Goal: Task Accomplishment & Management: Use online tool/utility

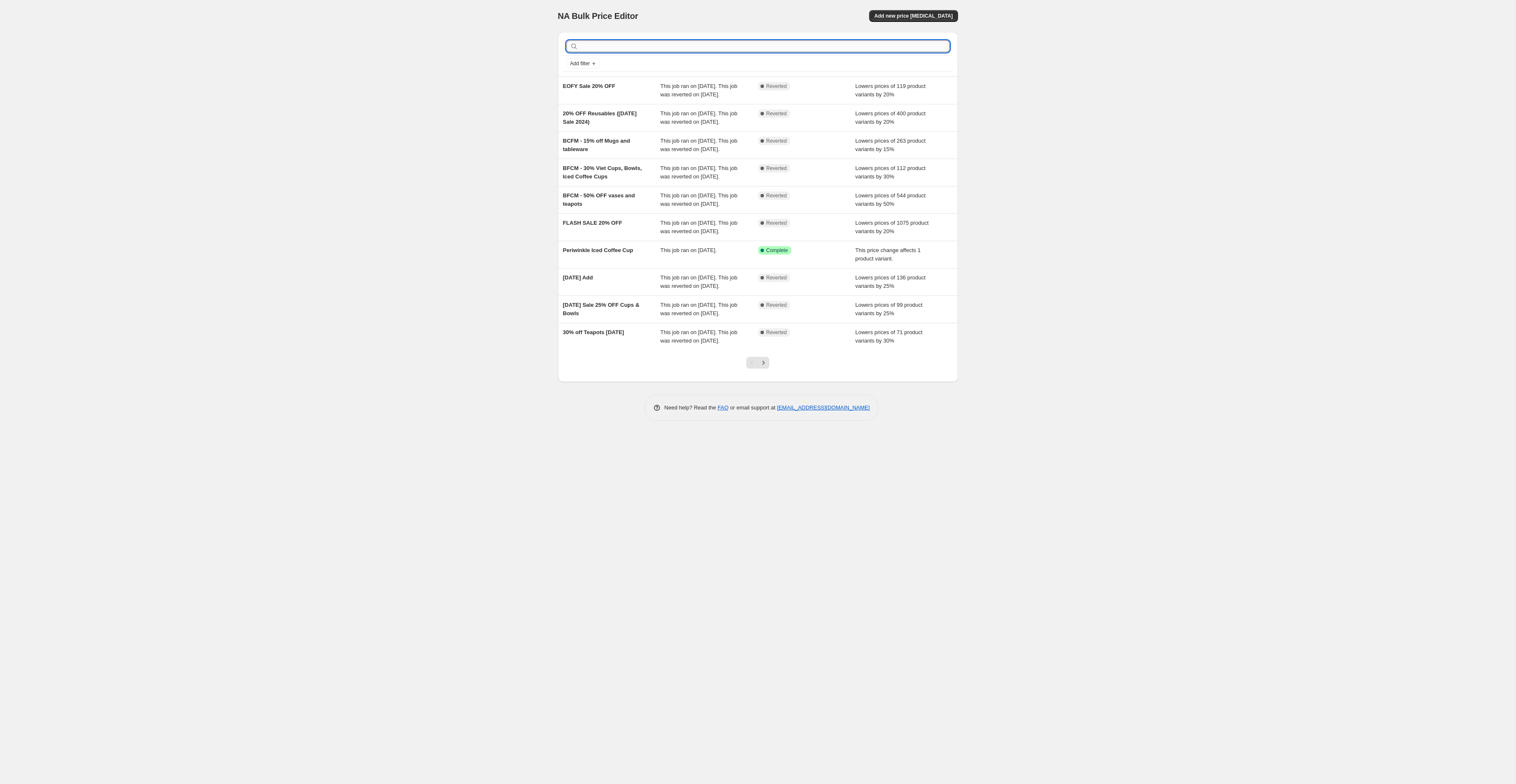
click at [630, 41] on input "text" at bounding box center [764, 46] width 370 height 12
click at [915, 9] on div "NA Bulk Price Editor. This page is ready NA Bulk Price Editor Add new price [ME…" at bounding box center [758, 16] width 400 height 32
click at [913, 14] on span "Add new price [MEDICAL_DATA]" at bounding box center [913, 15] width 78 height 6
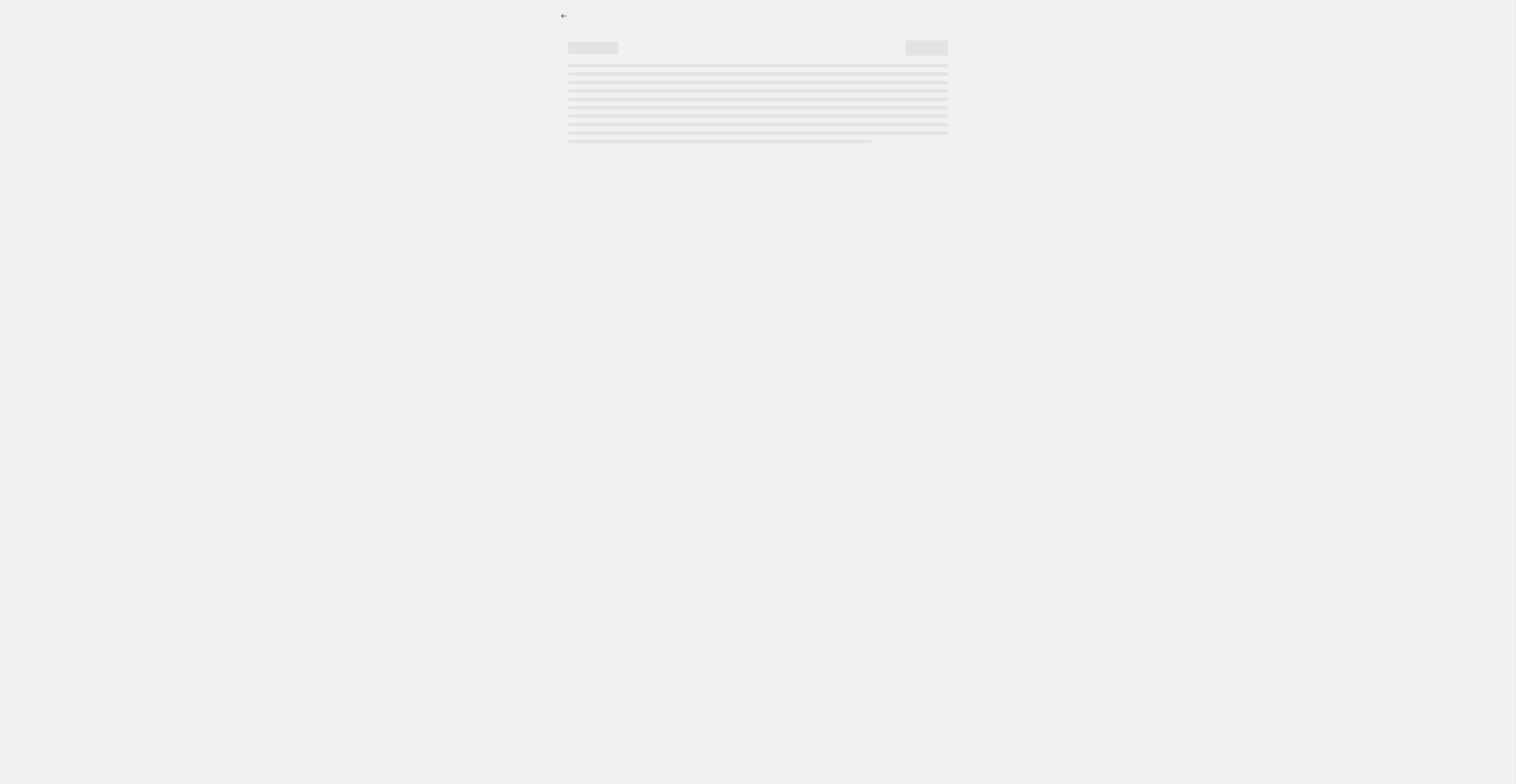
select select "percentage"
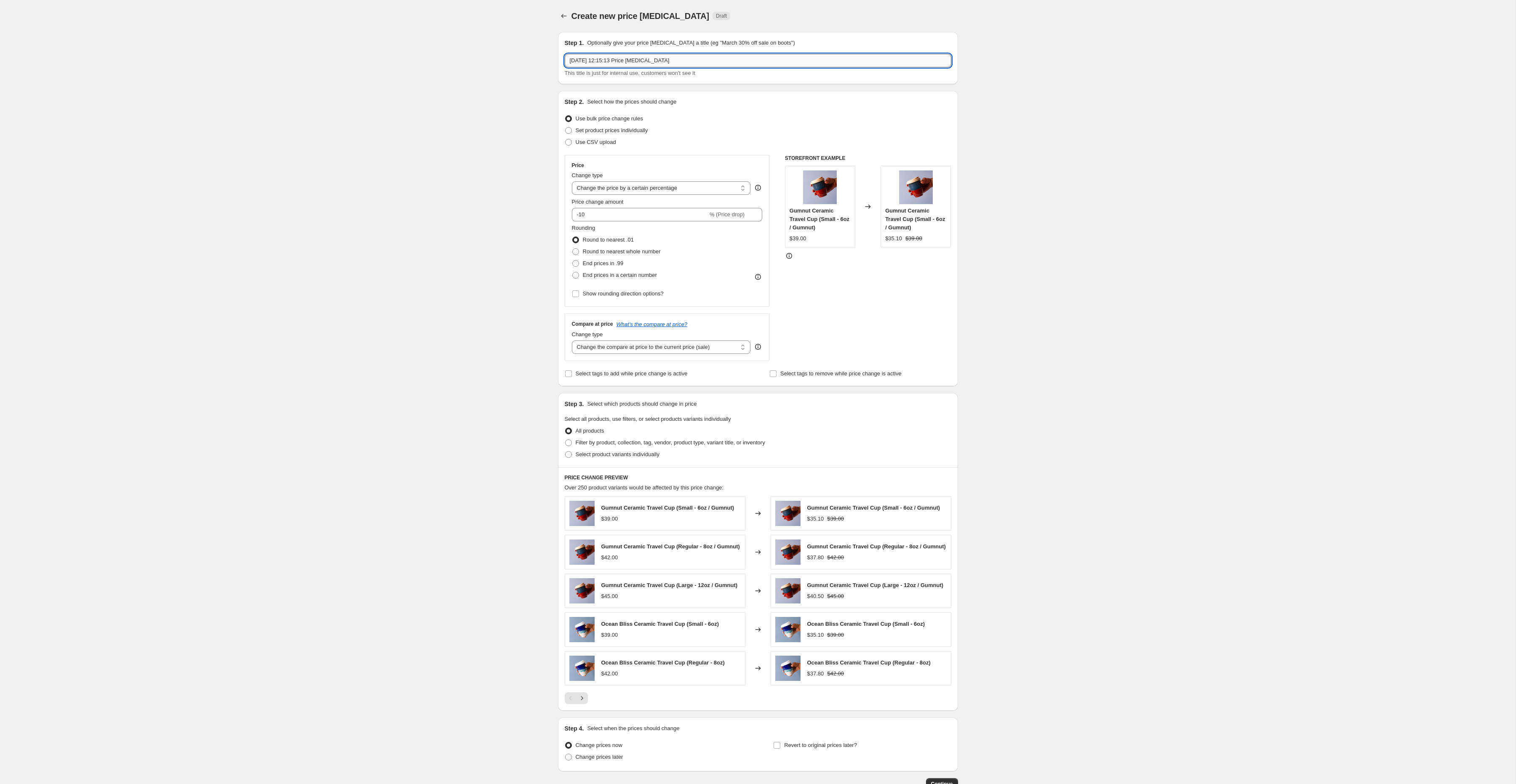
click at [609, 60] on input "[DATE] 12:15:13 Price [MEDICAL_DATA]" at bounding box center [758, 61] width 387 height 14
type input "Price Change [DATE]"
click at [600, 131] on span "Set product prices individually" at bounding box center [611, 130] width 72 height 6
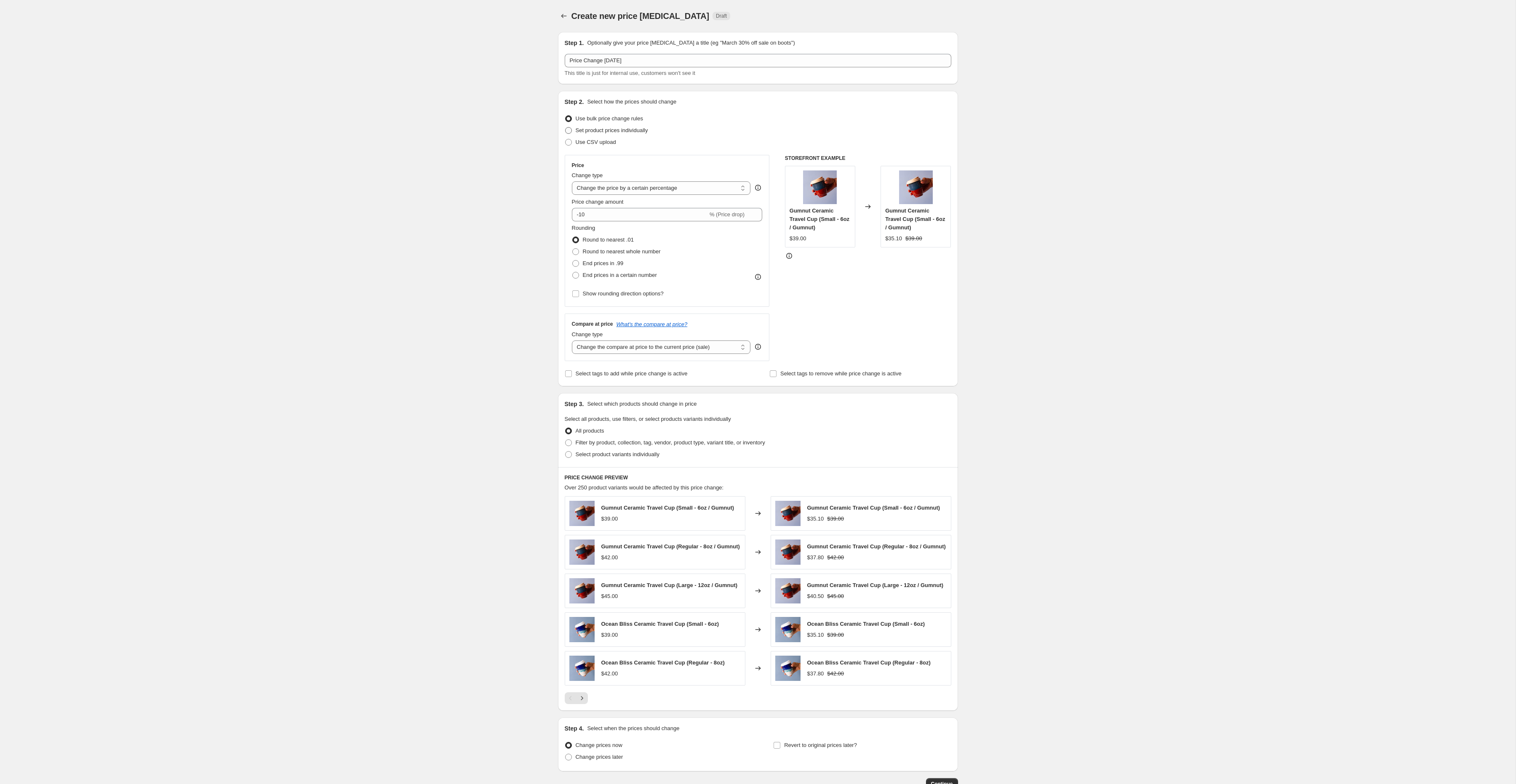
click at [566, 128] on input "Set product prices individually" at bounding box center [565, 127] width 1 height 1
radio input "true"
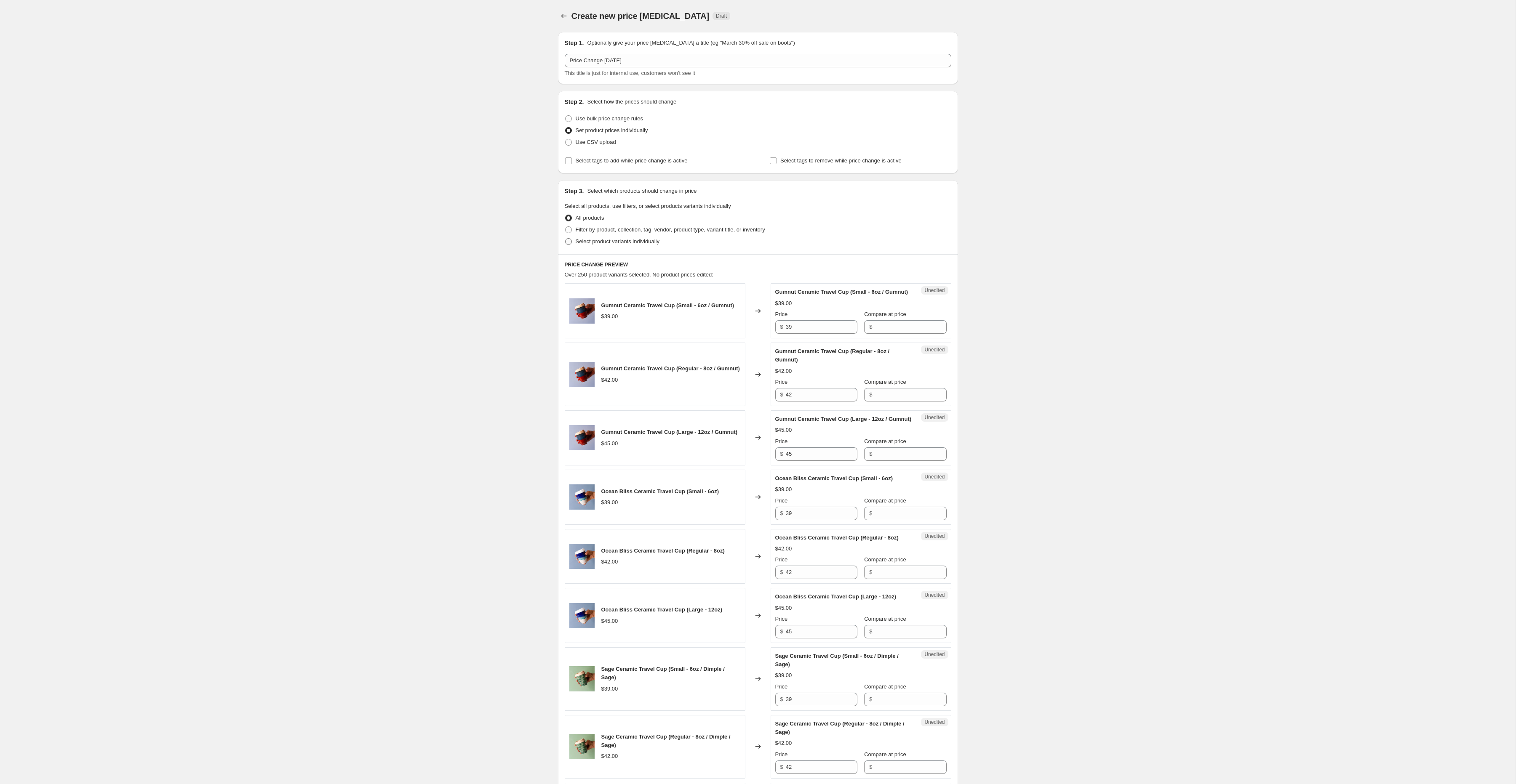
click at [584, 241] on span "Select product variants individually" at bounding box center [617, 241] width 84 height 6
click at [566, 239] on input "Select product variants individually" at bounding box center [565, 238] width 1 height 1
radio input "true"
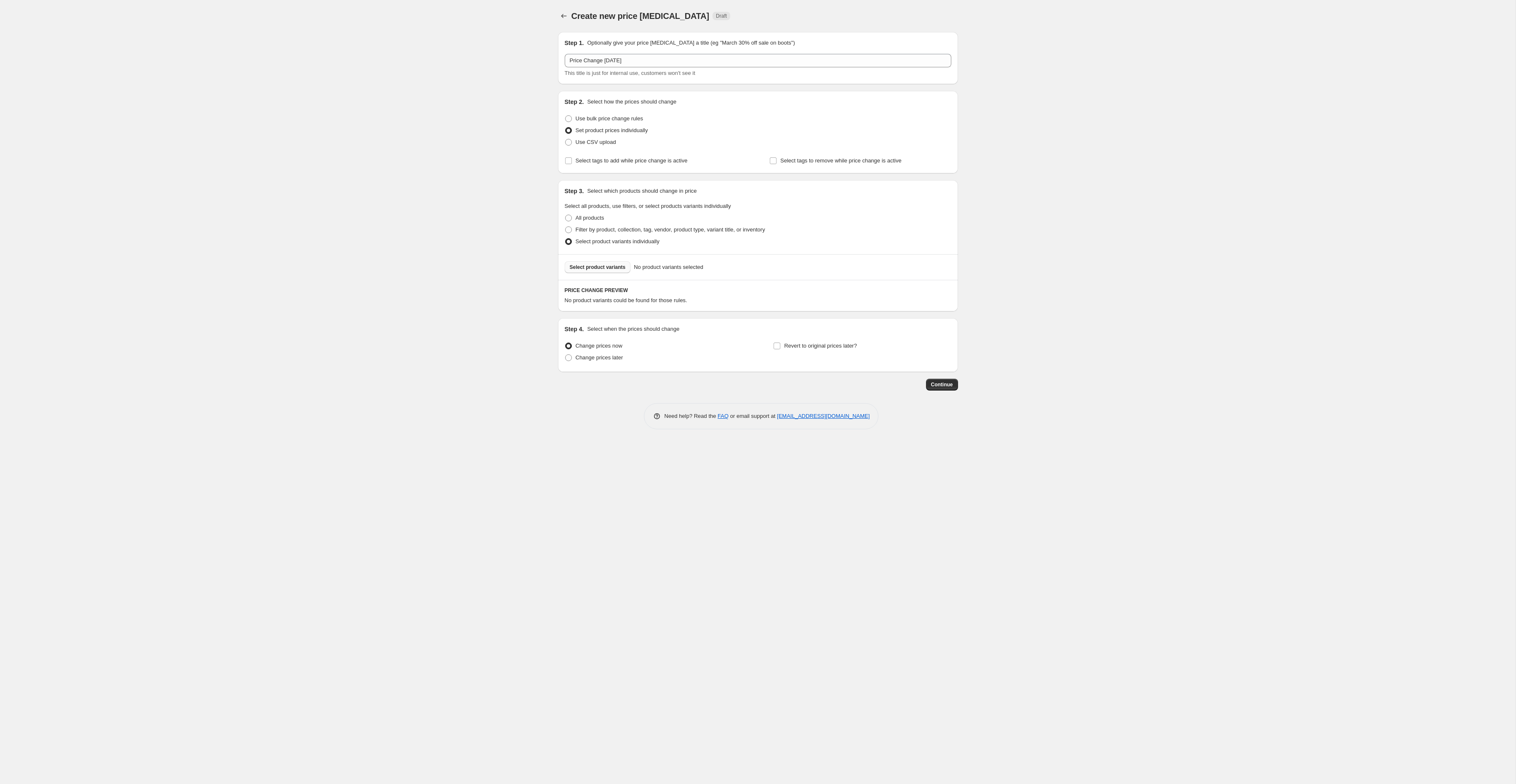
click at [576, 271] on span "Select product variants" at bounding box center [597, 267] width 56 height 6
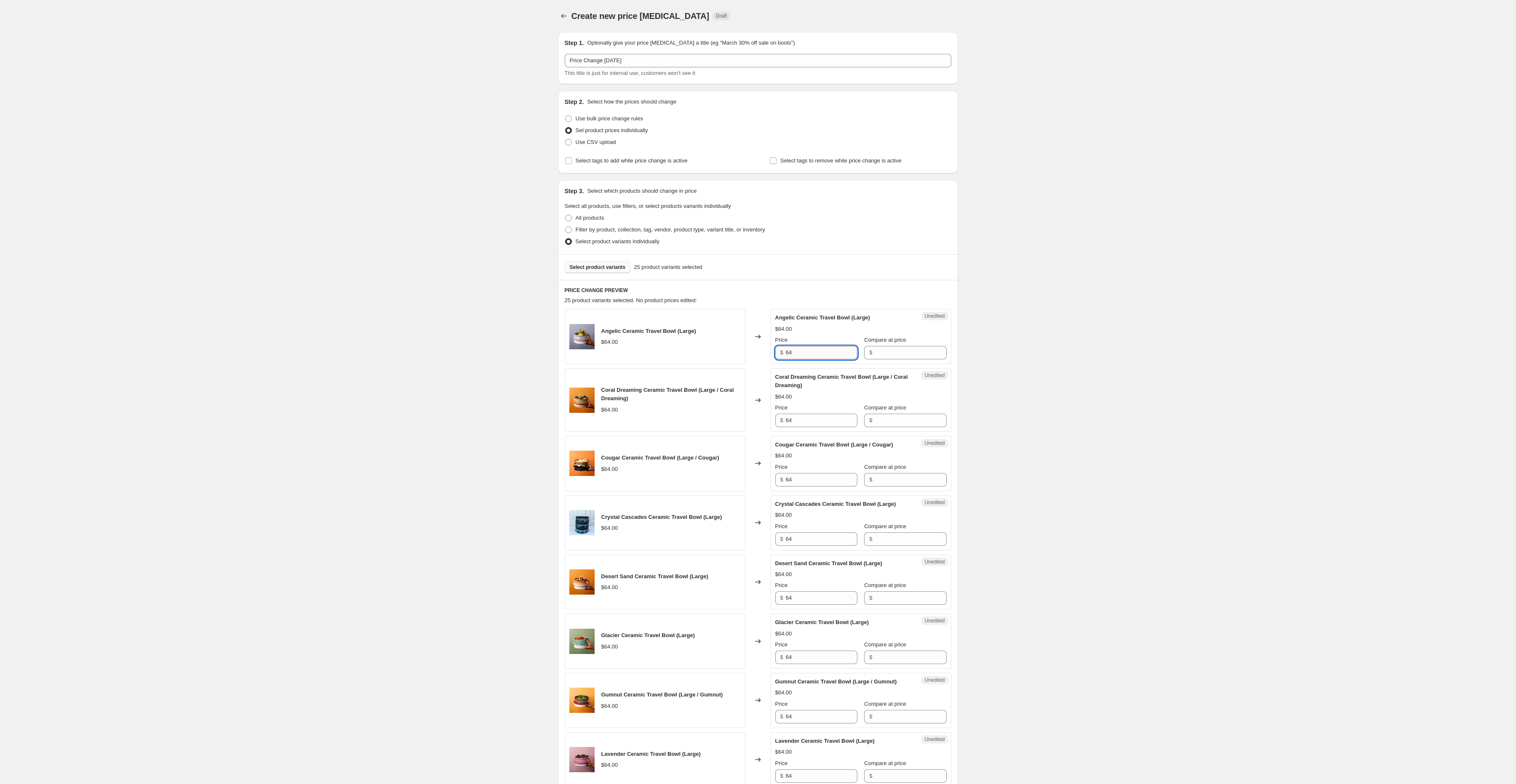
click at [803, 358] on input "64" at bounding box center [822, 352] width 72 height 14
click at [809, 354] on input "59" at bounding box center [822, 352] width 72 height 14
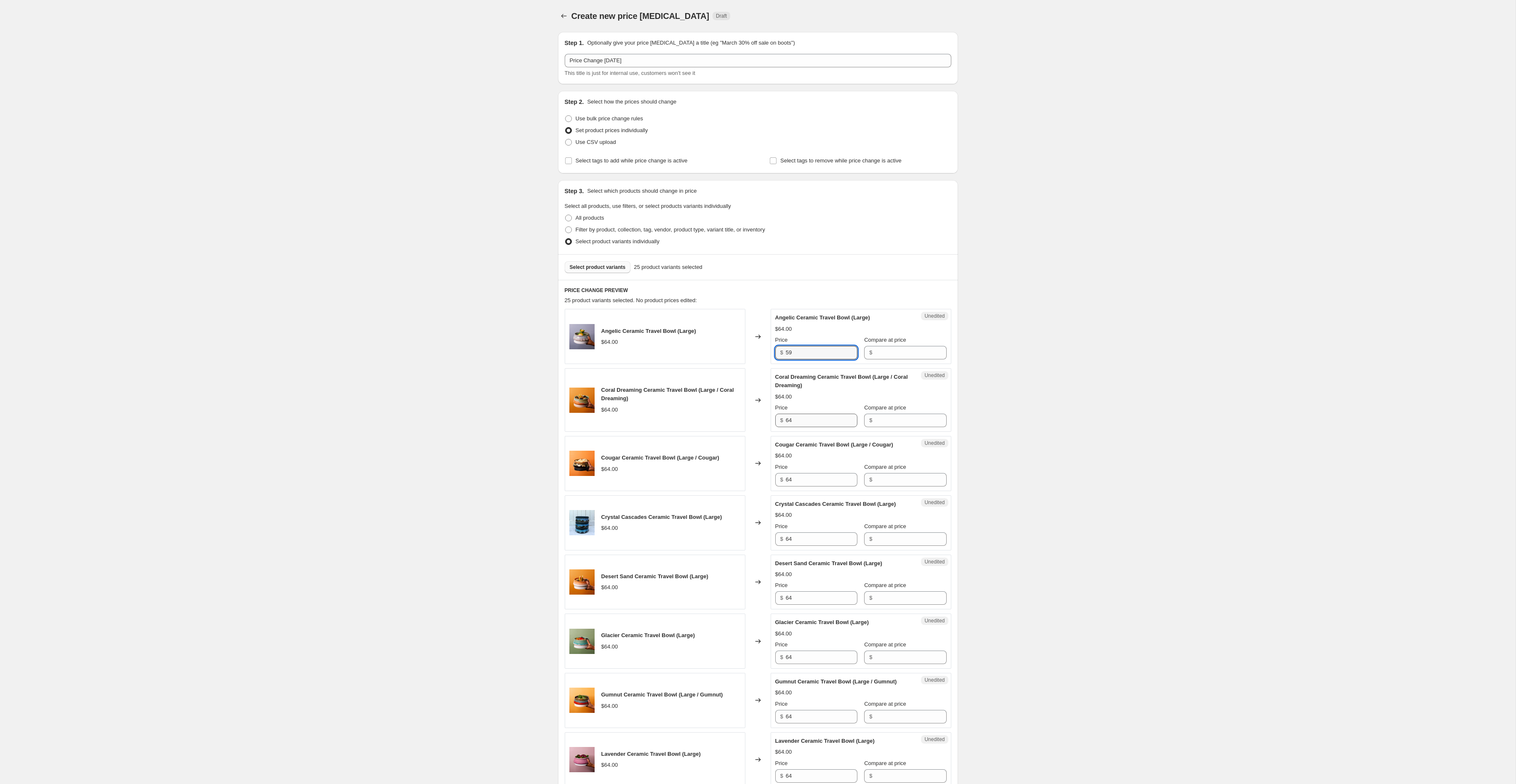
type input "59"
click at [803, 423] on input "64" at bounding box center [822, 420] width 72 height 14
paste input "59"
type input "59"
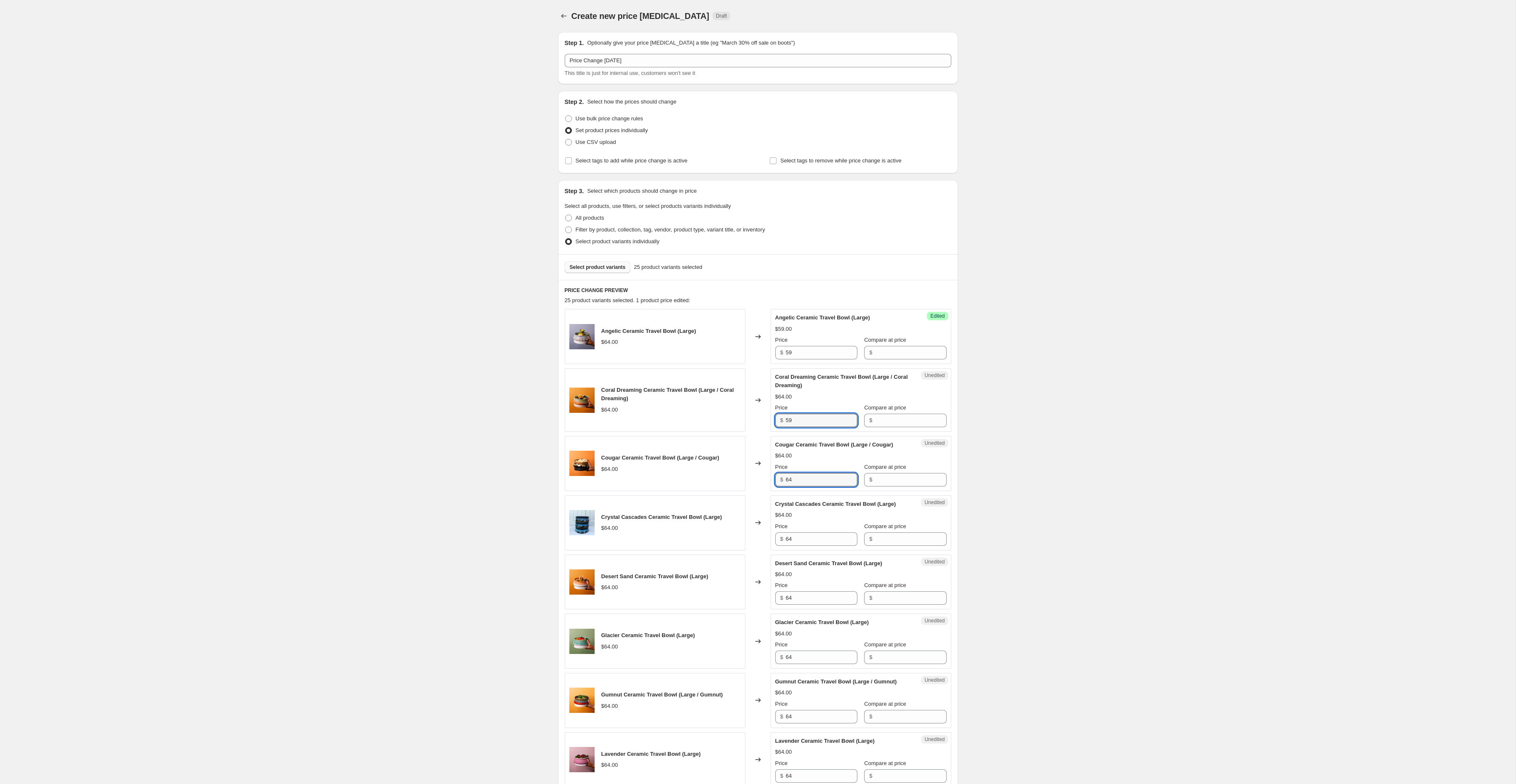
click at [797, 476] on div "Cougar Ceramic Travel Bowl (Large / Cougar) $64.00 Price $ 64 Compare at price $" at bounding box center [860, 463] width 171 height 46
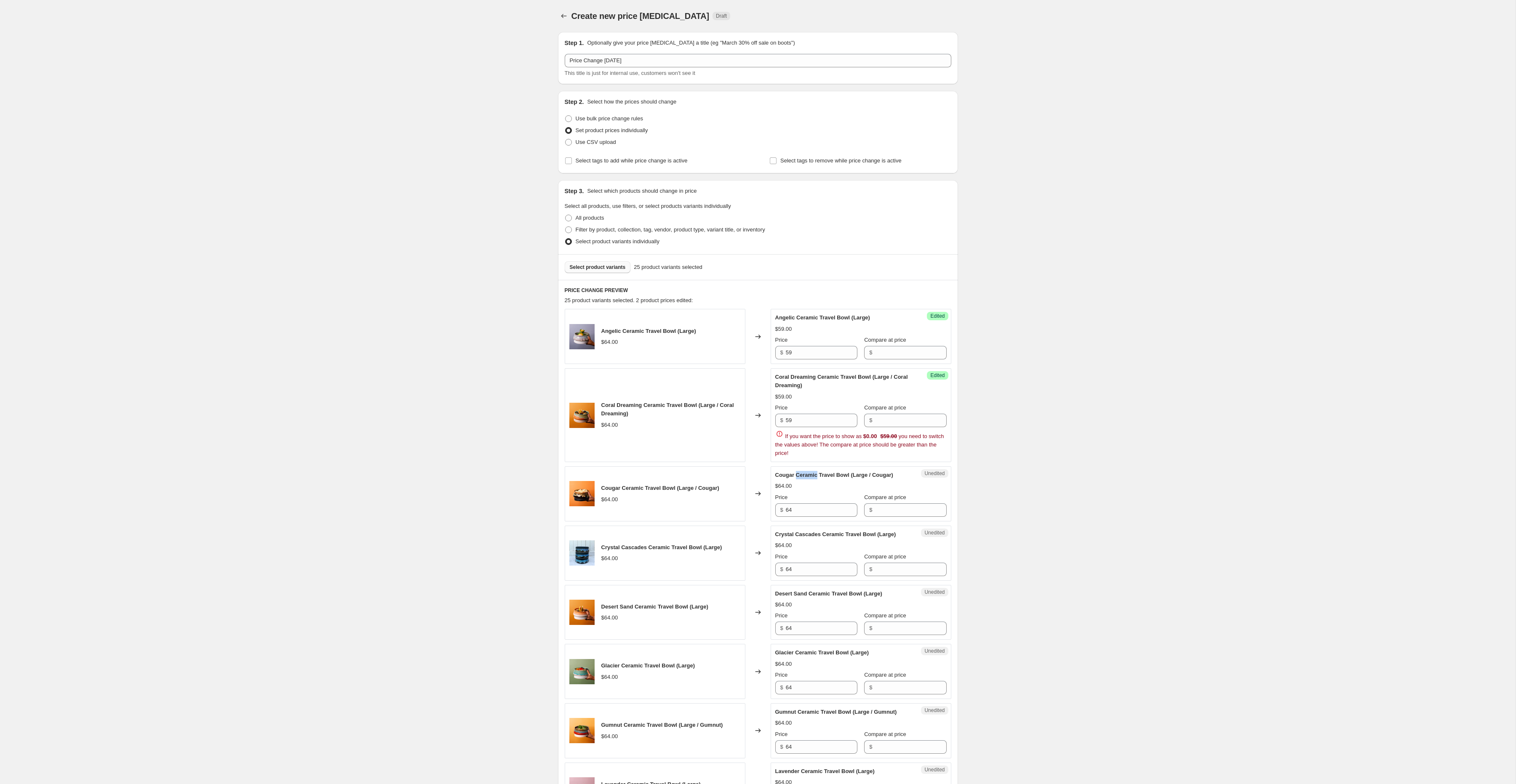
click at [797, 477] on span "Cougar Ceramic Travel Bowl (Large / Cougar)" at bounding box center [834, 475] width 118 height 6
click at [802, 515] on input "64" at bounding box center [822, 510] width 72 height 14
paste input "59"
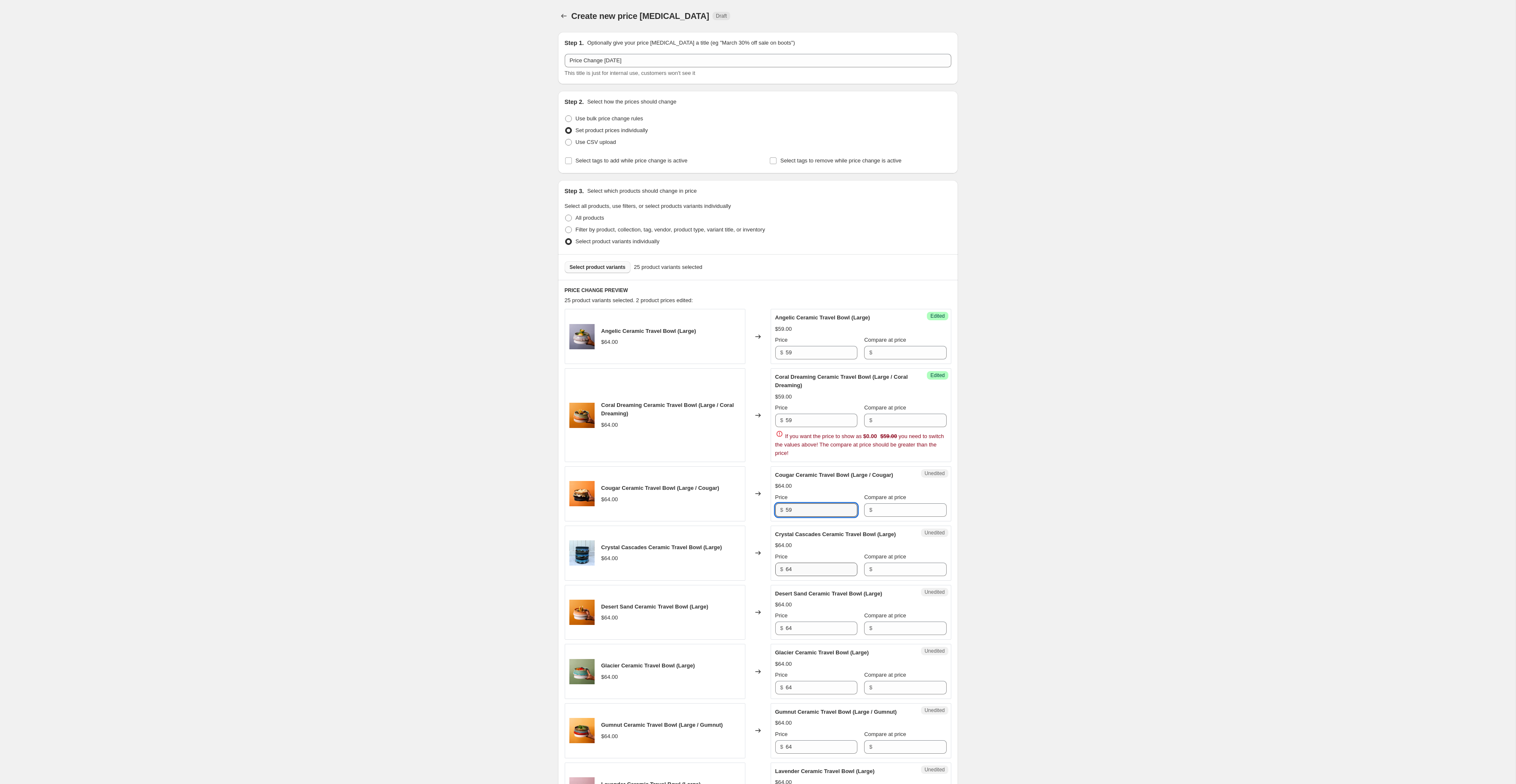
type input "59"
click at [806, 570] on div "Crystal Cascades Ceramic Travel Bowl (Large) $64.00 Price $ 64 Compare at price…" at bounding box center [860, 553] width 171 height 46
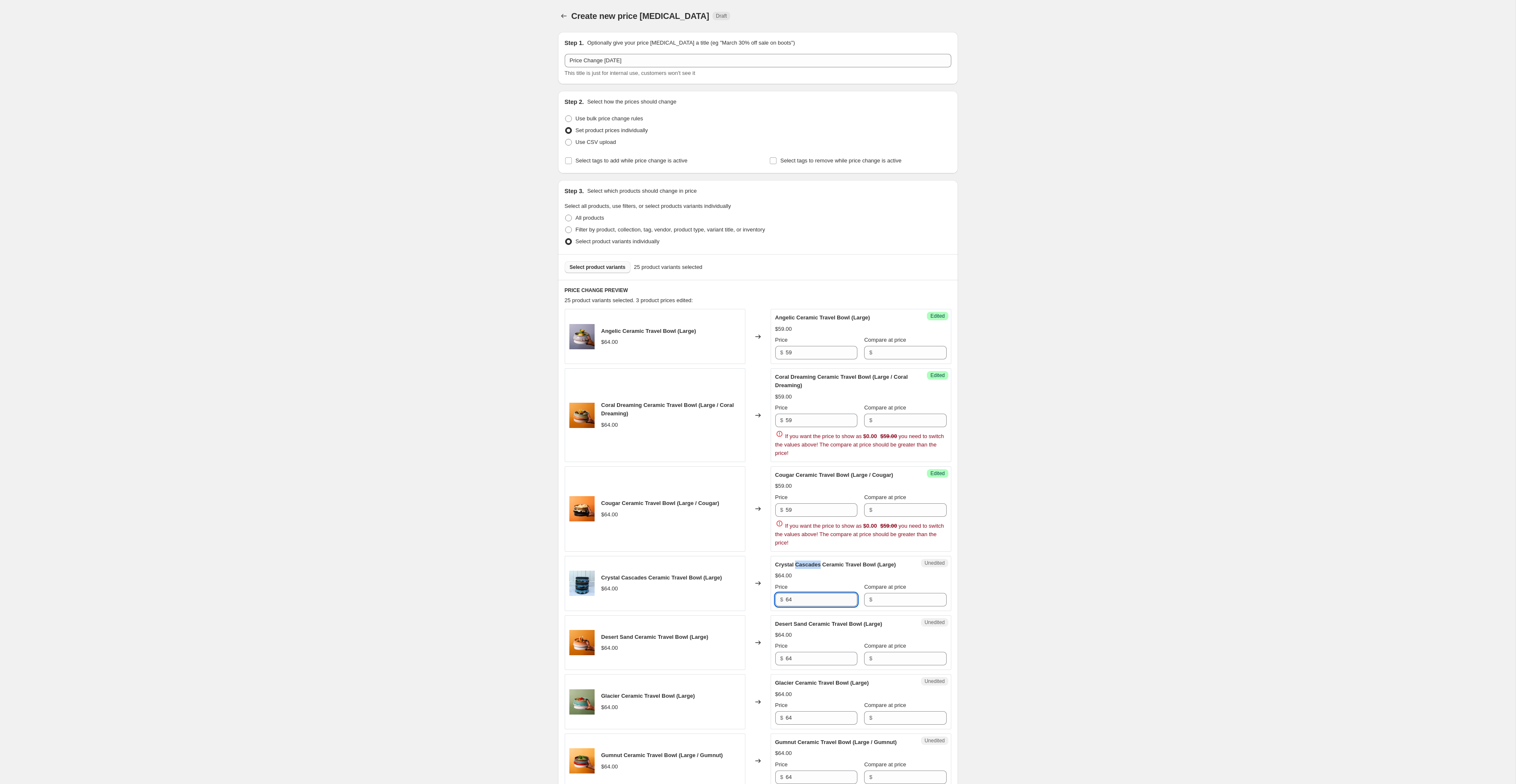
click at [806, 568] on span "Crystal Cascades Ceramic Travel Bowl (Large)" at bounding box center [835, 565] width 121 height 6
click at [797, 602] on input "64" at bounding box center [822, 599] width 72 height 14
paste input "59"
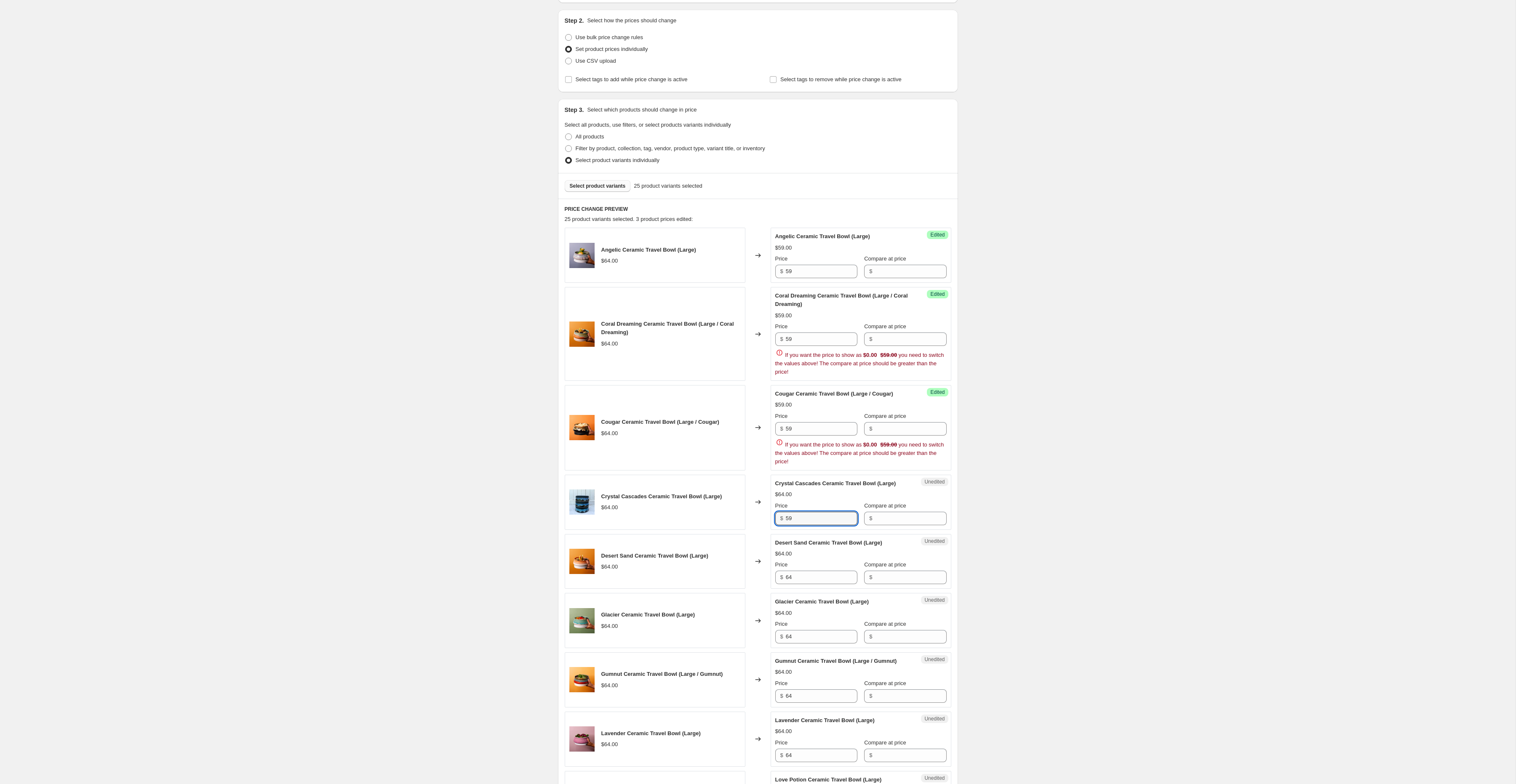
type input "59"
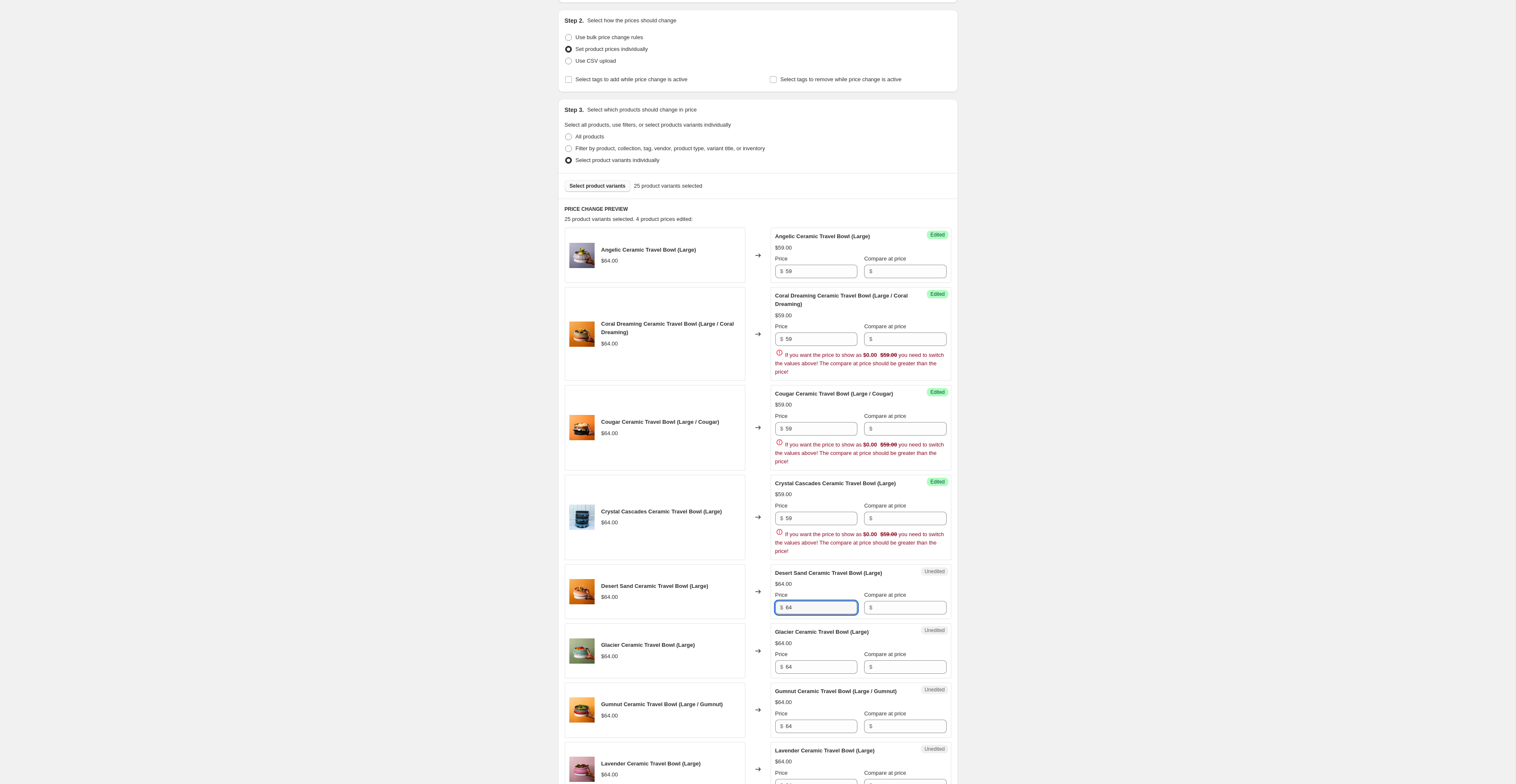
drag, startPoint x: 790, startPoint y: 581, endPoint x: 762, endPoint y: 581, distance: 28.0
click at [762, 581] on div "Desert Sand Ceramic Travel Bowl (Large) $64.00 Changed to Unedited Desert Sand …" at bounding box center [758, 592] width 387 height 55
click at [797, 612] on input "64" at bounding box center [822, 608] width 72 height 14
click at [800, 612] on input "64" at bounding box center [822, 608] width 72 height 14
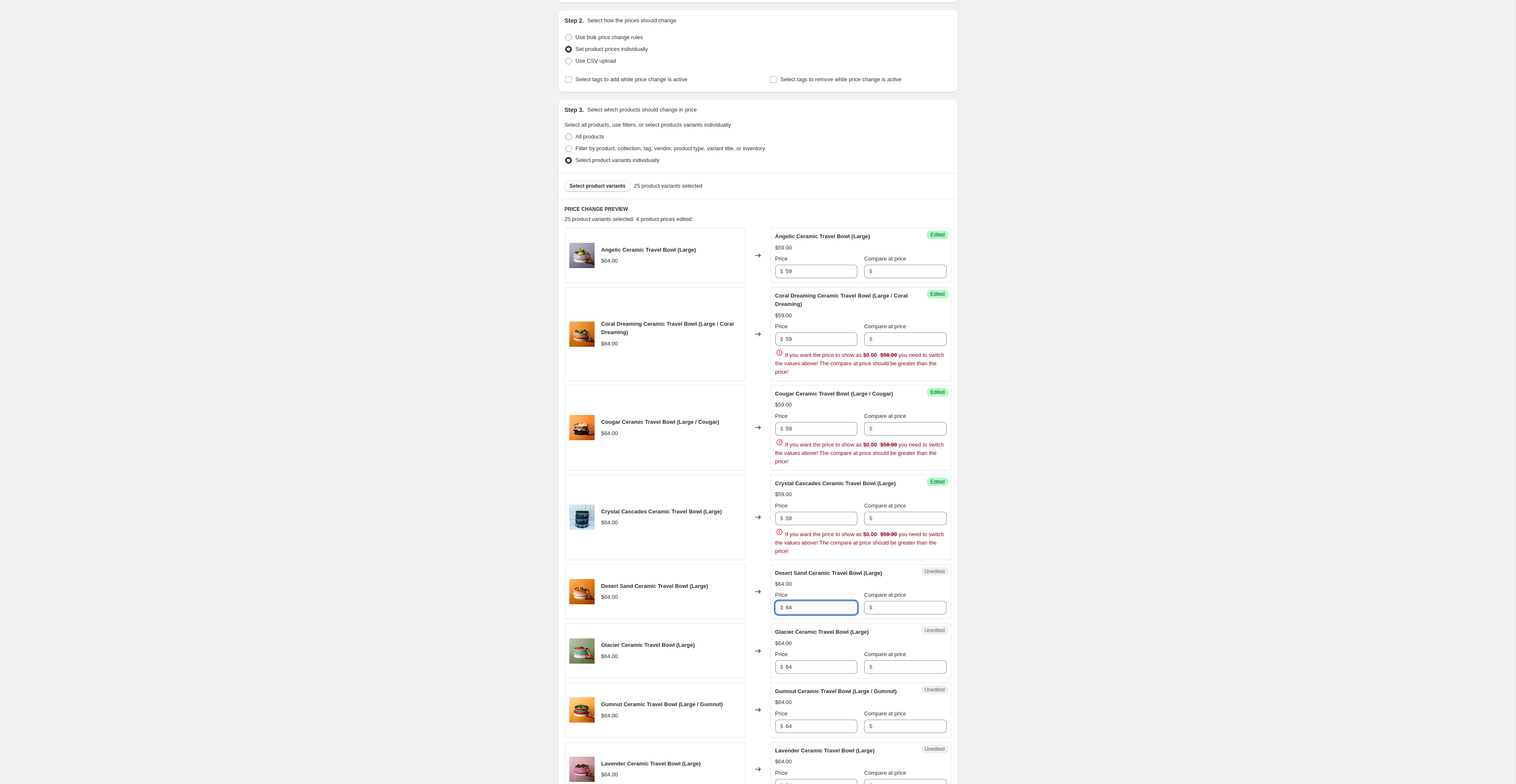
paste input "59"
type input "59"
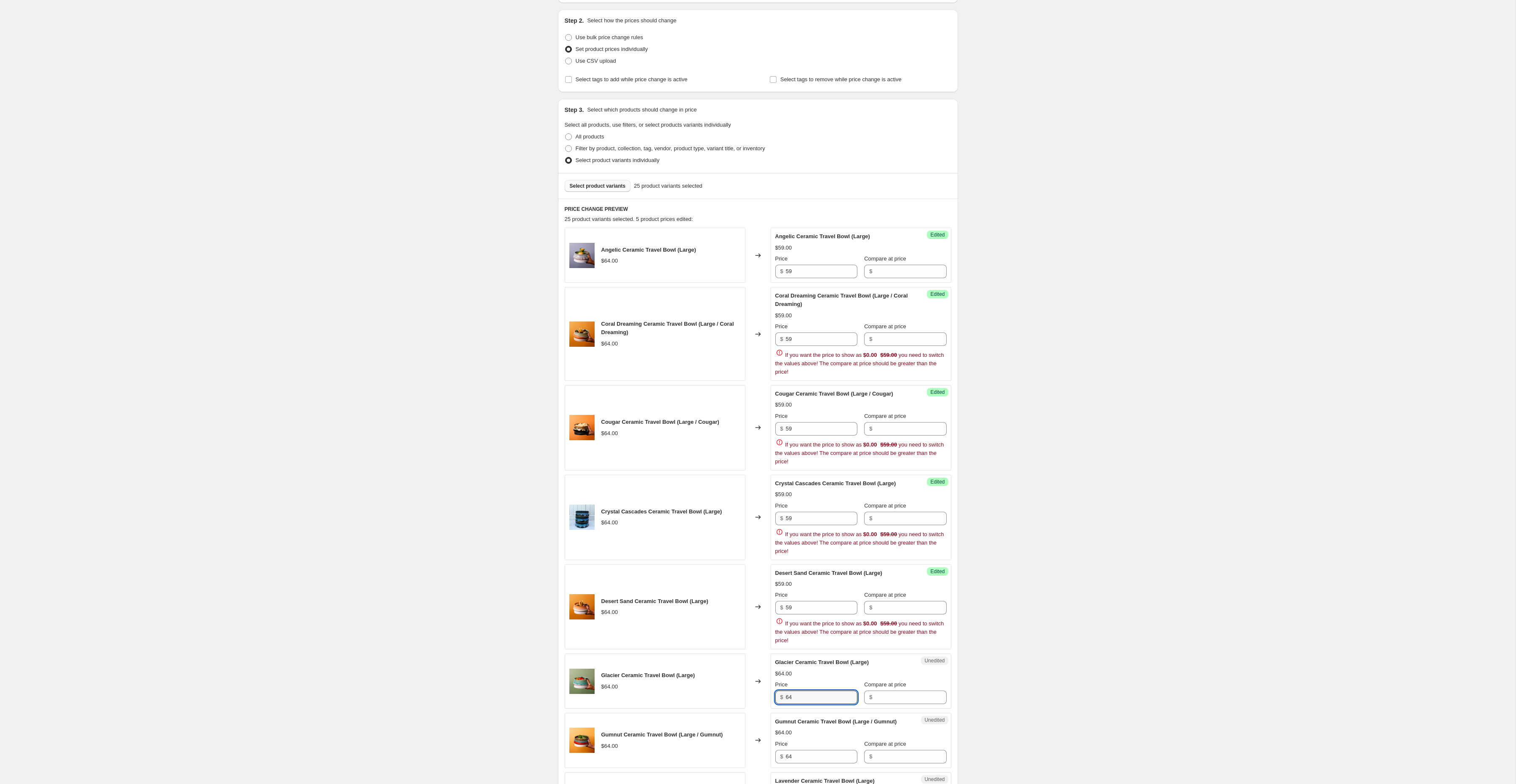
drag, startPoint x: 800, startPoint y: 669, endPoint x: 778, endPoint y: 669, distance: 22.0
click at [778, 669] on div "Glacier Ceramic Travel Bowl (Large) $64.00 Price $ 64 Compare at price $" at bounding box center [860, 681] width 171 height 46
click at [797, 699] on input "64" at bounding box center [822, 697] width 72 height 14
paste input "59"
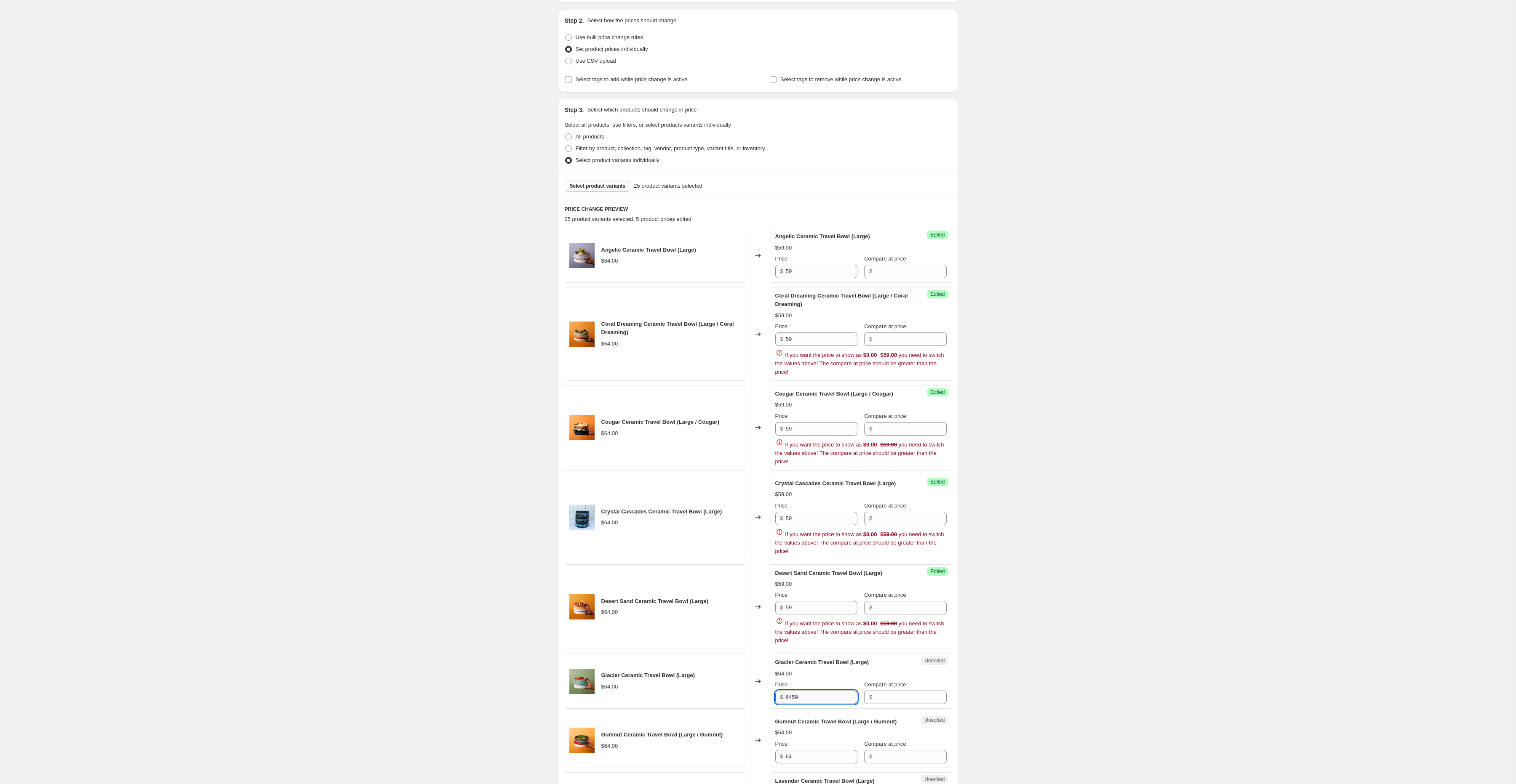
click at [824, 697] on input "6459" at bounding box center [822, 697] width 72 height 14
paste input "text"
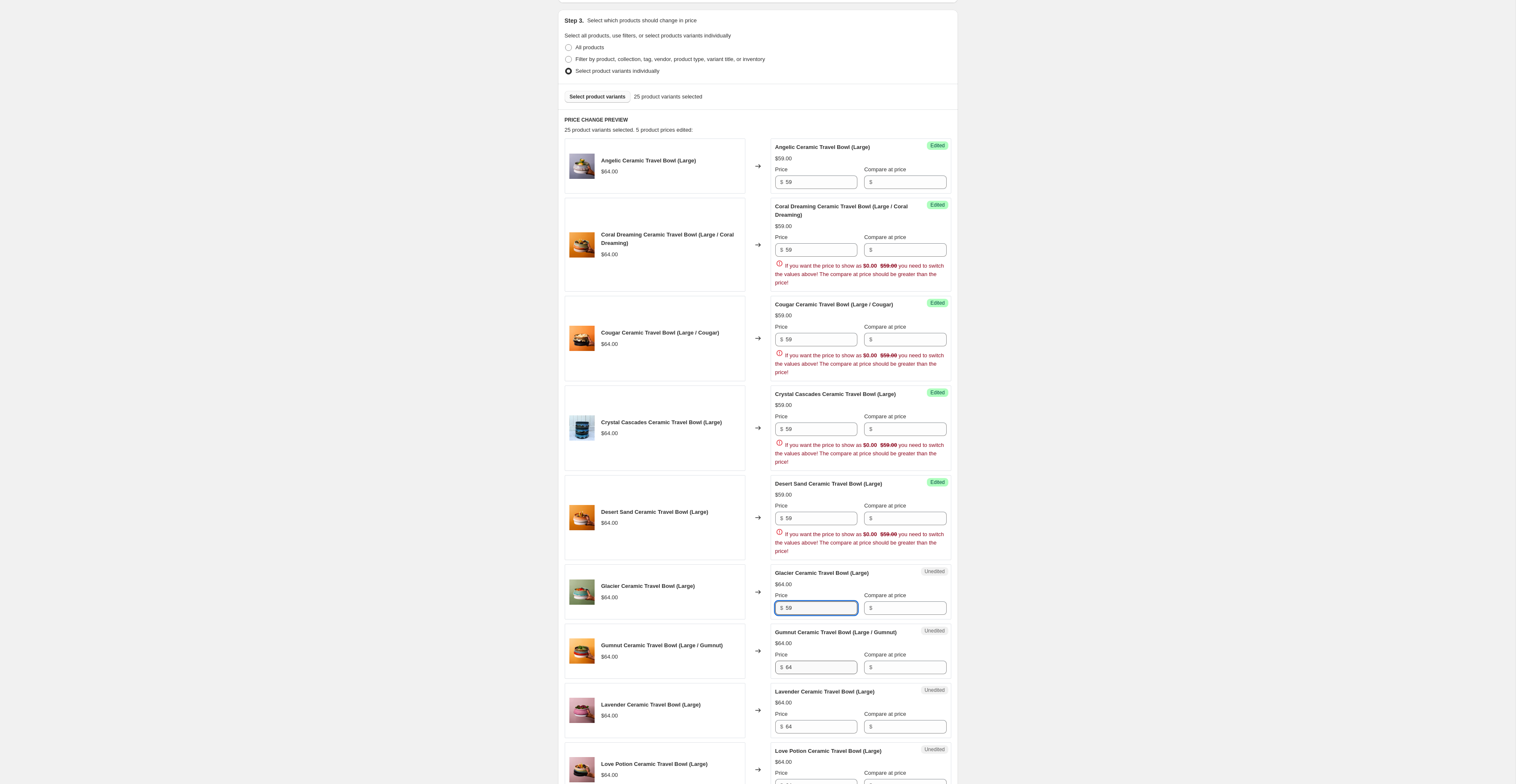
type input "59"
click at [813, 673] on div "Gumnut Ceramic Travel Bowl (Large / Gumnut) $64.00 Price $ 64 Compare at price $" at bounding box center [860, 651] width 171 height 46
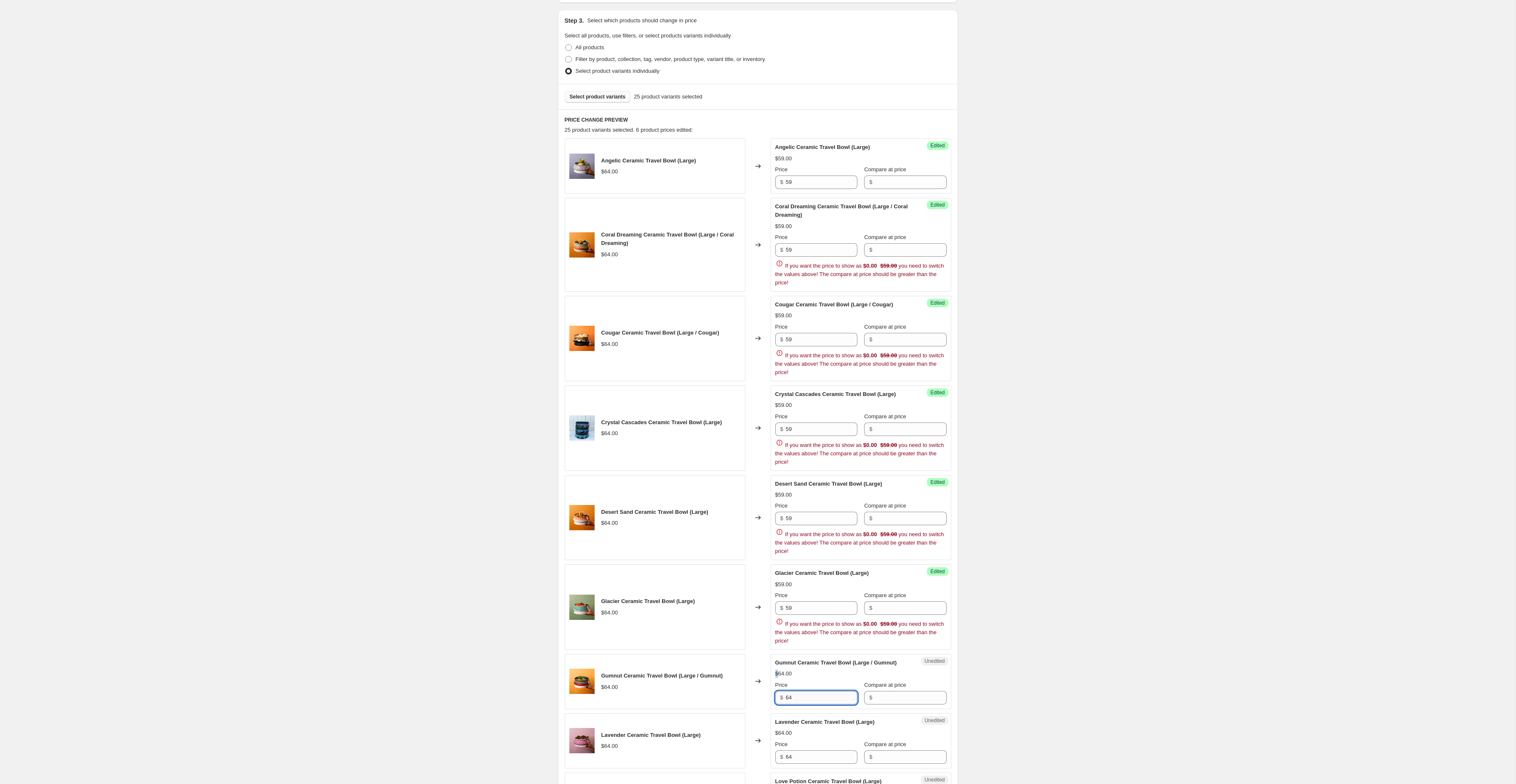
click at [813, 673] on div "Gumnut Ceramic Travel Bowl (Large / Gumnut) $64.00 Price $ 64 Compare at price $" at bounding box center [860, 682] width 171 height 46
click at [810, 705] on input "64" at bounding box center [822, 698] width 72 height 14
paste input "59"
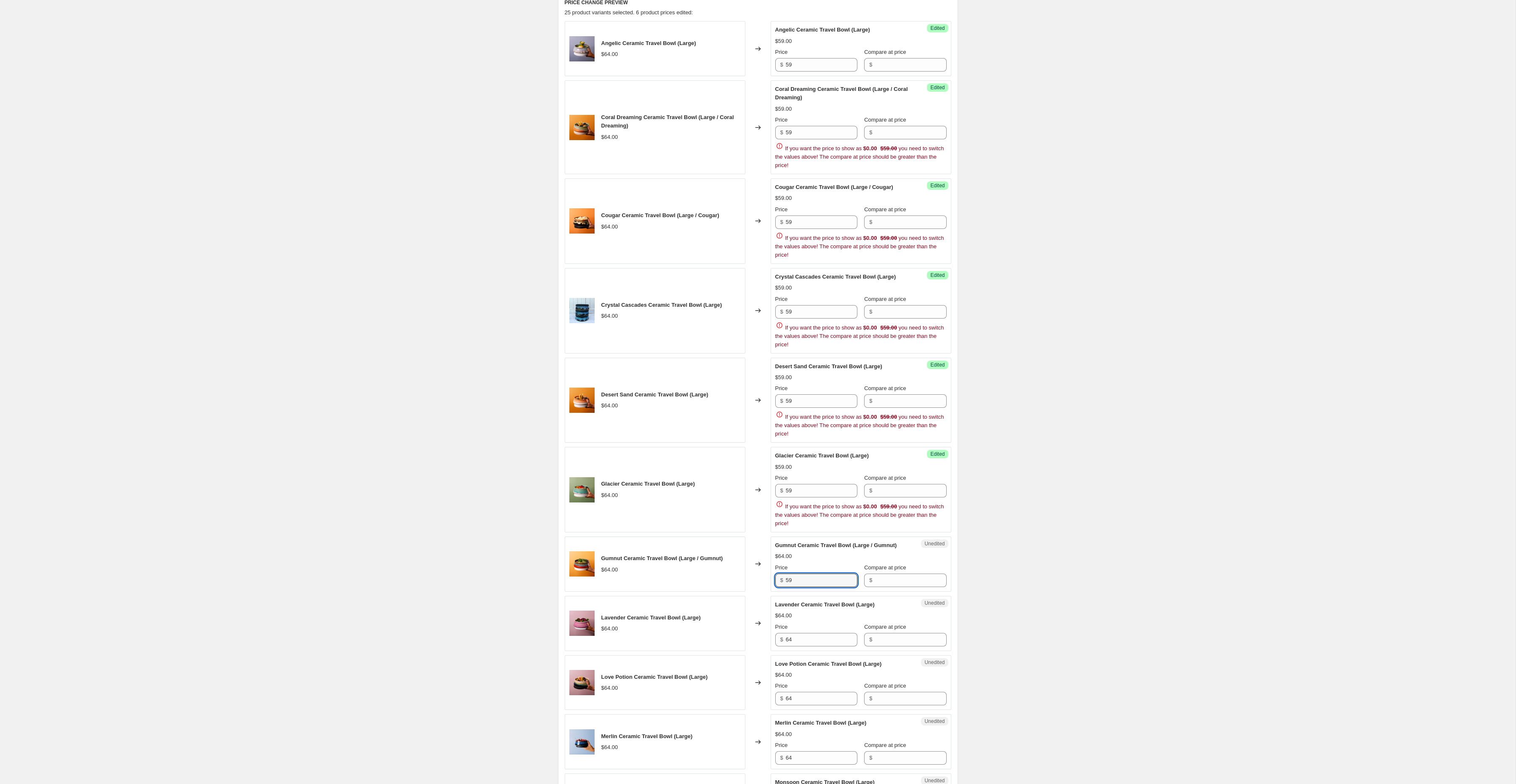
scroll to position [289, 0]
type input "59"
click at [810, 640] on div "Lavender Ceramic Travel Bowl (Large) $64.00 Price $ 64 Compare at price $" at bounding box center [860, 622] width 171 height 46
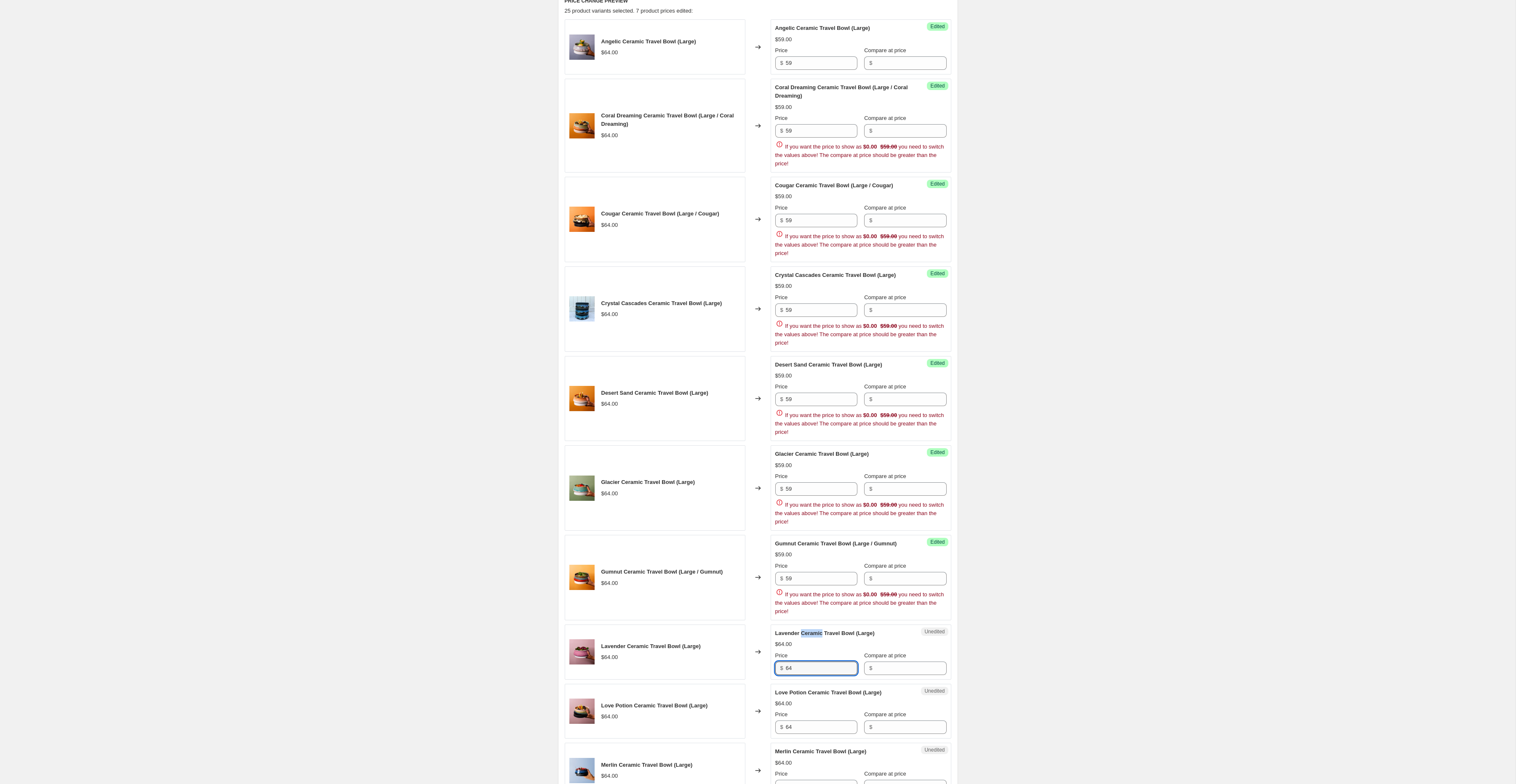
click at [811, 636] on span "Lavender Ceramic Travel Bowl (Large)" at bounding box center [825, 633] width 99 height 6
click at [807, 675] on input "64" at bounding box center [822, 668] width 72 height 14
paste input "59"
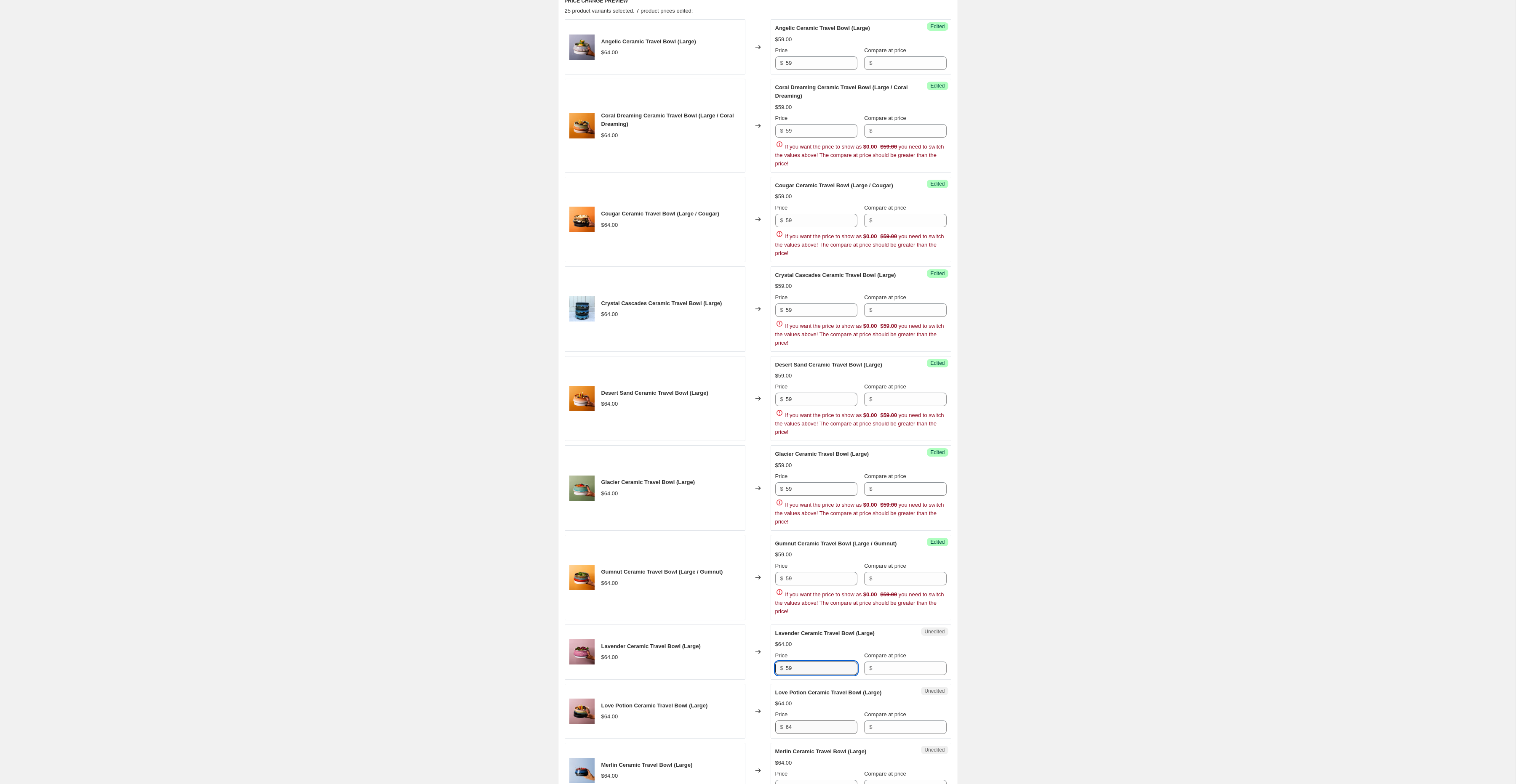
type input "59"
click at [797, 728] on input "64" at bounding box center [822, 727] width 72 height 14
paste input "59"
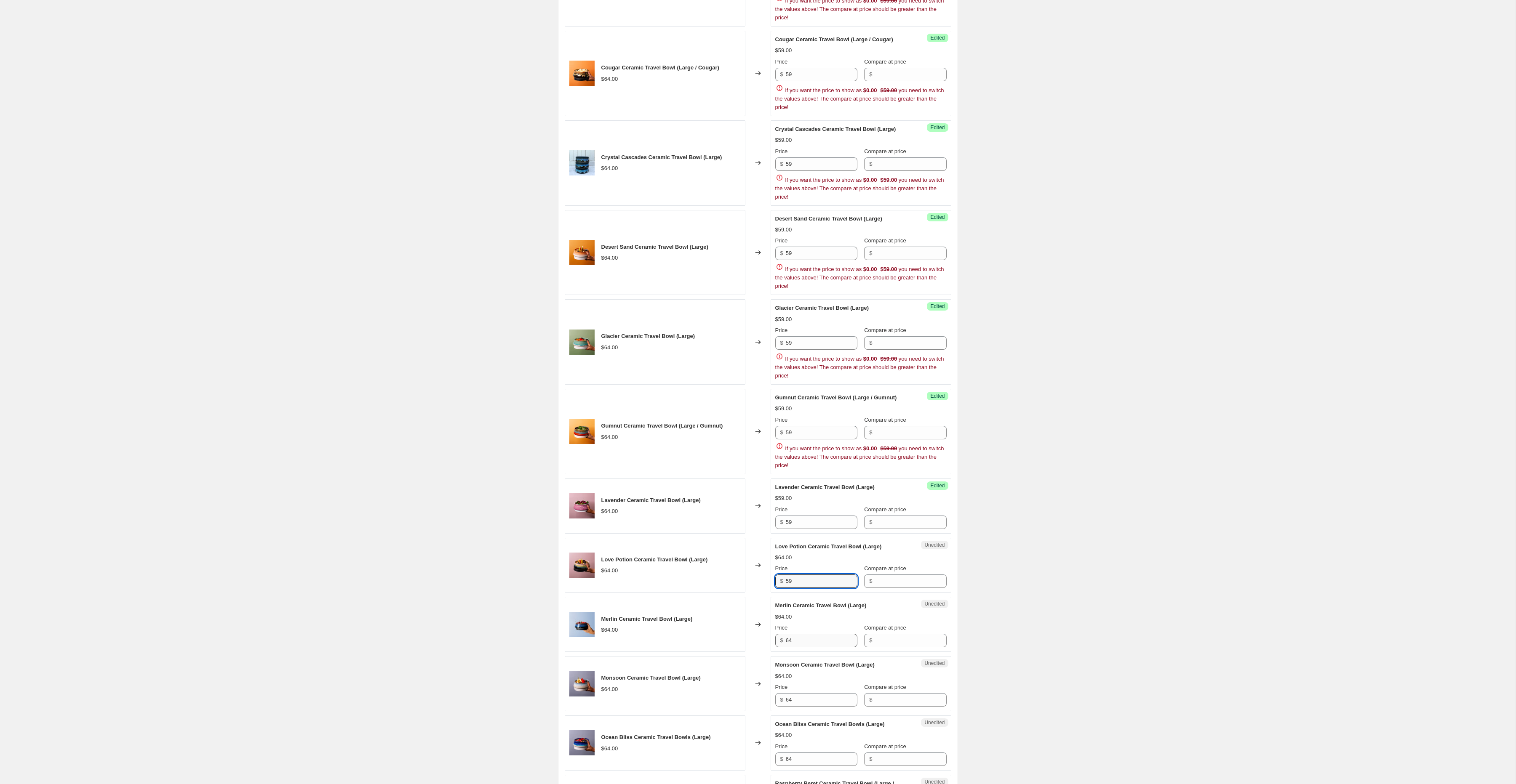
type input "59"
click at [802, 648] on input "64" at bounding box center [822, 640] width 72 height 14
click at [802, 647] on input "64" at bounding box center [822, 640] width 72 height 14
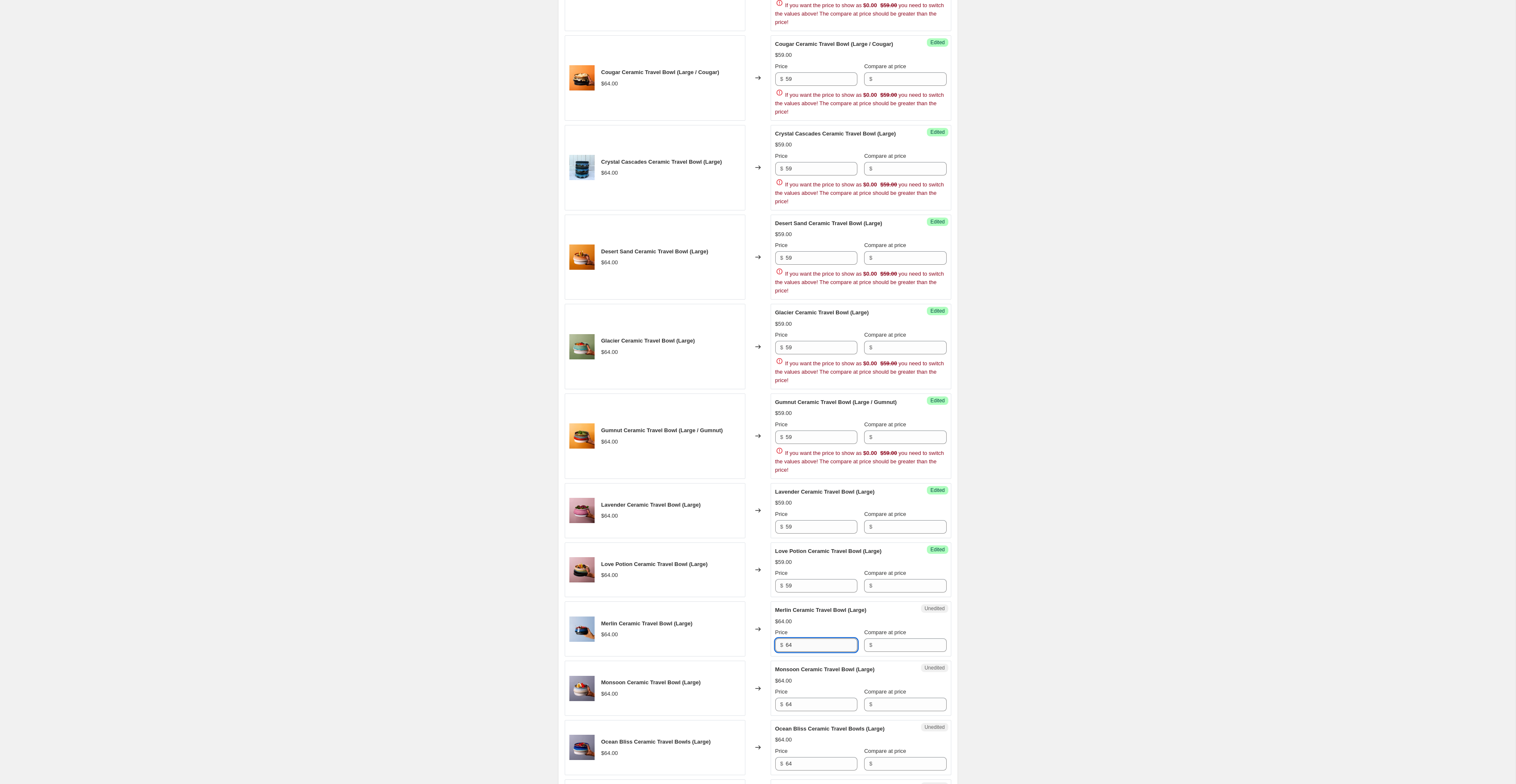
scroll to position [431, 0]
paste input "59"
type input "59"
click at [798, 712] on input "64" at bounding box center [822, 705] width 72 height 14
click at [798, 710] on input "64" at bounding box center [822, 703] width 72 height 14
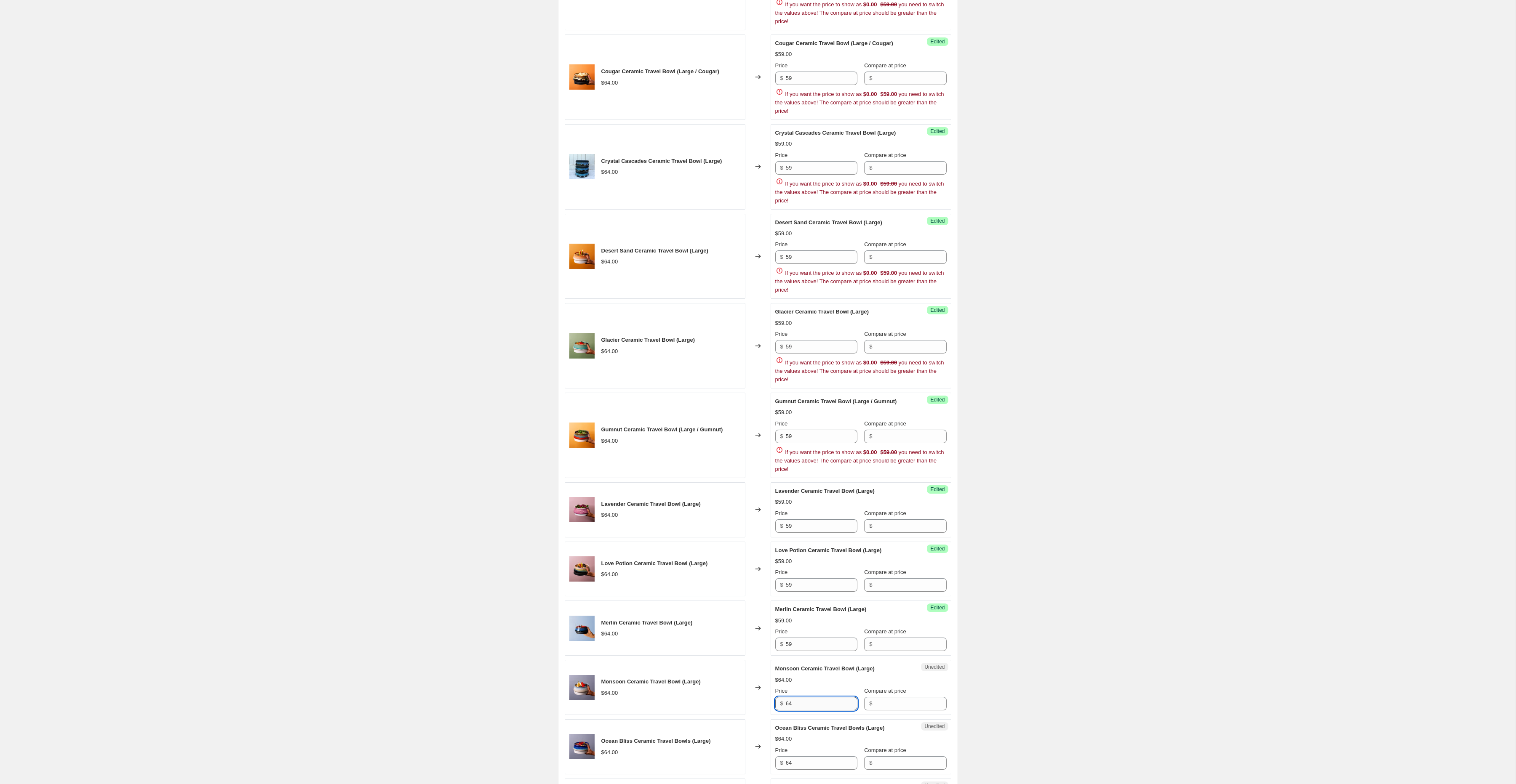
scroll to position [429, 0]
click at [798, 713] on input "64" at bounding box center [822, 706] width 72 height 14
paste input "59"
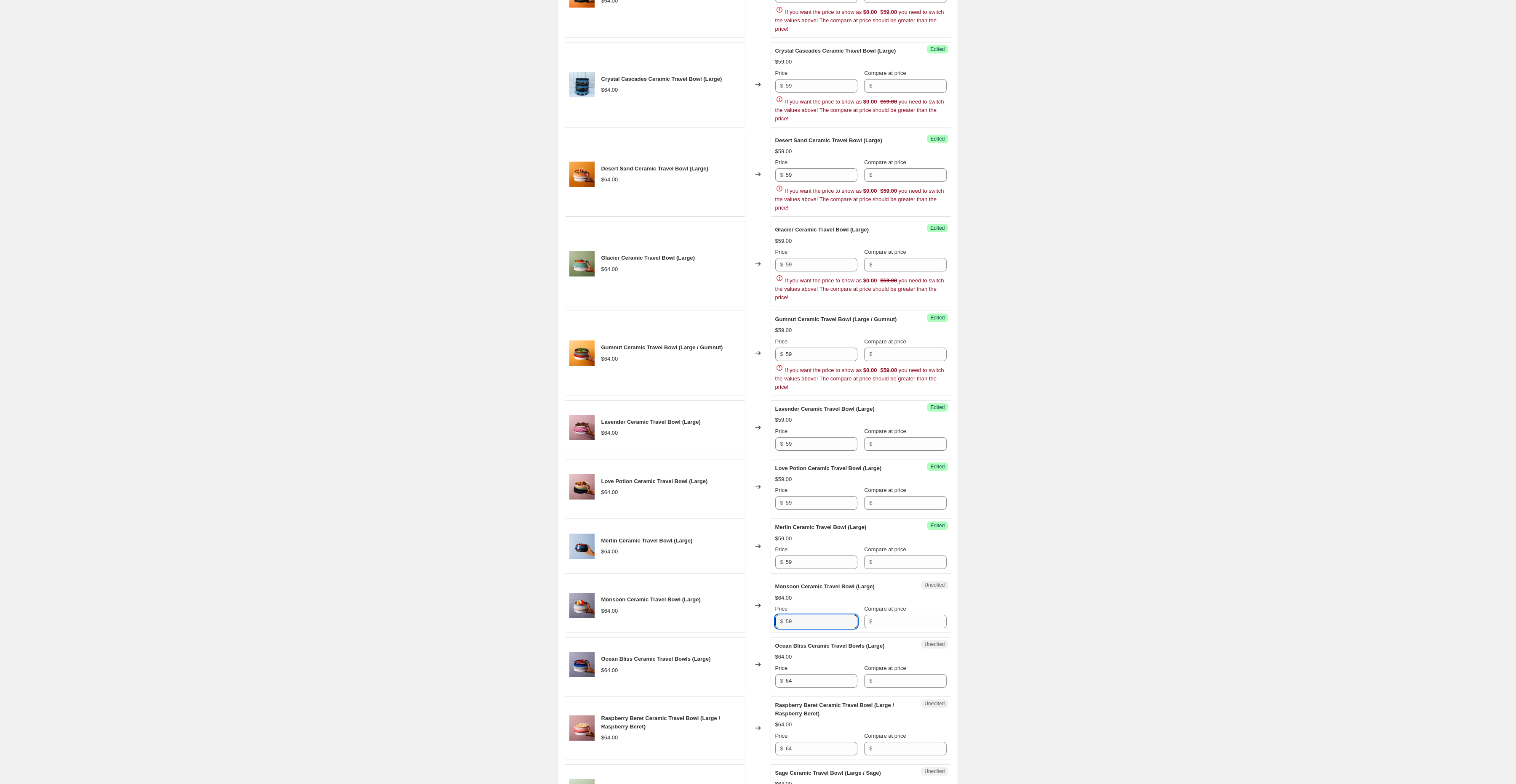
scroll to position [514, 0]
type input "59"
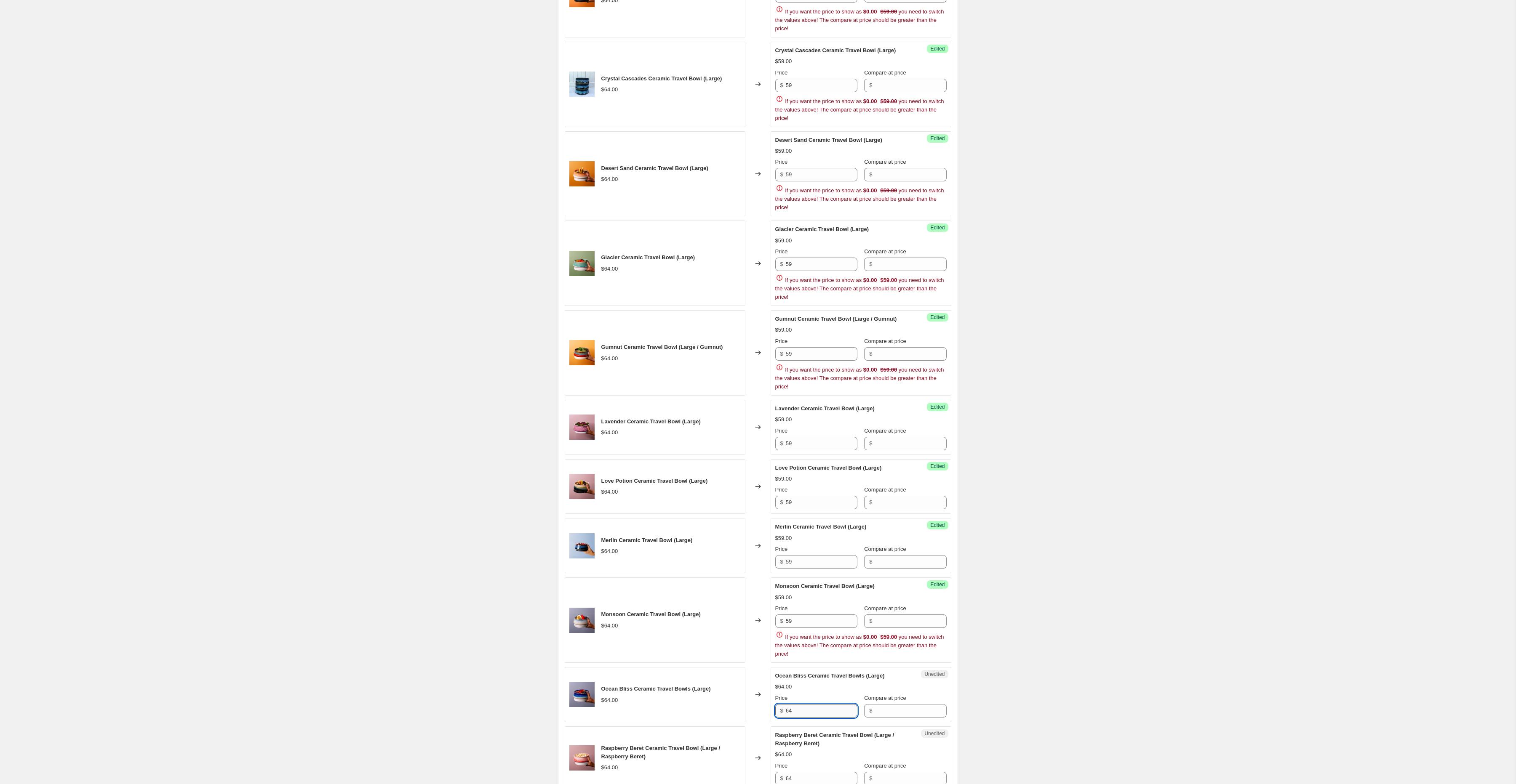
click at [795, 686] on div "Ocean Bliss Ceramic Travel Bowls (Large) $64.00 Price $ 64 Compare at price $" at bounding box center [860, 695] width 171 height 46
click at [795, 679] on span "Ocean Bliss Ceramic Travel Bowls (Large)" at bounding box center [830, 675] width 109 height 6
click at [798, 715] on input "64" at bounding box center [822, 710] width 72 height 14
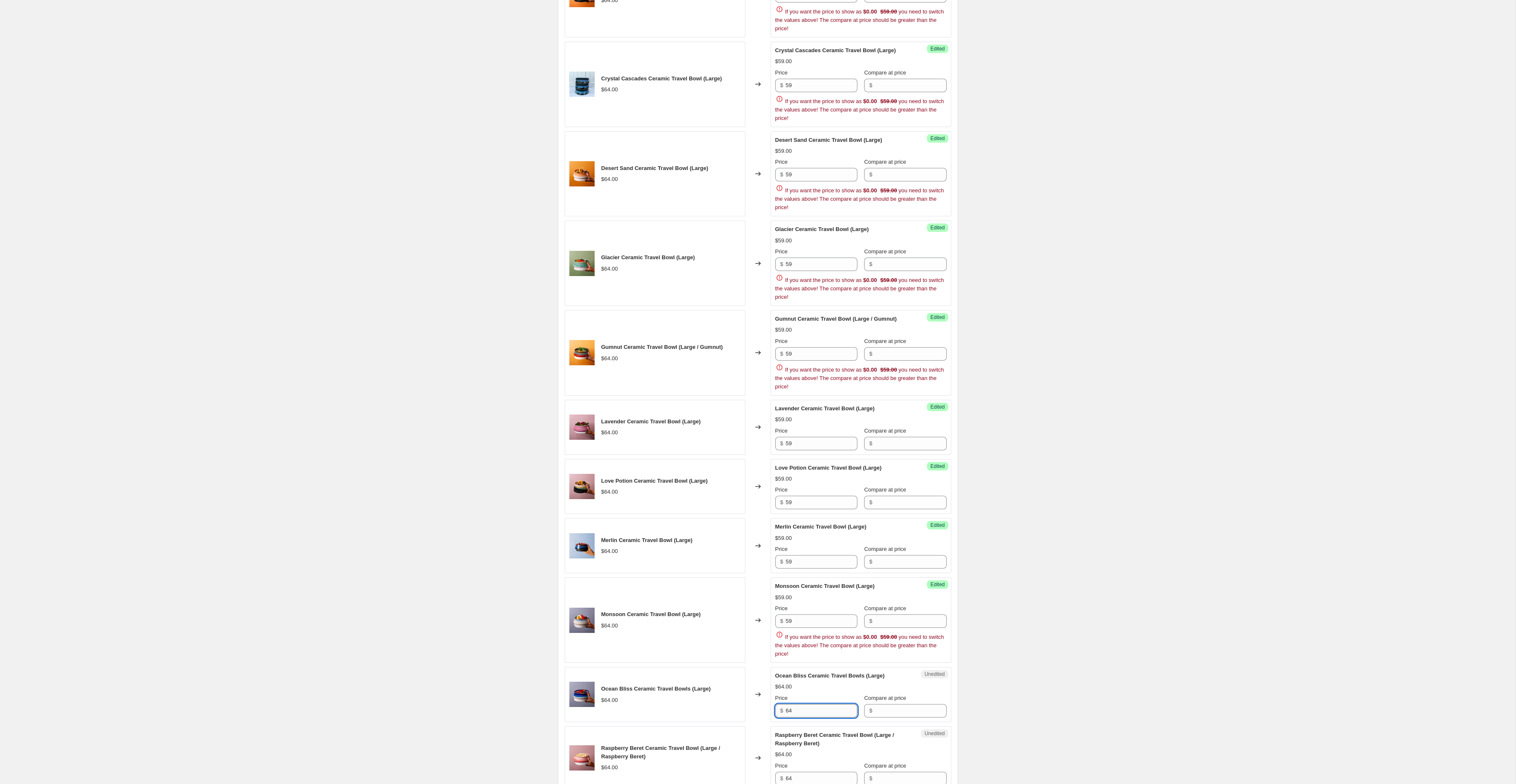
paste input "59"
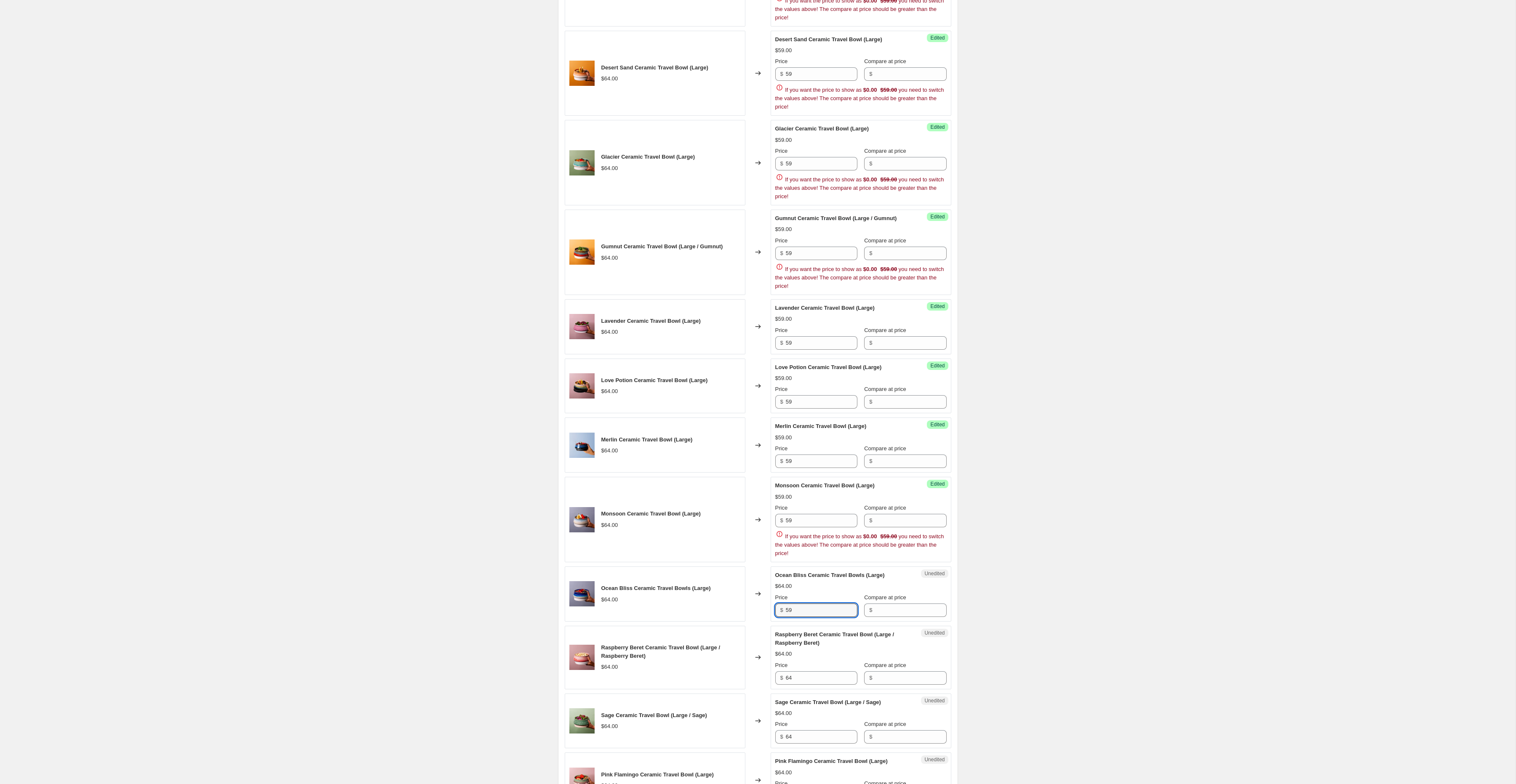
scroll to position [633, 0]
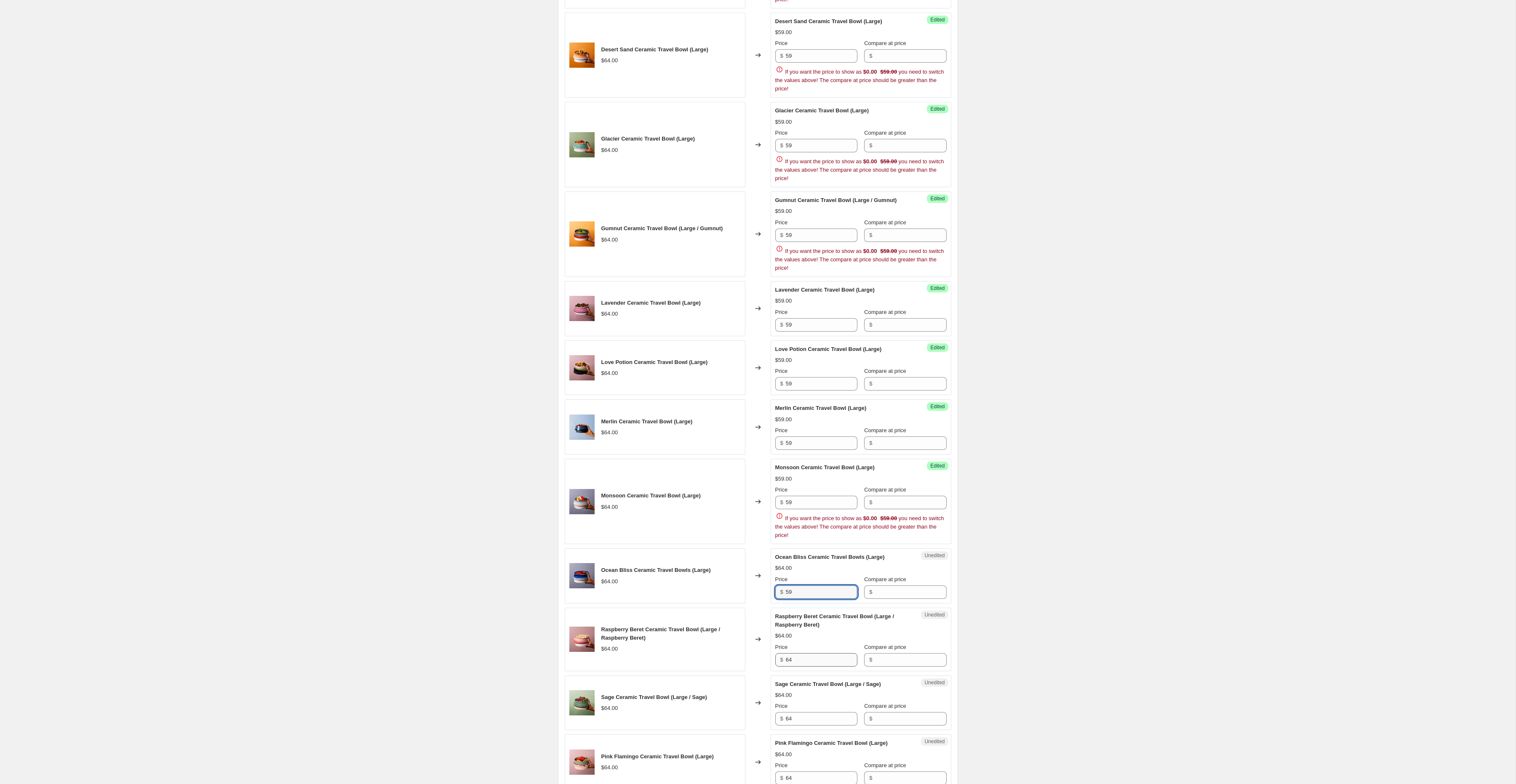
type input "59"
click at [801, 666] on input "64" at bounding box center [822, 660] width 72 height 14
paste input "59"
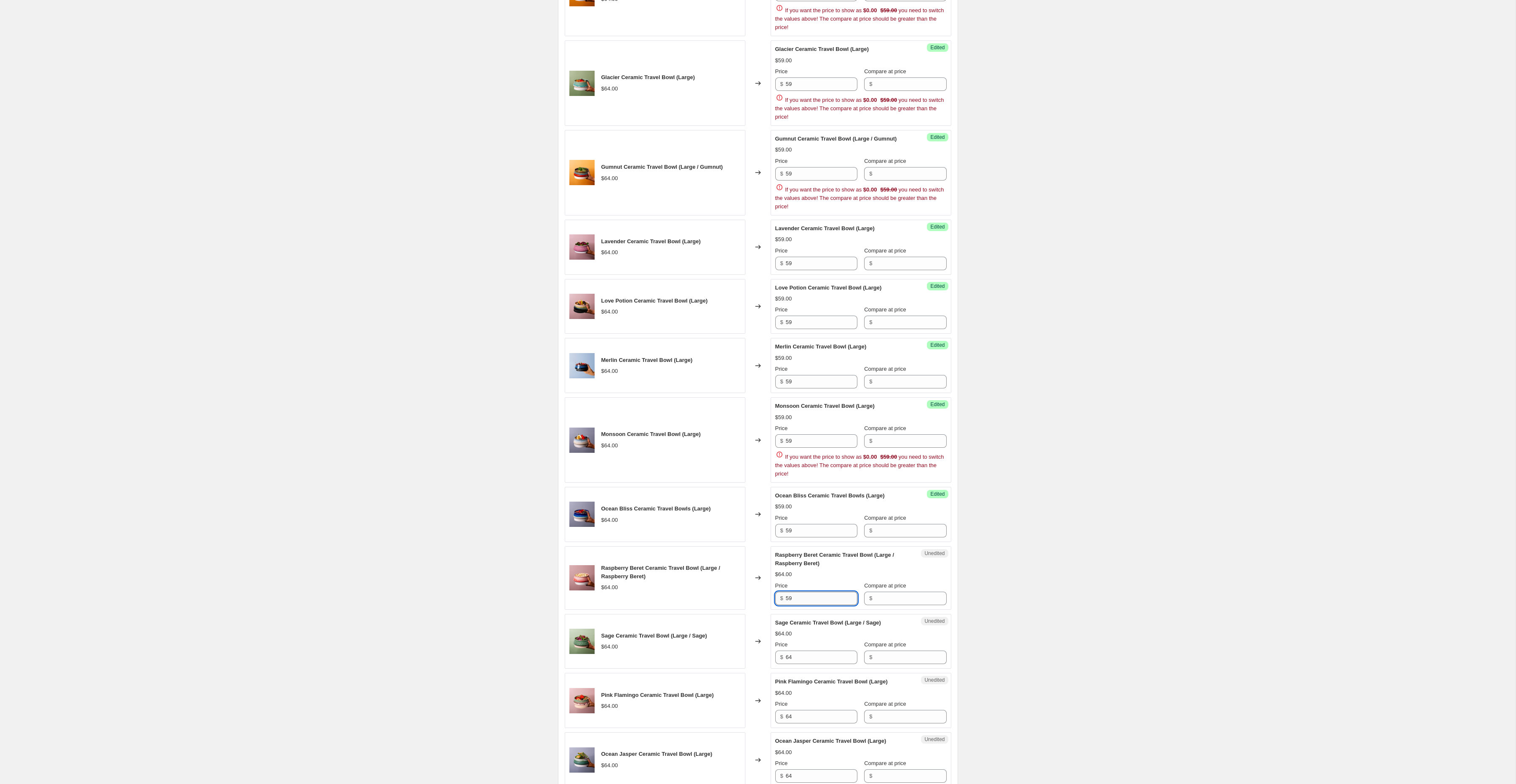
scroll to position [696, 0]
type input "59"
click at [802, 663] on input "64" at bounding box center [822, 656] width 72 height 14
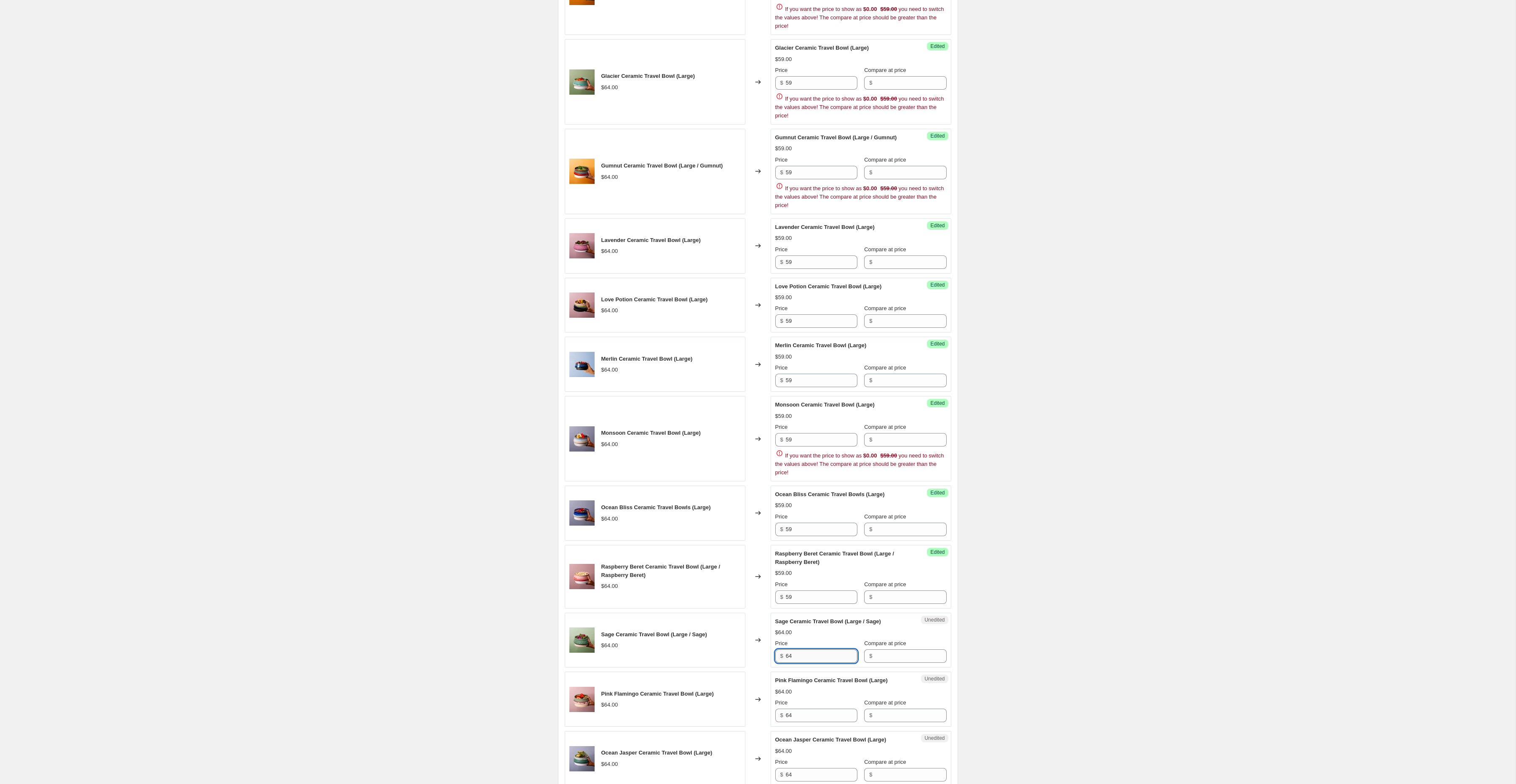
paste input "59"
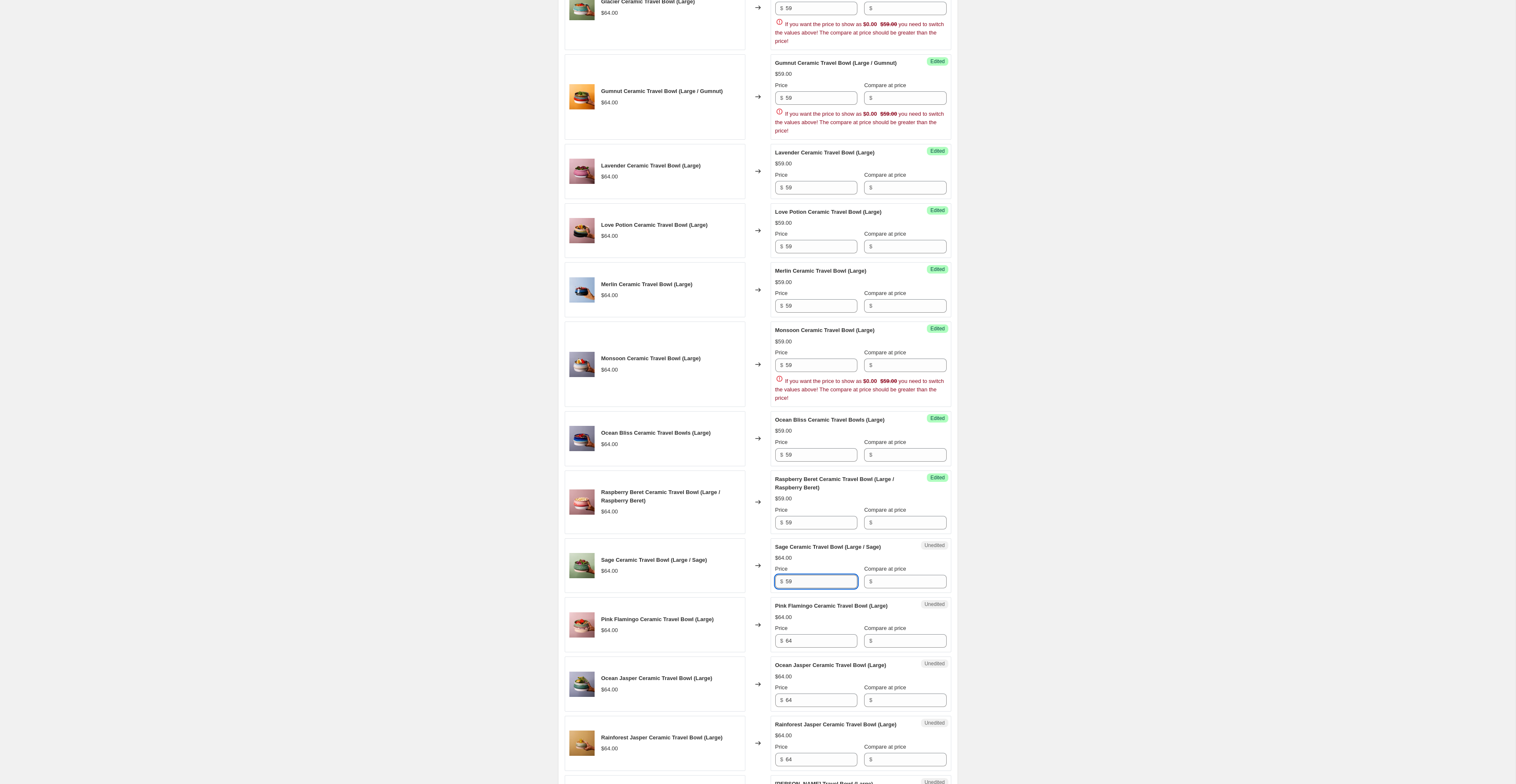
scroll to position [770, 0]
type input "59"
click at [802, 648] on input "64" at bounding box center [822, 640] width 72 height 14
paste input "59"
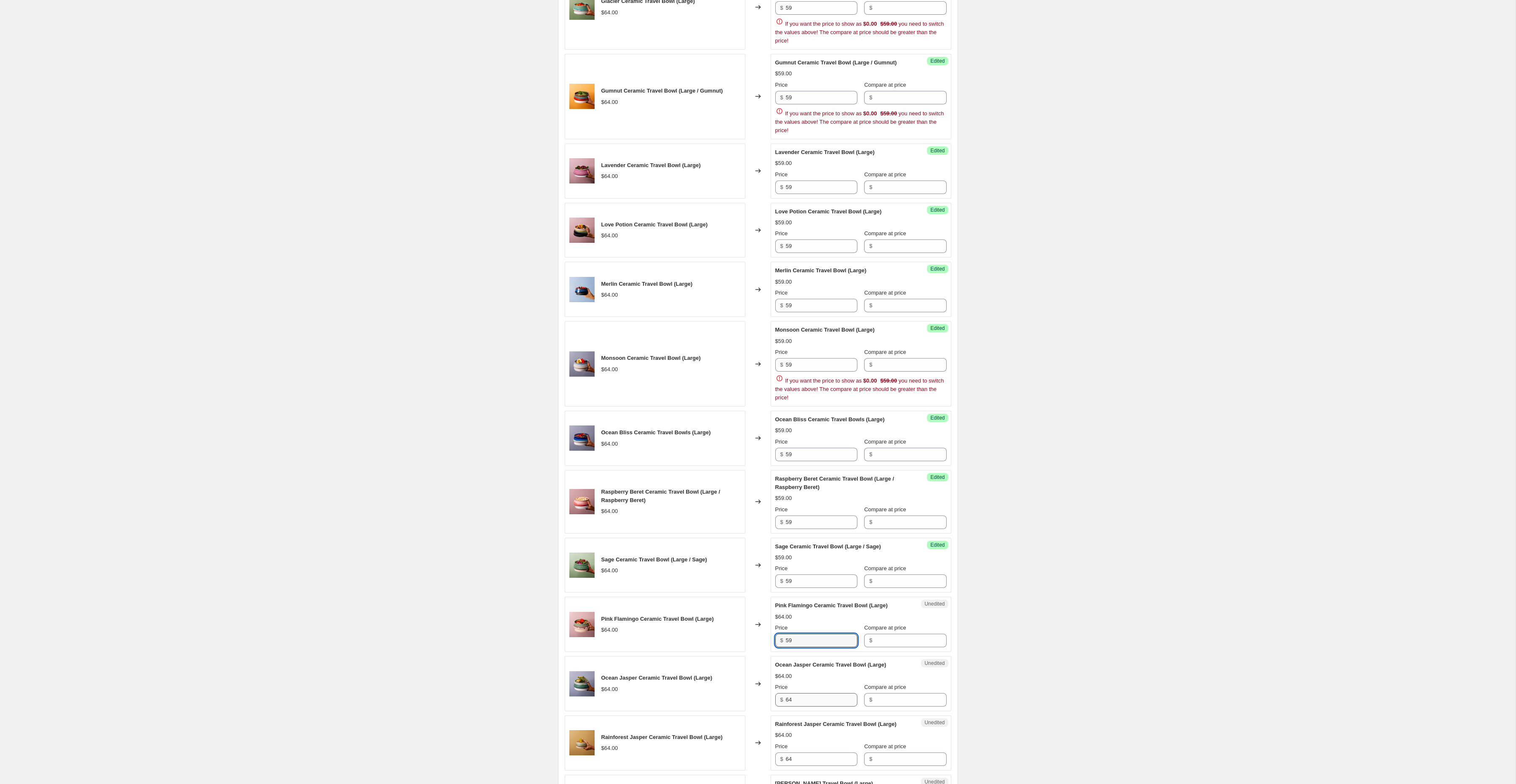
type input "59"
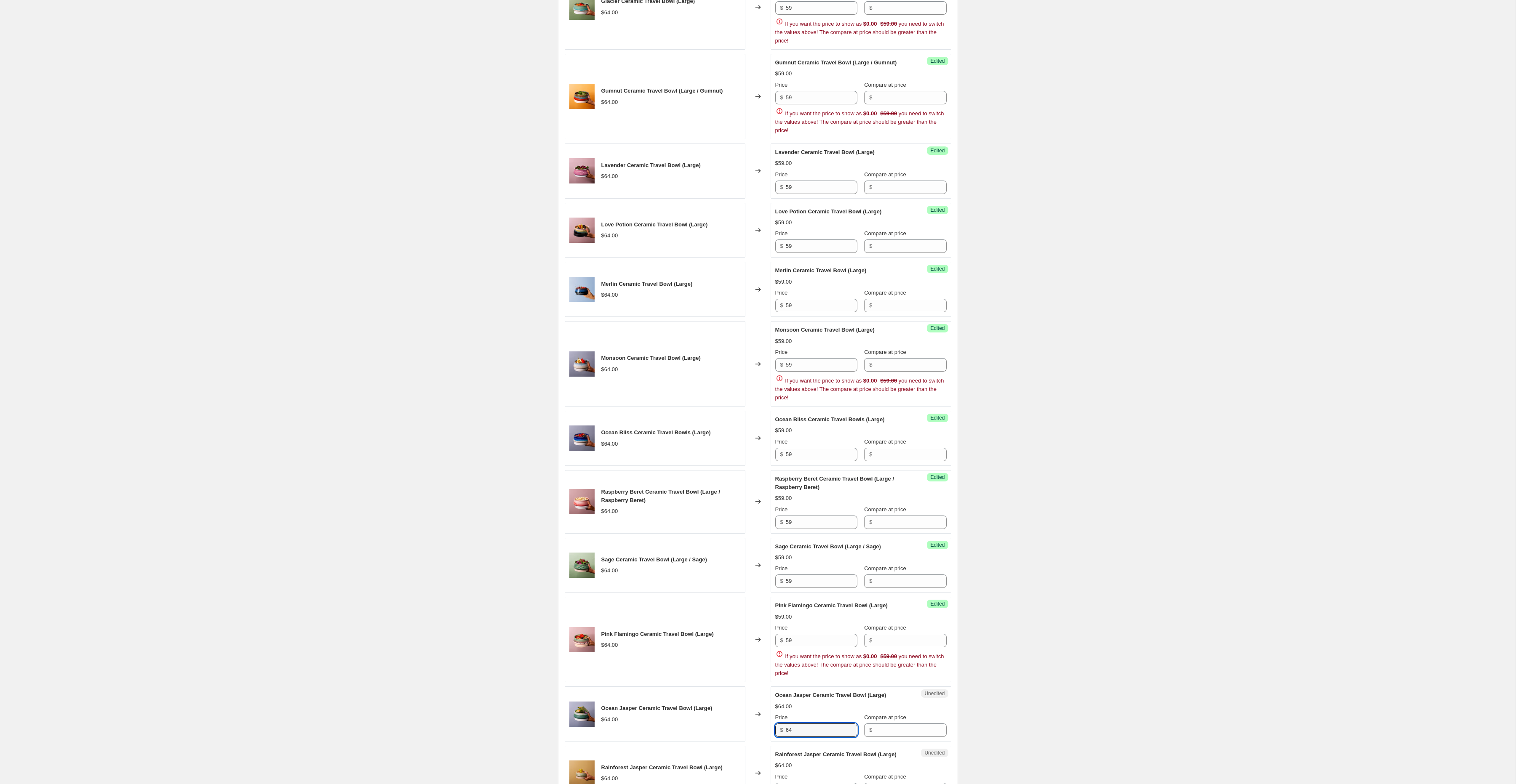
click at [796, 706] on div "Ocean Jasper Ceramic Travel Bowl (Large) $64.00 Price $ 64 Compare at price $" at bounding box center [860, 714] width 171 height 46
click at [796, 698] on span "Ocean Jasper Ceramic Travel Bowl (Large)" at bounding box center [830, 695] width 111 height 6
click at [802, 737] on input "64" at bounding box center [822, 730] width 72 height 14
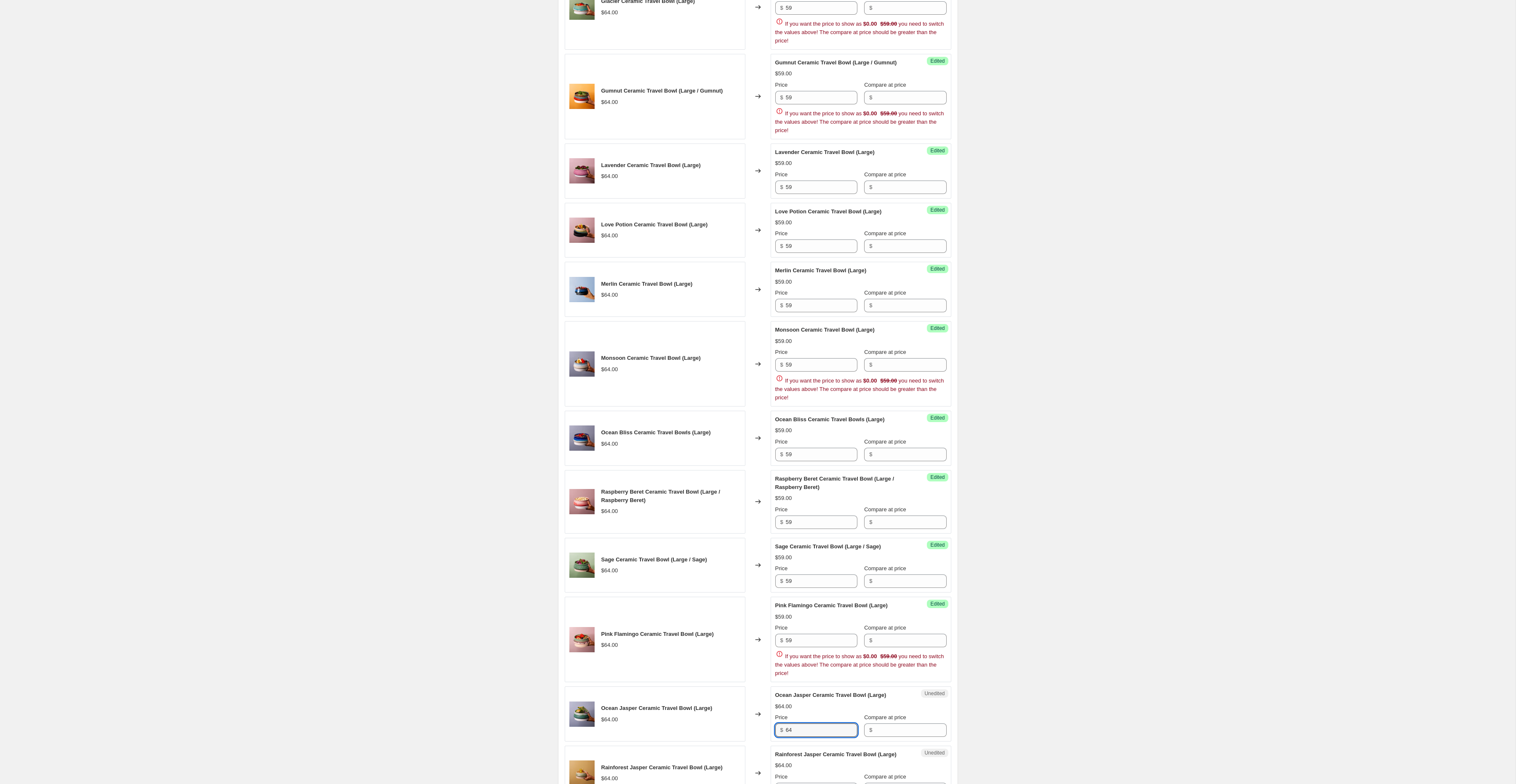
paste input "59"
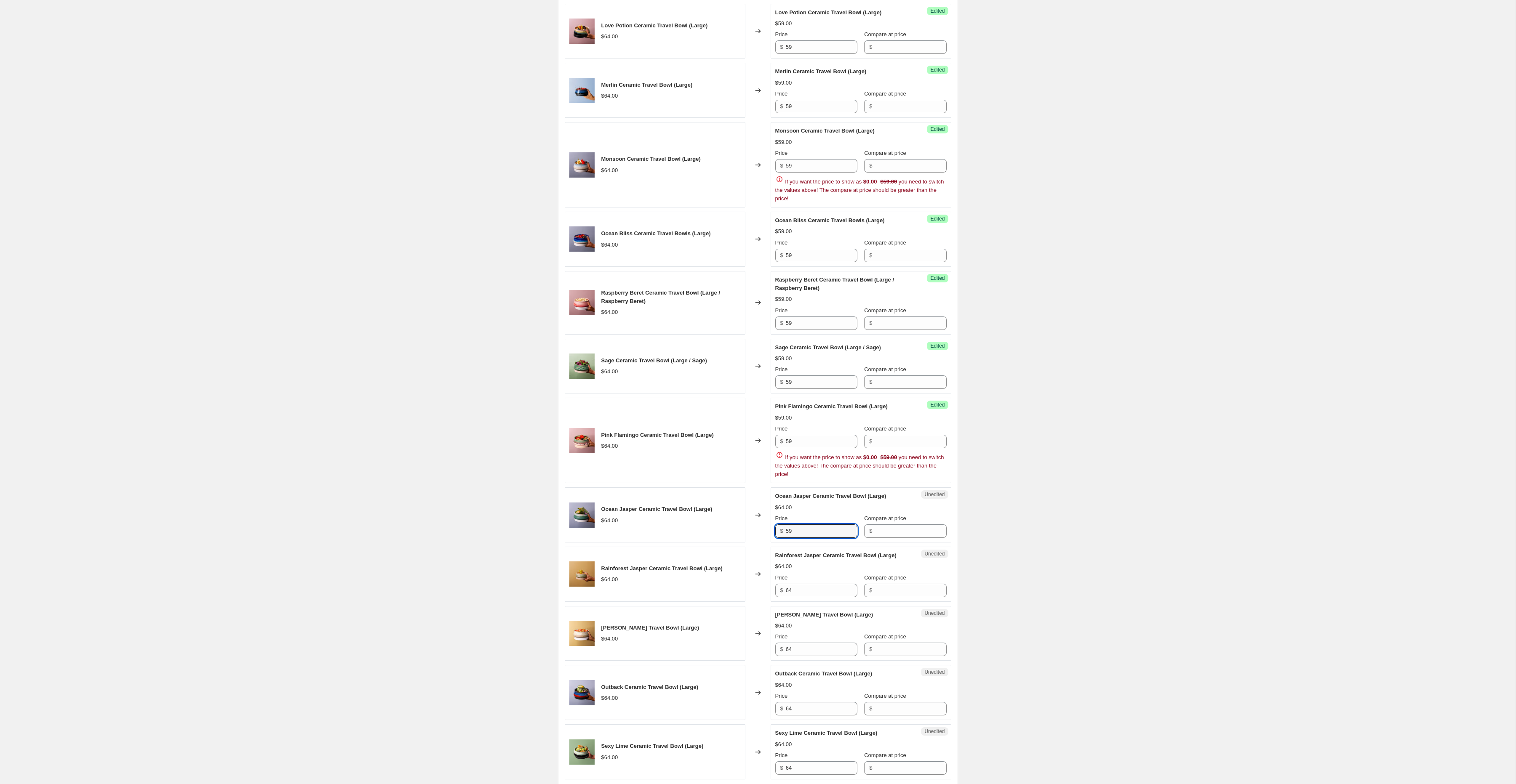
scroll to position [978, 0]
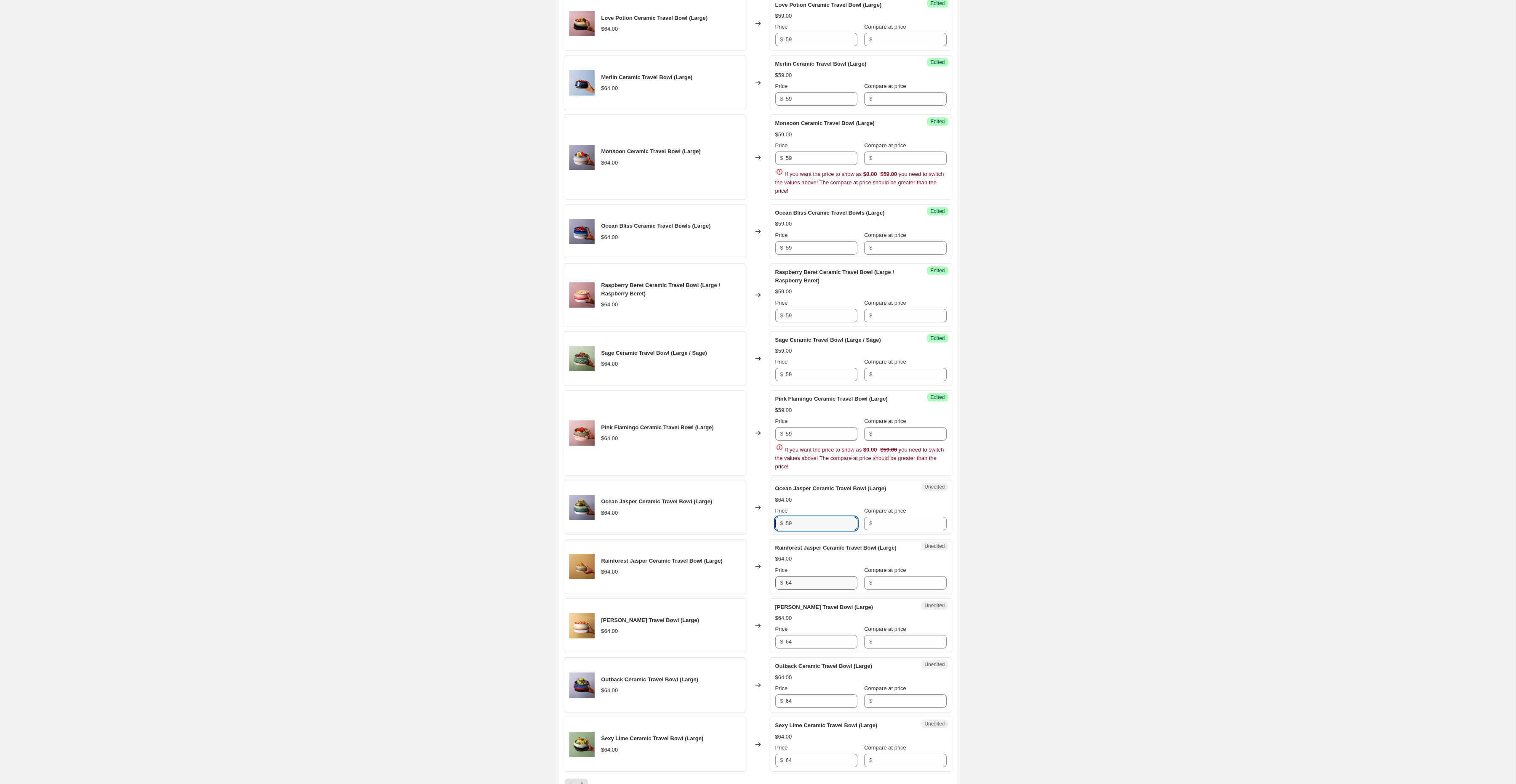
type input "59"
click at [813, 589] on div "Rainforest Jasper Ceramic Travel Bowl (Large) $64.00 Price $ 64 Compare at pric…" at bounding box center [860, 566] width 171 height 46
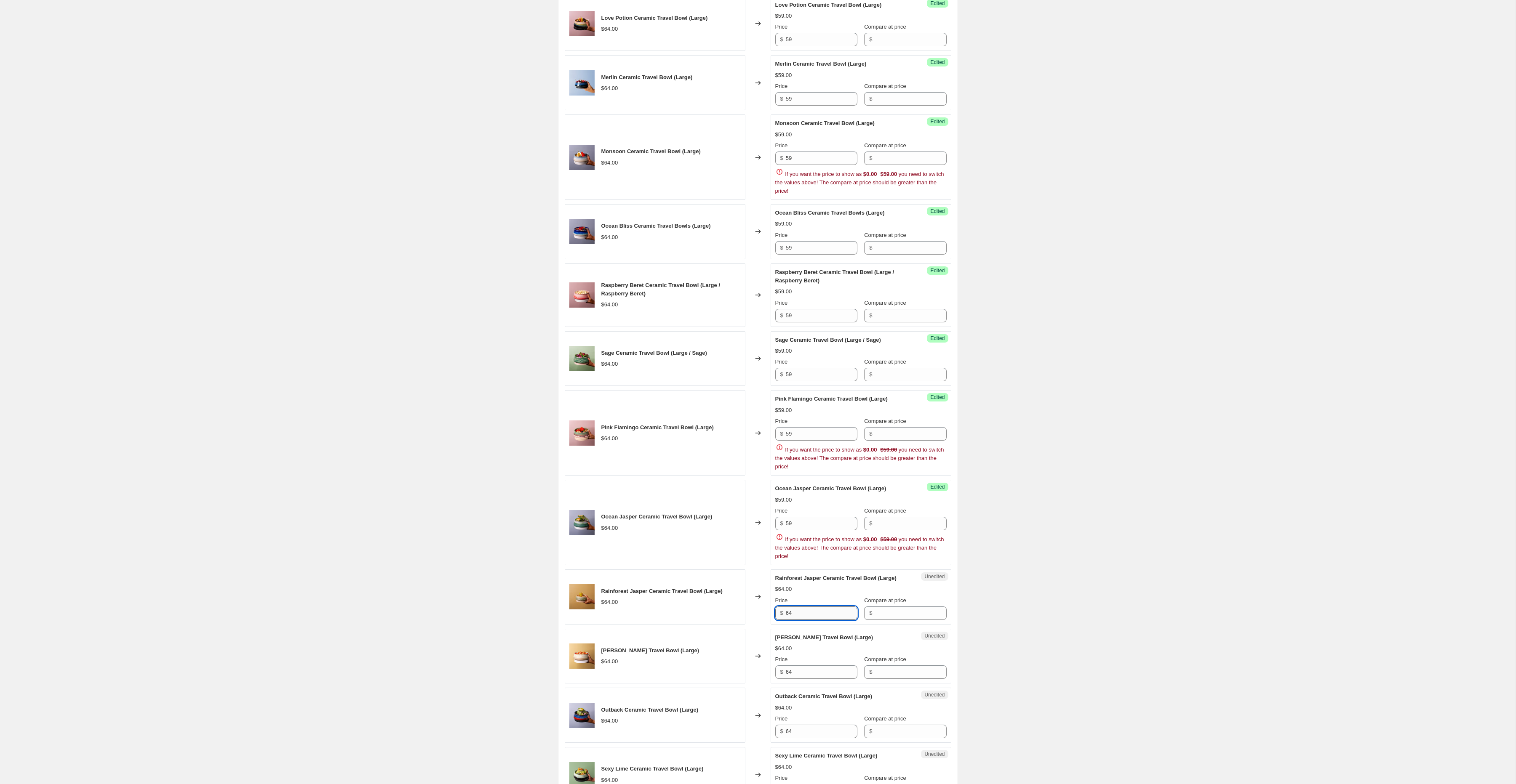
click at [813, 593] on div "$64.00" at bounding box center [860, 589] width 171 height 8
click at [802, 620] on input "64" at bounding box center [822, 613] width 72 height 14
paste input "59"
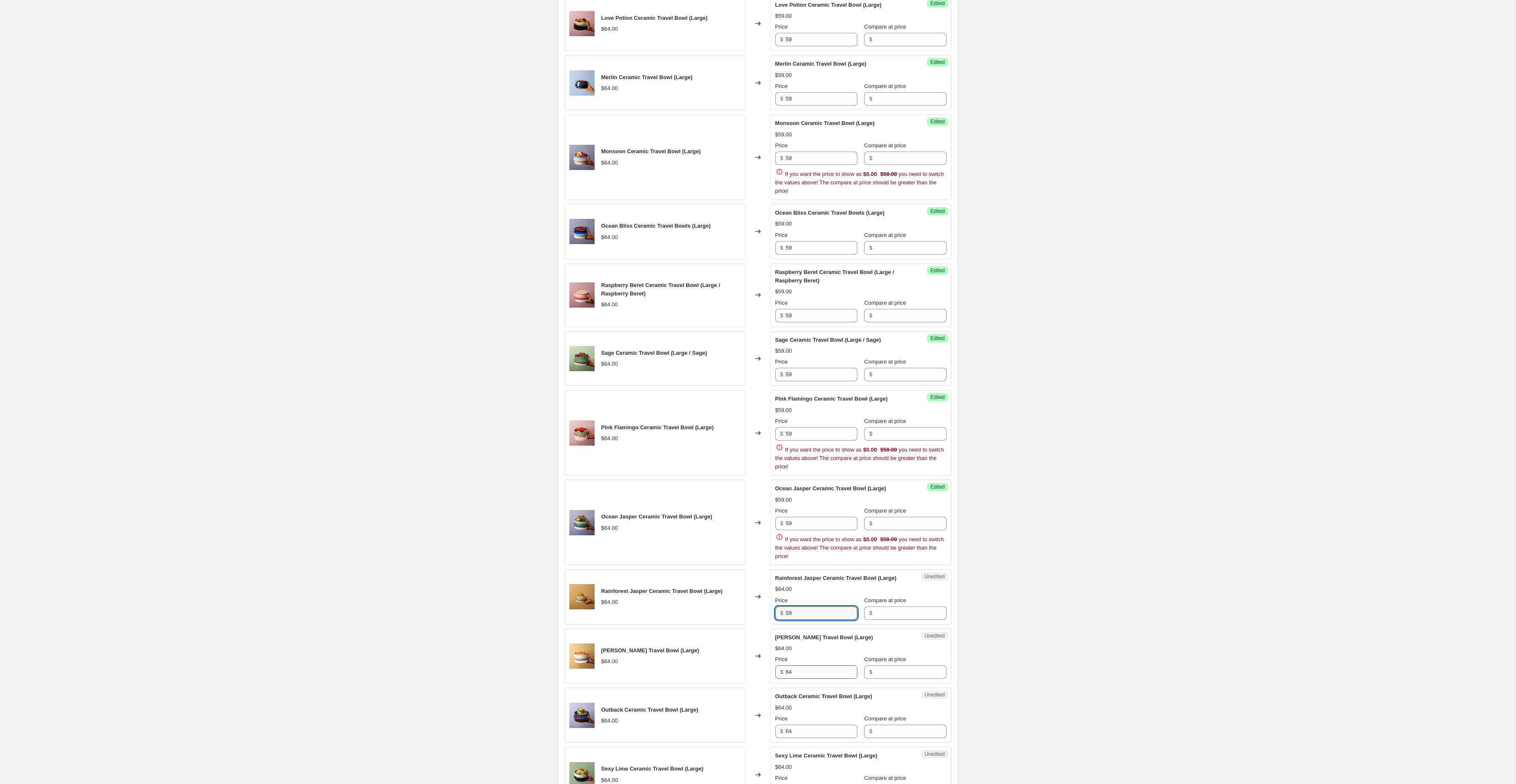
type input "59"
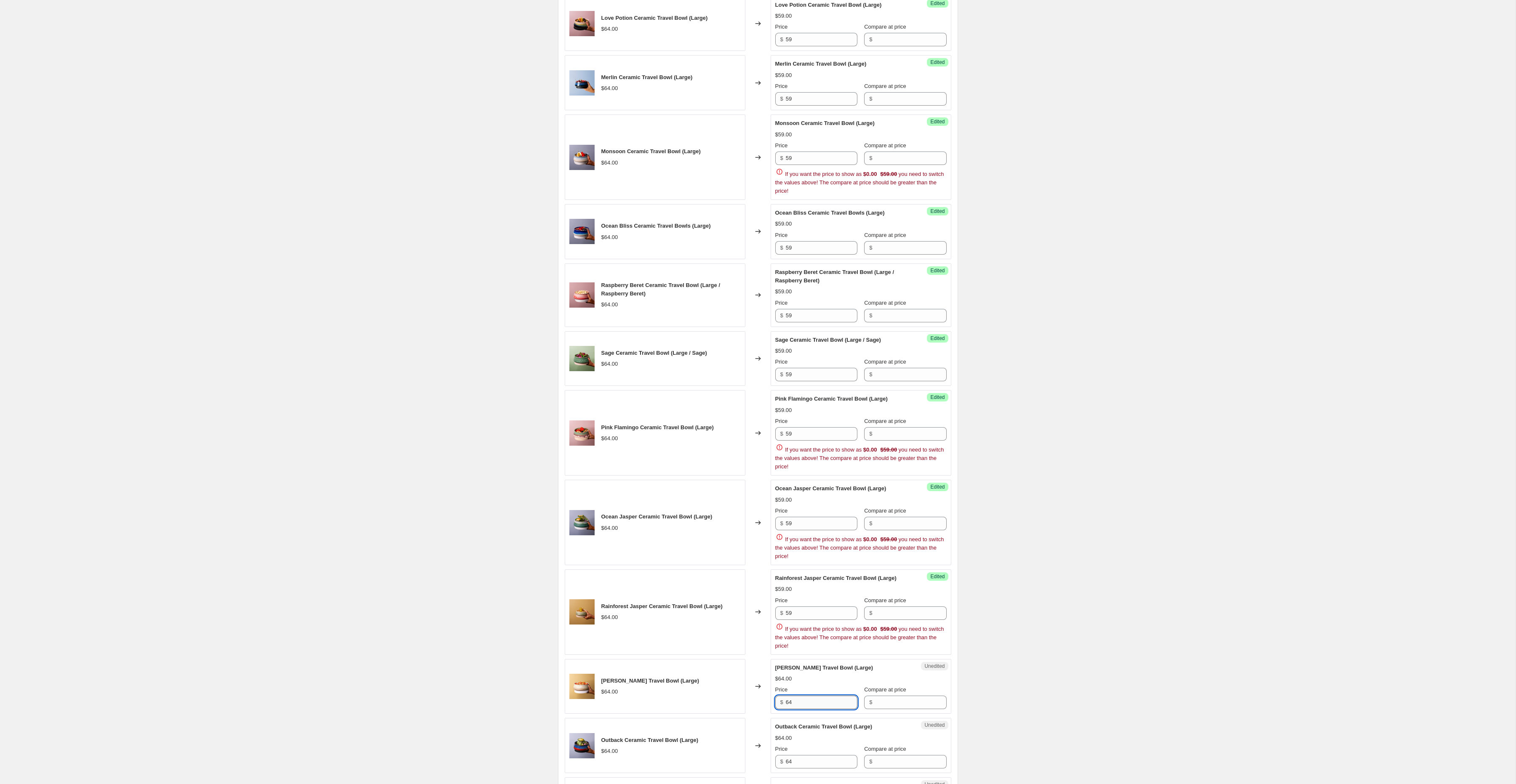
click at [796, 686] on div "[PERSON_NAME] Travel Bowl (Large) $64.00 Price $ 64 Compare at price $" at bounding box center [860, 686] width 171 height 46
click at [796, 683] on div "$64.00" at bounding box center [860, 679] width 171 height 8
click at [803, 709] on input "64" at bounding box center [822, 702] width 72 height 14
paste input "59"
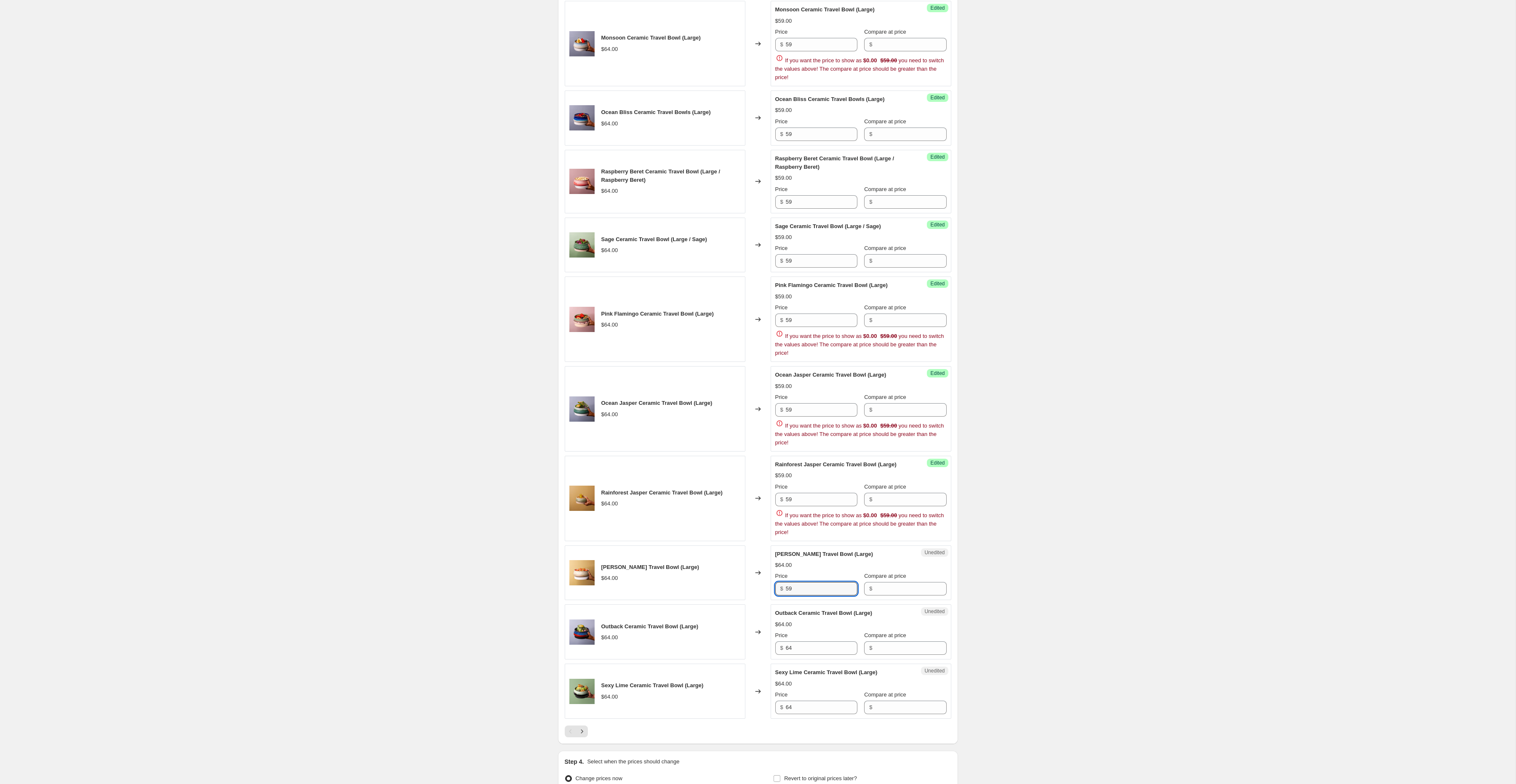
scroll to position [1095, 0]
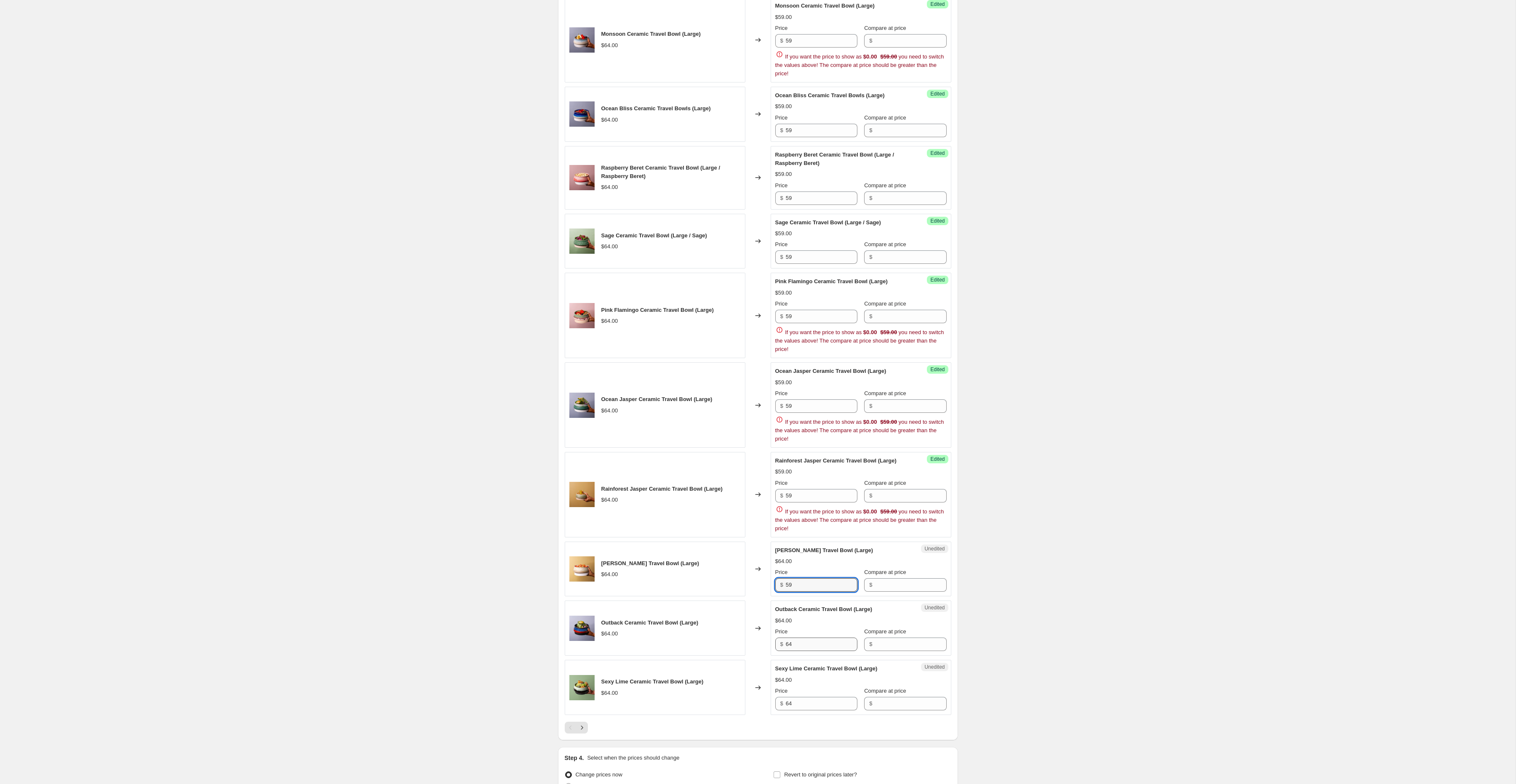
type input "59"
click at [810, 651] on input "64" at bounding box center [822, 644] width 72 height 14
paste input "59"
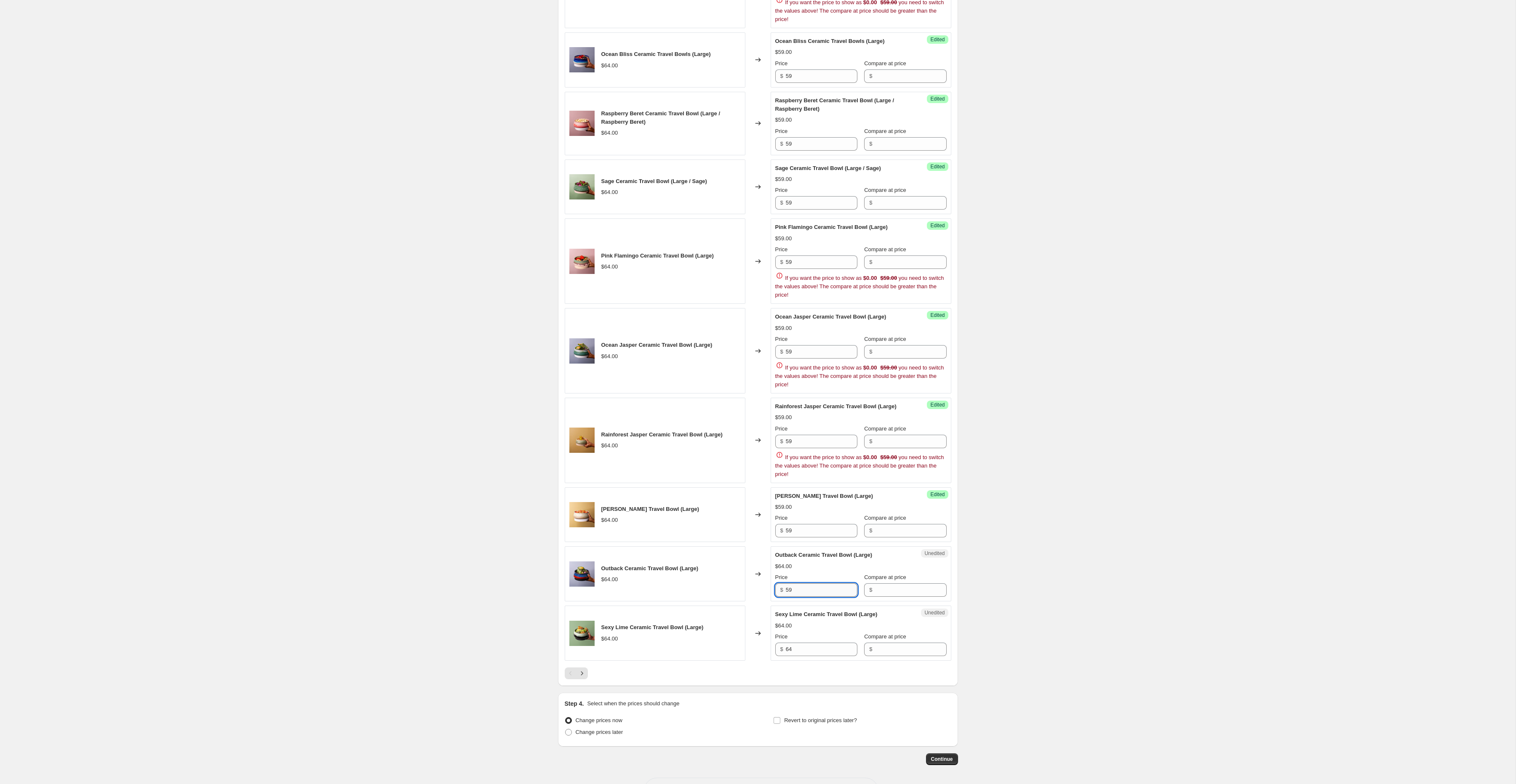
scroll to position [1172, 0]
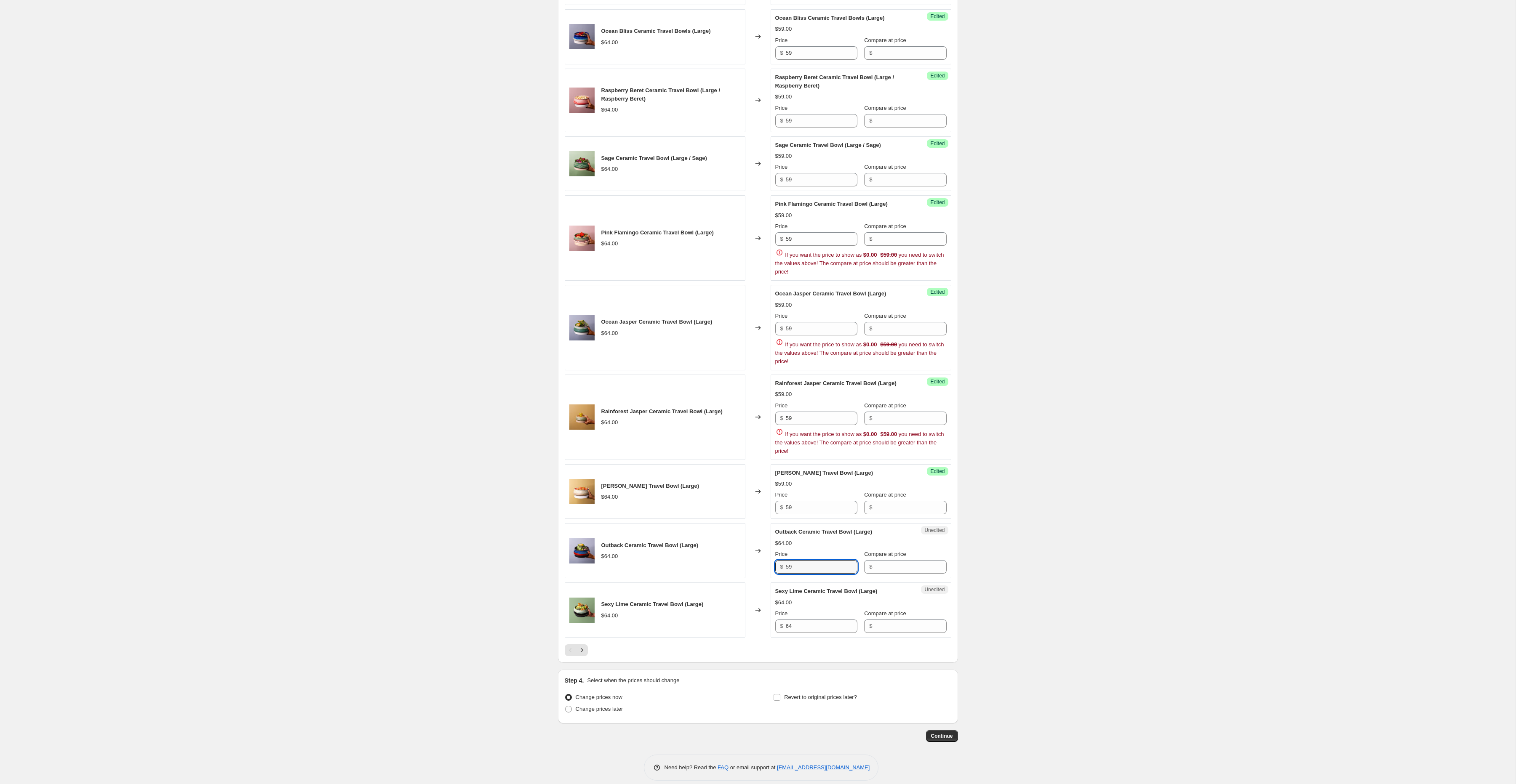
type input "59"
click at [807, 638] on div "Unedited Sexy Lime Ceramic Travel Bowl (Large) $64.00 Price $ 64 Compare at pri…" at bounding box center [860, 610] width 181 height 55
click at [807, 633] on input "64" at bounding box center [822, 626] width 72 height 14
paste input "59"
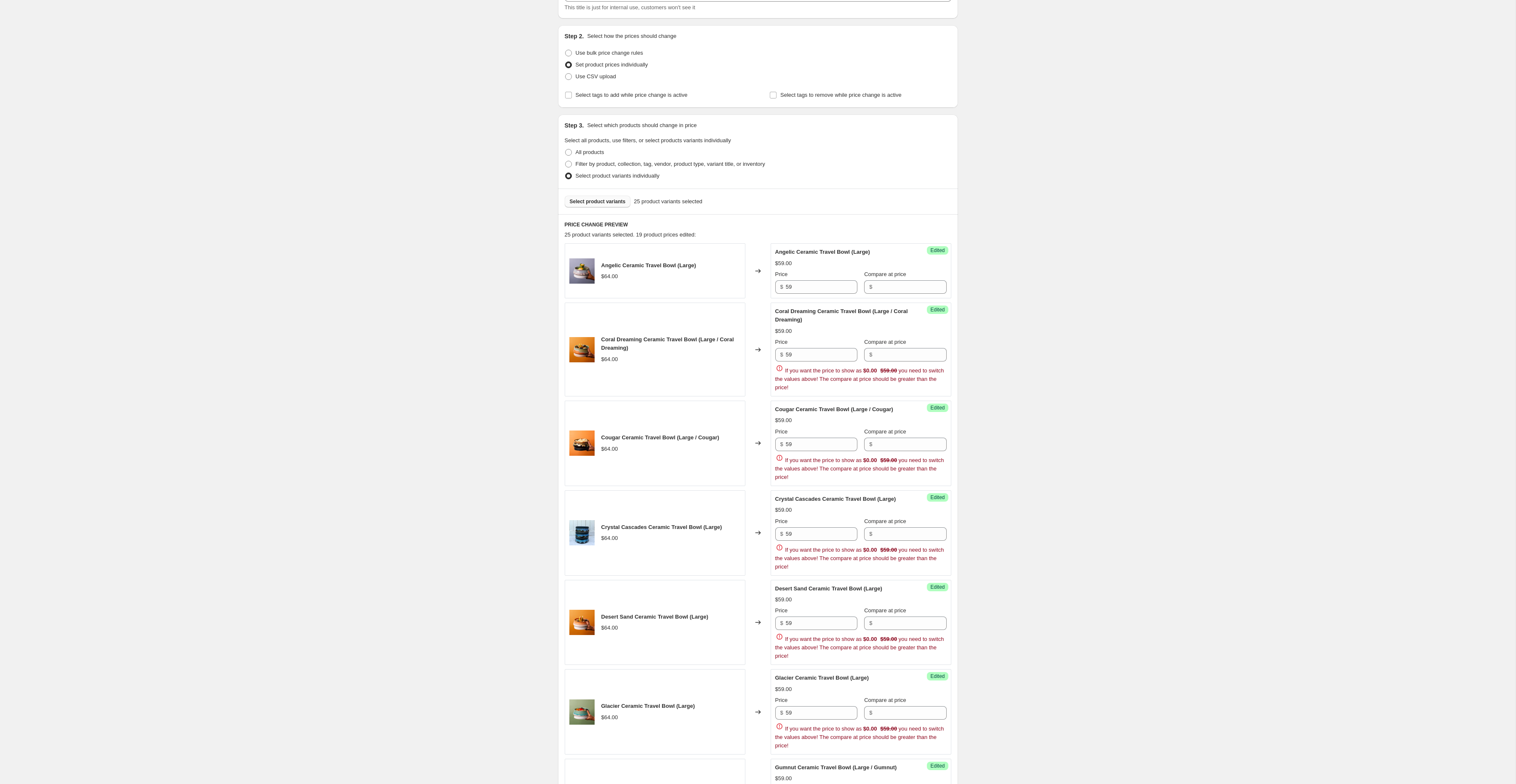
scroll to position [0, 0]
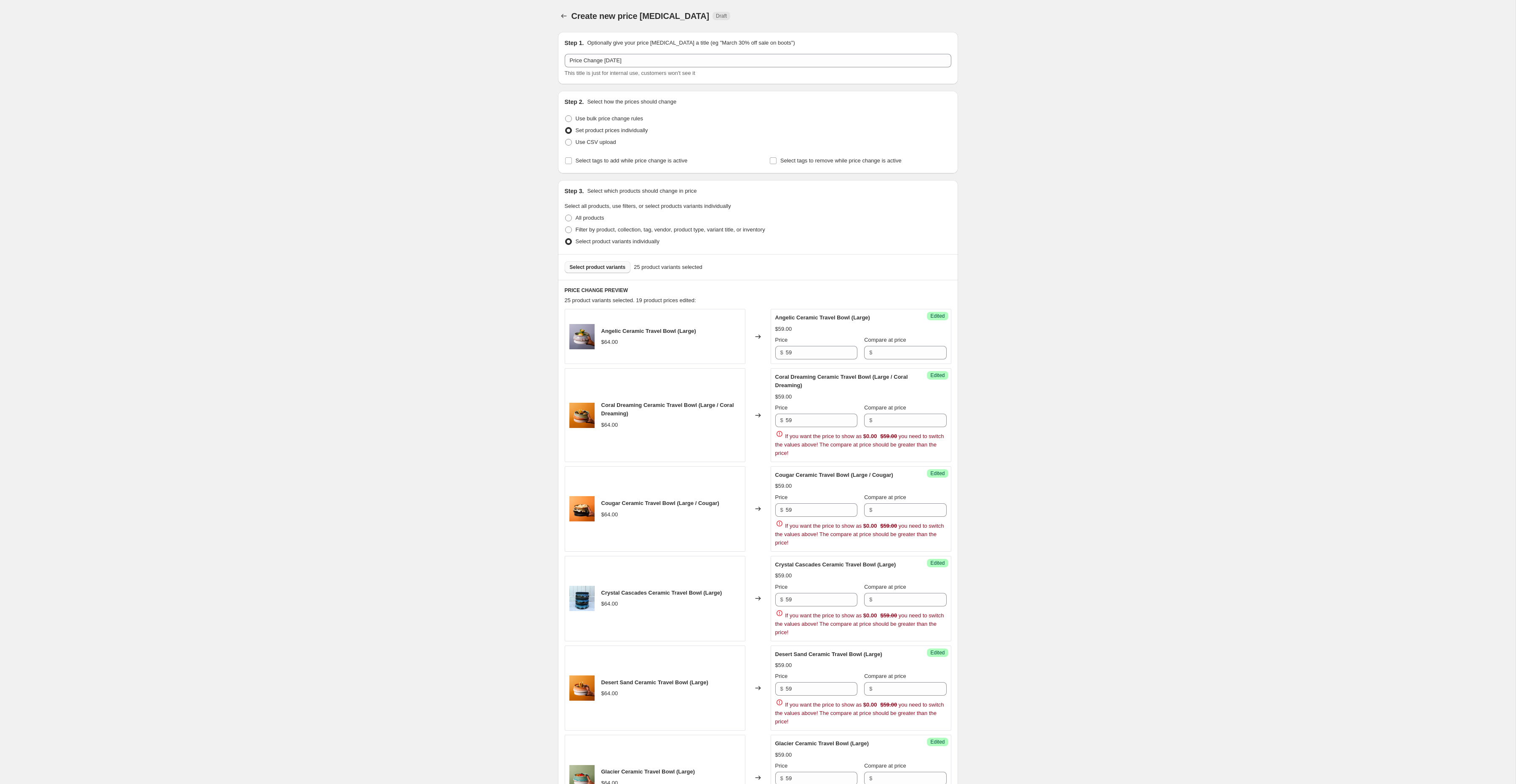
type input "59"
click at [613, 264] on button "Select product variants" at bounding box center [598, 267] width 66 height 12
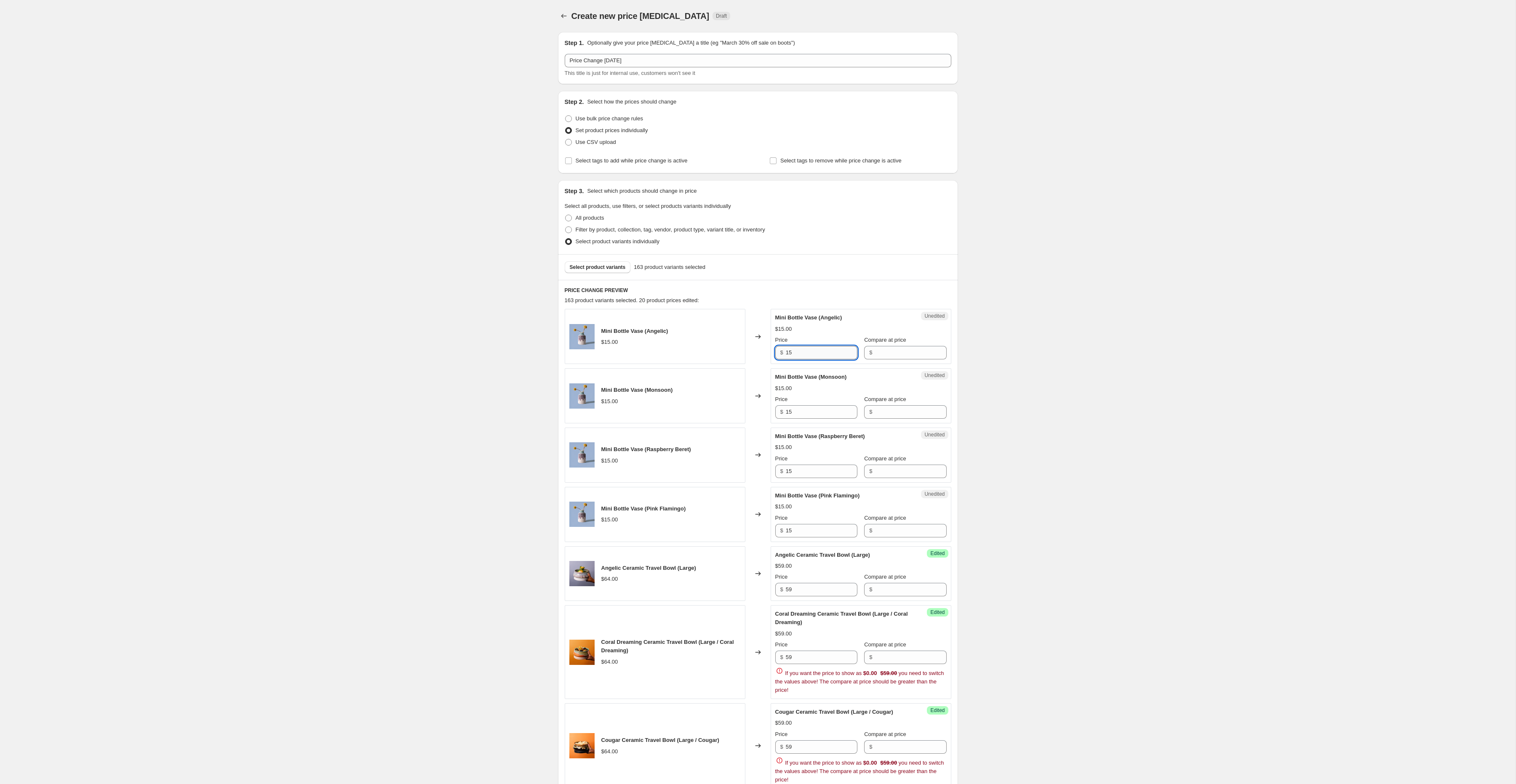
click at [817, 351] on input "15" at bounding box center [822, 352] width 72 height 14
click at [817, 351] on input "15" at bounding box center [822, 352] width 72 height 14
click at [806, 353] on input "19" at bounding box center [822, 352] width 72 height 14
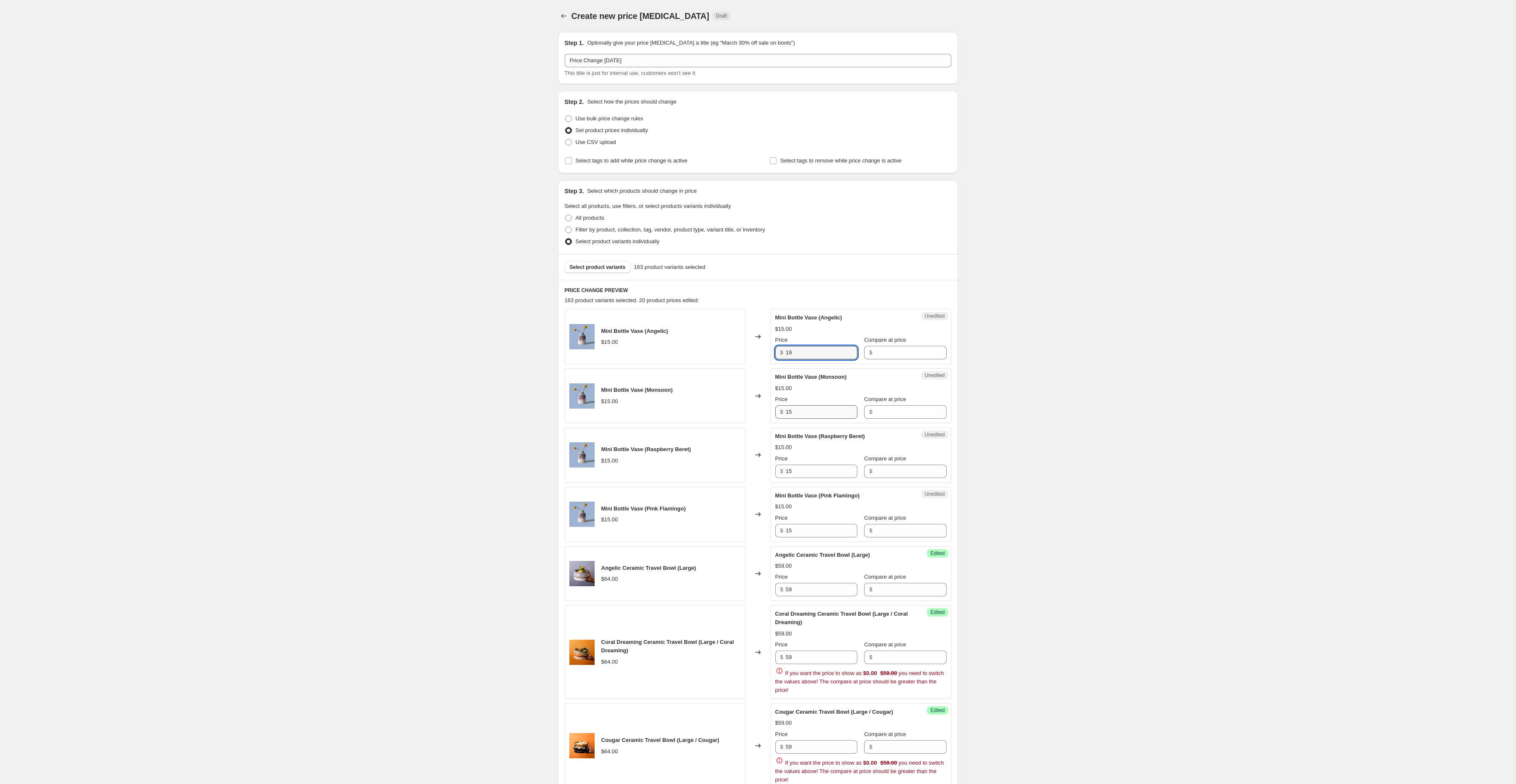
type input "19"
click at [809, 414] on input "15" at bounding box center [822, 412] width 72 height 14
paste input "9"
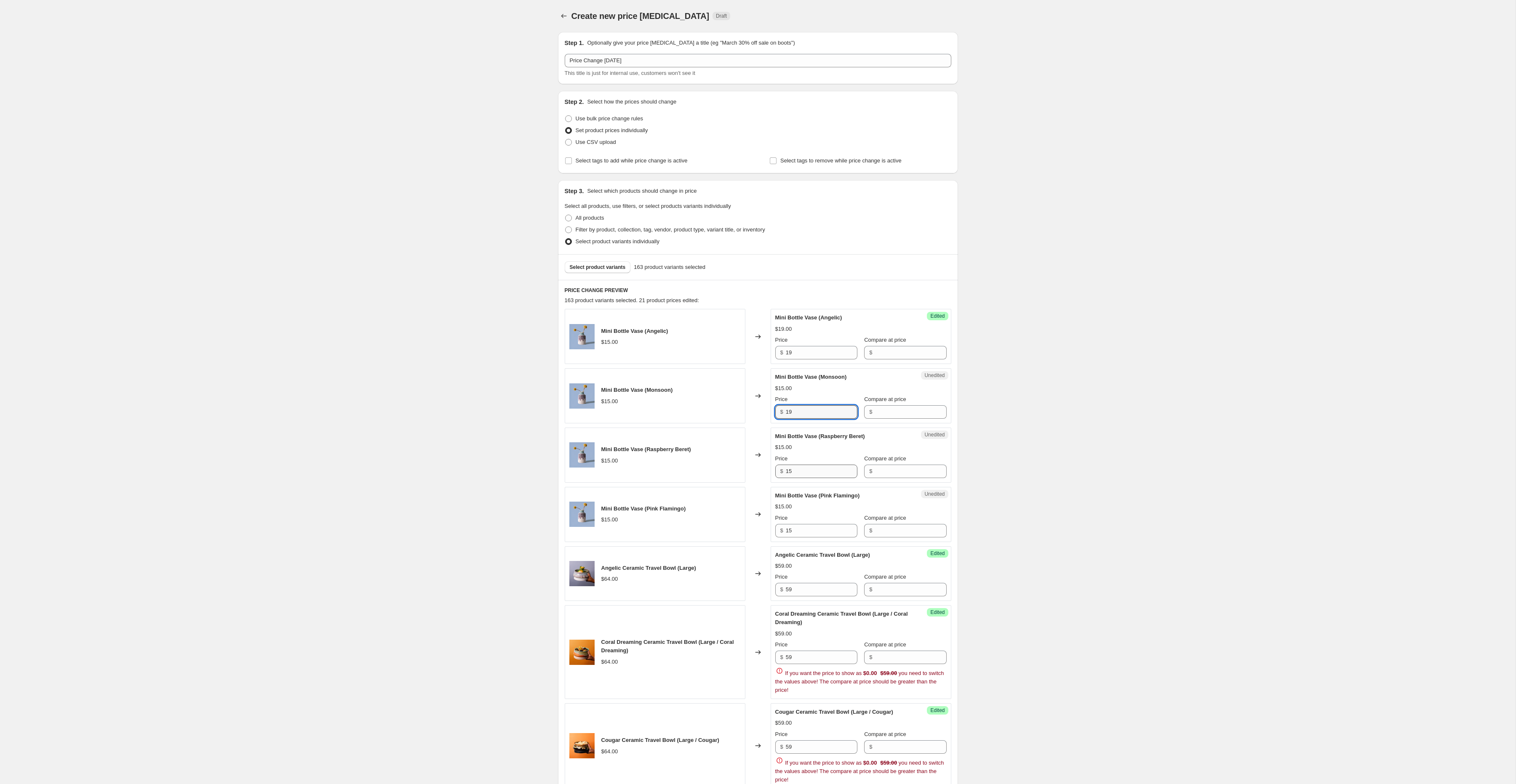
type input "19"
click at [795, 471] on input "15" at bounding box center [822, 471] width 72 height 14
paste input "9"
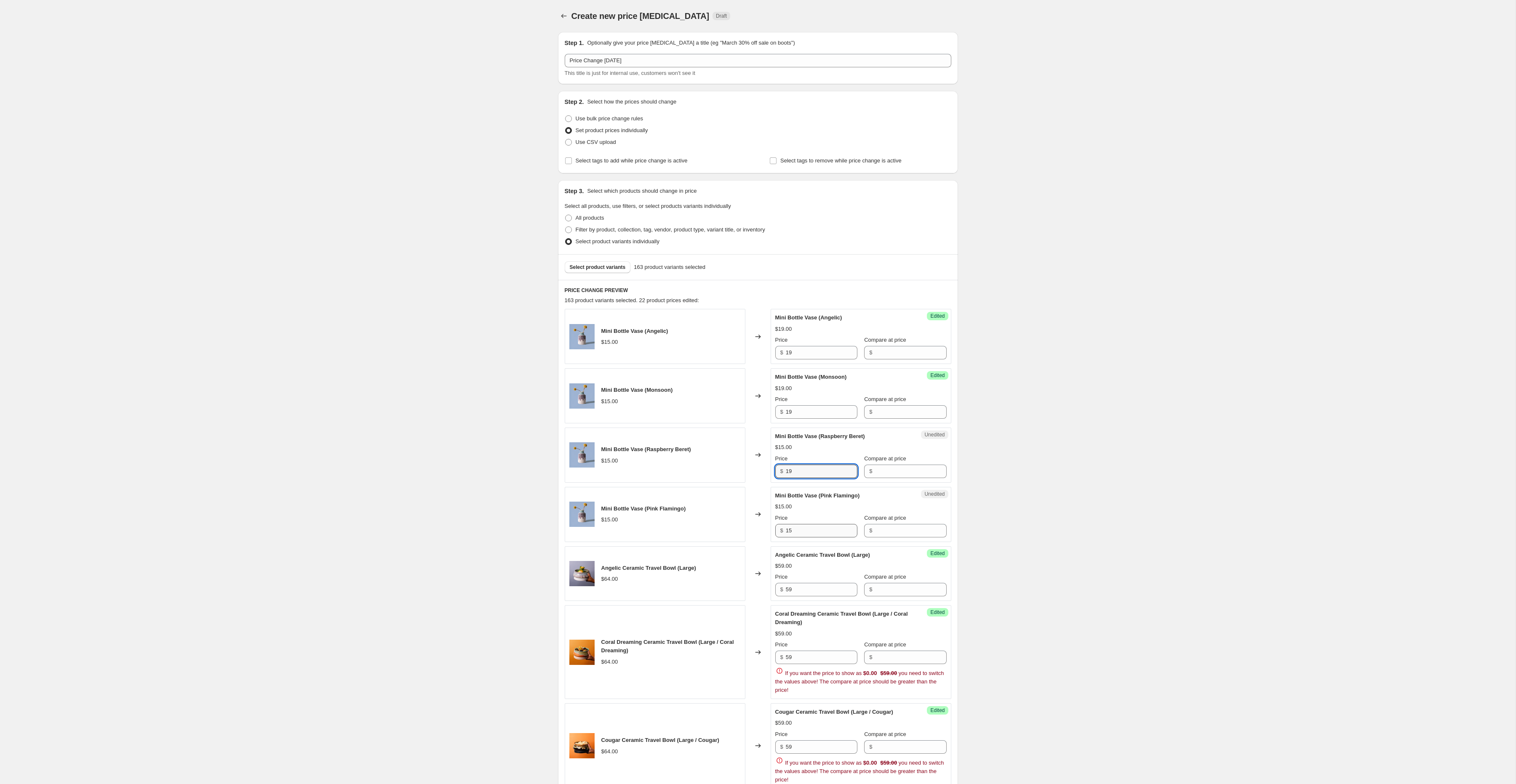
type input "19"
click at [796, 532] on input "15" at bounding box center [822, 531] width 72 height 14
paste input "9"
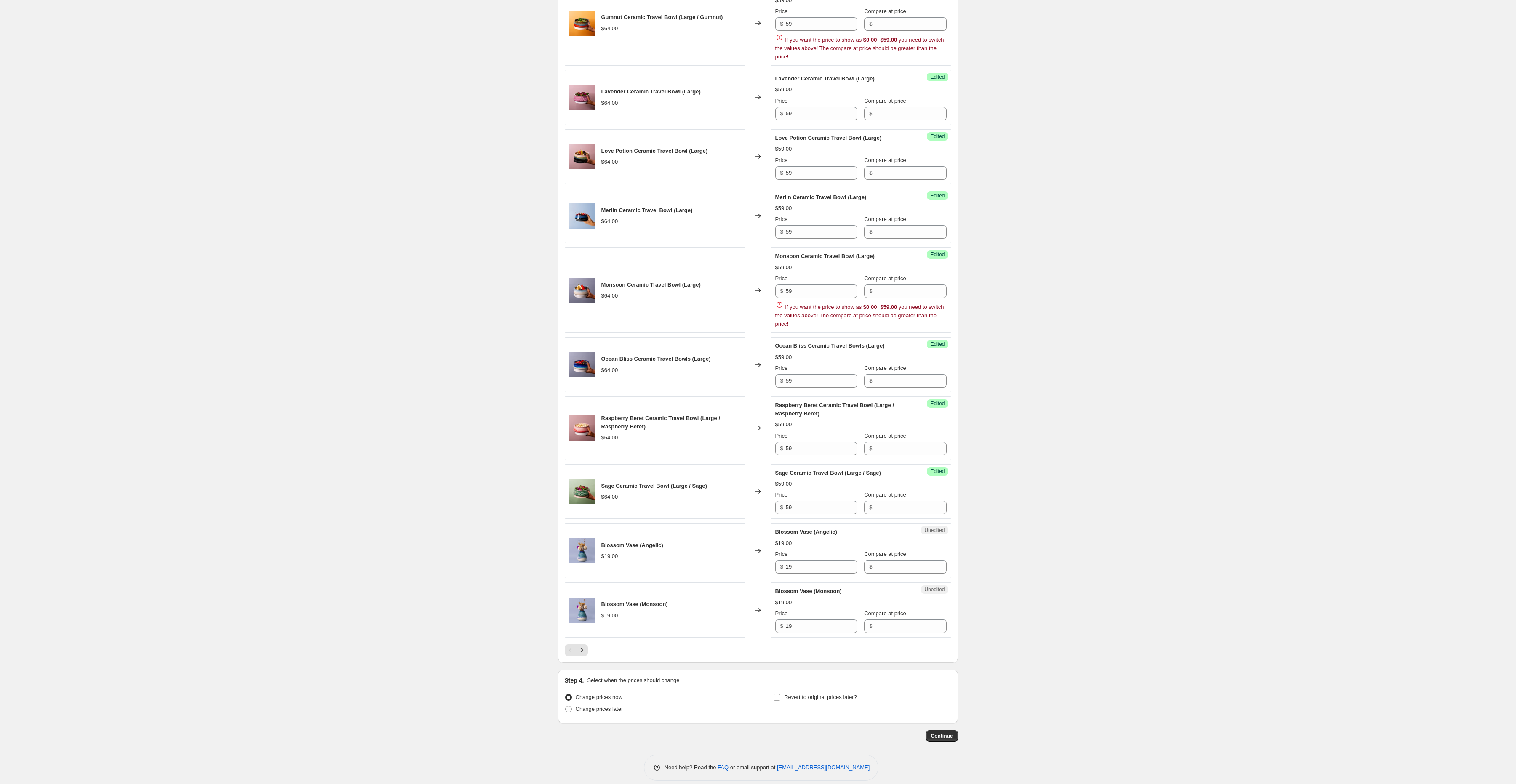
scroll to position [1102, 0]
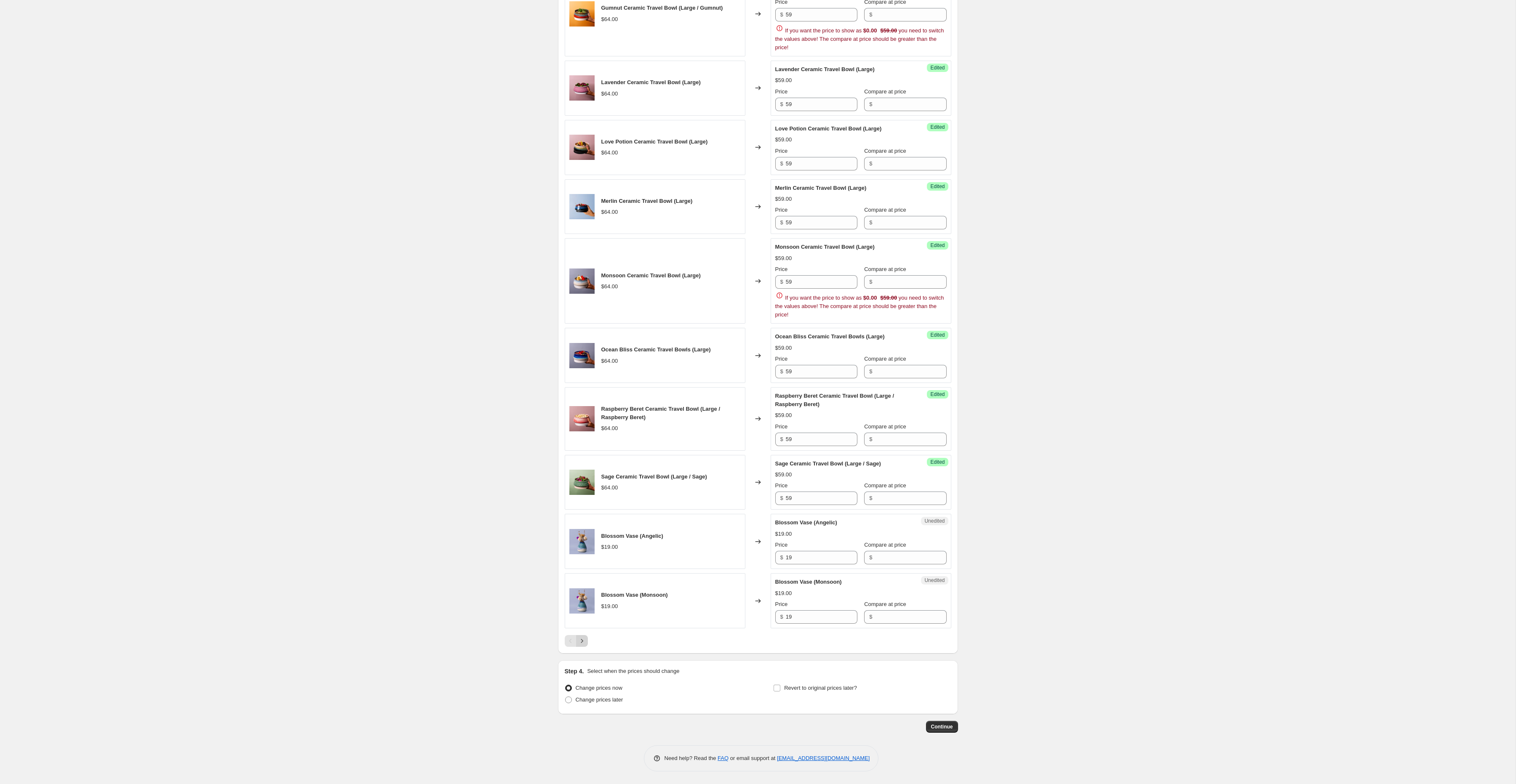
type input "19"
click at [584, 641] on icon "Next" at bounding box center [582, 641] width 8 height 8
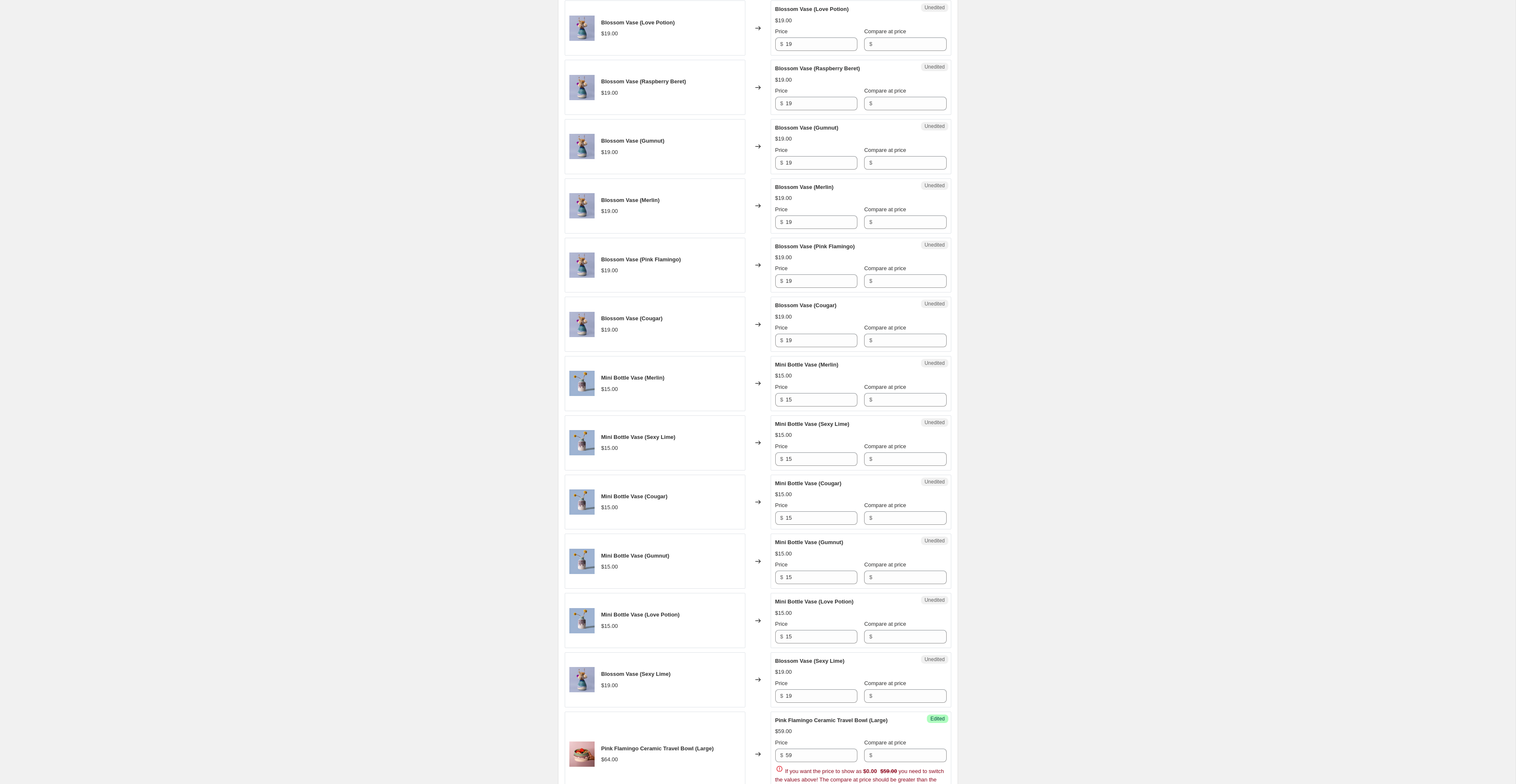
scroll to position [309, 0]
click at [800, 405] on input "15" at bounding box center [822, 399] width 72 height 14
paste input "9"
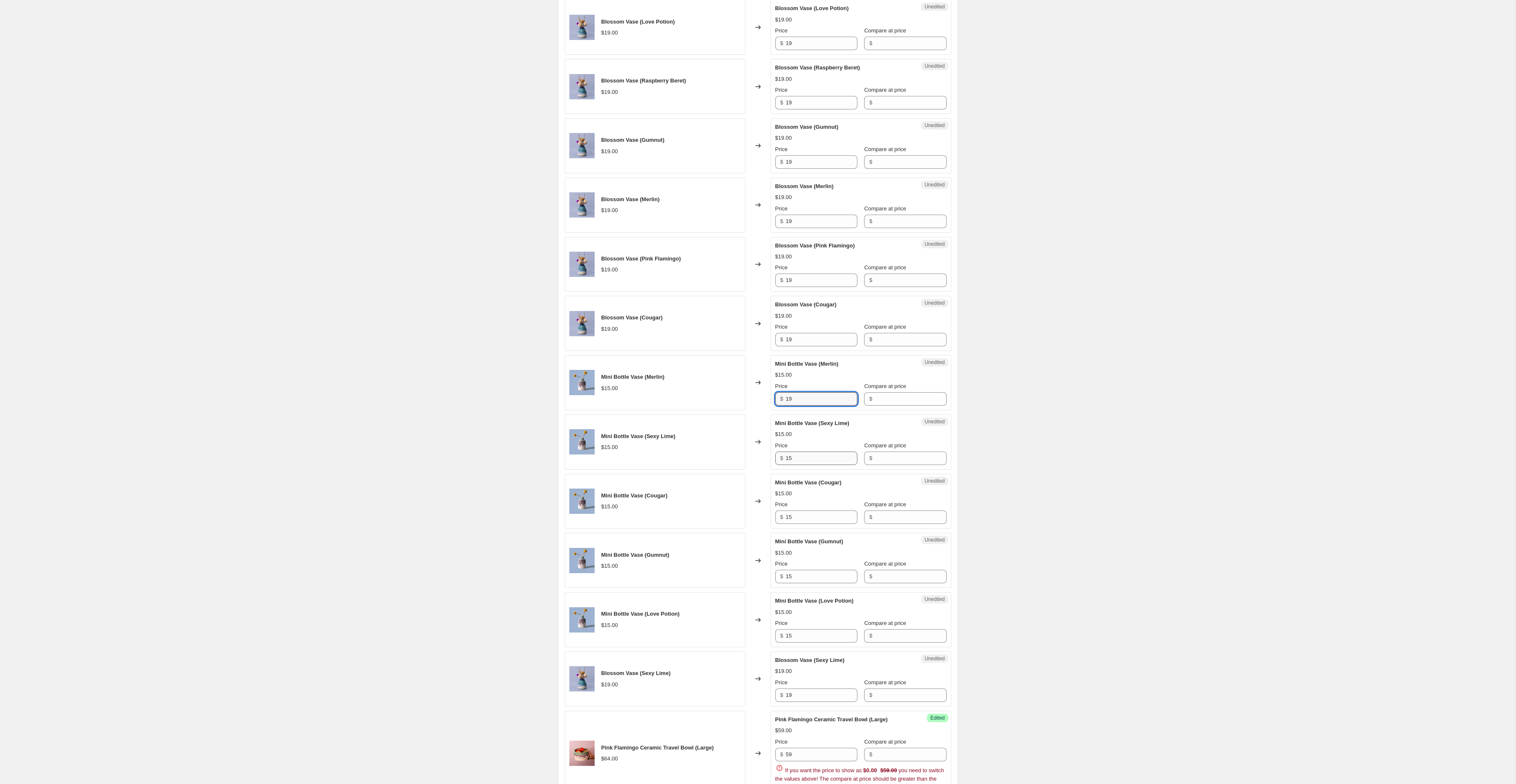
type input "19"
click at [796, 463] on input "15" at bounding box center [822, 458] width 72 height 14
paste input "9"
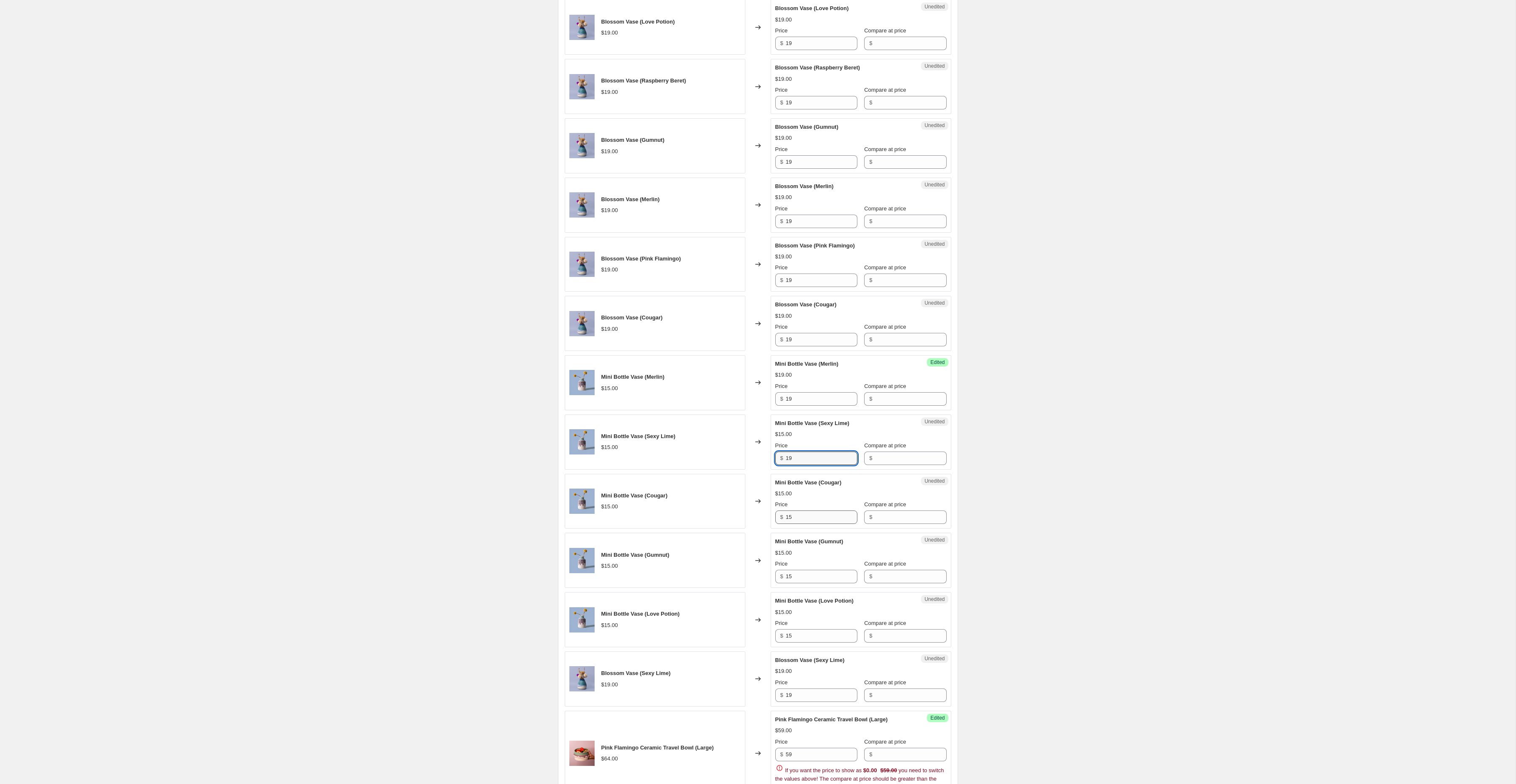
type input "19"
click at [796, 517] on input "15" at bounding box center [822, 517] width 72 height 14
paste input "9"
type input "19"
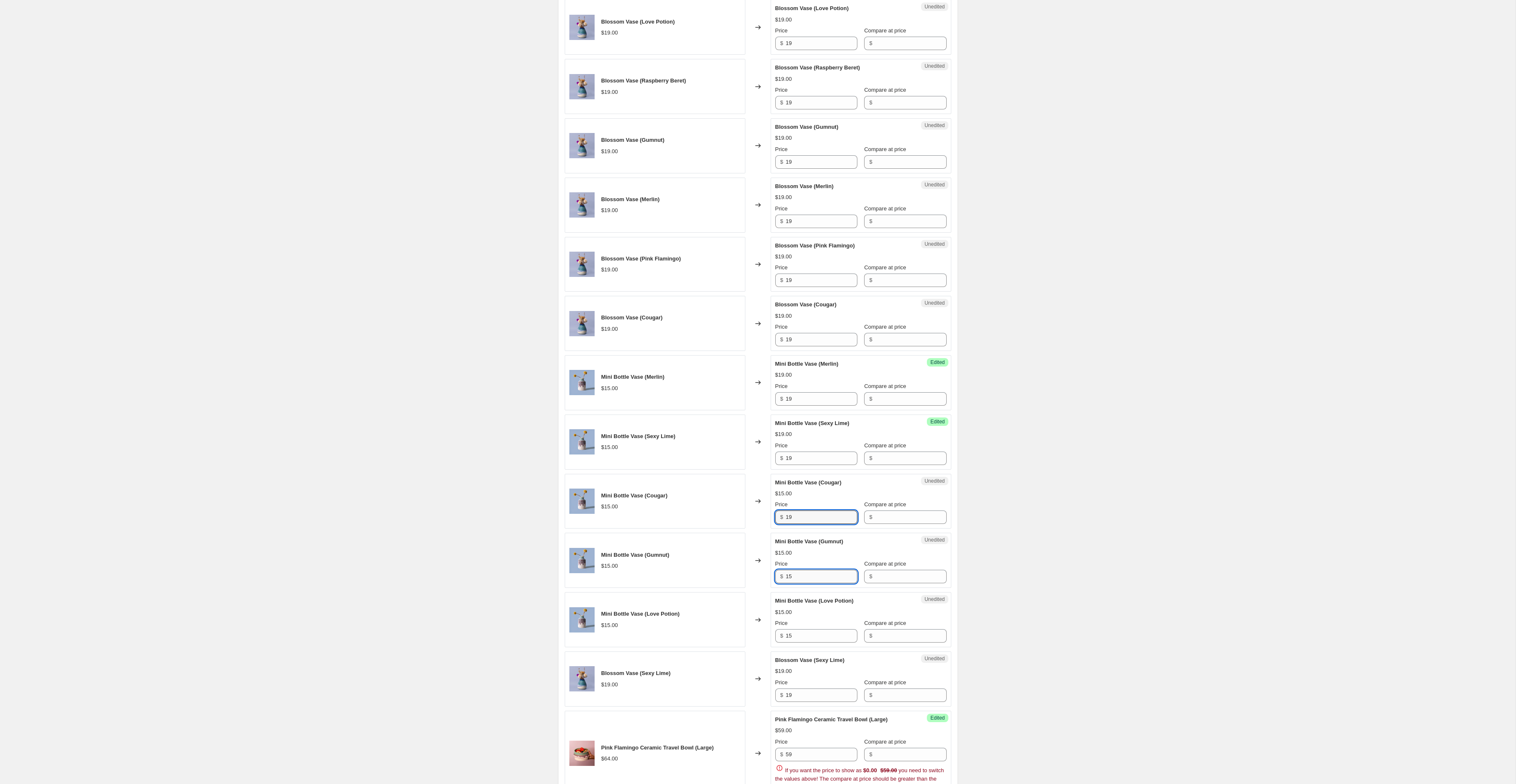
click at [799, 583] on input "15" at bounding box center [822, 576] width 72 height 14
paste input "9"
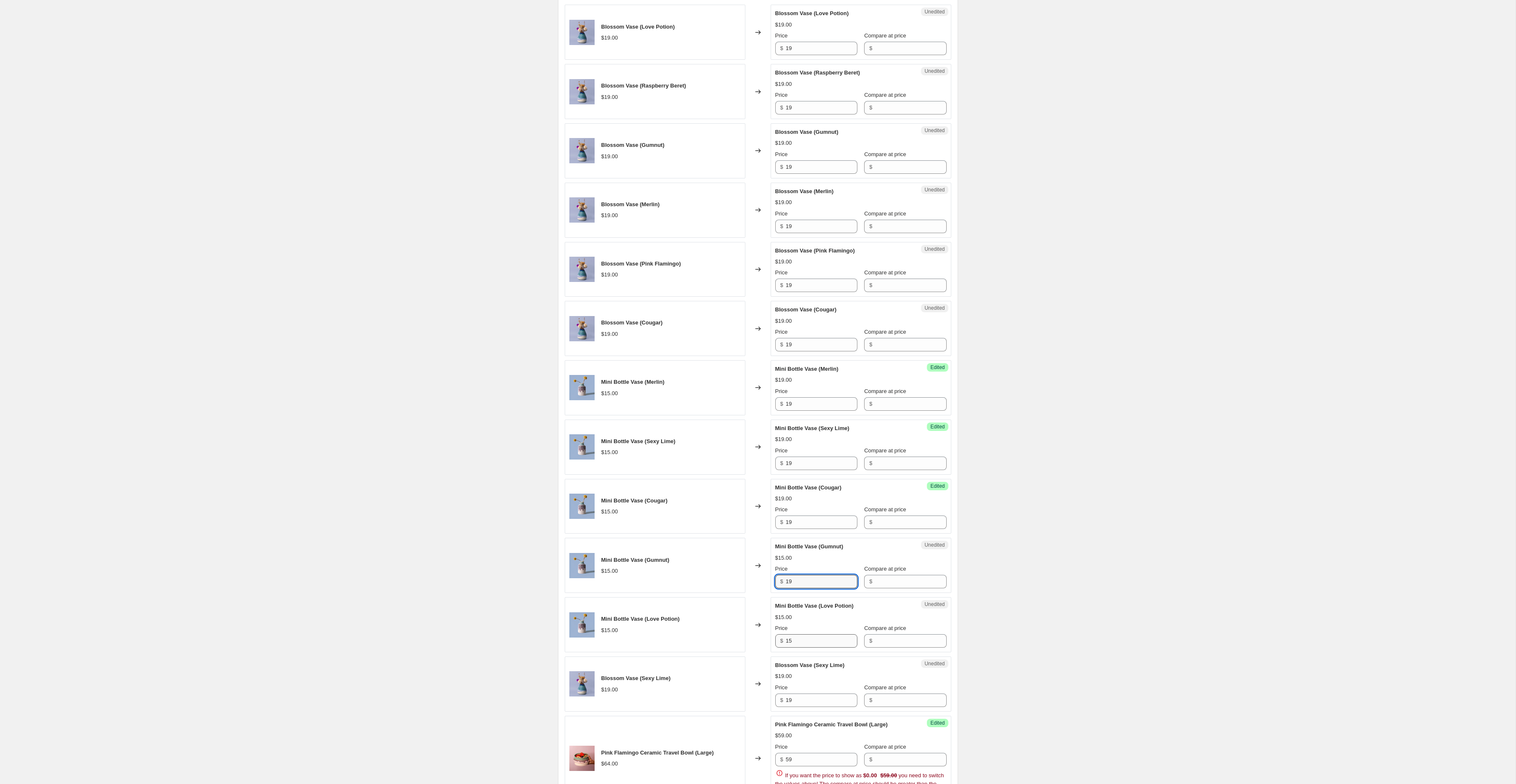
type input "19"
click at [794, 645] on input "15" at bounding box center [822, 640] width 72 height 14
paste input "9"
type input "19"
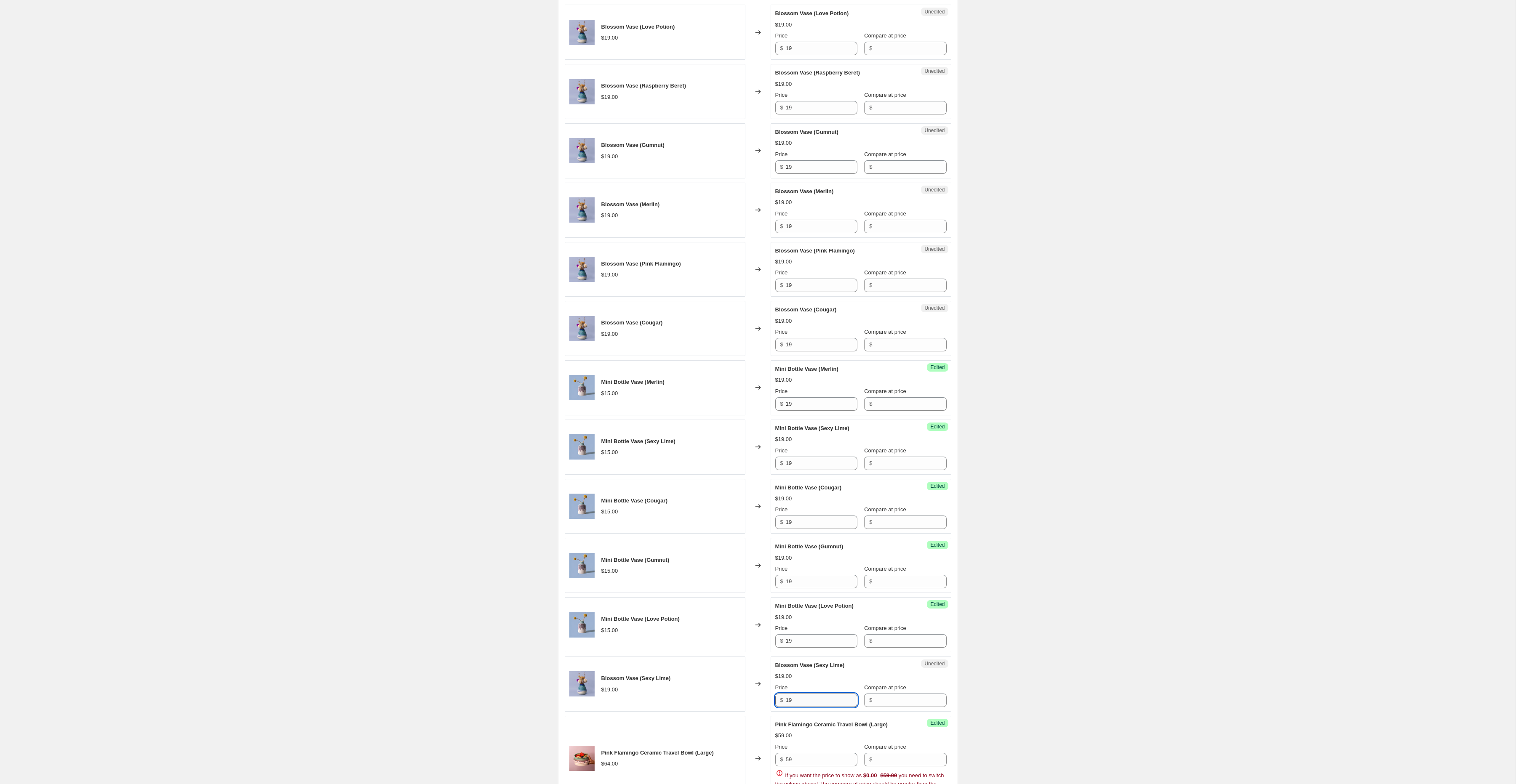
click at [794, 703] on input "19" at bounding box center [822, 700] width 72 height 14
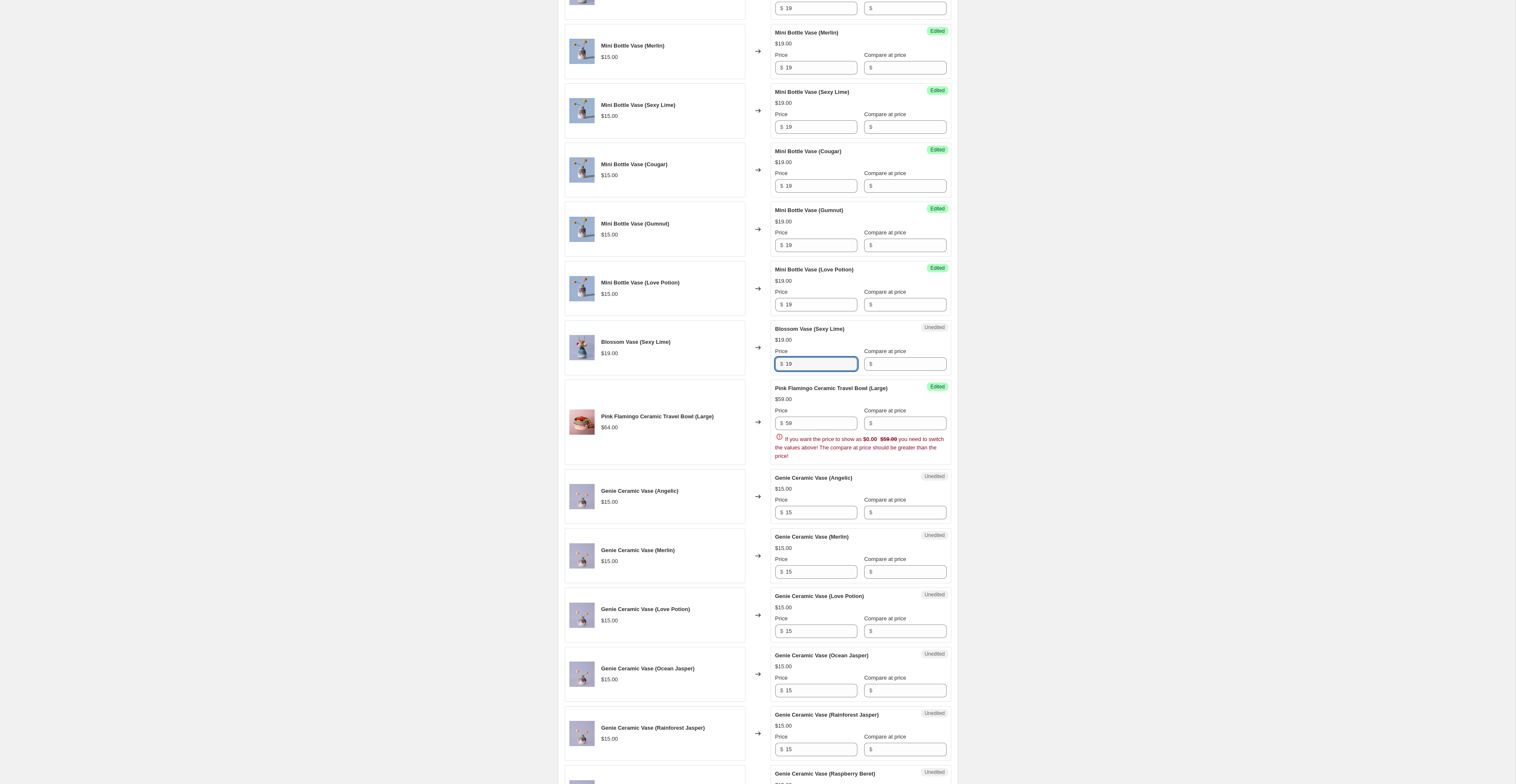
scroll to position [657, 0]
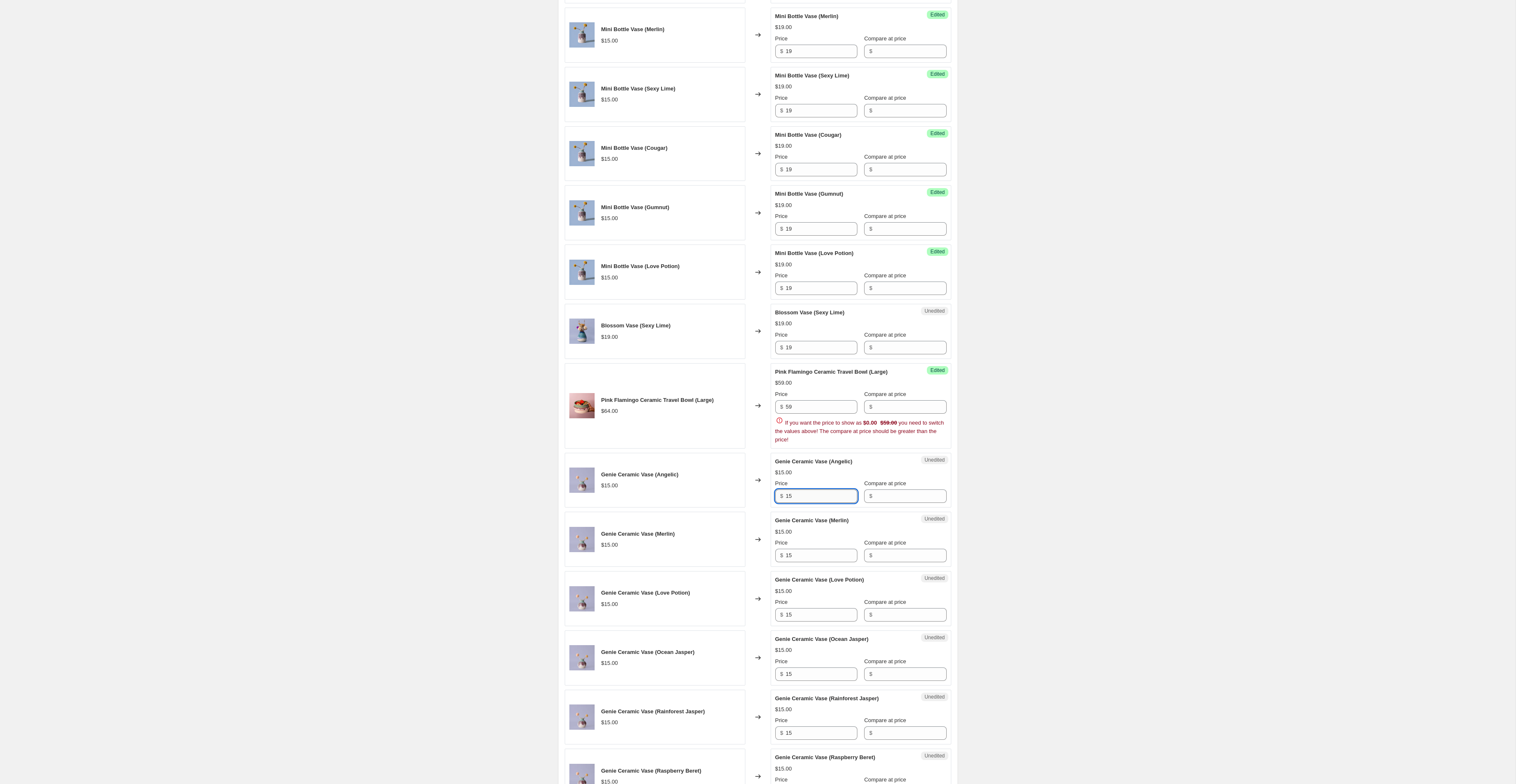
click at [798, 503] on input "15" at bounding box center [822, 496] width 72 height 14
paste input "9"
type input "19"
click at [793, 561] on input "15" at bounding box center [822, 555] width 72 height 14
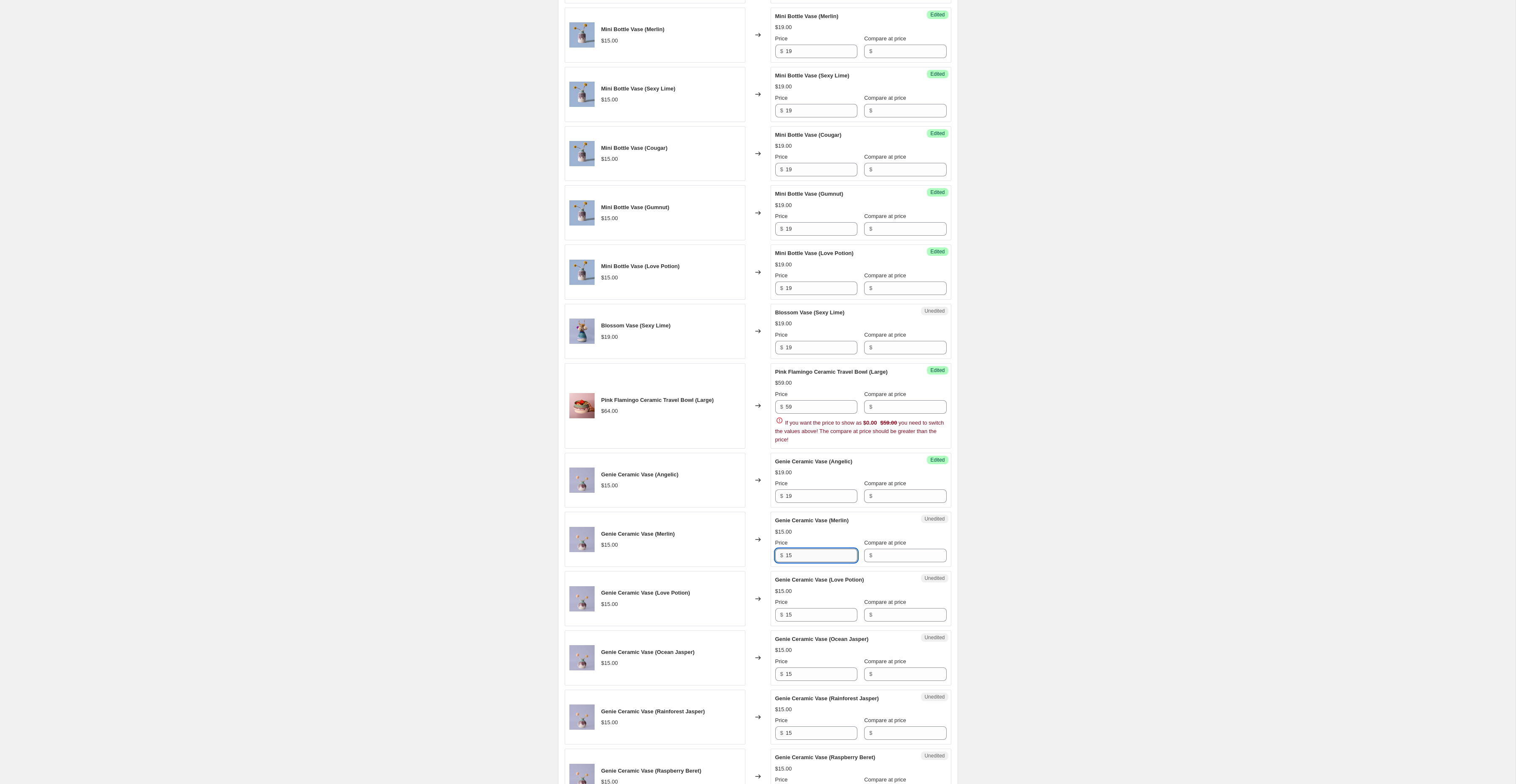
click at [793, 561] on input "15" at bounding box center [822, 555] width 72 height 14
paste input "9"
type input "19"
click at [793, 617] on input "15" at bounding box center [822, 615] width 72 height 14
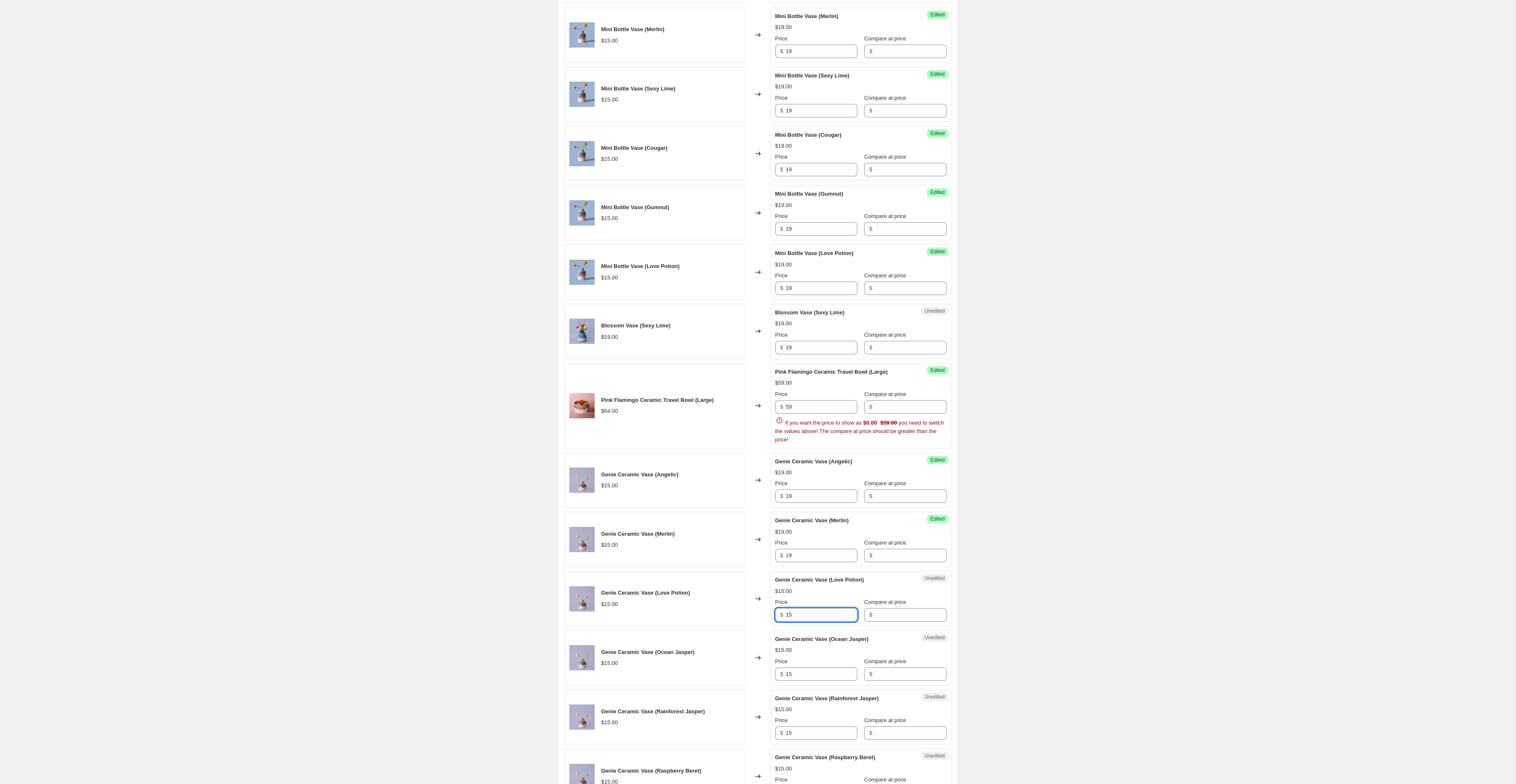
paste input "9"
type input "19"
click at [794, 679] on input "15" at bounding box center [822, 674] width 72 height 14
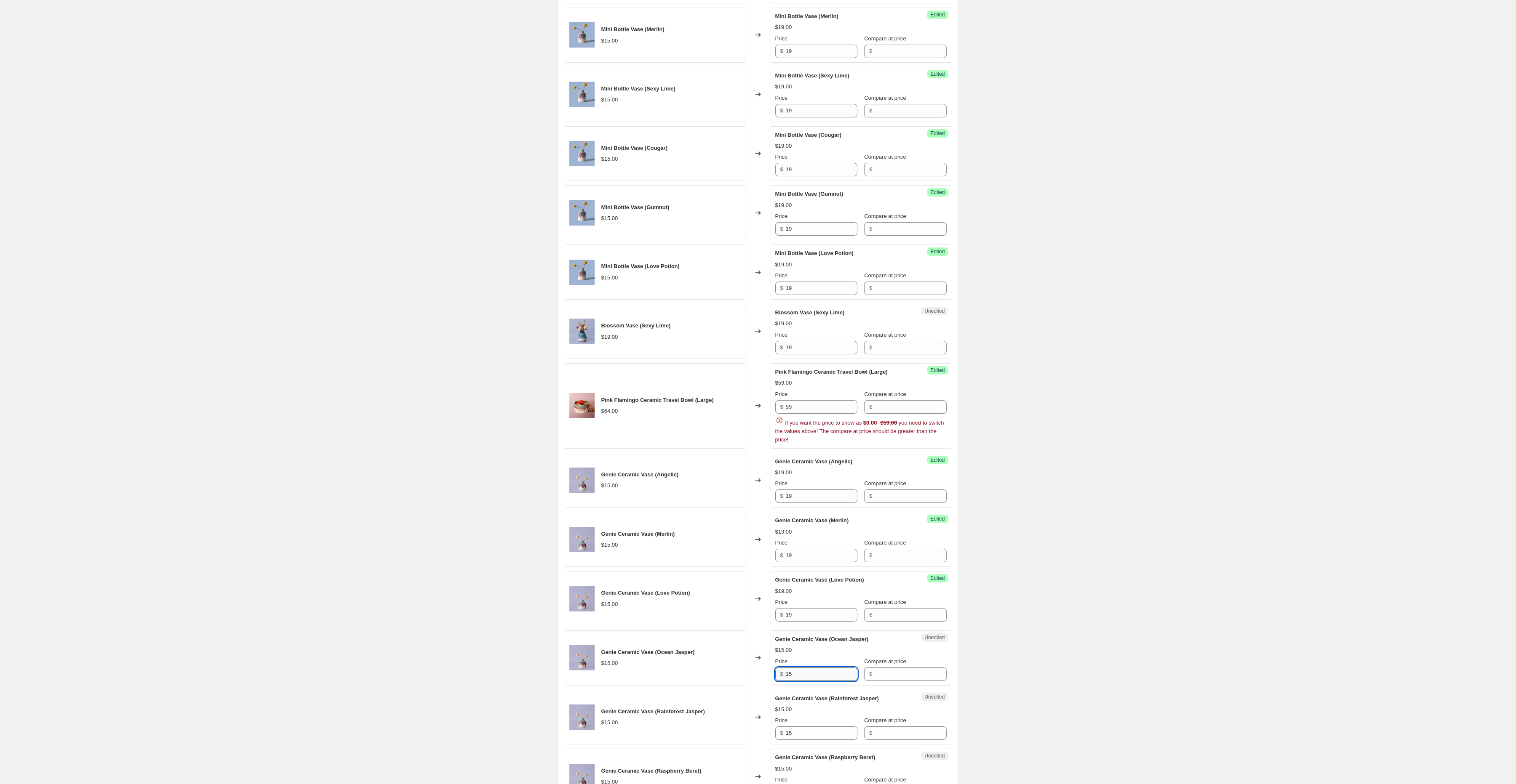
paste input "9"
type input "19"
click at [794, 739] on input "15" at bounding box center [822, 732] width 72 height 14
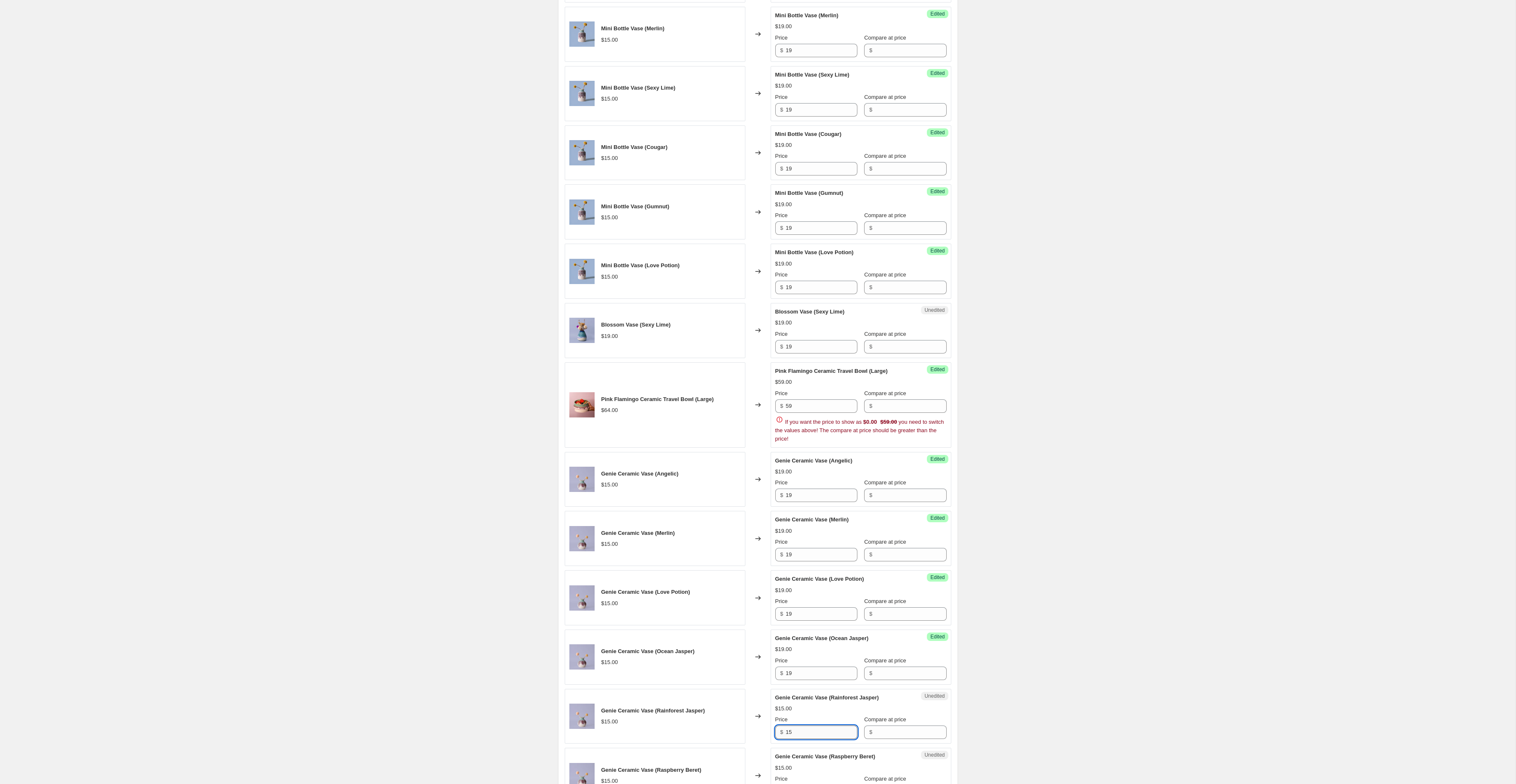
click at [794, 739] on input "15" at bounding box center [822, 732] width 72 height 14
paste input "9"
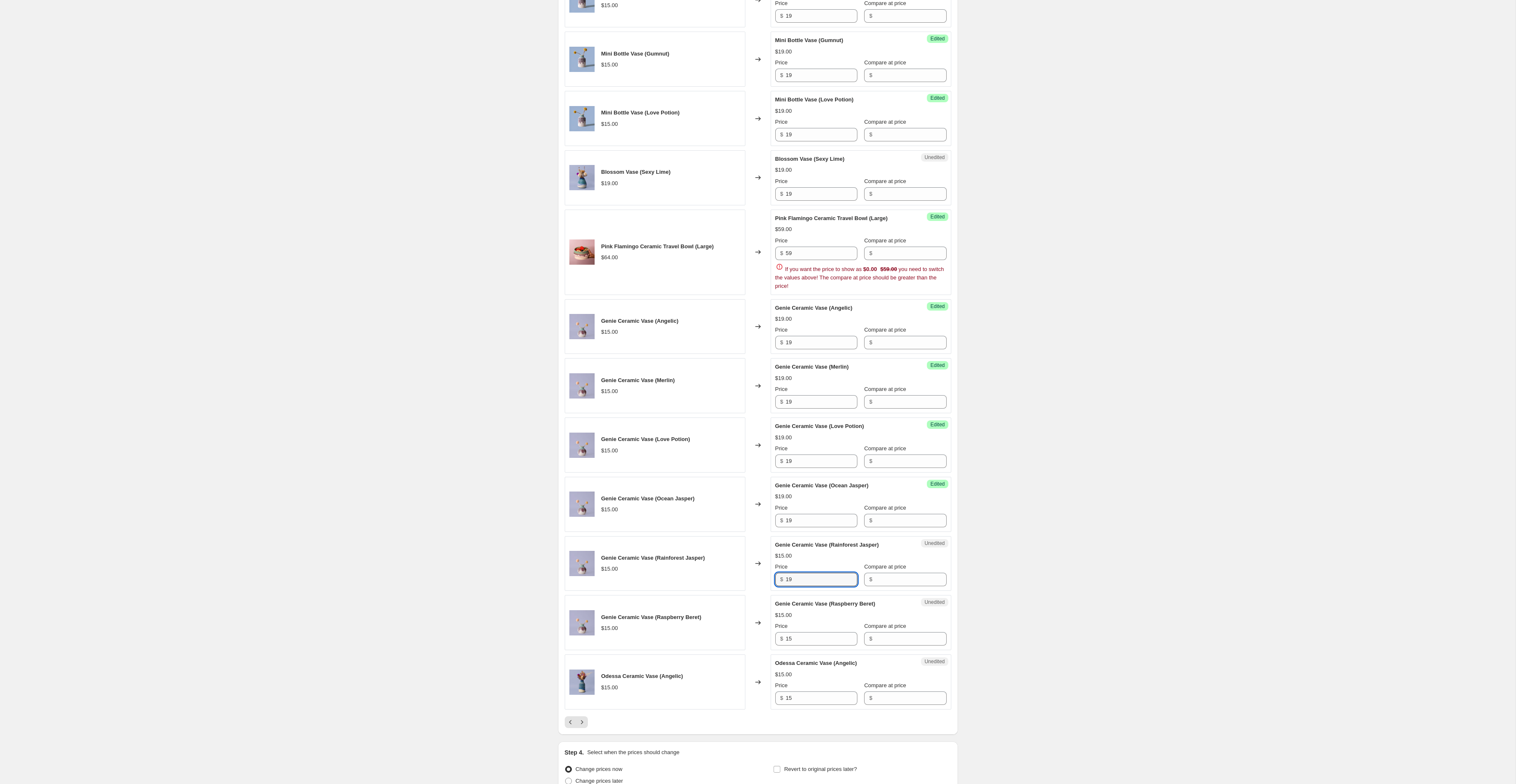
scroll to position [812, 0]
type input "19"
click at [802, 645] on input "15" at bounding box center [822, 638] width 72 height 14
paste input "9"
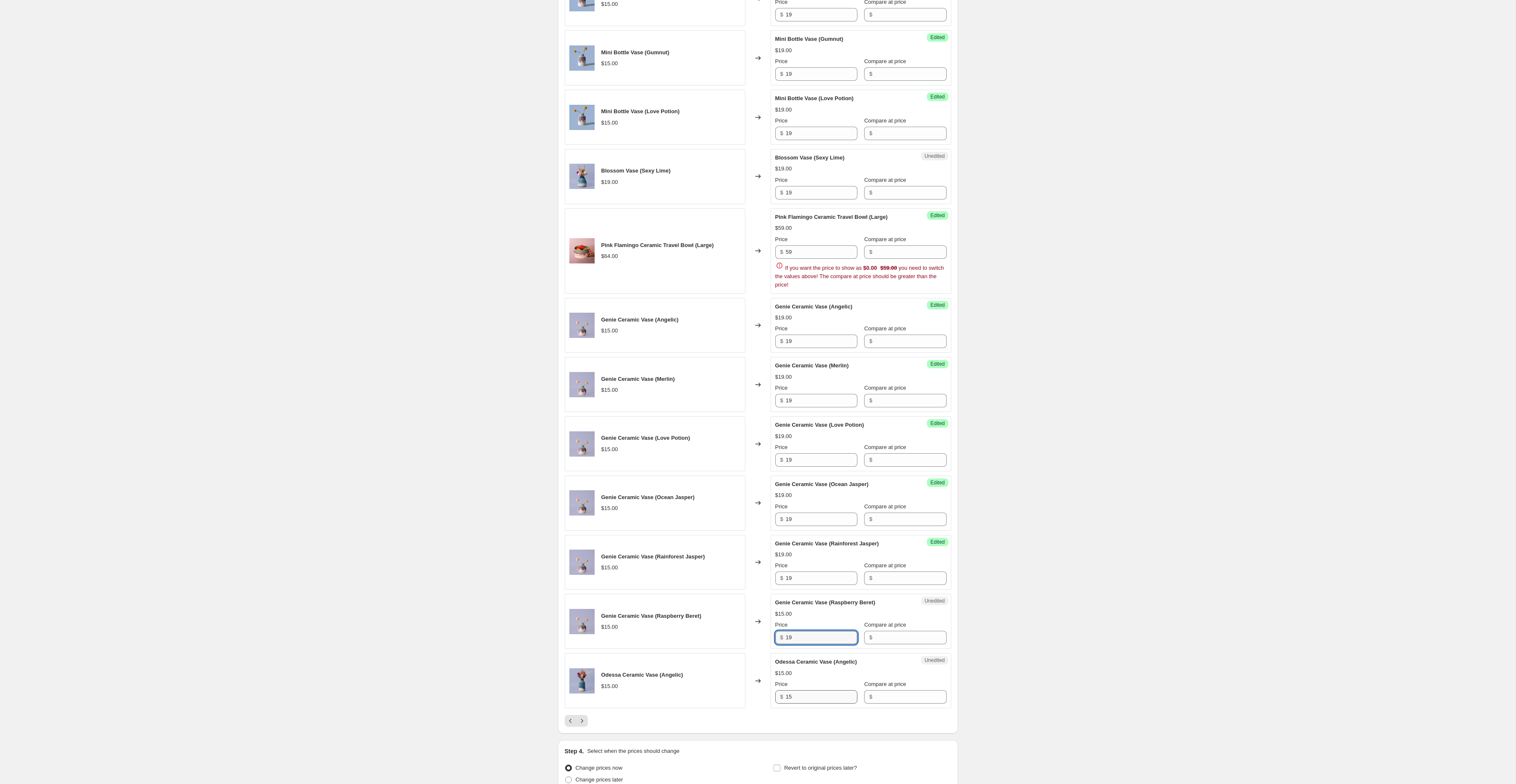
type input "19"
click at [800, 702] on input "15" at bounding box center [822, 697] width 72 height 14
paste input "9"
type input "19"
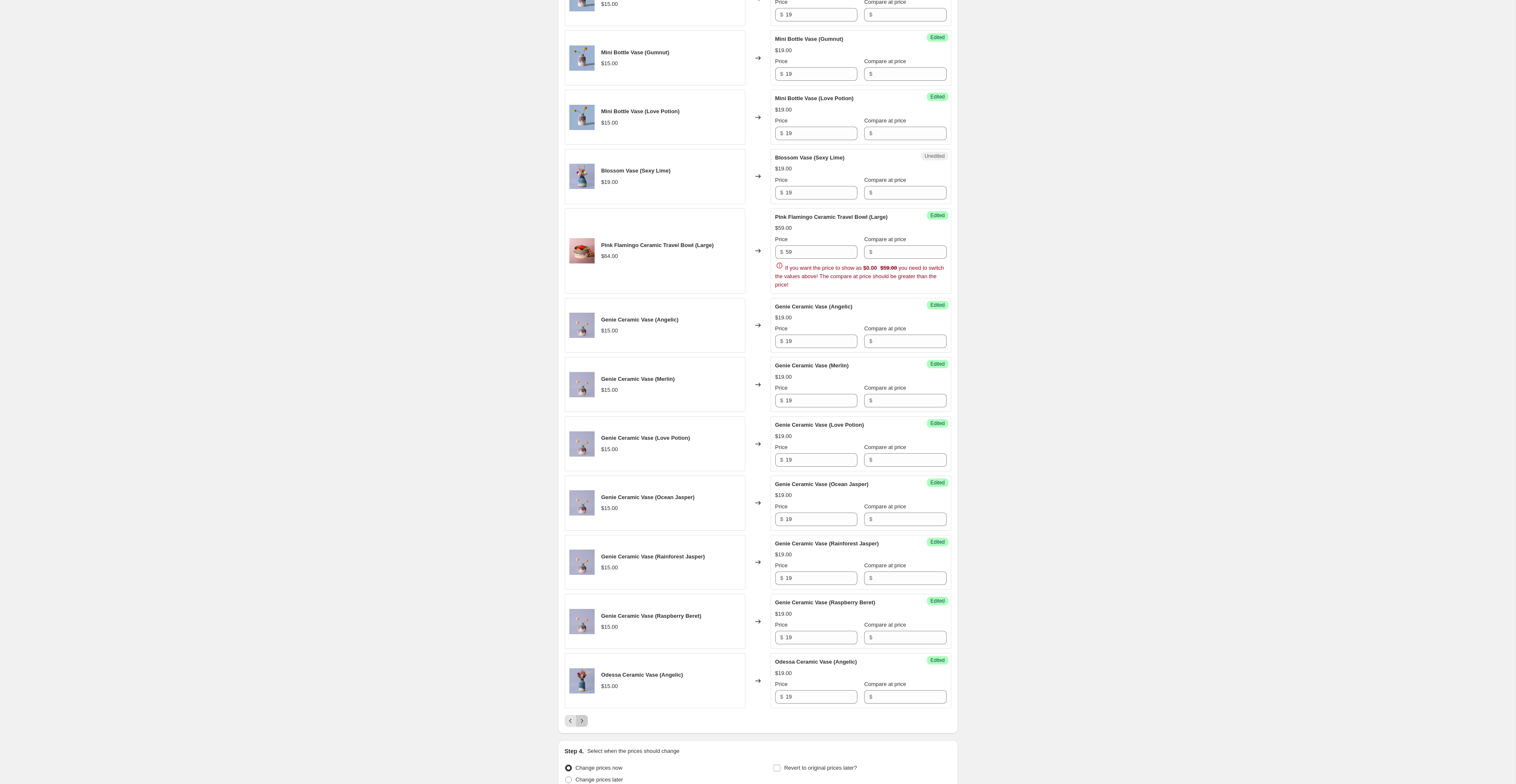
click at [584, 725] on icon "Next" at bounding box center [582, 721] width 8 height 8
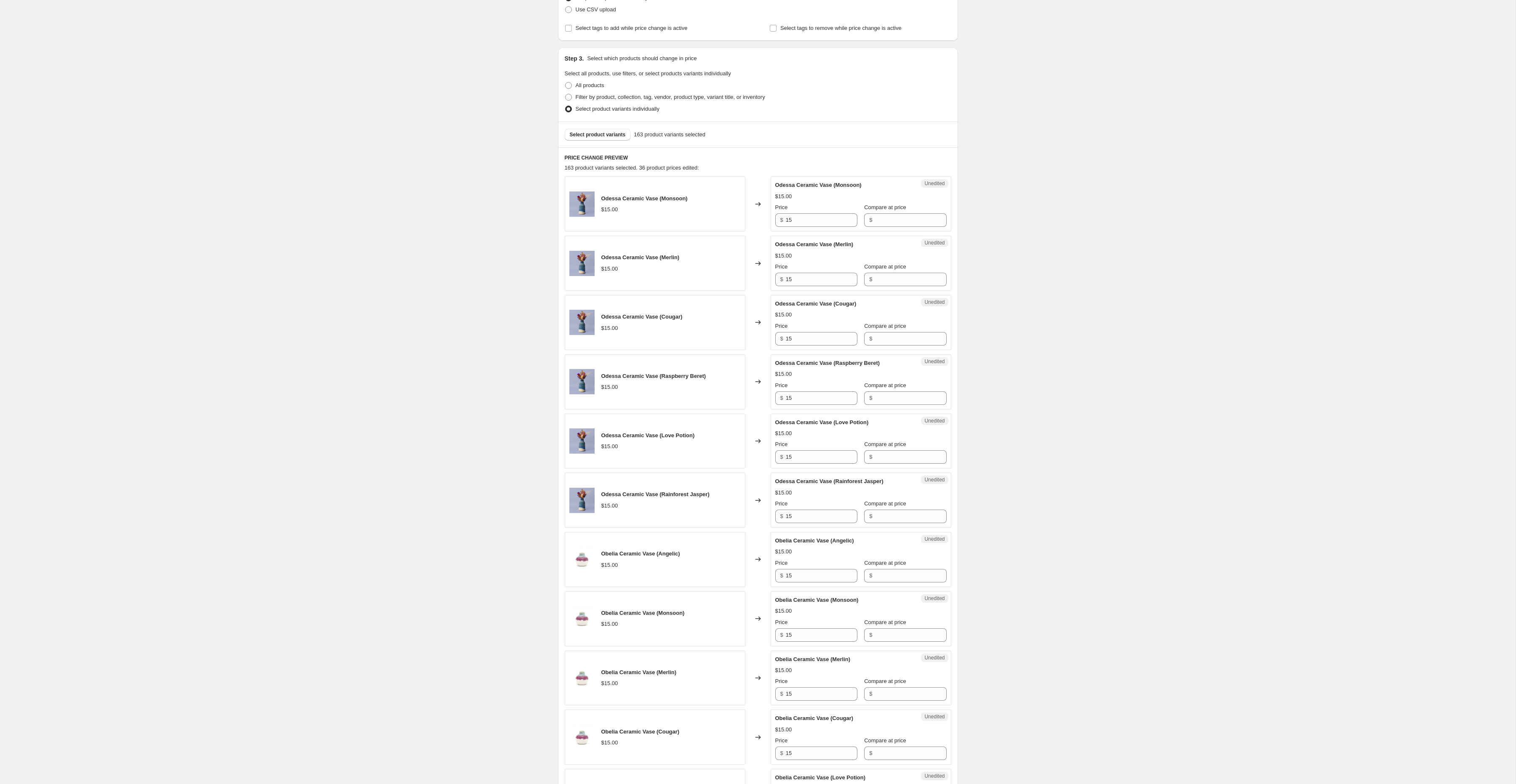
scroll to position [132, 0]
click at [806, 223] on input "15" at bounding box center [822, 221] width 72 height 14
paste input "9"
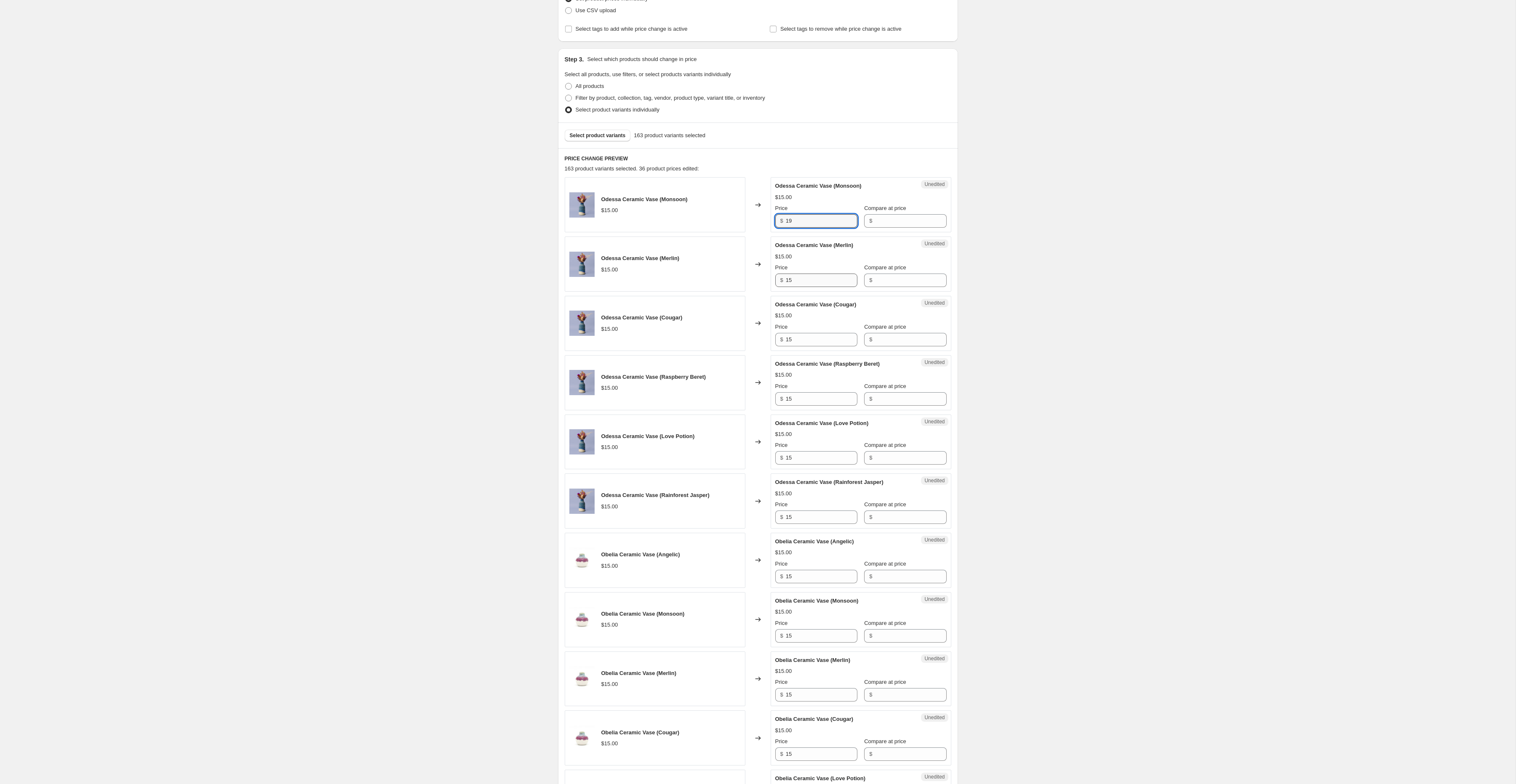
type input "19"
click at [807, 284] on input "15" at bounding box center [822, 280] width 72 height 14
paste input "9"
type input "19"
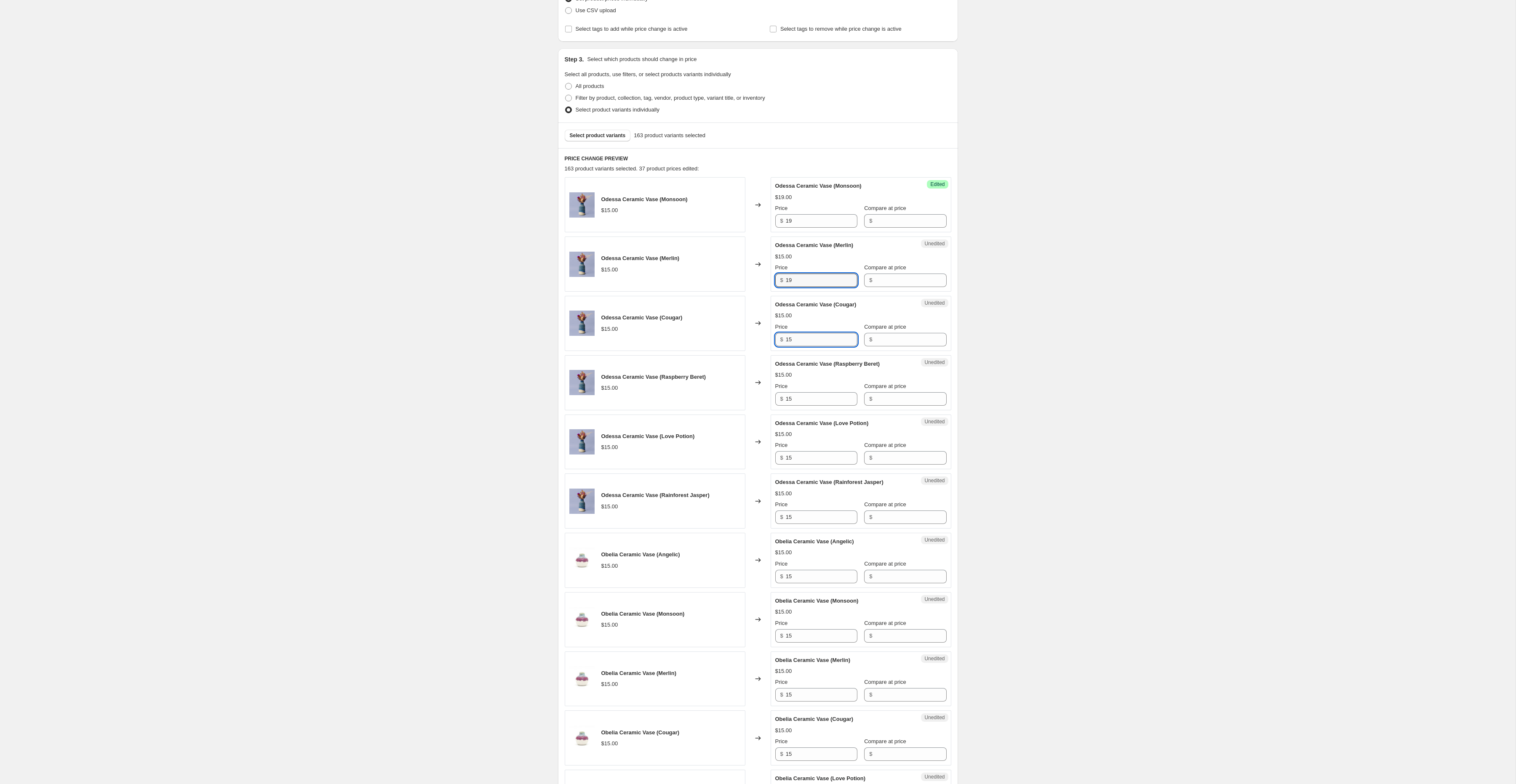
click at [800, 336] on input "15" at bounding box center [822, 339] width 72 height 14
paste input "9"
type input "19"
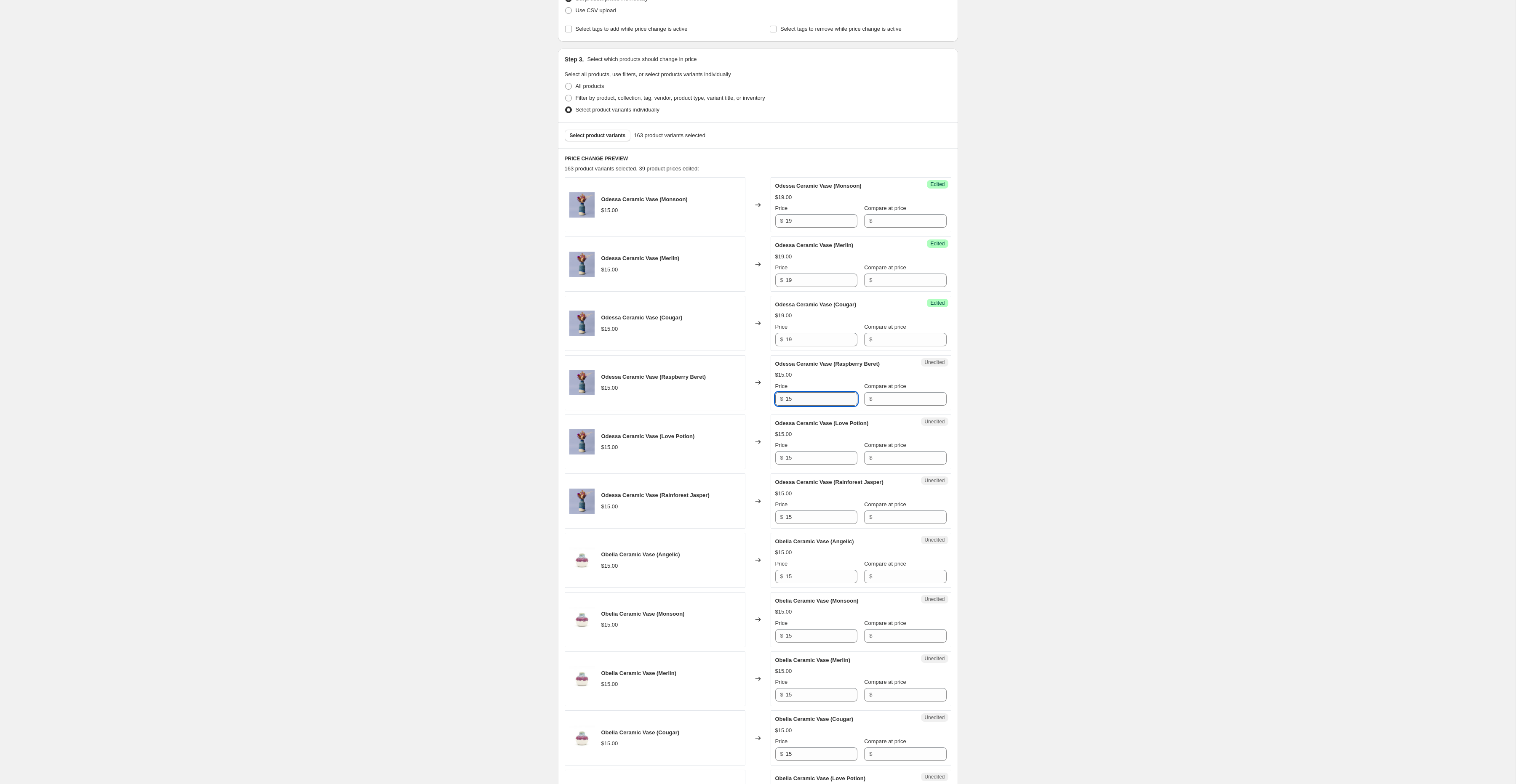
click at [797, 399] on input "15" at bounding box center [822, 399] width 72 height 14
paste input "9"
type input "19"
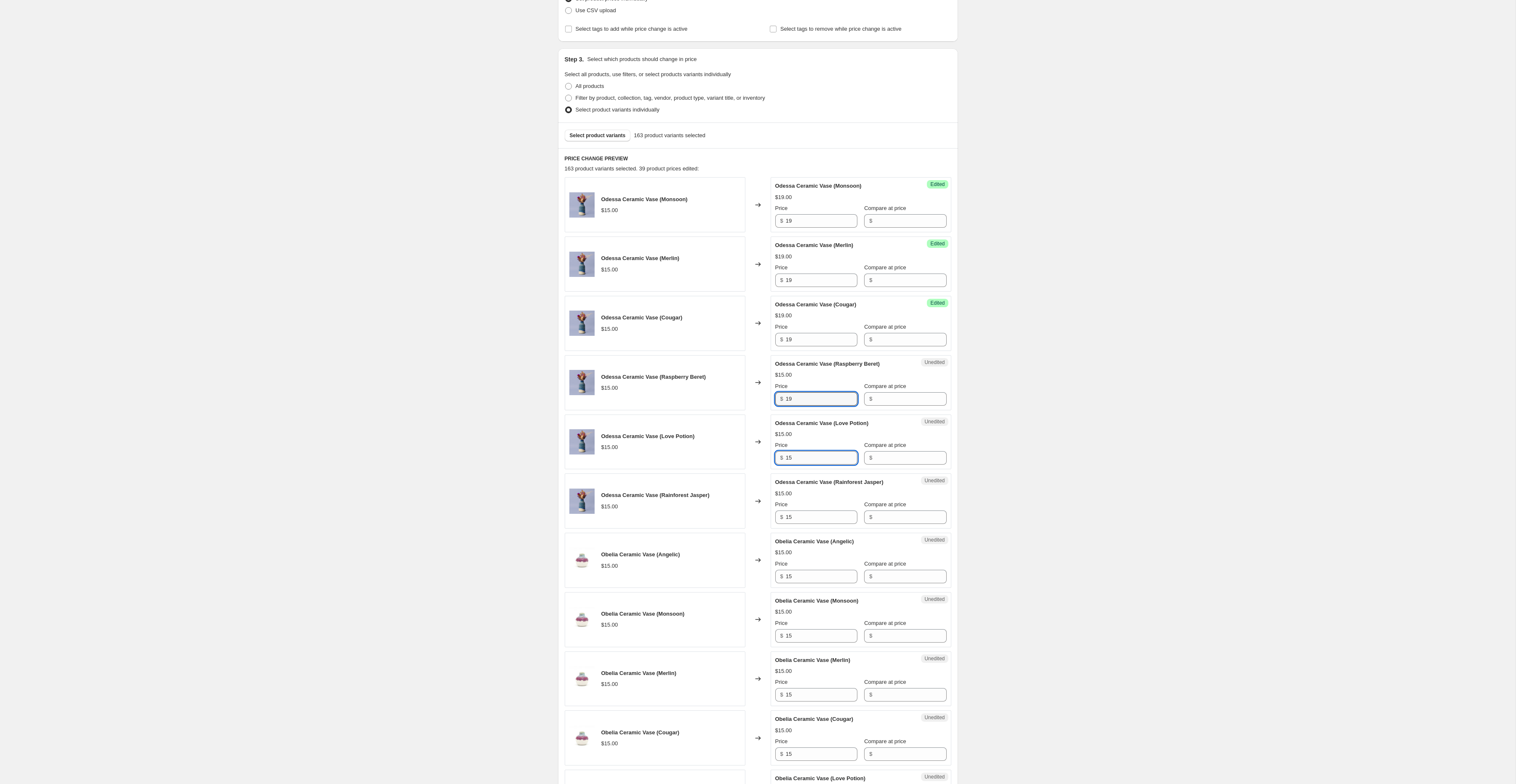
click at [804, 455] on input "15" at bounding box center [822, 458] width 72 height 14
paste input "9"
type input "19"
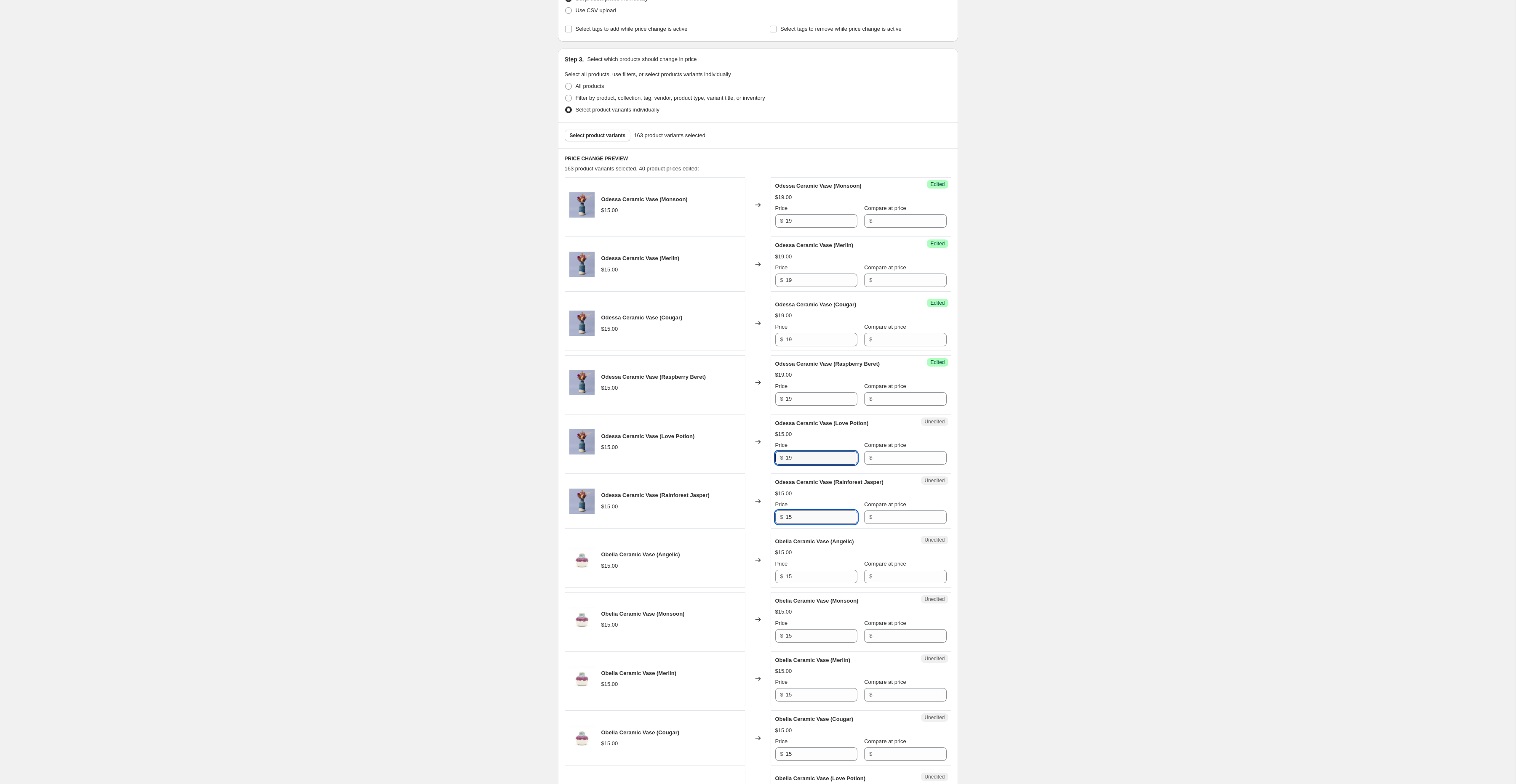
click at [792, 521] on input "15" at bounding box center [822, 517] width 72 height 14
paste input "9"
type input "19"
click at [798, 578] on input "15" at bounding box center [822, 576] width 72 height 14
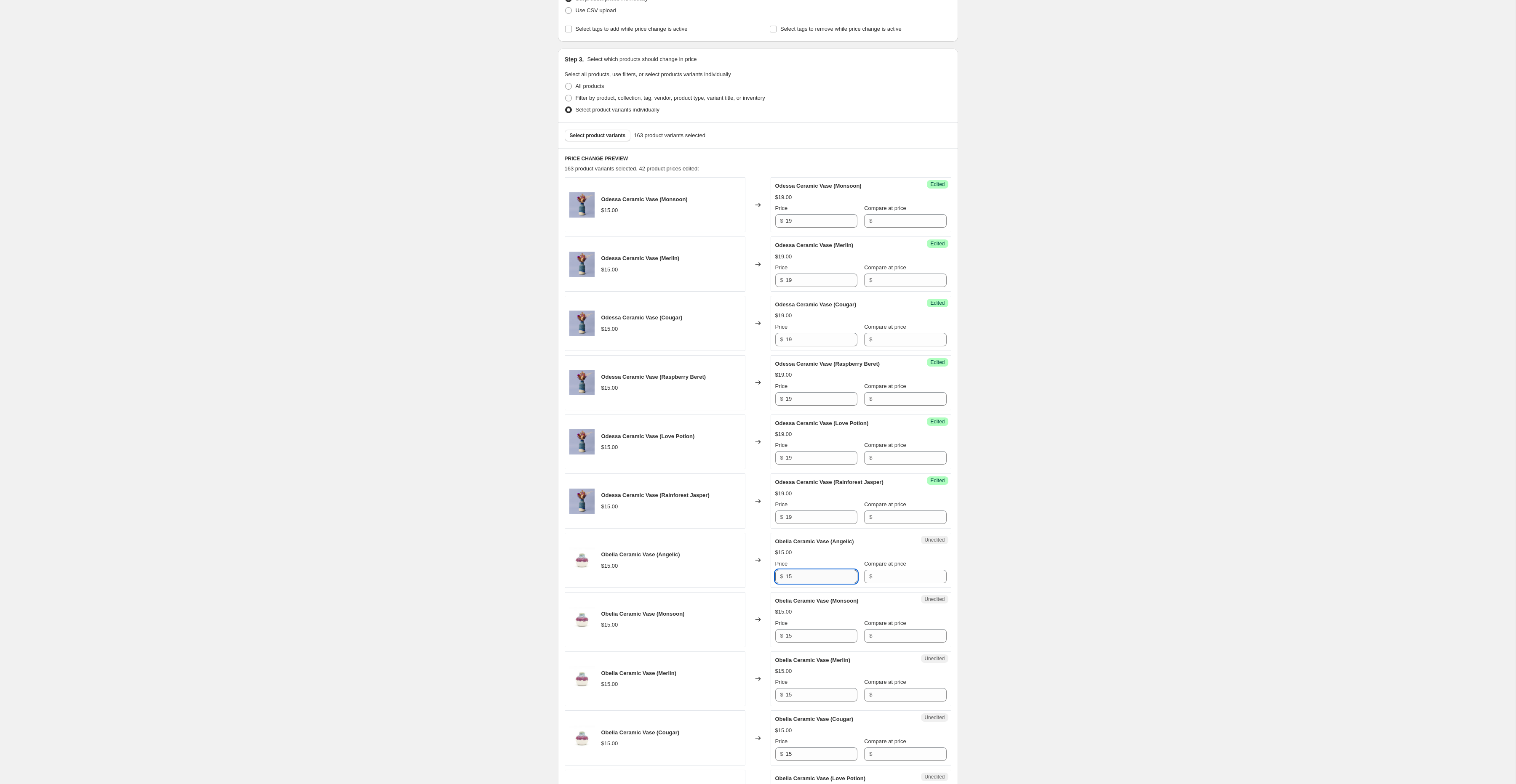
click at [798, 578] on input "15" at bounding box center [822, 576] width 72 height 14
paste input "9"
type input "19"
click at [800, 640] on input "15" at bounding box center [822, 636] width 72 height 14
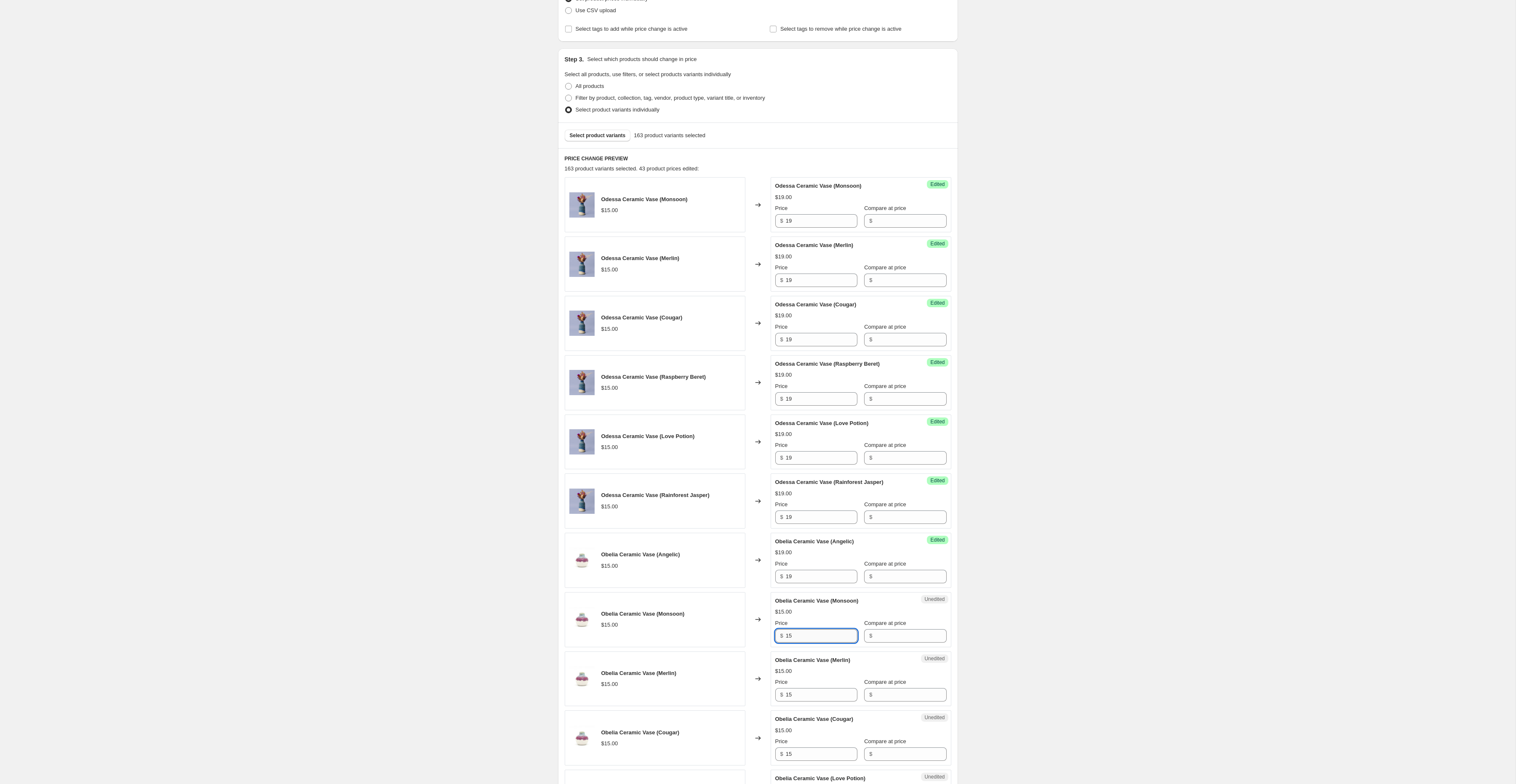
paste input "9"
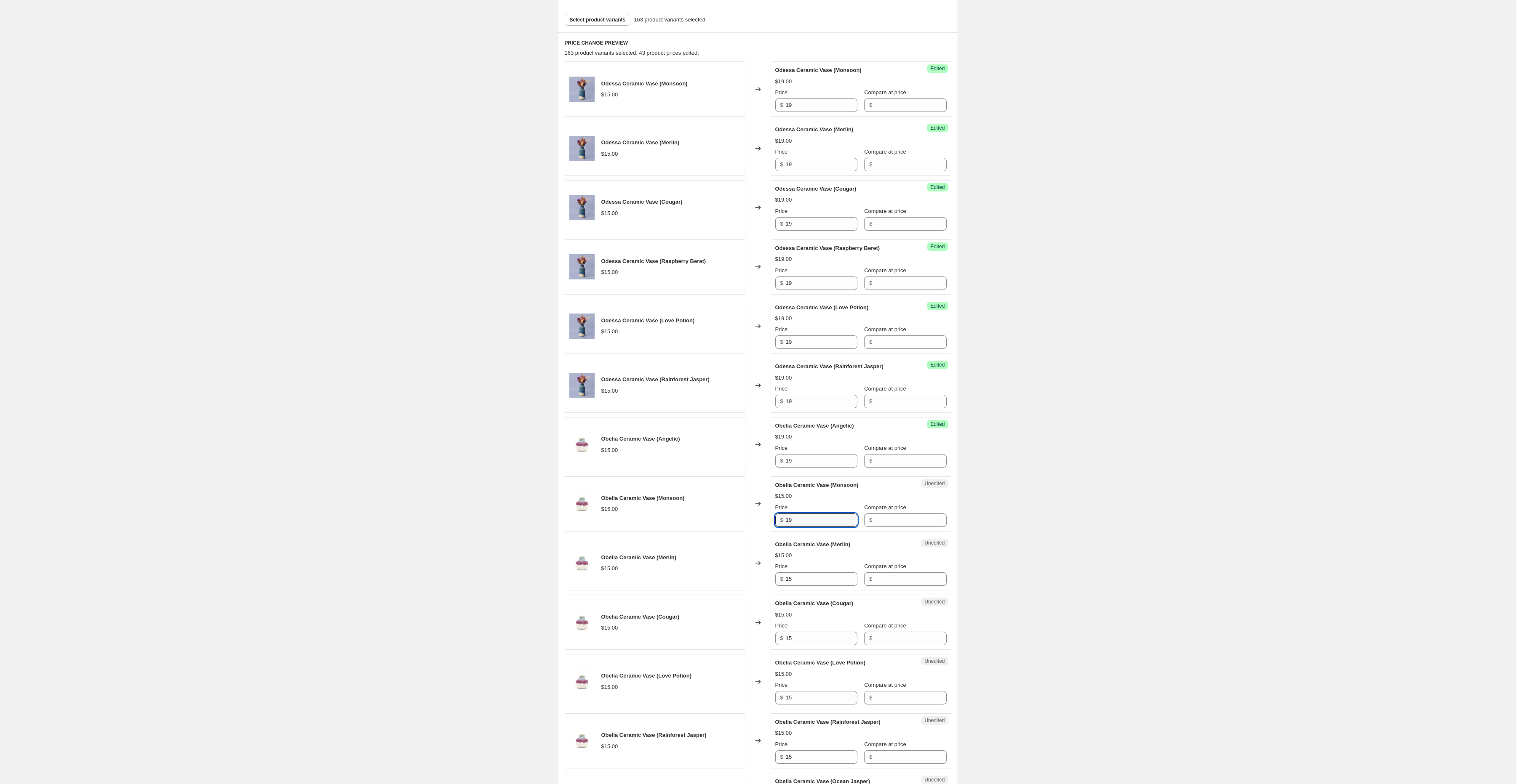
scroll to position [252, 0]
type input "19"
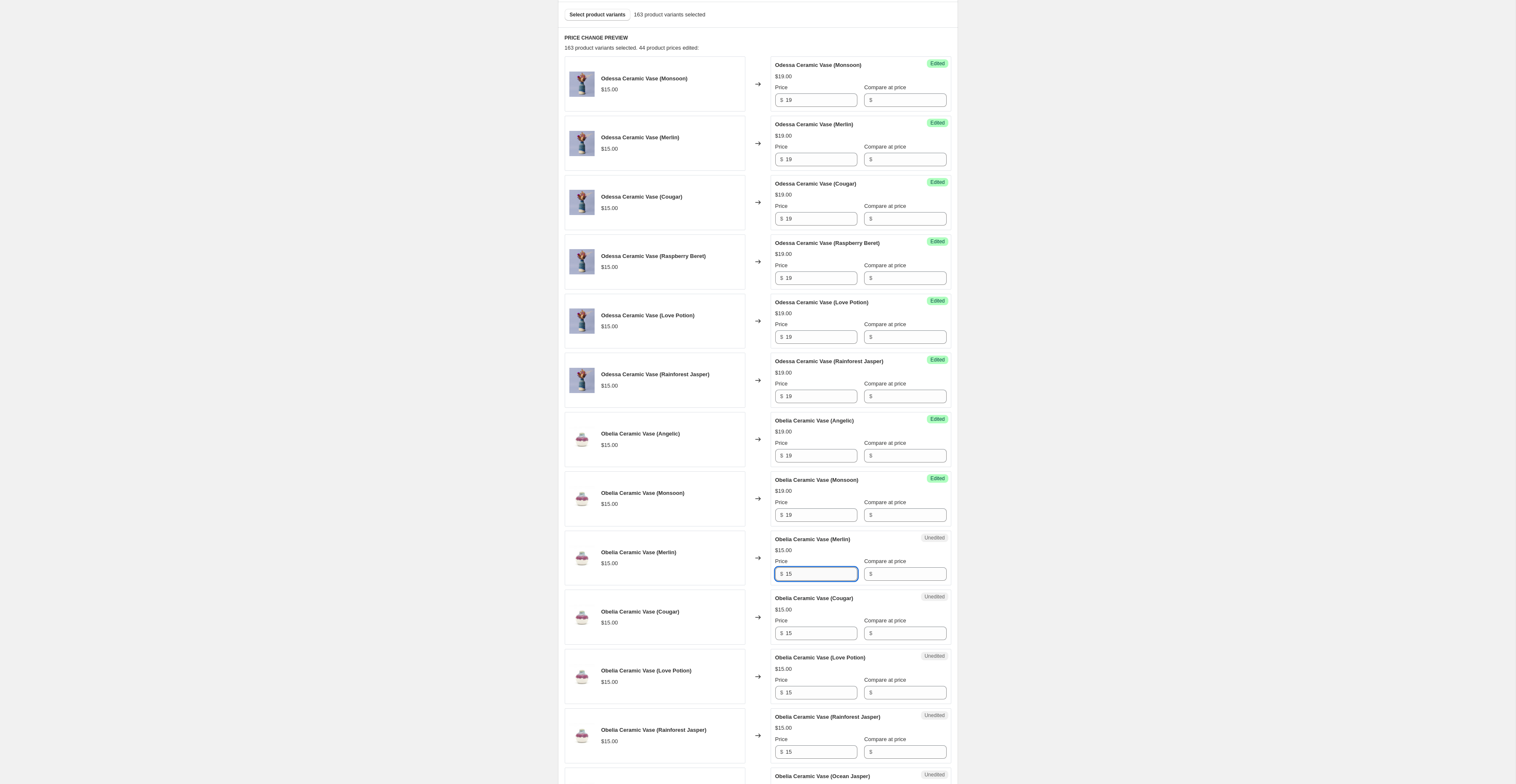
click at [797, 579] on input "15" at bounding box center [822, 574] width 72 height 14
paste input "9"
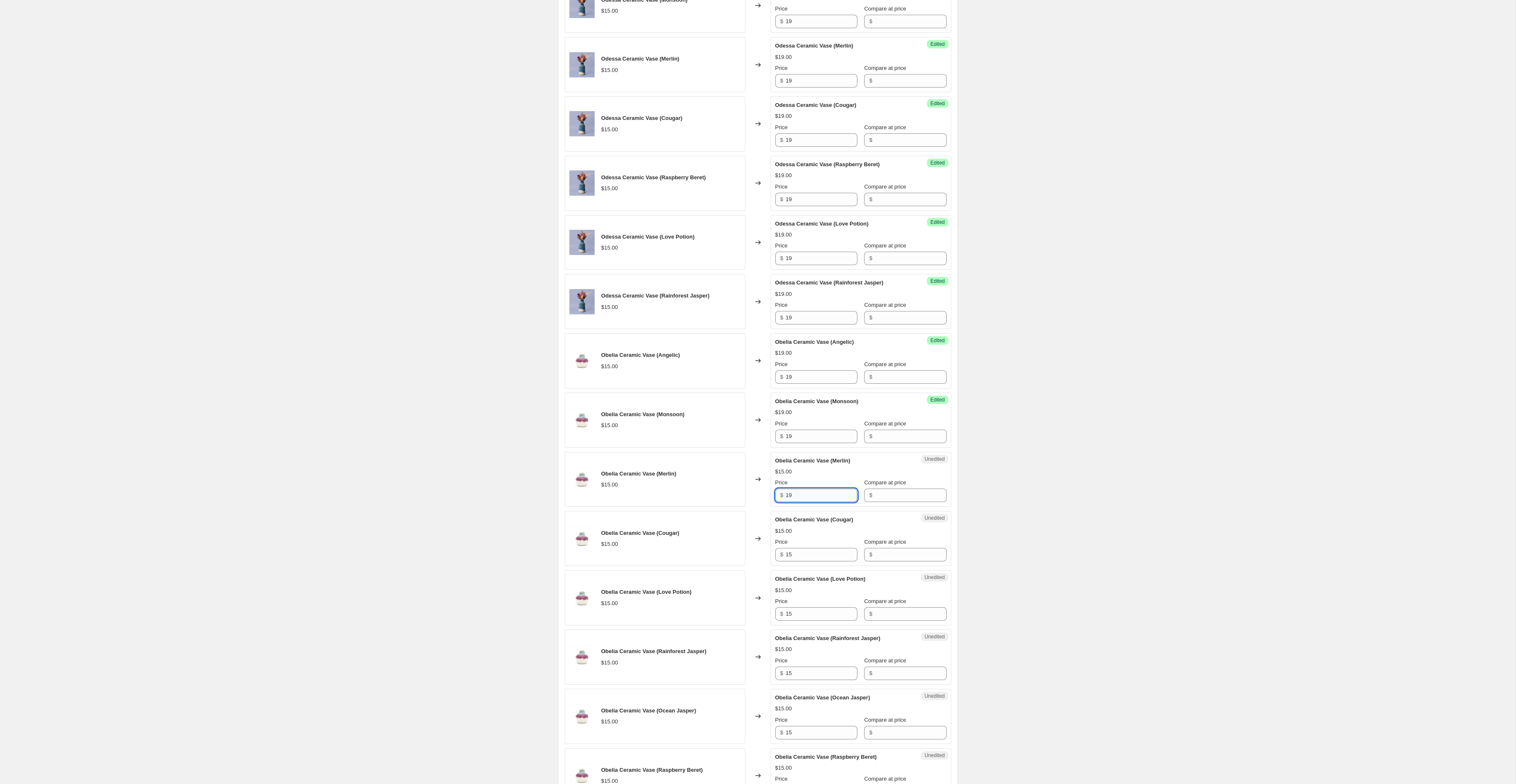
scroll to position [332, 0]
type input "19"
click at [797, 559] on input "15" at bounding box center [822, 553] width 72 height 14
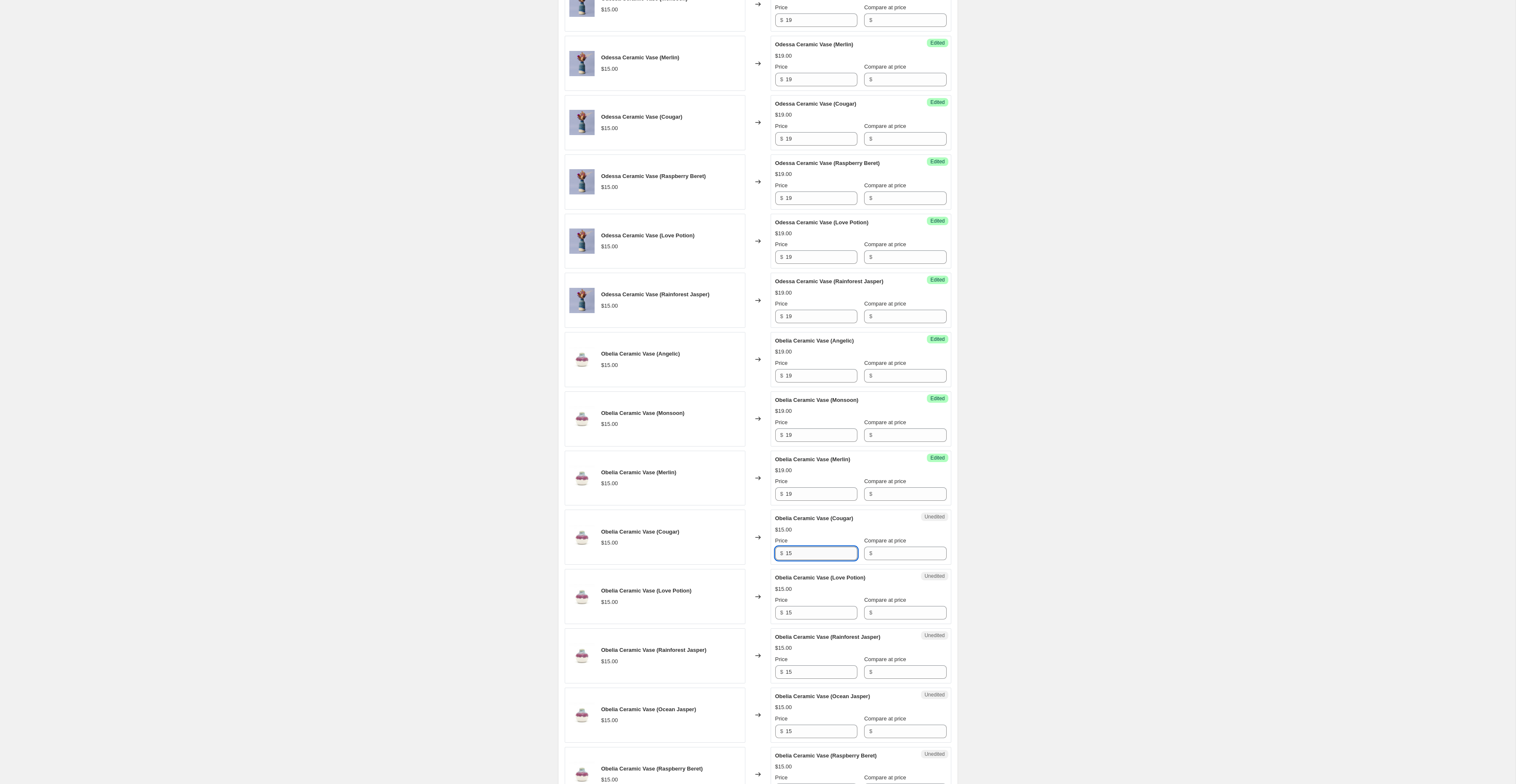
paste input "9"
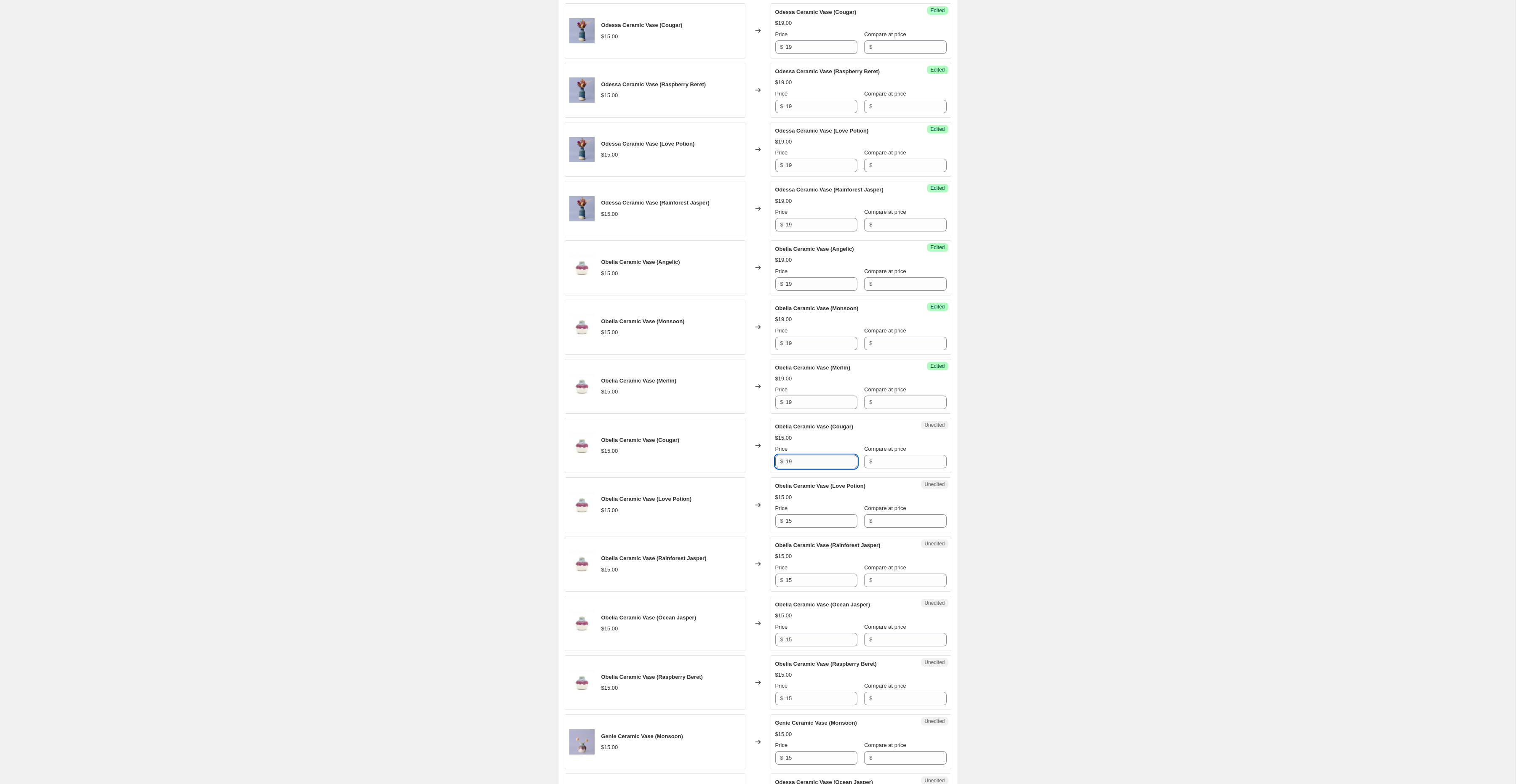
scroll to position [436, 0]
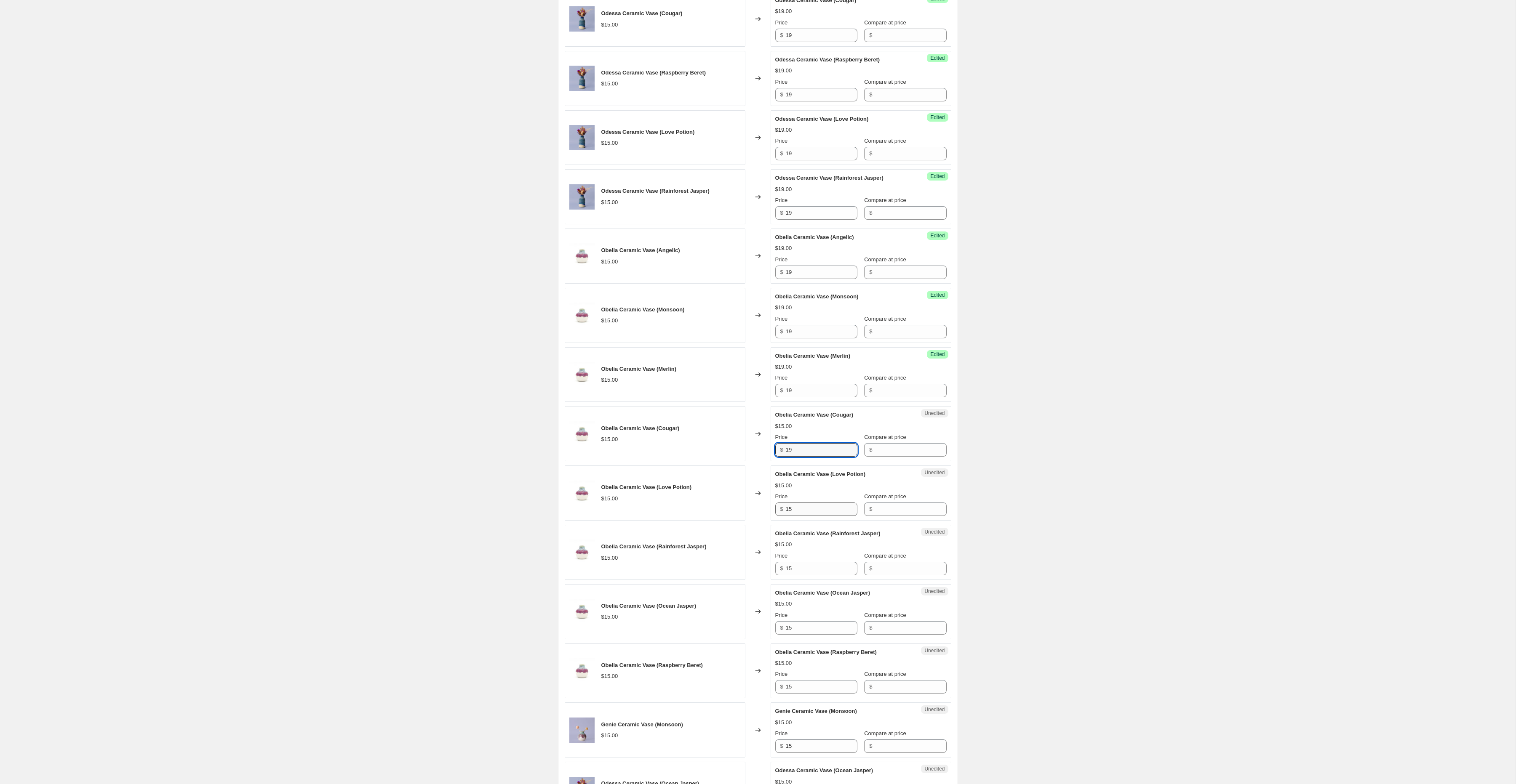
type input "19"
click at [799, 514] on input "15" at bounding box center [822, 509] width 72 height 14
paste input "9"
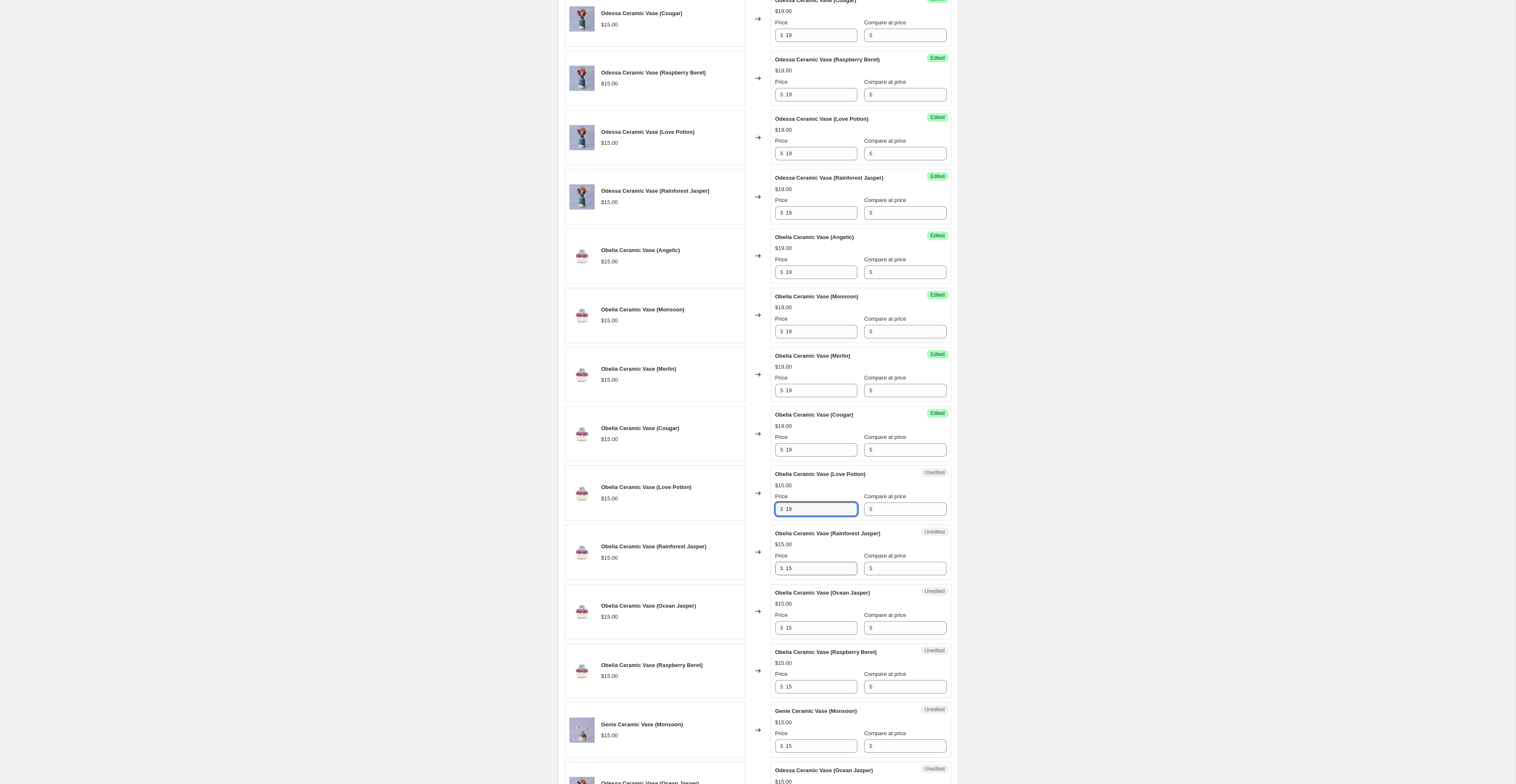
type input "19"
click at [796, 575] on input "15" at bounding box center [822, 568] width 72 height 14
paste input "9"
type input "19"
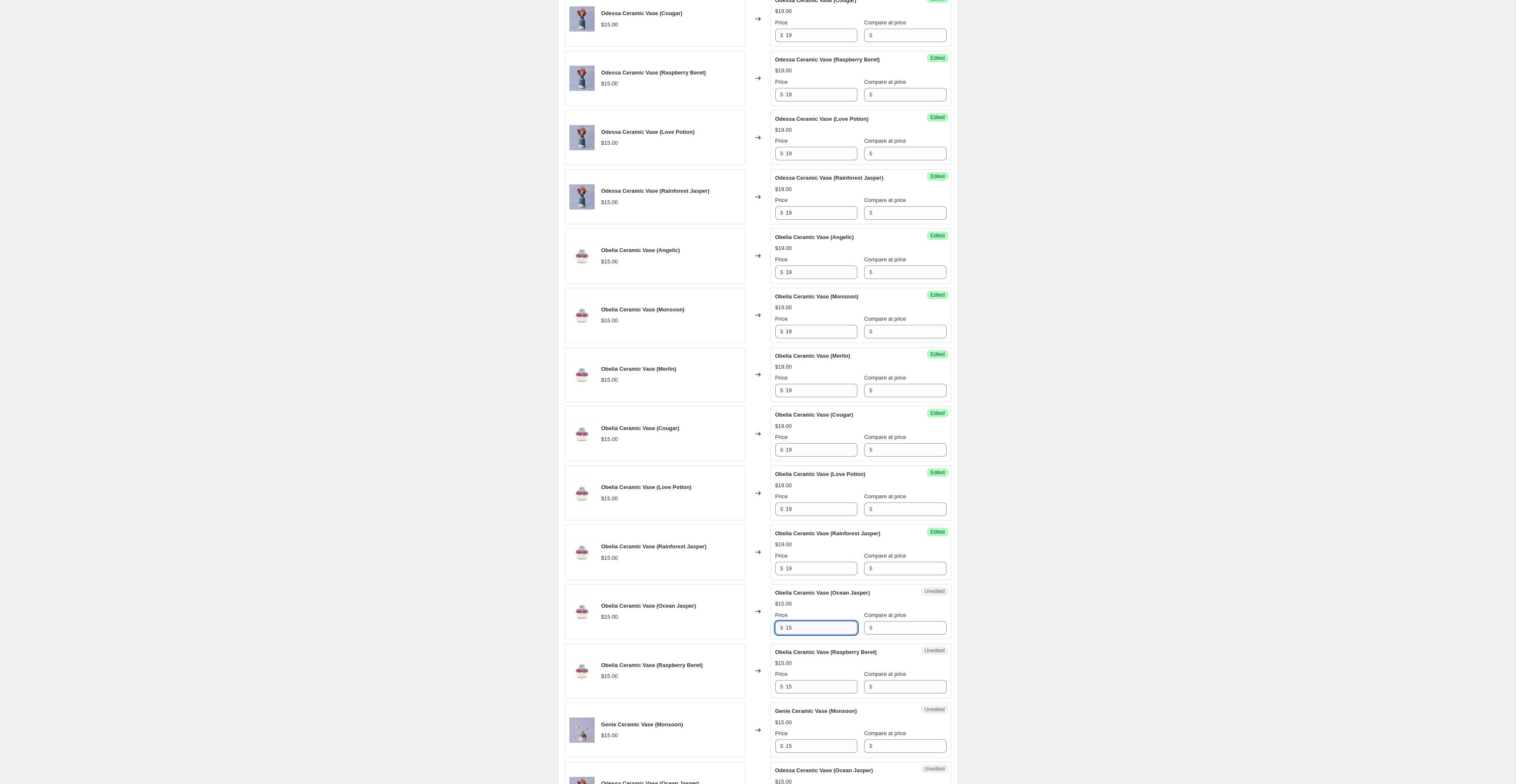
click at [796, 632] on input "15" at bounding box center [822, 628] width 72 height 14
paste input "9"
type input "19"
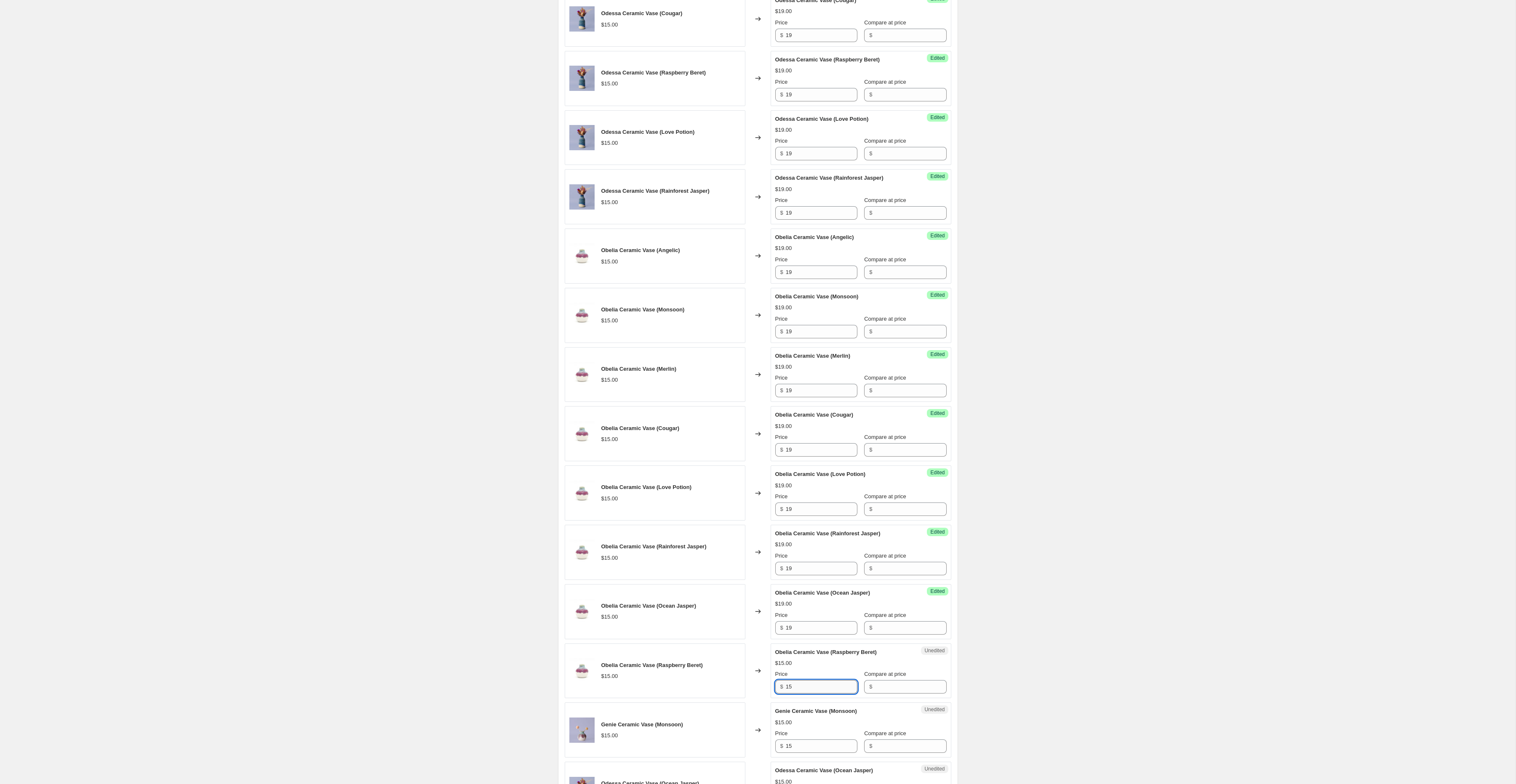
click at [804, 693] on input "15" at bounding box center [822, 686] width 72 height 14
paste input "9"
type input "19"
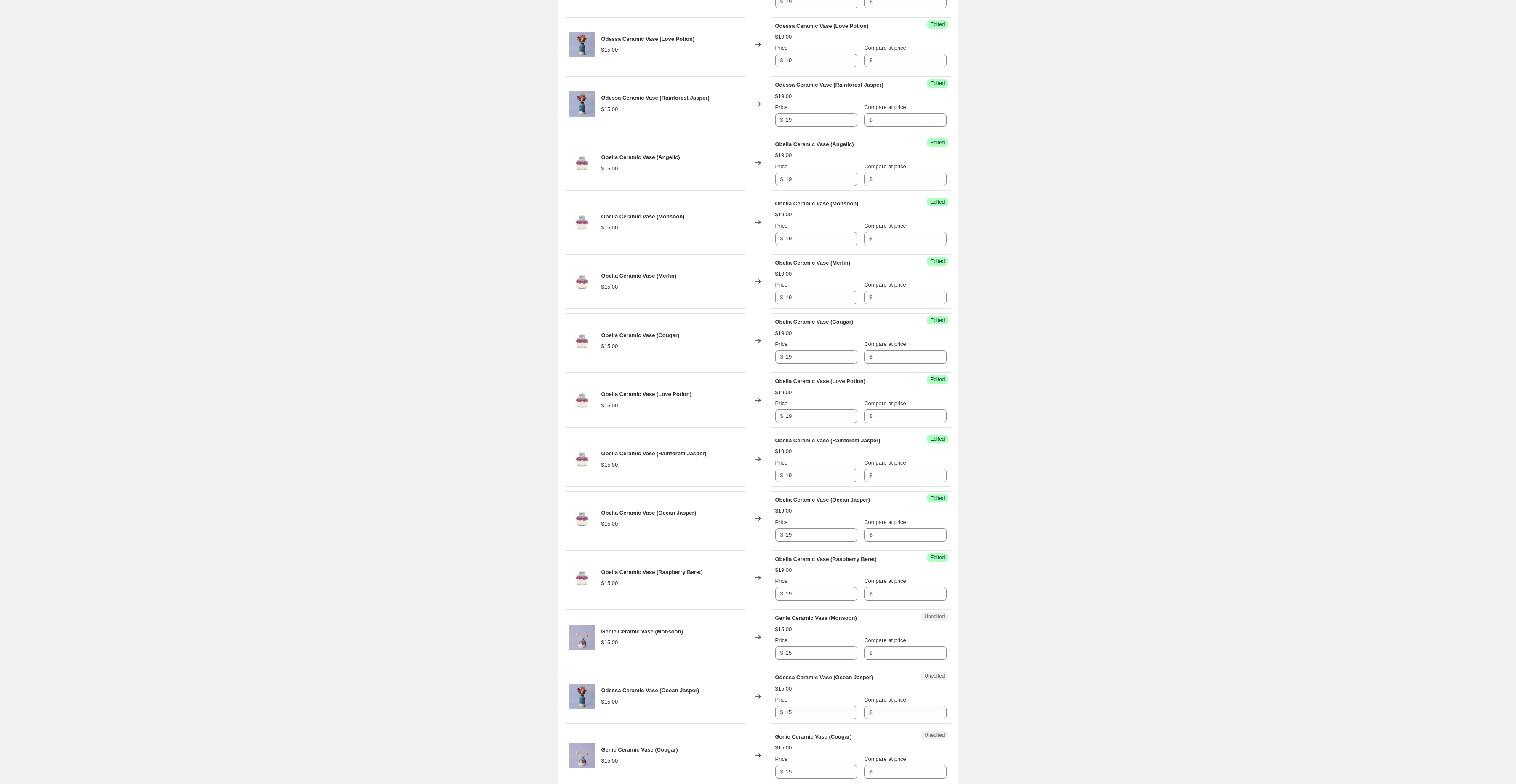
scroll to position [533, 0]
click at [797, 656] on input "15" at bounding box center [822, 649] width 72 height 14
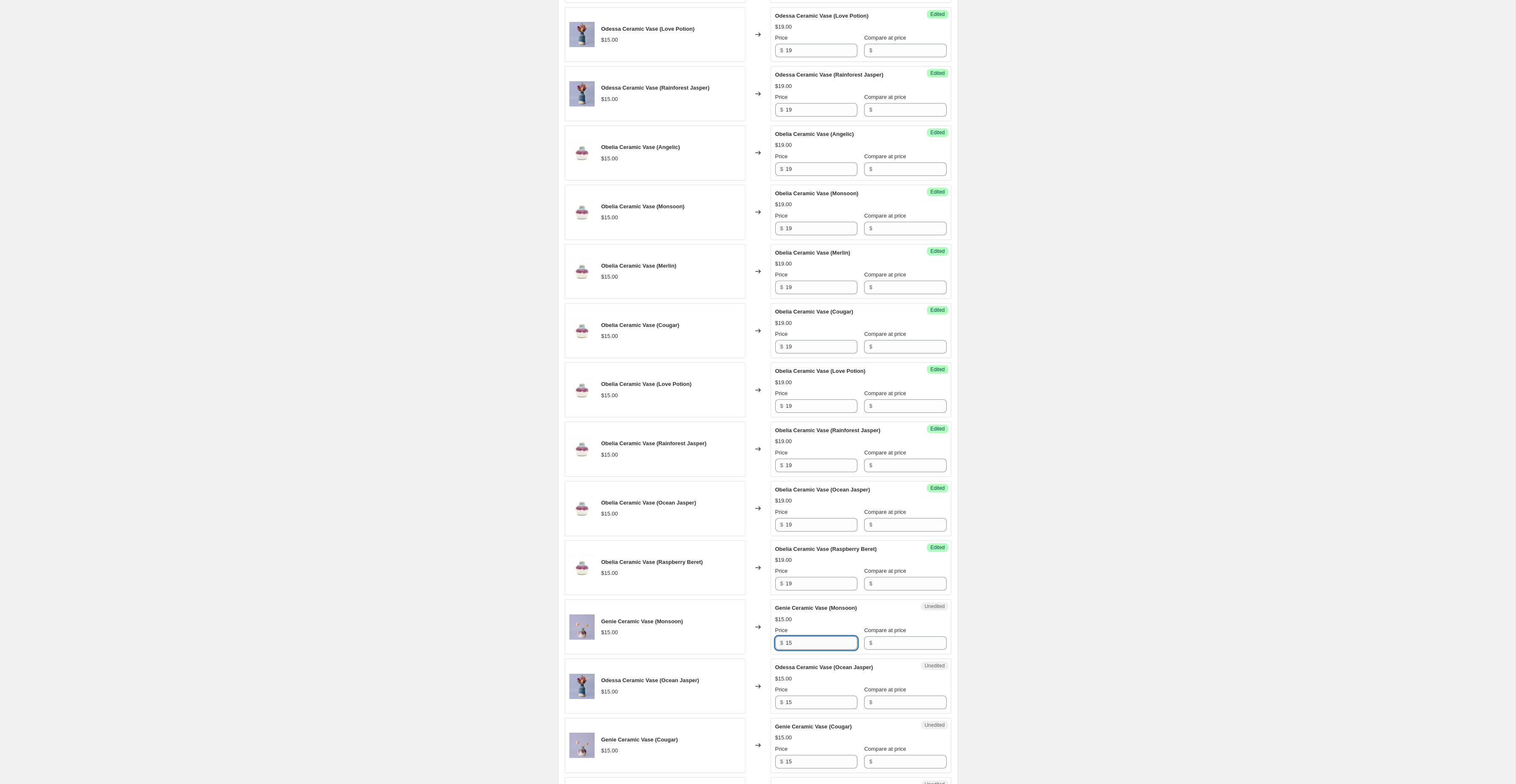
scroll to position [541, 0]
paste input "9"
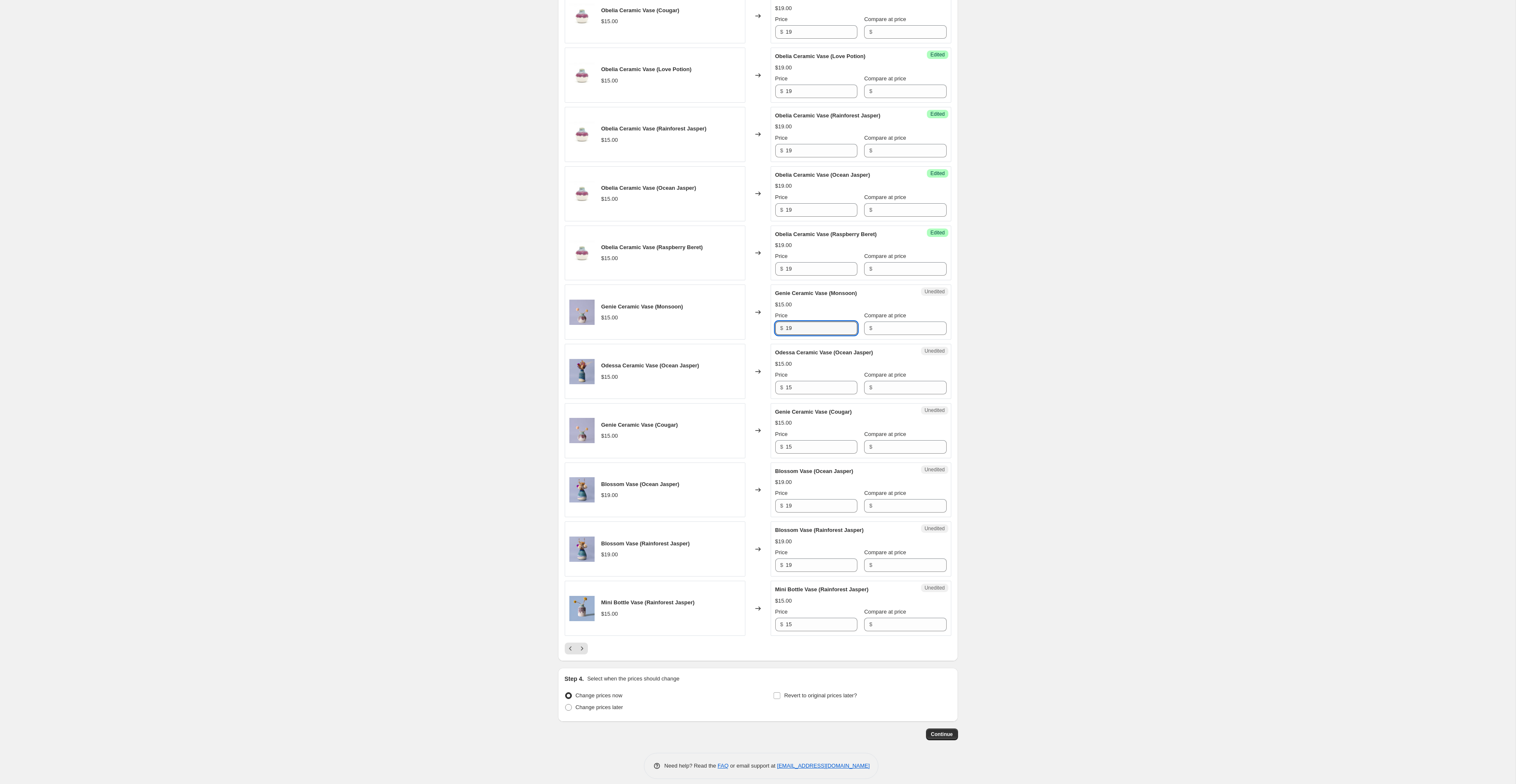
scroll to position [871, 0]
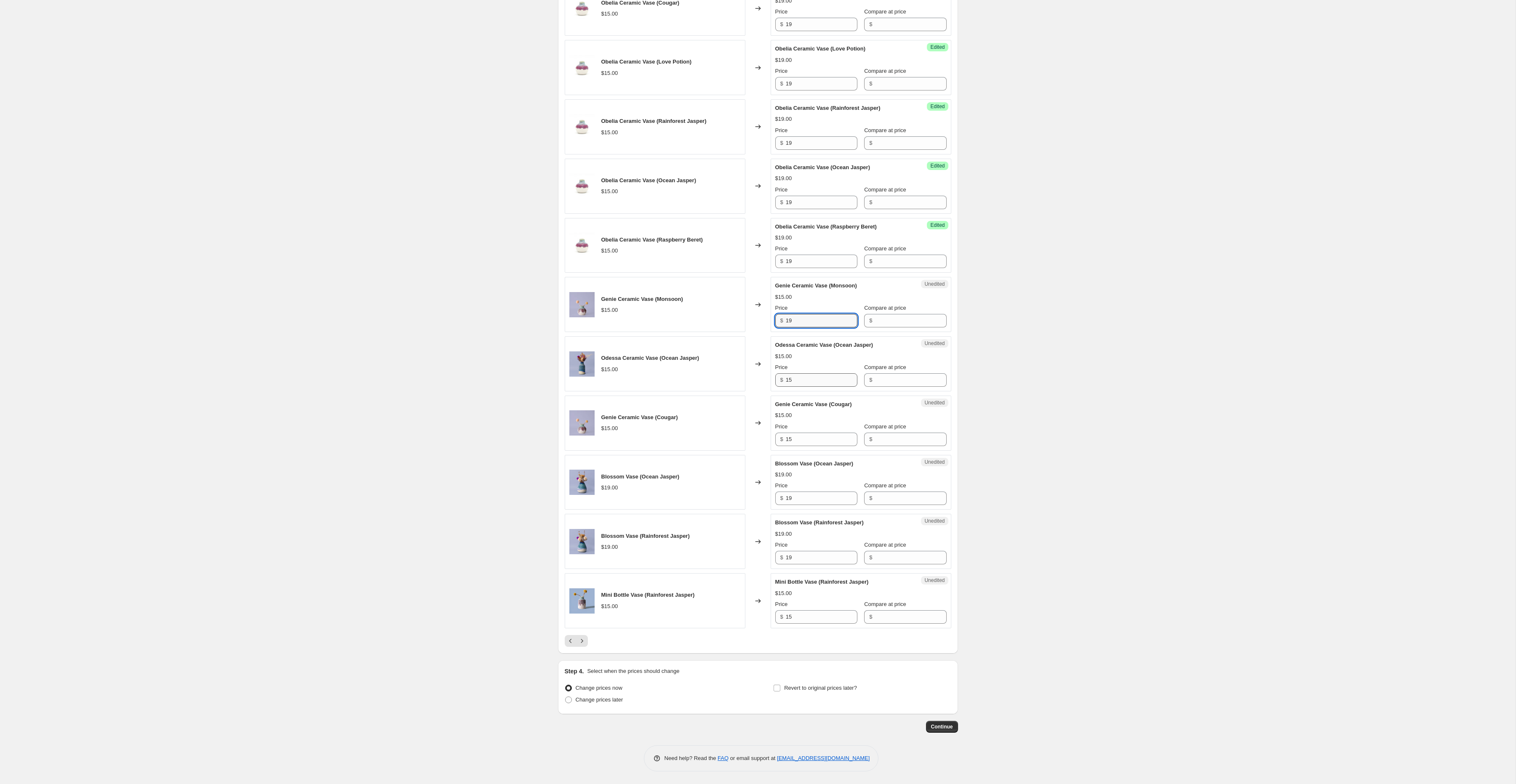
type input "19"
click at [797, 378] on input "15" at bounding box center [822, 380] width 72 height 14
paste input "9"
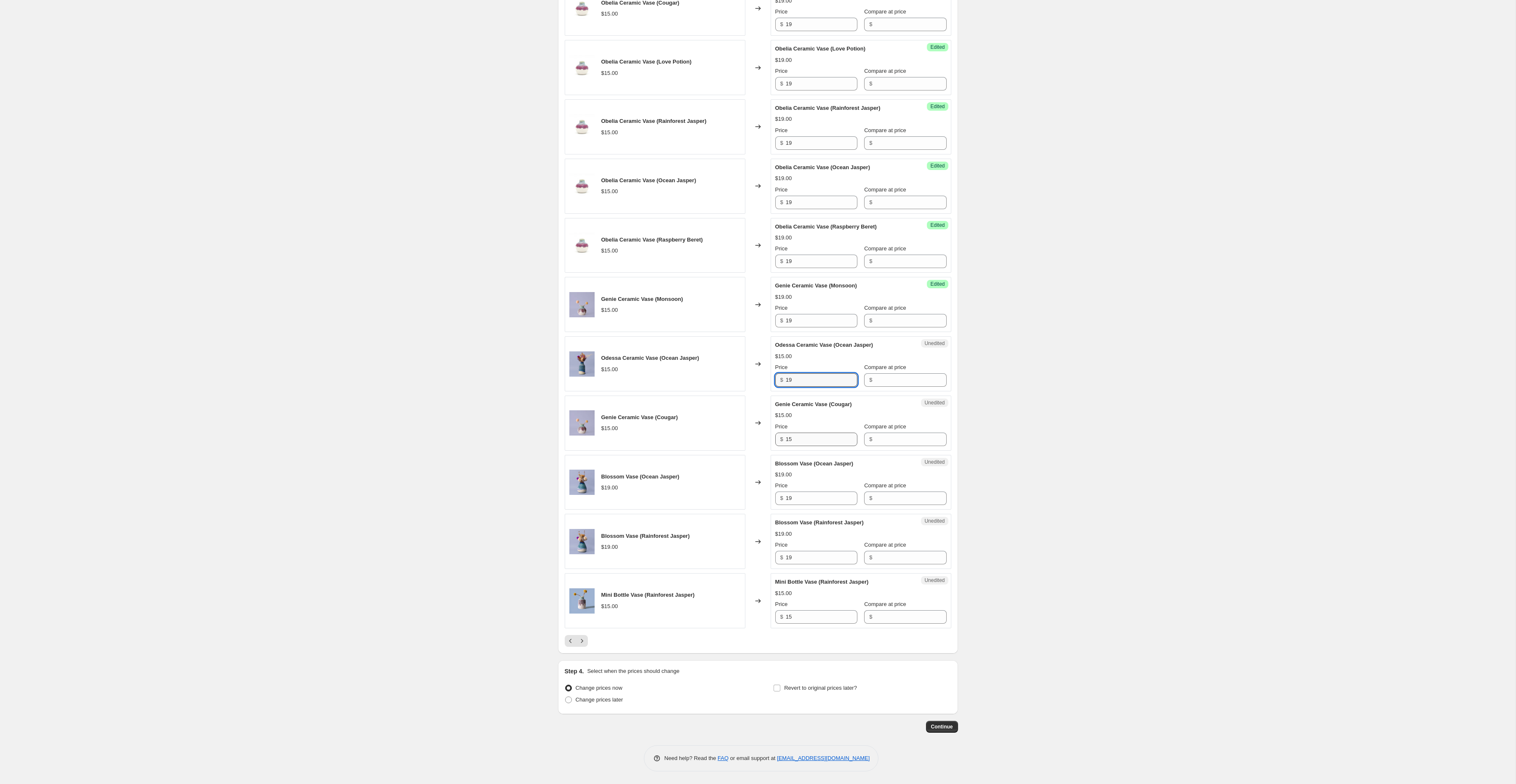
type input "19"
click at [792, 438] on input "15" at bounding box center [822, 439] width 72 height 14
paste input "9"
type input "19"
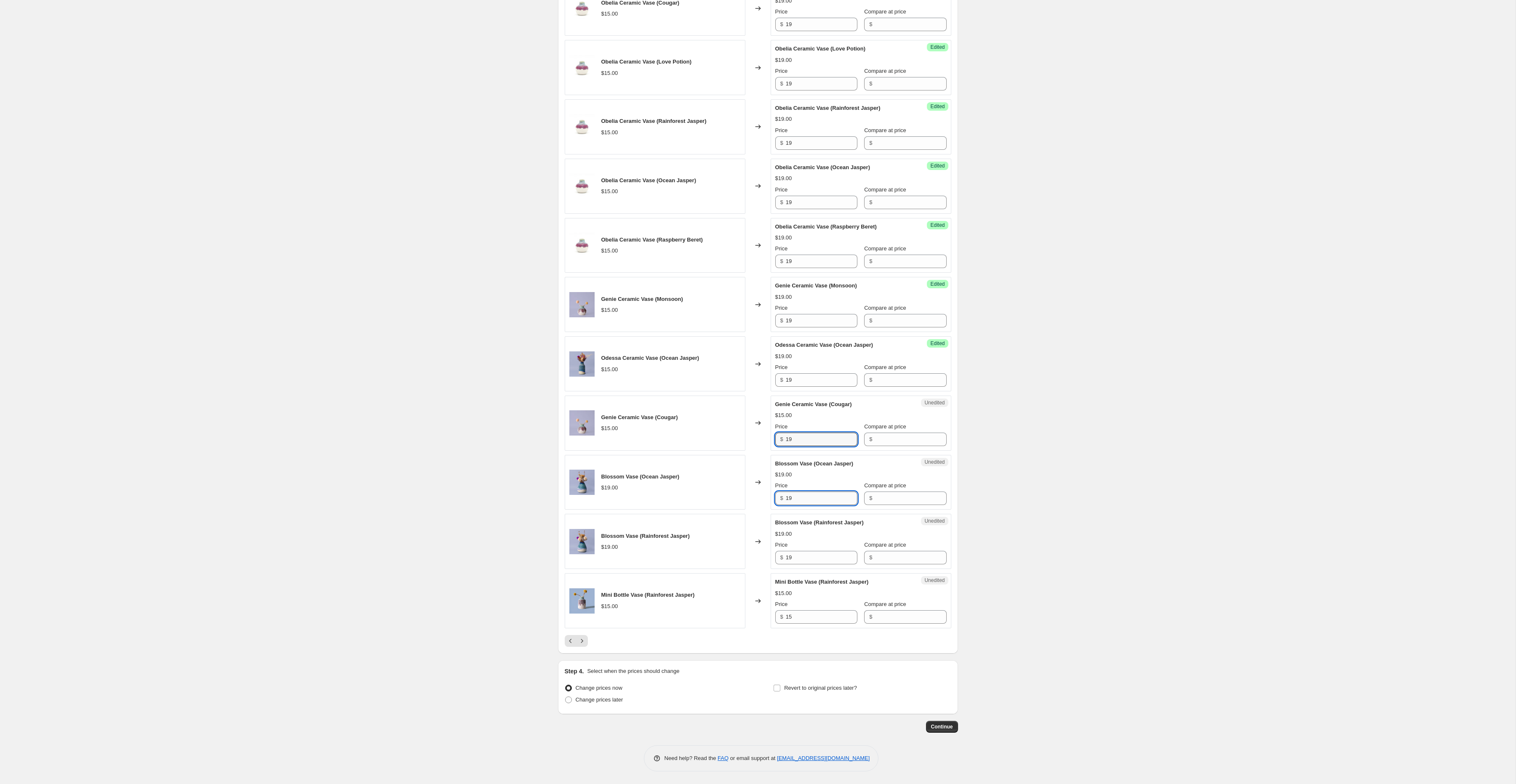
click at [802, 499] on input "19" at bounding box center [822, 498] width 72 height 14
click at [792, 558] on input "19" at bounding box center [822, 558] width 72 height 14
click at [800, 614] on input "15" at bounding box center [822, 617] width 72 height 14
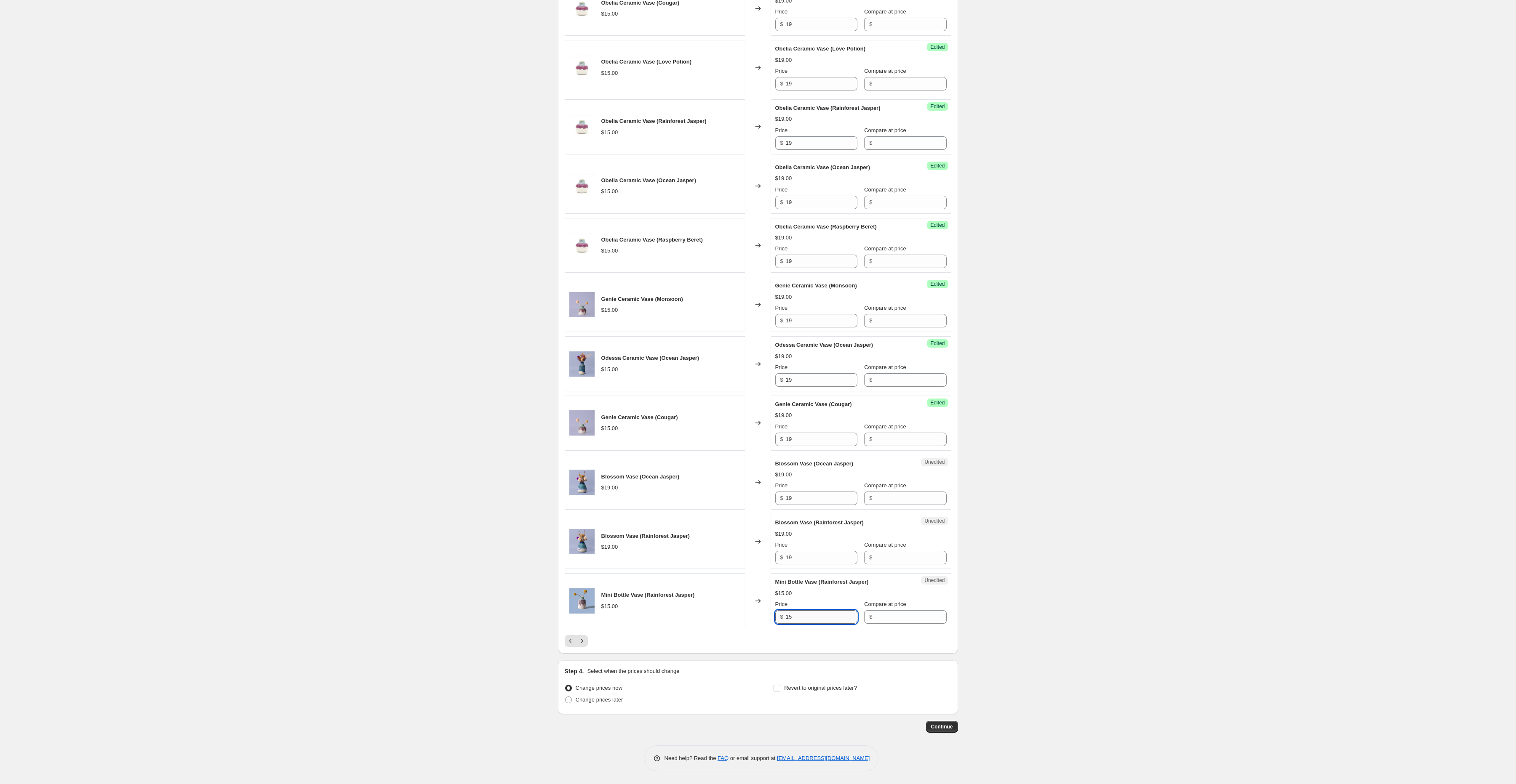
click at [800, 615] on input "15" at bounding box center [822, 617] width 72 height 14
paste input "9"
type input "19"
click at [584, 639] on icon "Next" at bounding box center [582, 641] width 8 height 8
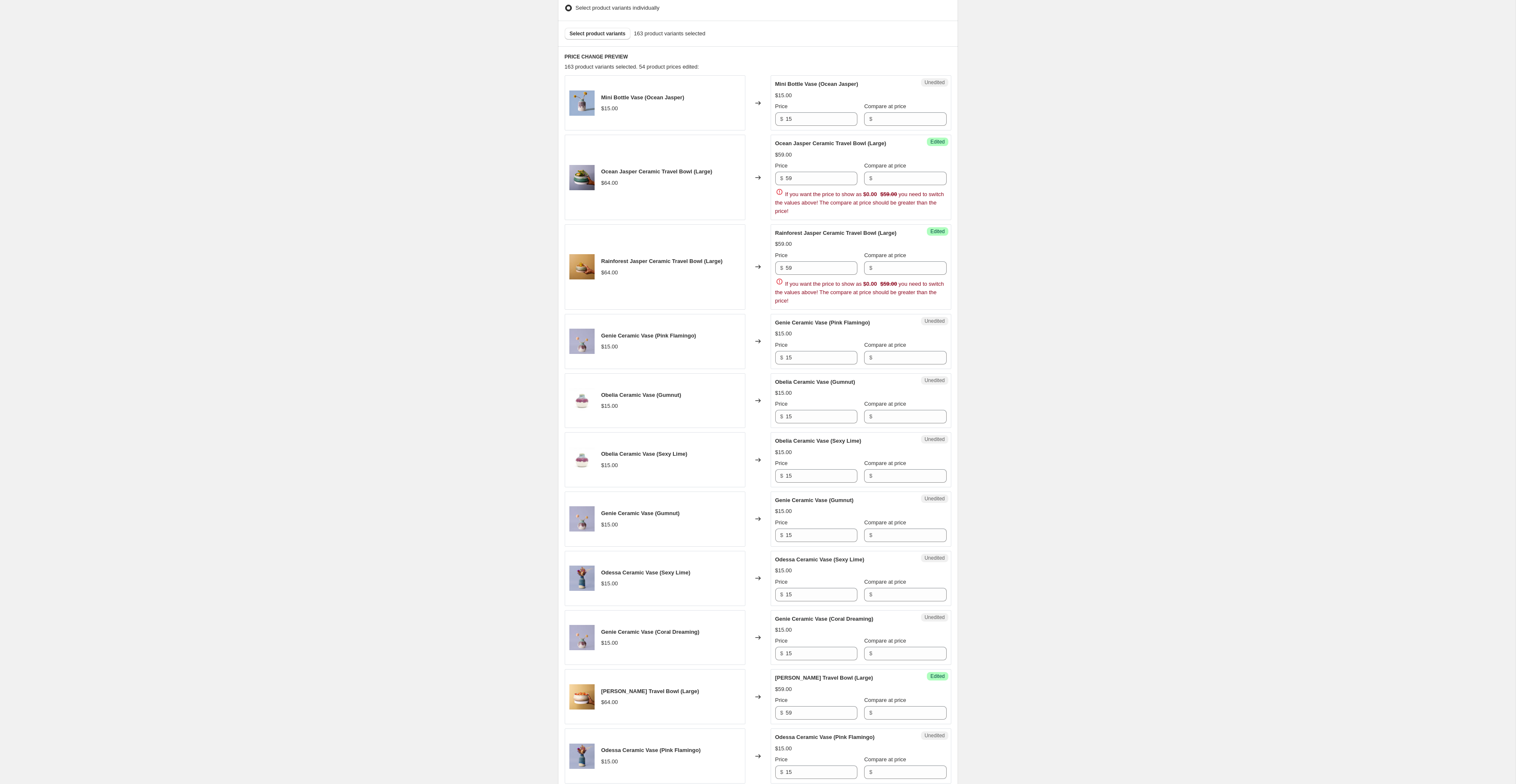
scroll to position [233, 0]
click at [808, 124] on input "15" at bounding box center [822, 119] width 72 height 14
paste input "9"
type input "19"
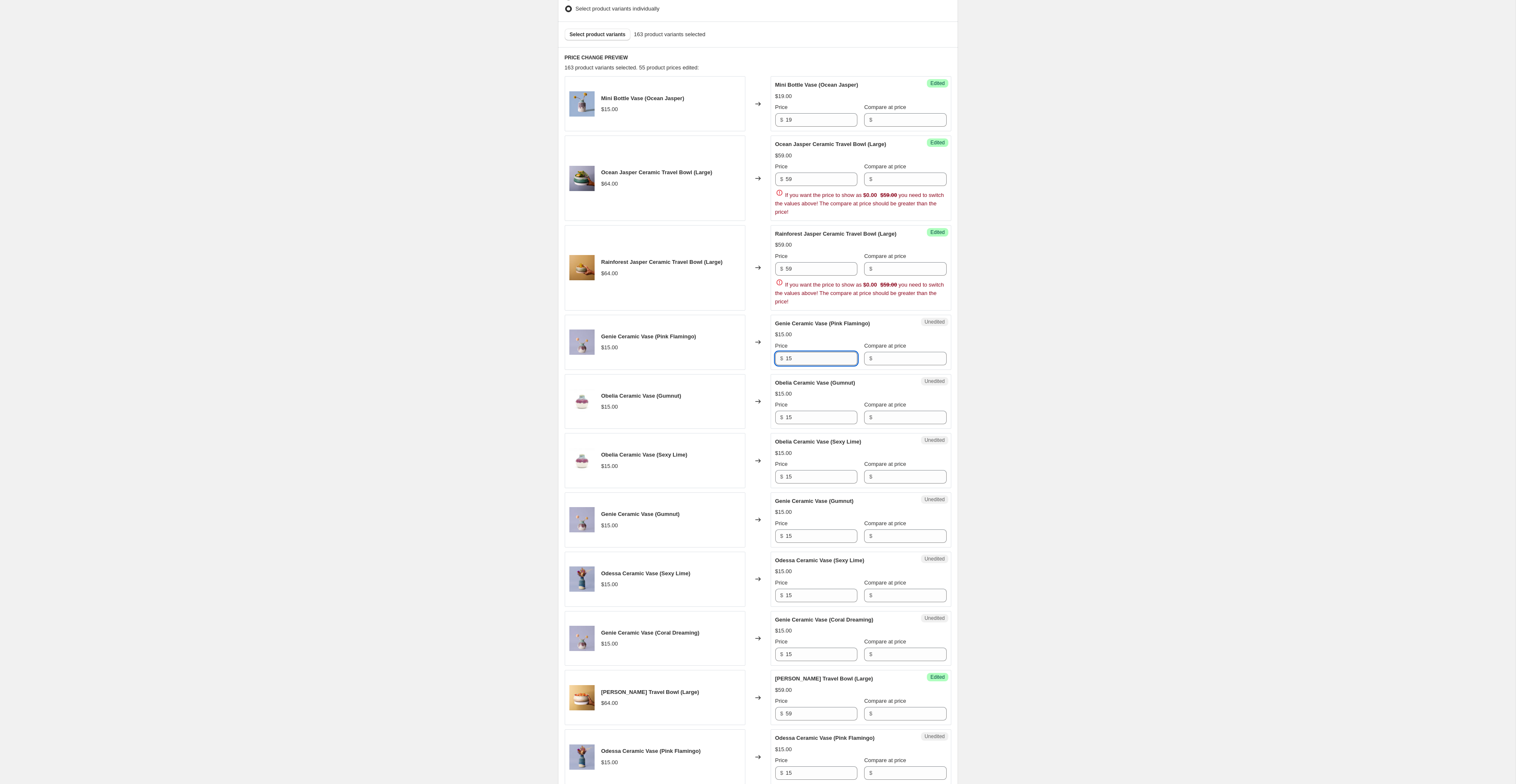
click at [804, 363] on input "15" at bounding box center [822, 358] width 72 height 14
paste input "9"
type input "19"
click at [810, 418] on input "15" at bounding box center [822, 417] width 72 height 14
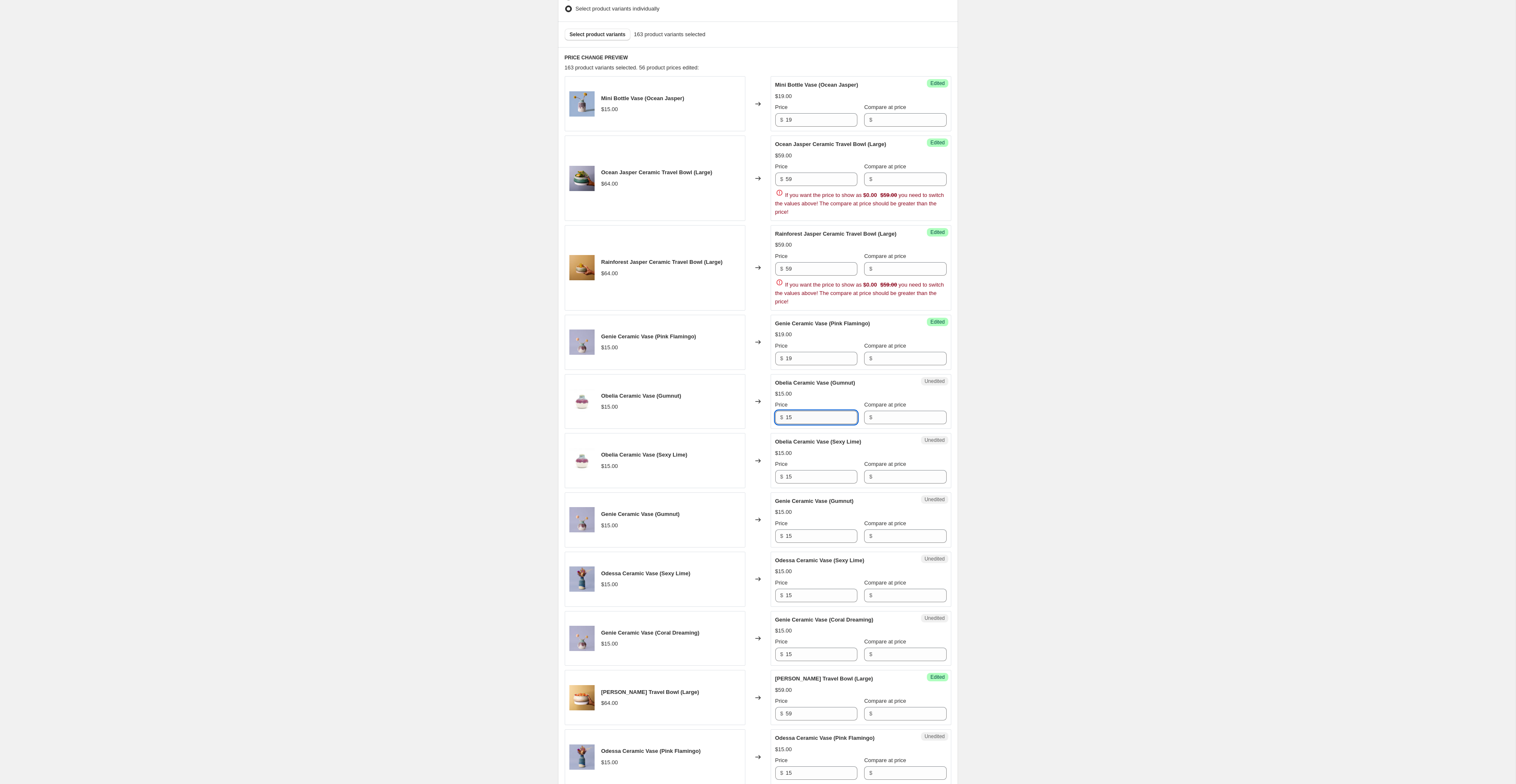
click at [810, 418] on input "15" at bounding box center [822, 417] width 72 height 14
paste input "9"
type input "19"
click at [804, 481] on input "15" at bounding box center [822, 476] width 72 height 14
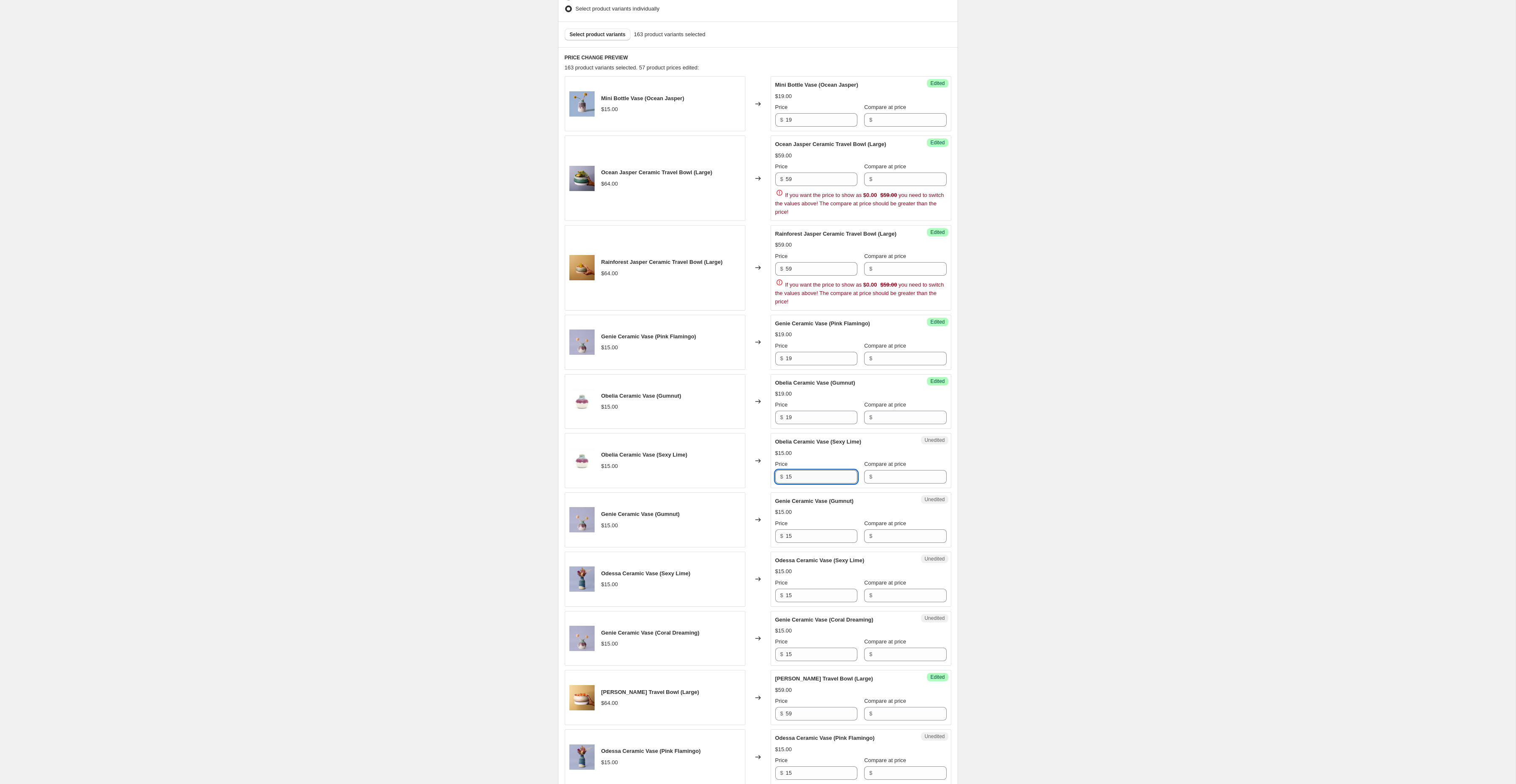
click at [804, 481] on input "15" at bounding box center [822, 476] width 72 height 14
paste input "9"
type input "19"
click at [793, 539] on input "15" at bounding box center [822, 536] width 72 height 14
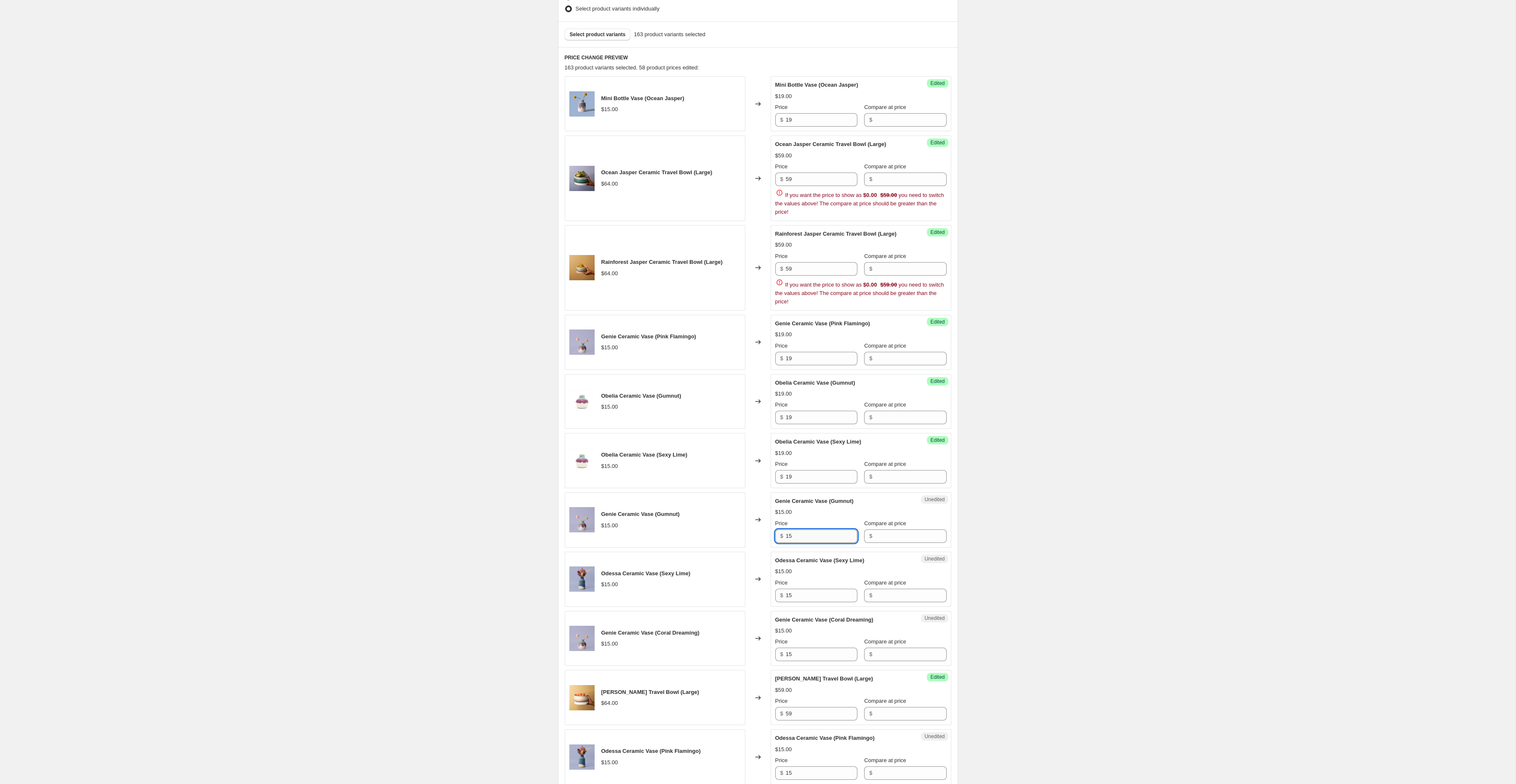
paste input "9"
type input "19"
click at [807, 596] on input "15" at bounding box center [822, 595] width 72 height 14
click at [807, 596] on input "15" at bounding box center [822, 595] width 72 height 14
paste input "9"
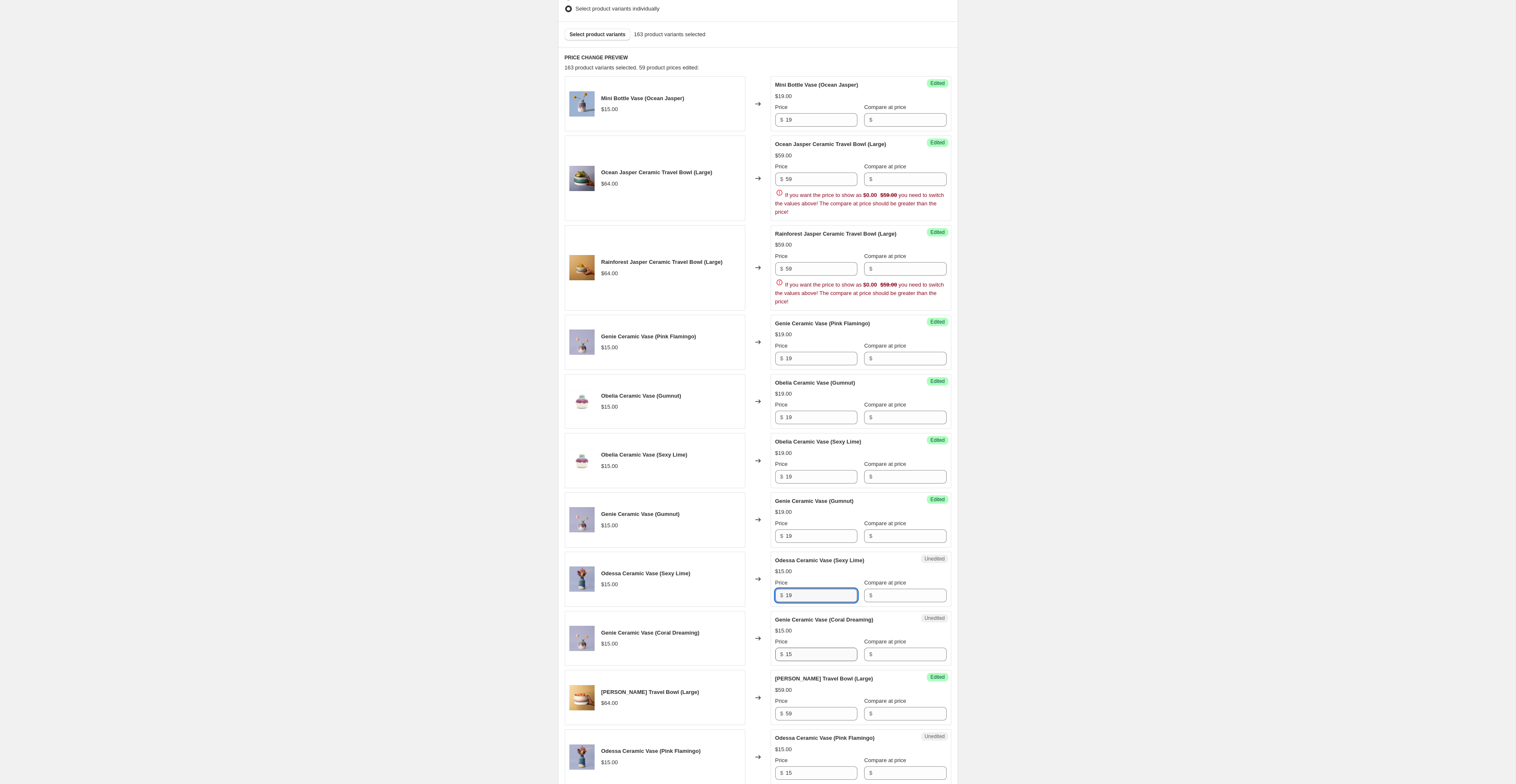
type input "19"
click at [797, 661] on input "15" at bounding box center [822, 654] width 72 height 14
paste input "9"
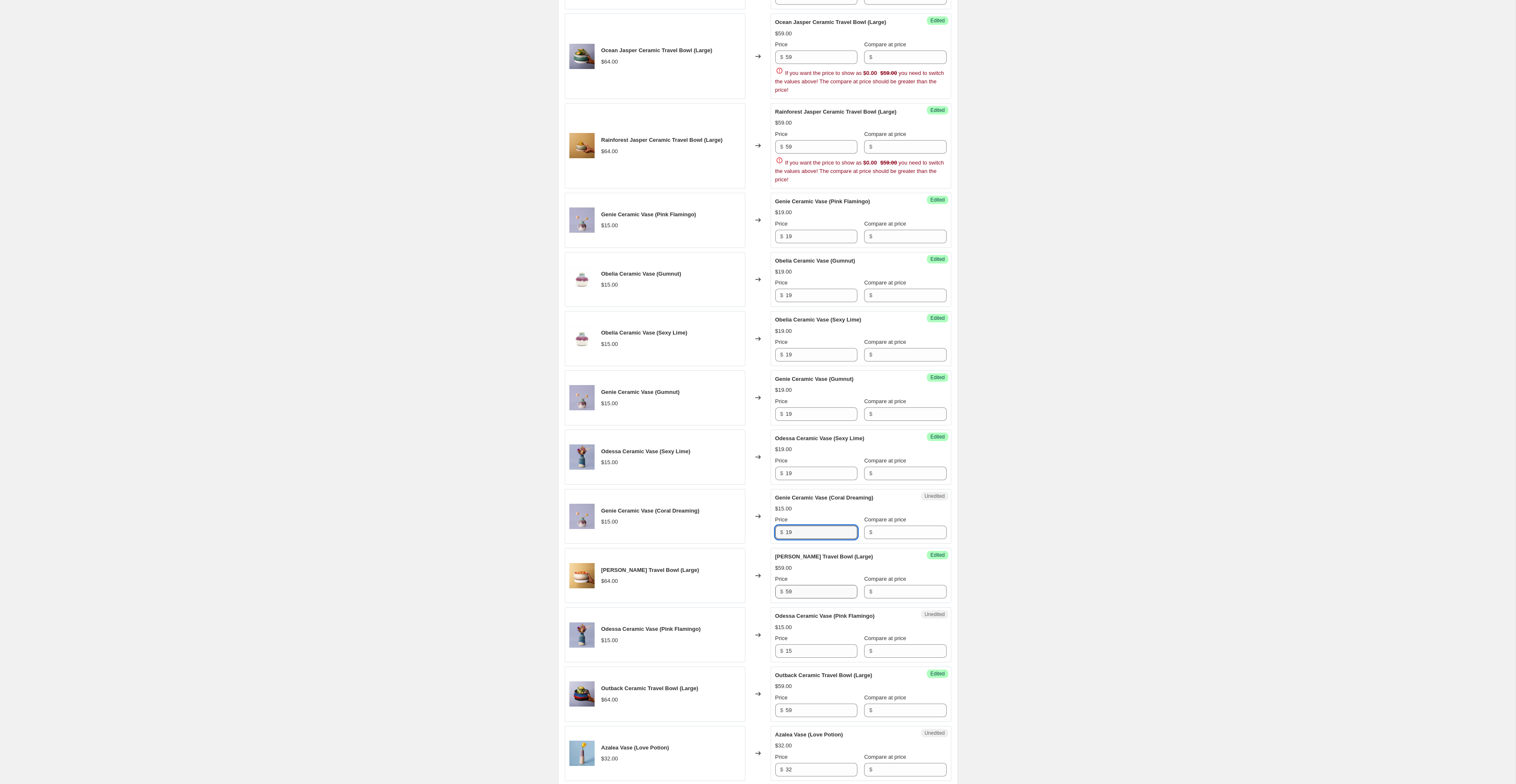
scroll to position [439, 0]
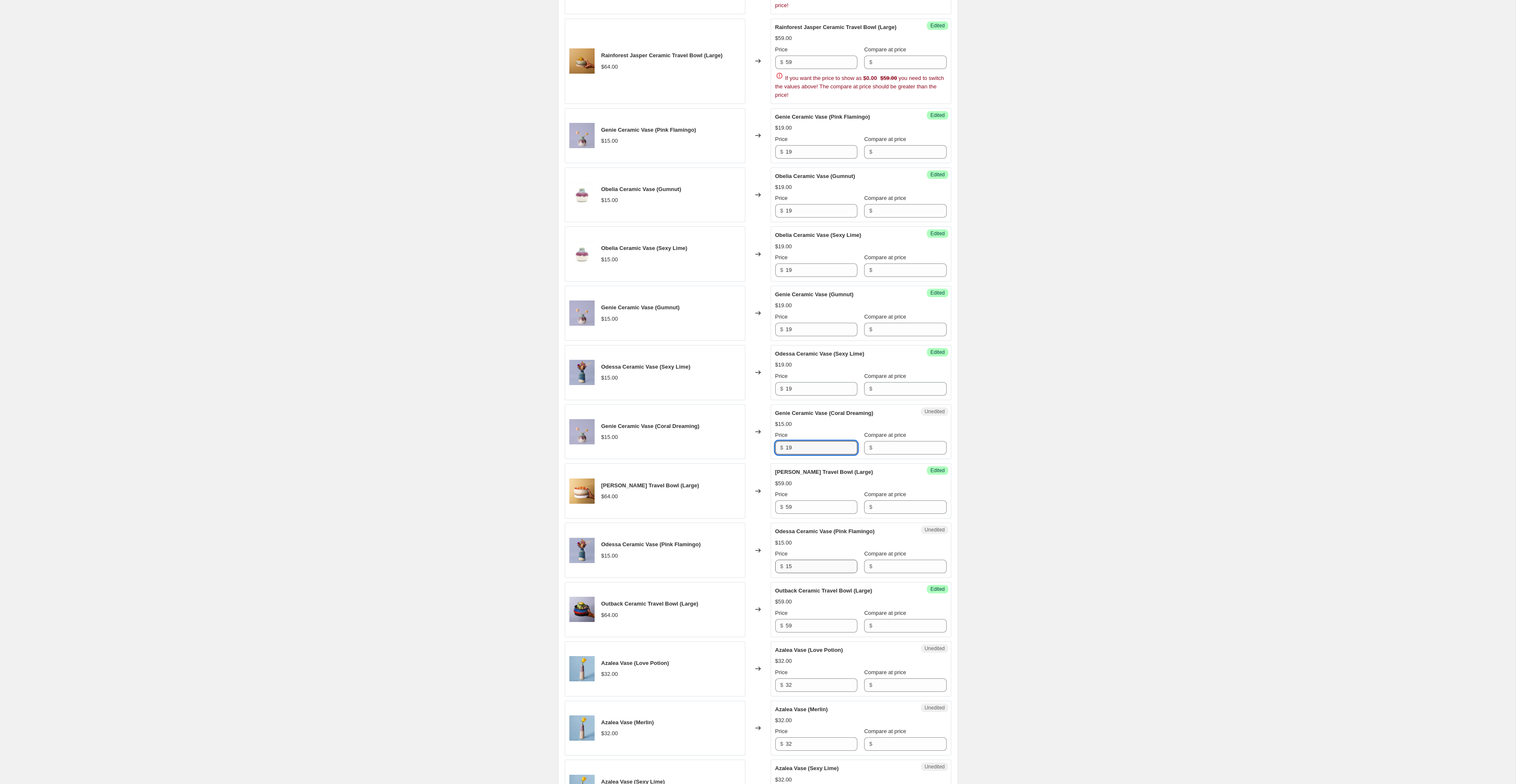
type input "19"
click at [809, 572] on input "15" at bounding box center [822, 566] width 72 height 14
paste input "9"
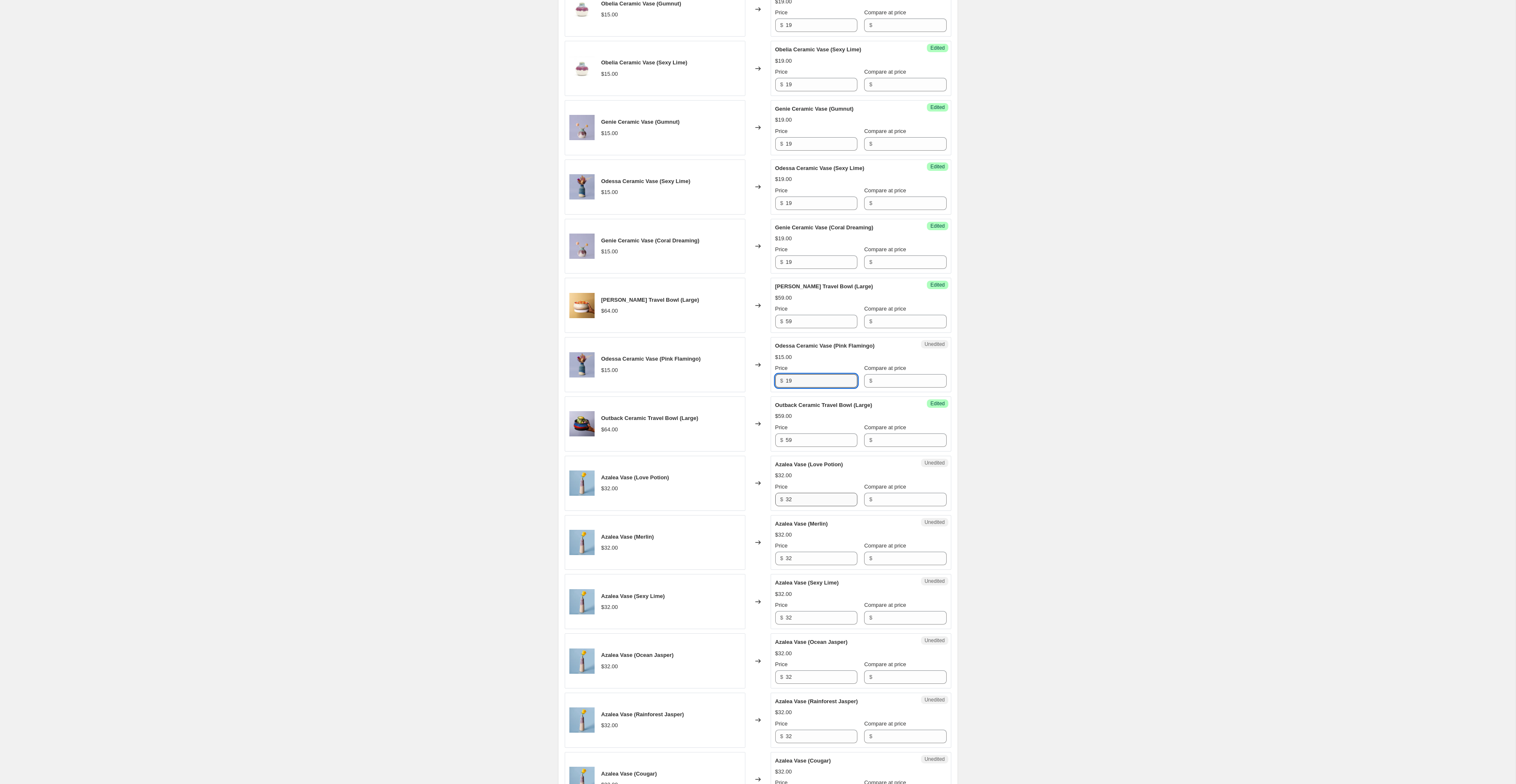
scroll to position [654, 0]
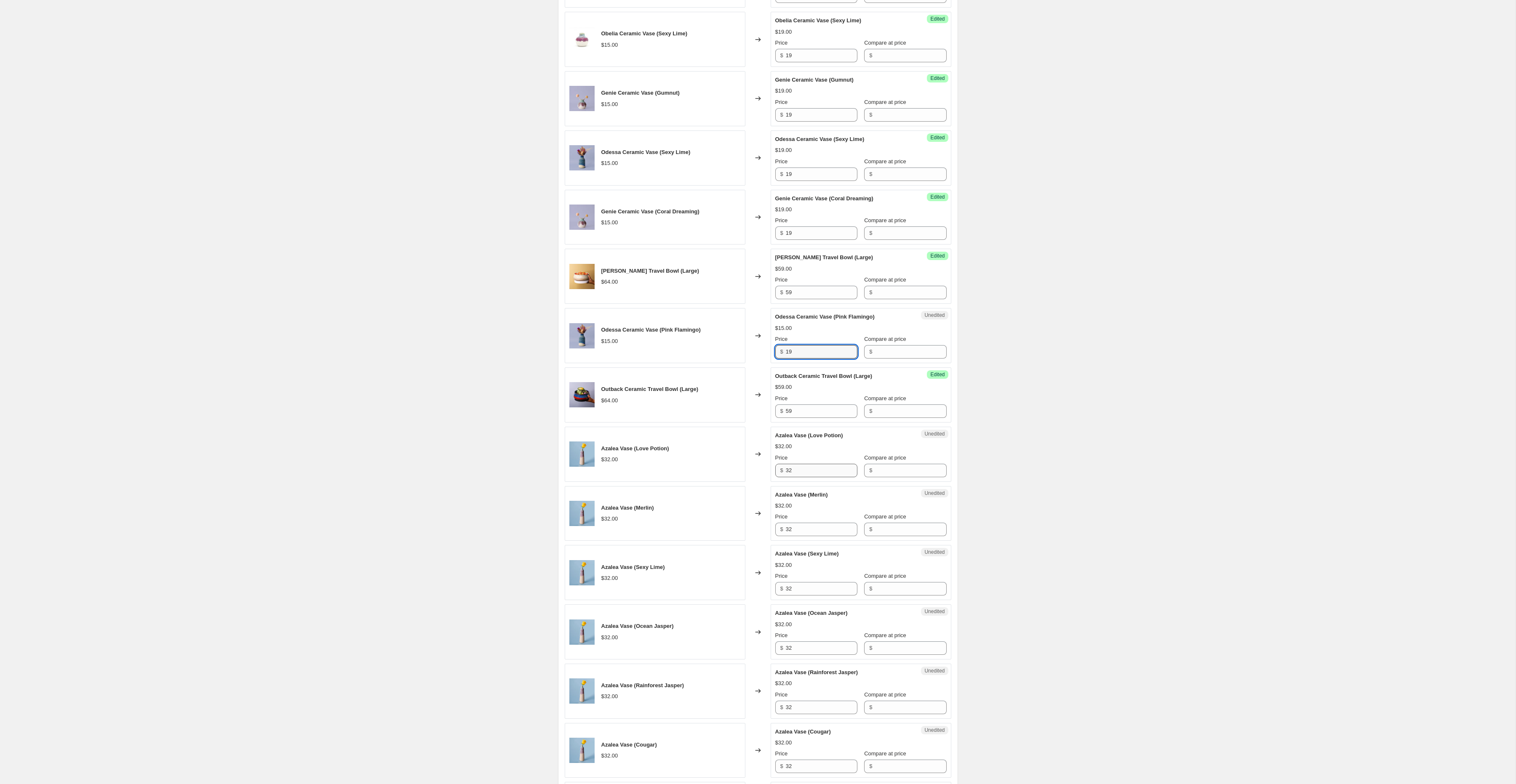
type input "19"
click at [803, 477] on input "32" at bounding box center [822, 471] width 72 height 14
click at [803, 477] on input "35" at bounding box center [822, 471] width 72 height 14
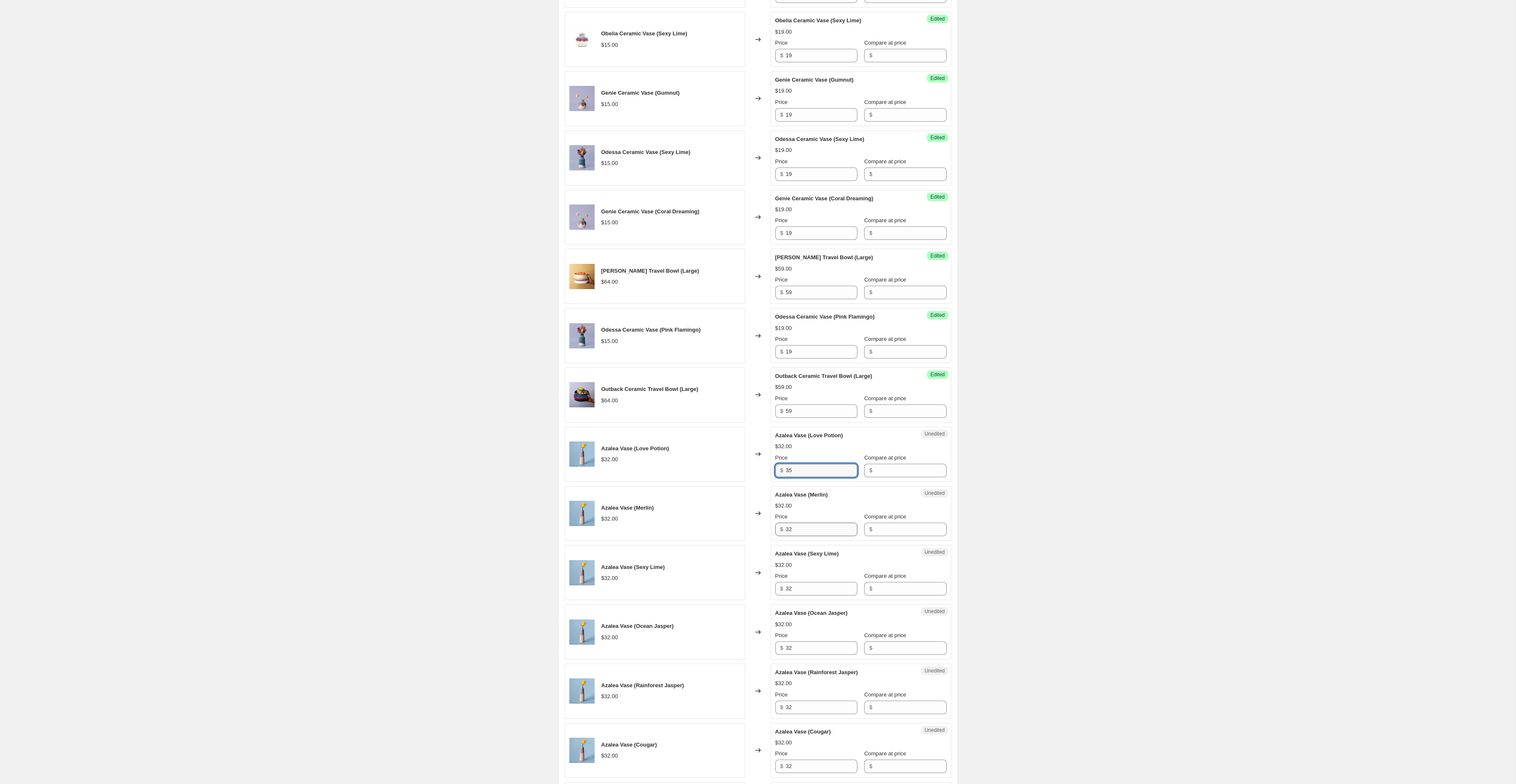
type input "35"
click at [809, 533] on input "32" at bounding box center [822, 529] width 72 height 14
paste input "5"
type input "35"
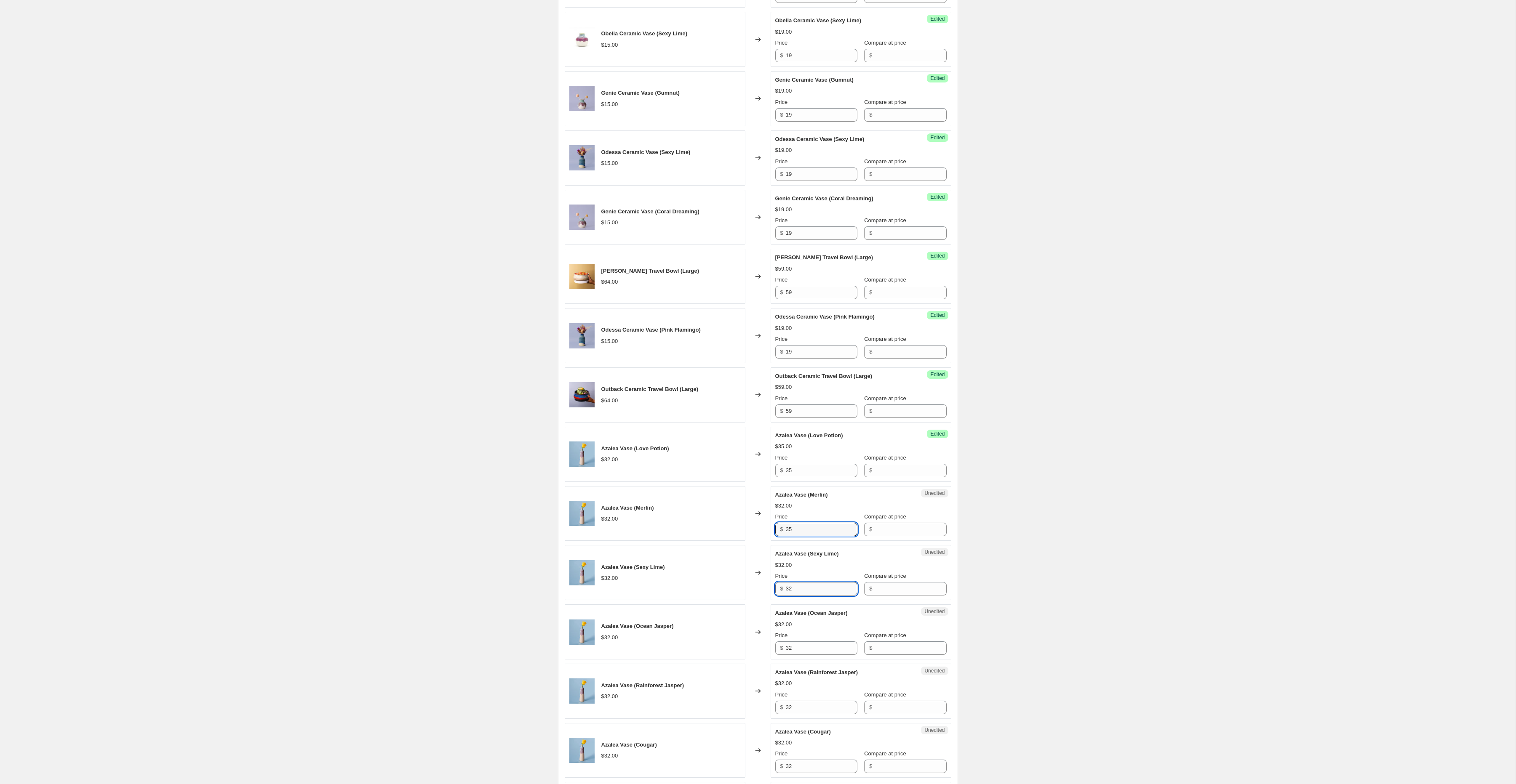
click at [799, 596] on input "32" at bounding box center [822, 589] width 72 height 14
paste input "5"
type input "35"
click at [796, 655] on input "32" at bounding box center [822, 648] width 72 height 14
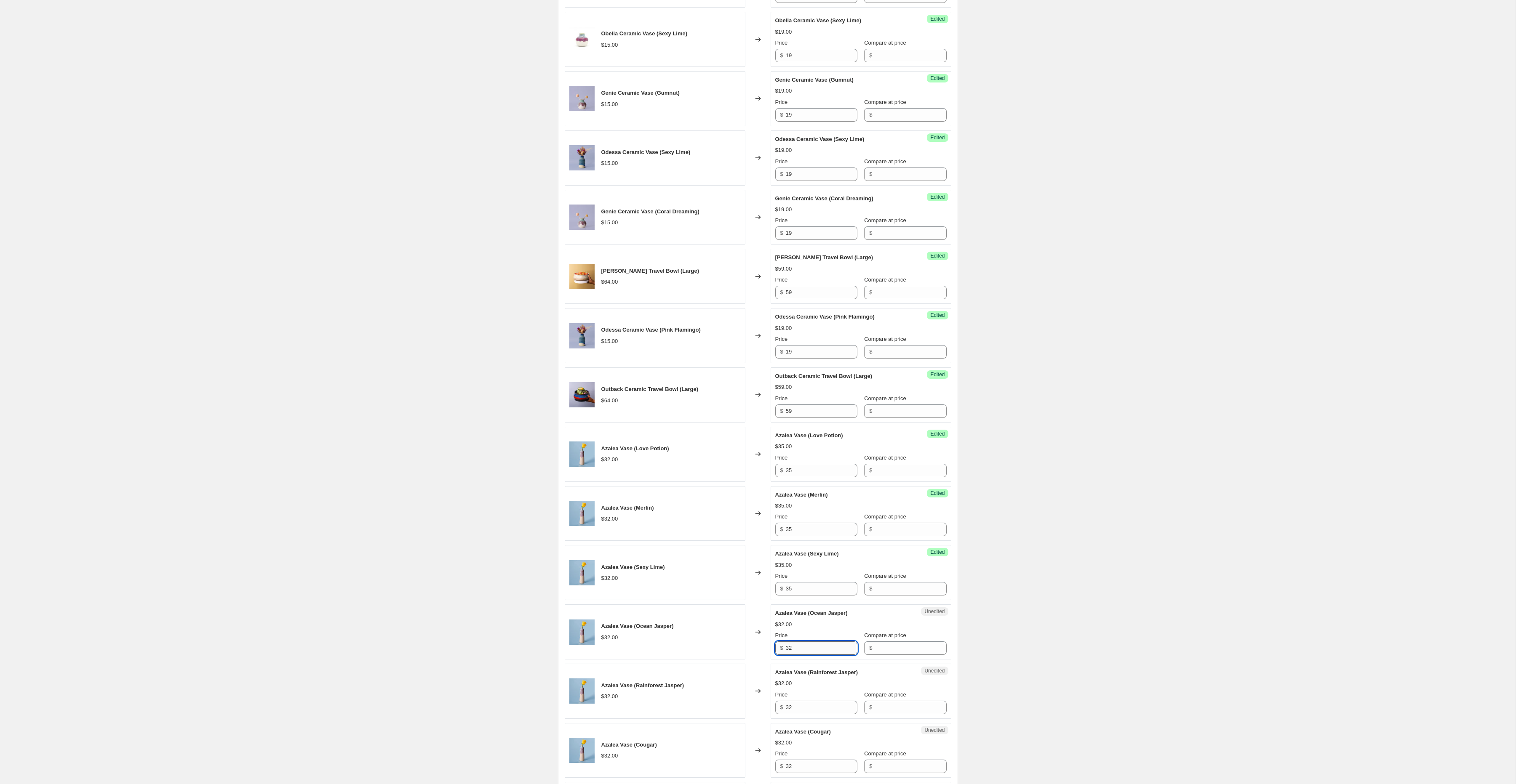
click at [796, 655] on input "32" at bounding box center [822, 648] width 72 height 14
paste input "5"
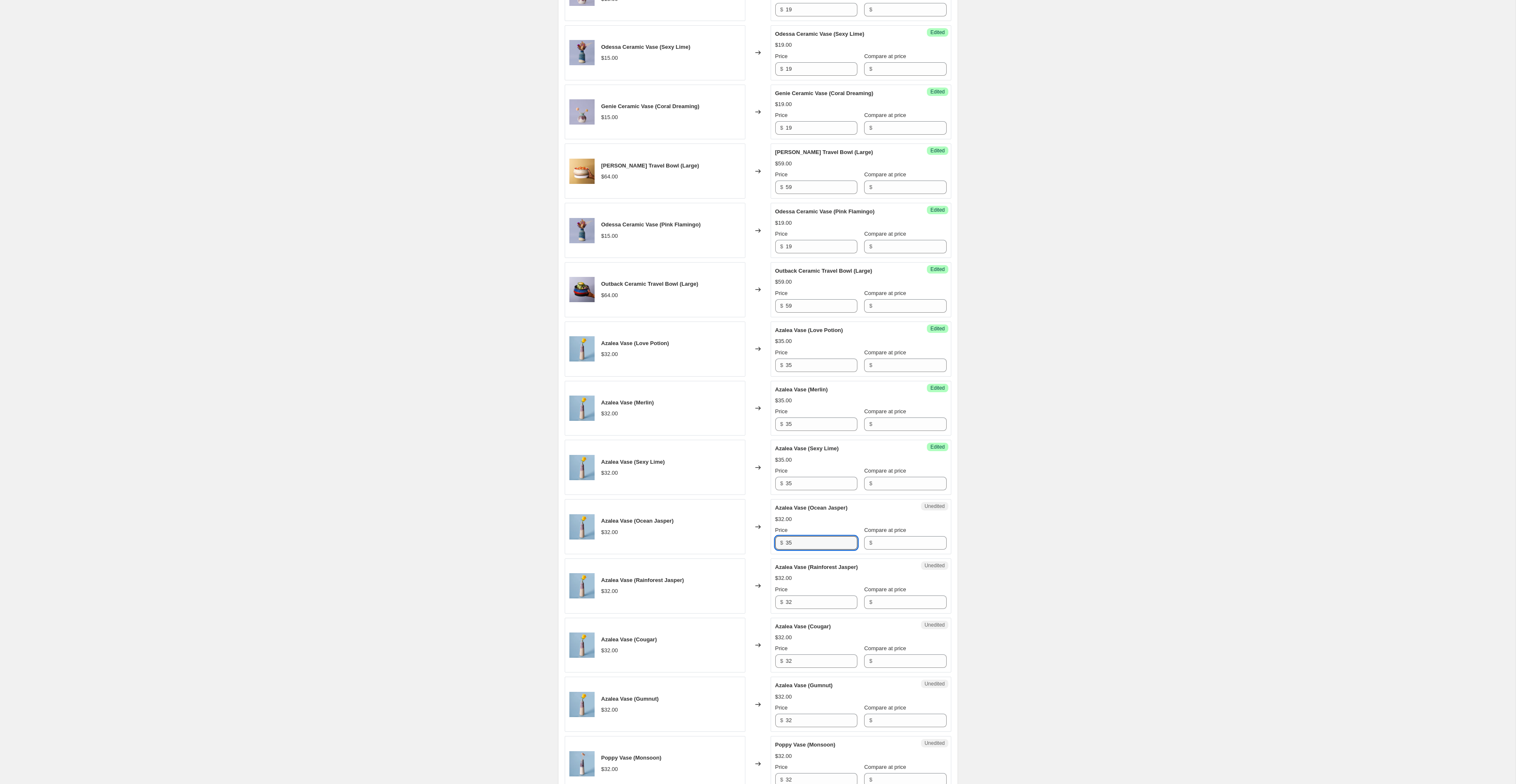
scroll to position [769, 0]
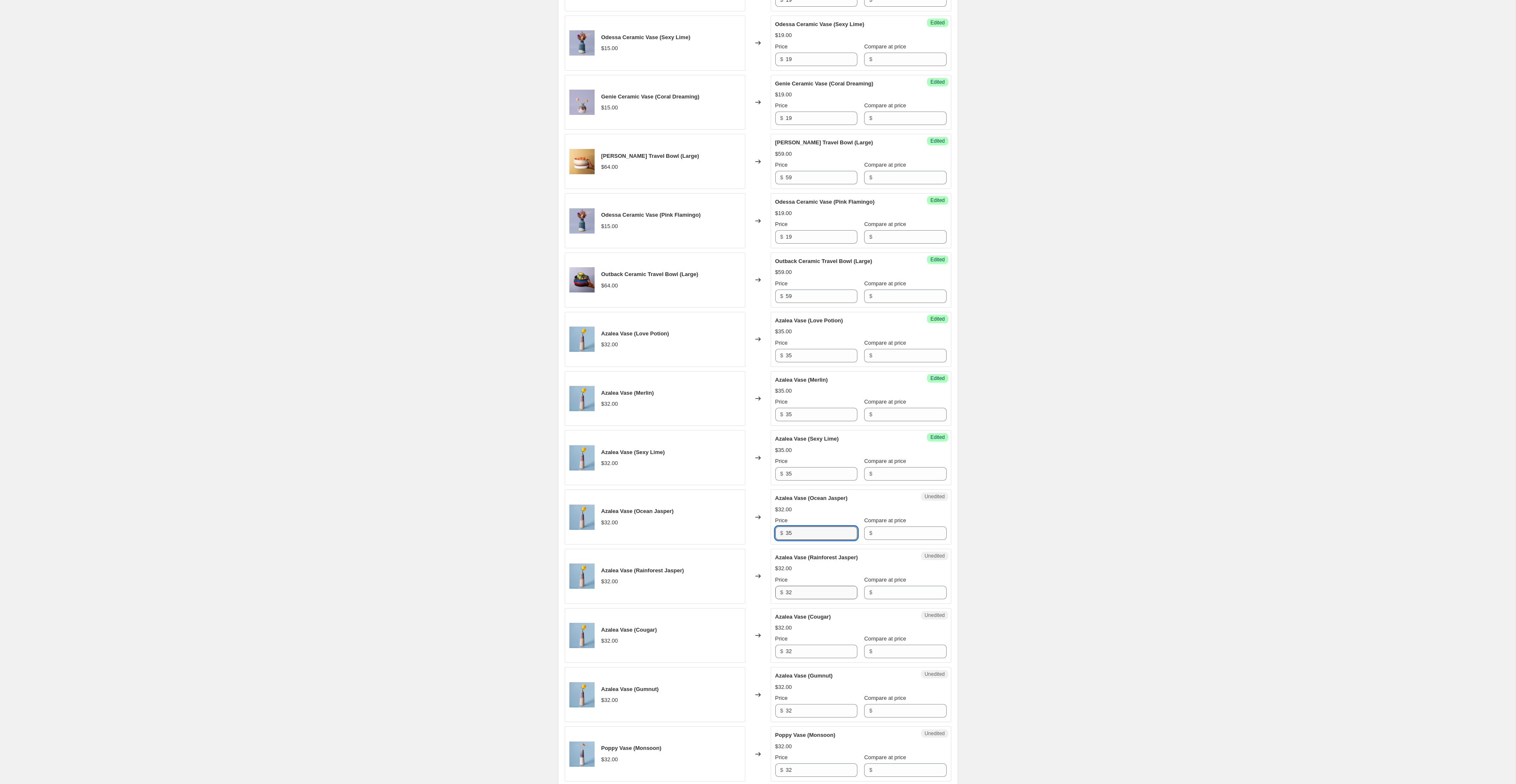
type input "35"
click at [799, 599] on input "32" at bounding box center [822, 592] width 72 height 14
paste input "5"
type input "35"
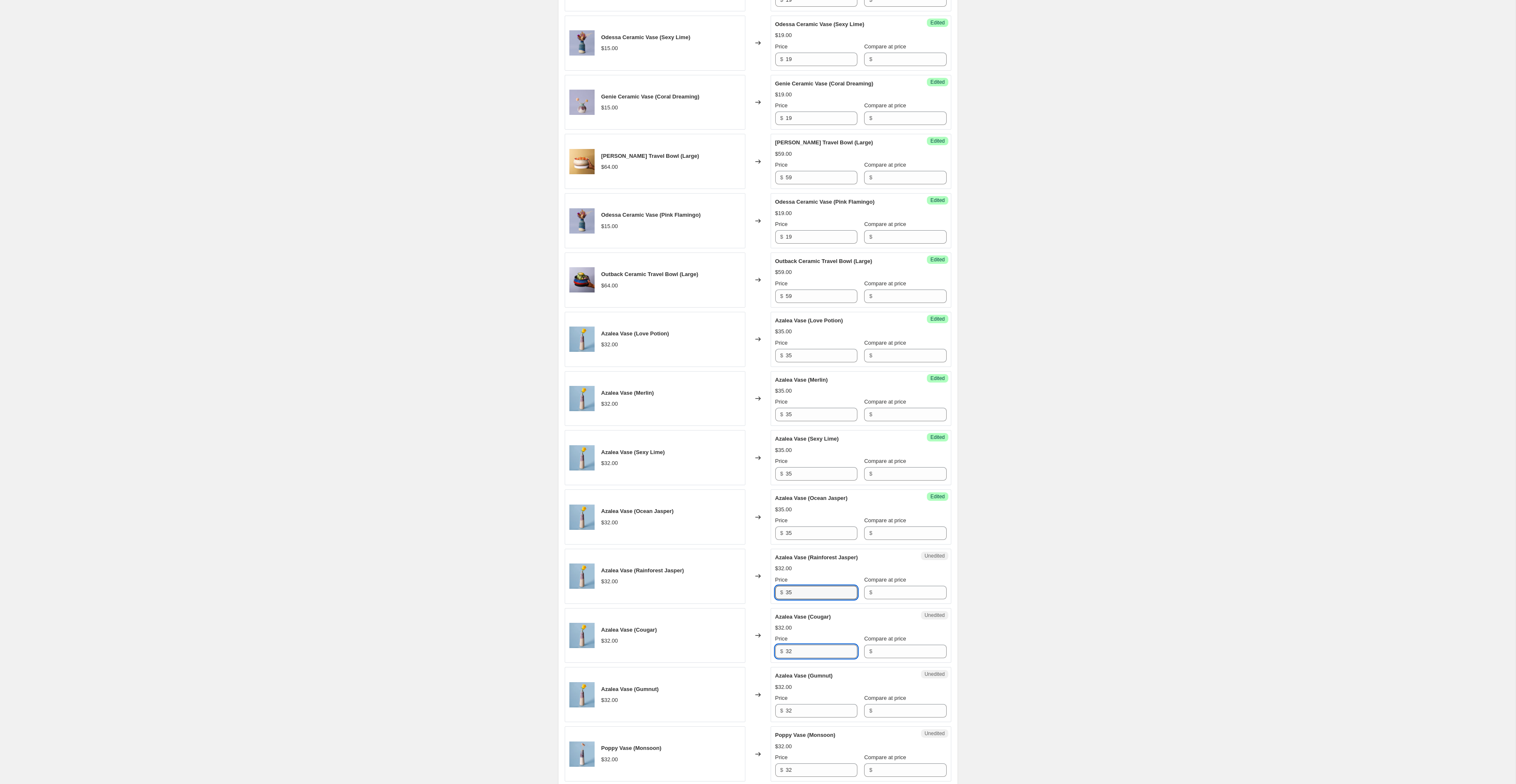
click at [799, 658] on input "32" at bounding box center [822, 651] width 72 height 14
paste input "35"
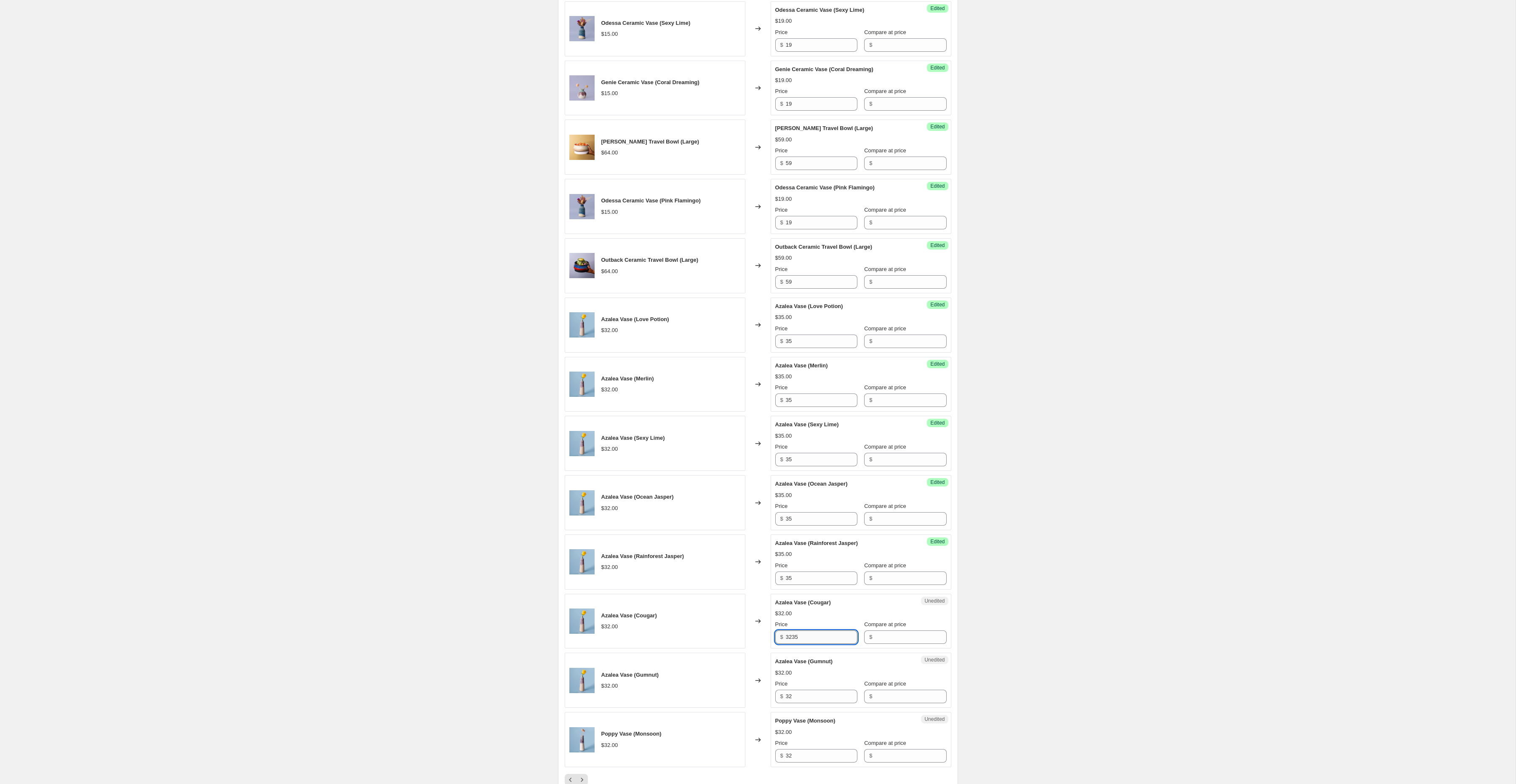
click at [799, 644] on input "3235" at bounding box center [822, 637] width 72 height 14
click at [799, 645] on input "3235" at bounding box center [822, 638] width 72 height 14
paste input "text"
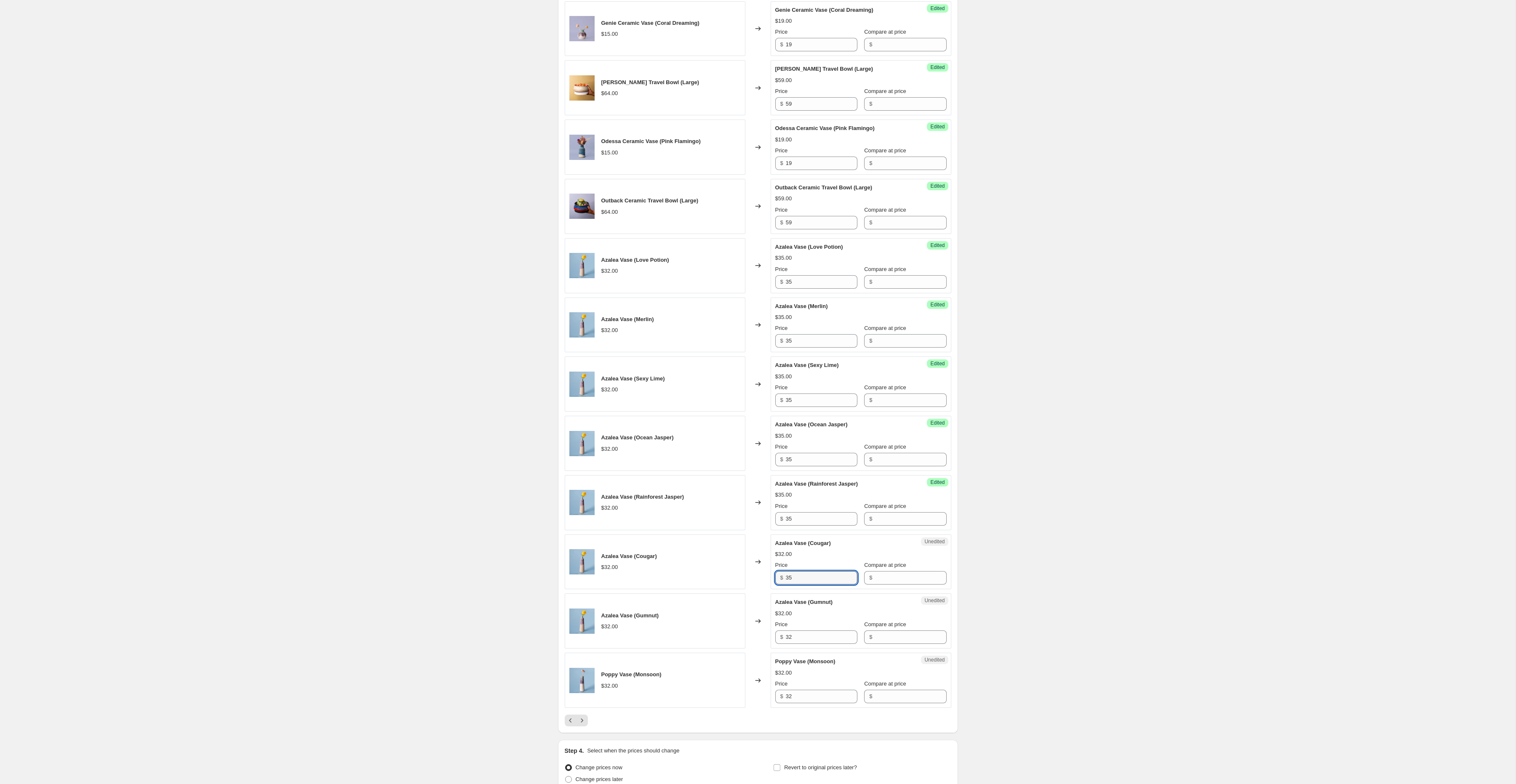
scroll to position [860, 0]
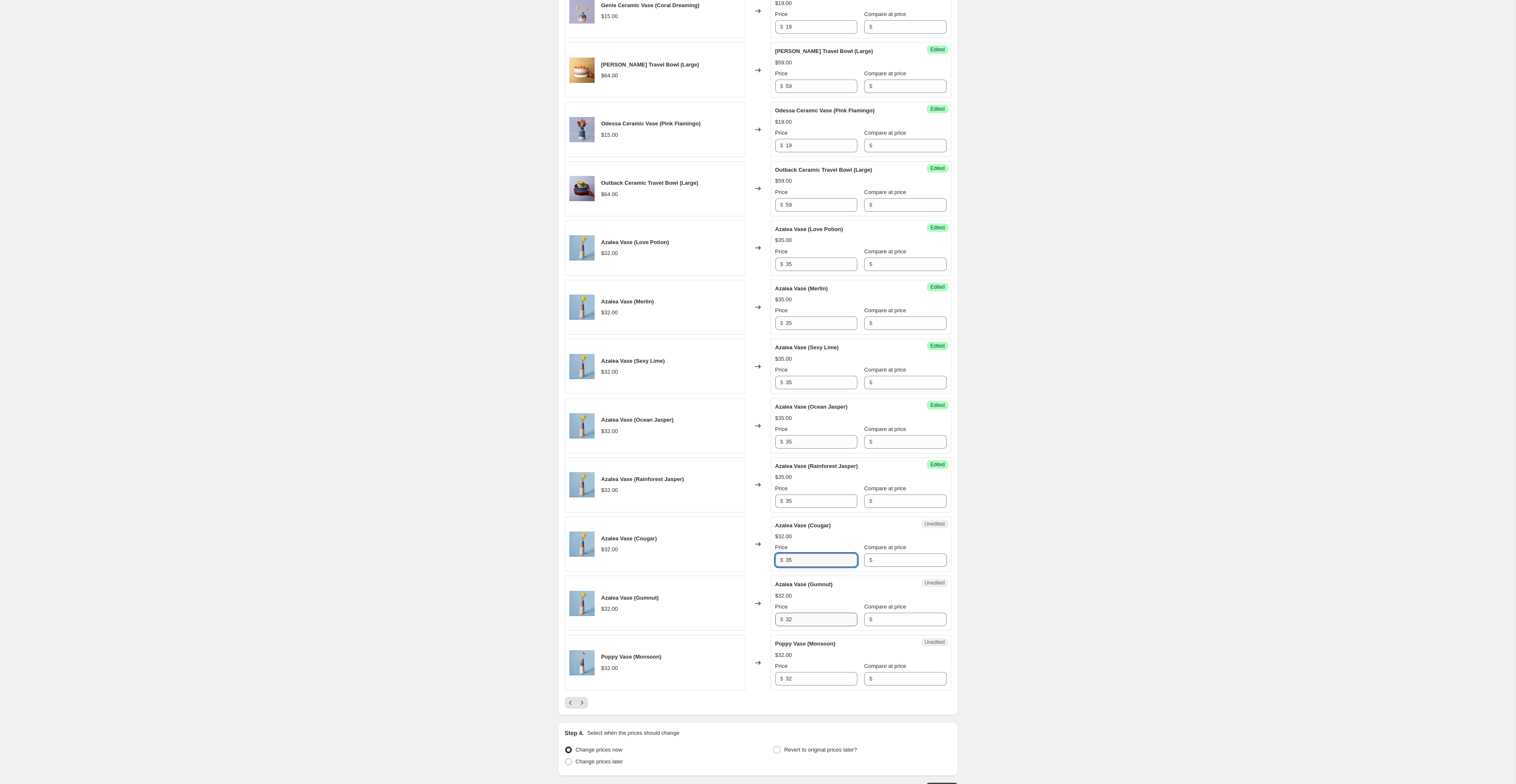
type input "35"
click at [795, 626] on input "32" at bounding box center [822, 619] width 72 height 14
paste input "5"
type input "35"
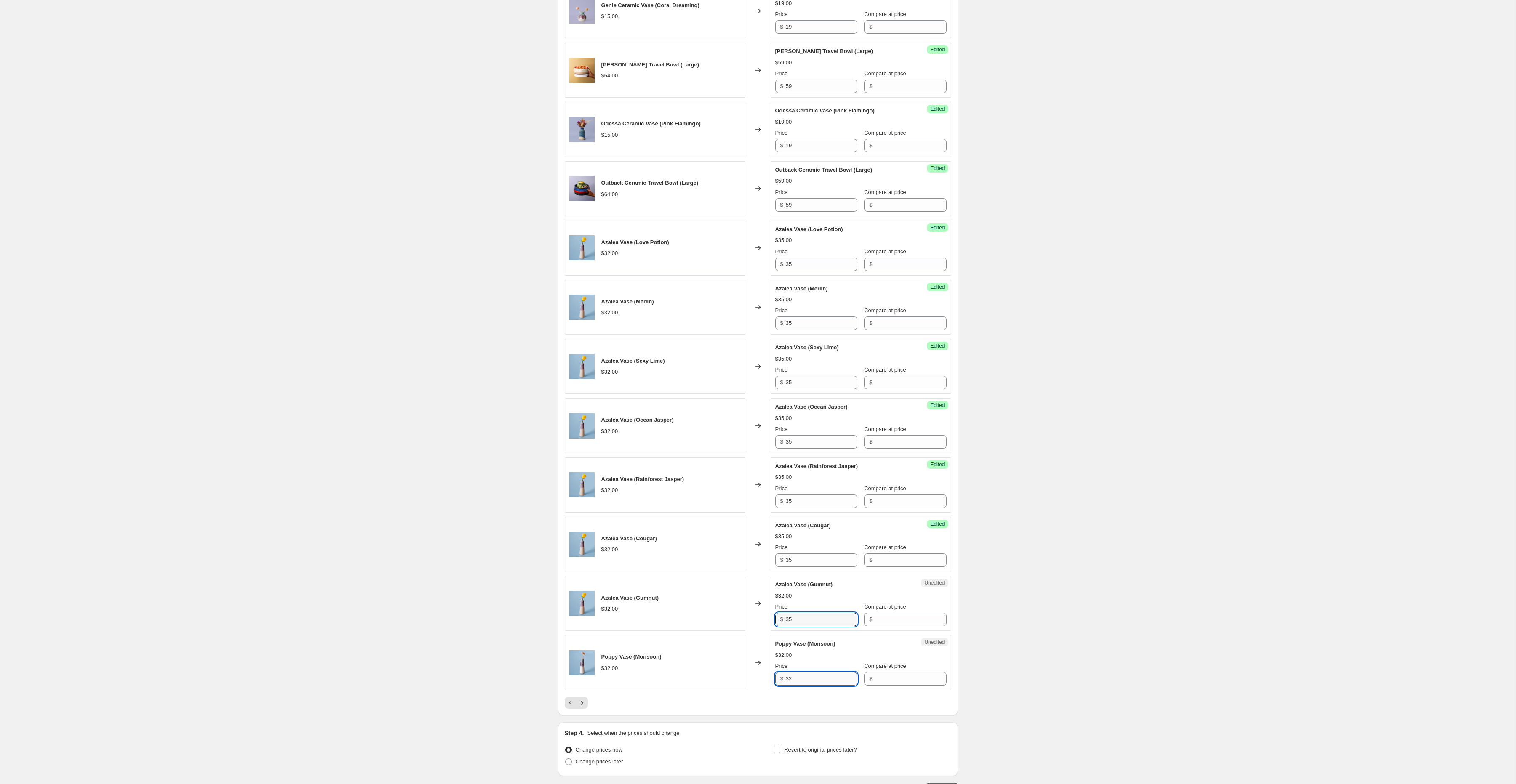
click at [800, 686] on input "32" at bounding box center [822, 679] width 72 height 14
paste input "5"
type input "35"
click at [586, 707] on icon "Next" at bounding box center [582, 703] width 8 height 8
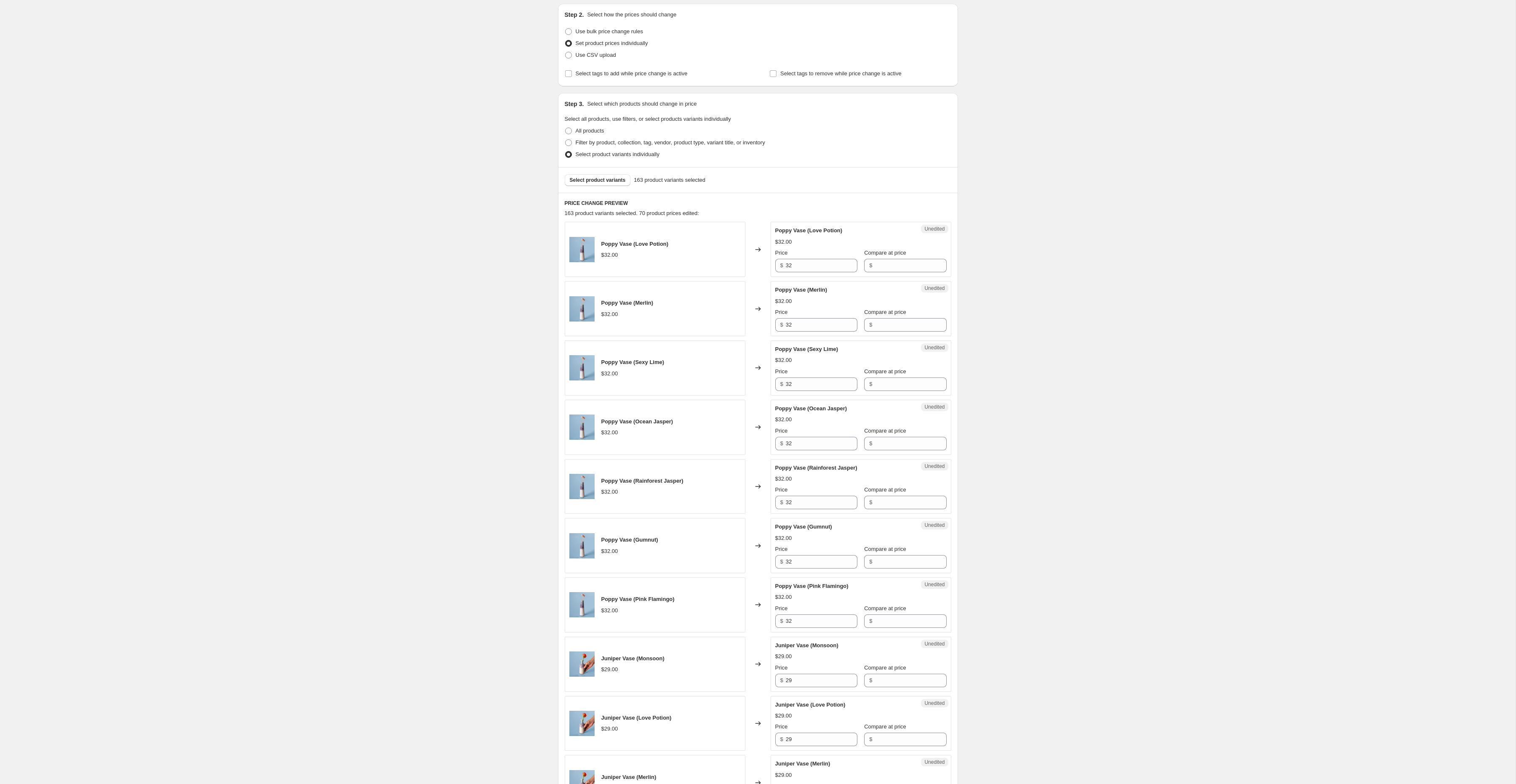
scroll to position [80, 0]
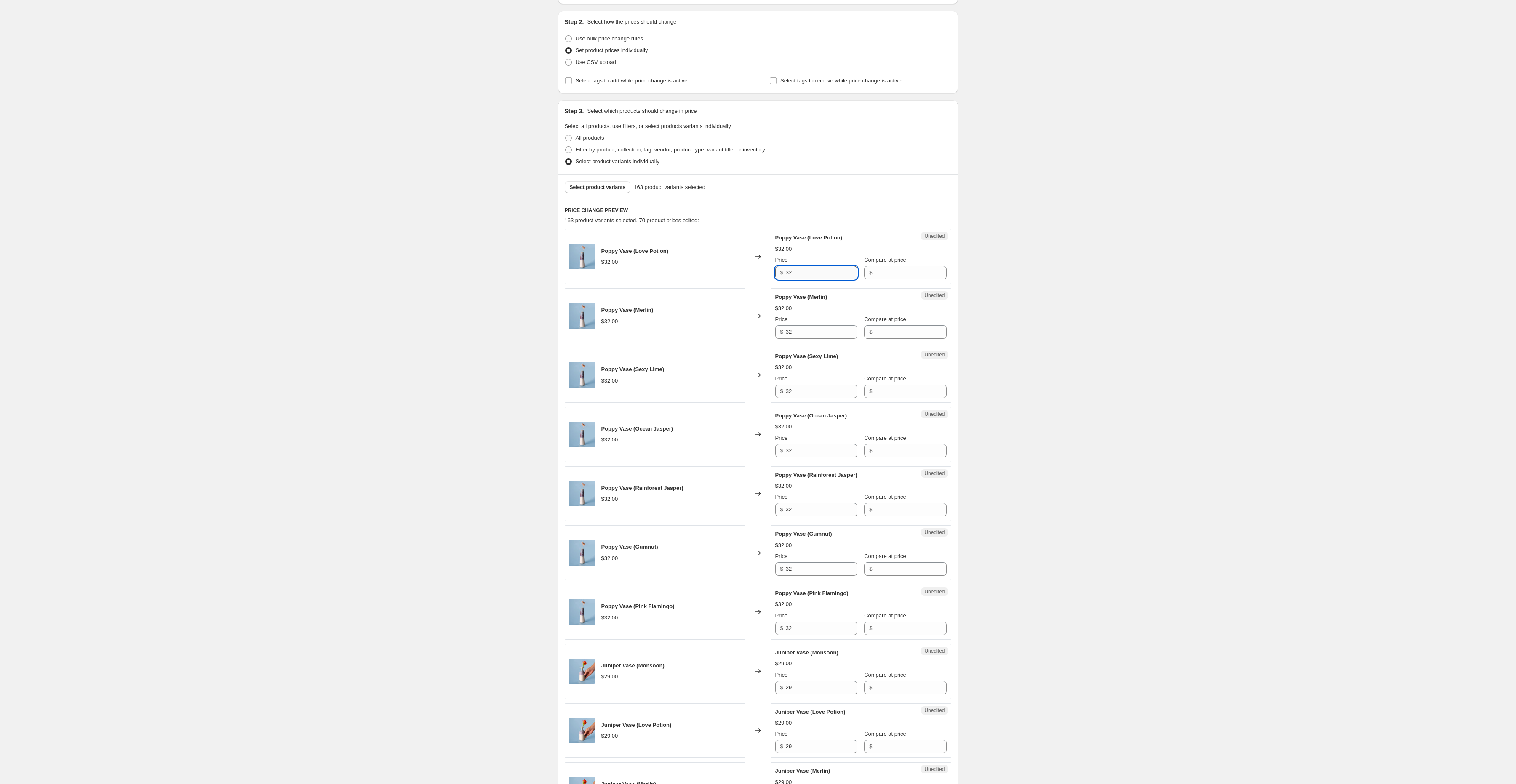
click at [795, 269] on input "32" at bounding box center [822, 272] width 72 height 14
paste input "5"
type input "35"
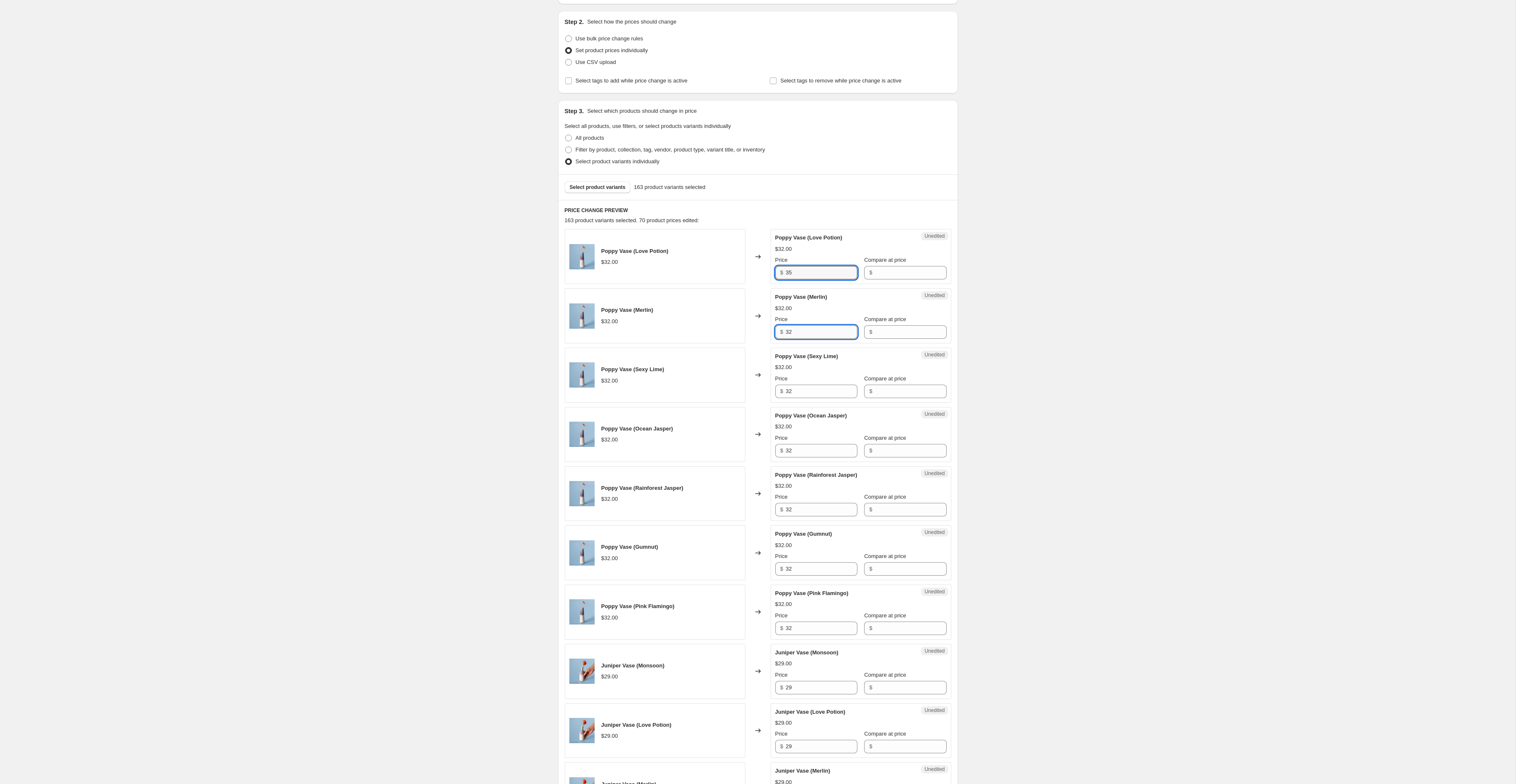
click at [800, 332] on input "32" at bounding box center [822, 332] width 72 height 14
paste input "5"
type input "35"
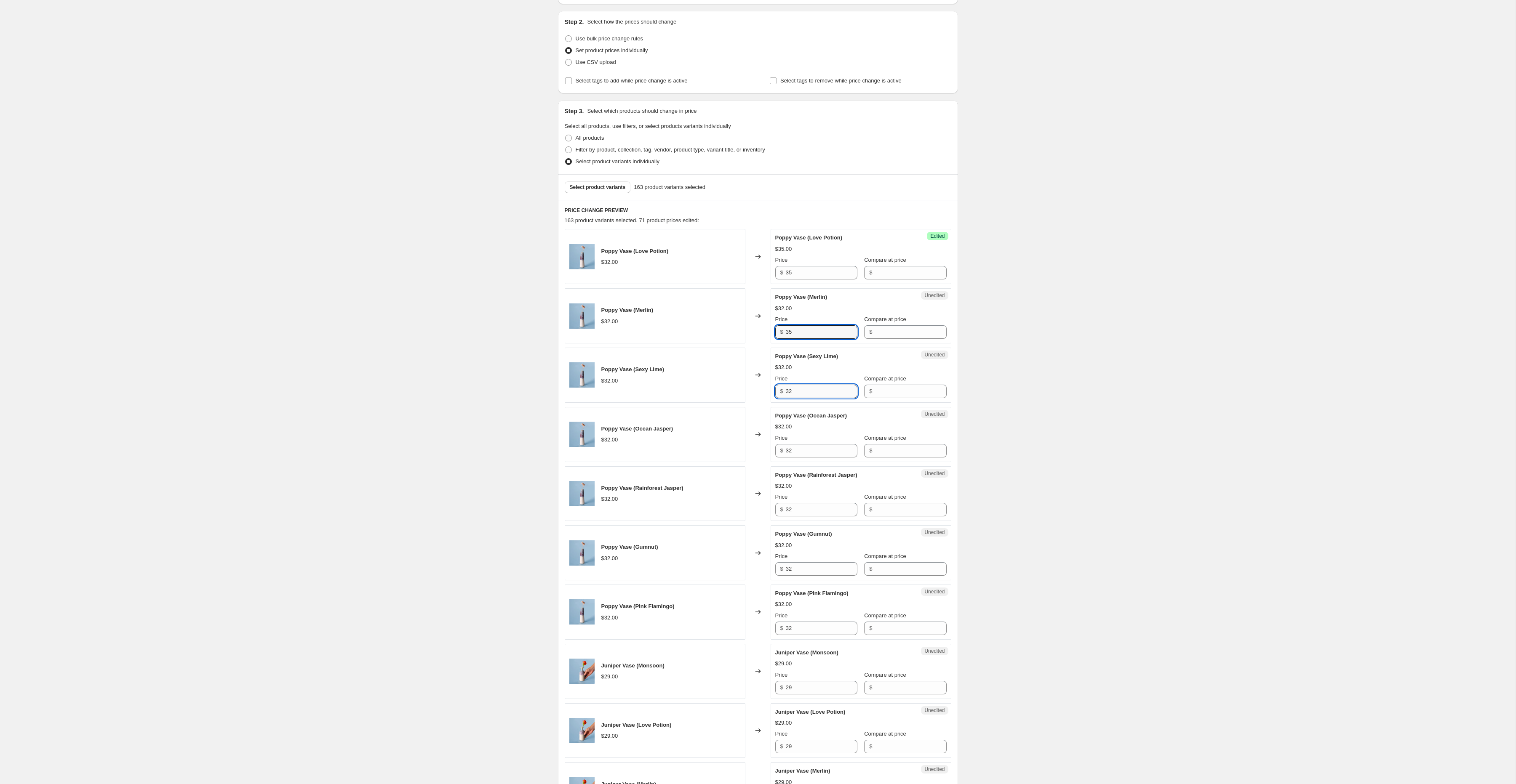
click at [801, 398] on input "32" at bounding box center [822, 391] width 72 height 14
paste input "5"
type input "35"
click at [800, 448] on input "32" at bounding box center [822, 451] width 72 height 14
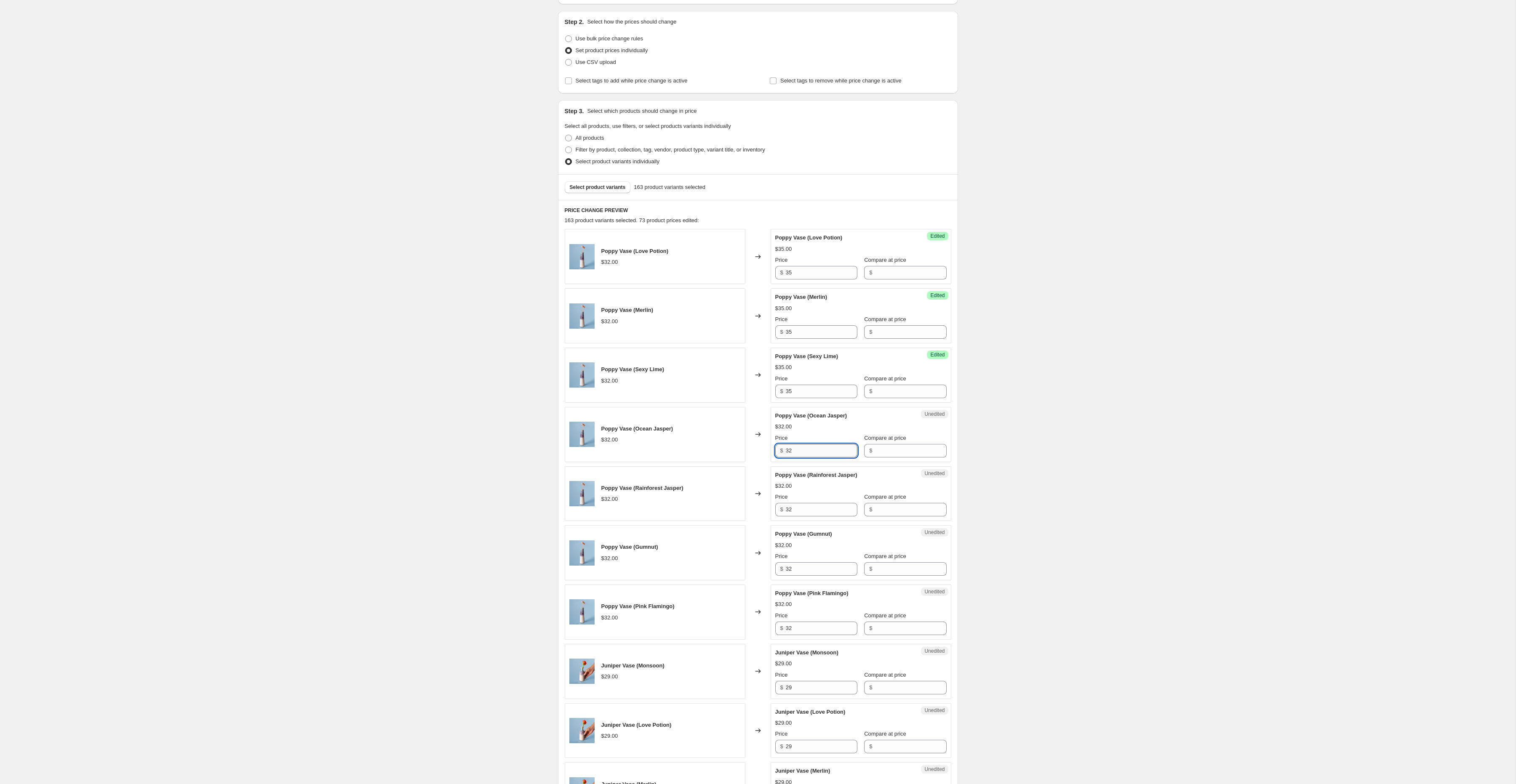
click at [800, 448] on input "32" at bounding box center [822, 451] width 72 height 14
paste input "5"
type input "35"
click at [798, 513] on input "32" at bounding box center [822, 509] width 72 height 14
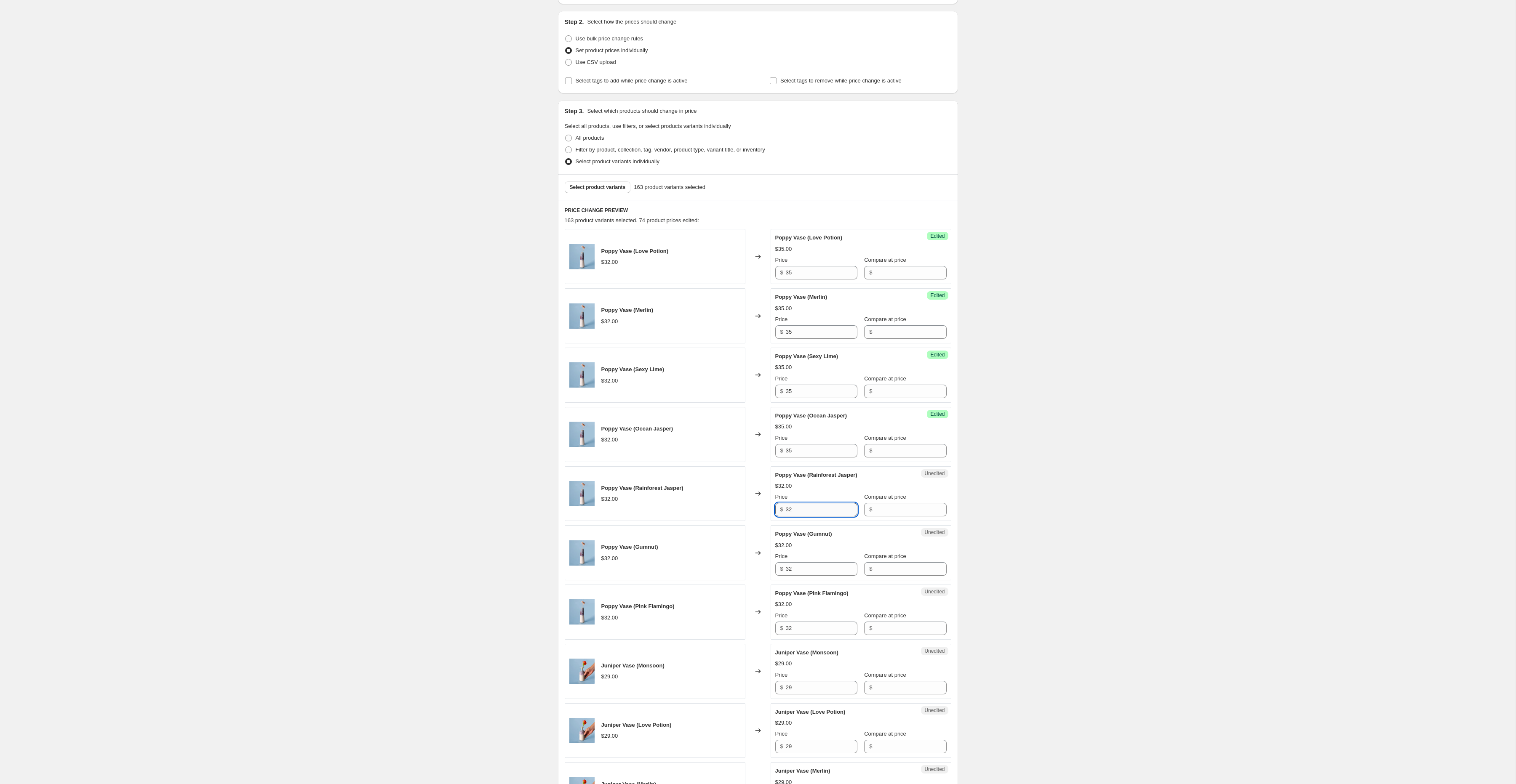
paste input "5"
type input "35"
click at [799, 572] on input "32" at bounding box center [822, 569] width 72 height 14
click at [799, 572] on input "32" at bounding box center [822, 569] width 72 height 14
paste input "5"
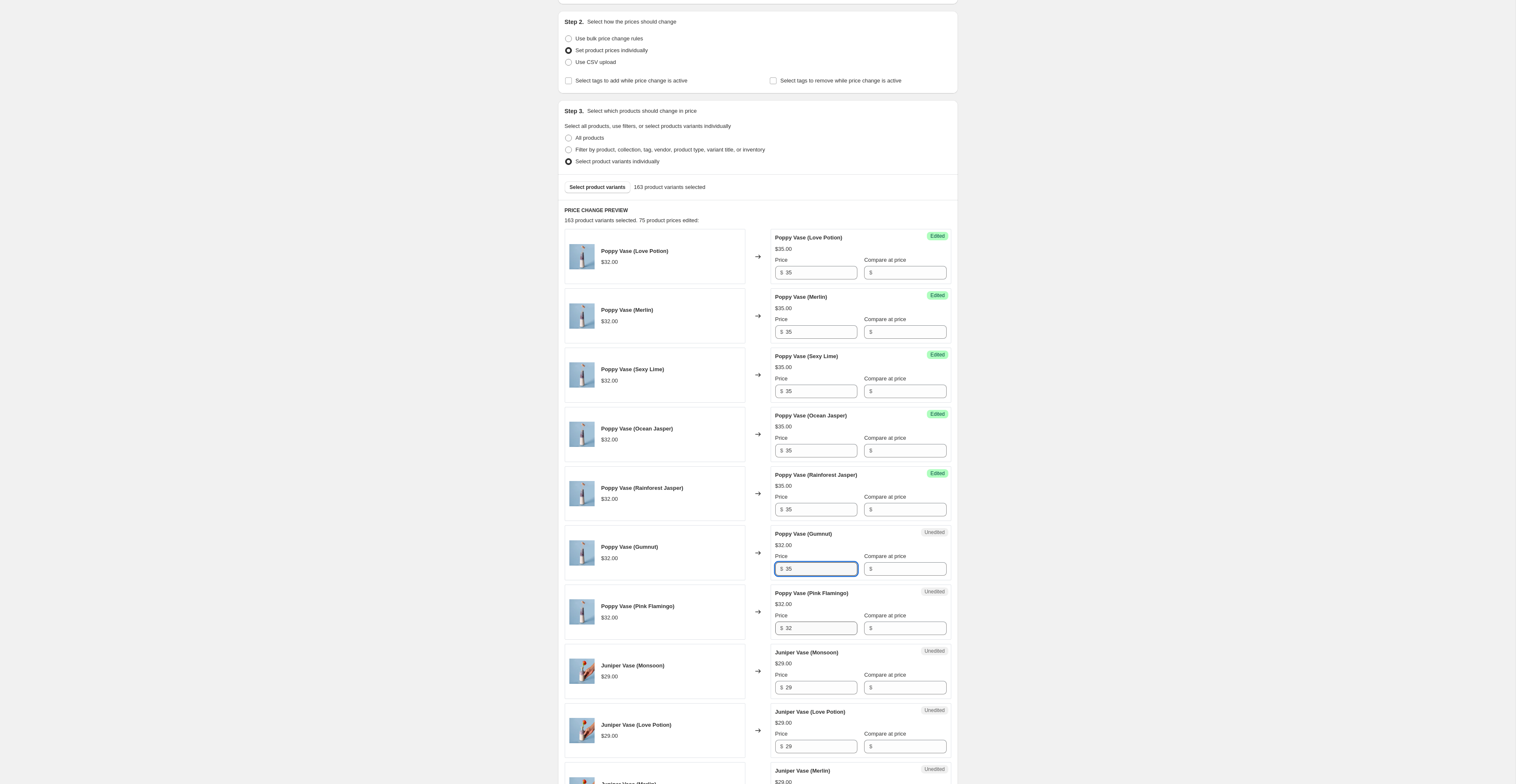
type input "35"
click at [803, 629] on input "32" at bounding box center [822, 628] width 72 height 14
paste input "5"
type input "35"
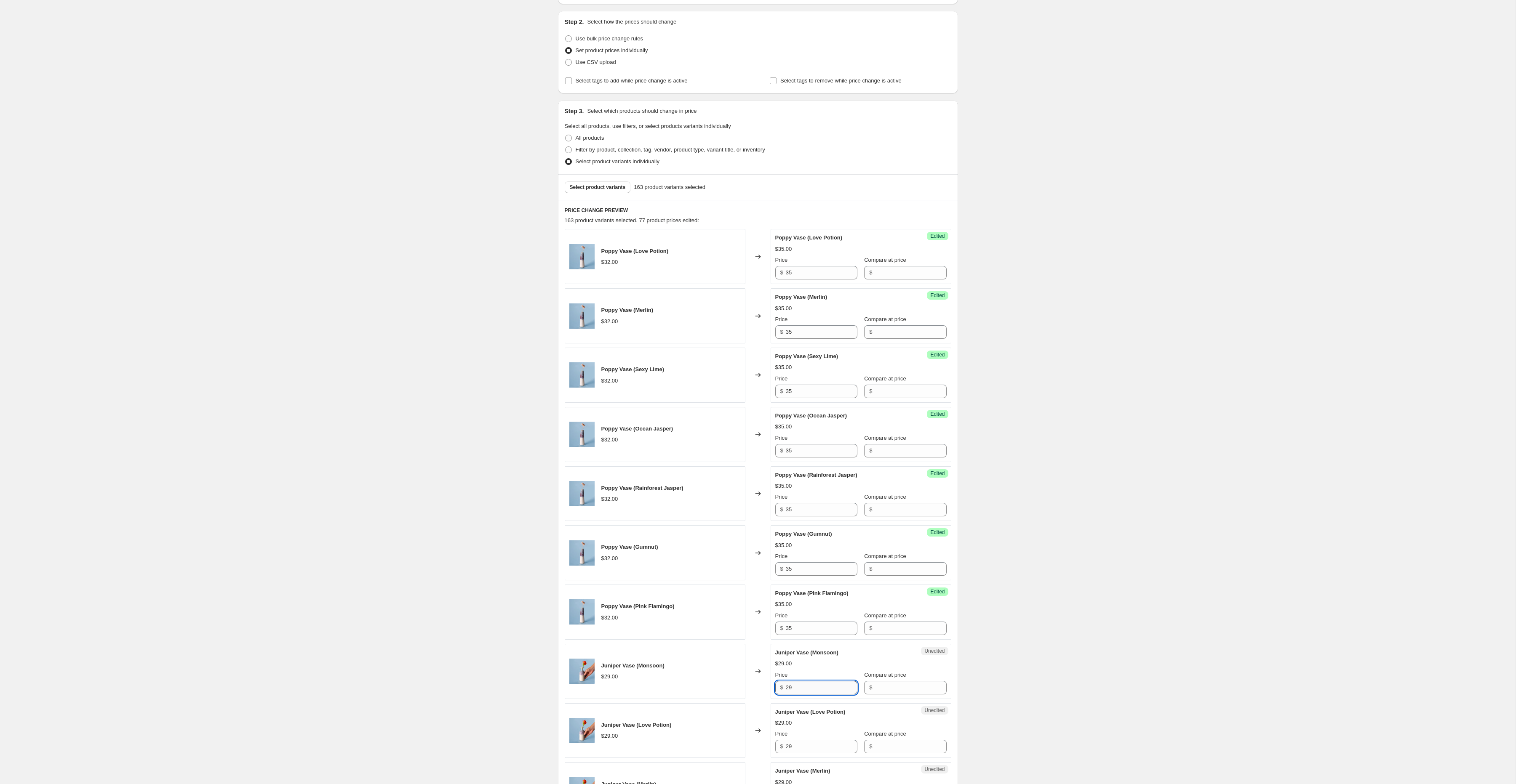
click at [793, 690] on input "29" at bounding box center [822, 688] width 72 height 14
paste input "35"
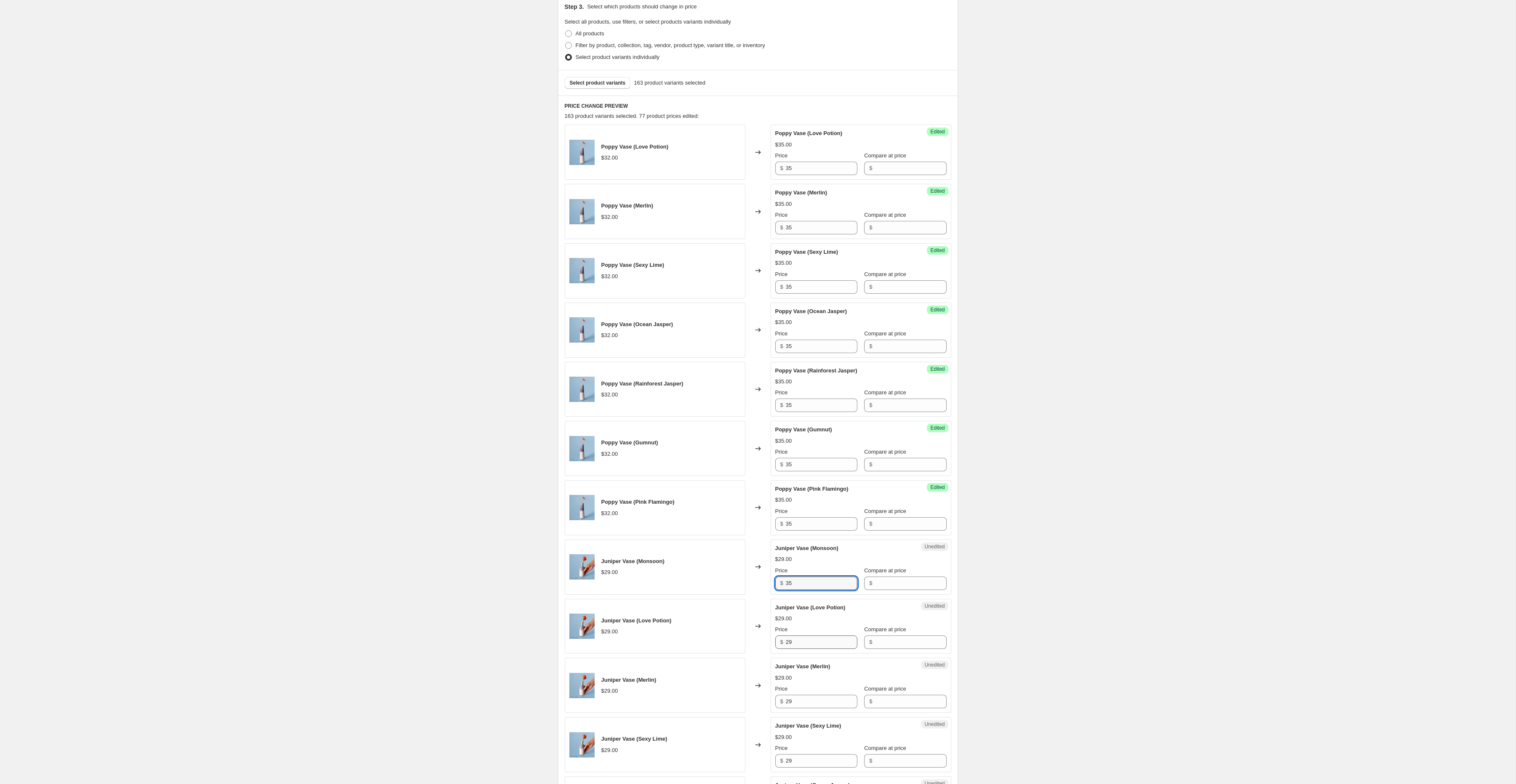
scroll to position [185, 0]
type input "35"
click at [796, 648] on input "29" at bounding box center [822, 642] width 72 height 14
paste input "35"
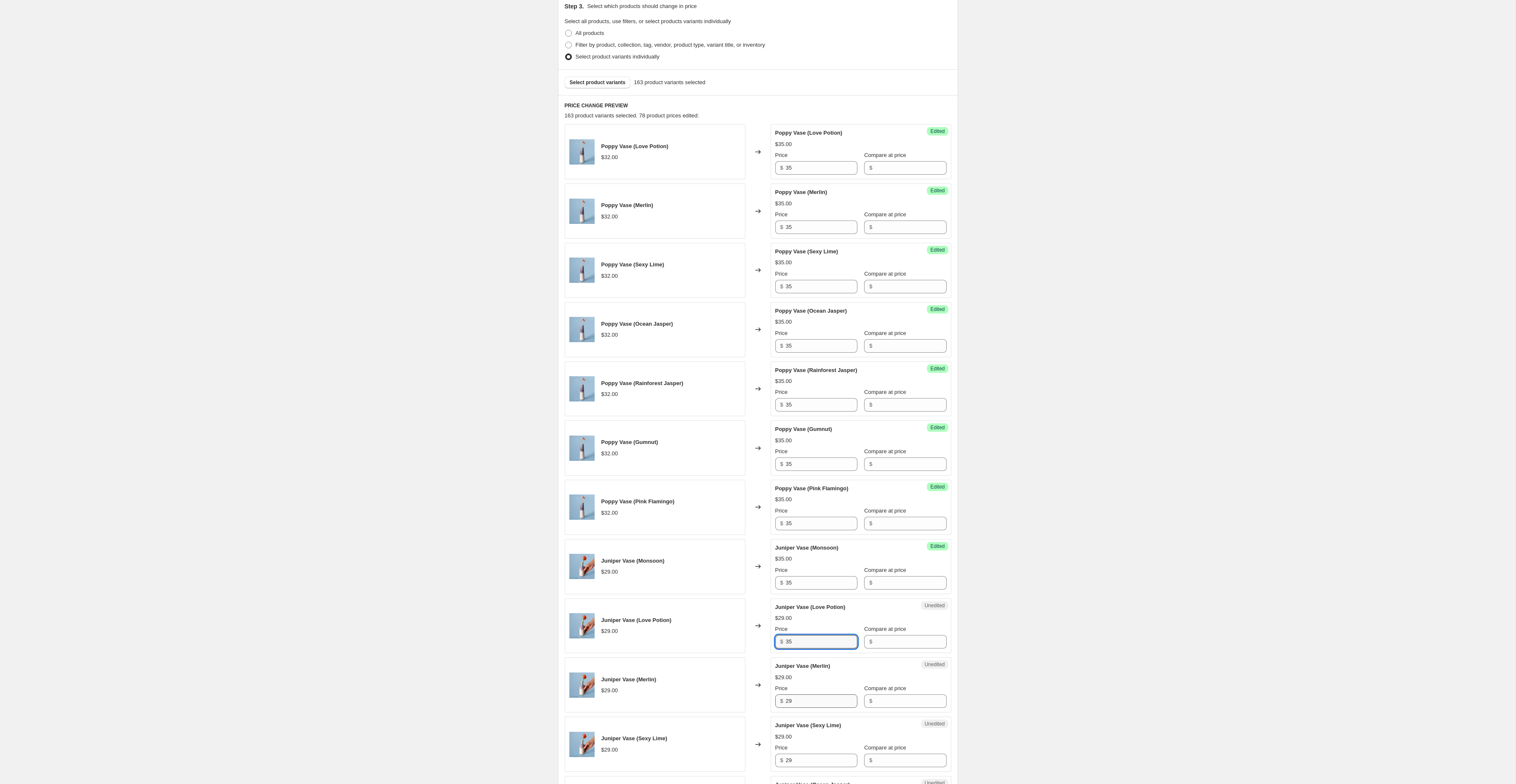
type input "35"
click at [799, 708] on input "29" at bounding box center [822, 701] width 72 height 14
paste input "35"
type input "35"
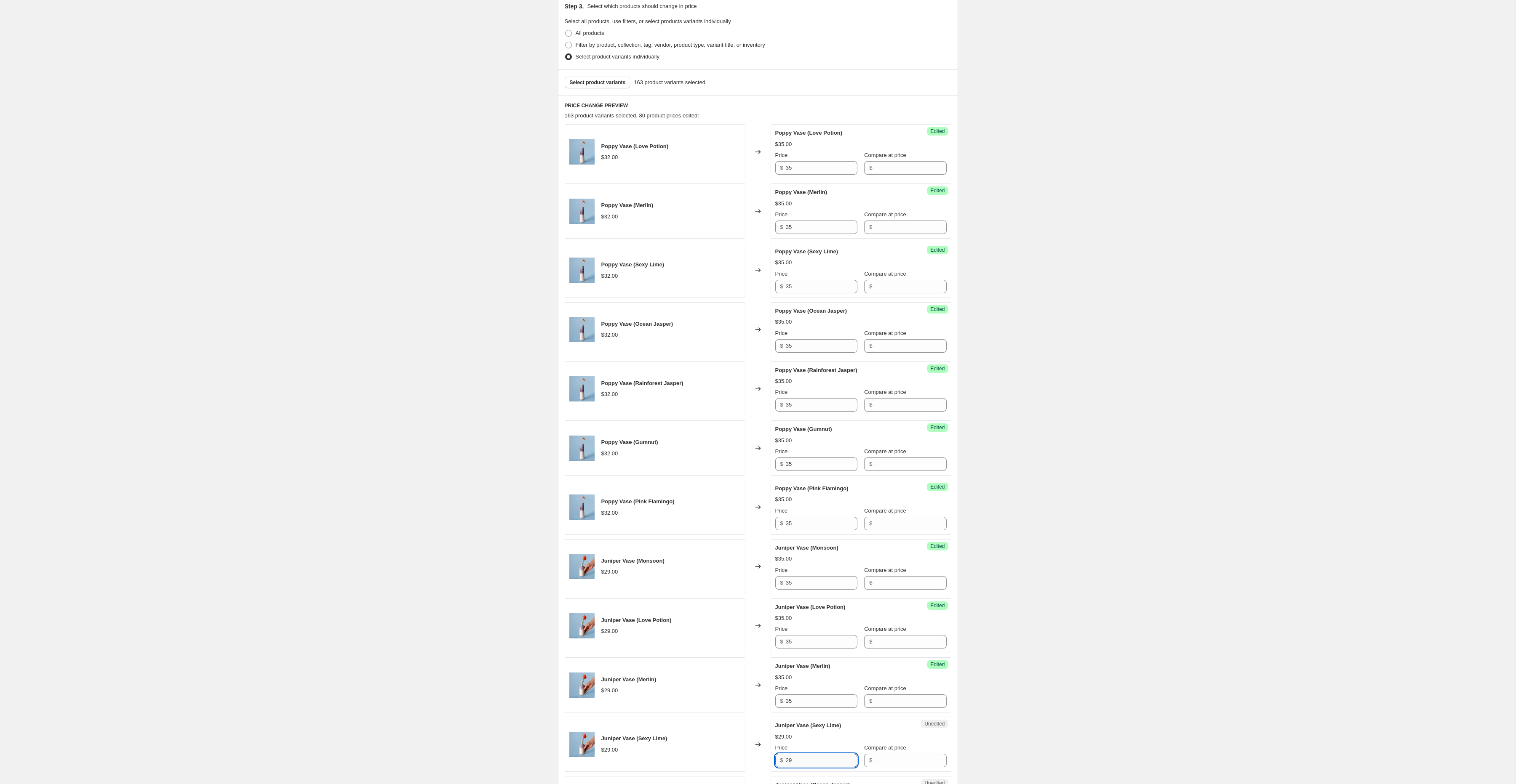
click at [806, 767] on input "29" at bounding box center [822, 760] width 72 height 14
paste input "35"
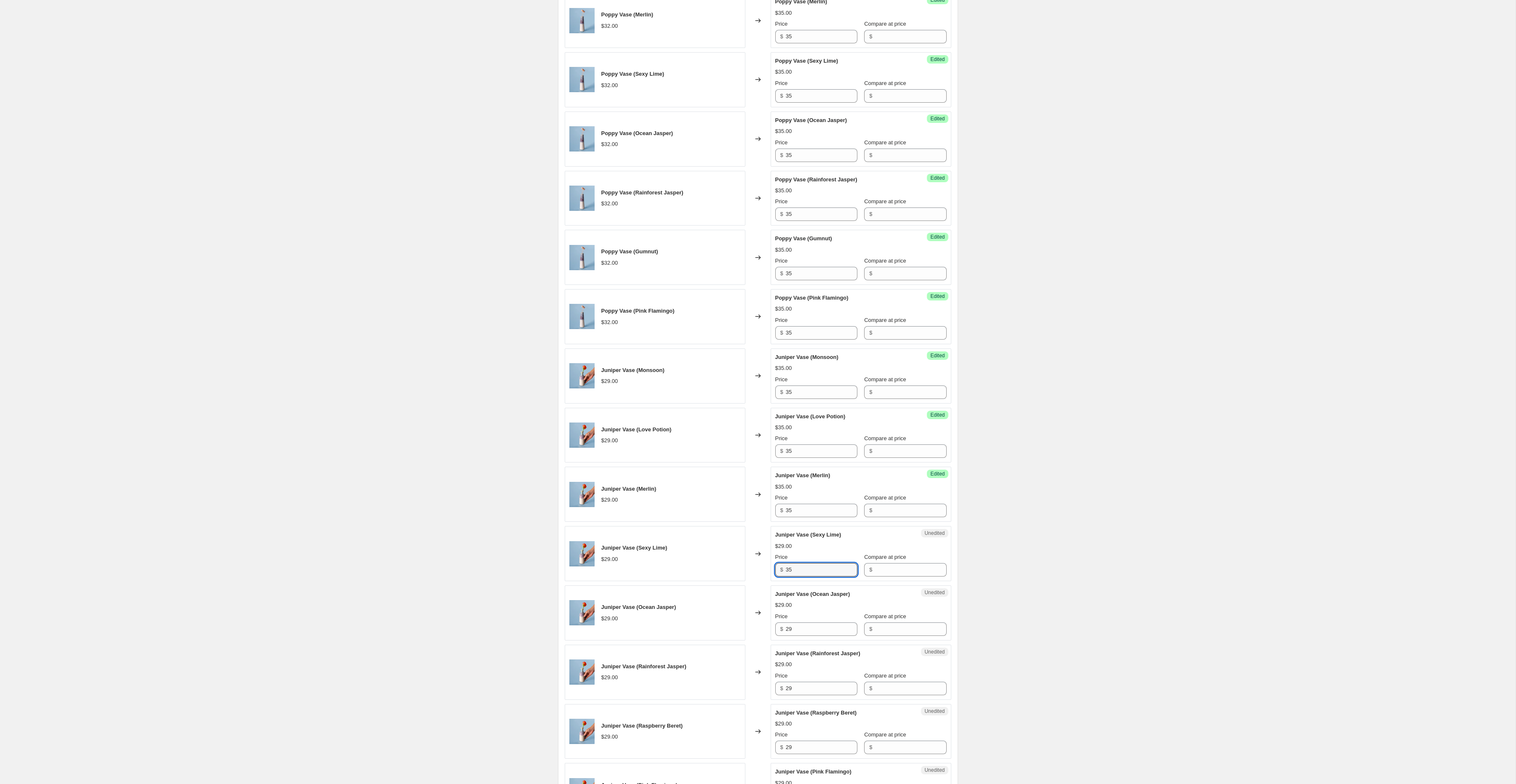
scroll to position [383, 0]
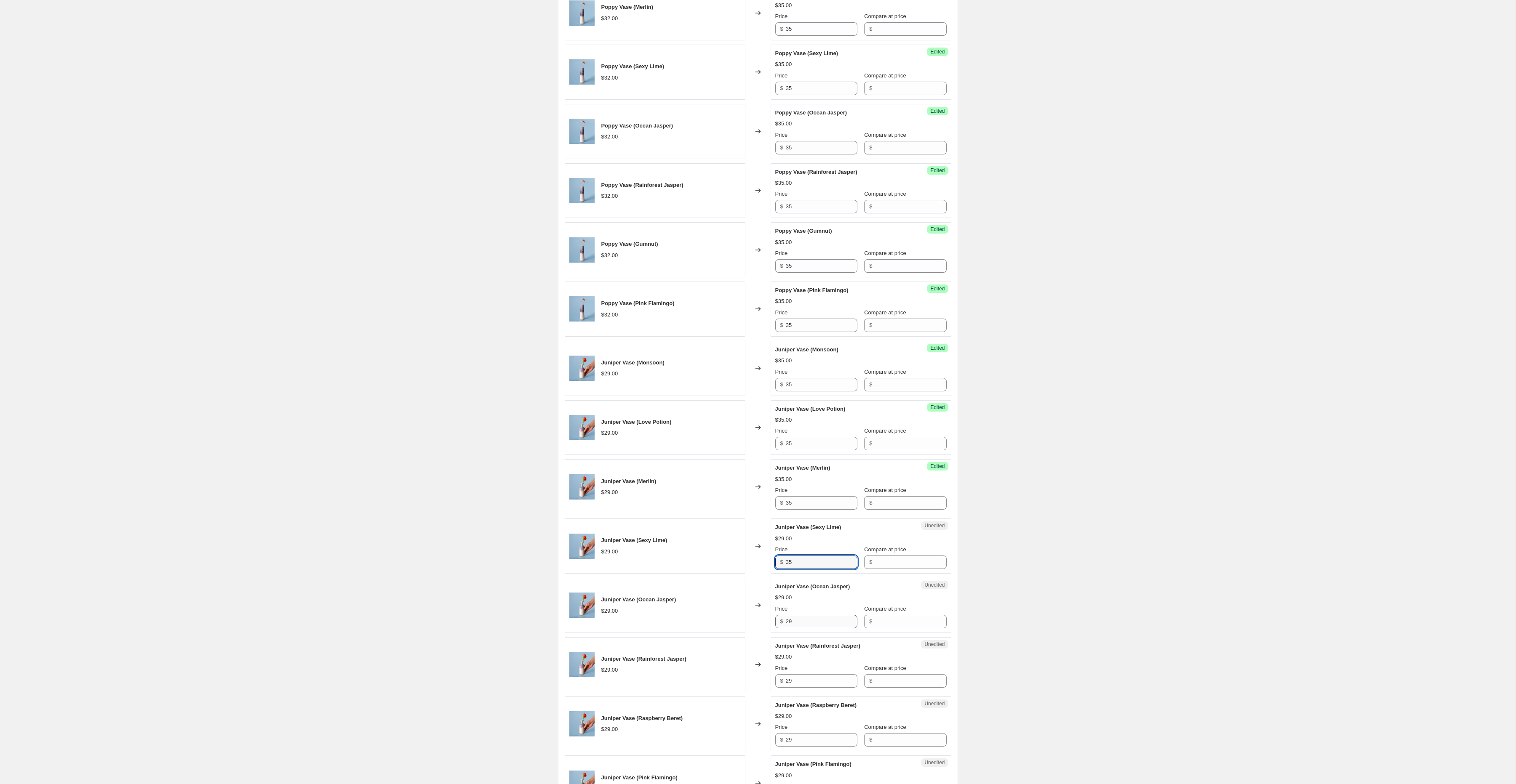
type input "35"
click at [802, 626] on input "29" at bounding box center [822, 621] width 72 height 14
paste input "35"
type input "35"
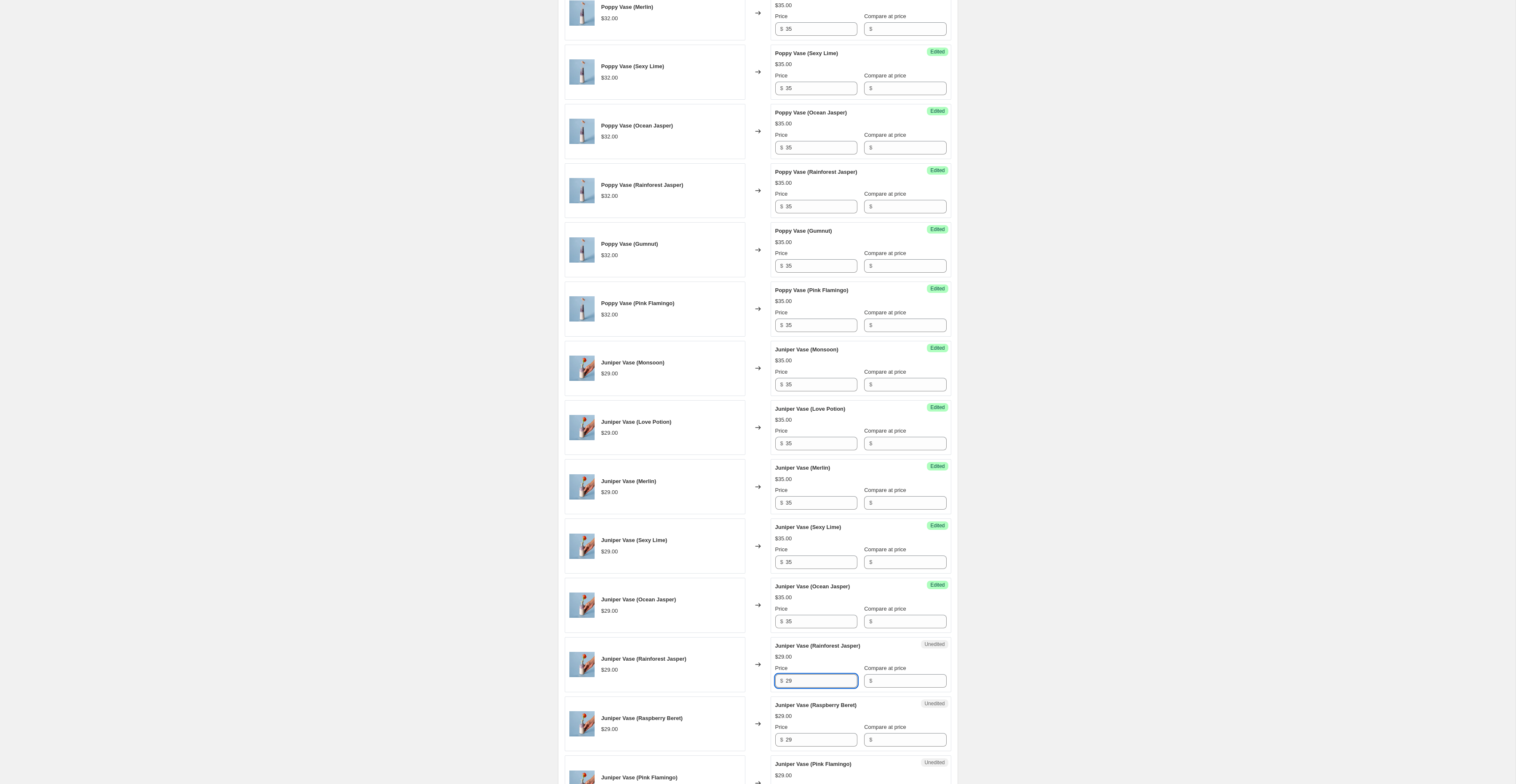
click at [800, 688] on input "29" at bounding box center [822, 680] width 72 height 14
paste input "35"
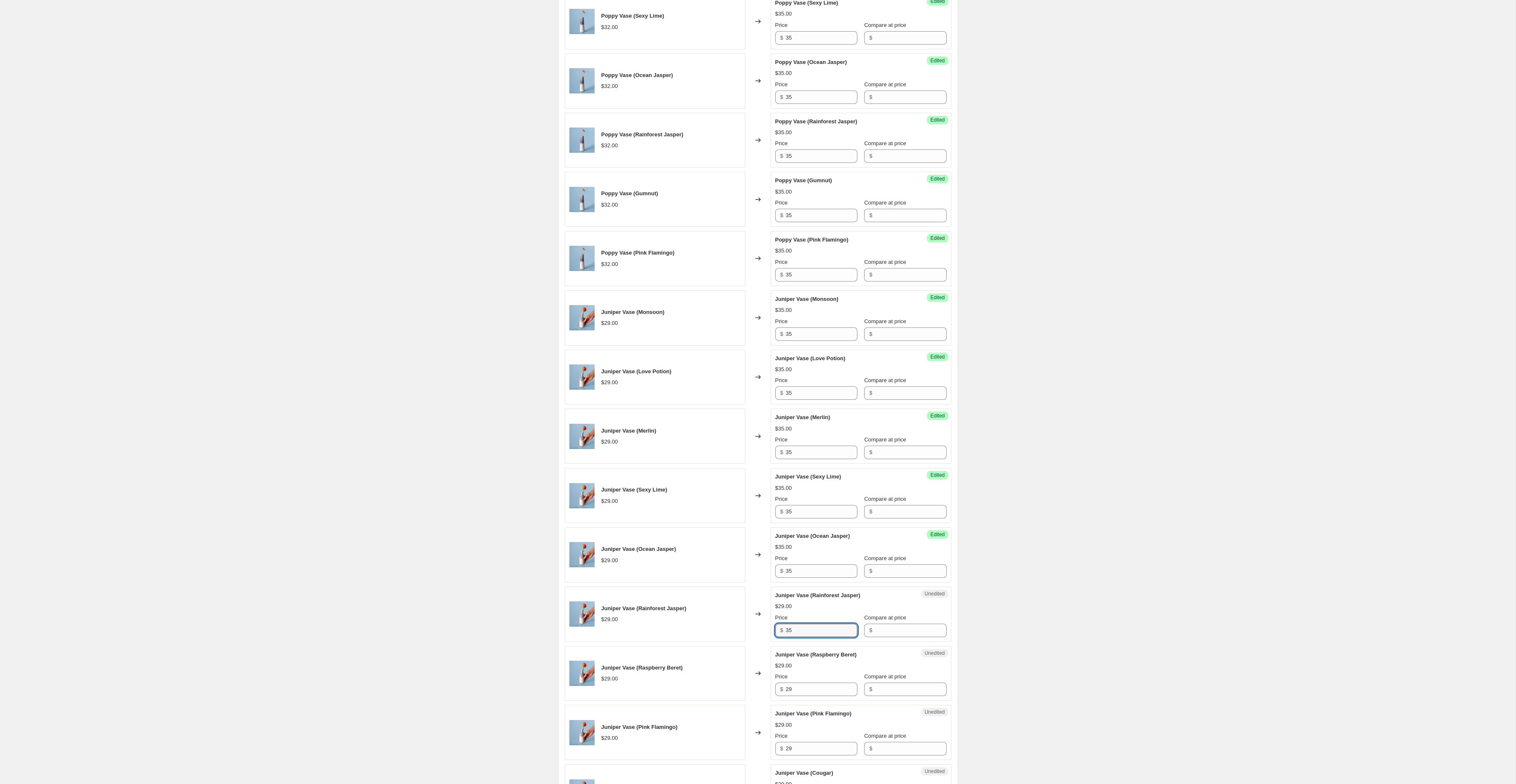
scroll to position [453, 0]
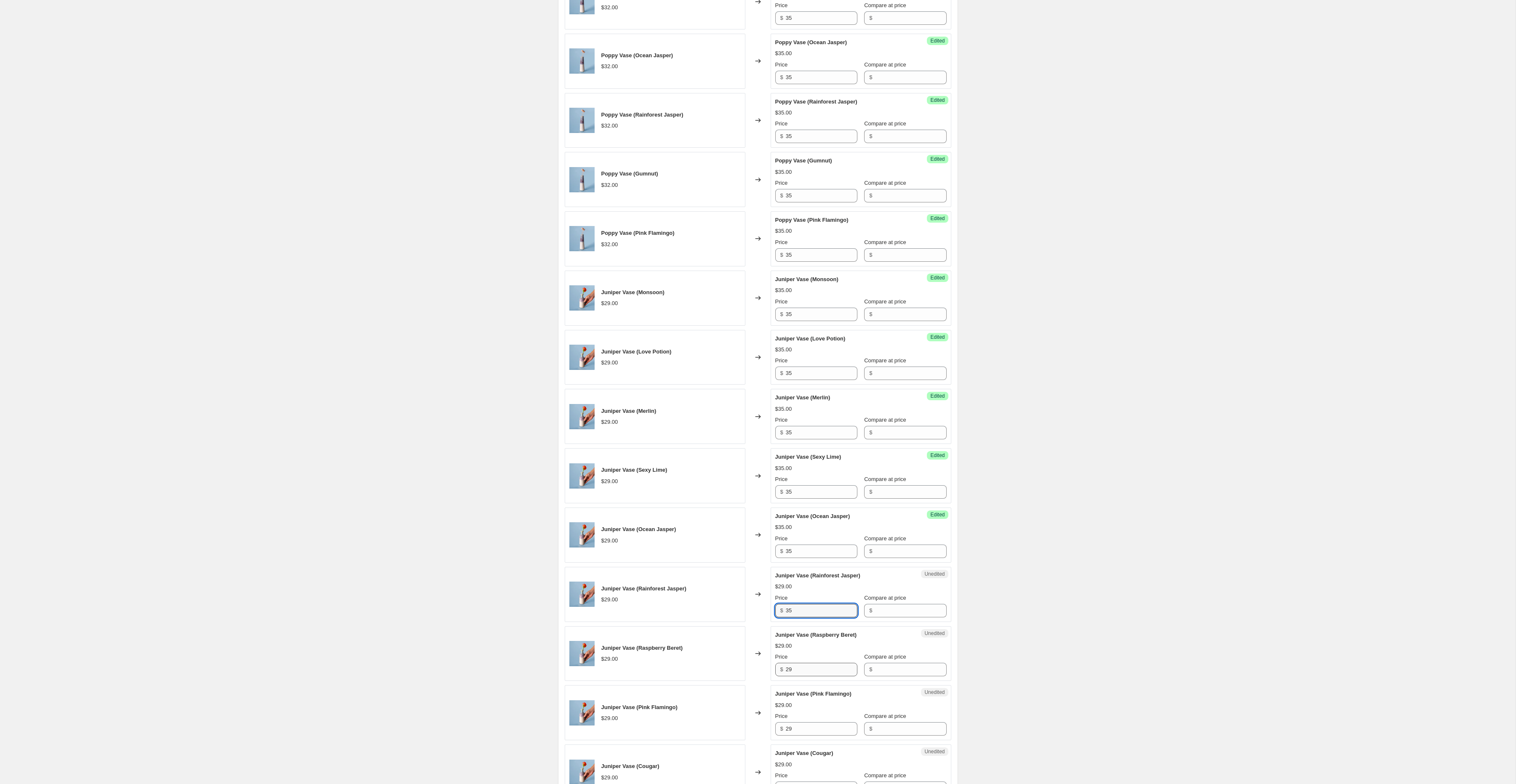
type input "35"
click at [801, 676] on input "29" at bounding box center [822, 669] width 72 height 14
paste input "35"
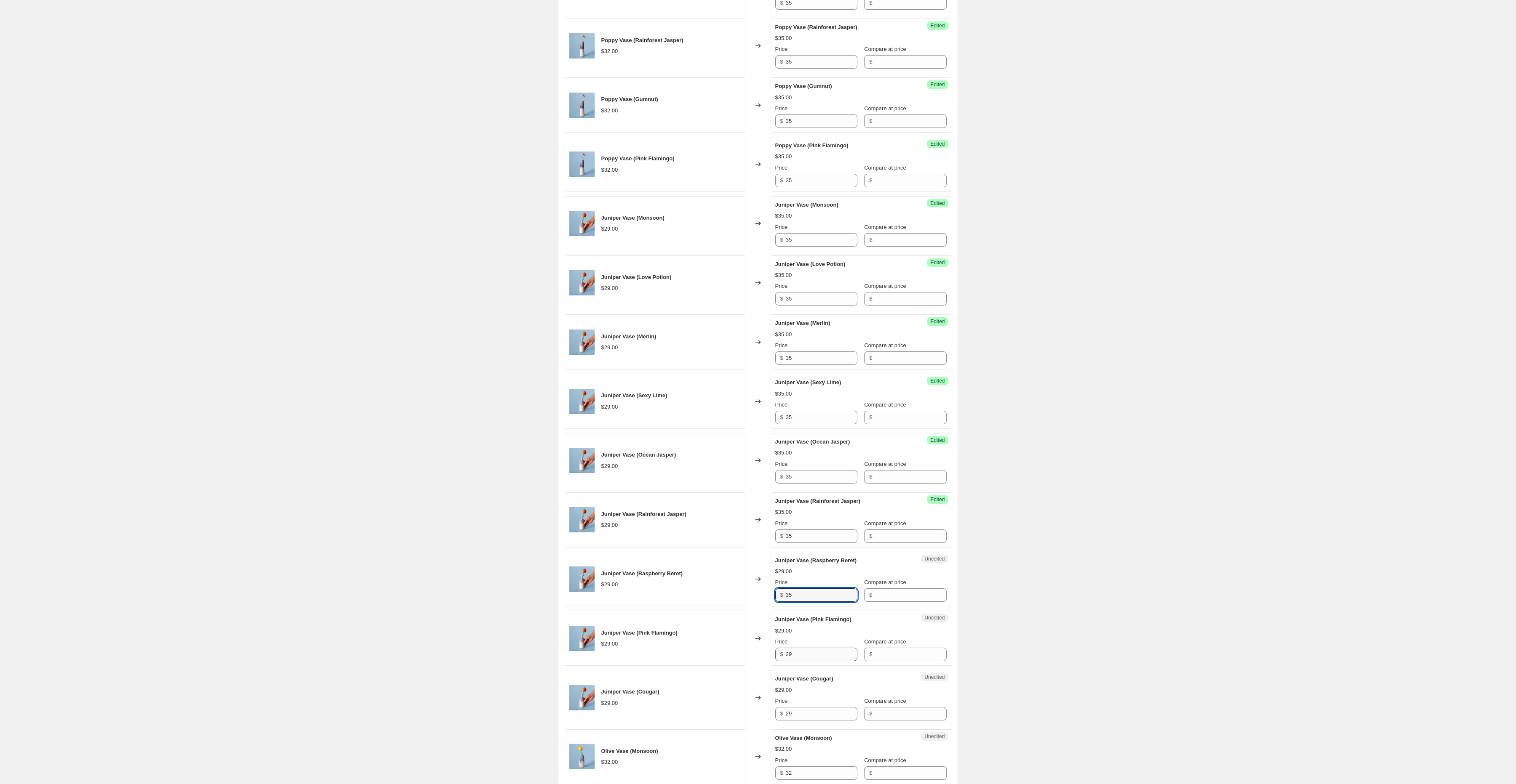
type input "35"
click at [796, 661] on input "29" at bounding box center [822, 654] width 72 height 14
paste input "35"
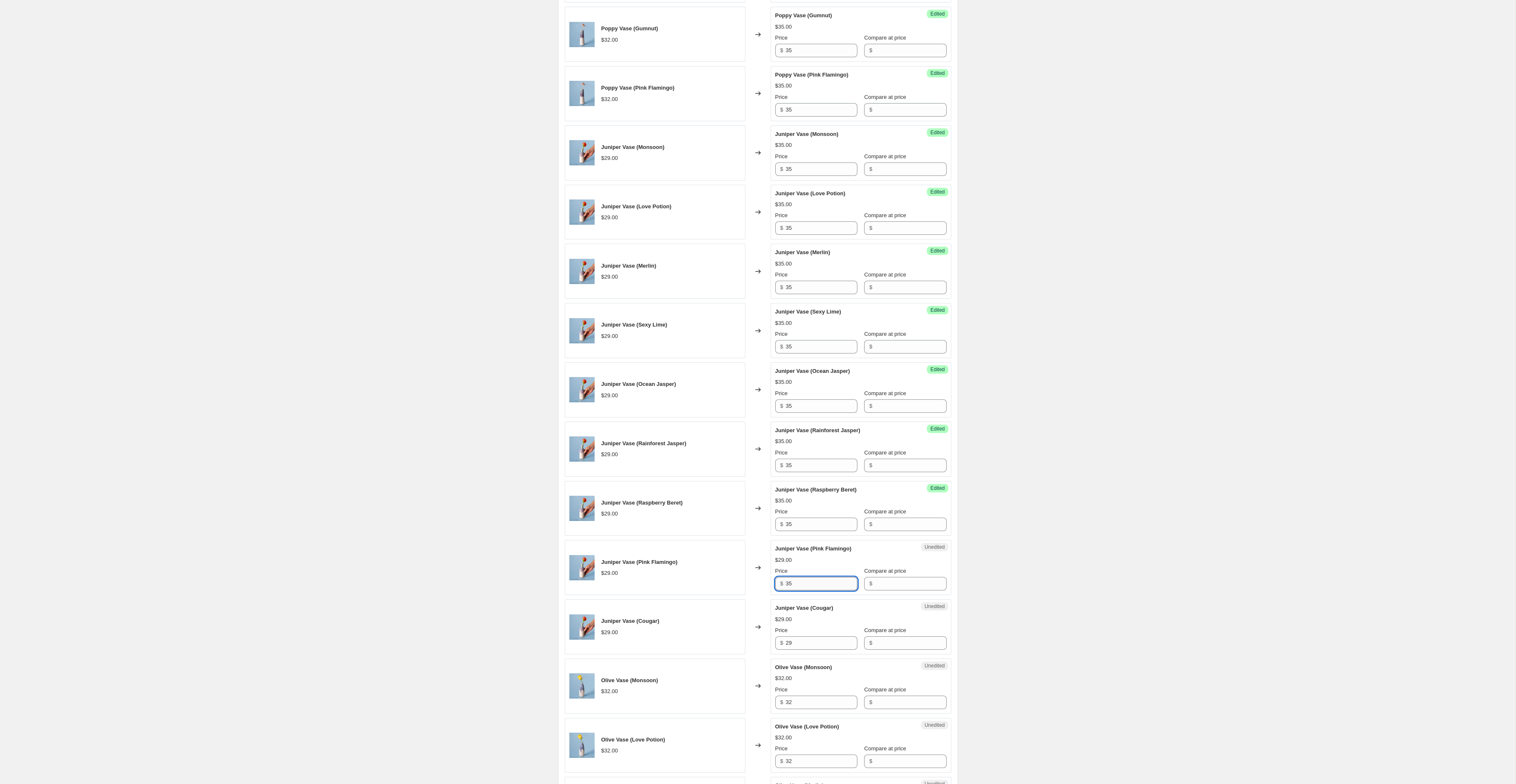
scroll to position [620, 0]
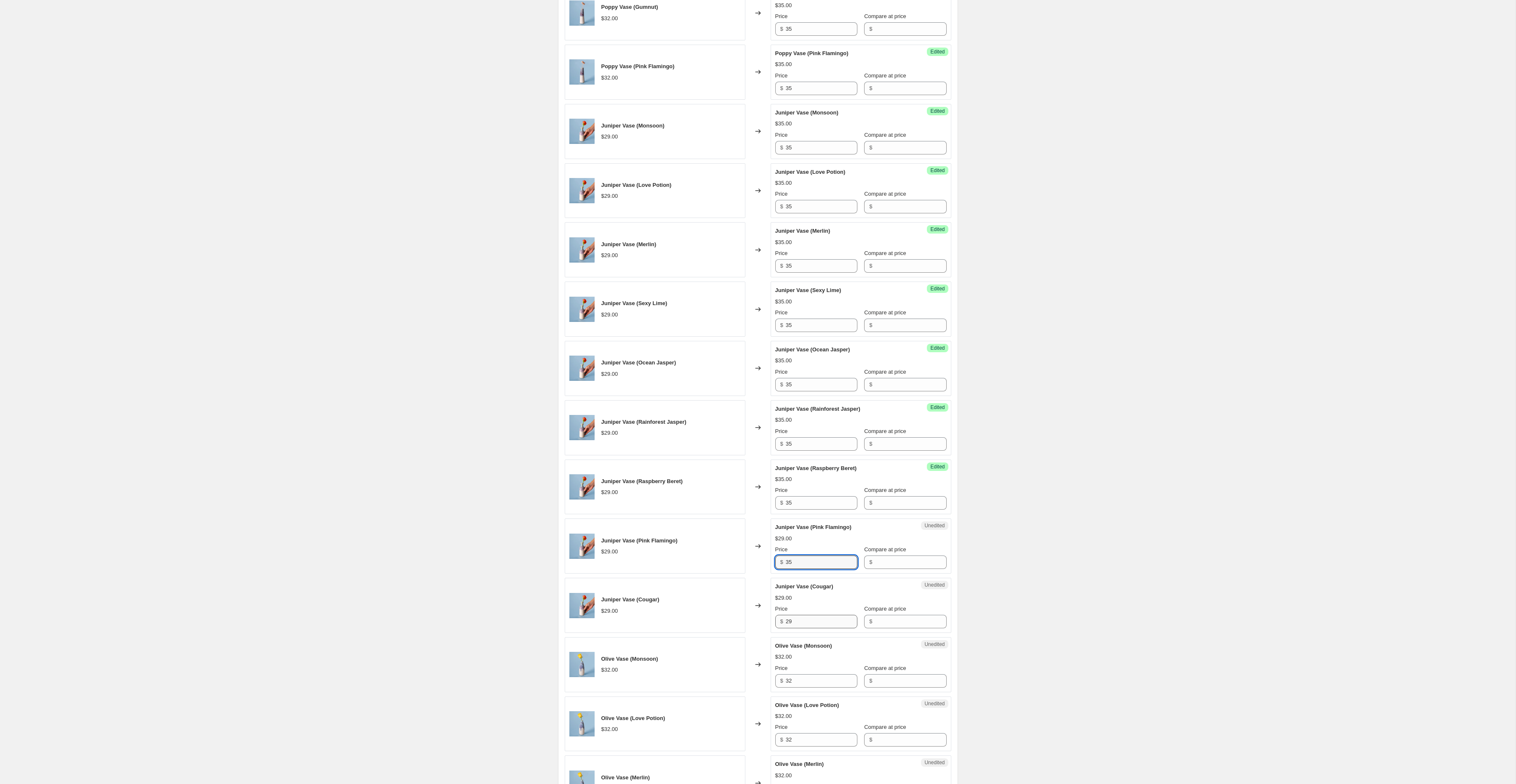
type input "35"
click at [800, 628] on input "29" at bounding box center [822, 621] width 72 height 14
paste input "35"
type input "35"
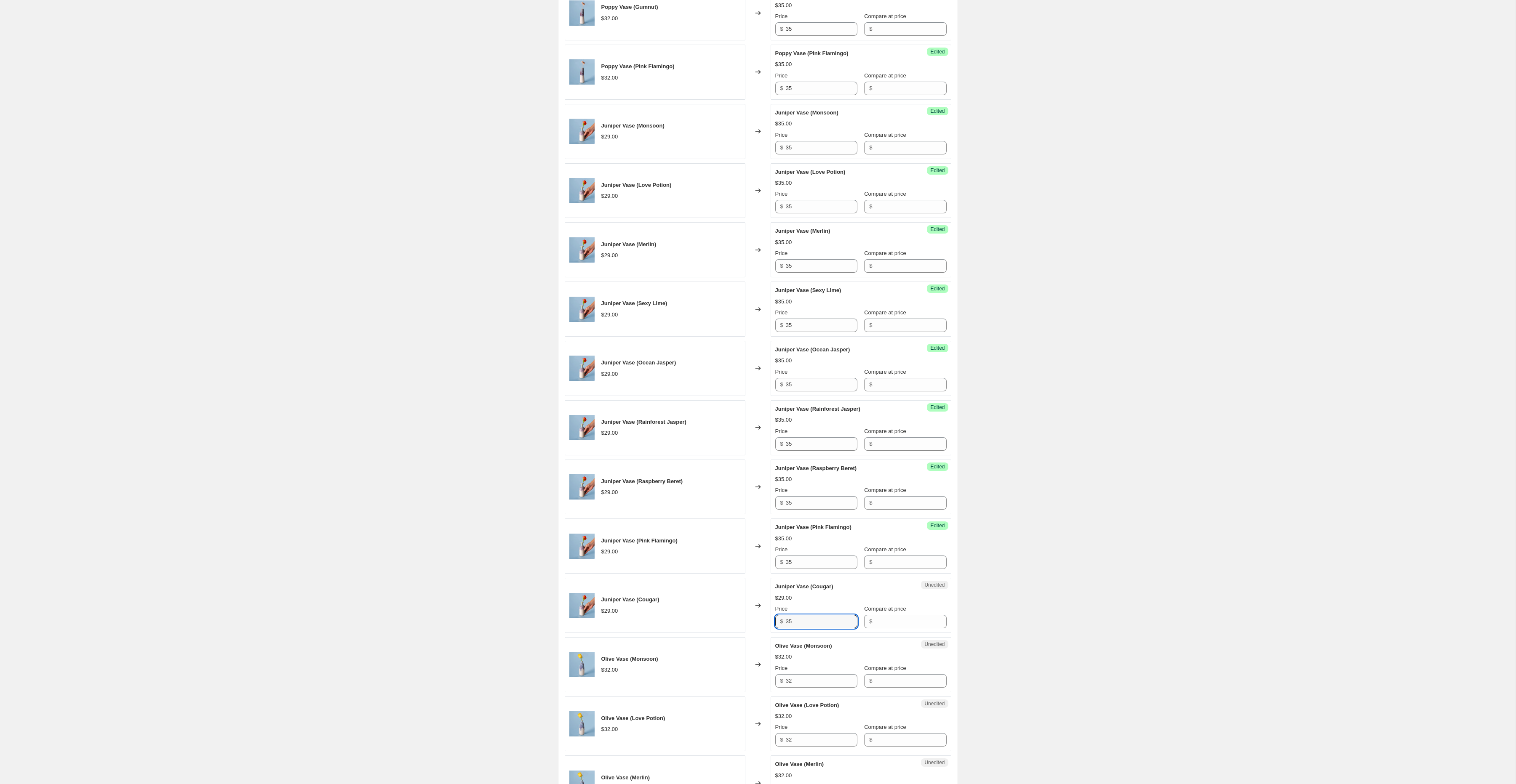
click at [806, 692] on div "Unedited Olive Vase (Monsoon) $32.00 Price $ 32 Compare at price $" at bounding box center [860, 665] width 181 height 55
click at [807, 688] on input "32" at bounding box center [822, 680] width 72 height 14
paste input "5"
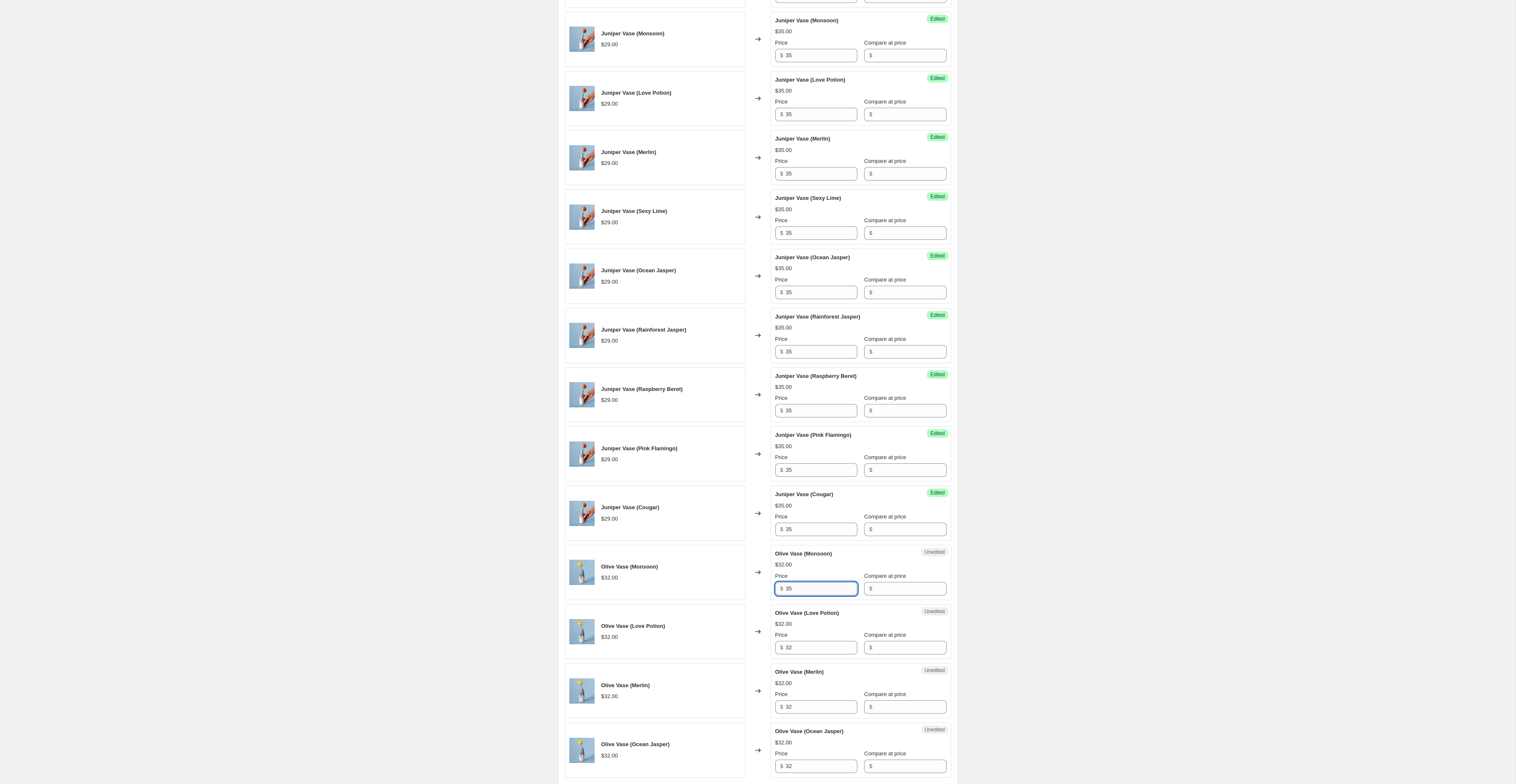
scroll to position [717, 0]
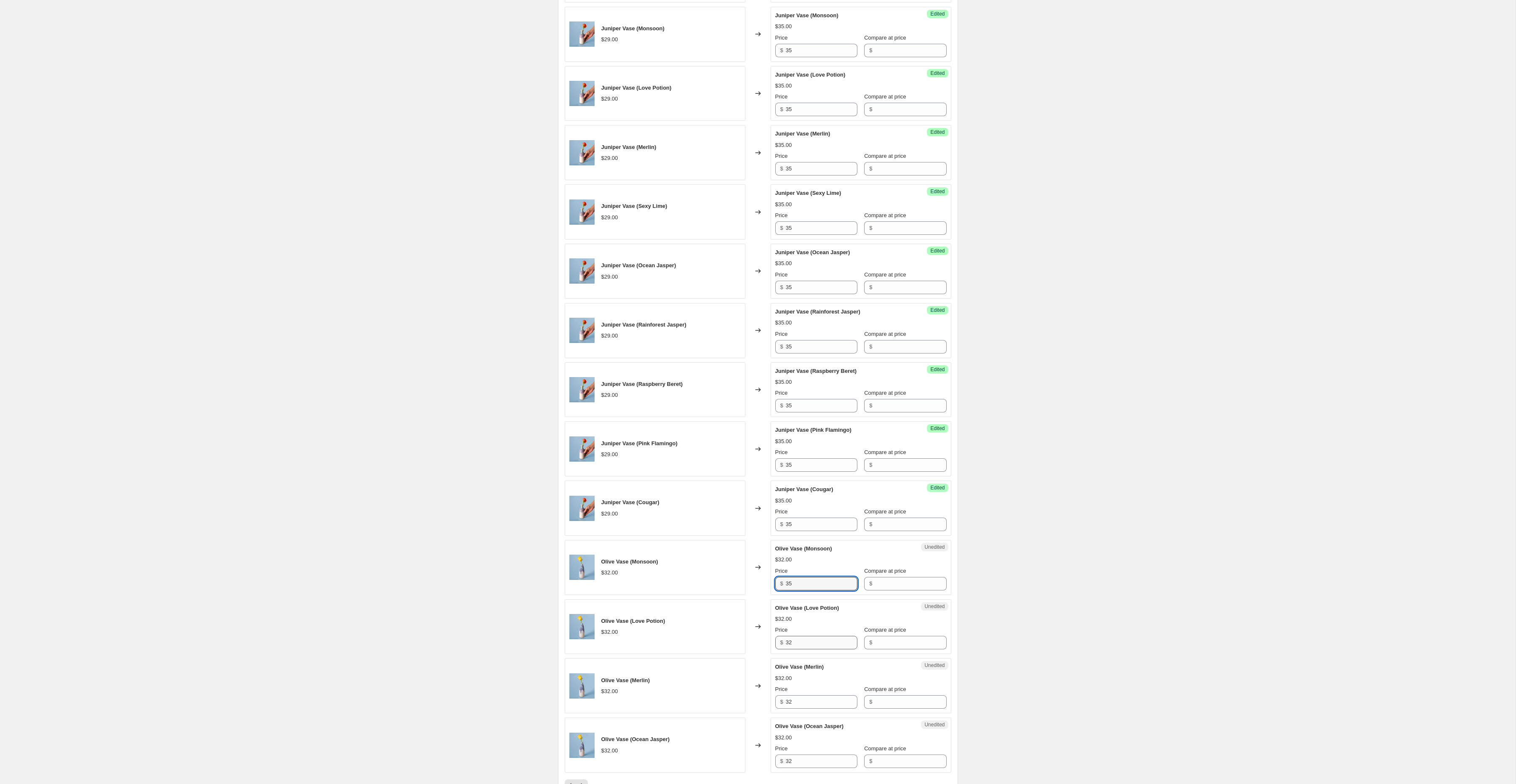
type input "35"
click at [807, 649] on input "32" at bounding box center [822, 642] width 72 height 14
paste input "5"
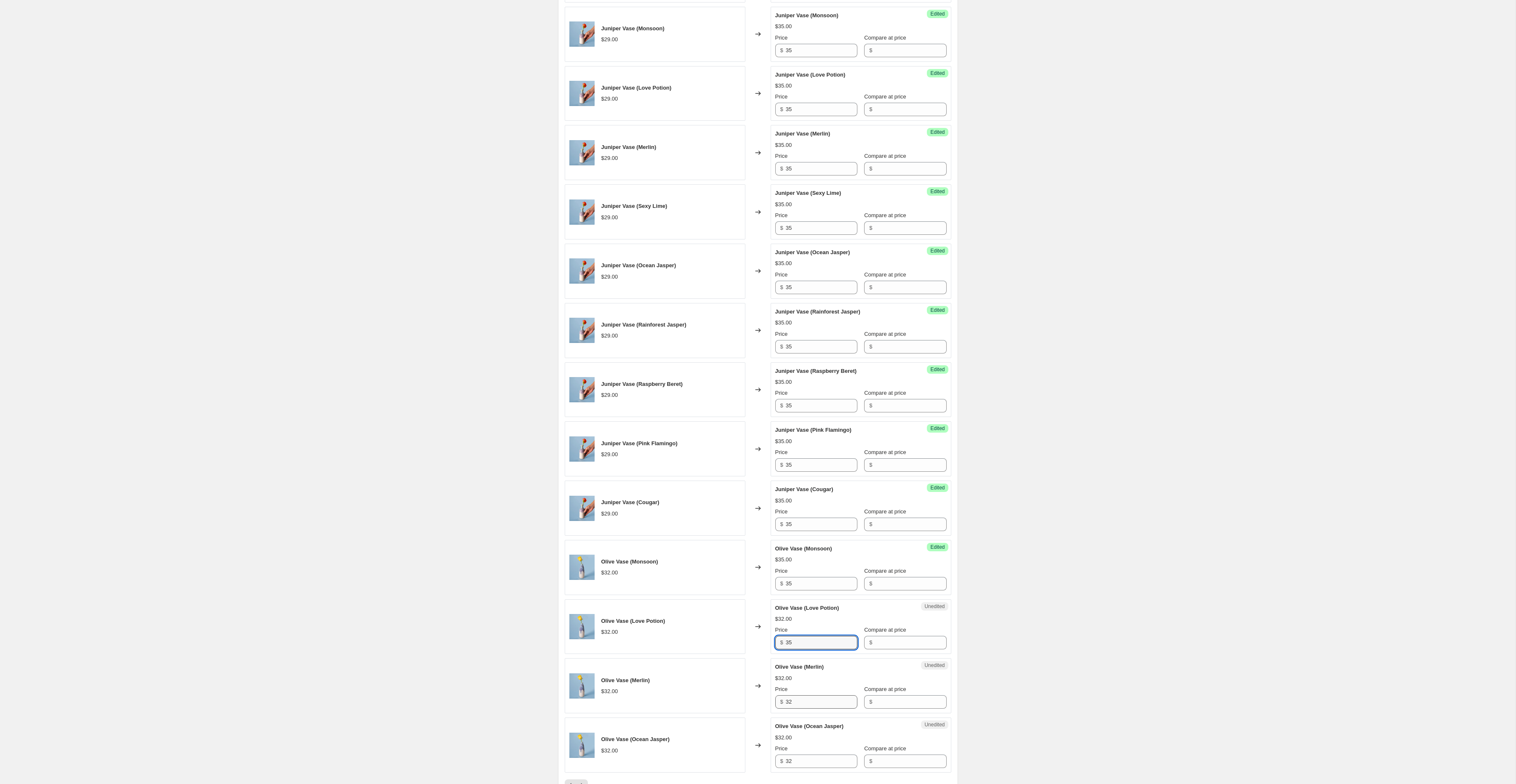
type input "35"
click at [793, 709] on input "32" at bounding box center [822, 702] width 72 height 14
paste input "5"
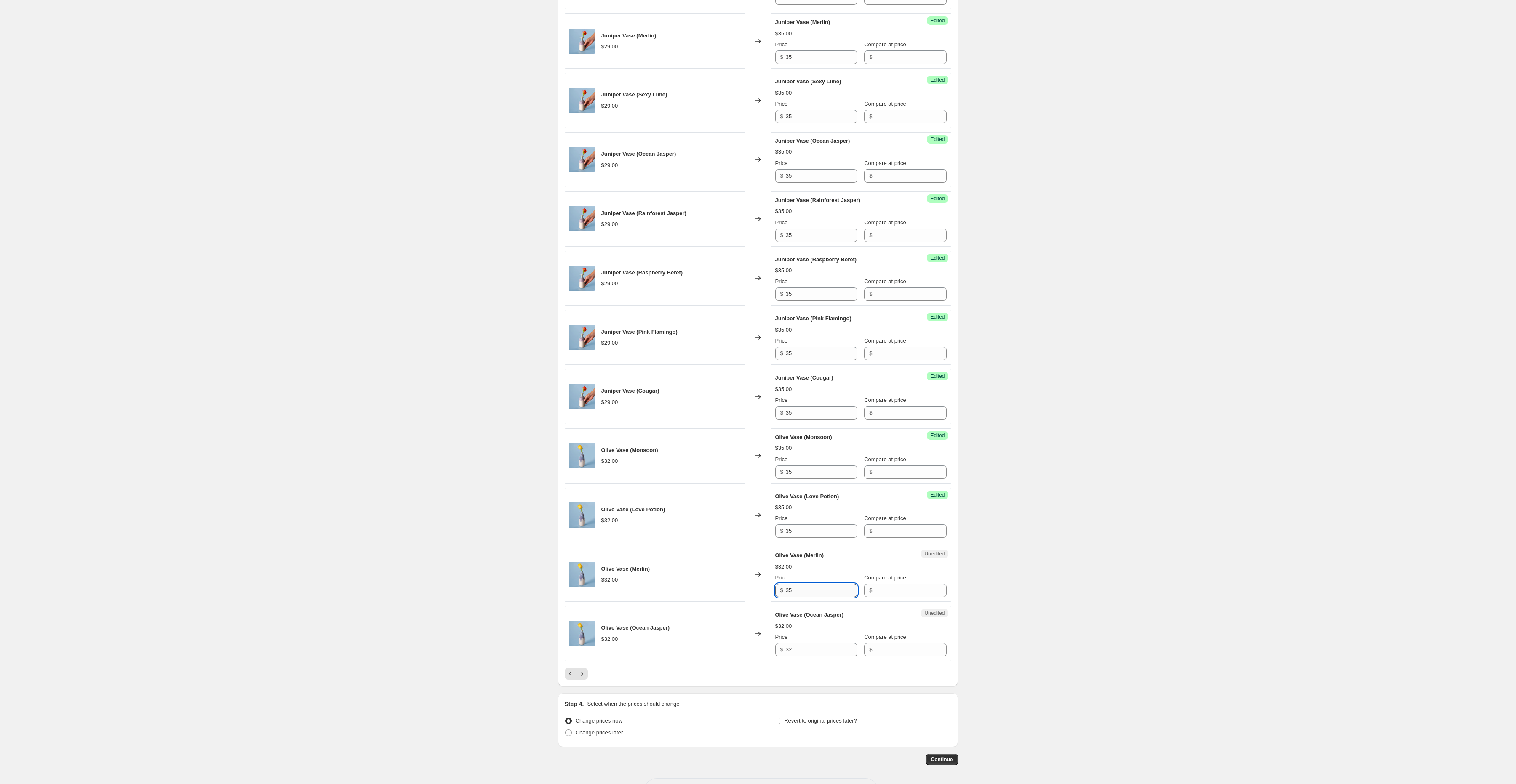
scroll to position [830, 0]
type input "35"
click at [807, 655] on input "32" at bounding box center [822, 648] width 72 height 14
paste input "5"
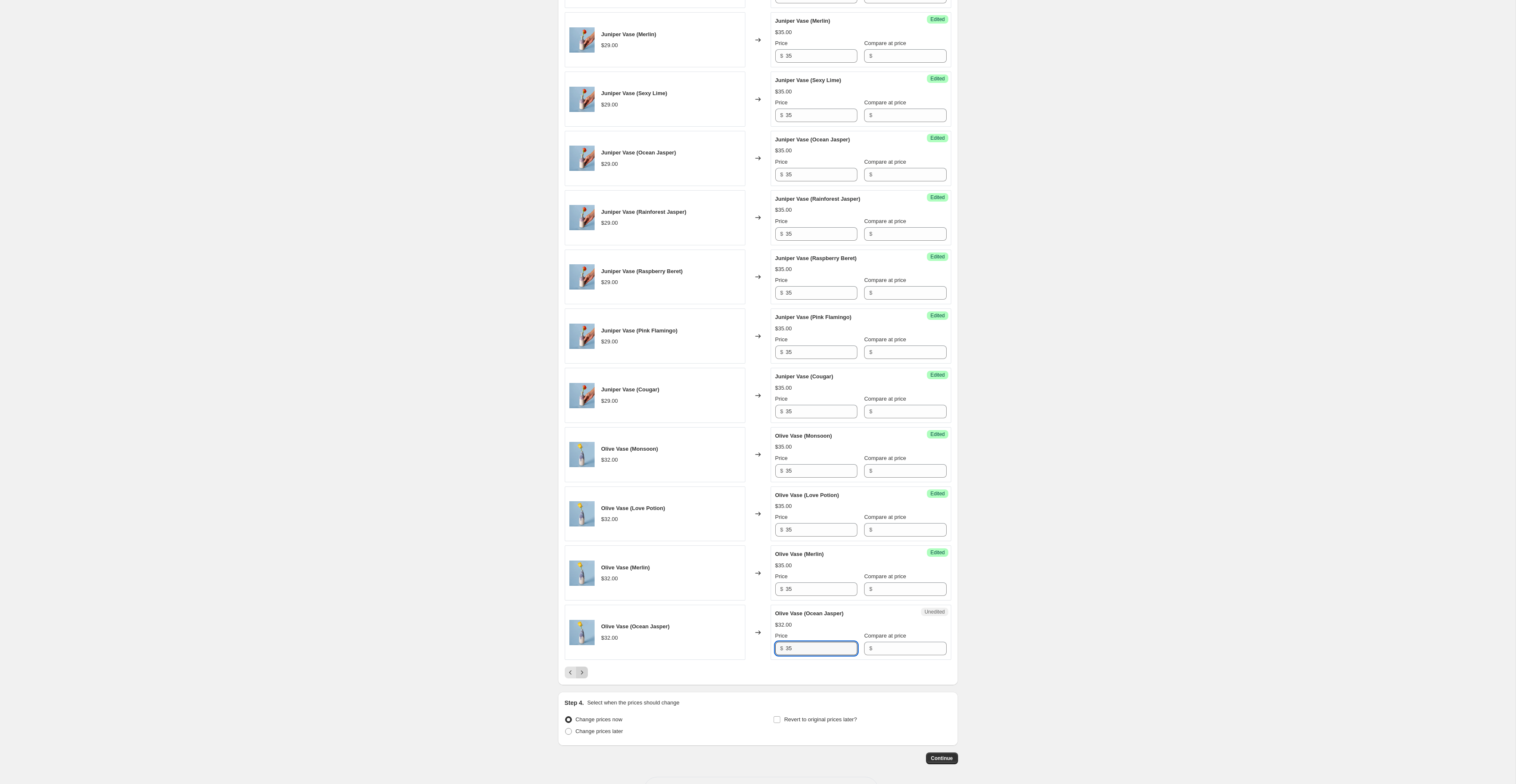
type input "35"
click at [584, 677] on icon "Next" at bounding box center [582, 672] width 8 height 8
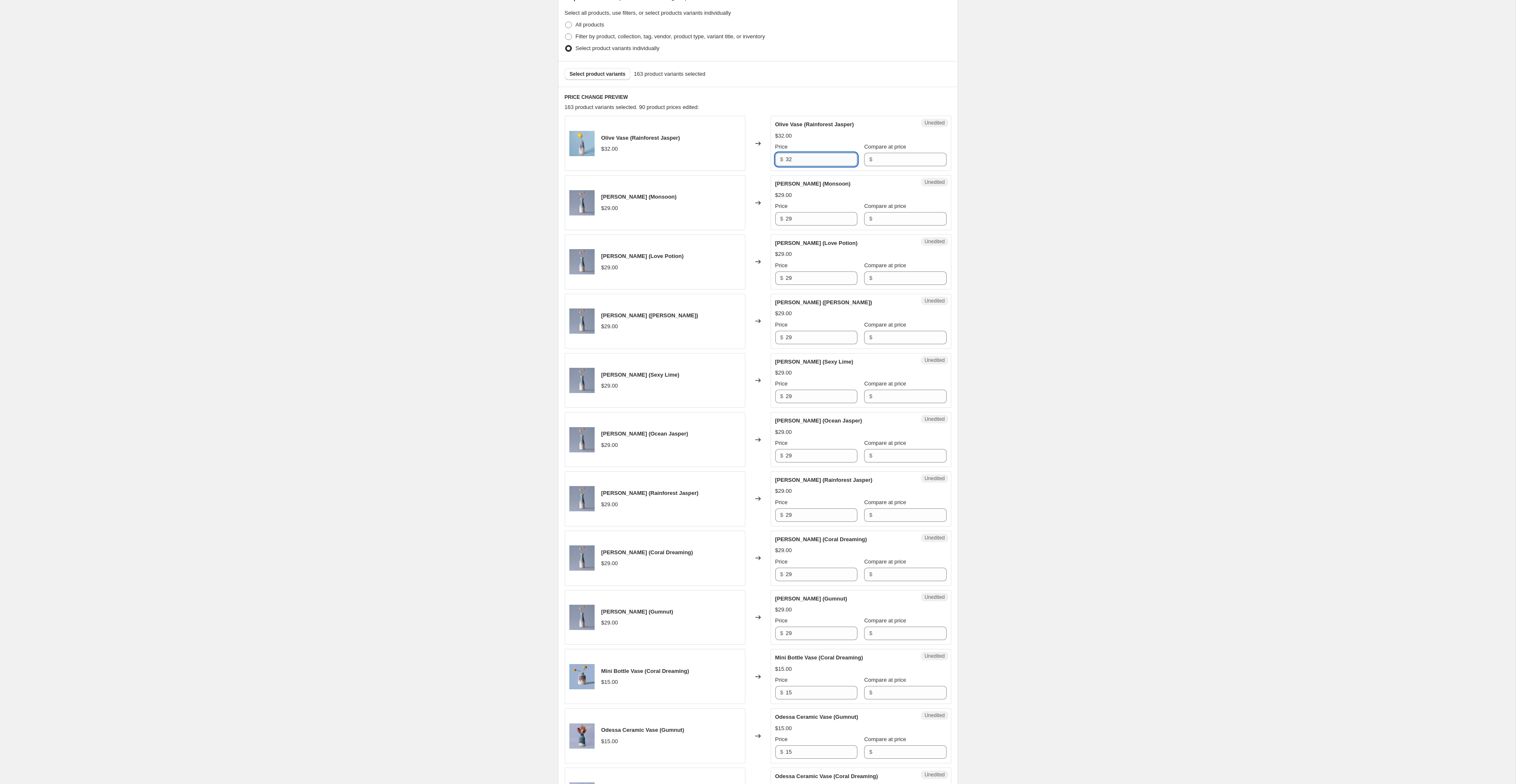
click at [804, 161] on input "32" at bounding box center [822, 159] width 72 height 14
click at [804, 161] on input "32" at bounding box center [822, 160] width 72 height 14
paste input "5"
type input "35"
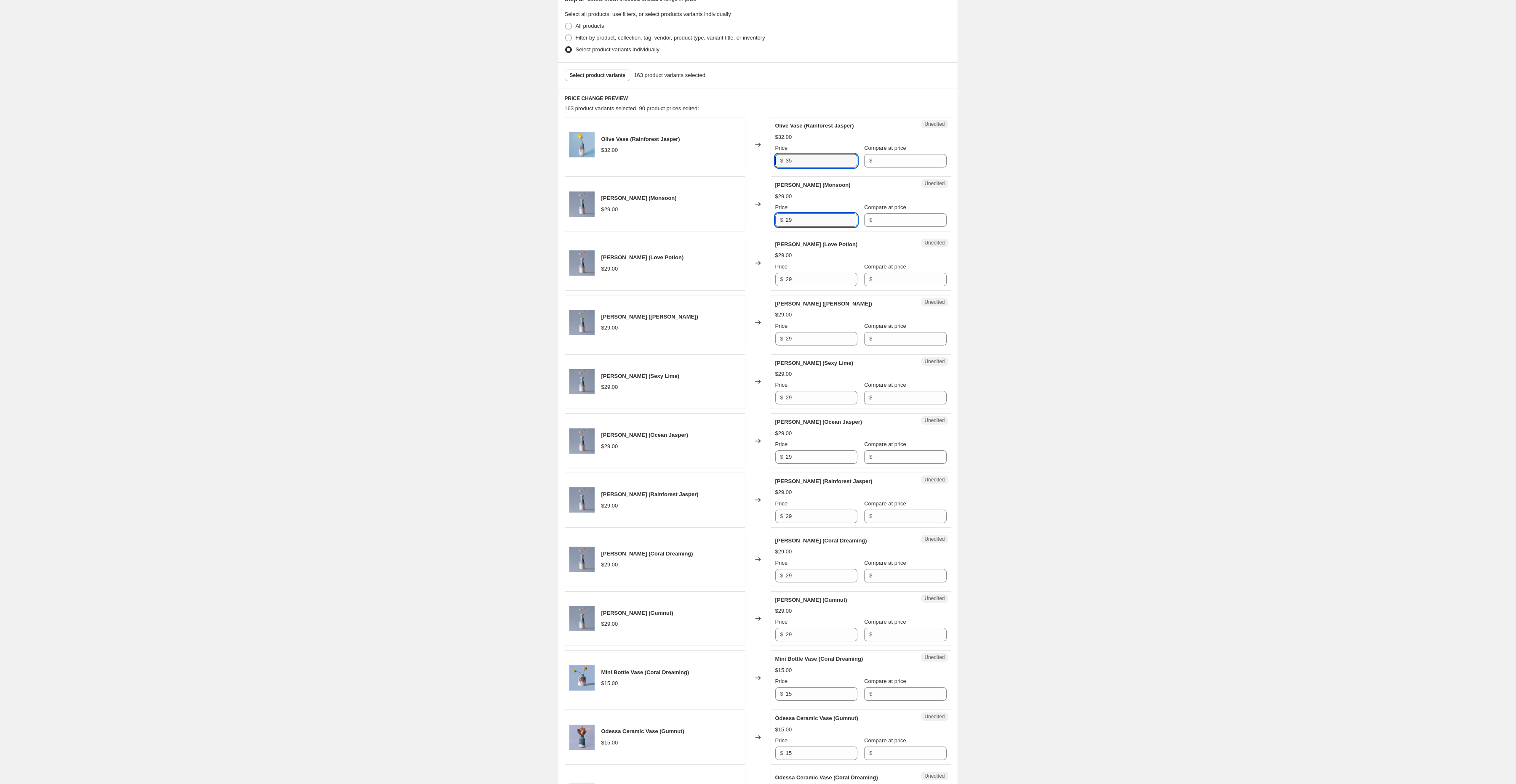
click at [803, 224] on input "29" at bounding box center [822, 220] width 72 height 14
paste input "35"
type input "35"
click at [798, 279] on input "29" at bounding box center [822, 279] width 72 height 14
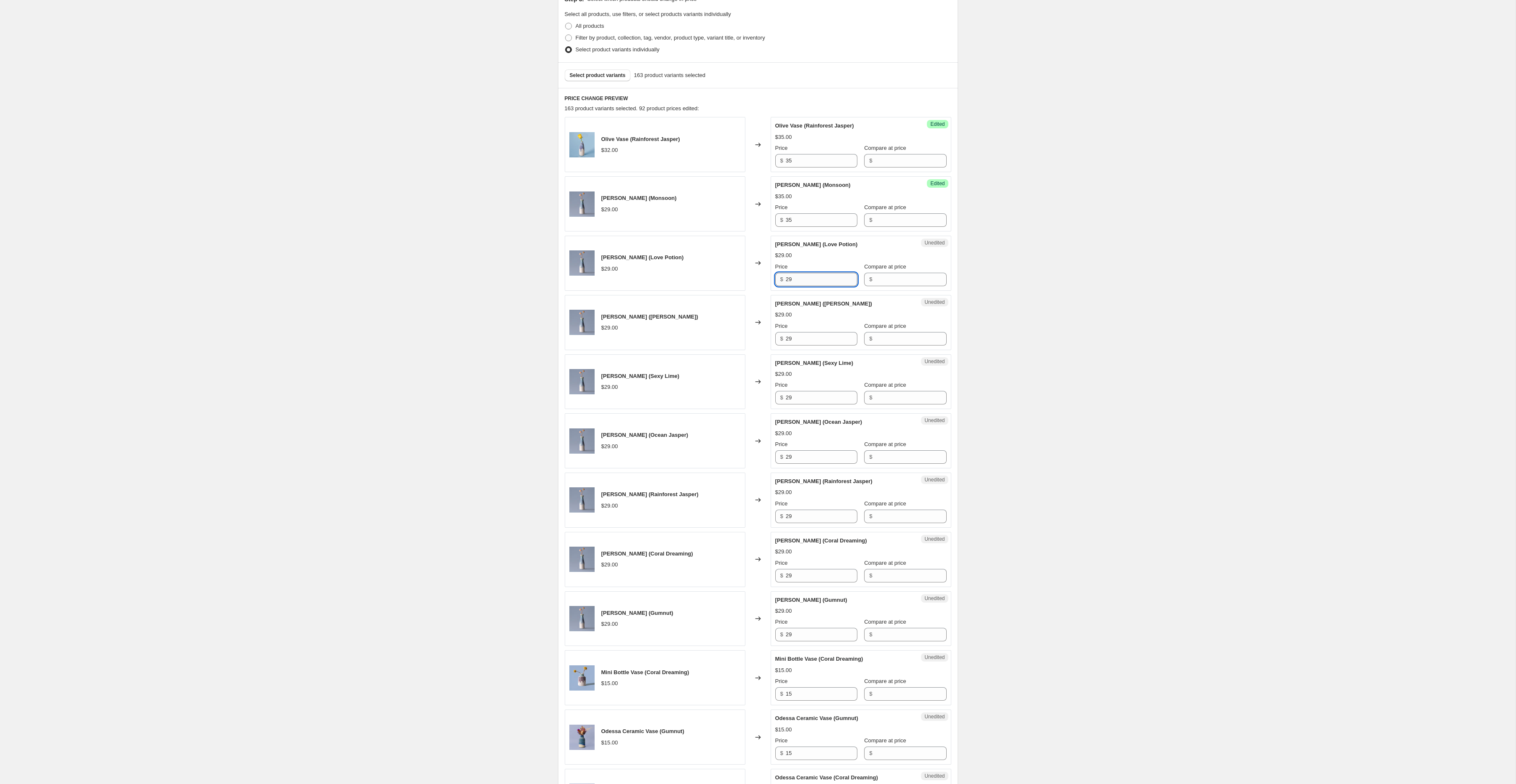
click at [798, 279] on input "29" at bounding box center [822, 279] width 72 height 14
paste input "35"
type input "35"
click at [802, 337] on input "29" at bounding box center [822, 339] width 72 height 14
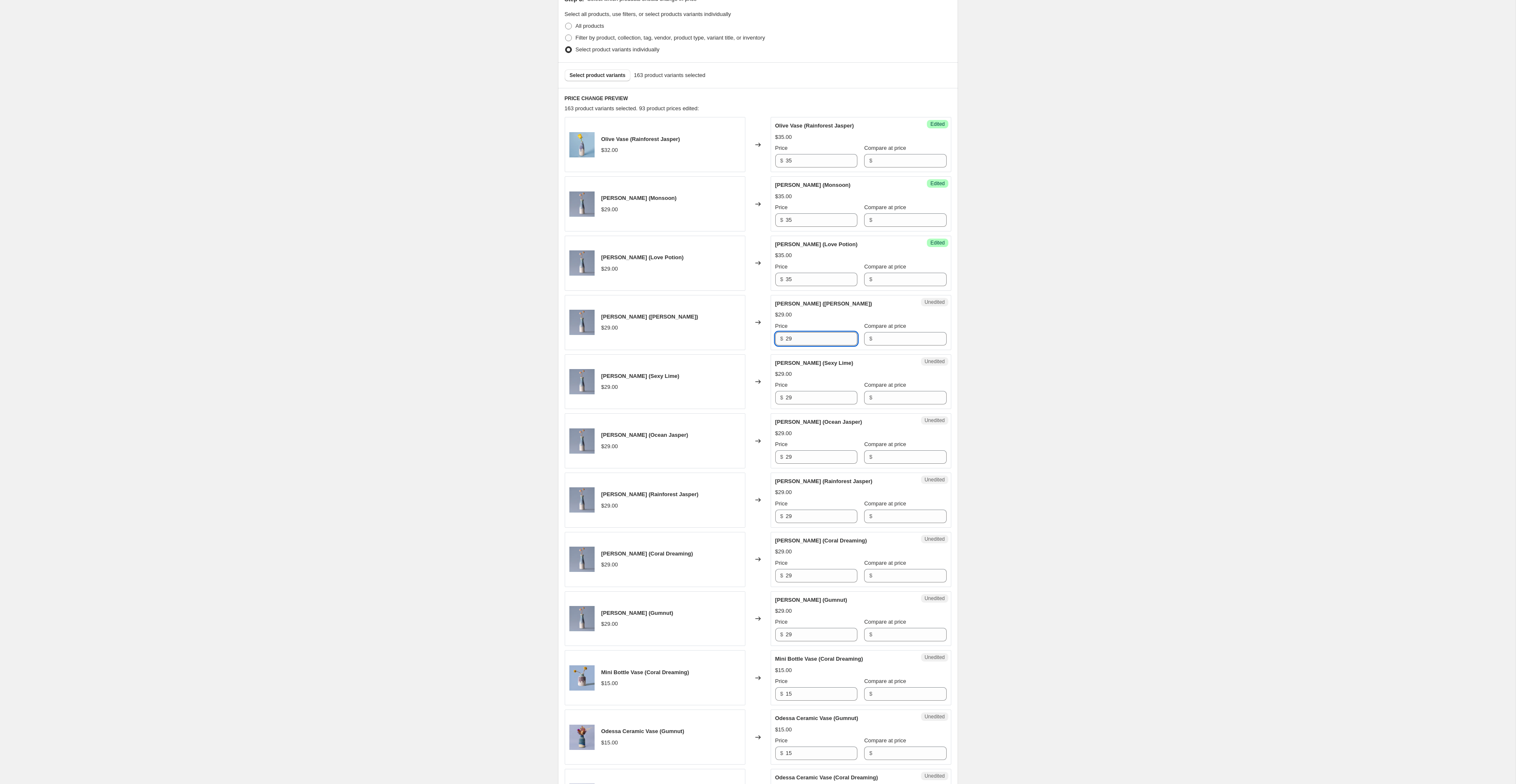
paste input "35"
type input "35"
click at [791, 401] on input "29" at bounding box center [822, 398] width 72 height 14
paste input "35"
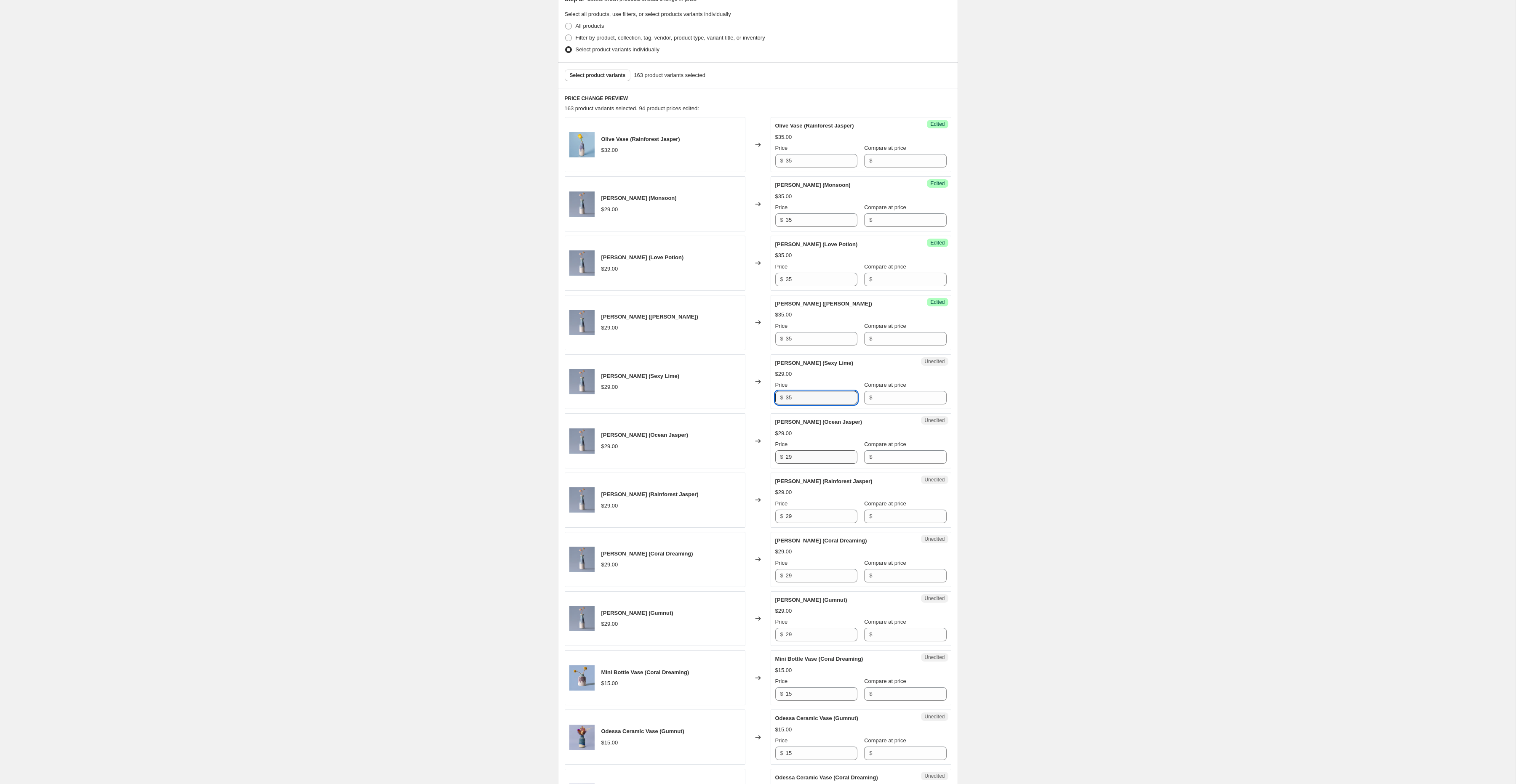
type input "35"
click at [796, 461] on input "29" at bounding box center [822, 457] width 72 height 14
paste input "35"
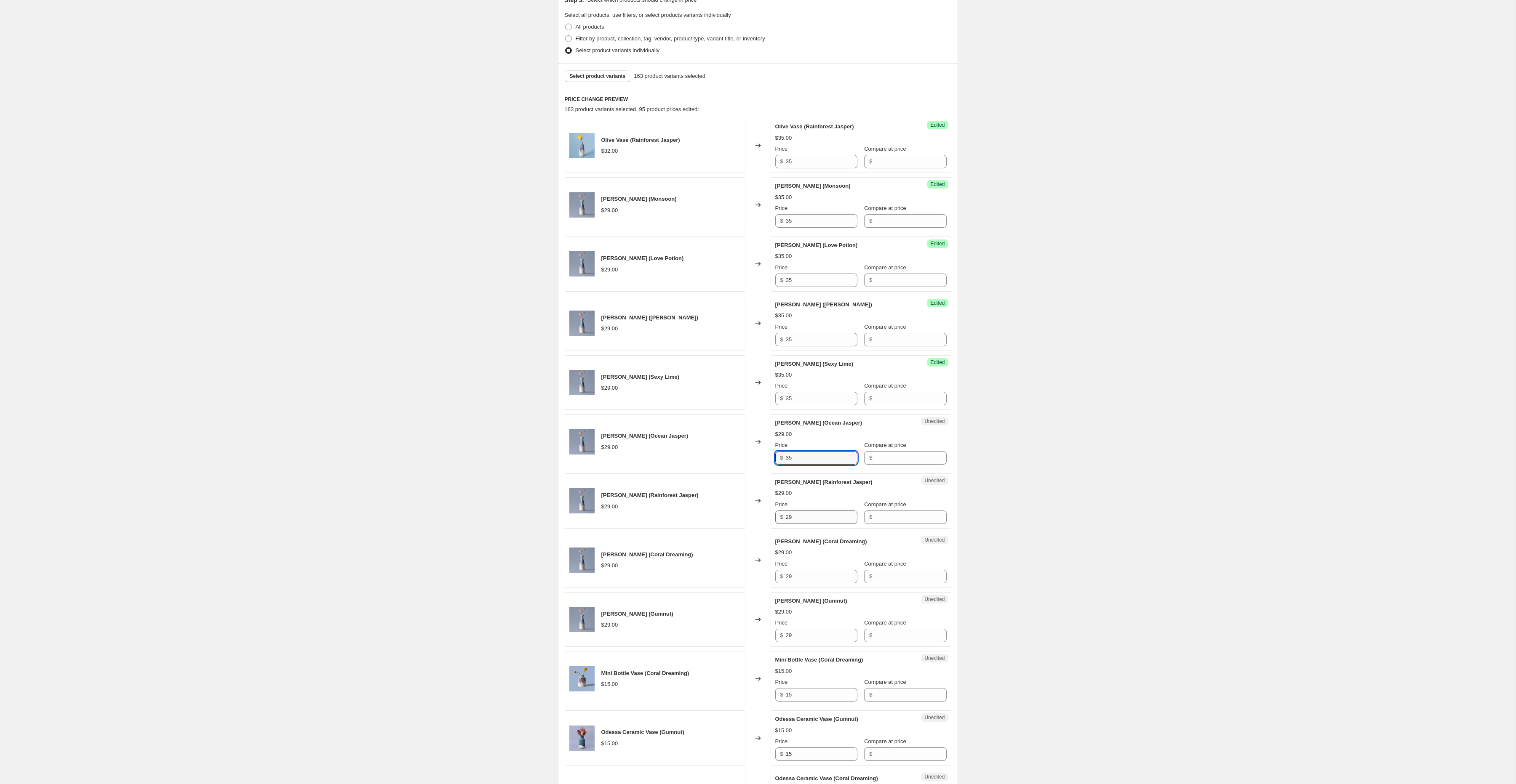
type input "35"
click at [804, 523] on input "29" at bounding box center [822, 517] width 72 height 14
paste input "35"
type input "35"
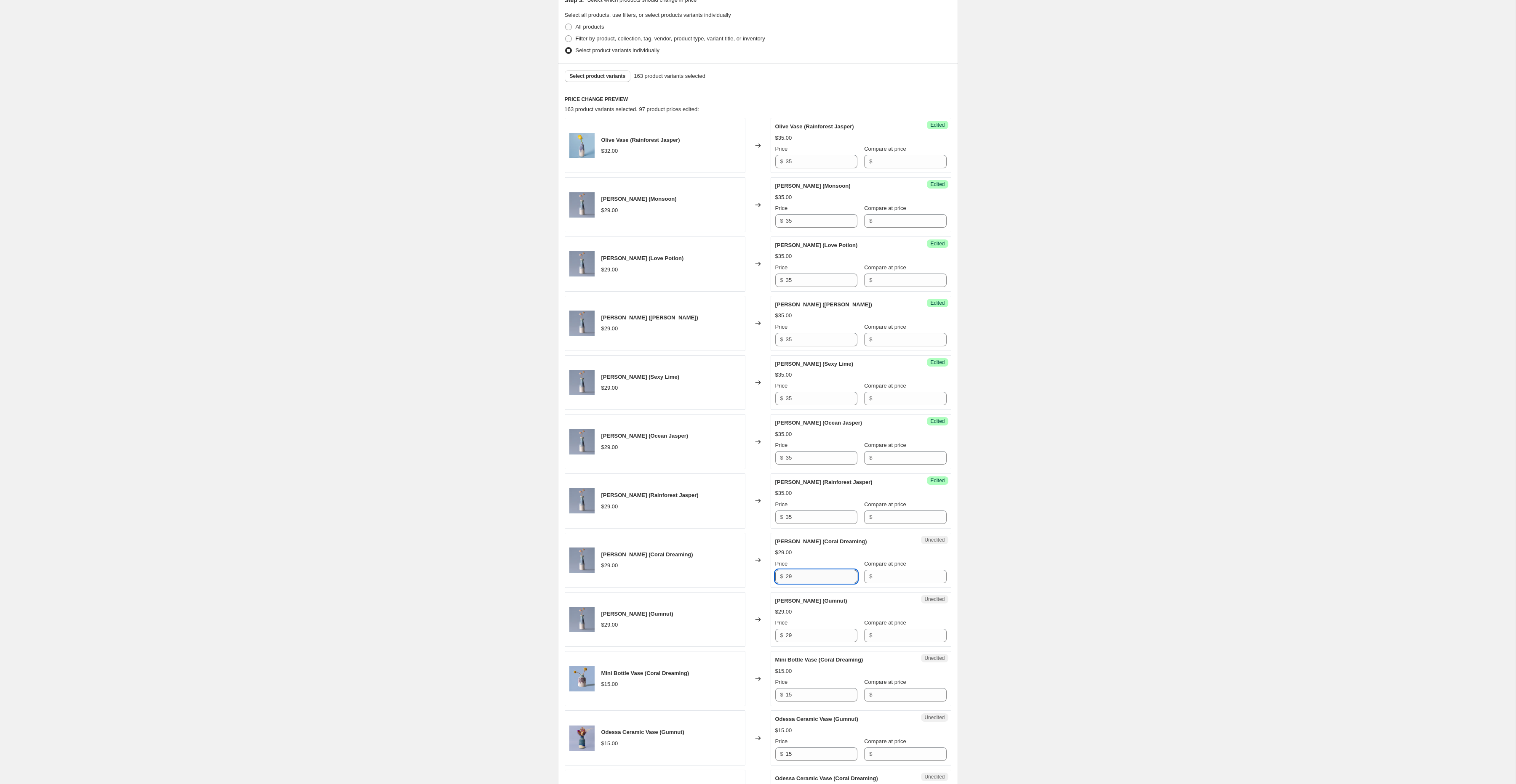
click at [798, 576] on input "29" at bounding box center [822, 576] width 72 height 14
paste input "35"
type input "35"
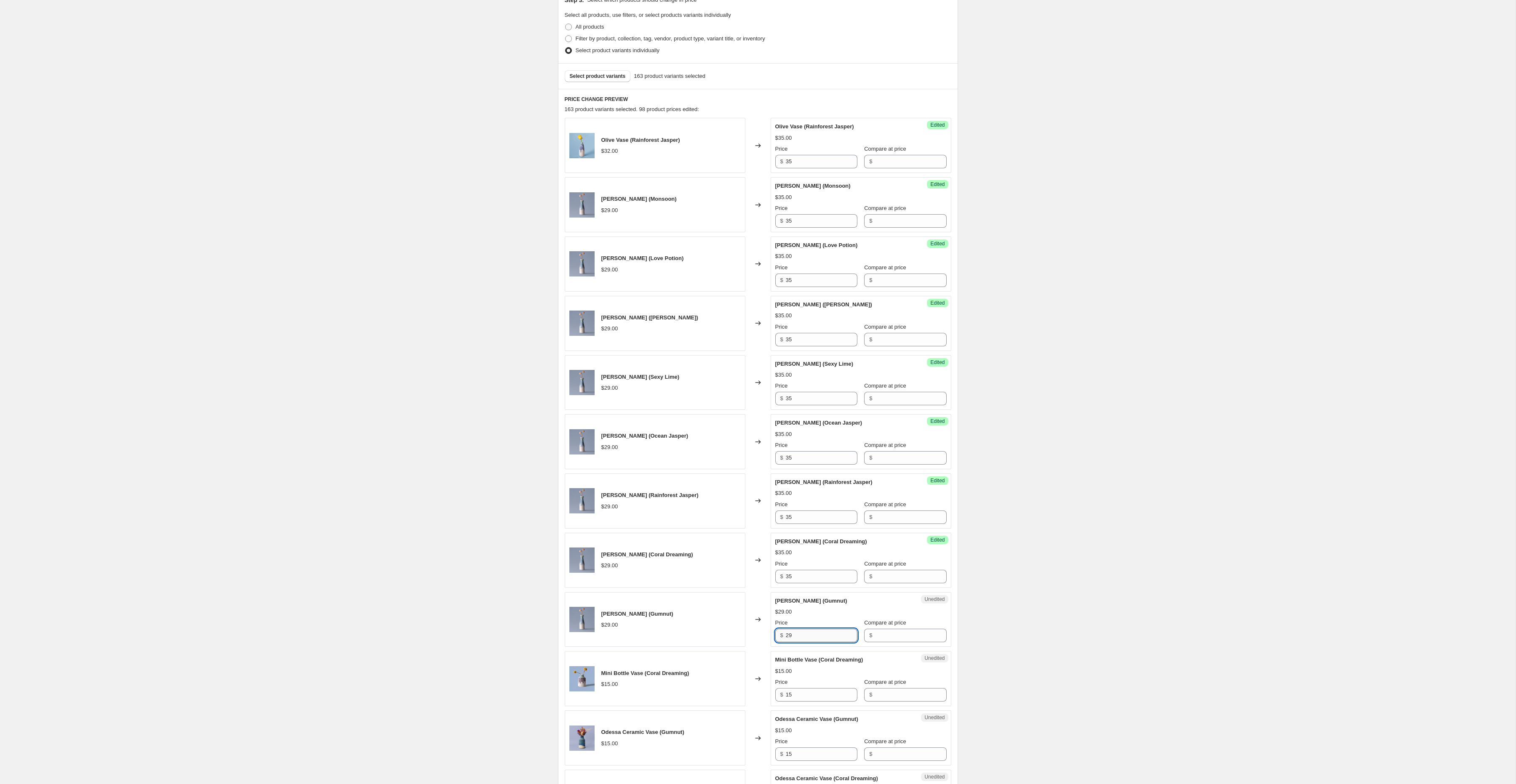
click at [802, 635] on input "29" at bounding box center [822, 635] width 72 height 14
paste input "35"
type input "35"
click at [799, 695] on input "15" at bounding box center [822, 695] width 72 height 14
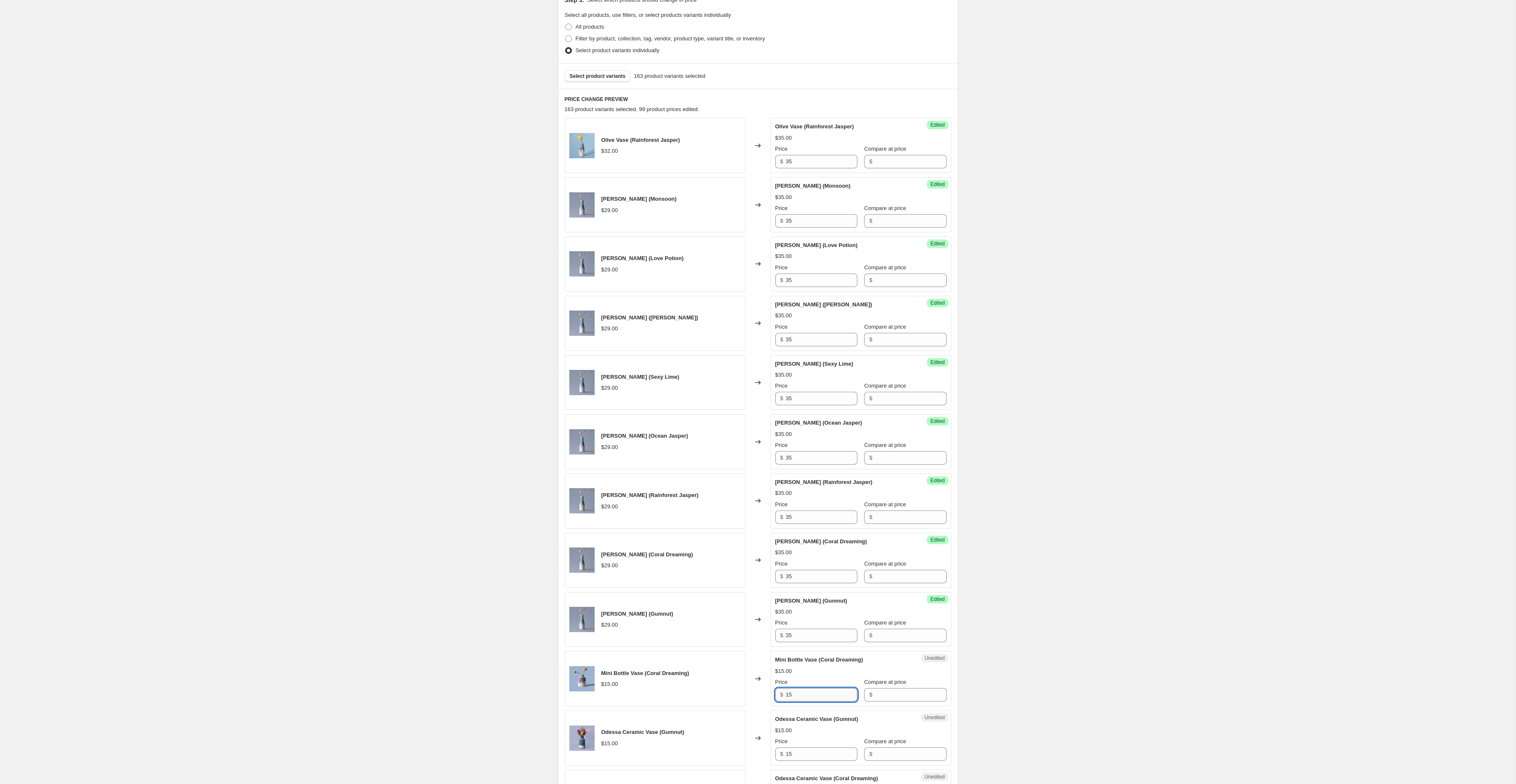
click at [799, 697] on input "15" at bounding box center [822, 695] width 72 height 14
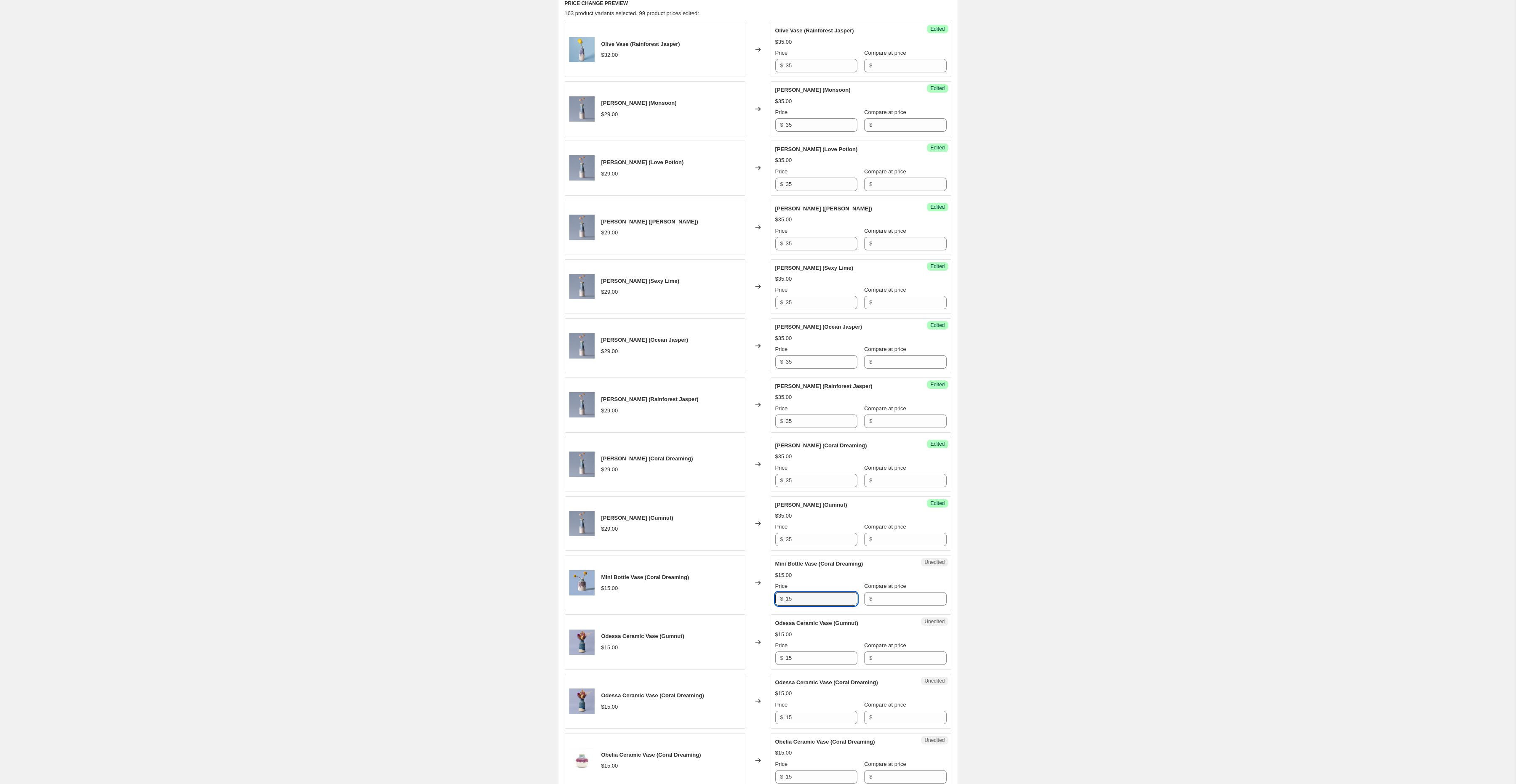
scroll to position [289, 0]
type input "19"
click at [799, 679] on div "Unedited Odessa Ceramic Vase (Coral Dreaming) $15.00 Price $ 15 Compare at pric…" at bounding box center [860, 699] width 181 height 55
click at [793, 603] on input "19" at bounding box center [822, 596] width 72 height 14
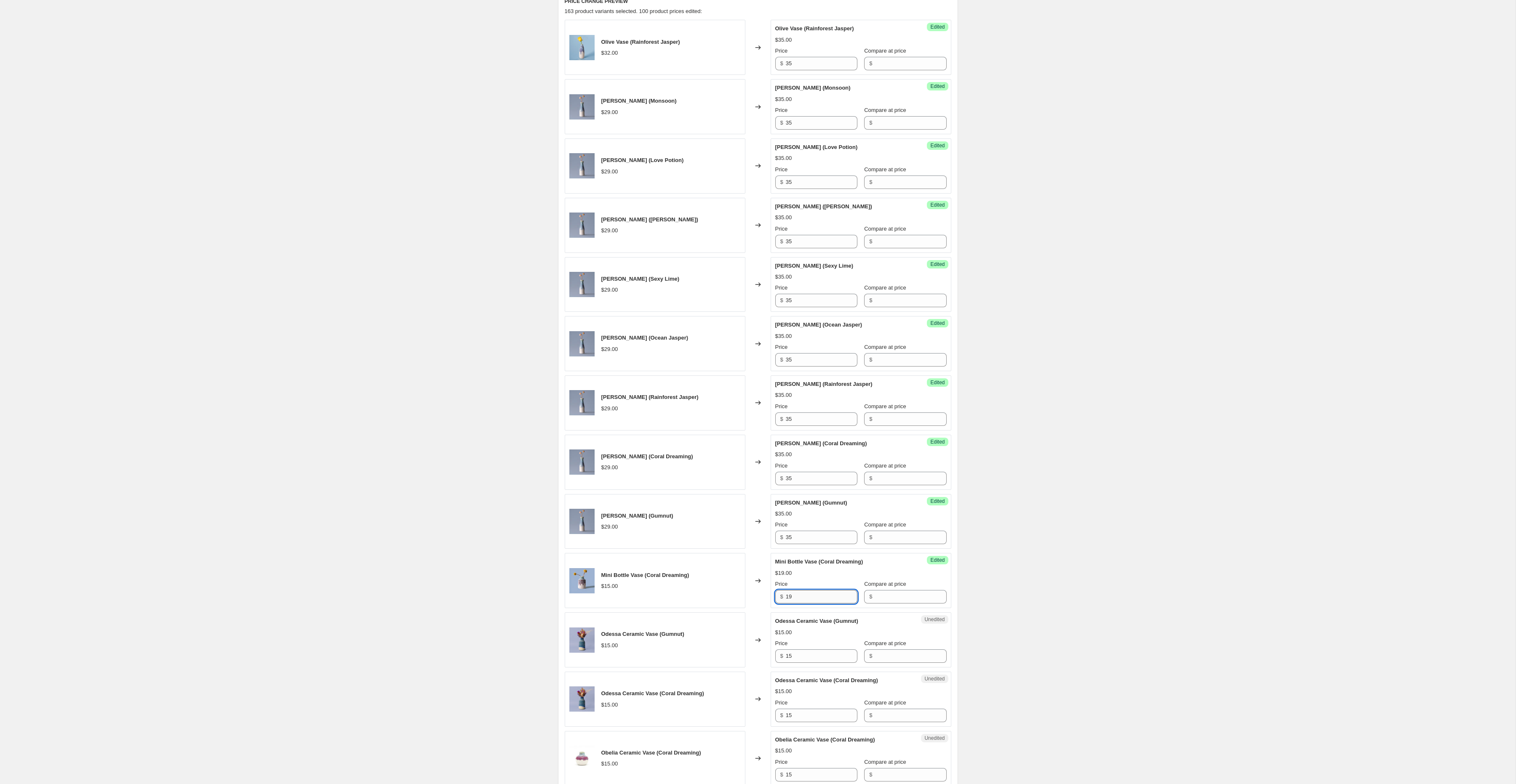
click at [793, 603] on input "19" at bounding box center [822, 596] width 72 height 14
click at [823, 663] on input "15" at bounding box center [822, 656] width 72 height 14
paste input "9"
type input "19"
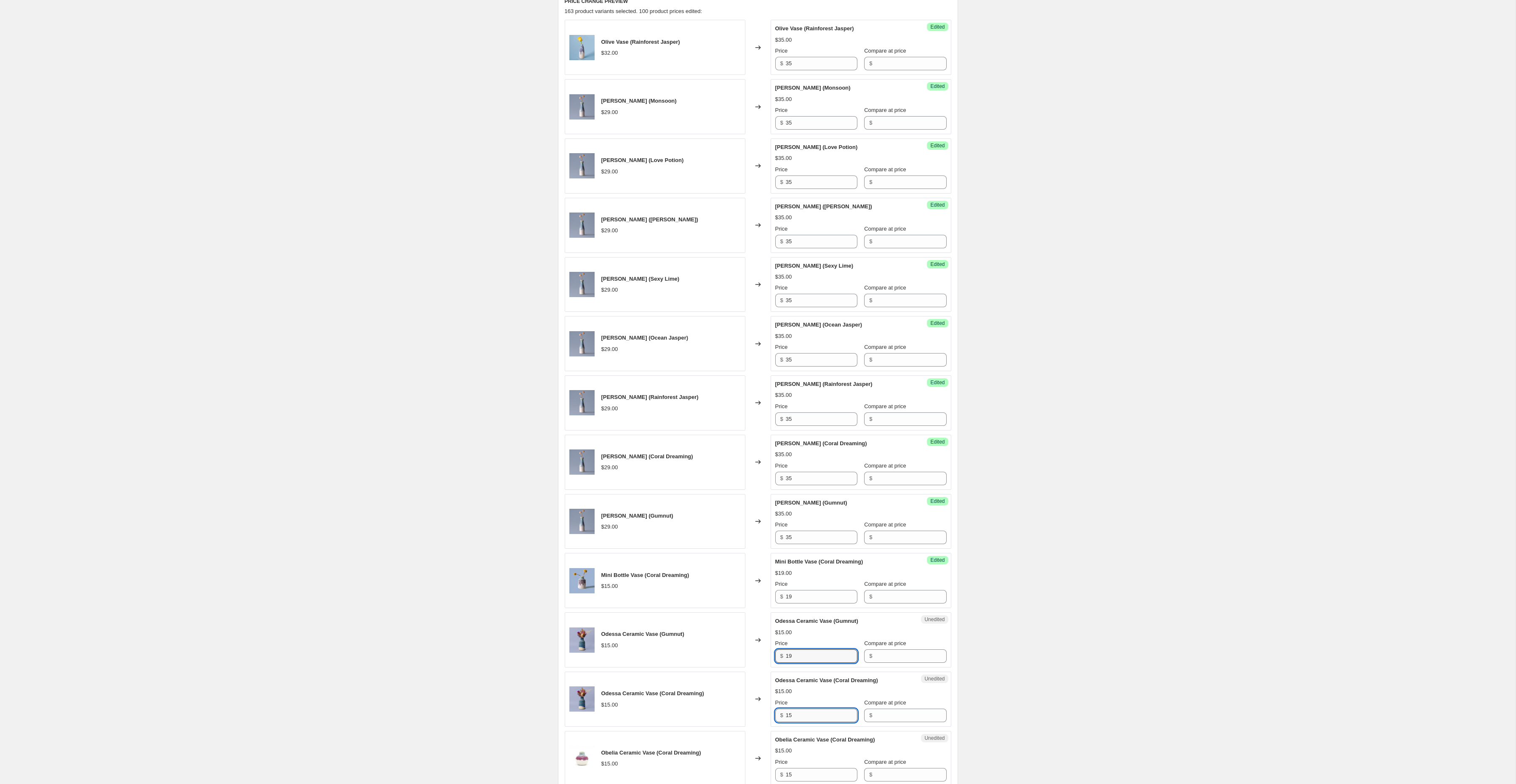
click at [802, 720] on input "15" at bounding box center [822, 715] width 72 height 14
paste input "9"
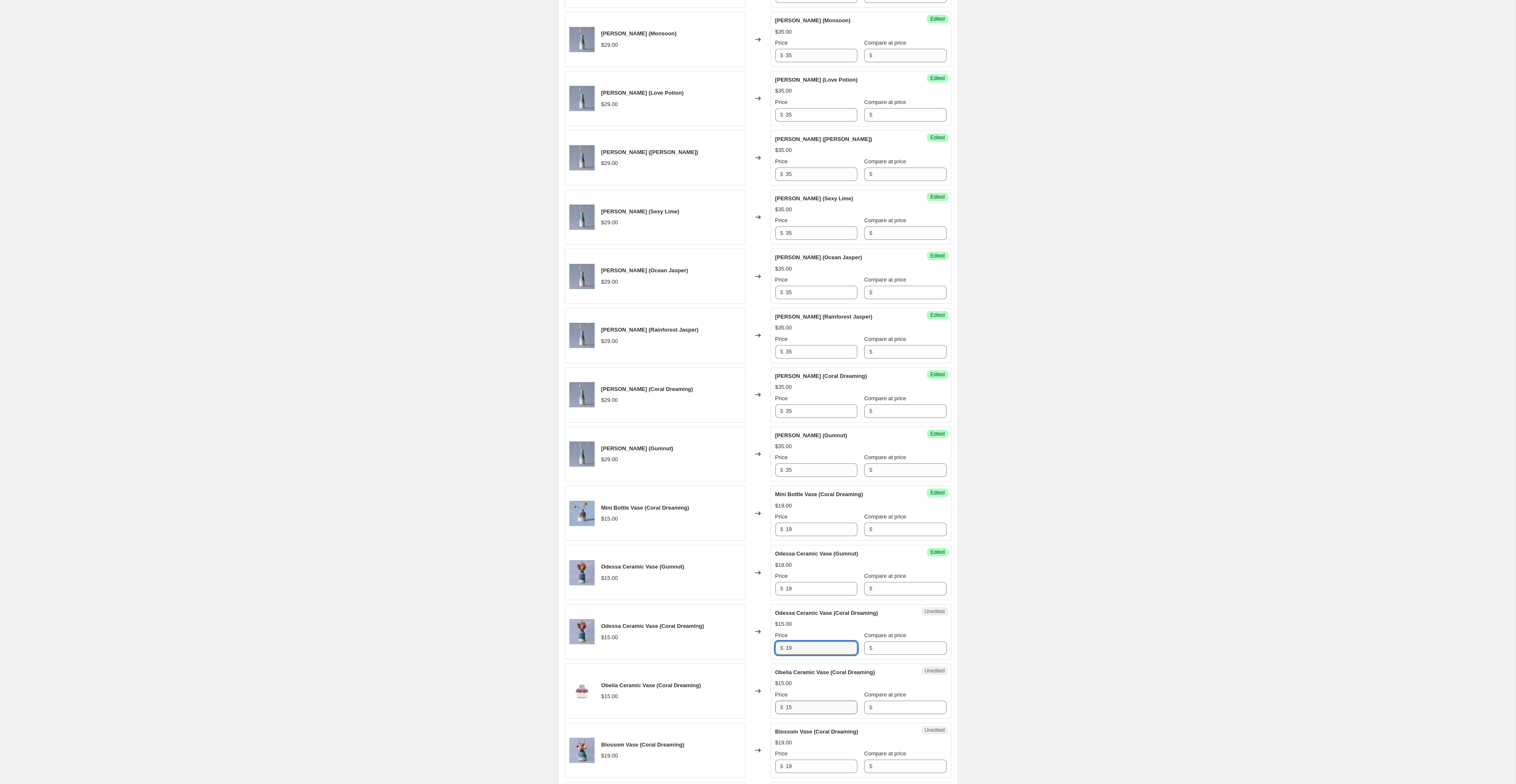
scroll to position [362, 0]
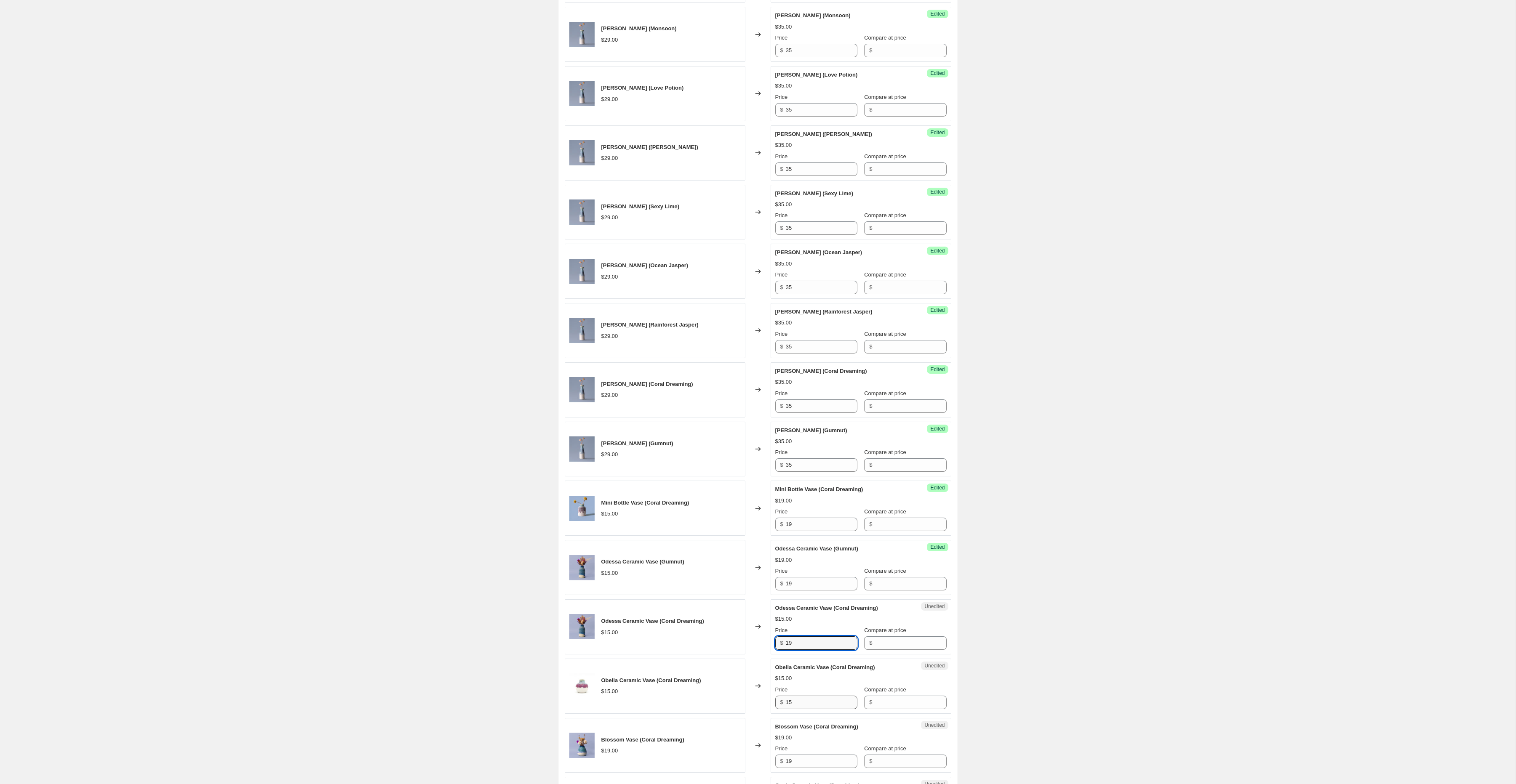
type input "19"
click at [802, 709] on input "15" at bounding box center [822, 702] width 72 height 14
paste
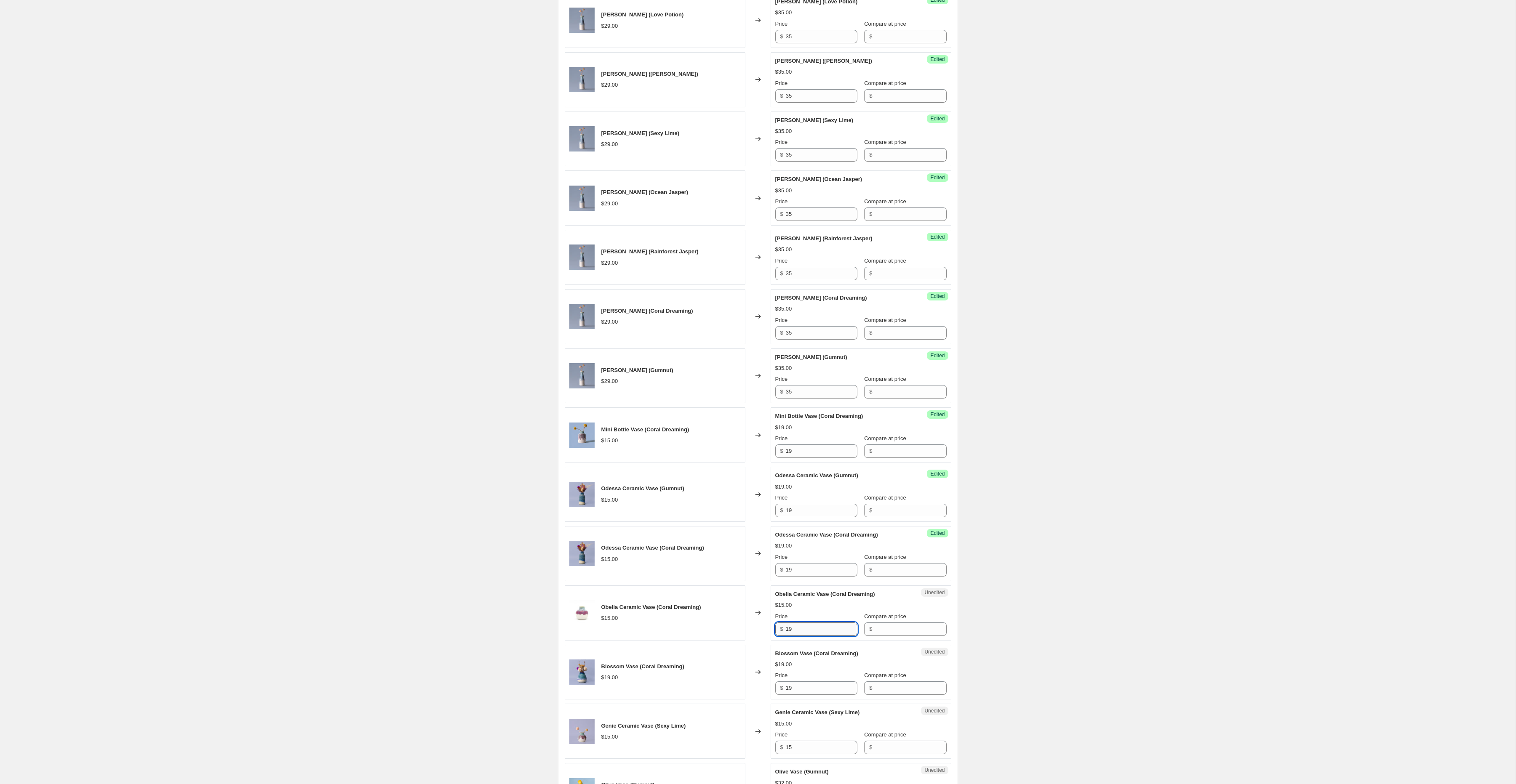
scroll to position [453, 0]
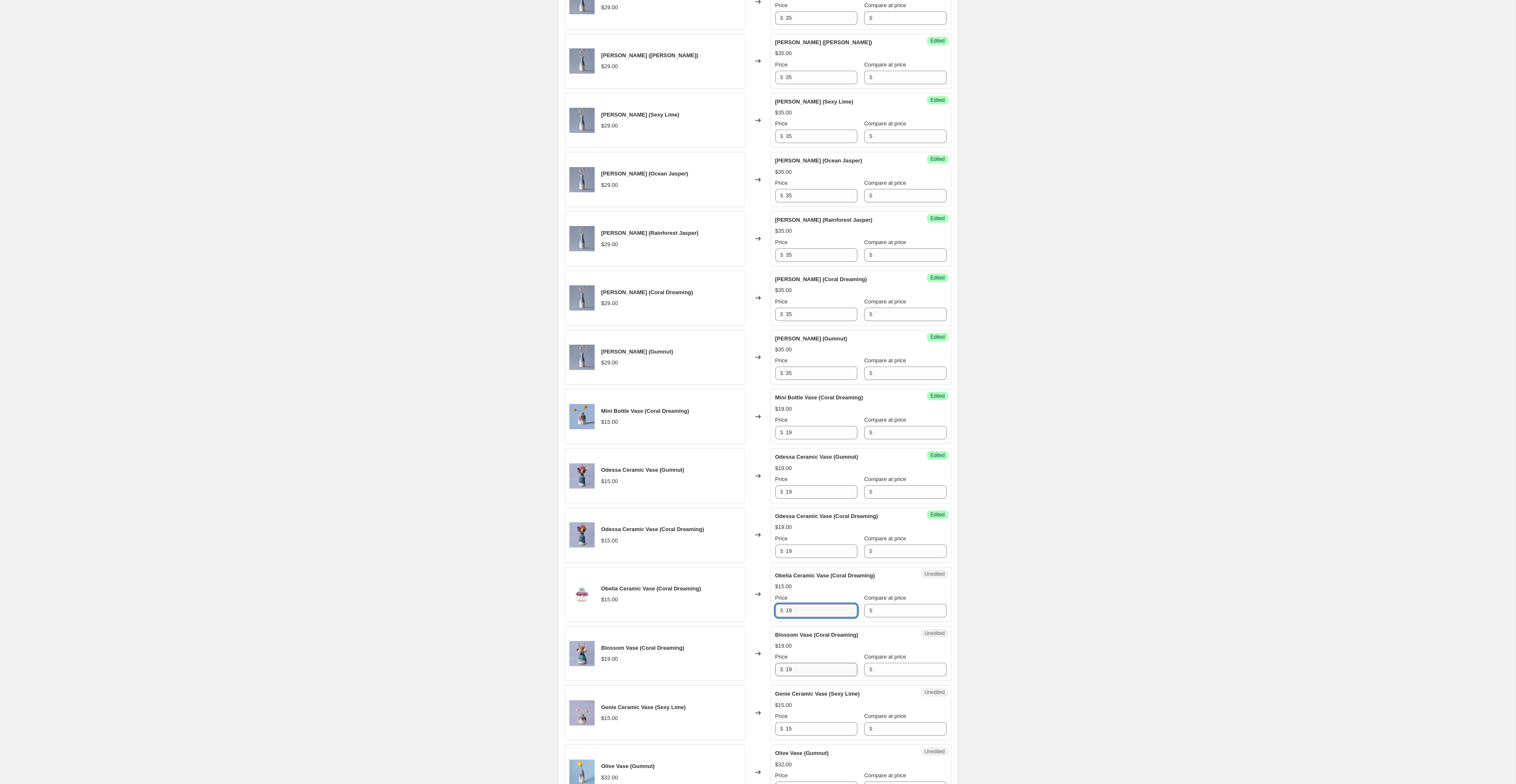
type input "19"
click at [802, 670] on input "19" at bounding box center [822, 669] width 72 height 14
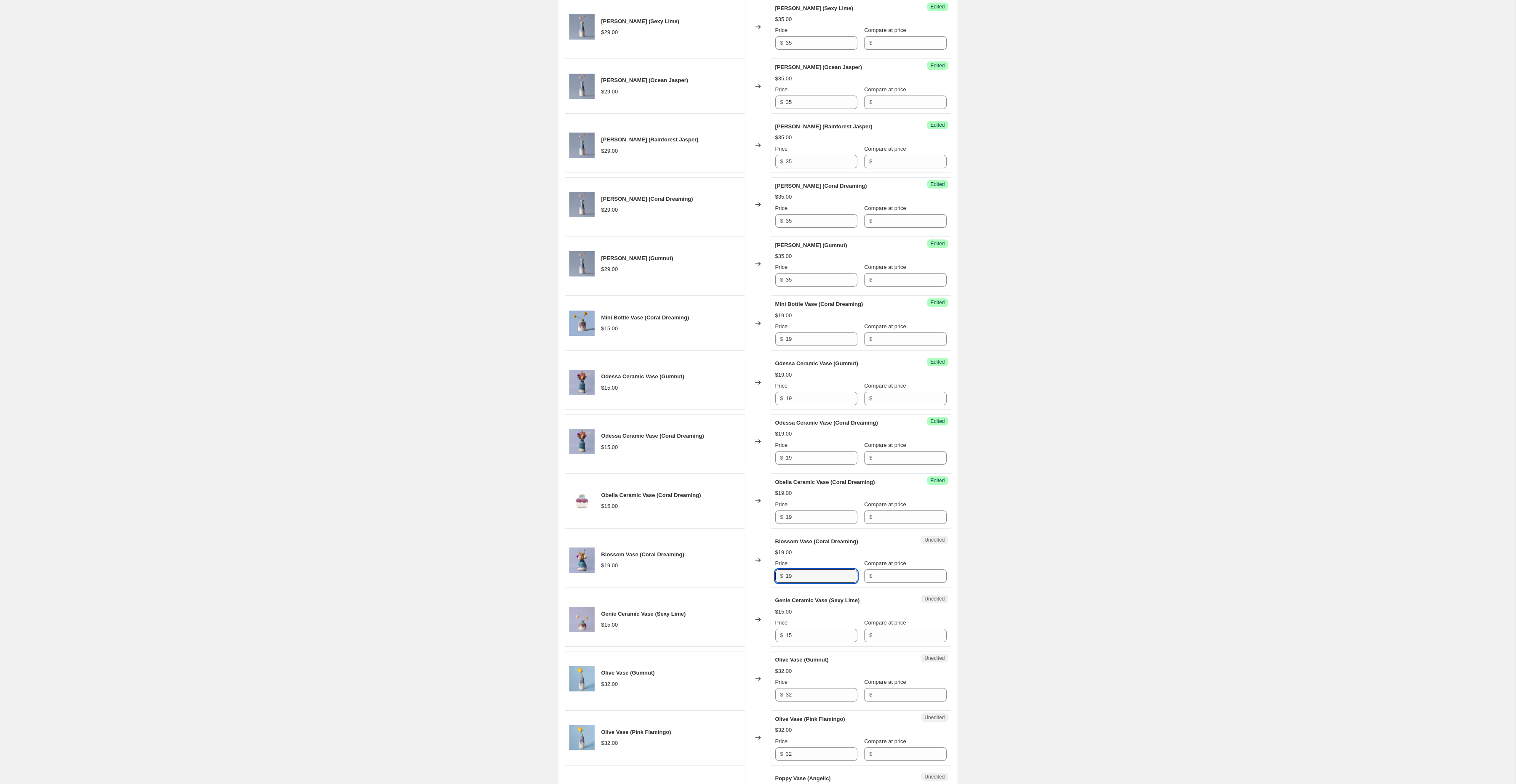
scroll to position [548, 0]
click at [803, 641] on input "15" at bounding box center [822, 634] width 72 height 14
type input "19"
click at [803, 700] on input "32" at bounding box center [822, 693] width 72 height 14
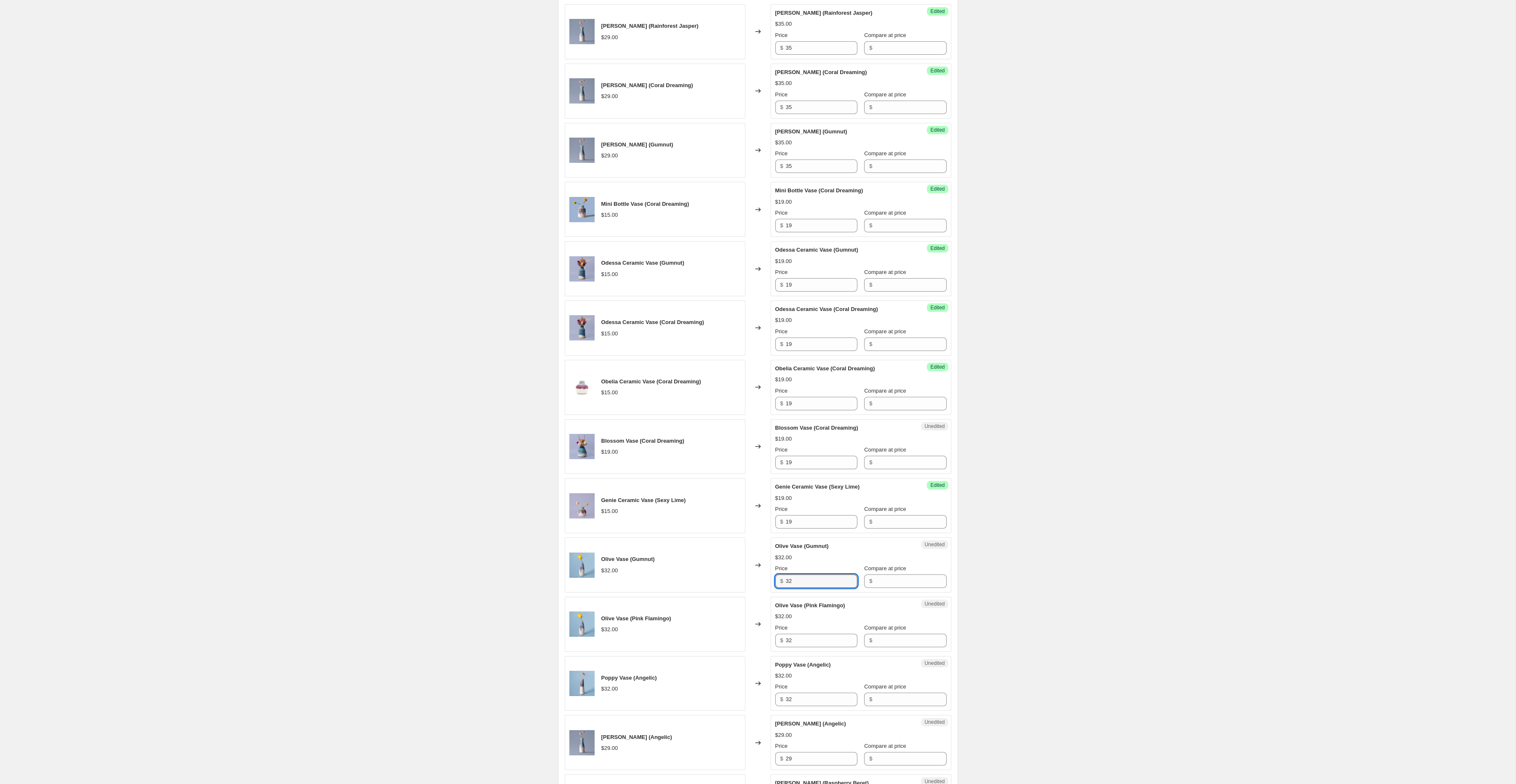
scroll to position [660, 0]
click at [800, 588] on input "32" at bounding box center [822, 581] width 72 height 14
type input "35"
click at [797, 645] on input "32" at bounding box center [822, 640] width 72 height 14
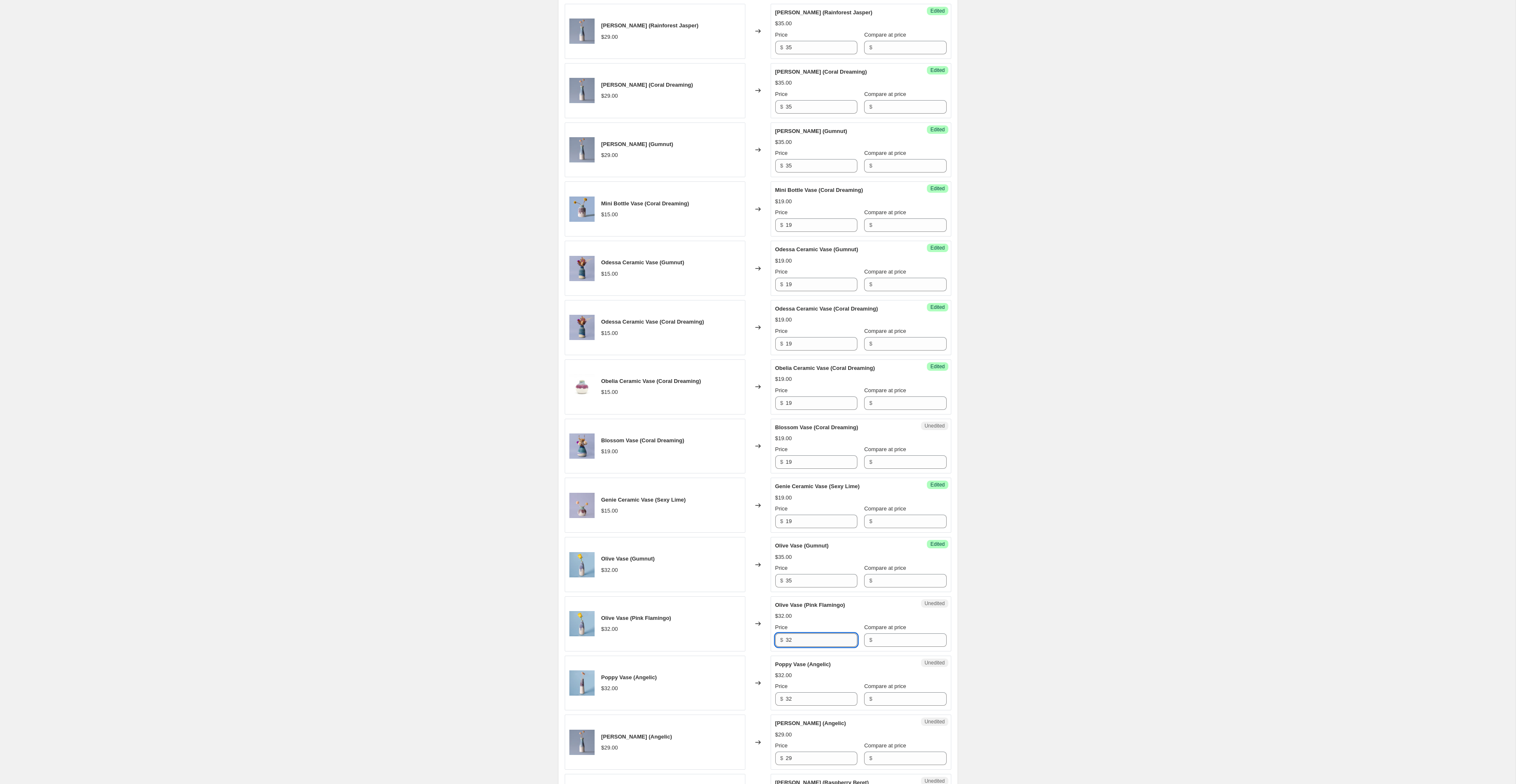
click at [797, 645] on input "32" at bounding box center [822, 640] width 72 height 14
type input "35"
click at [804, 706] on input "32" at bounding box center [822, 699] width 72 height 14
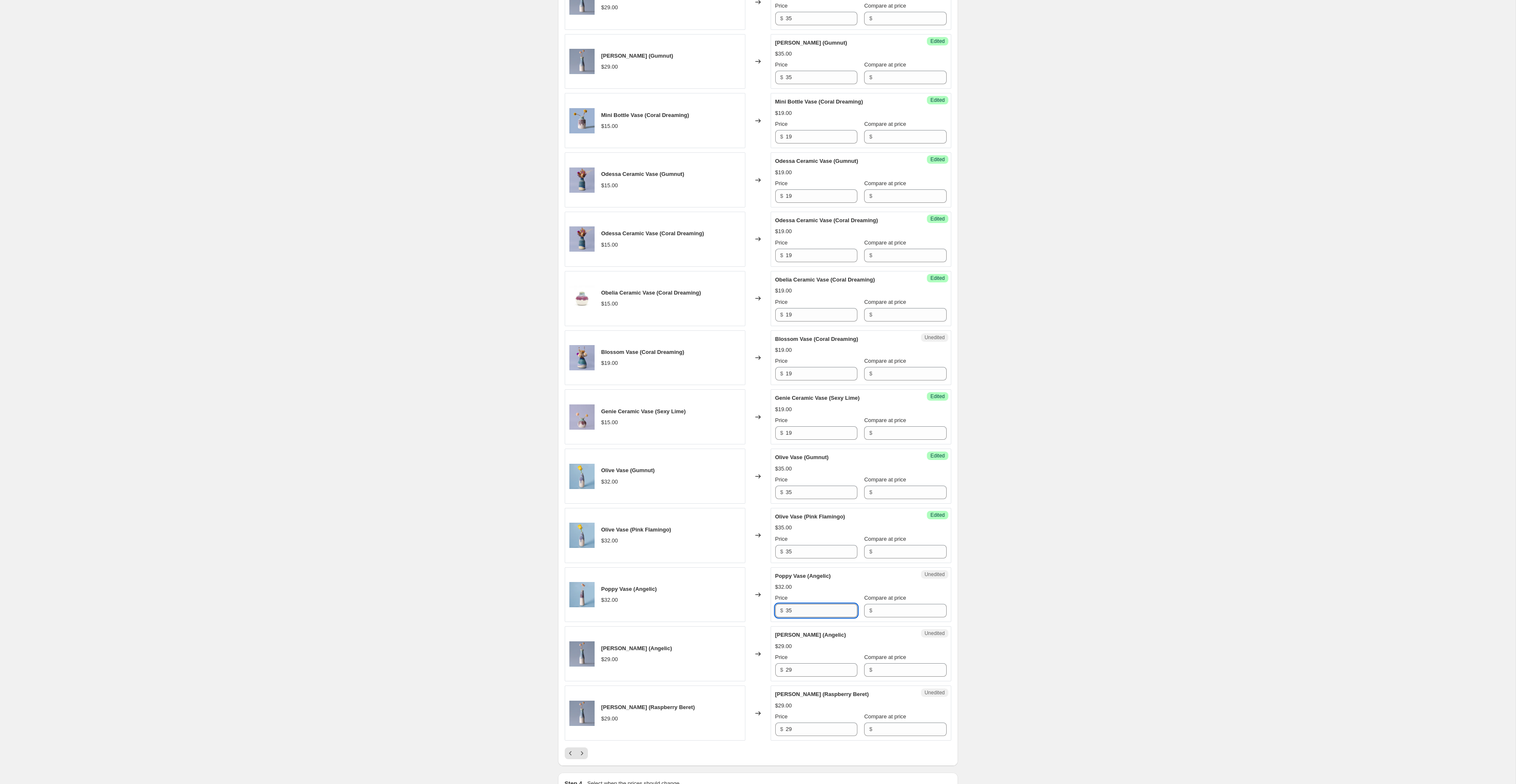
scroll to position [768, 0]
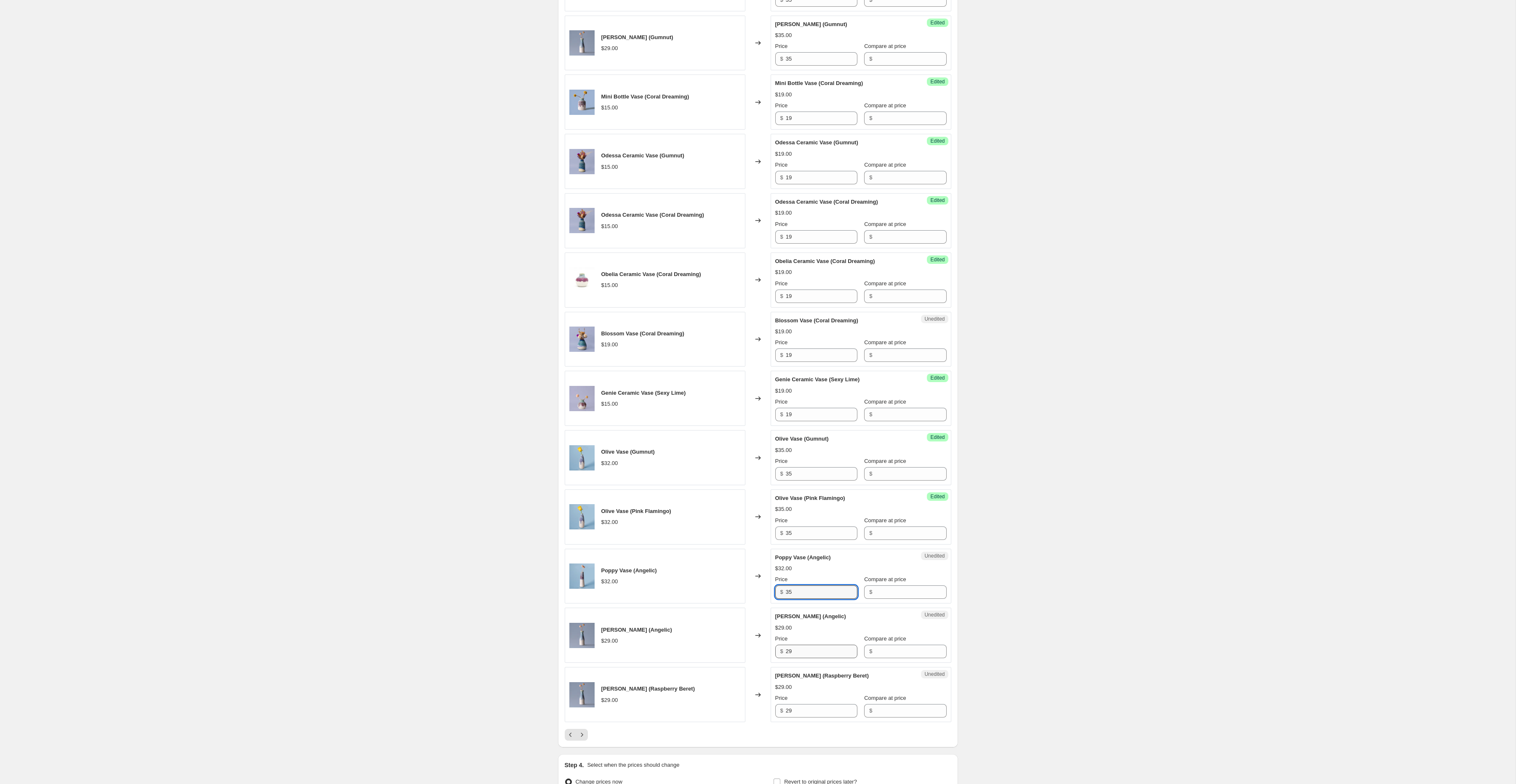
type input "35"
click at [806, 658] on input "29" at bounding box center [822, 651] width 72 height 14
type input "35"
click at [809, 717] on input "29" at bounding box center [822, 710] width 72 height 14
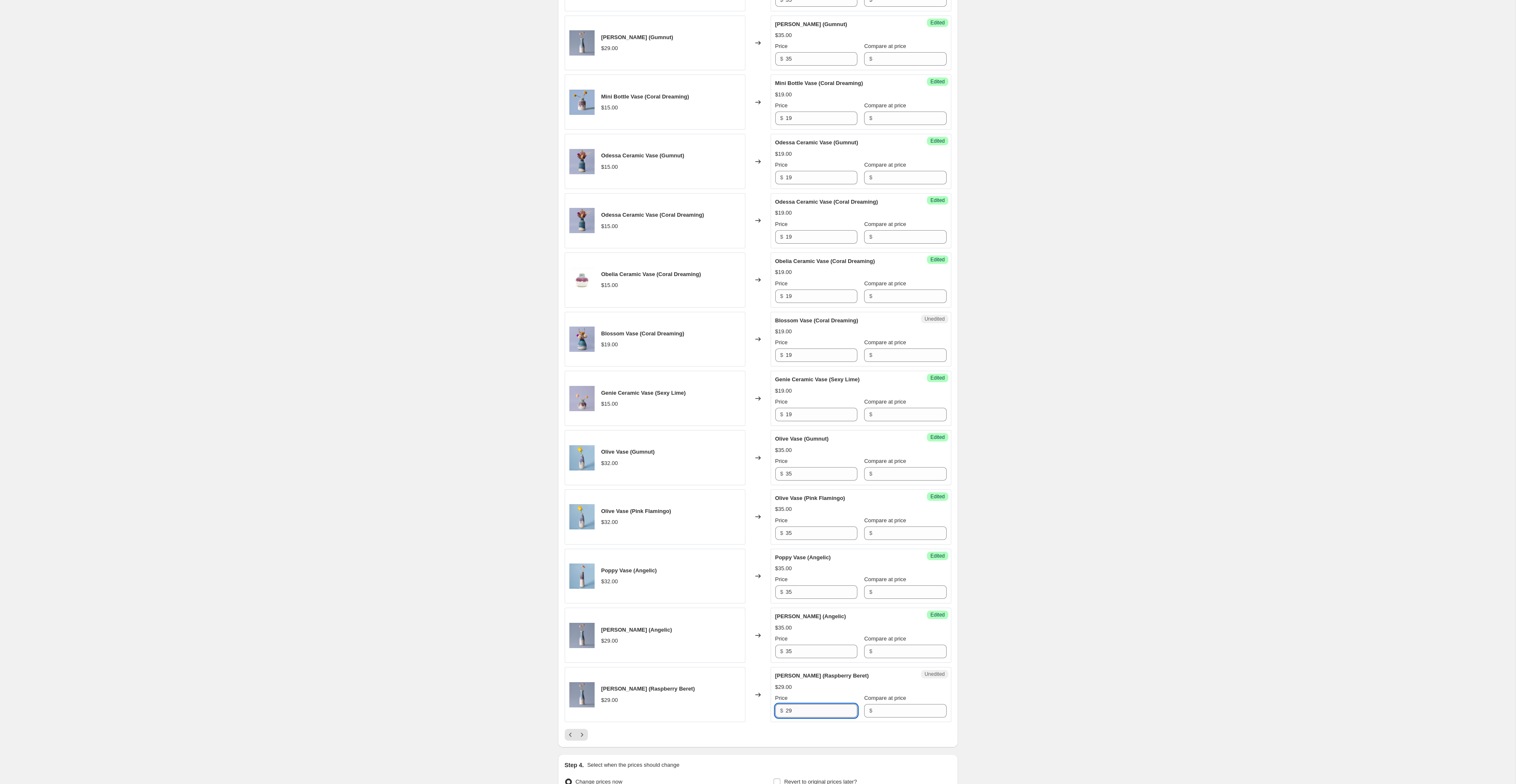
click at [809, 717] on input "29" at bounding box center [822, 710] width 72 height 14
type input "35"
click at [581, 739] on icon "Next" at bounding box center [582, 735] width 8 height 8
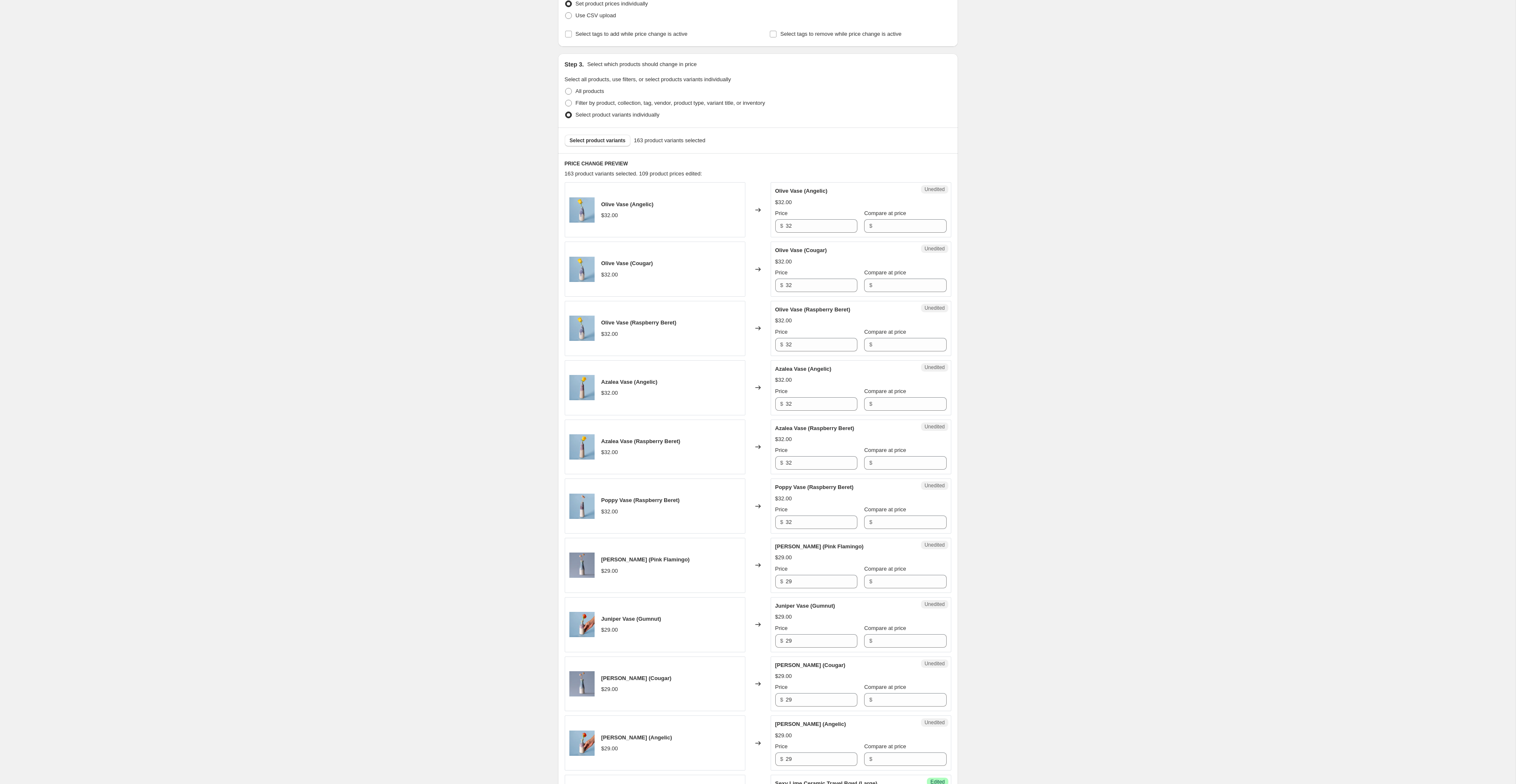
scroll to position [129, 0]
click at [809, 229] on input "32" at bounding box center [822, 223] width 72 height 14
type input "35"
click at [804, 282] on input "32" at bounding box center [822, 282] width 72 height 14
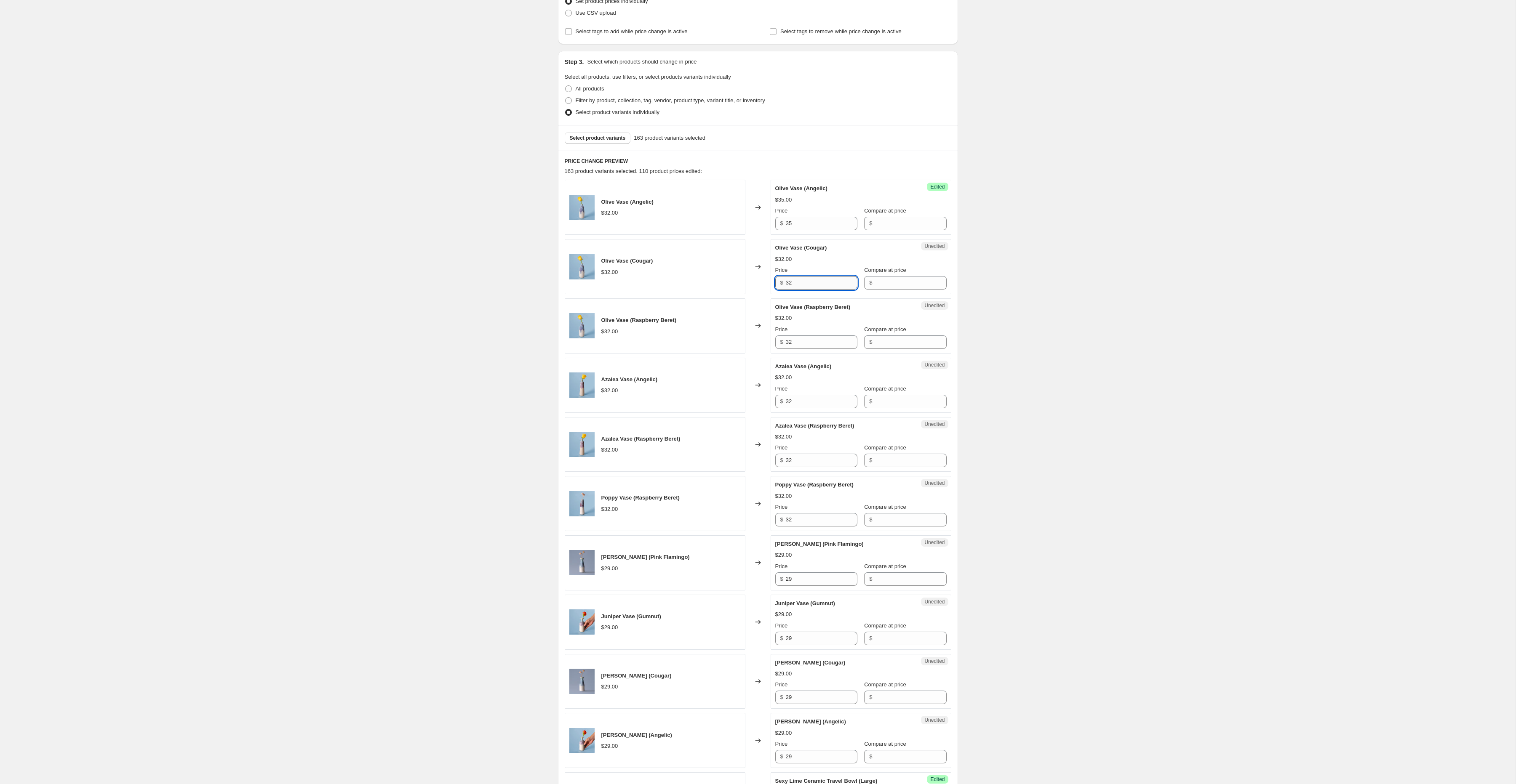
click at [804, 282] on input "32" at bounding box center [822, 282] width 72 height 14
type input "35"
click at [802, 345] on input "32" at bounding box center [822, 342] width 72 height 14
type input "35"
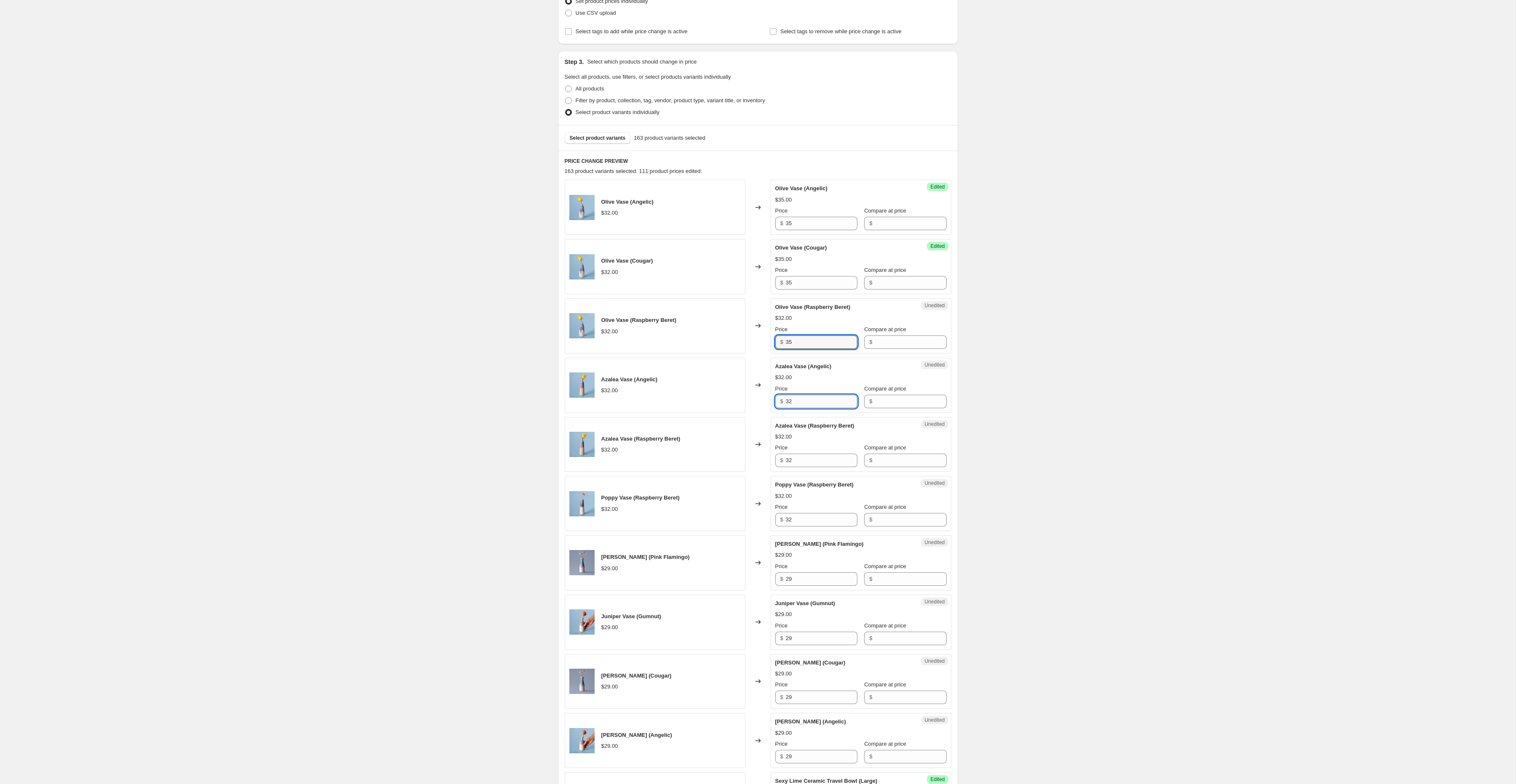
click at [801, 399] on input "32" at bounding box center [822, 401] width 72 height 14
type input "35"
click at [816, 465] on input "32" at bounding box center [822, 460] width 72 height 14
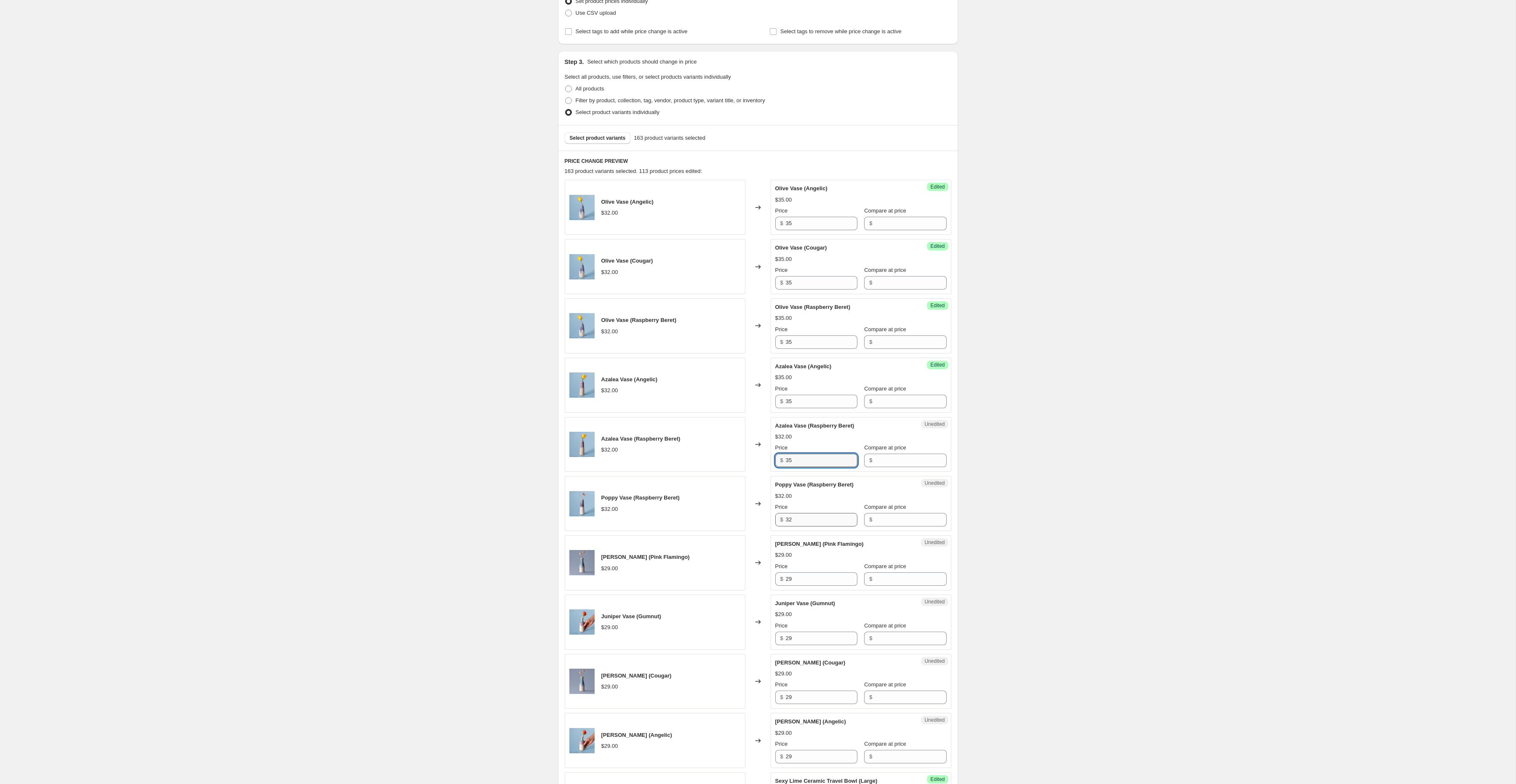
type input "35"
click at [813, 520] on input "32" at bounding box center [822, 519] width 72 height 14
type input "35"
click at [795, 583] on input "29" at bounding box center [822, 579] width 72 height 14
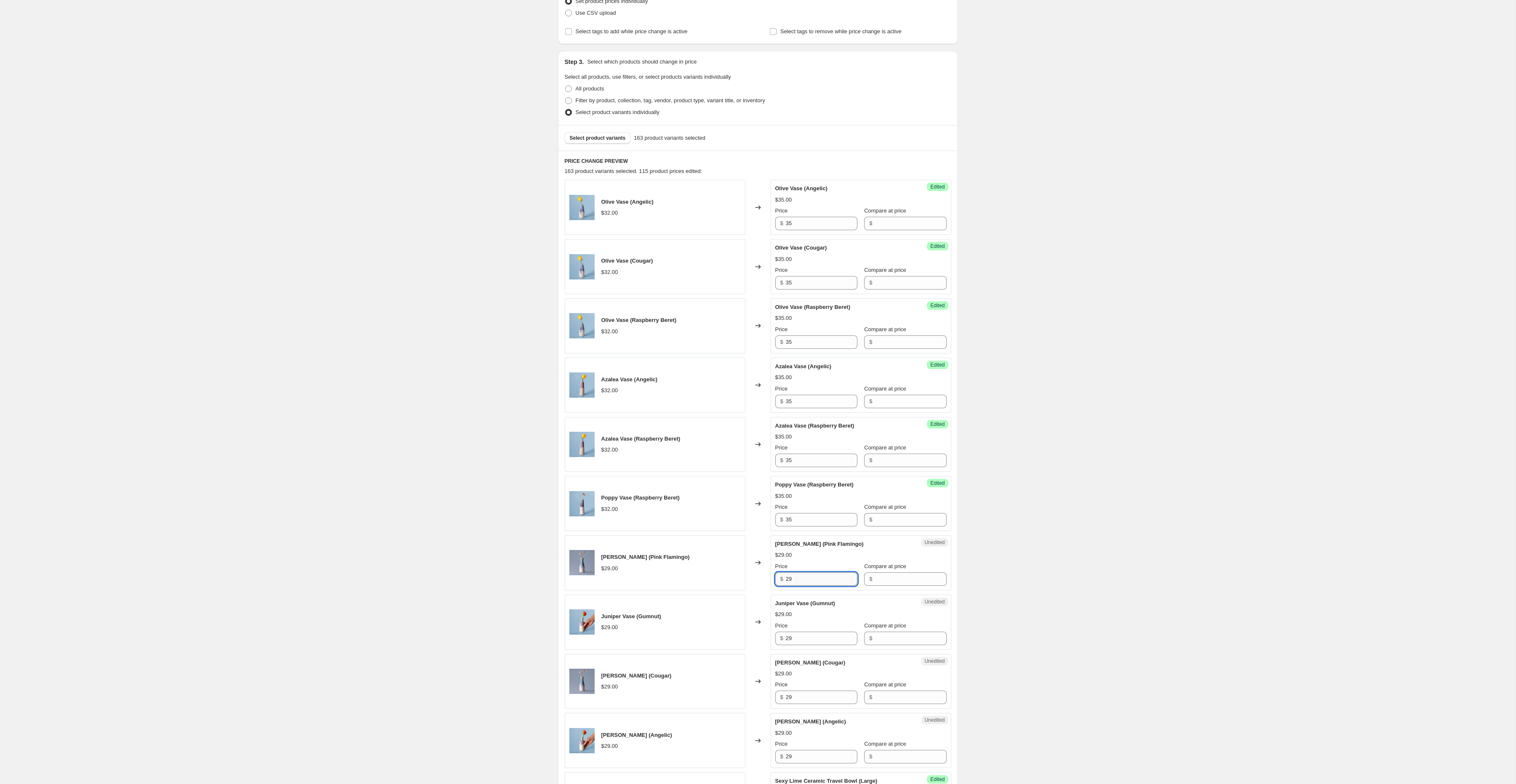
click at [795, 583] on input "29" at bounding box center [822, 579] width 72 height 14
type input "35"
click at [796, 630] on div "Price" at bounding box center [816, 626] width 82 height 8
click at [795, 640] on input "29" at bounding box center [822, 638] width 72 height 14
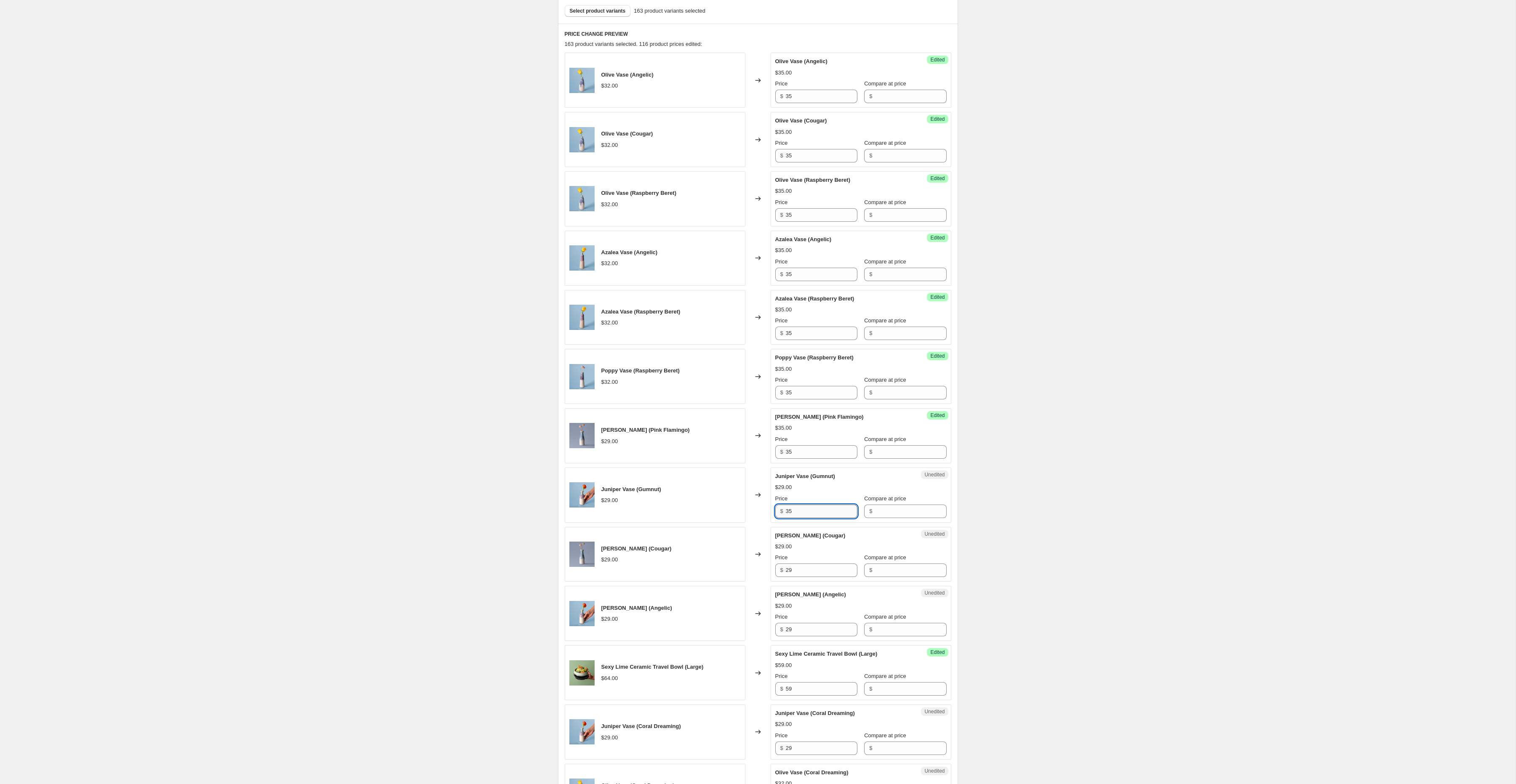
scroll to position [261, 0]
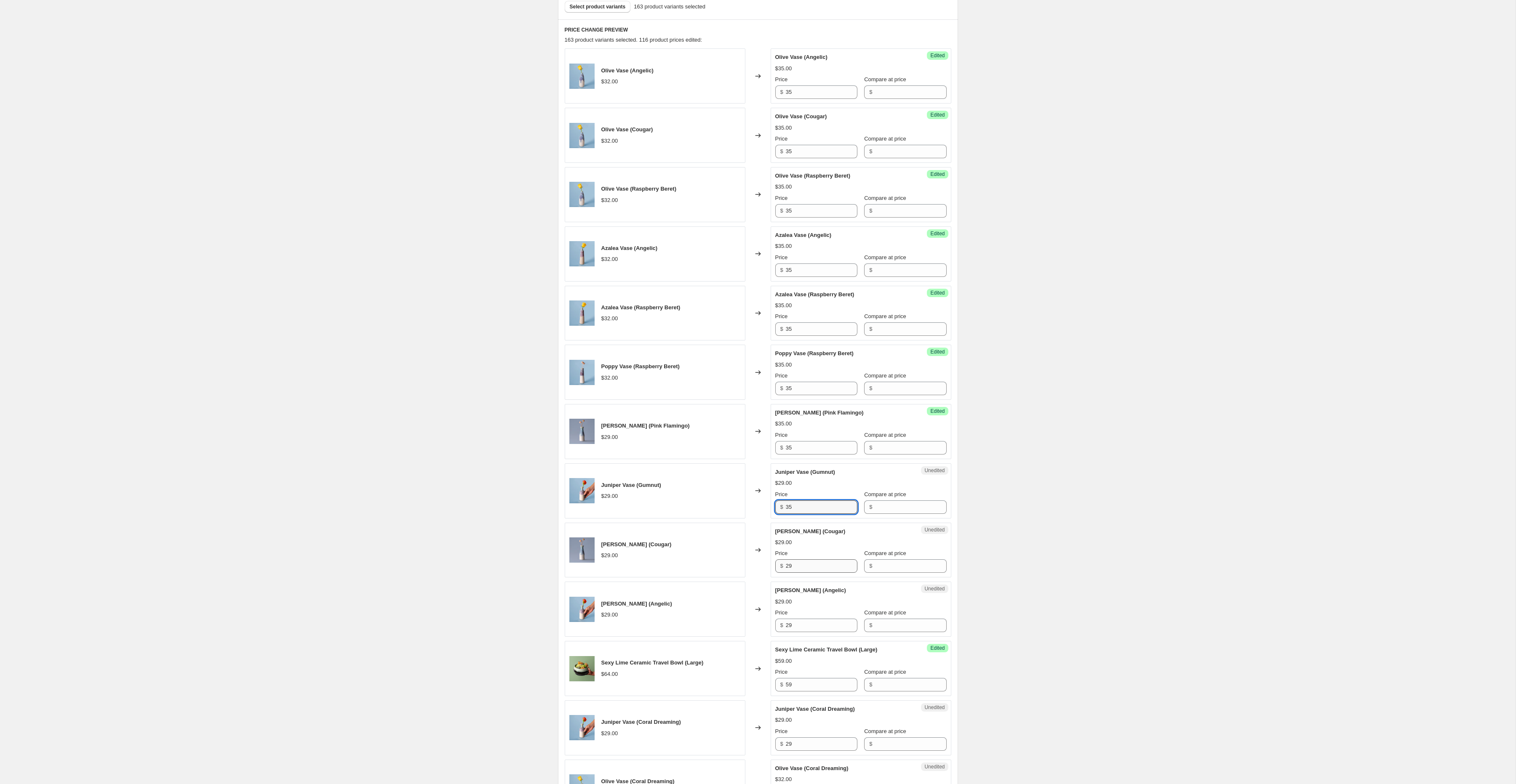
type input "35"
click at [796, 573] on input "29" at bounding box center [822, 566] width 72 height 14
type input "35"
click at [793, 632] on input "29" at bounding box center [822, 625] width 72 height 14
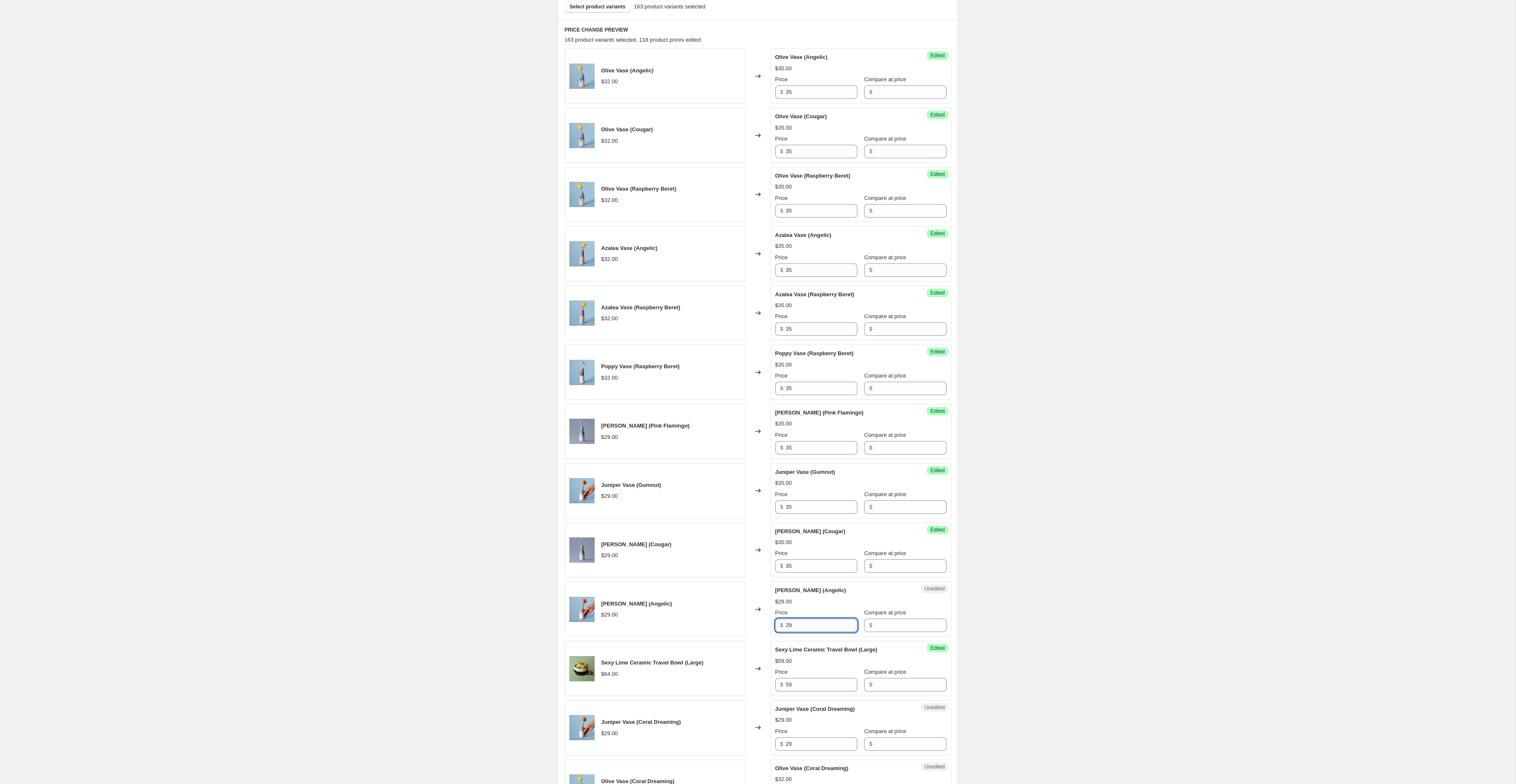
click at [793, 632] on input "29" at bounding box center [822, 625] width 72 height 14
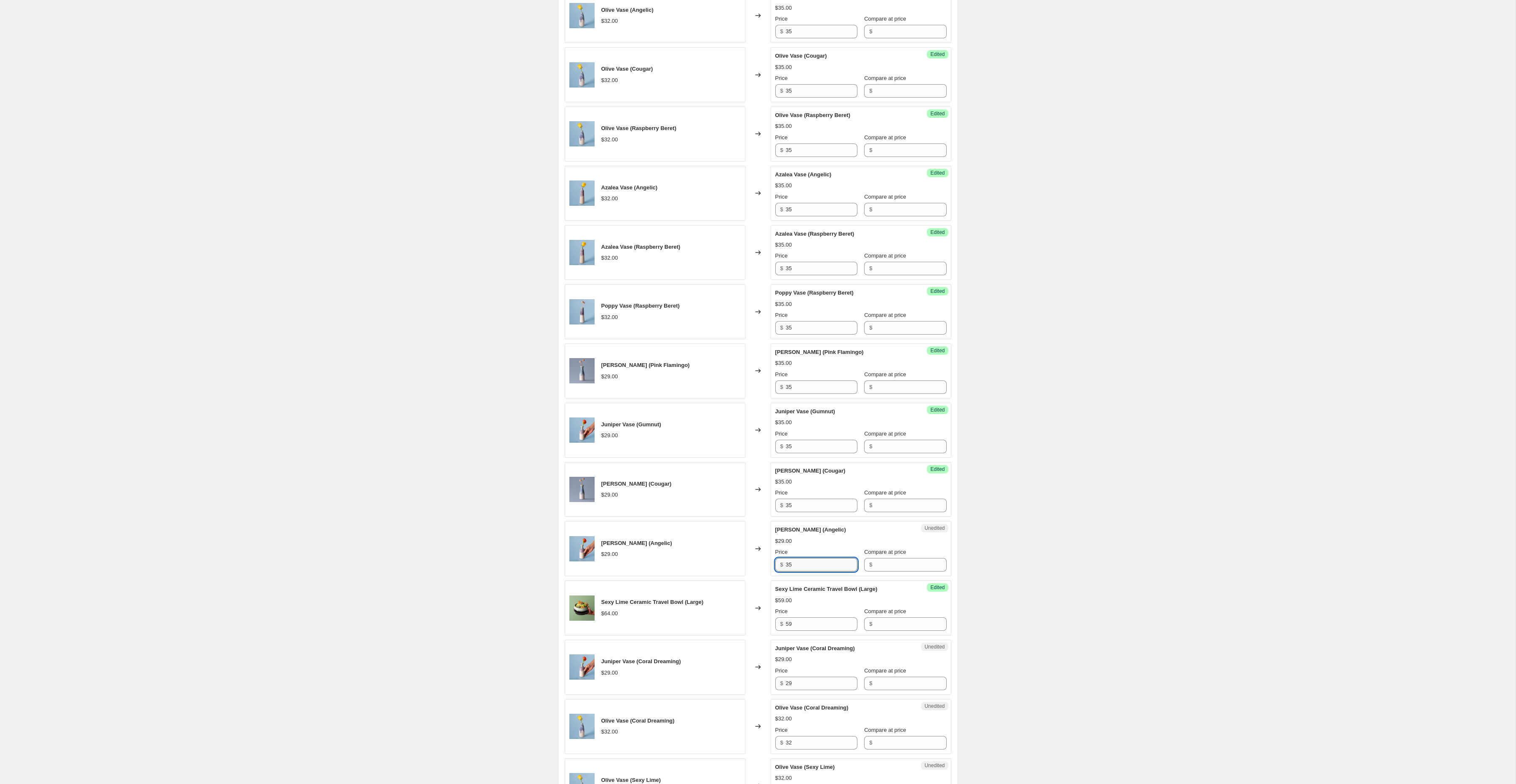
type input "35"
click at [793, 631] on input "59" at bounding box center [822, 624] width 72 height 14
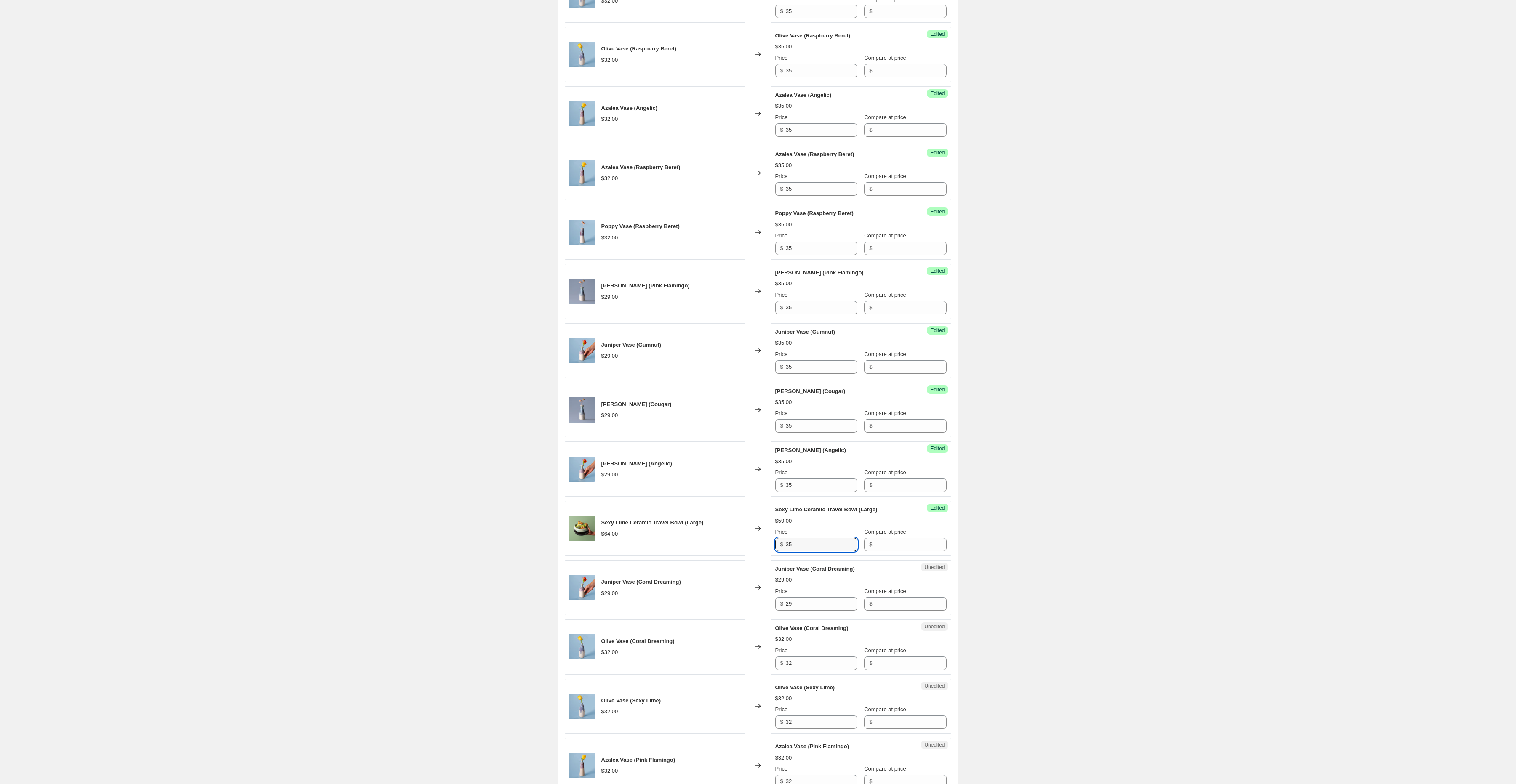
scroll to position [404, 0]
type input "35"
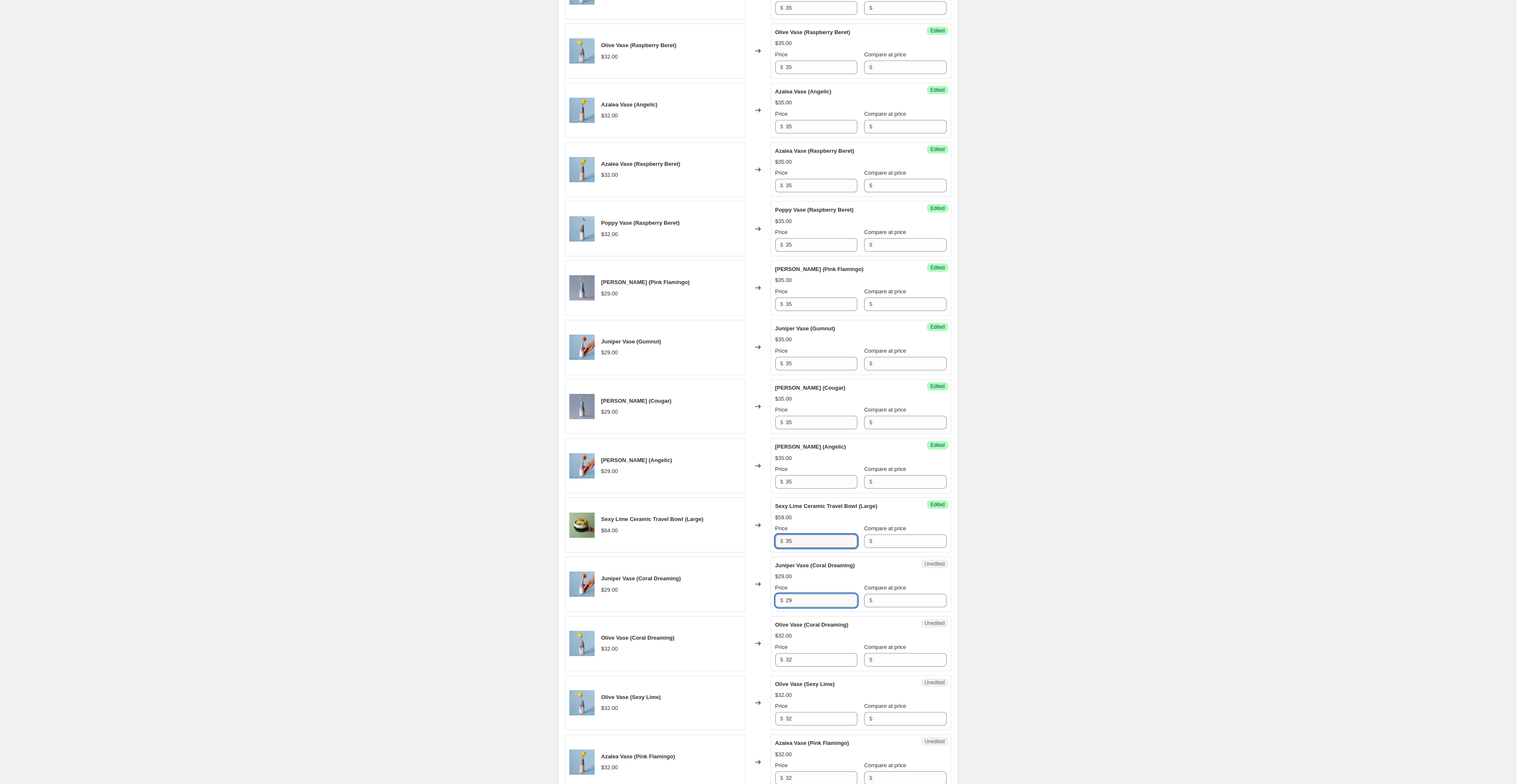
click at [800, 608] on input "29" at bounding box center [822, 600] width 72 height 14
type input "35"
click at [794, 659] on div "Price $ 32" at bounding box center [816, 655] width 82 height 24
click at [794, 665] on input "32" at bounding box center [822, 660] width 72 height 14
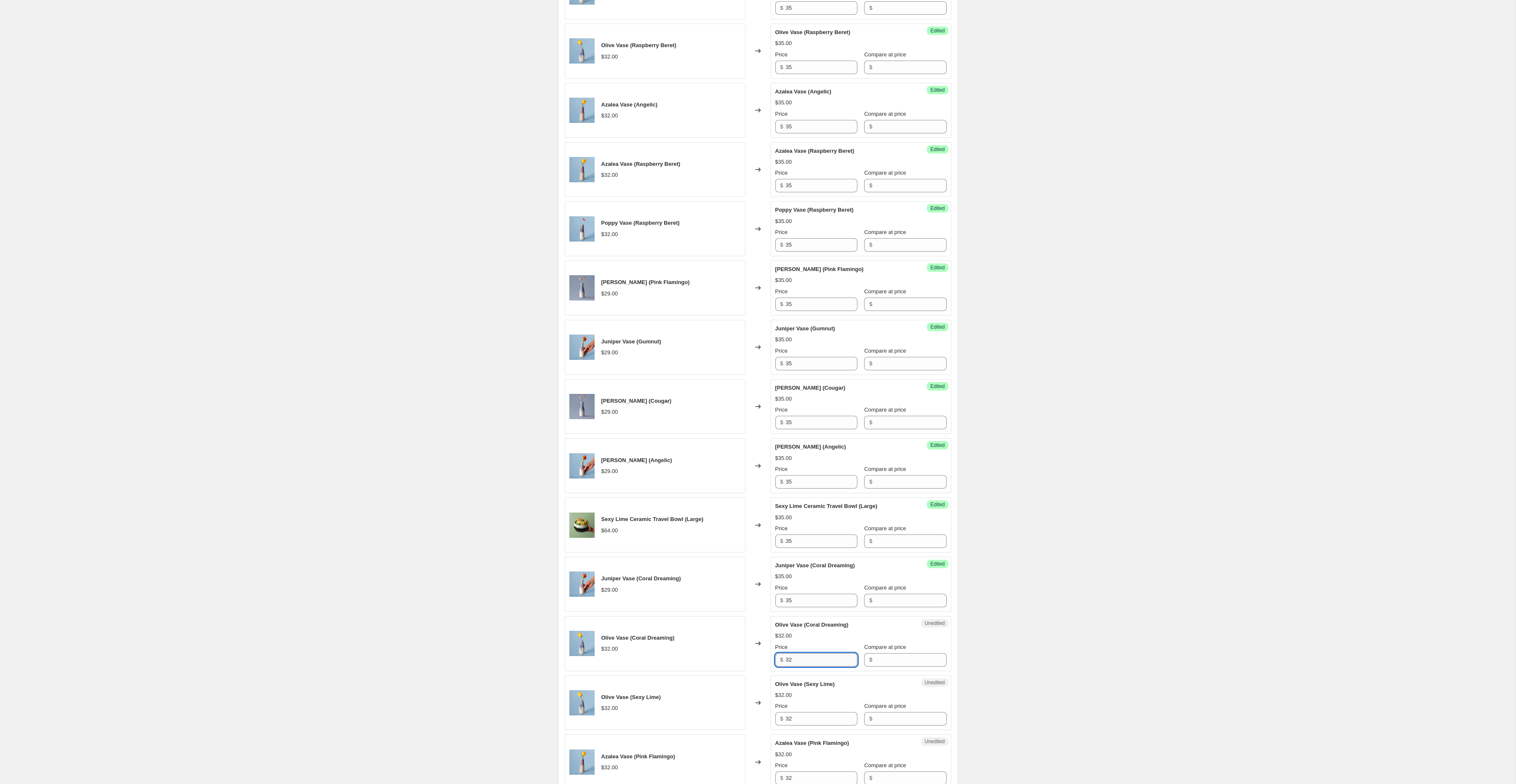
click at [794, 665] on input "32" at bounding box center [822, 660] width 72 height 14
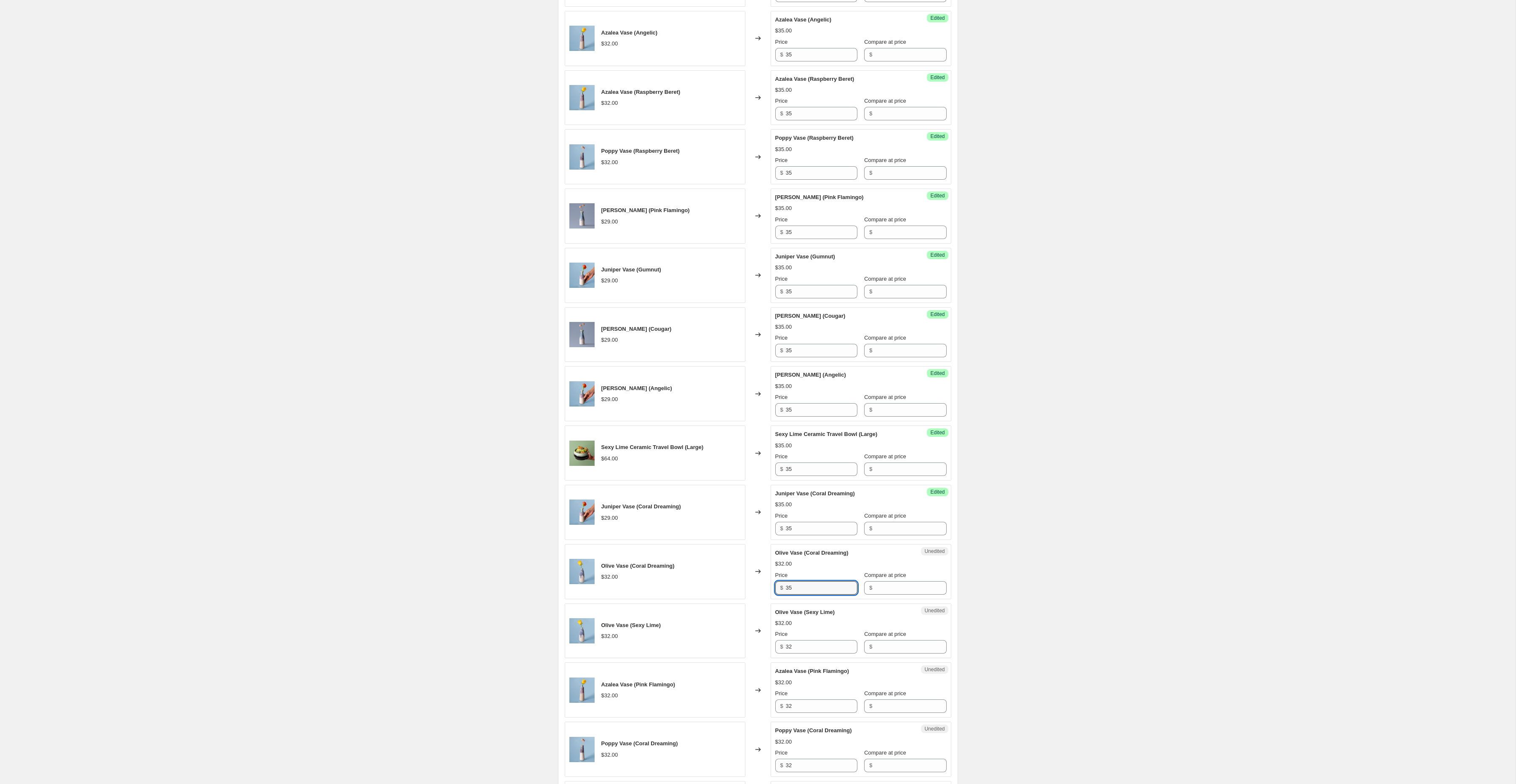
scroll to position [476, 0]
type input "35"
click at [794, 650] on input "32" at bounding box center [822, 646] width 72 height 14
type input "35"
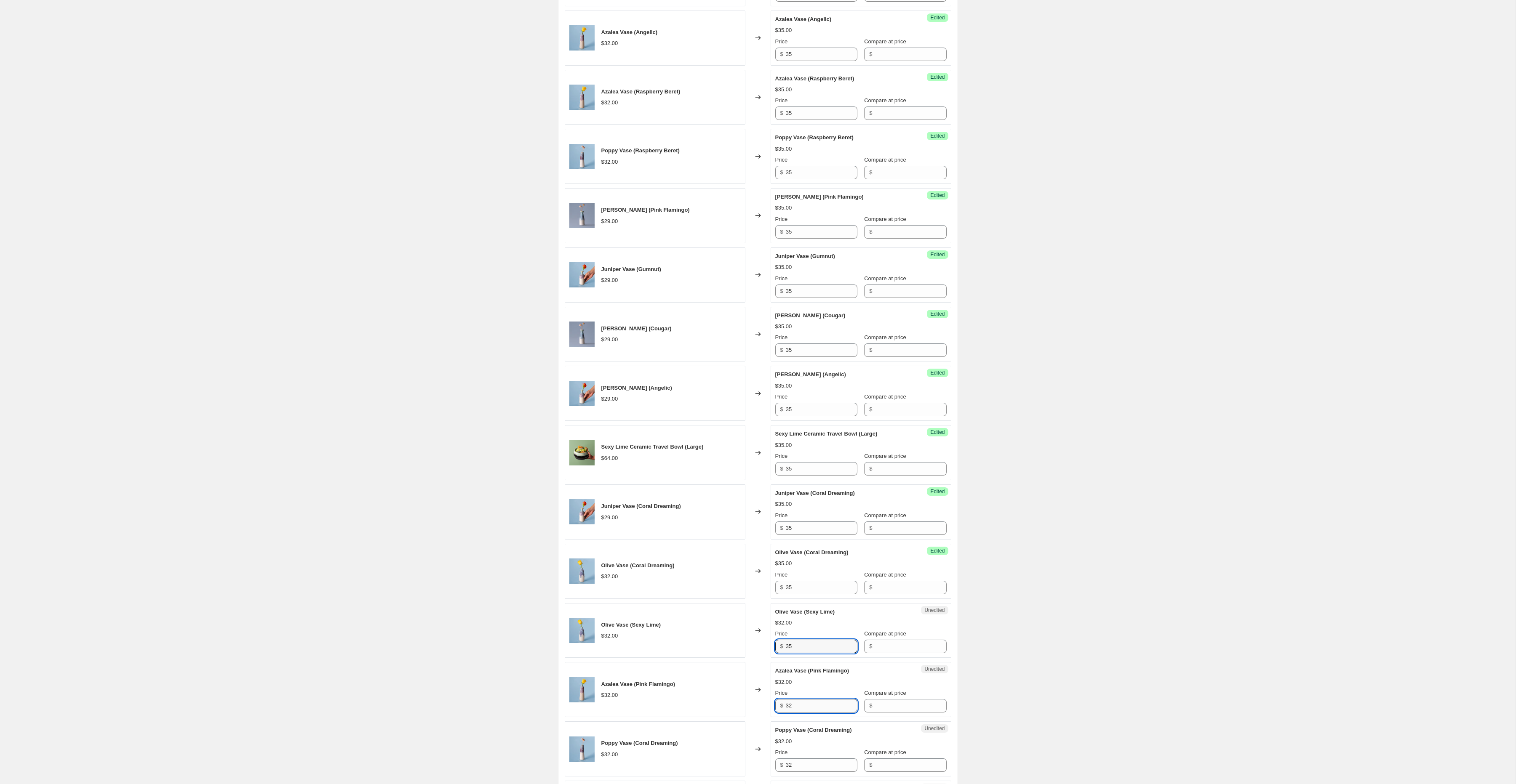
click at [803, 712] on input "32" at bounding box center [822, 706] width 72 height 14
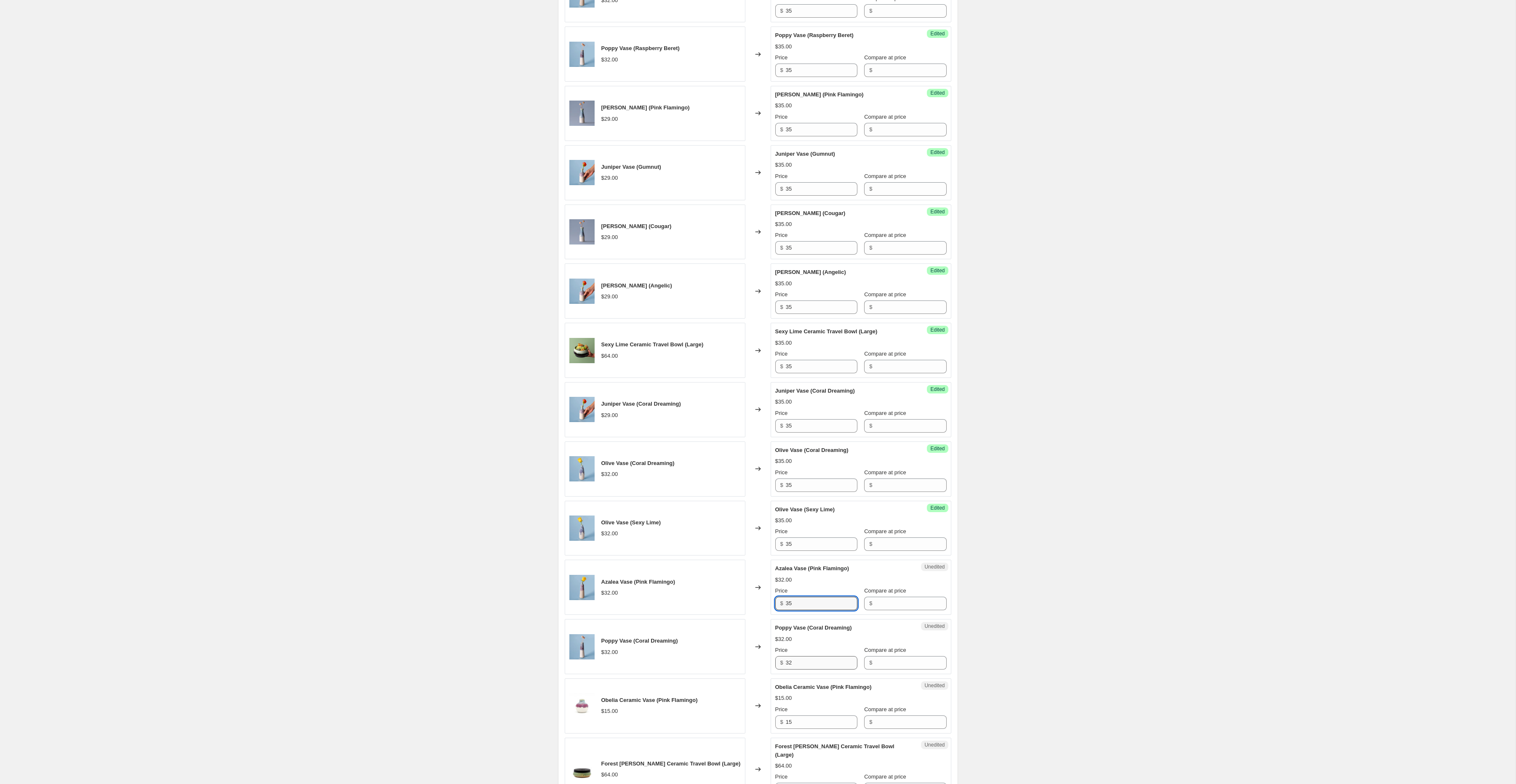
type input "35"
click at [801, 669] on input "32" at bounding box center [822, 663] width 72 height 14
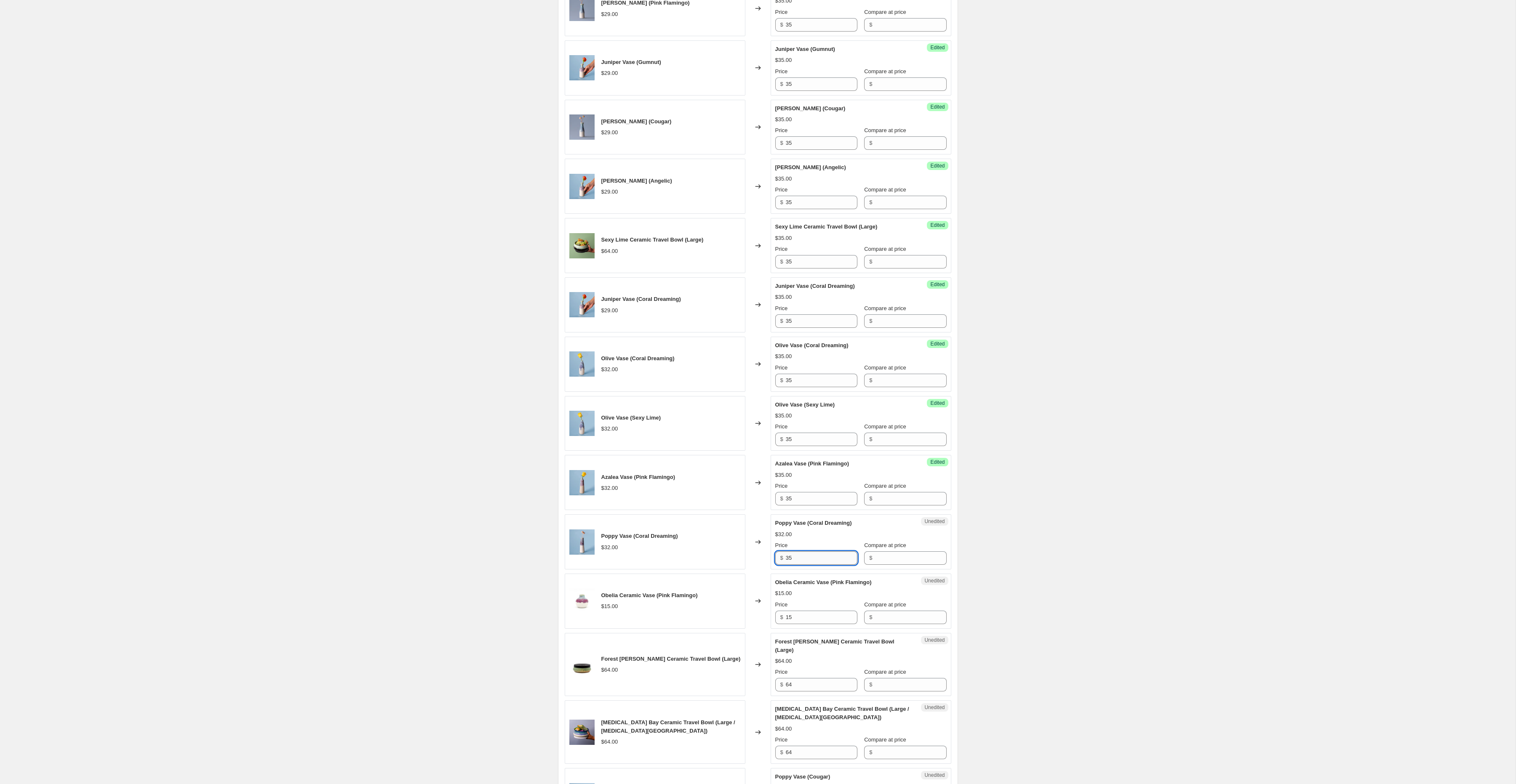
scroll to position [685, 0]
type input "35"
click at [796, 623] on input "15" at bounding box center [822, 616] width 72 height 14
click at [796, 623] on input "19" at bounding box center [822, 616] width 72 height 14
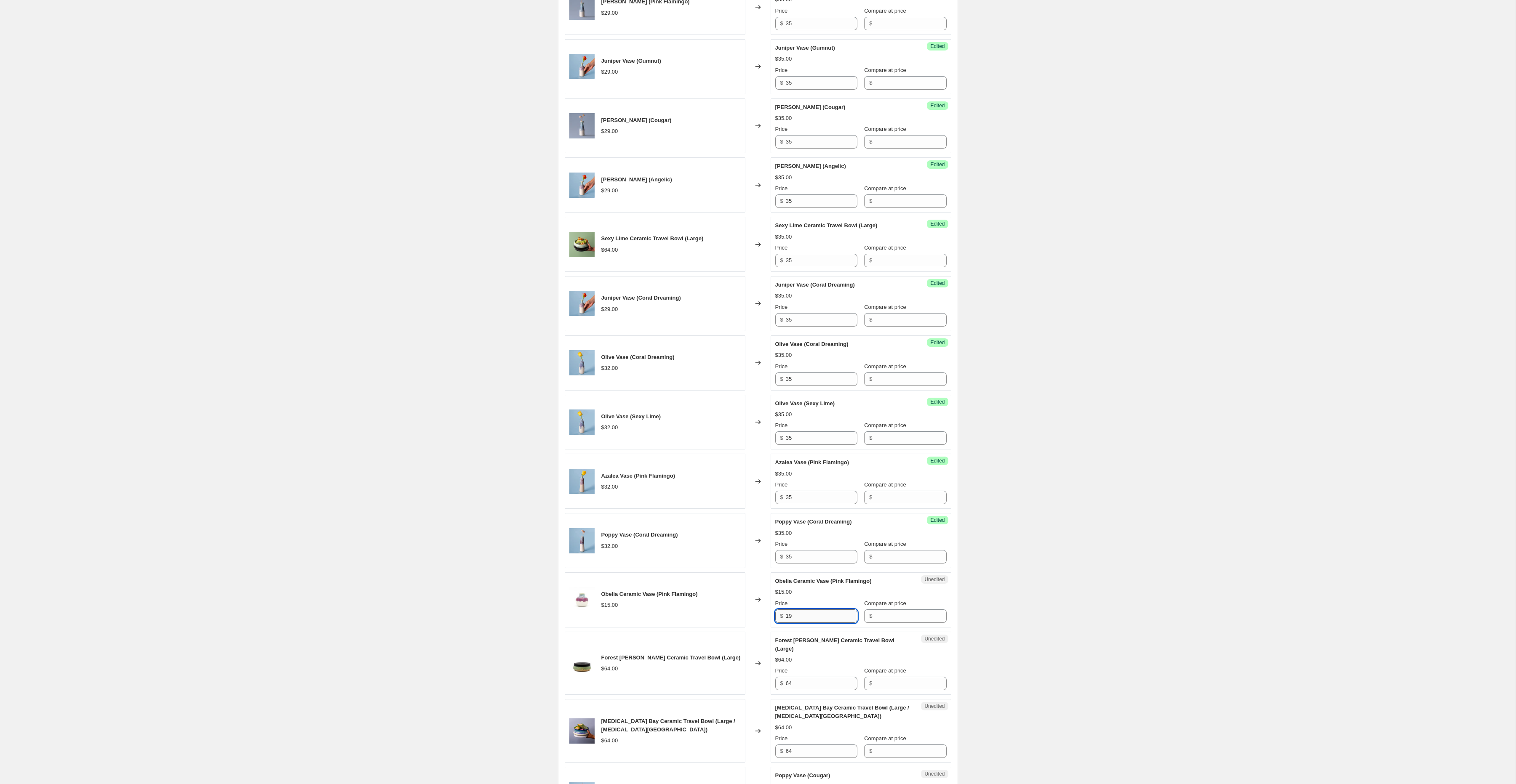
click at [796, 623] on input "19" at bounding box center [822, 616] width 72 height 14
type input "19"
click at [804, 684] on input "64" at bounding box center [822, 683] width 72 height 14
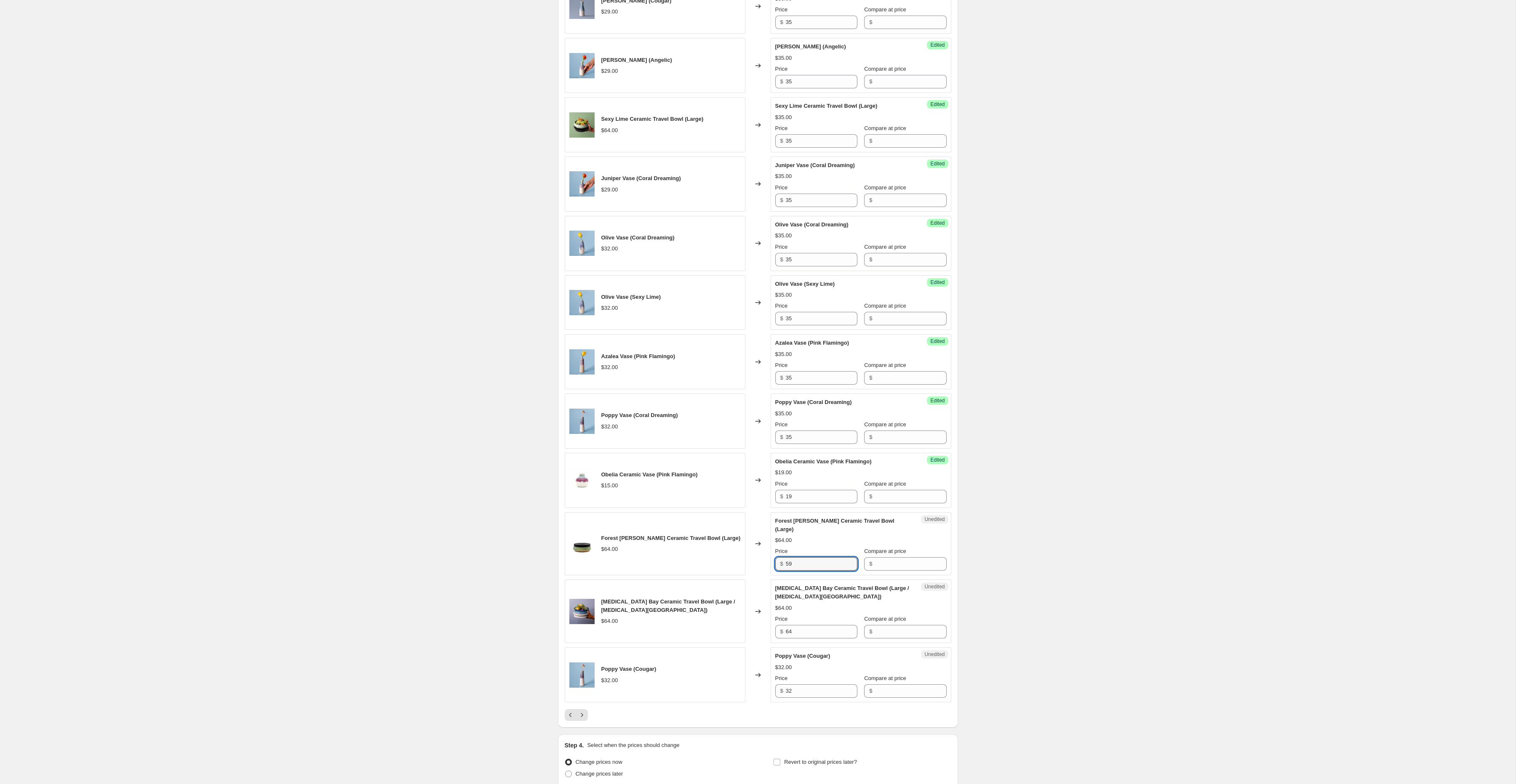
scroll to position [818, 0]
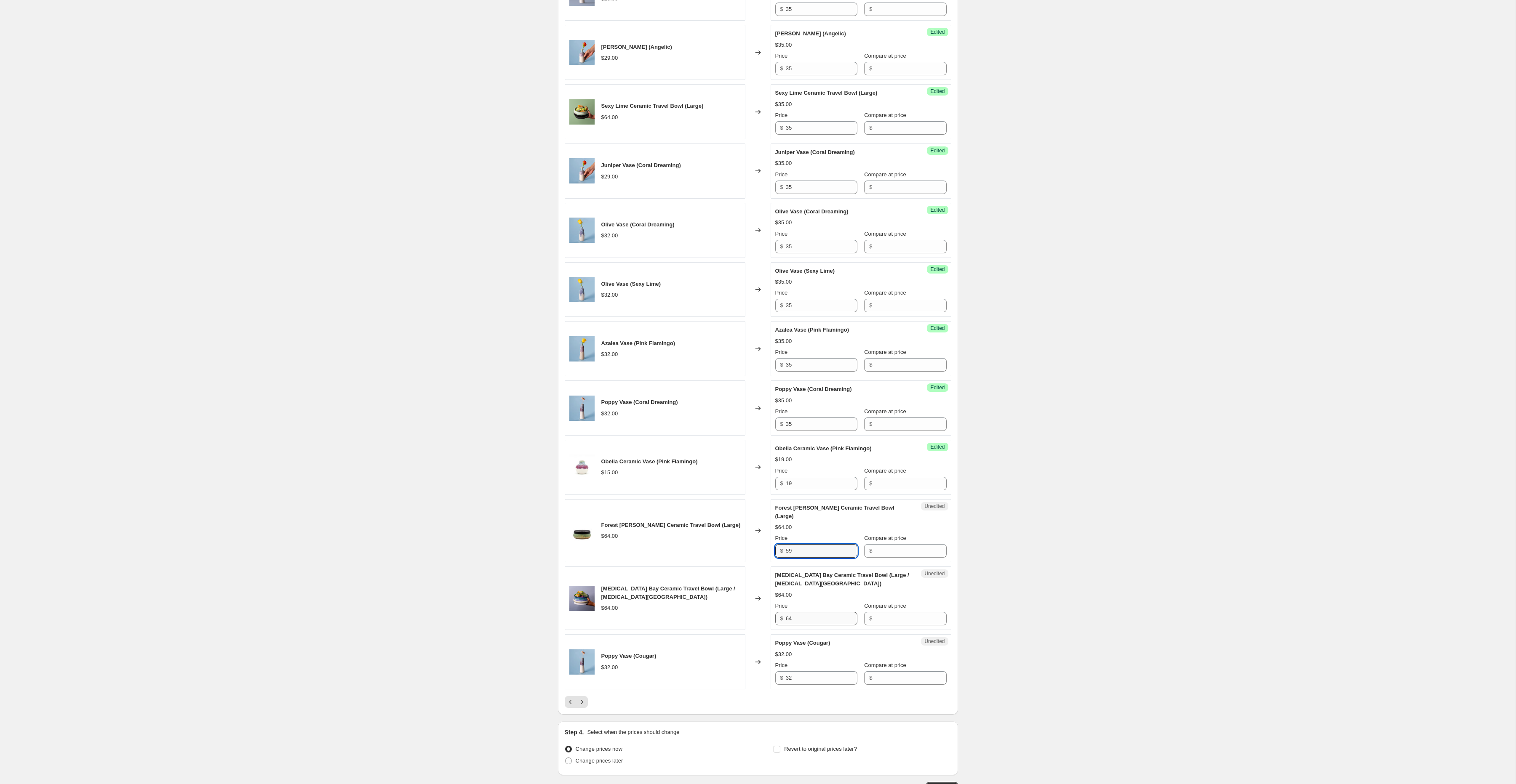
type input "59"
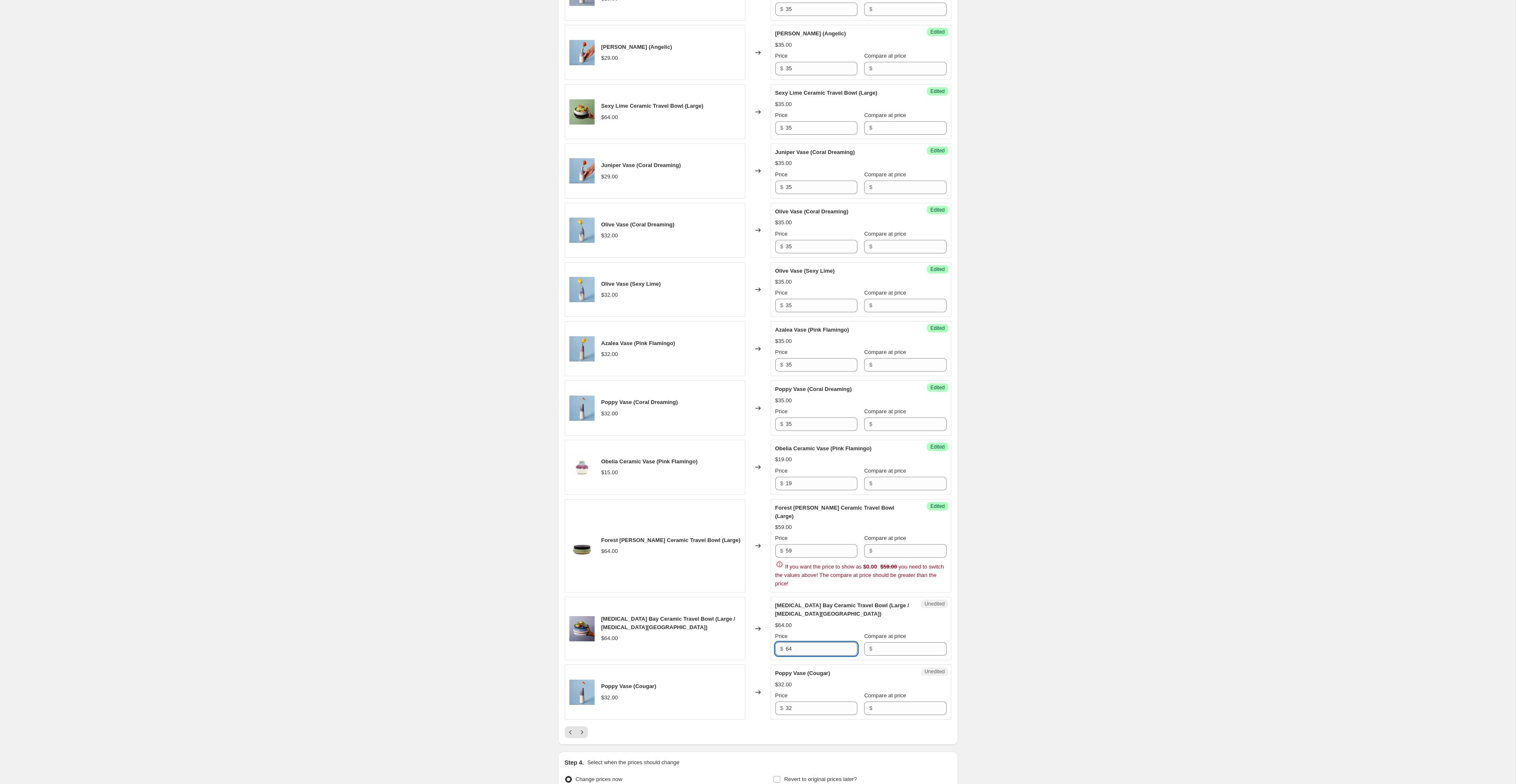
click at [813, 620] on div "[MEDICAL_DATA] Bay Ceramic Travel Bowl (Large / [MEDICAL_DATA] Bay) $64.00 Pric…" at bounding box center [860, 629] width 171 height 54
click at [803, 646] on input "64" at bounding box center [822, 649] width 72 height 14
click at [803, 646] on input "64" at bounding box center [822, 649] width 72 height 14
type input "59"
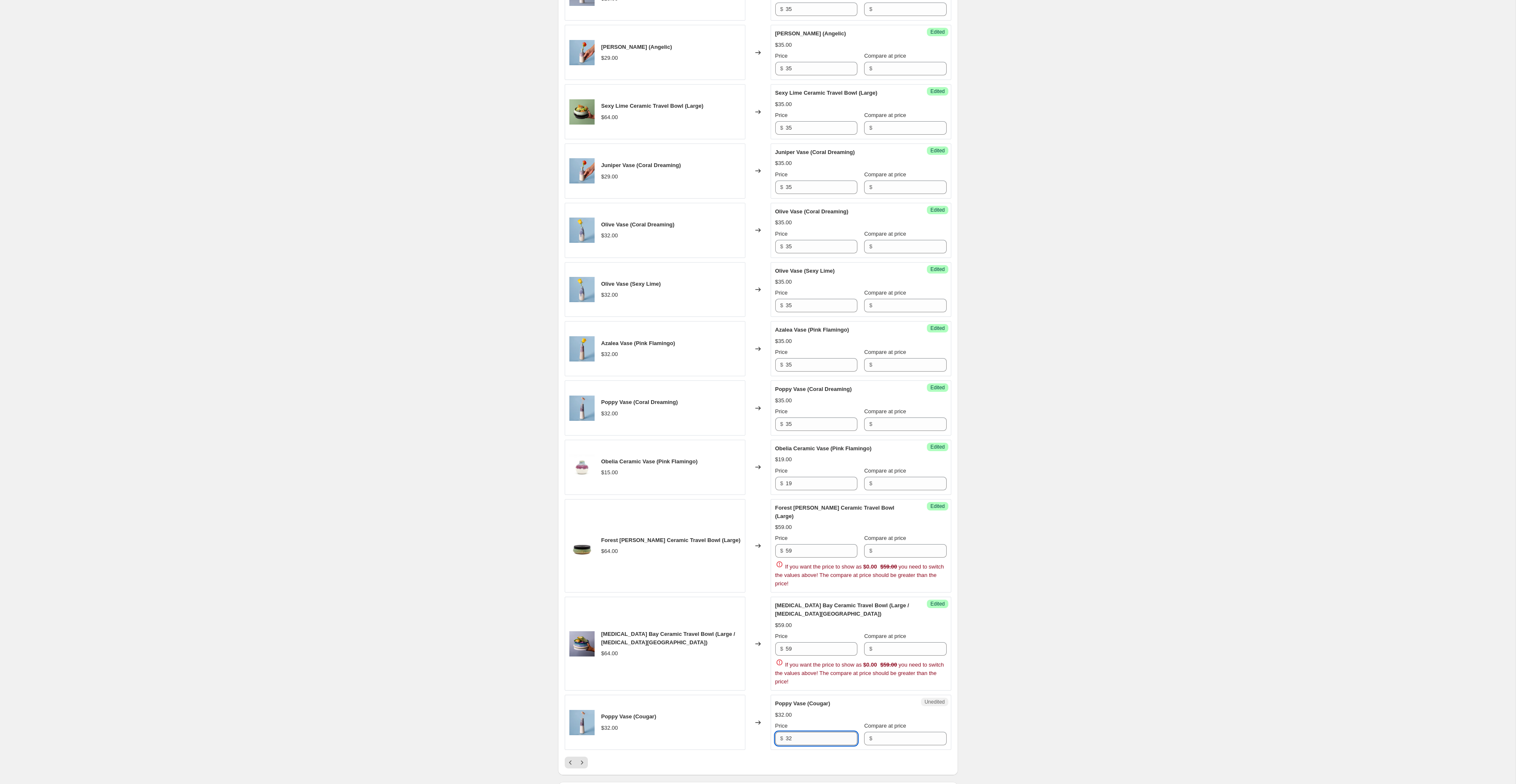
click at [800, 710] on div "Poppy Vase (Cougar) $32.00 Price $ 32 Compare at price $" at bounding box center [860, 722] width 171 height 46
click at [797, 740] on input "32" at bounding box center [822, 738] width 72 height 14
click at [803, 740] on input "19" at bounding box center [822, 738] width 72 height 14
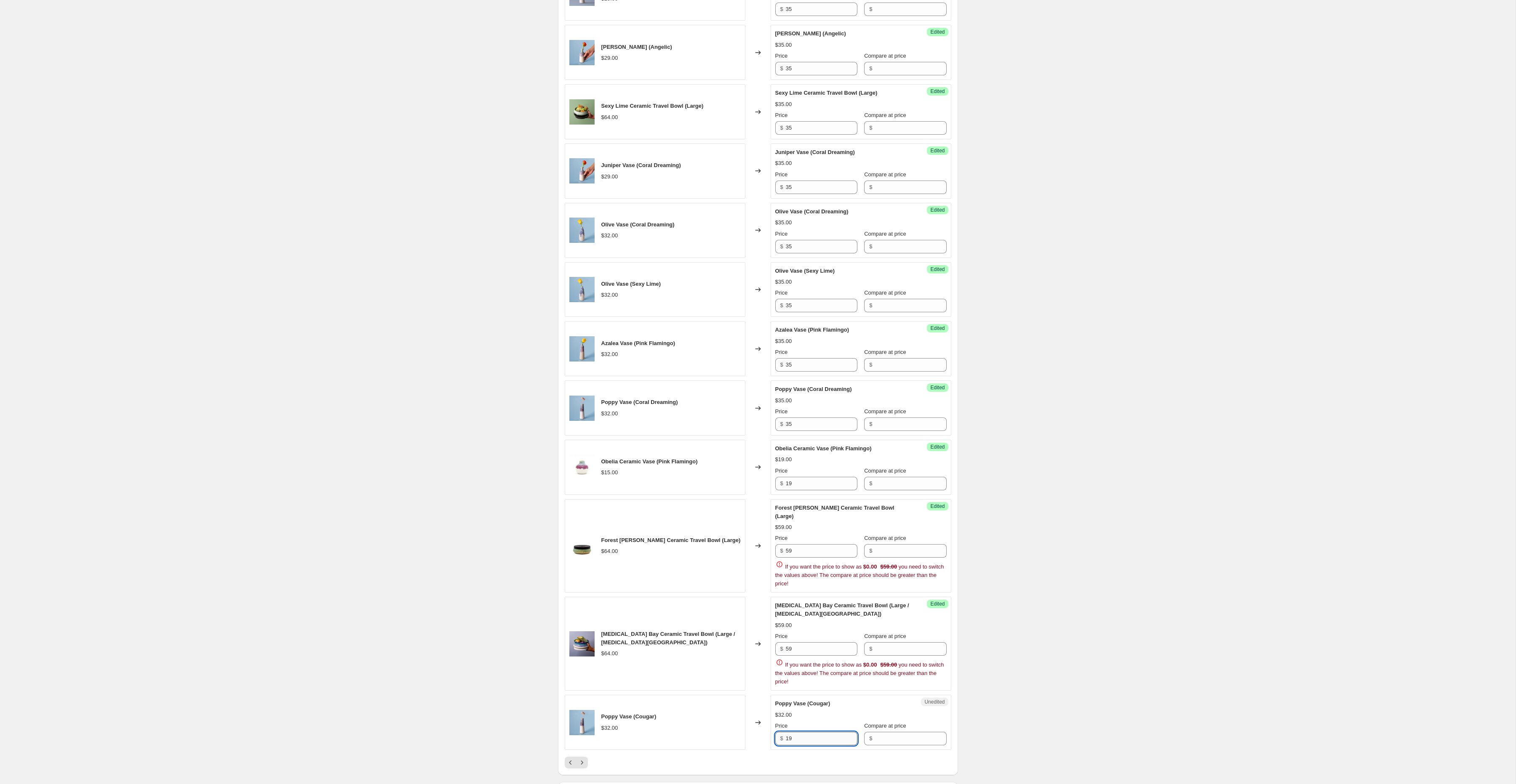
click at [803, 740] on input "19" at bounding box center [822, 738] width 72 height 14
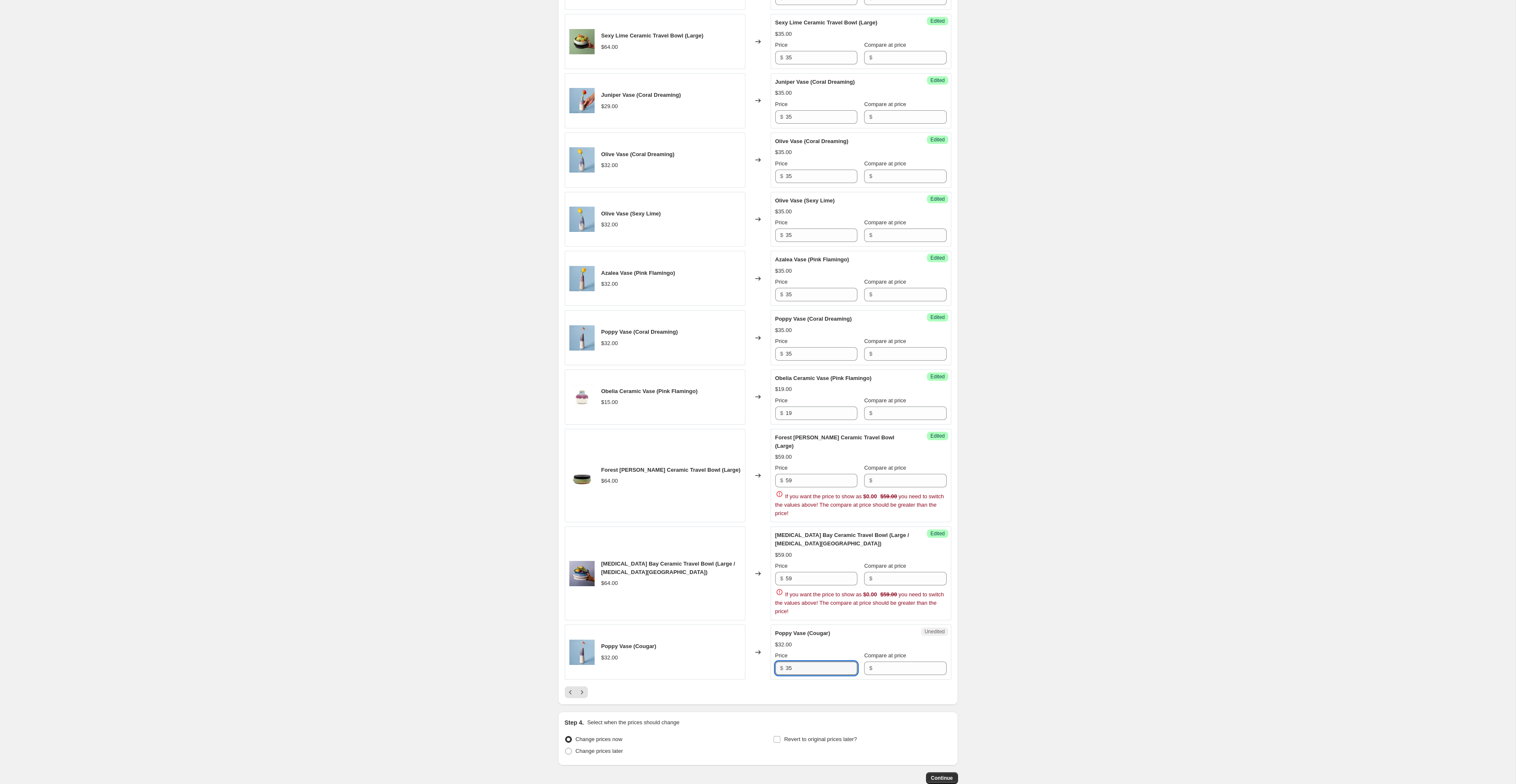
scroll to position [889, 0]
type input "35"
click at [583, 692] on icon "Next" at bounding box center [582, 691] width 8 height 8
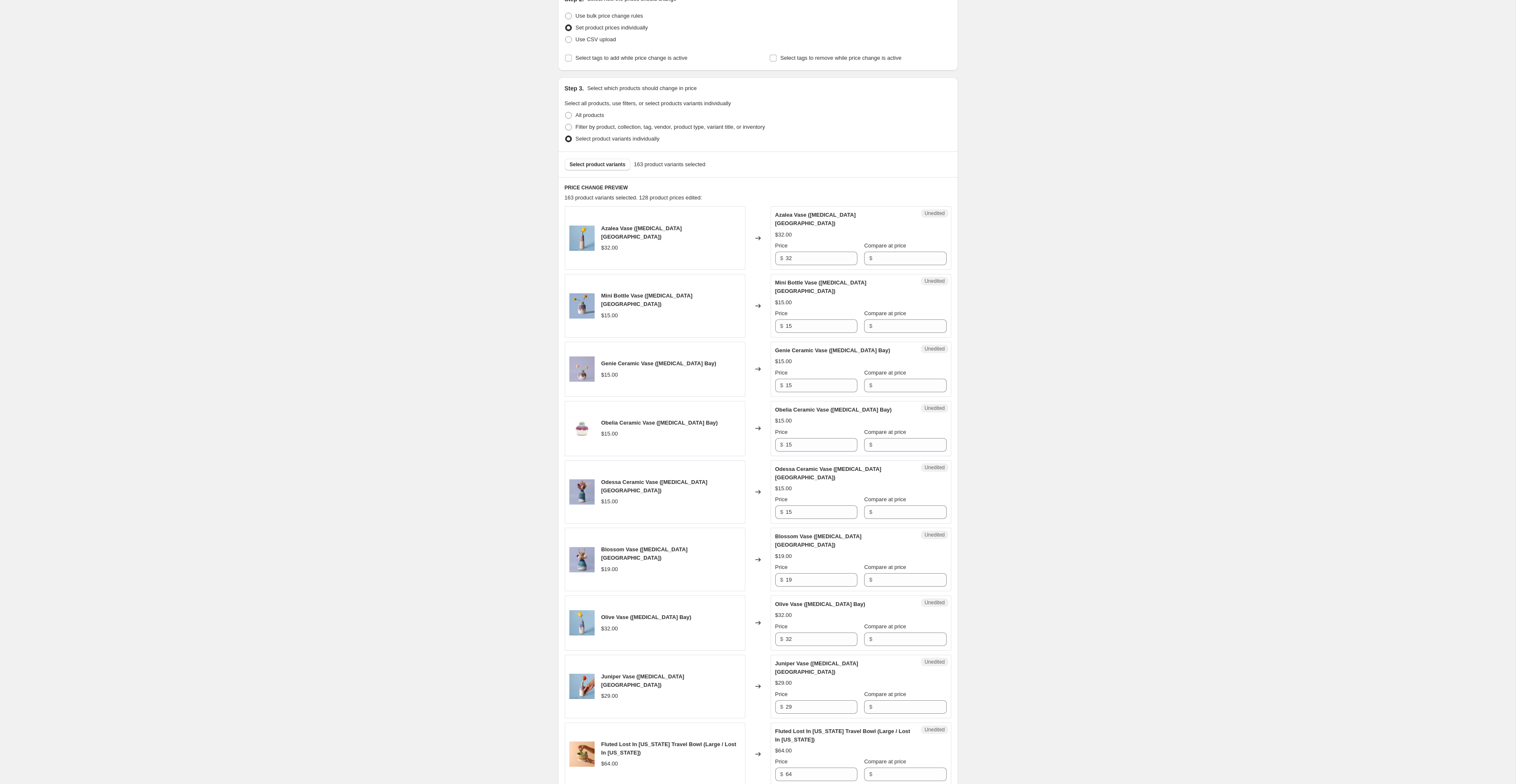
scroll to position [101, 0]
click at [596, 164] on span "Select product variants" at bounding box center [597, 165] width 56 height 6
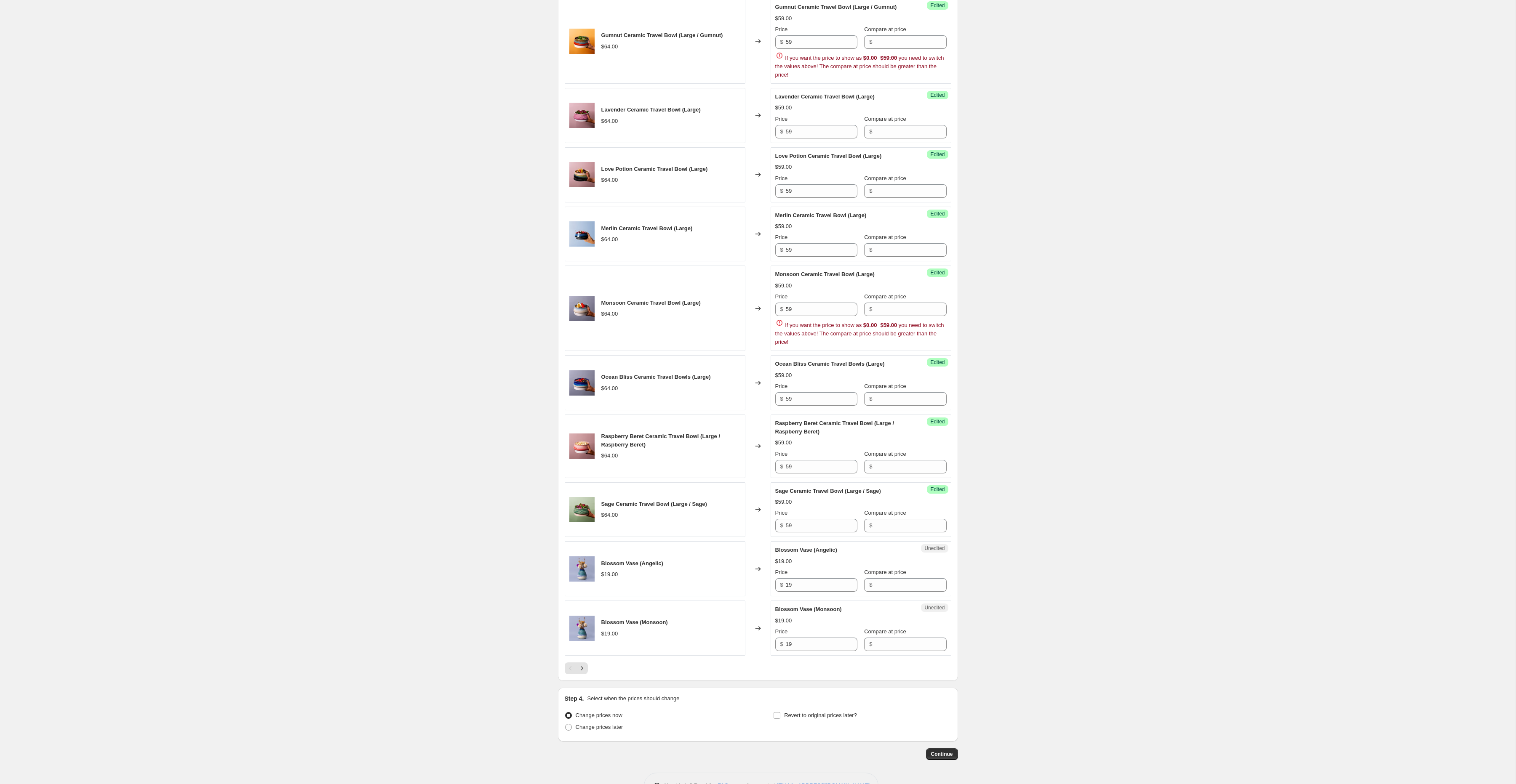
scroll to position [1102, 0]
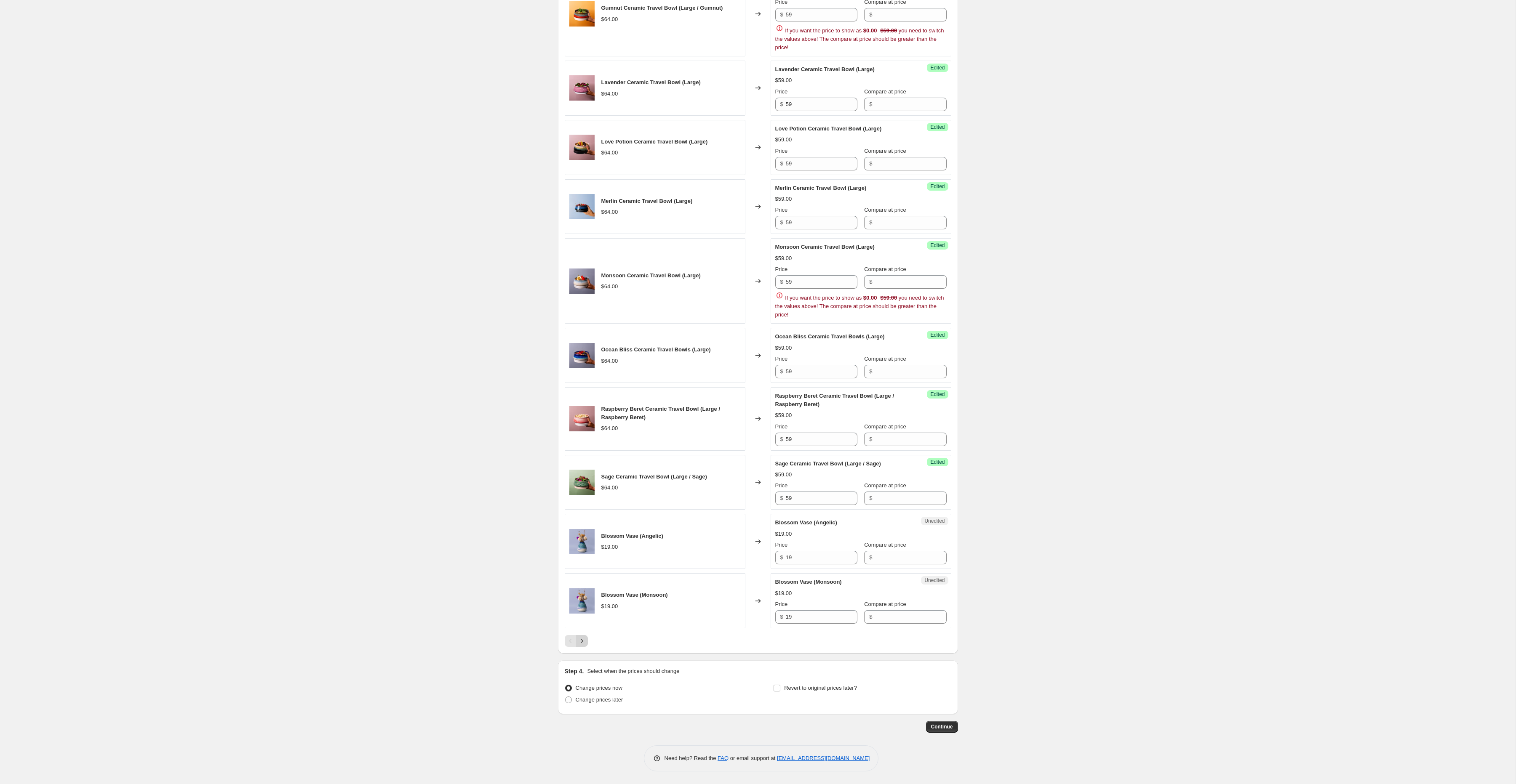
click at [584, 643] on icon "Next" at bounding box center [582, 641] width 8 height 8
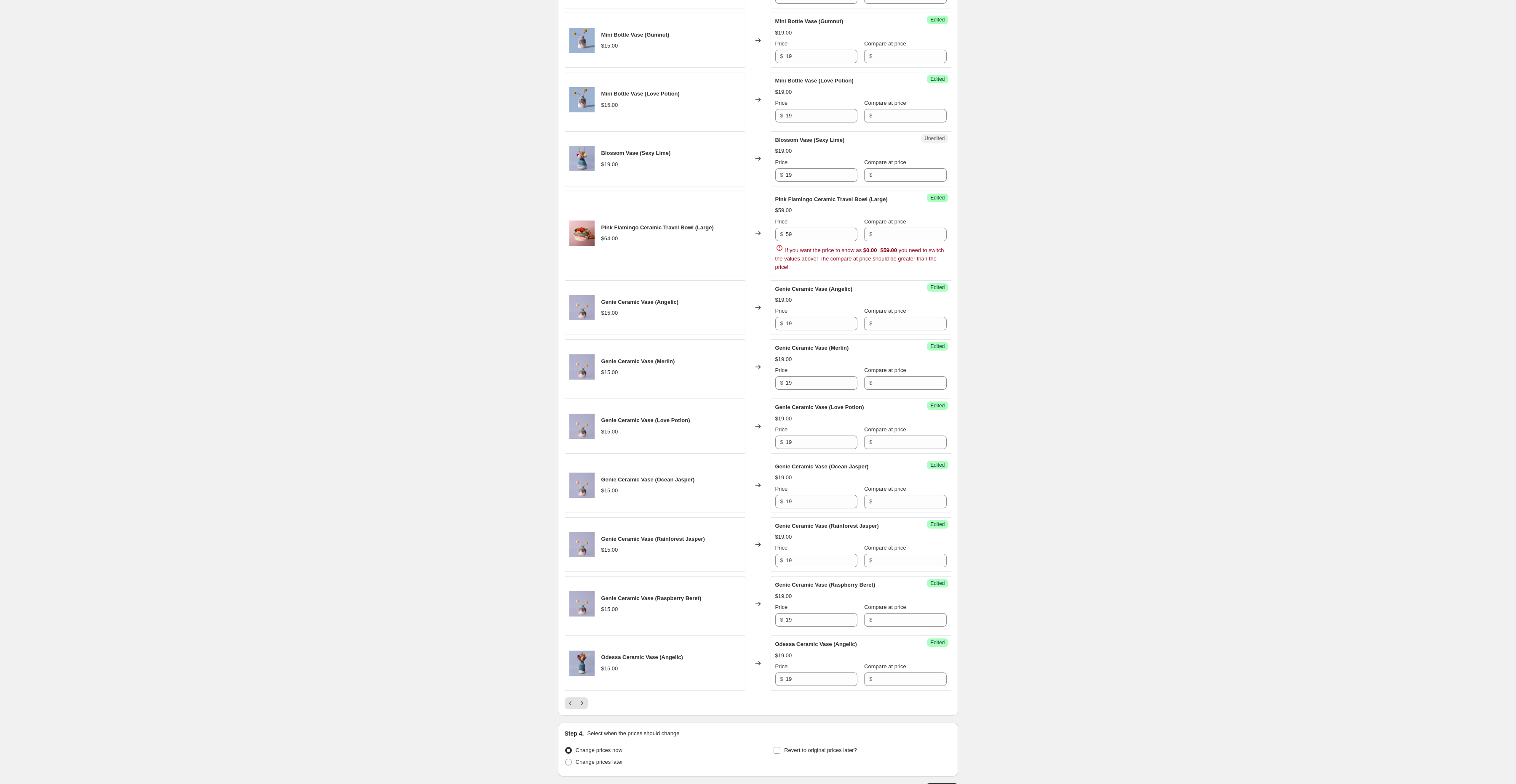
scroll to position [902, 0]
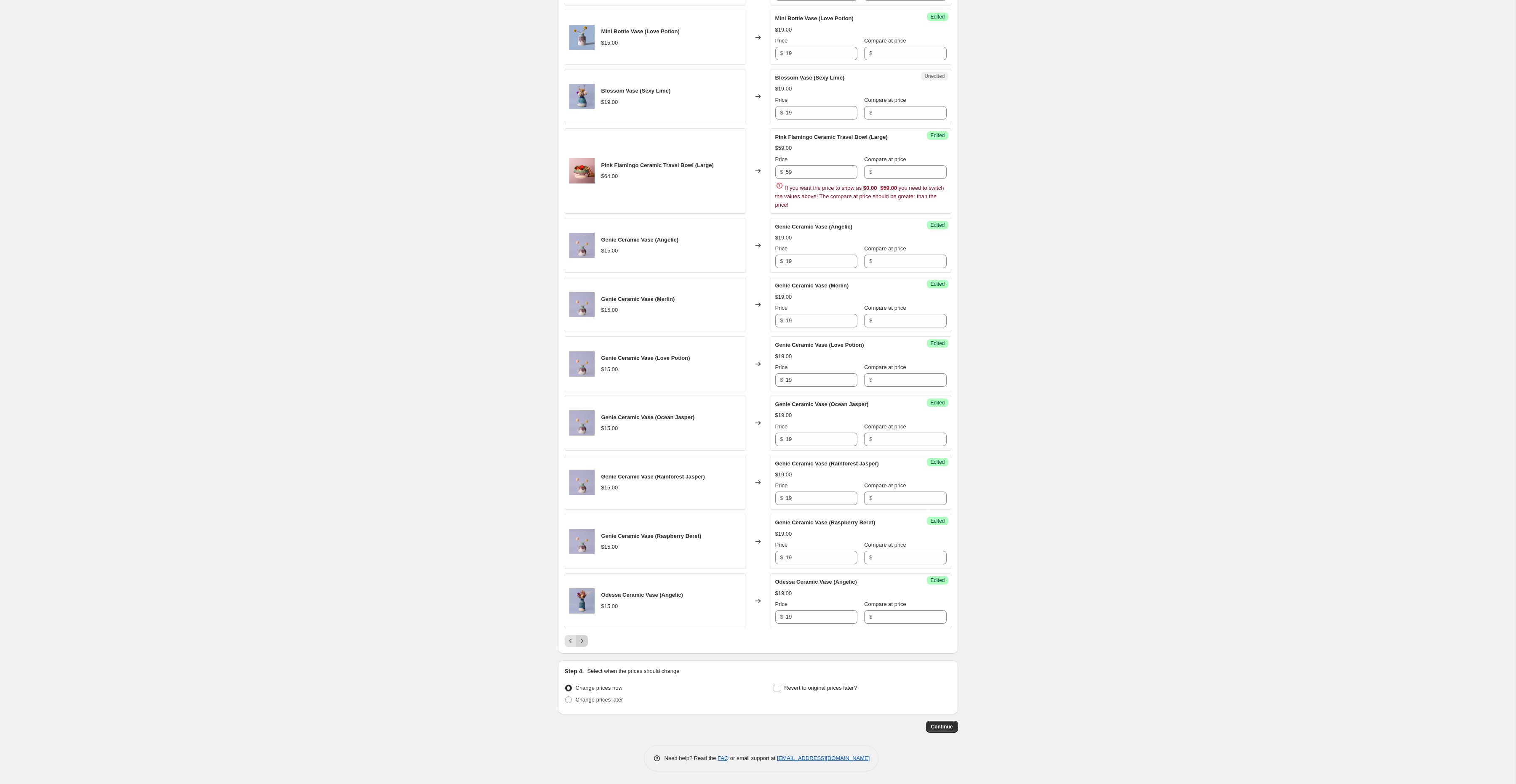
click at [587, 643] on button "Next" at bounding box center [582, 641] width 12 height 12
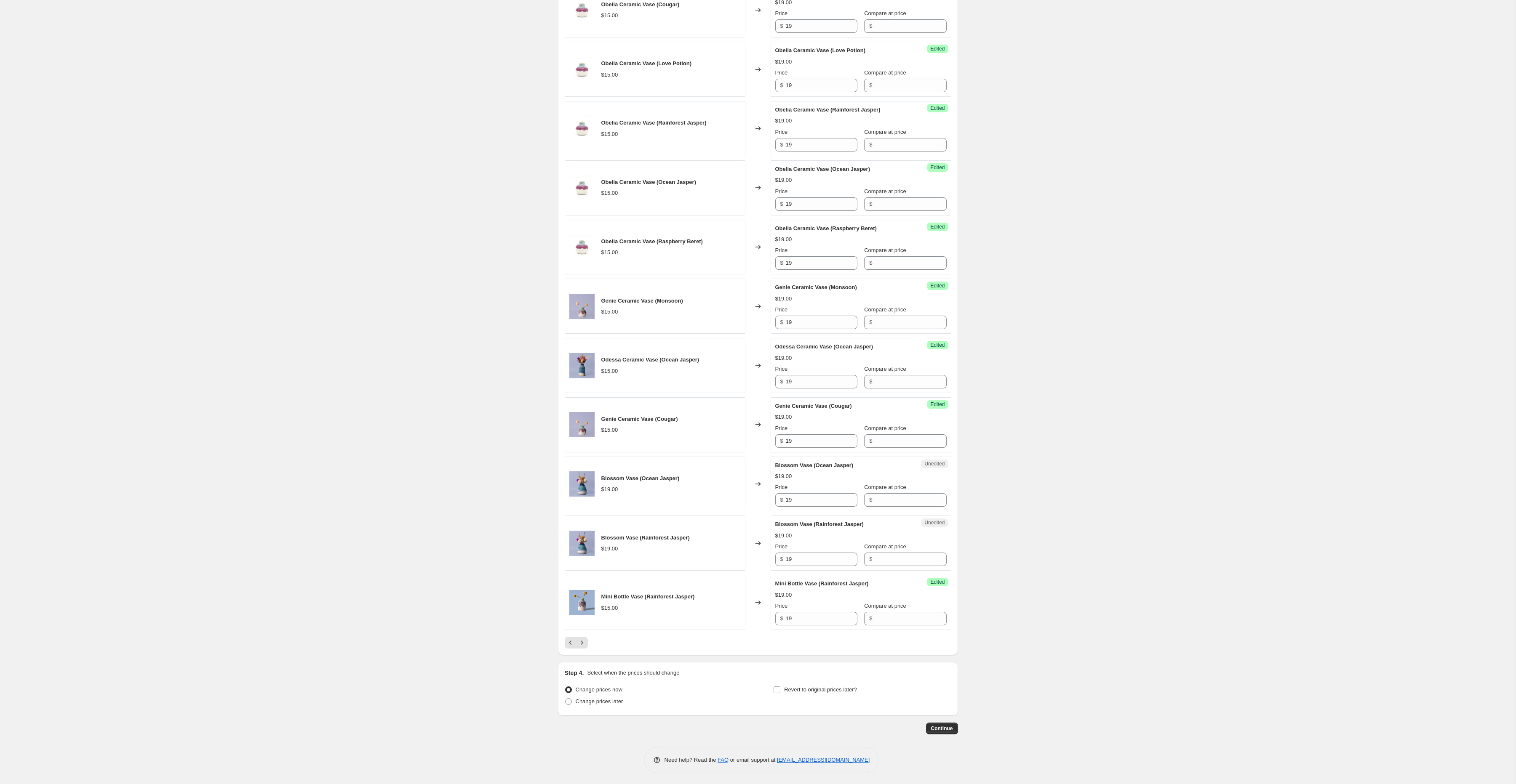
scroll to position [871, 0]
click at [587, 640] on button "Next" at bounding box center [582, 641] width 12 height 12
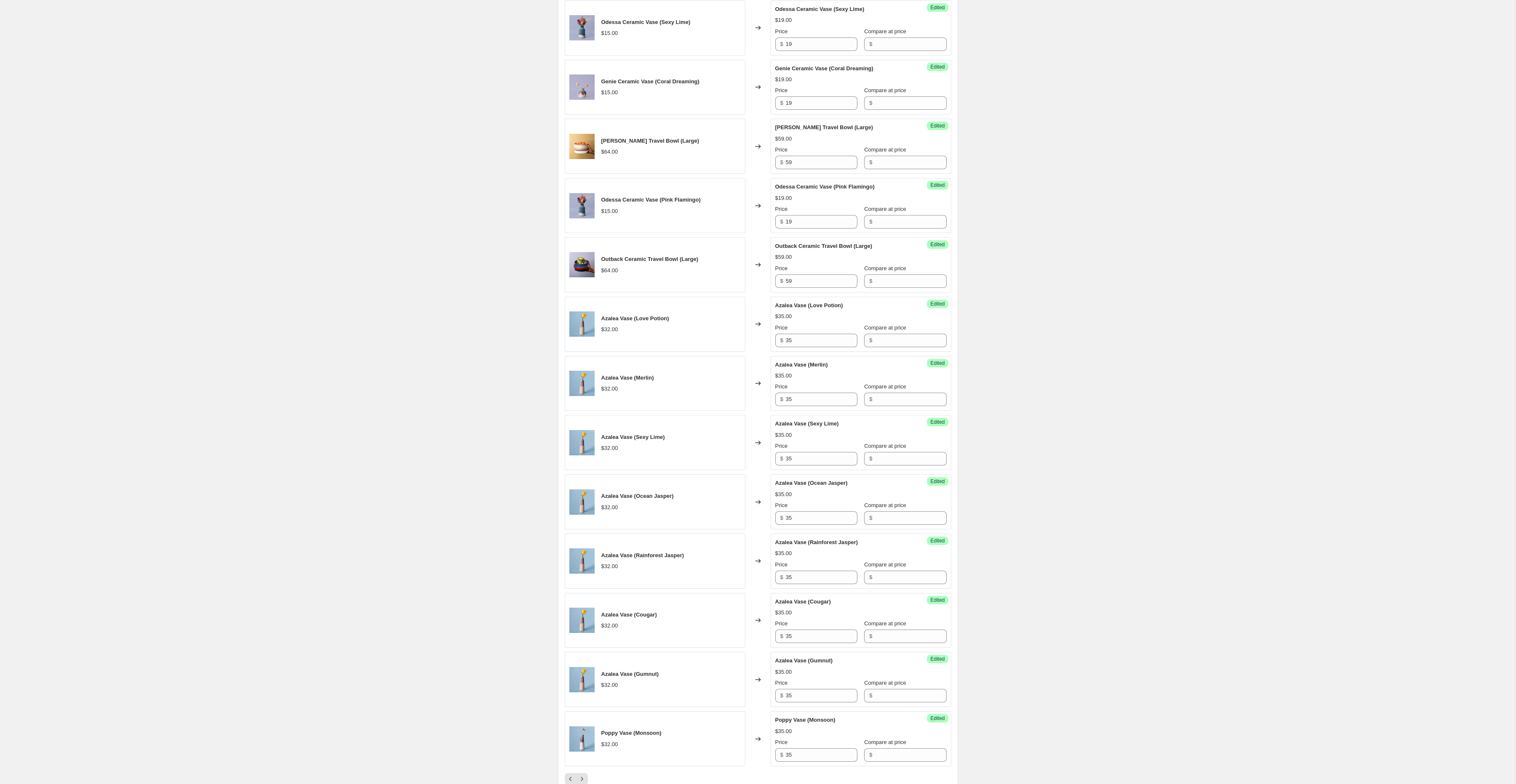
scroll to position [932, 0]
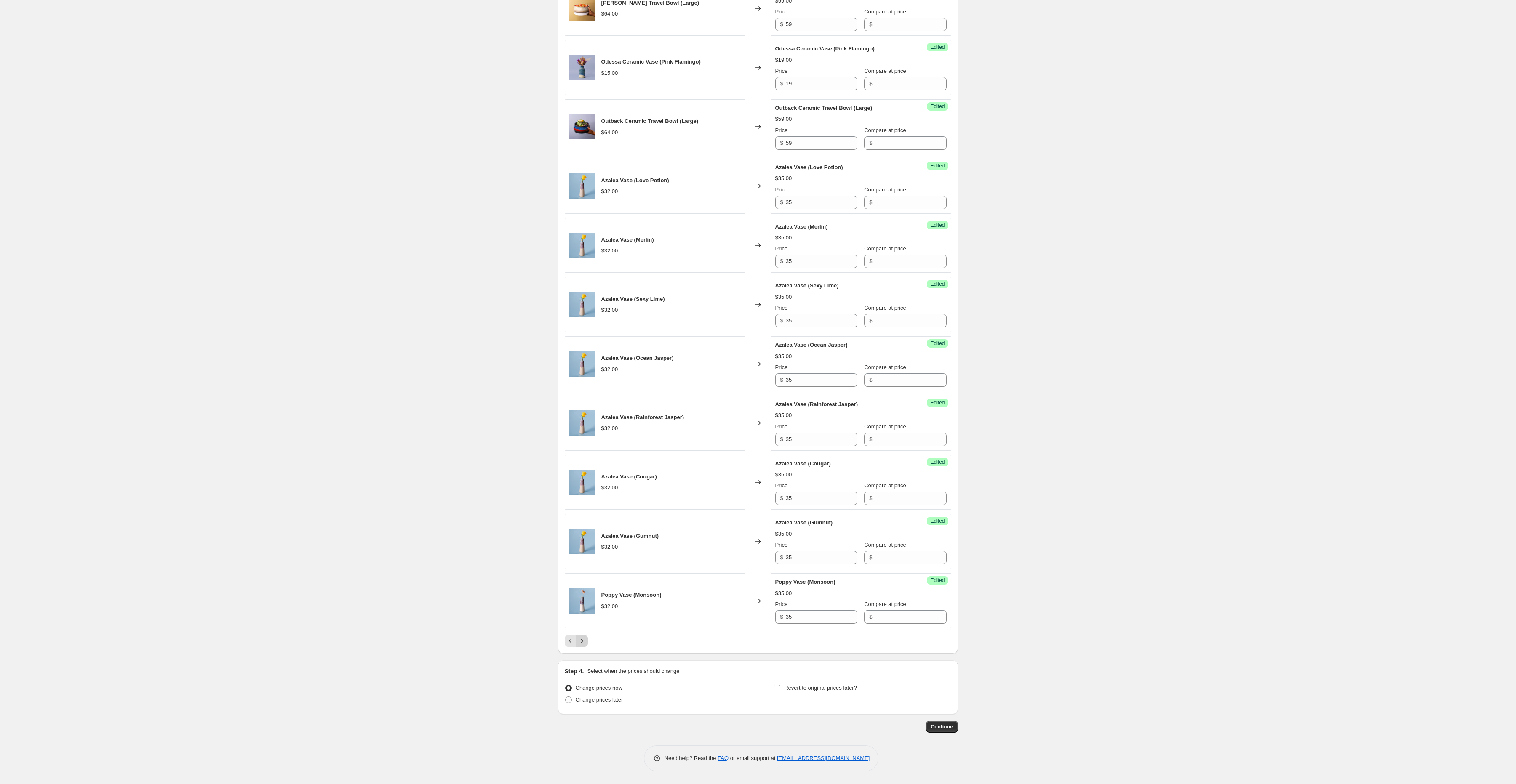
click at [581, 640] on icon "Next" at bounding box center [582, 641] width 8 height 8
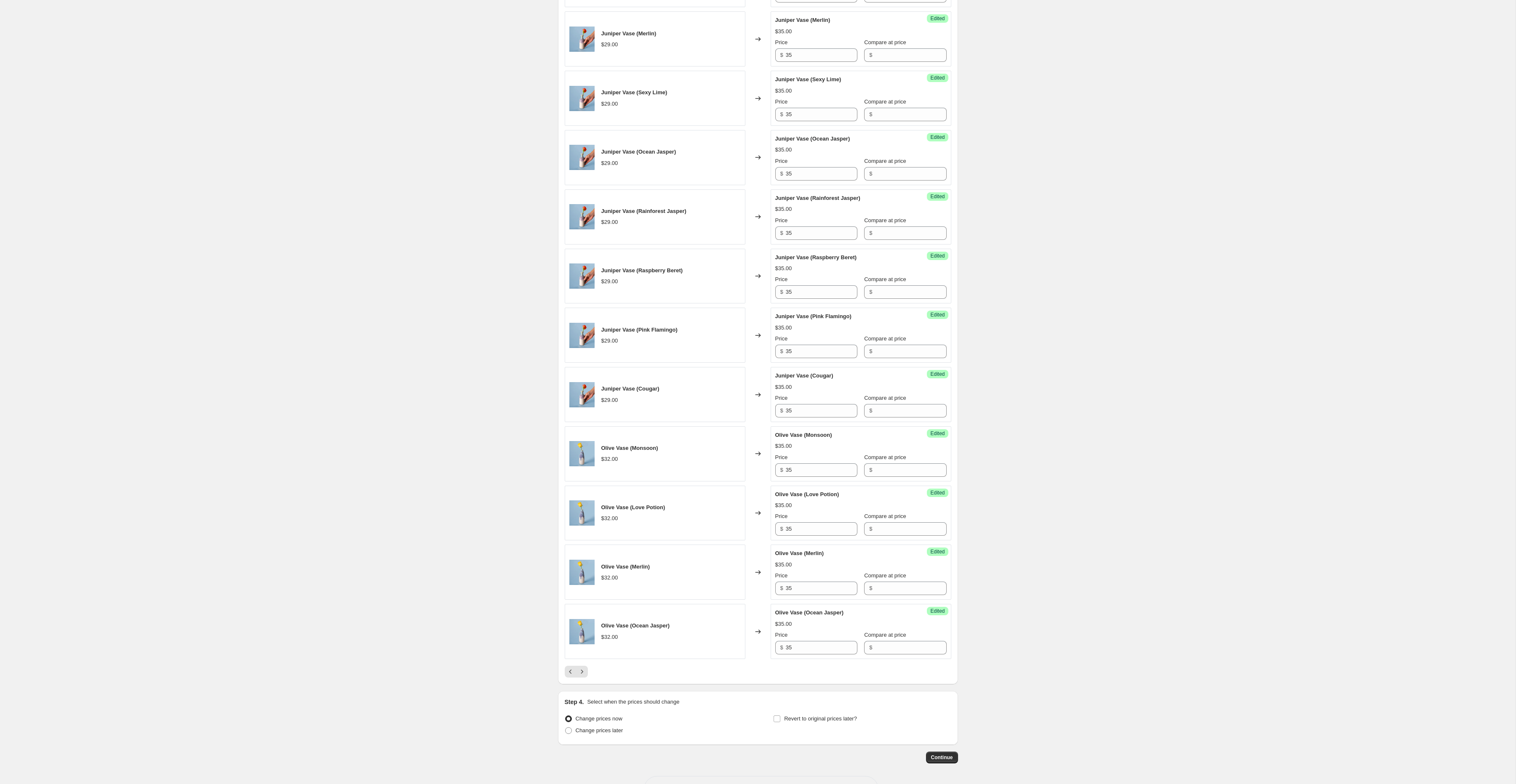
scroll to position [843, 0]
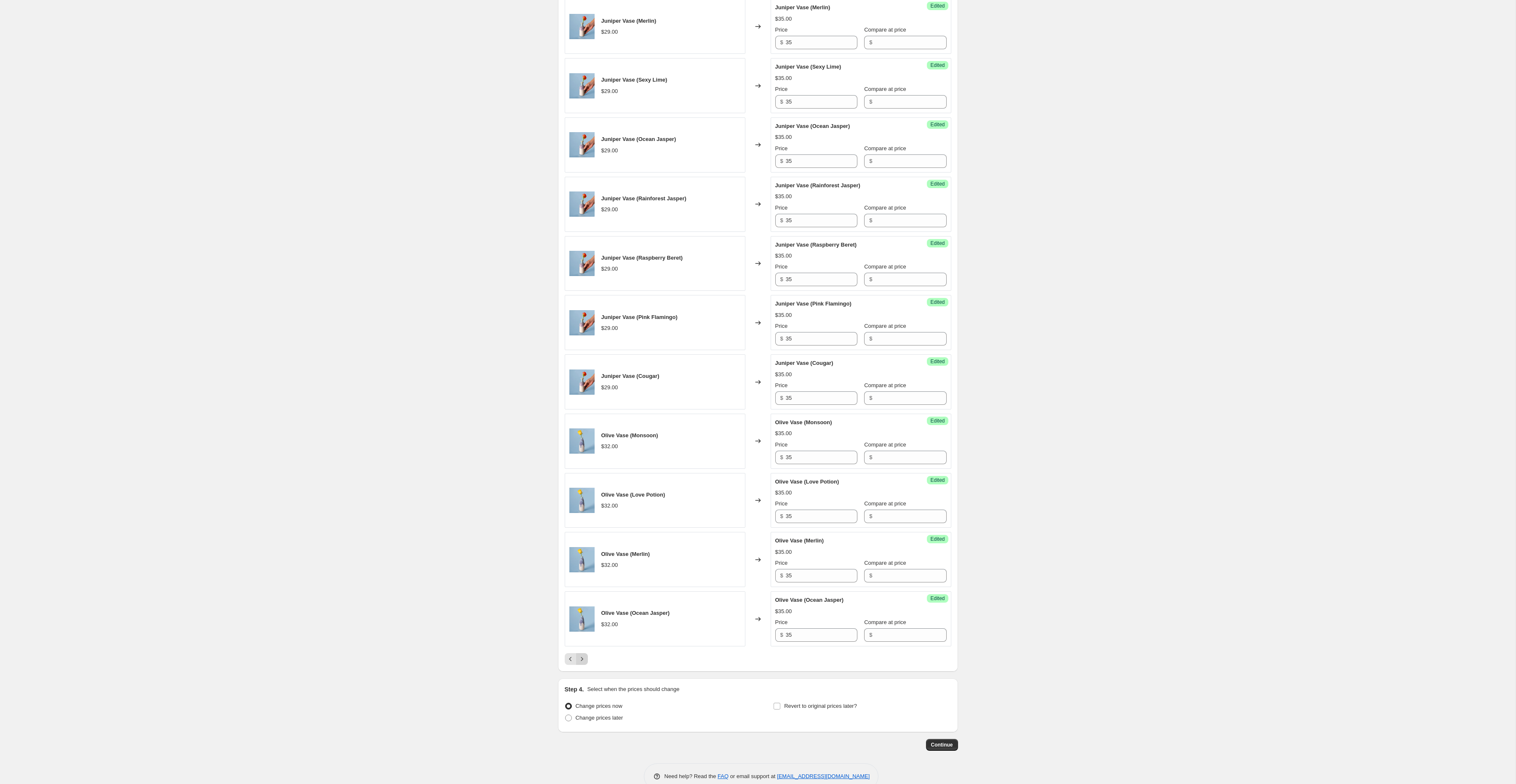
click at [581, 663] on icon "Next" at bounding box center [582, 659] width 8 height 8
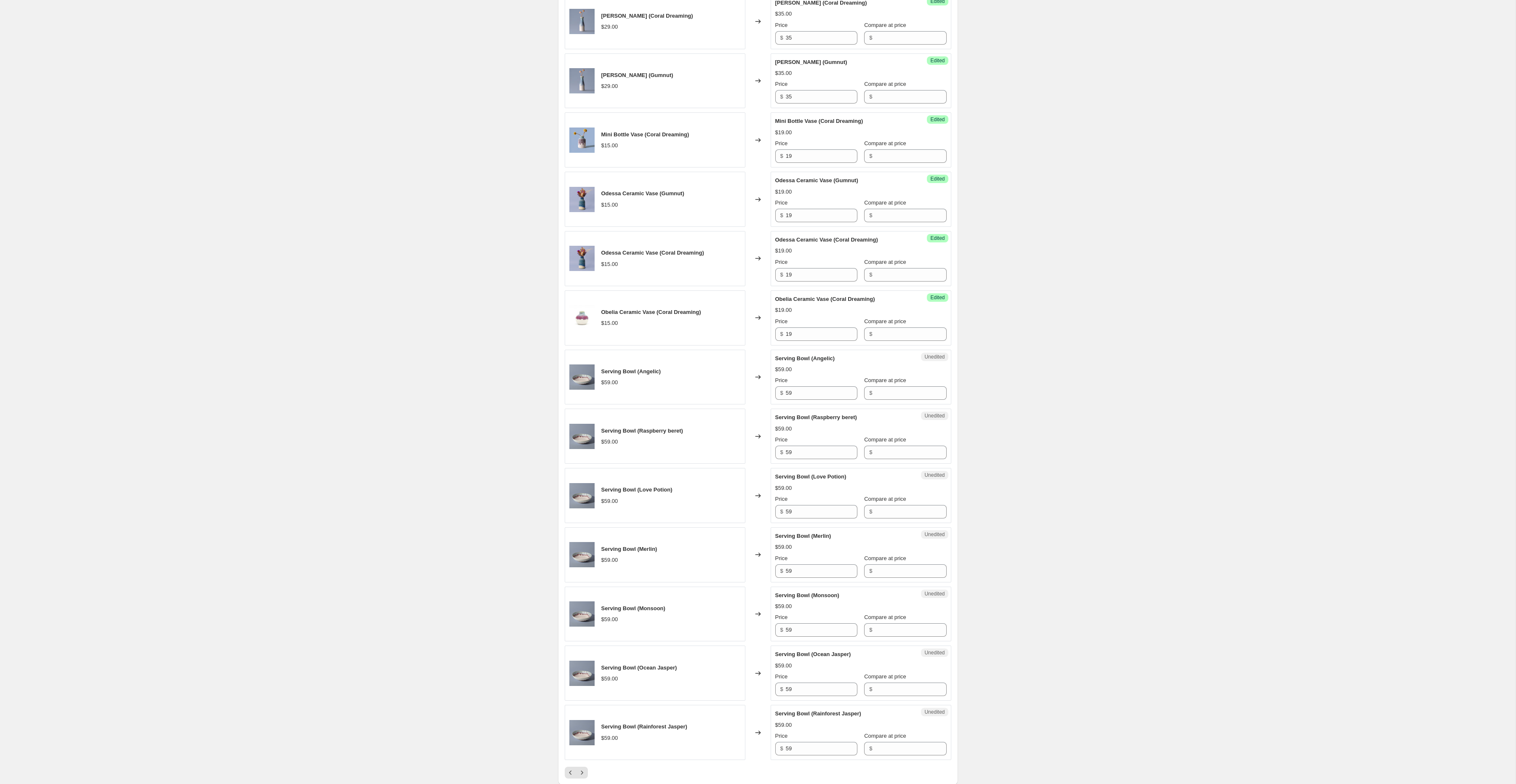
scroll to position [730, 0]
click at [803, 399] on input "59" at bounding box center [822, 392] width 72 height 14
click at [829, 399] on input "65" at bounding box center [822, 392] width 72 height 14
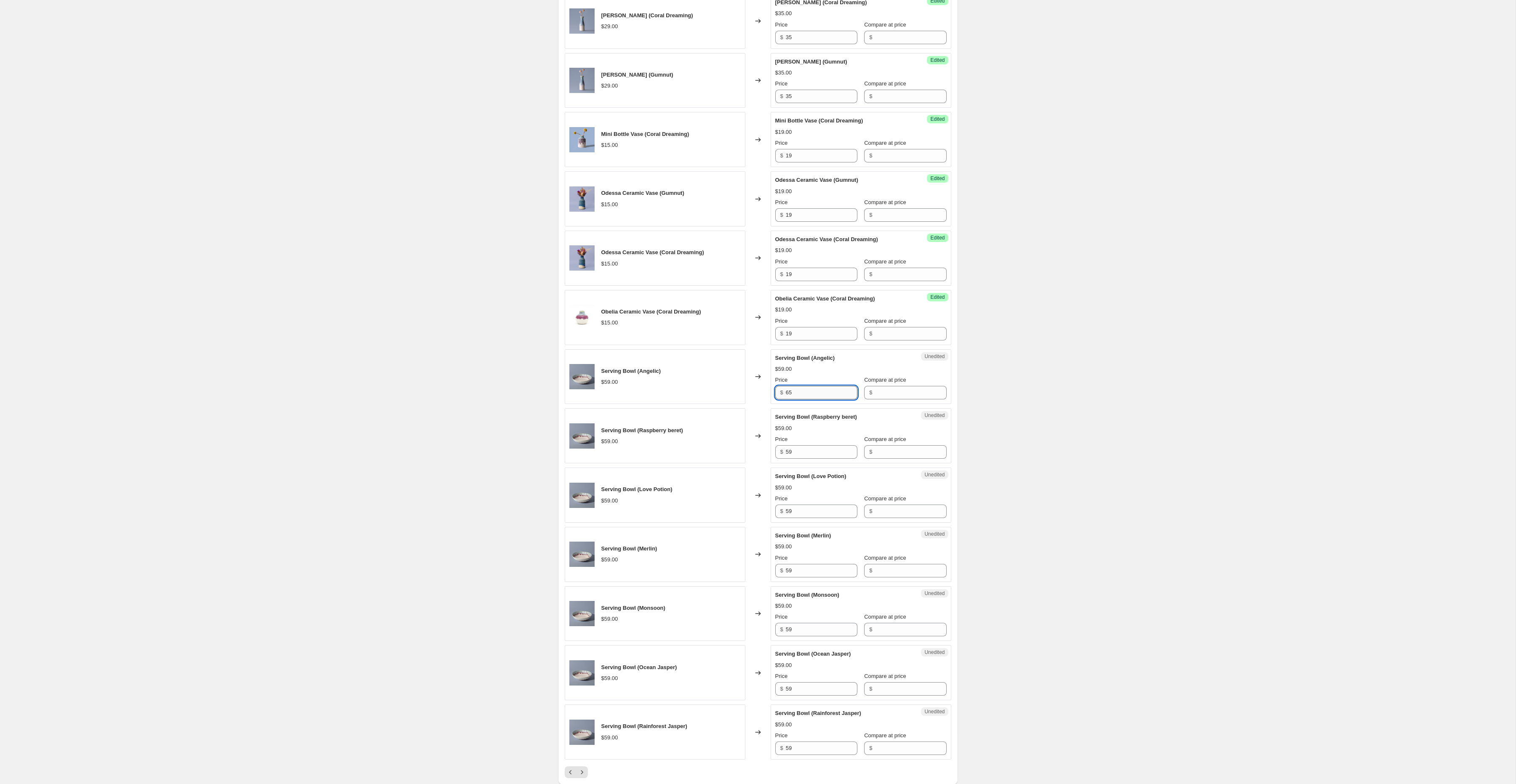
click at [829, 399] on input "65" at bounding box center [822, 392] width 72 height 14
type input "65"
click at [808, 459] on input "59" at bounding box center [822, 452] width 72 height 14
type input "65"
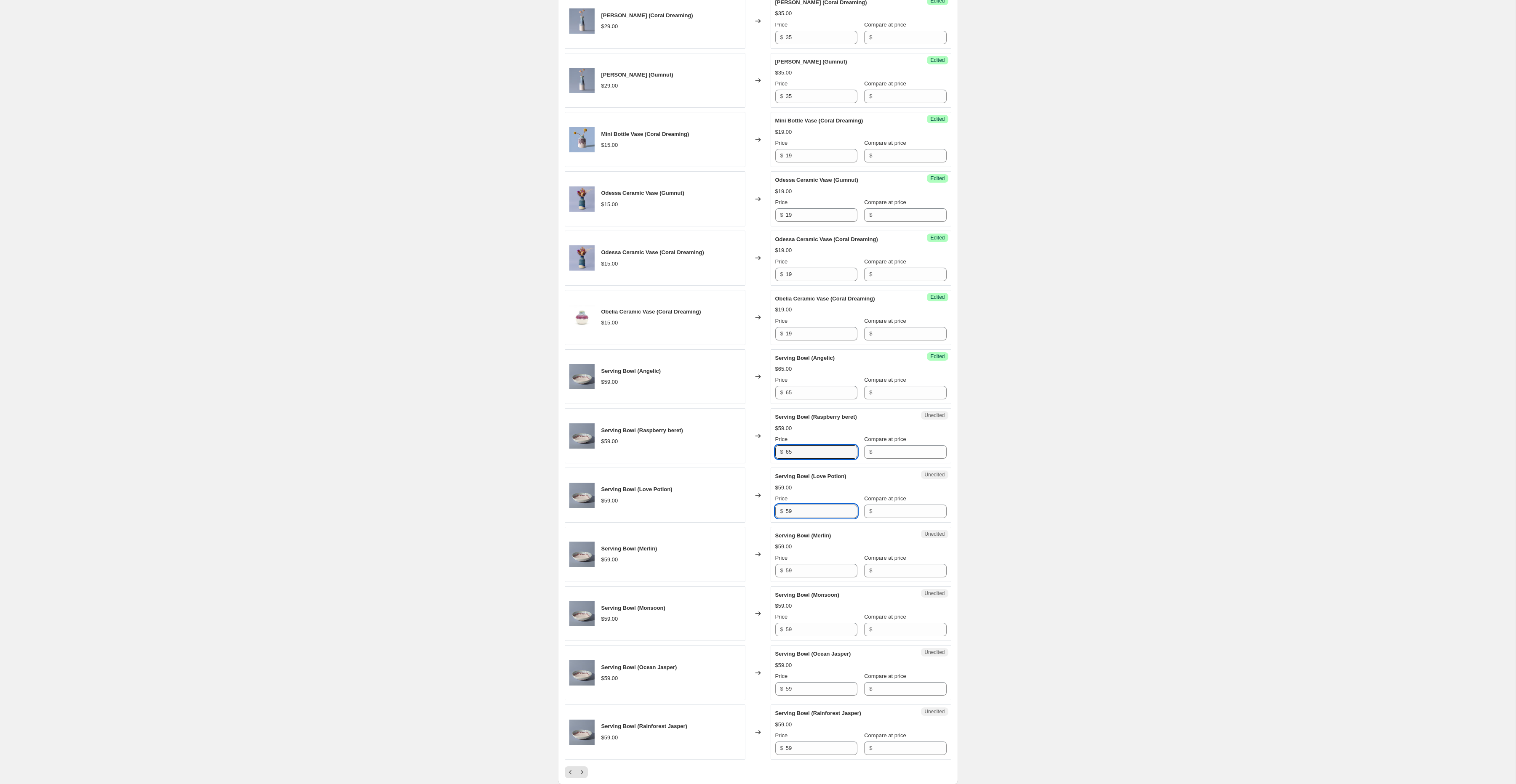
click at [795, 518] on input "59" at bounding box center [822, 511] width 72 height 14
type input "65"
click at [798, 578] on input "59" at bounding box center [822, 571] width 72 height 14
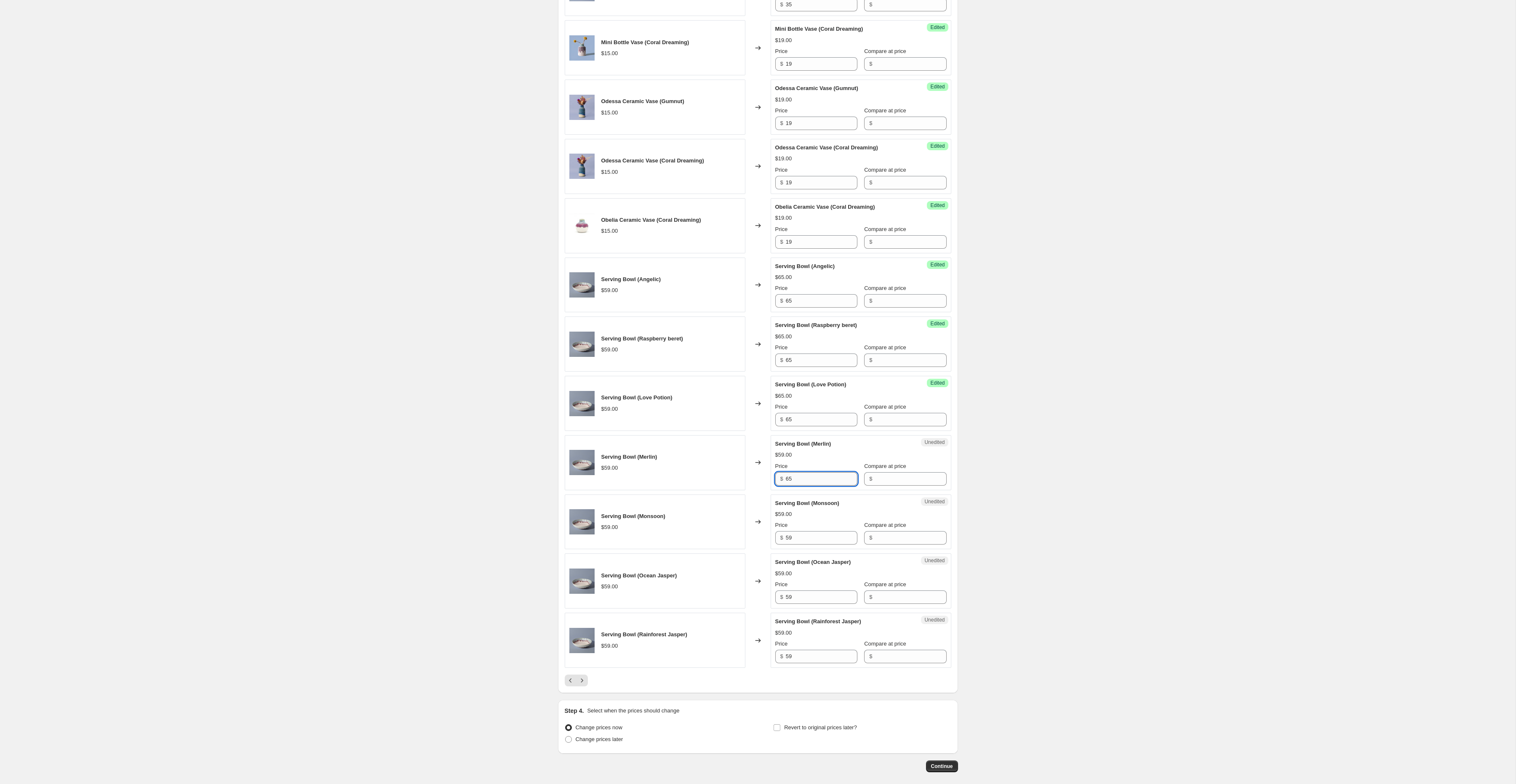
scroll to position [831, 0]
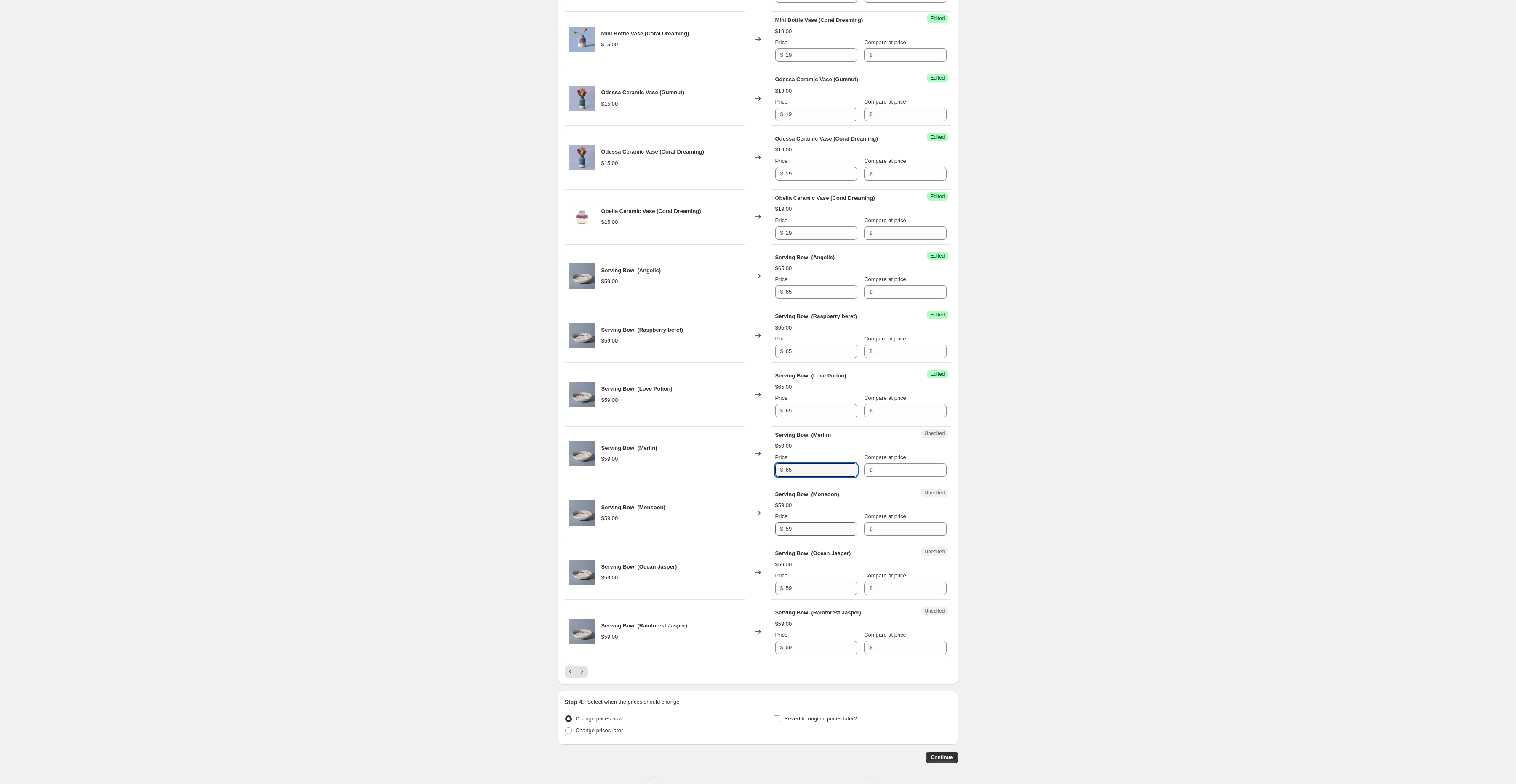
type input "65"
click at [800, 536] on input "59" at bounding box center [822, 529] width 72 height 14
type input "65"
click at [797, 595] on input "59" at bounding box center [822, 588] width 72 height 14
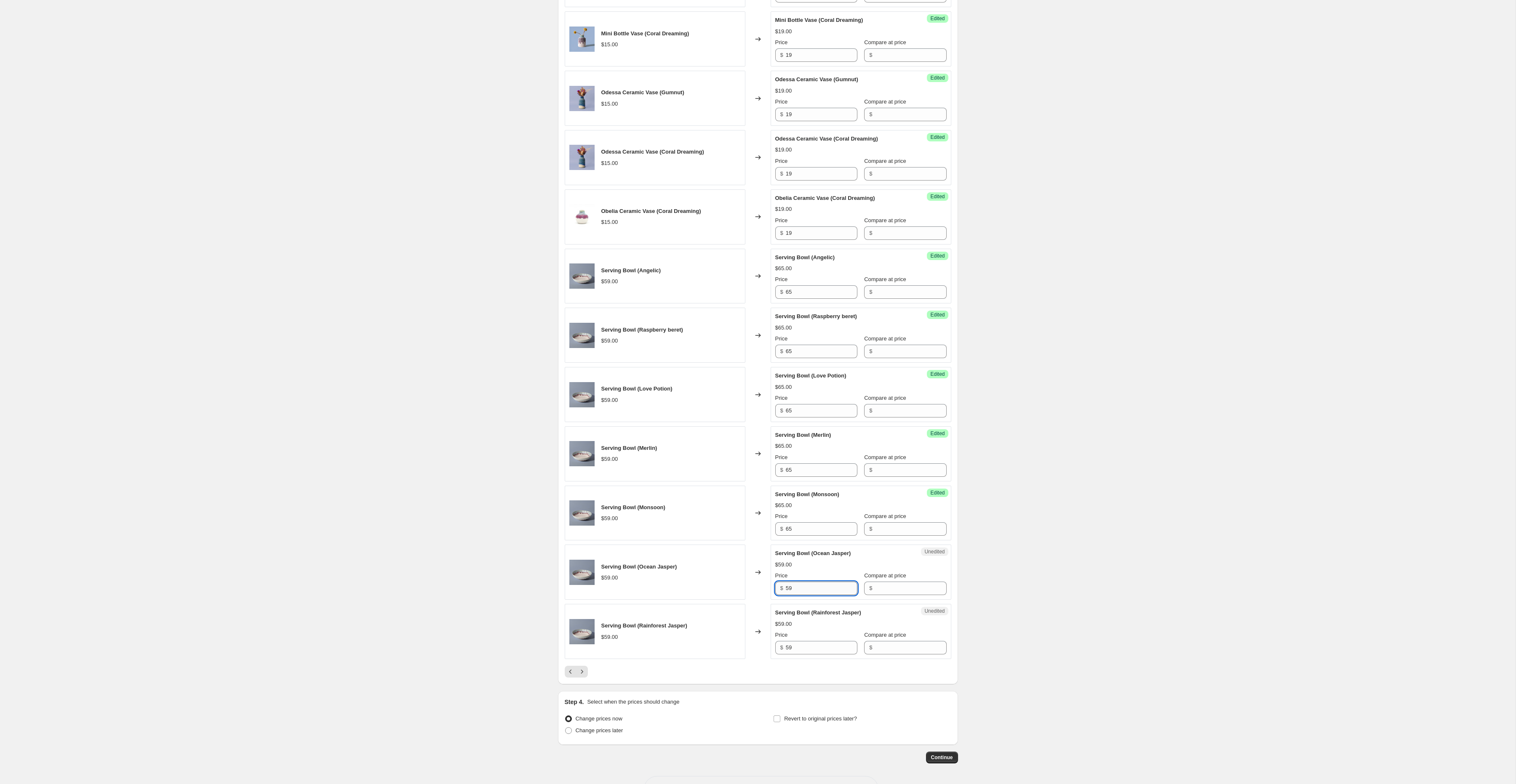
click at [797, 595] on input "59" at bounding box center [822, 588] width 72 height 14
type input "65"
click at [796, 655] on input "59" at bounding box center [822, 648] width 72 height 14
type input "65"
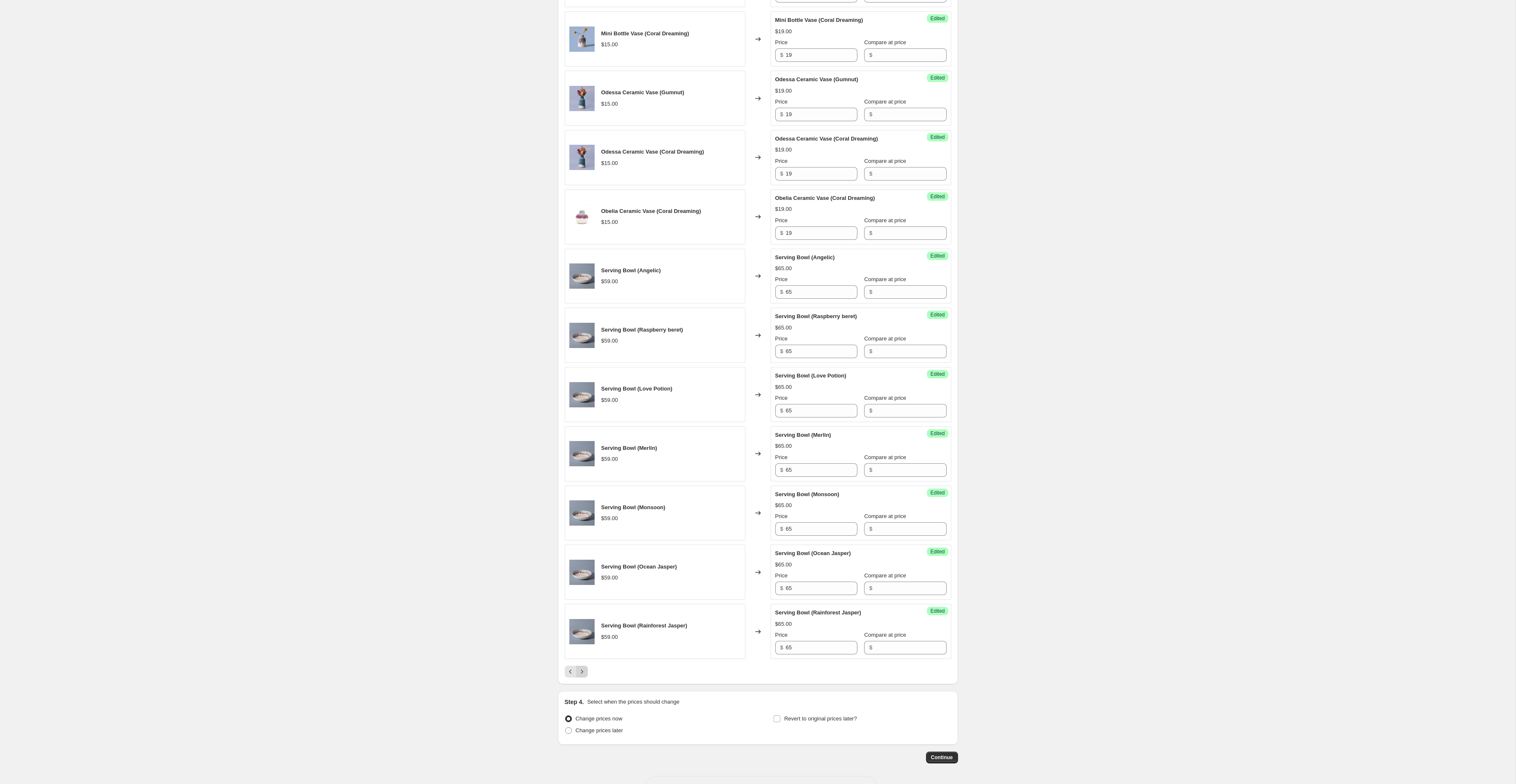
click at [582, 676] on icon "Next" at bounding box center [582, 672] width 8 height 8
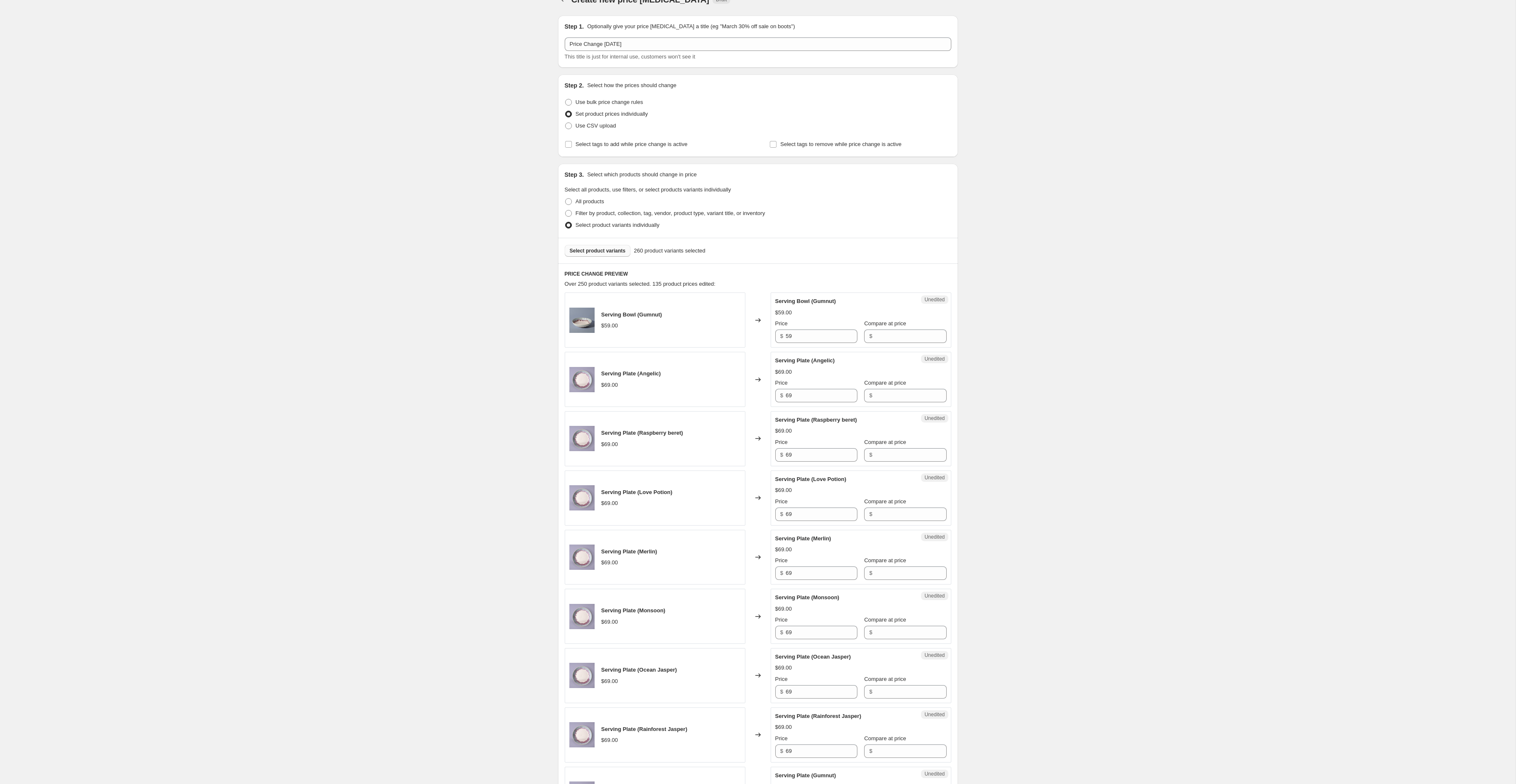
scroll to position [18, 0]
click at [807, 331] on input "59" at bounding box center [822, 335] width 72 height 14
type input "65"
click at [815, 400] on input "69" at bounding box center [822, 394] width 72 height 14
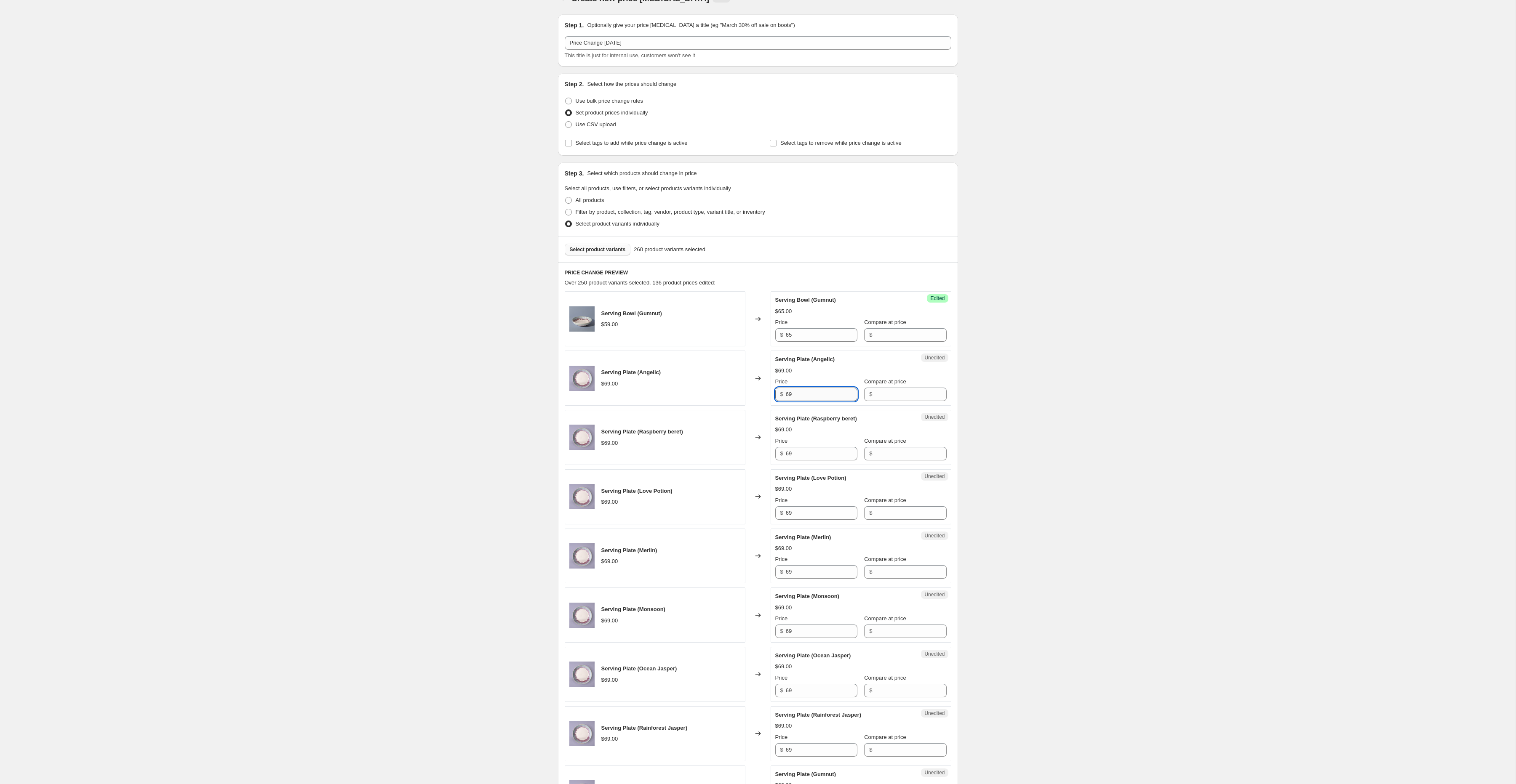
click at [815, 400] on input "69" at bounding box center [822, 394] width 72 height 14
click at [815, 400] on input "75" at bounding box center [822, 394] width 72 height 14
type input "75"
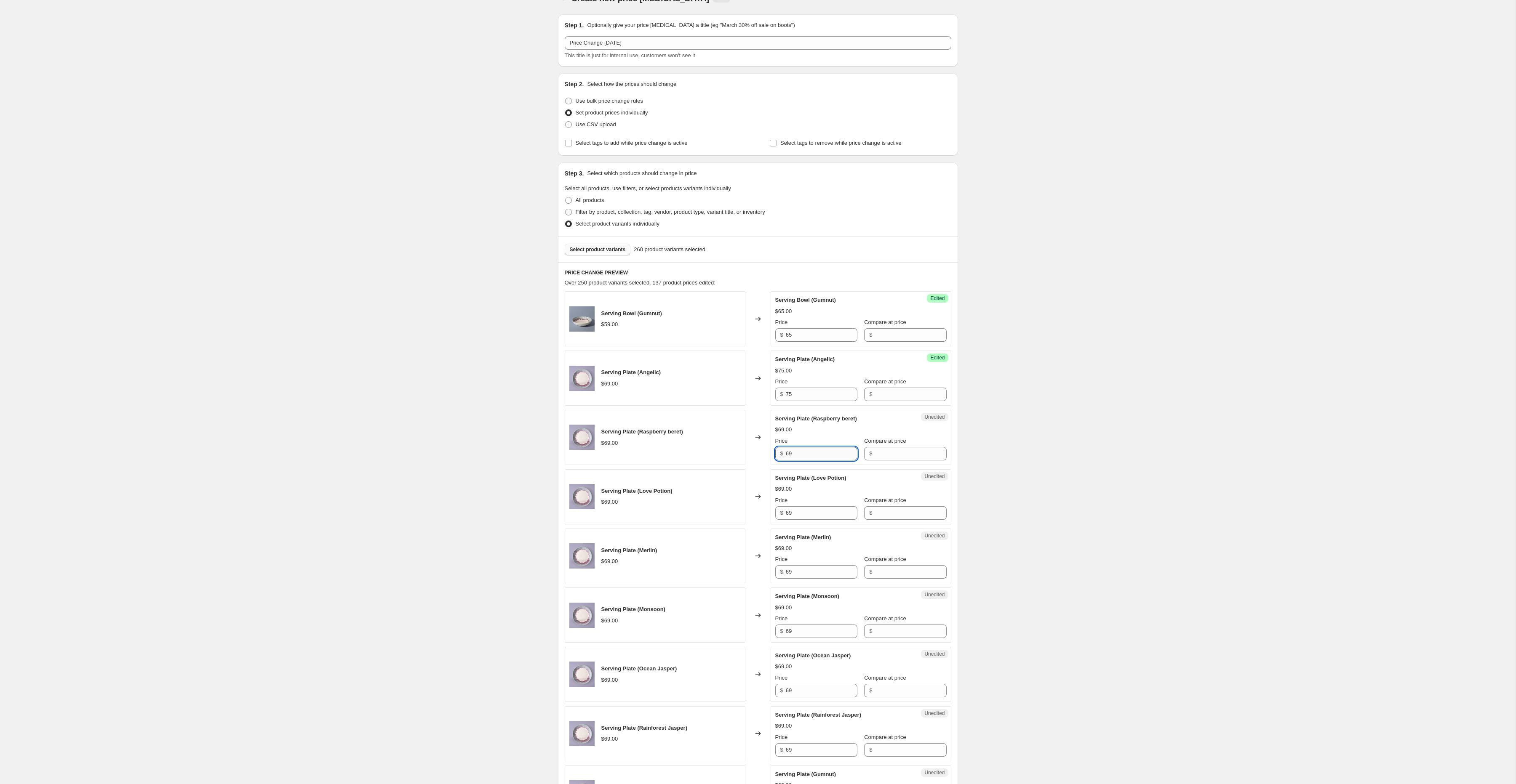
click at [802, 458] on input "69" at bounding box center [822, 453] width 72 height 14
click at [800, 456] on input "v" at bounding box center [822, 453] width 72 height 14
type input "75"
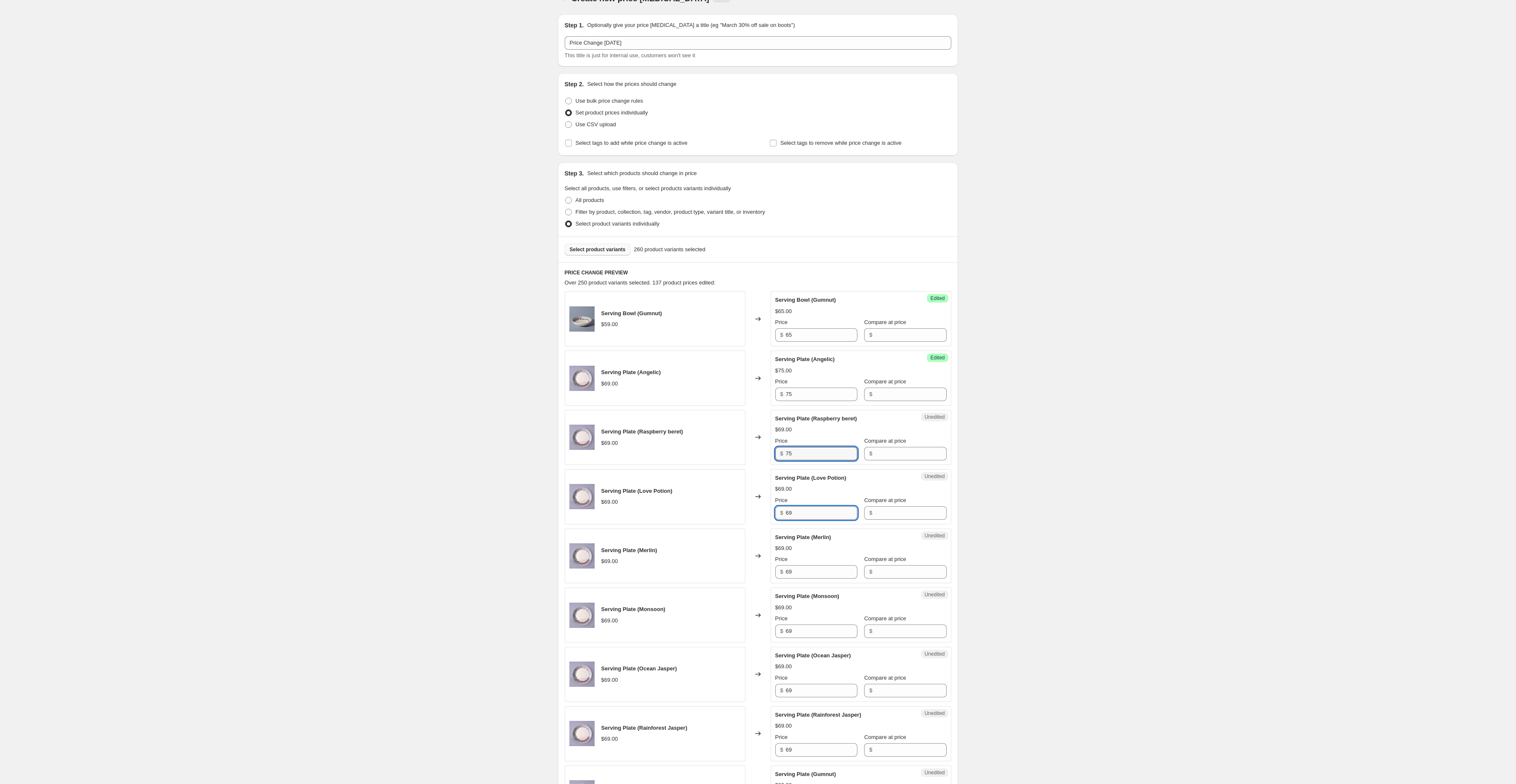
click at [797, 513] on input "69" at bounding box center [822, 513] width 72 height 14
type input "75"
click at [807, 575] on input "69" at bounding box center [822, 572] width 72 height 14
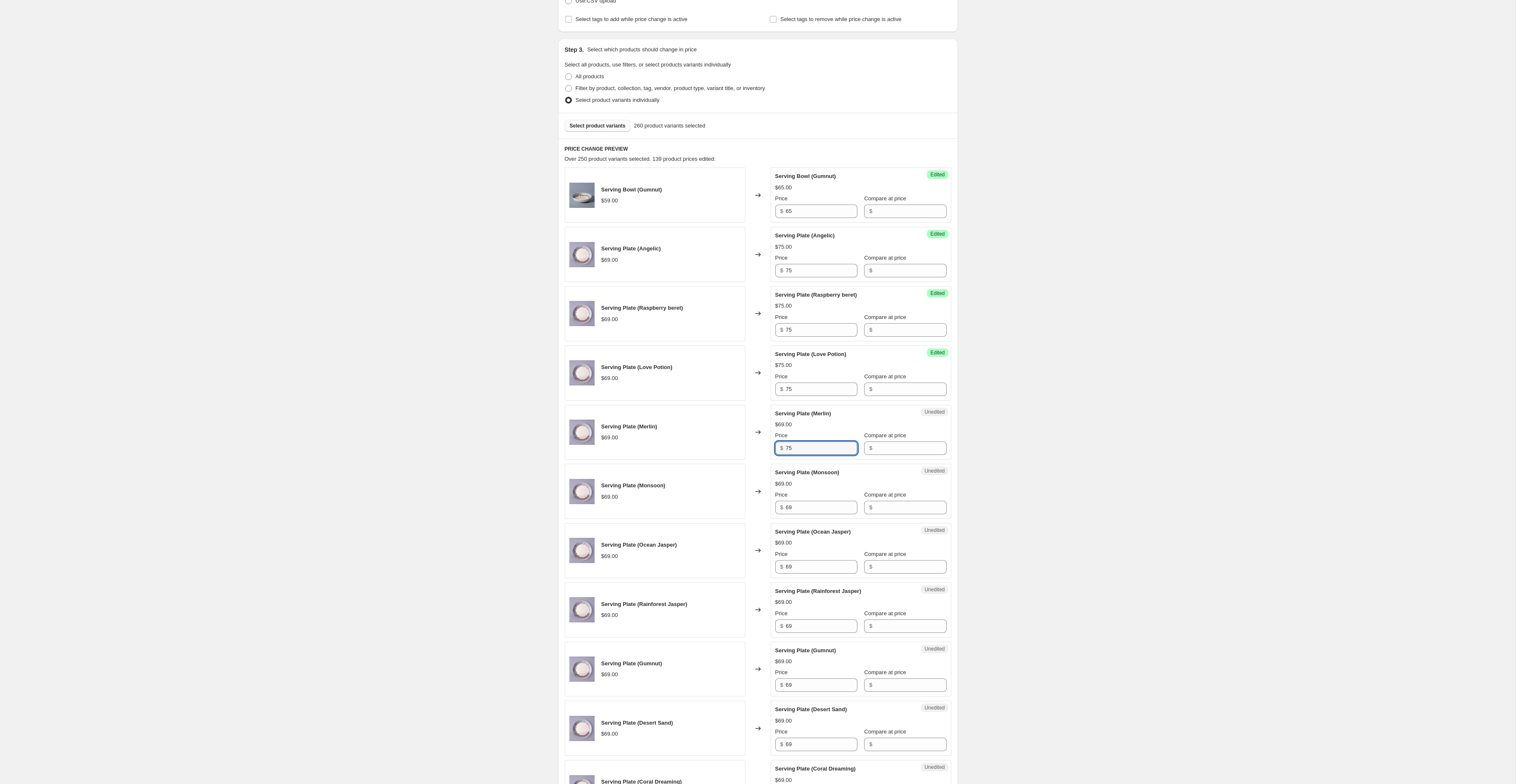
scroll to position [145, 0]
type input "75"
click at [804, 503] on input "69" at bounding box center [822, 503] width 72 height 14
click at [804, 503] on input "69" at bounding box center [822, 503] width 72 height 14
type input "75"
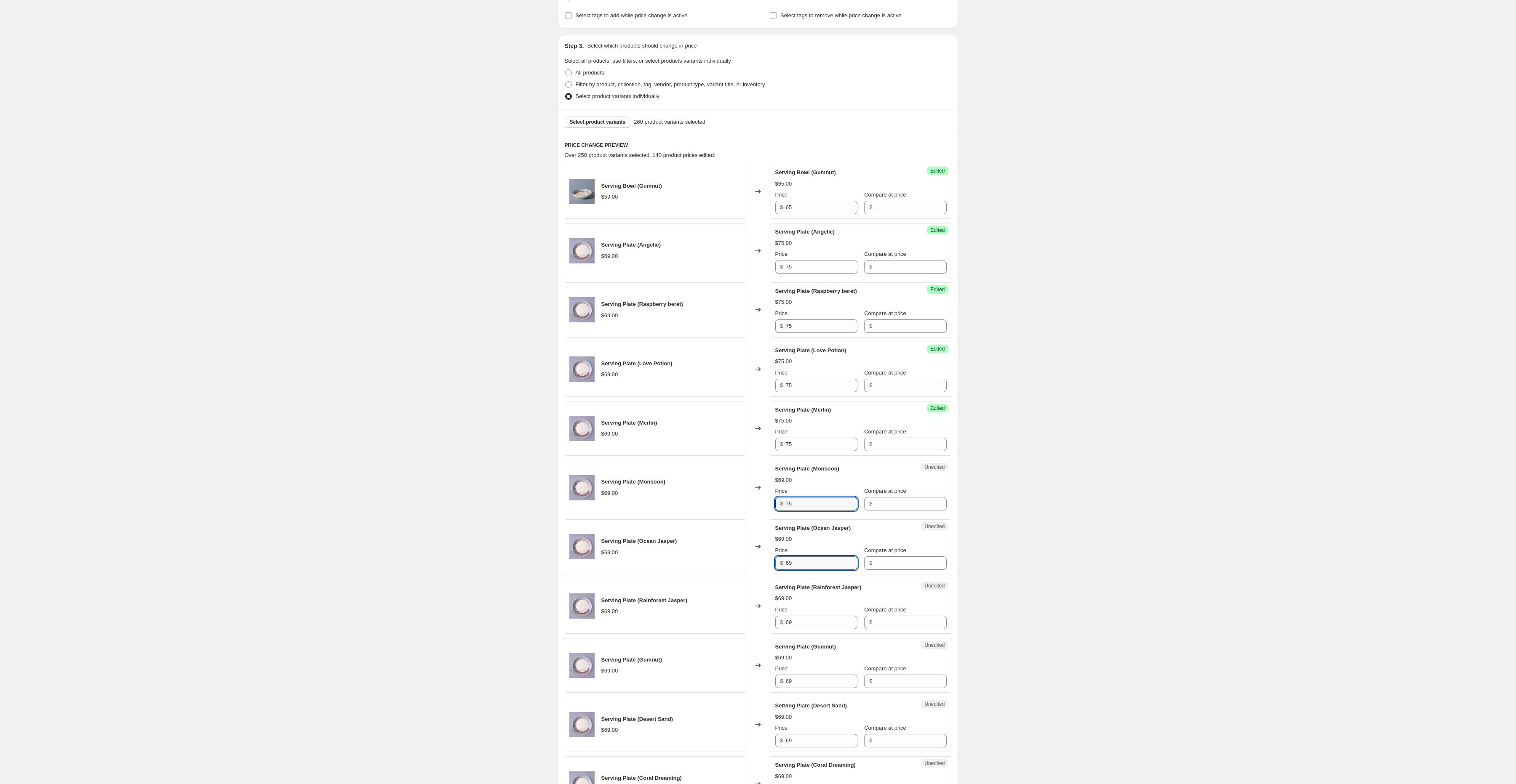
click at [796, 565] on input "69" at bounding box center [822, 563] width 72 height 14
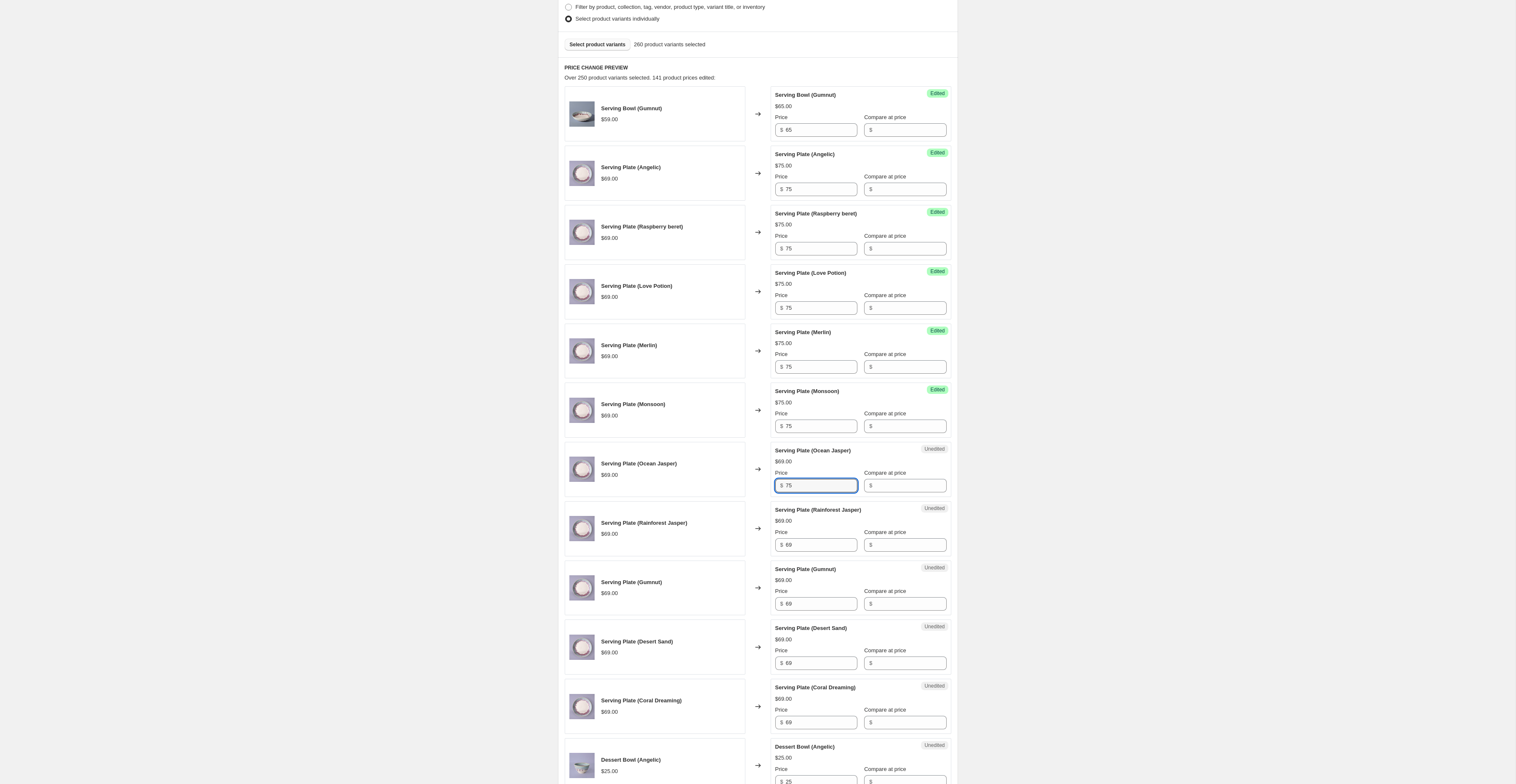
scroll to position [226, 0]
type input "75"
click at [798, 546] on input "69" at bounding box center [822, 541] width 72 height 14
click at [798, 545] on input "69" at bounding box center [822, 541] width 72 height 14
type input "75"
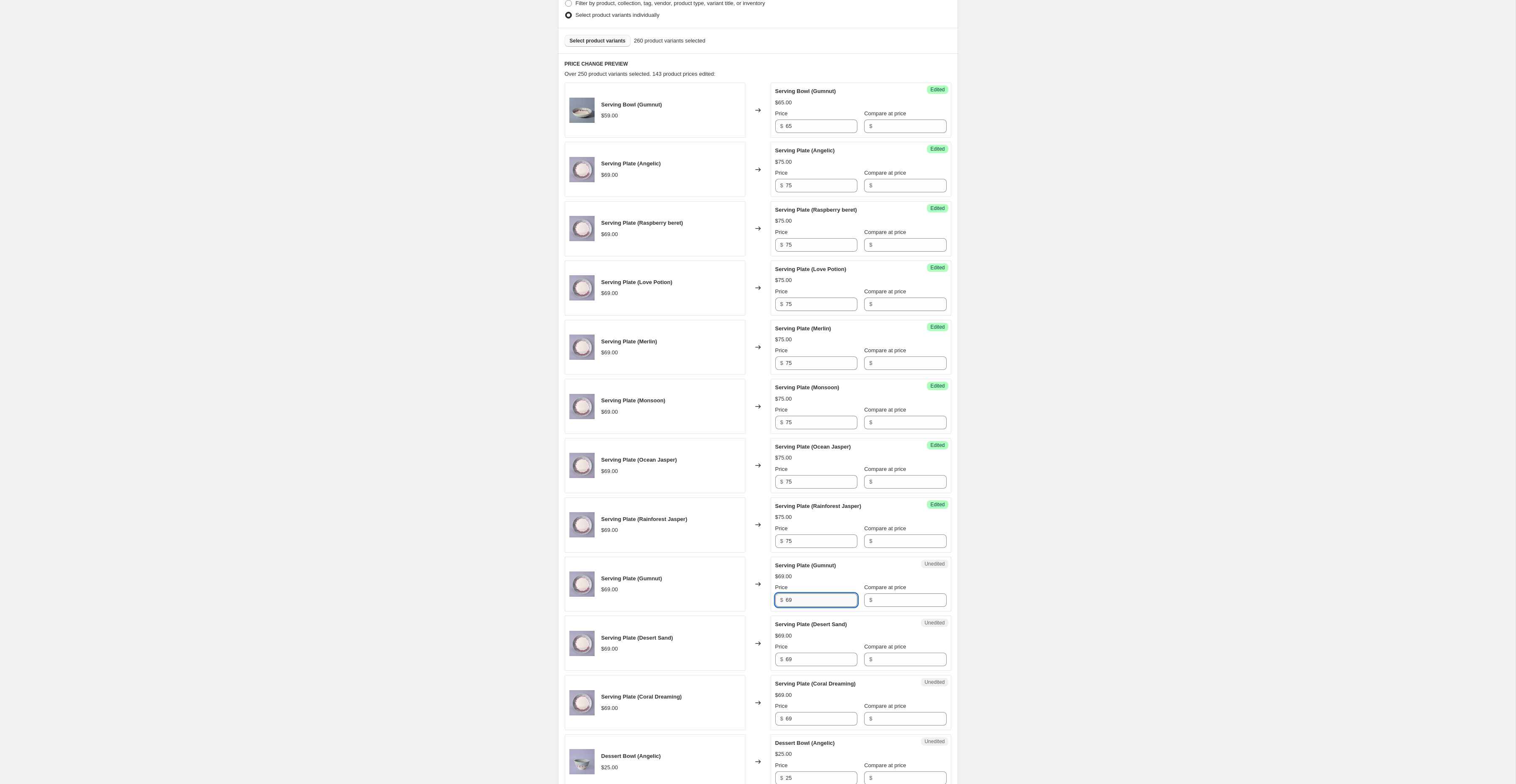
click at [799, 601] on input "69" at bounding box center [822, 600] width 72 height 14
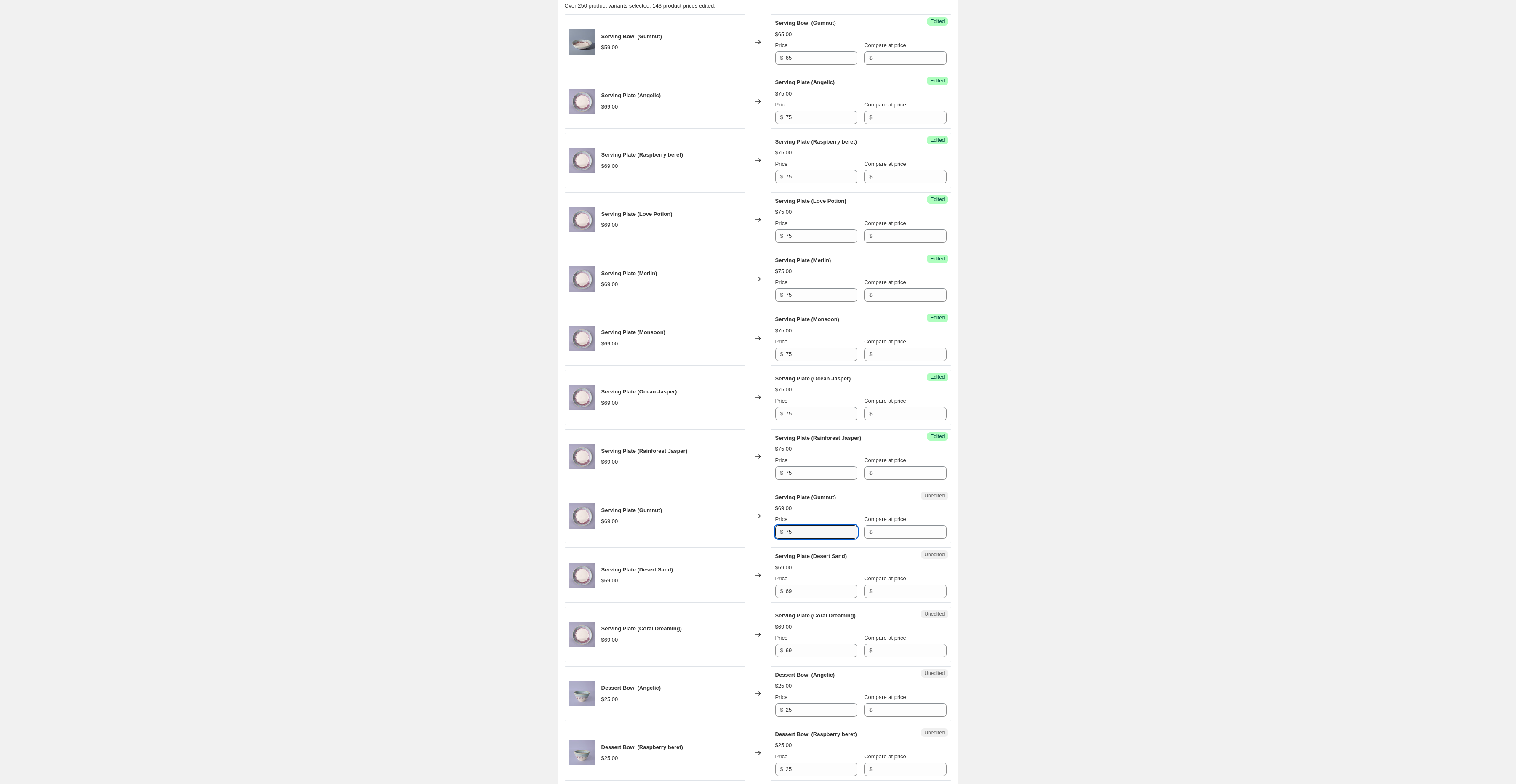
scroll to position [312, 0]
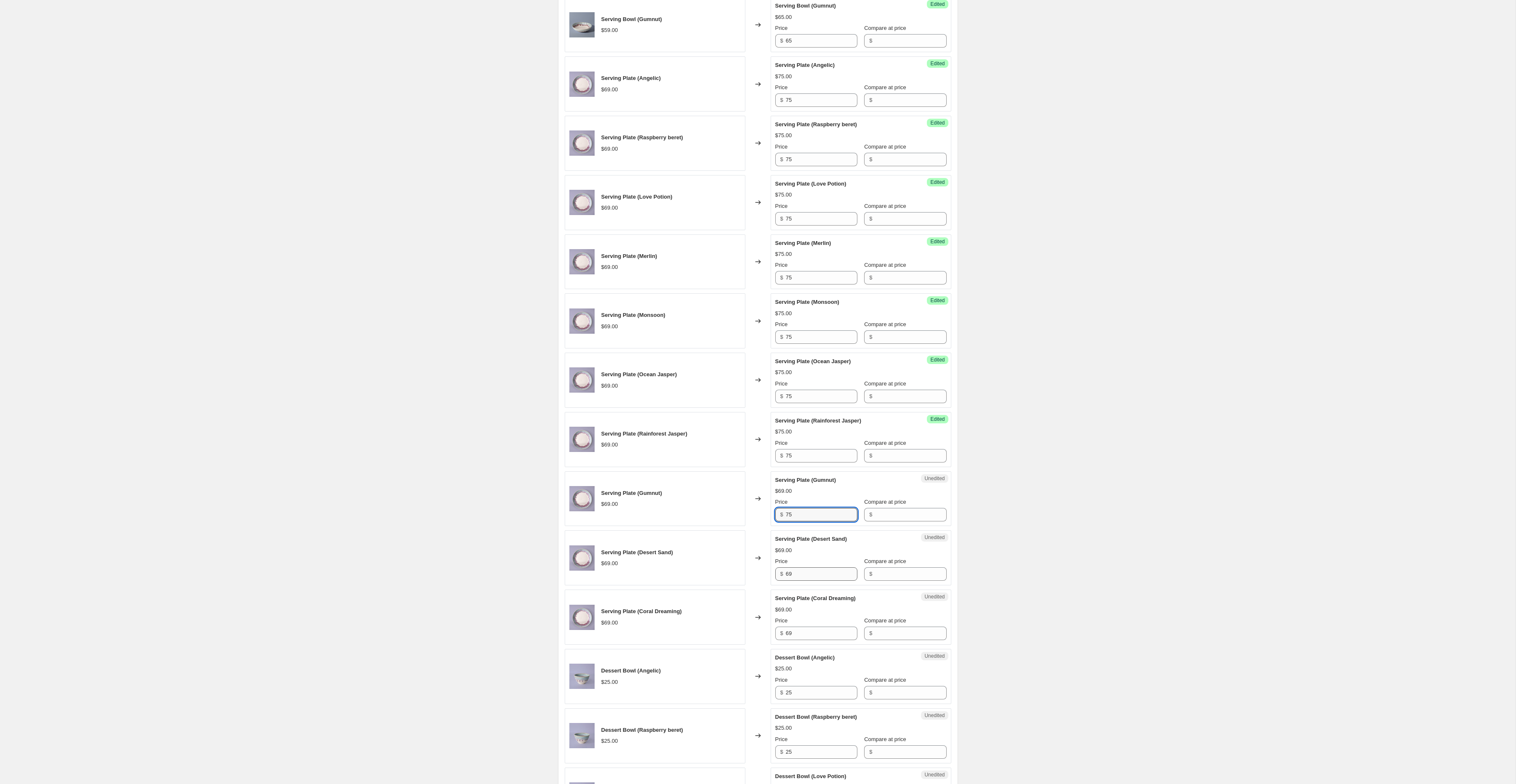
type input "75"
click at [810, 581] on input "69" at bounding box center [822, 574] width 72 height 14
type input "75"
click at [802, 640] on input "69" at bounding box center [822, 633] width 72 height 14
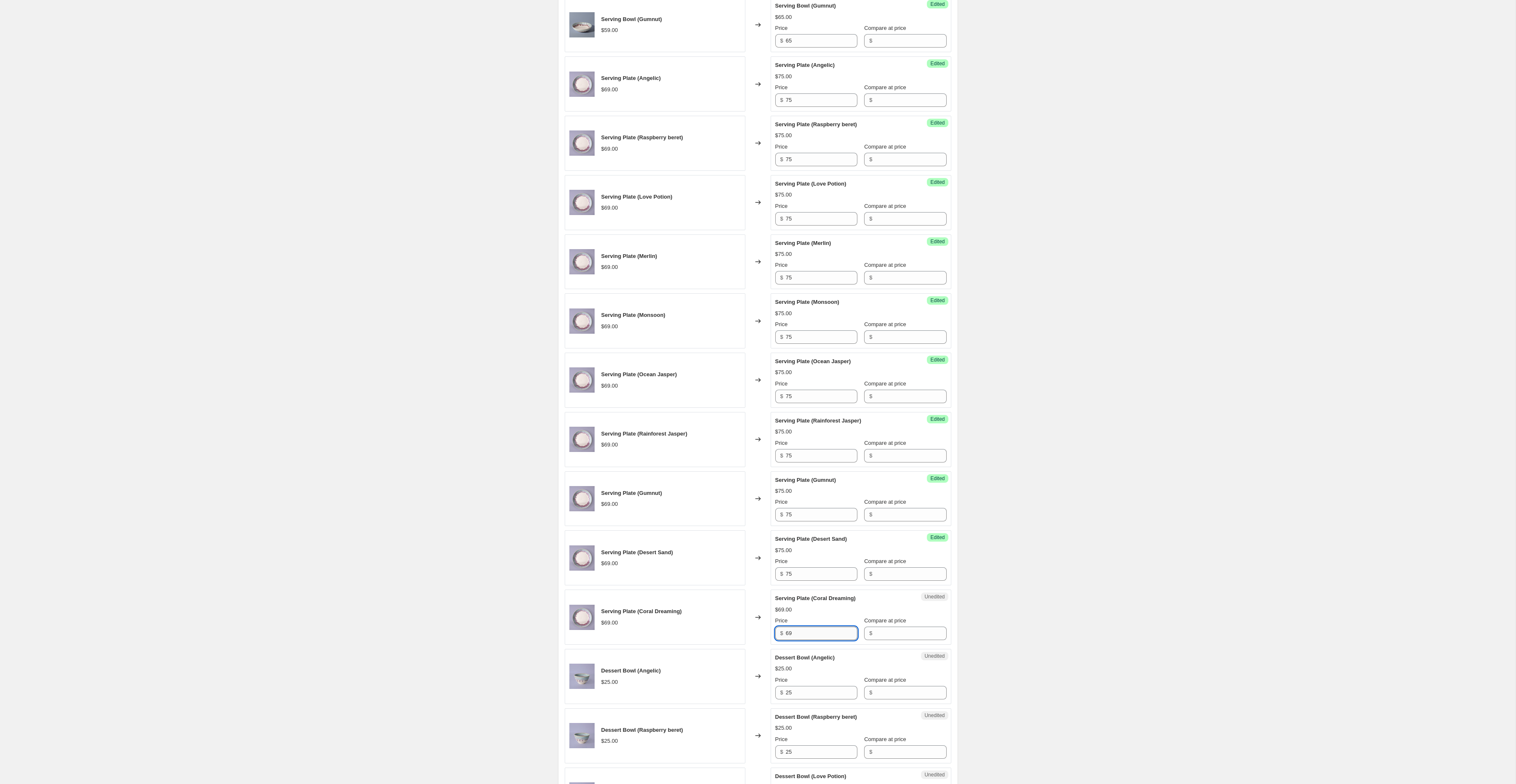
click at [802, 640] on input "69" at bounding box center [822, 633] width 72 height 14
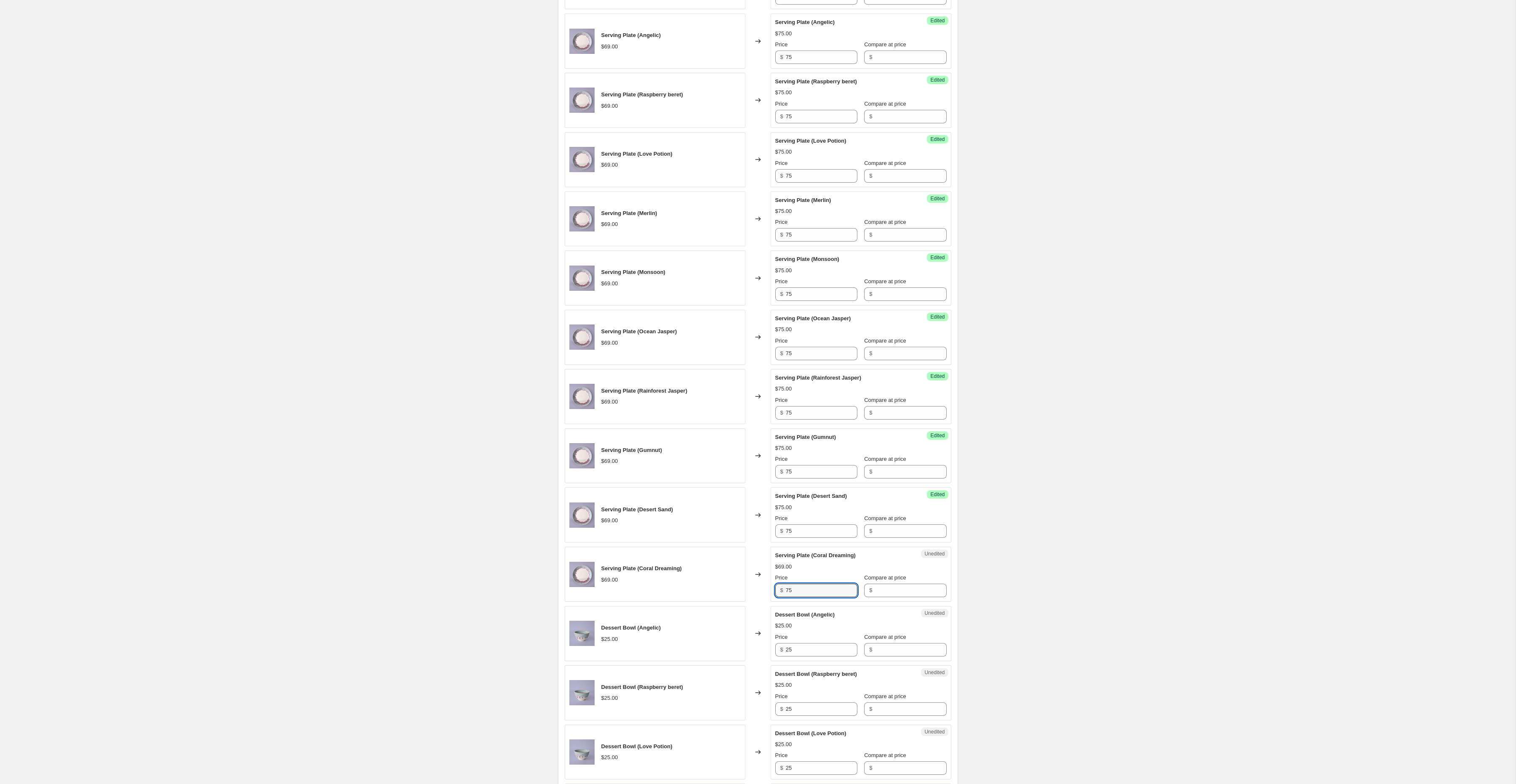
scroll to position [407, 0]
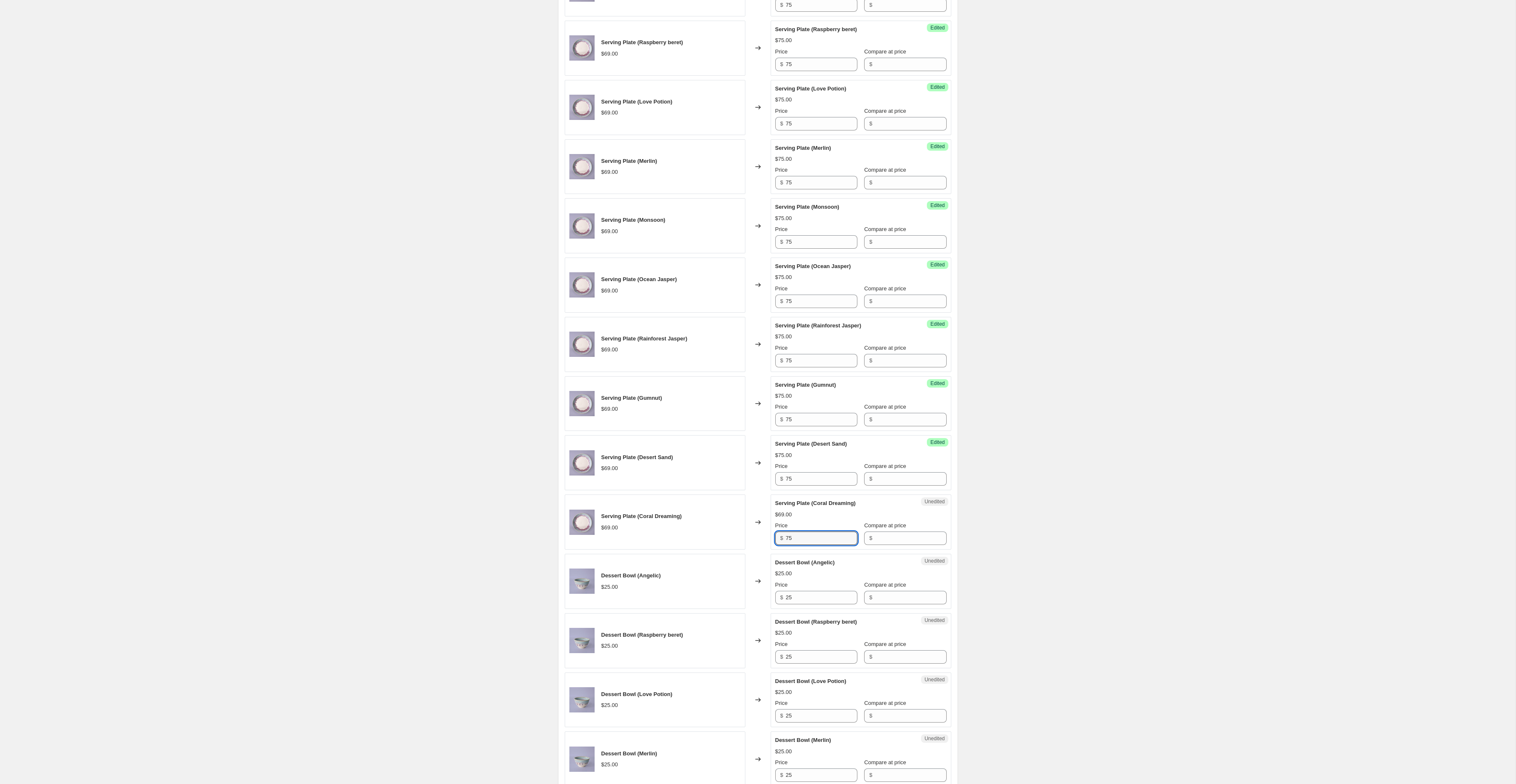
type input "75"
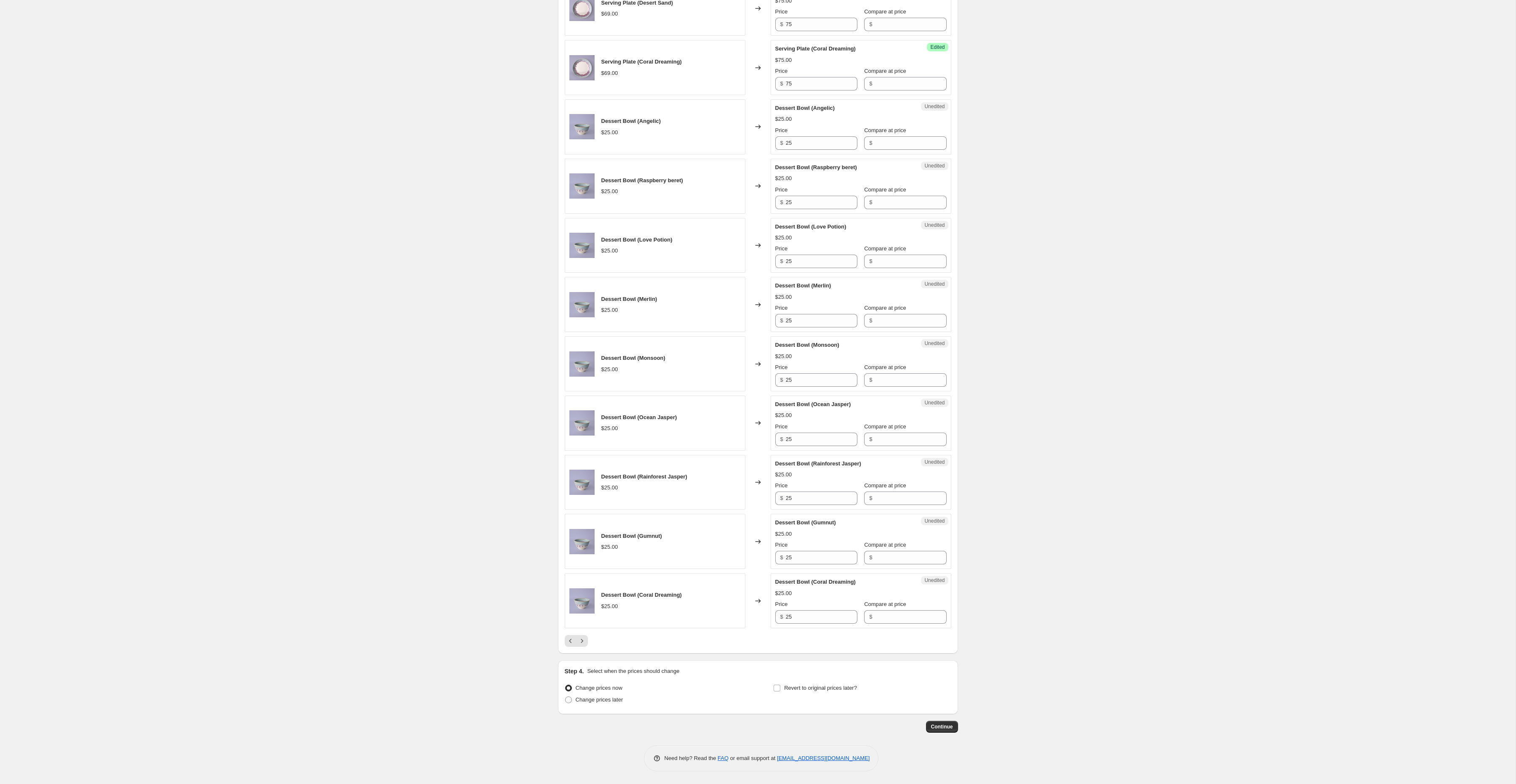
scroll to position [862, 0]
click at [584, 645] on icon "Next" at bounding box center [582, 641] width 8 height 8
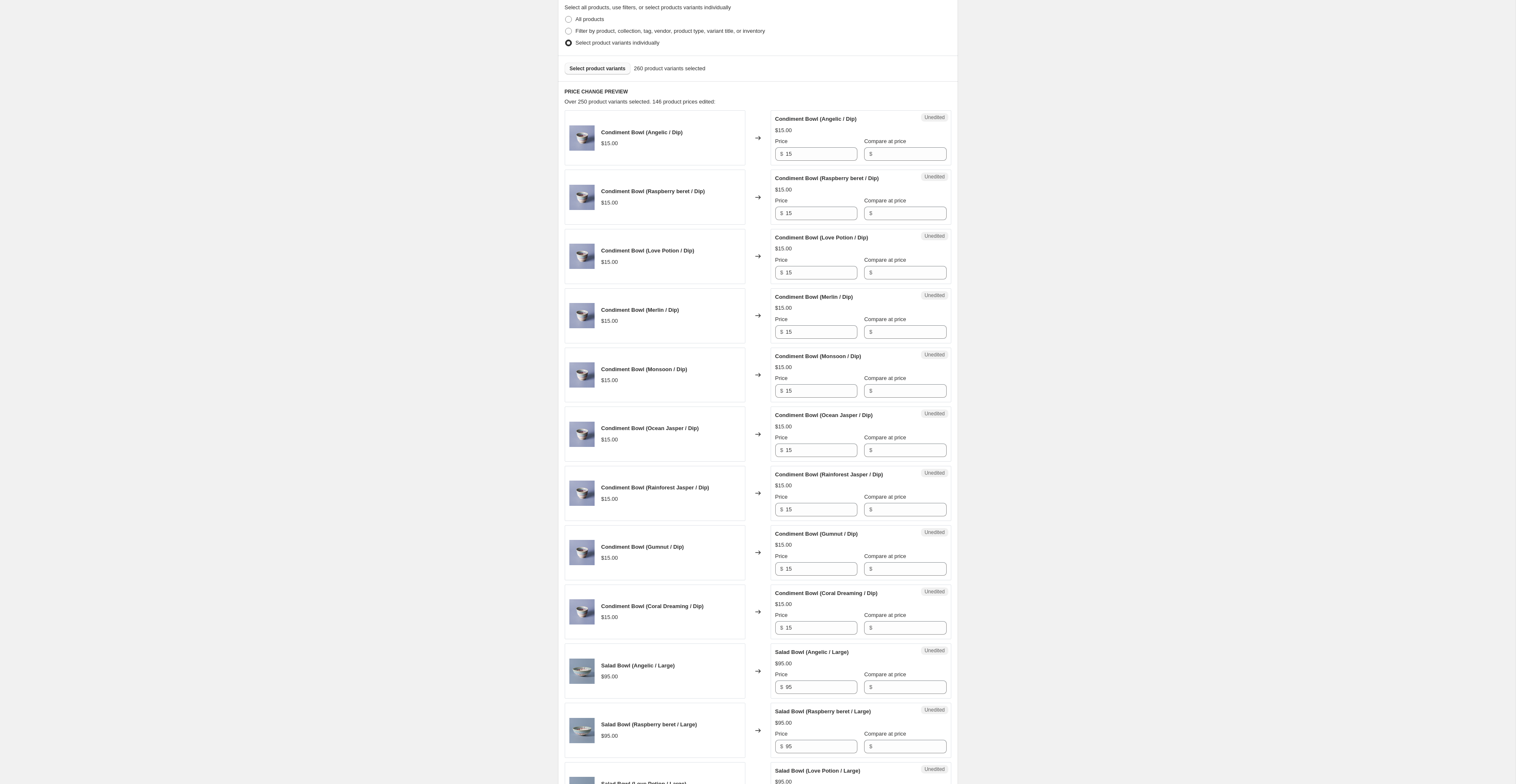
scroll to position [0, 0]
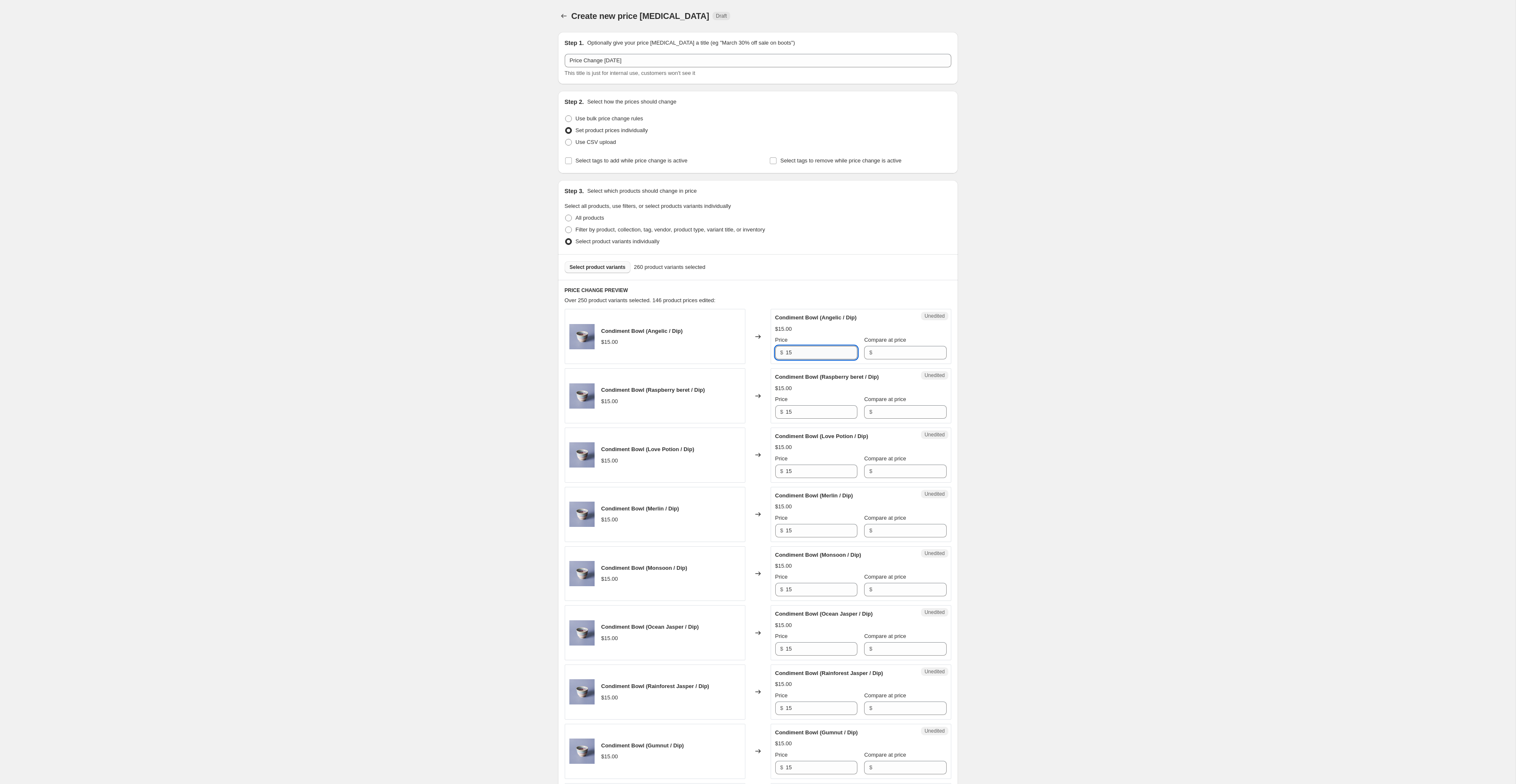
click at [810, 355] on input "15" at bounding box center [822, 352] width 72 height 14
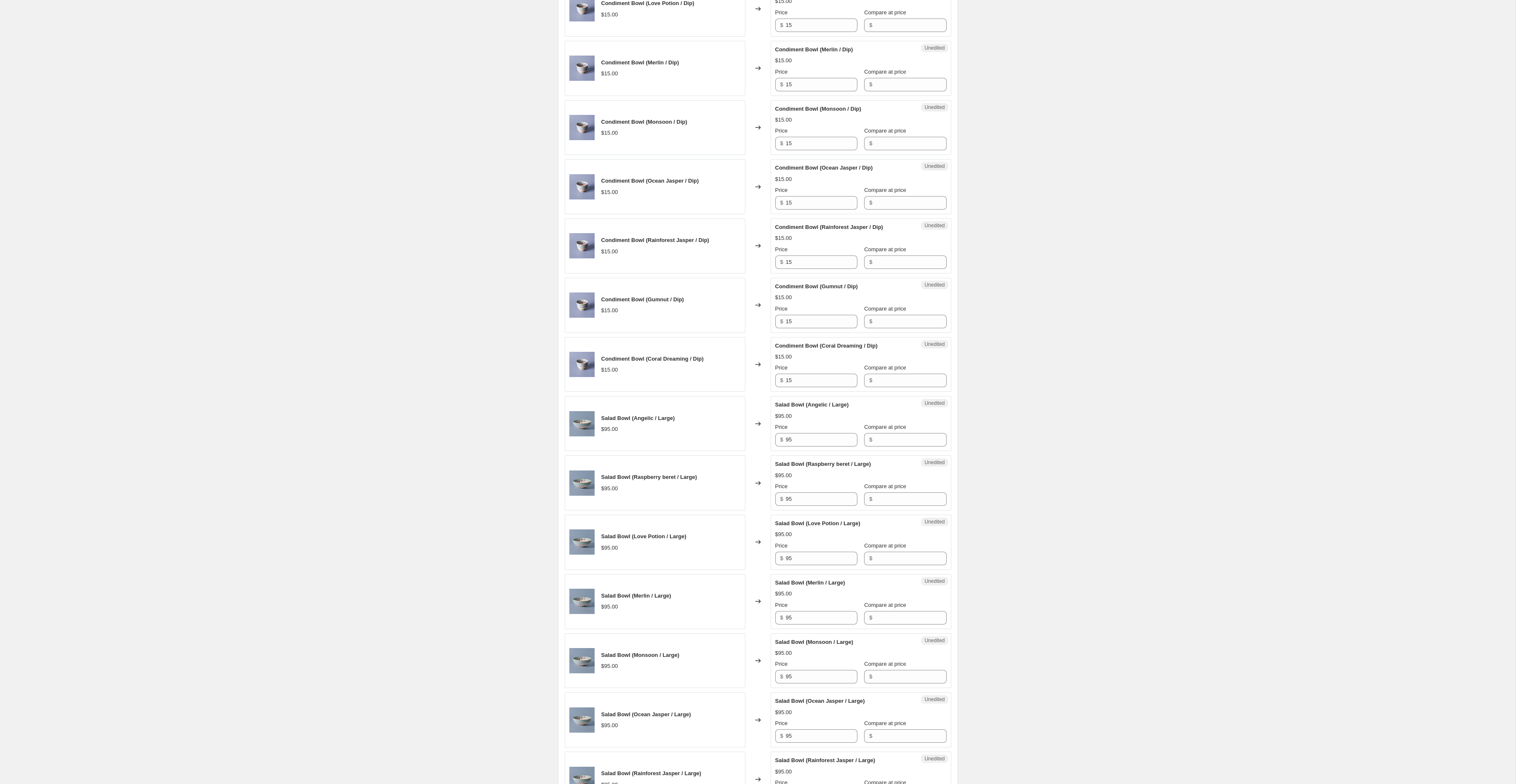
scroll to position [456, 0]
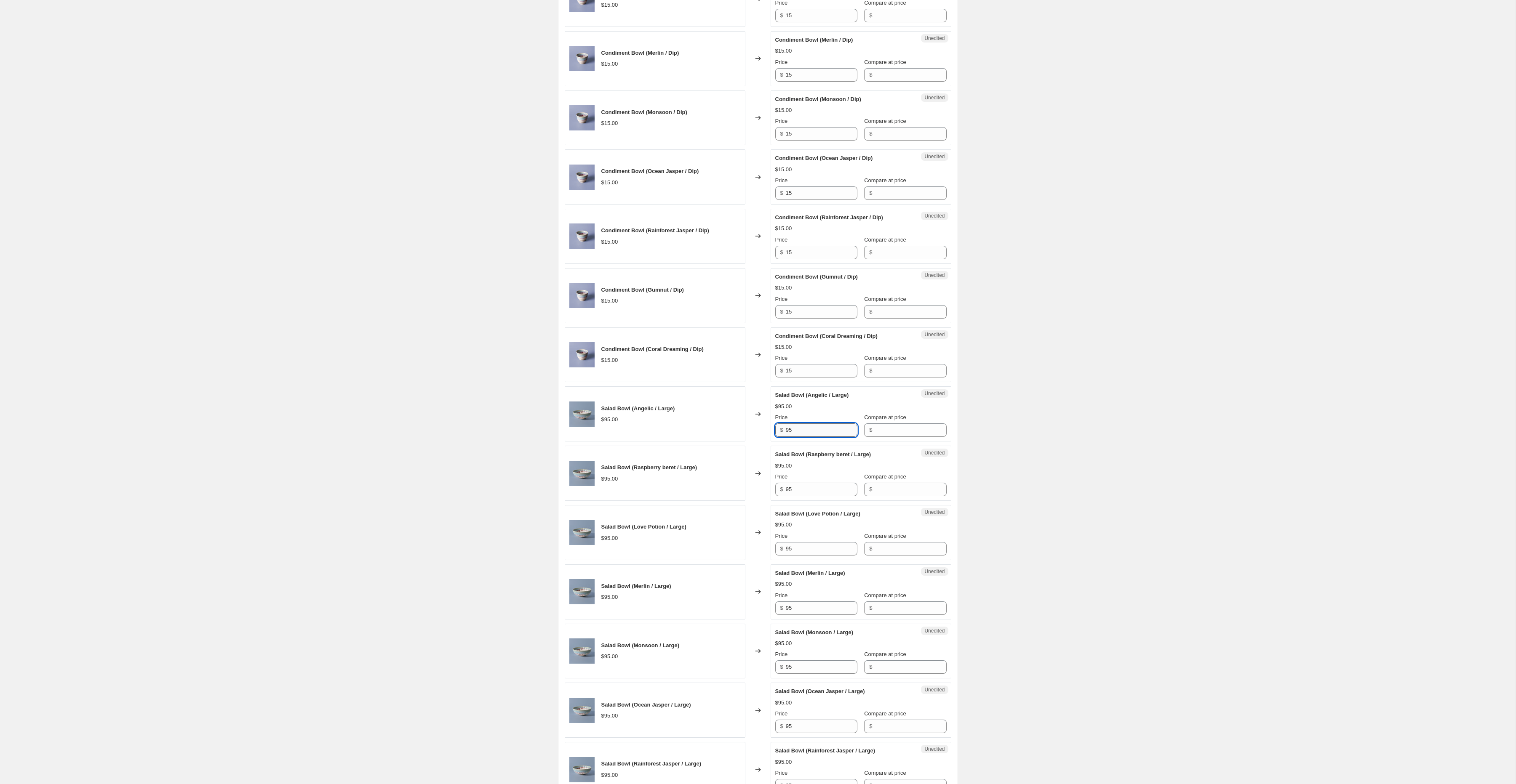
click at [799, 436] on input "95" at bounding box center [822, 430] width 72 height 14
click at [804, 434] on input "95" at bounding box center [822, 430] width 72 height 14
type input "99"
click at [814, 496] on div "Salad Bowl (Raspberry beret / Large) $95.00 Price $ 95 Compare at price $" at bounding box center [860, 473] width 171 height 46
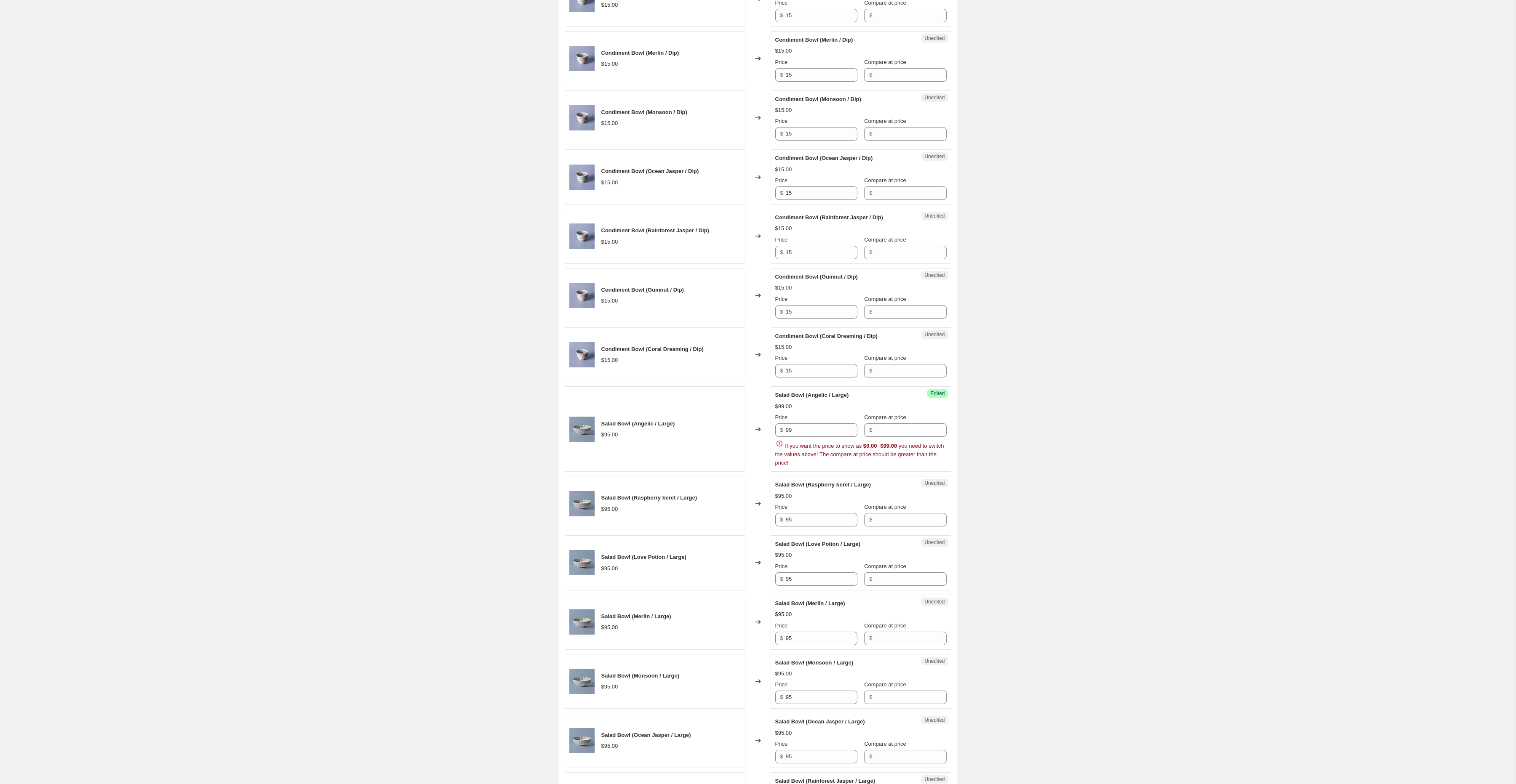
click at [814, 499] on div "$95.00" at bounding box center [860, 496] width 171 height 8
click at [815, 586] on input "95" at bounding box center [822, 579] width 72 height 14
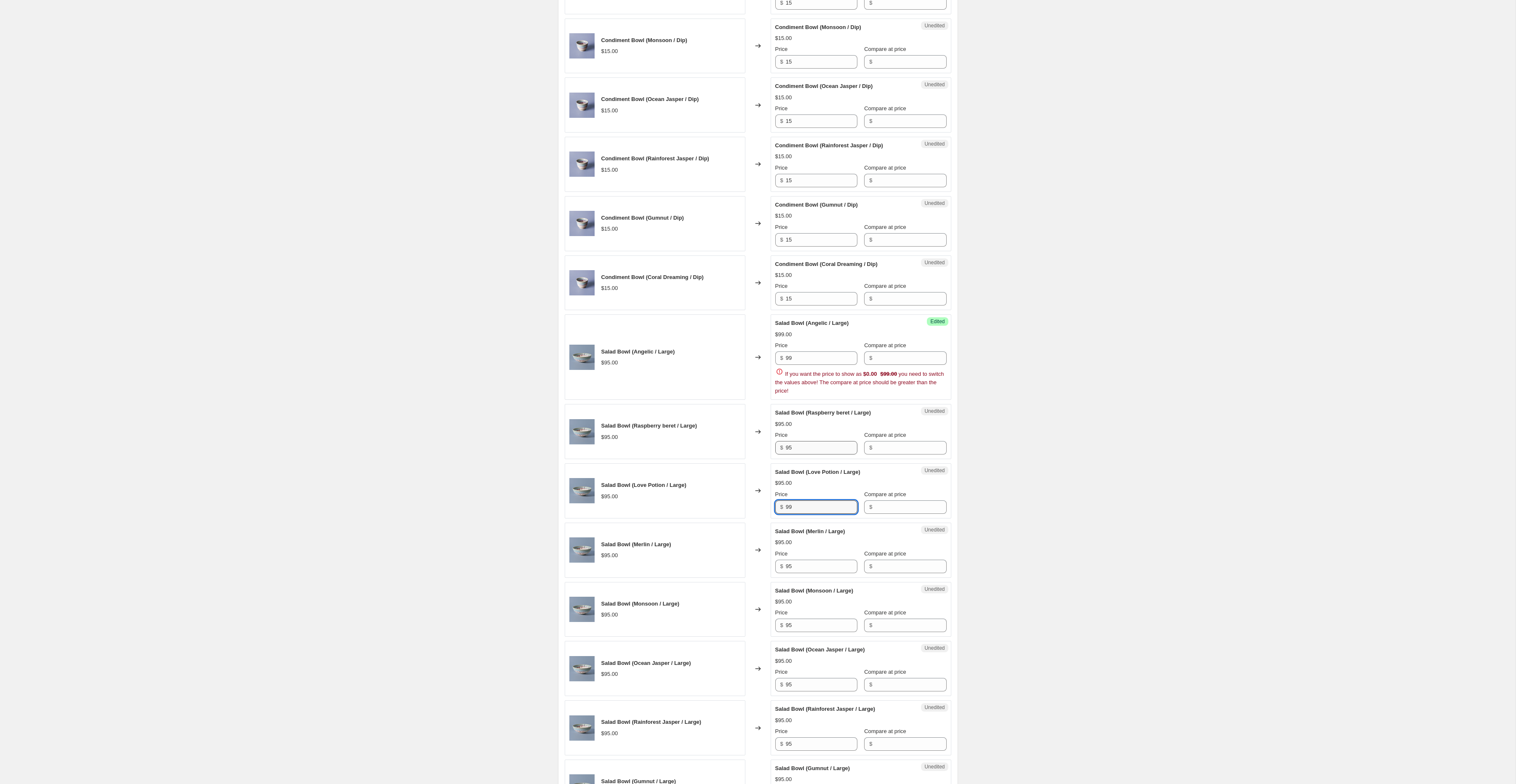
type input "99"
click at [810, 455] on input "95" at bounding box center [822, 448] width 72 height 14
type input "99"
click at [802, 573] on input "95" at bounding box center [822, 566] width 72 height 14
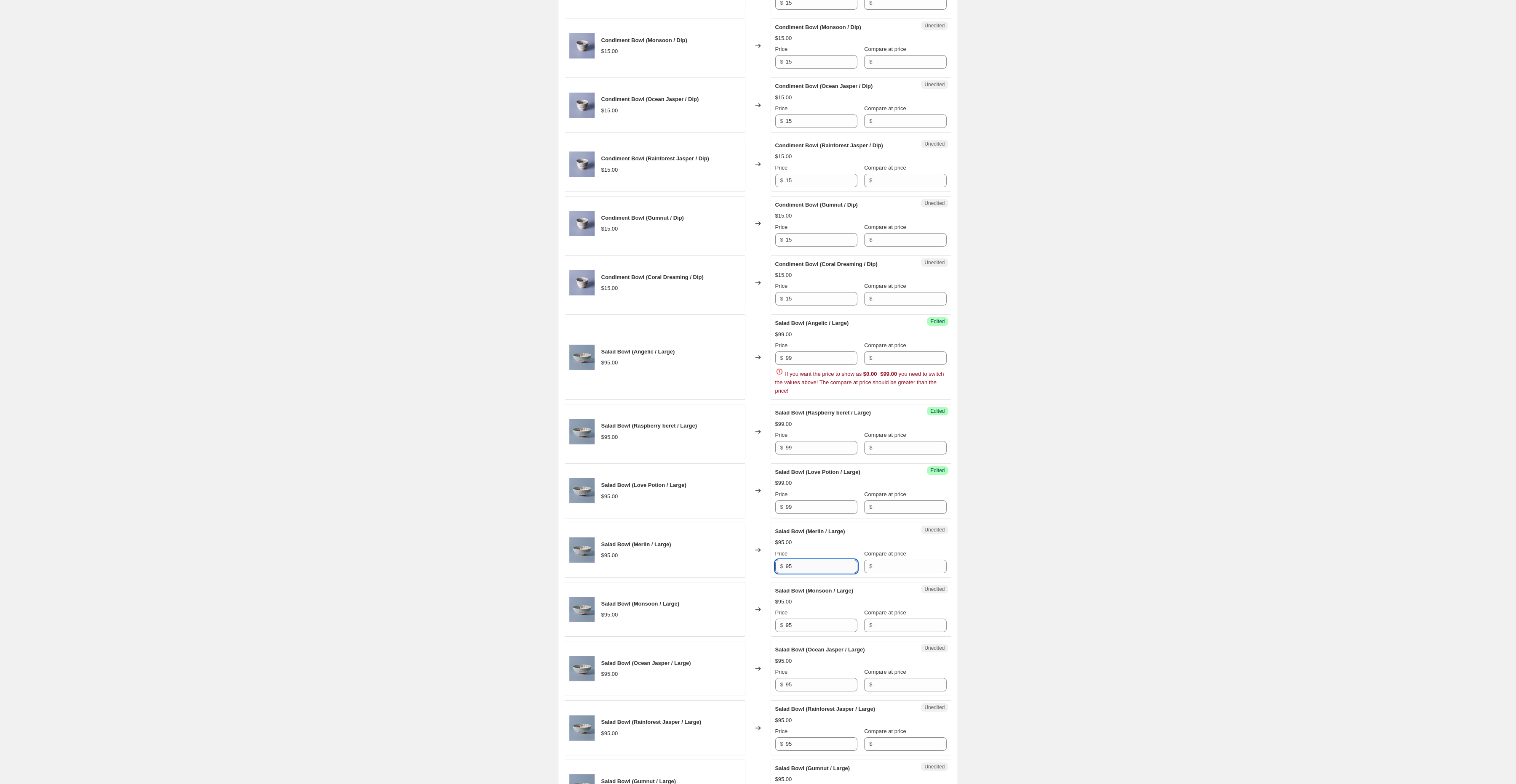
click at [802, 573] on input "95" at bounding box center [822, 566] width 72 height 14
type input "99"
click at [801, 632] on input "95" at bounding box center [822, 625] width 72 height 14
type input "99"
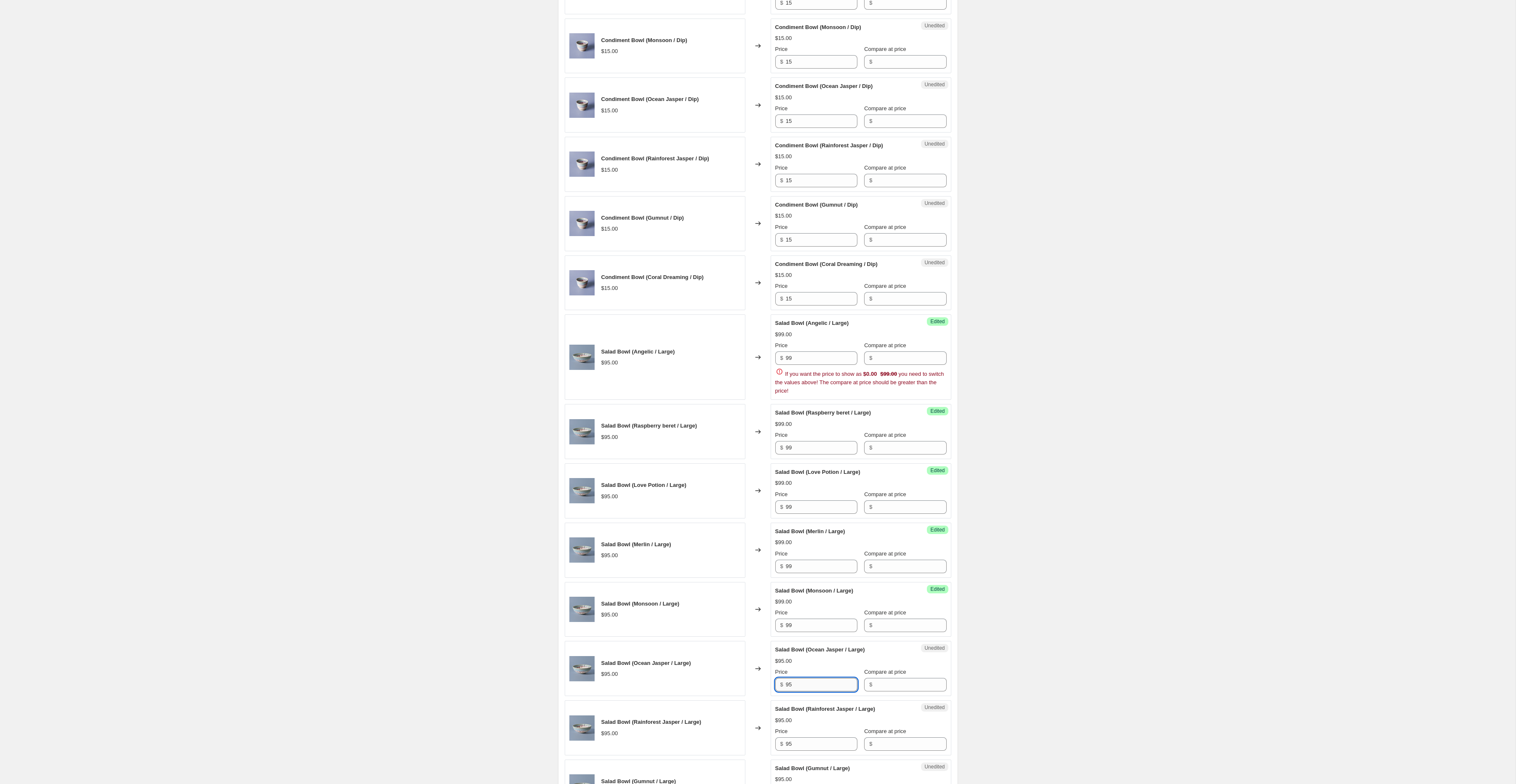
click at [803, 692] on input "95" at bounding box center [822, 685] width 72 height 14
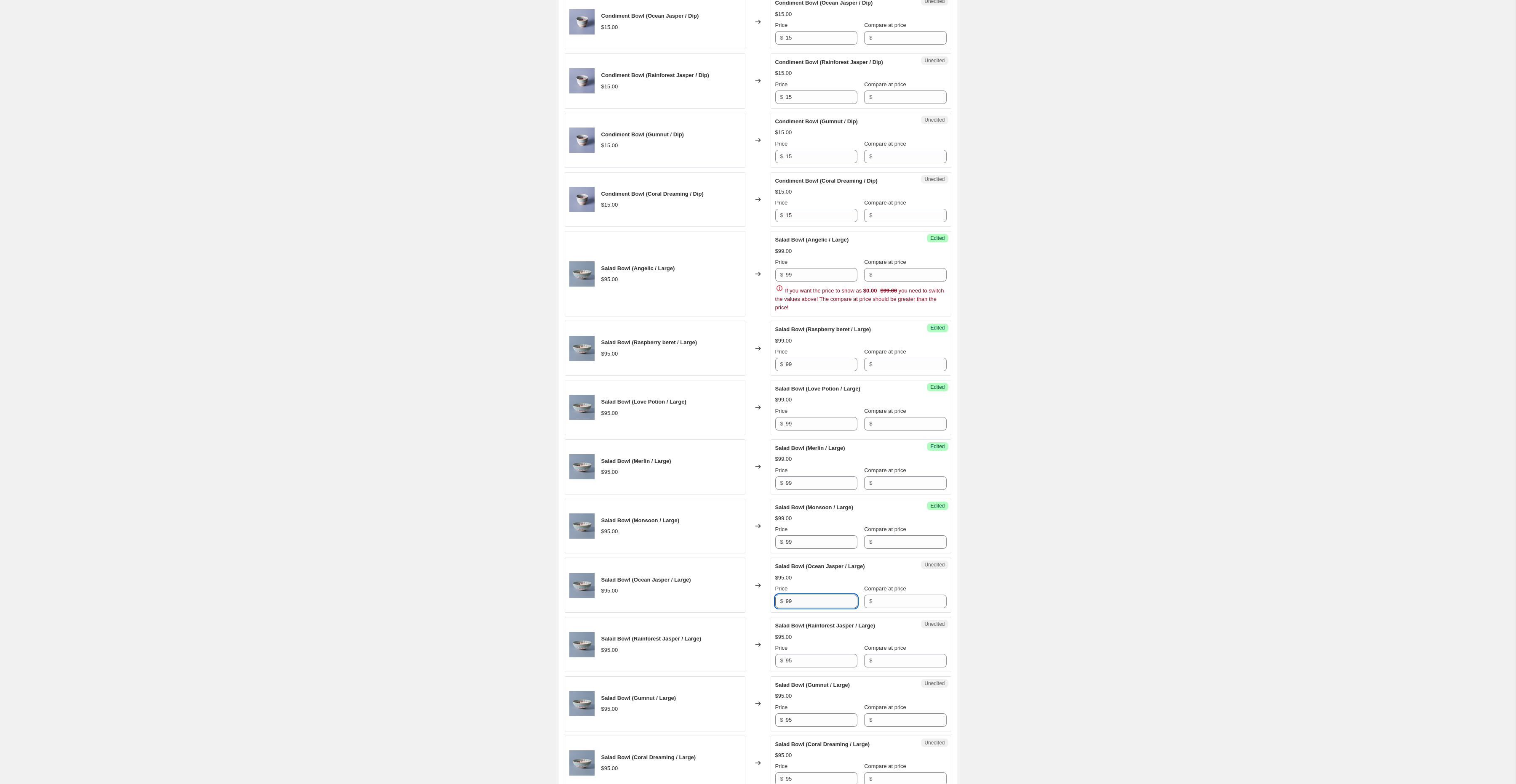
scroll to position [613, 0]
type input "99"
click at [793, 666] on input "95" at bounding box center [822, 659] width 72 height 14
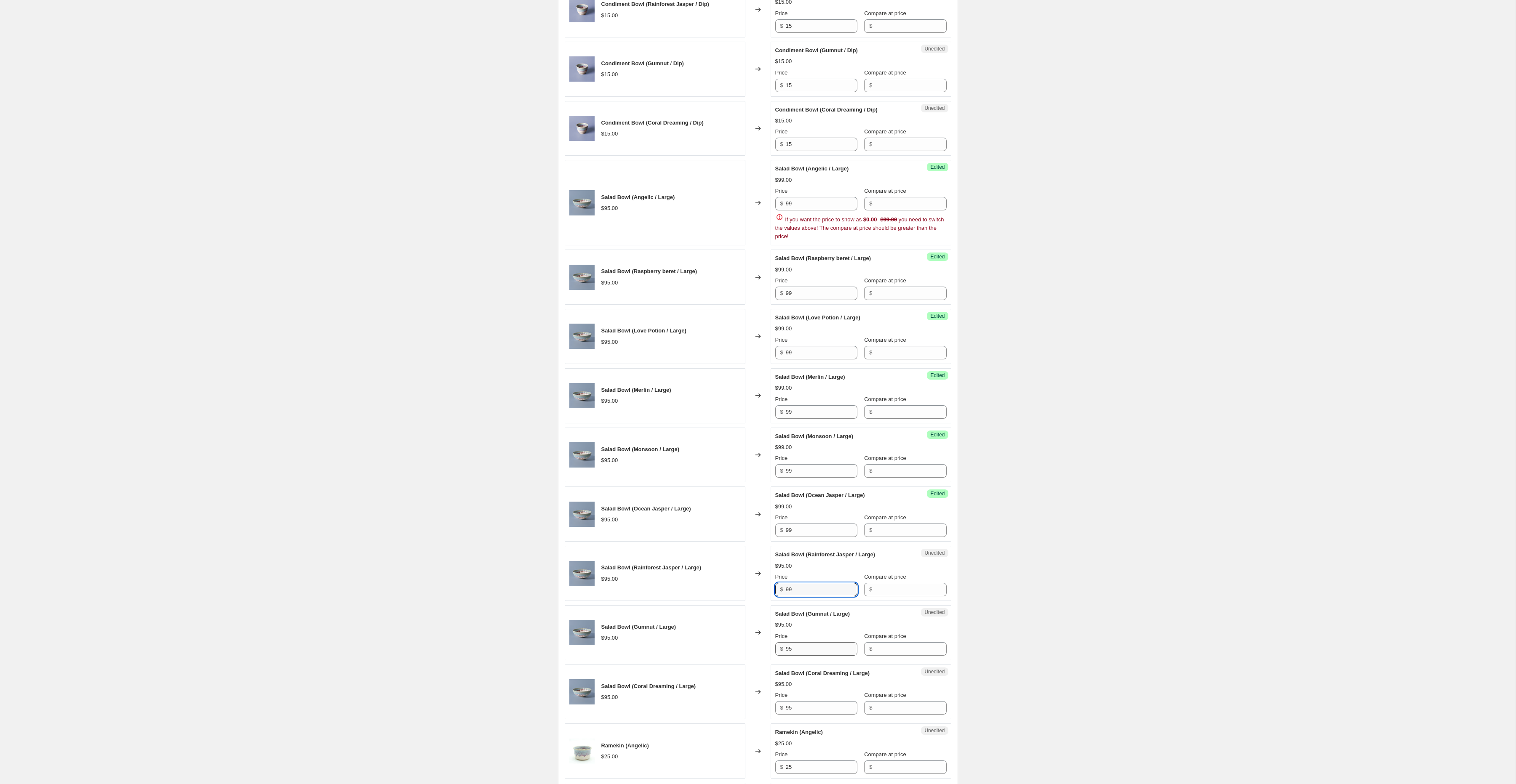
type input "99"
click at [792, 654] on input "95" at bounding box center [822, 649] width 72 height 14
type input "99"
click at [802, 714] on input "95" at bounding box center [822, 708] width 72 height 14
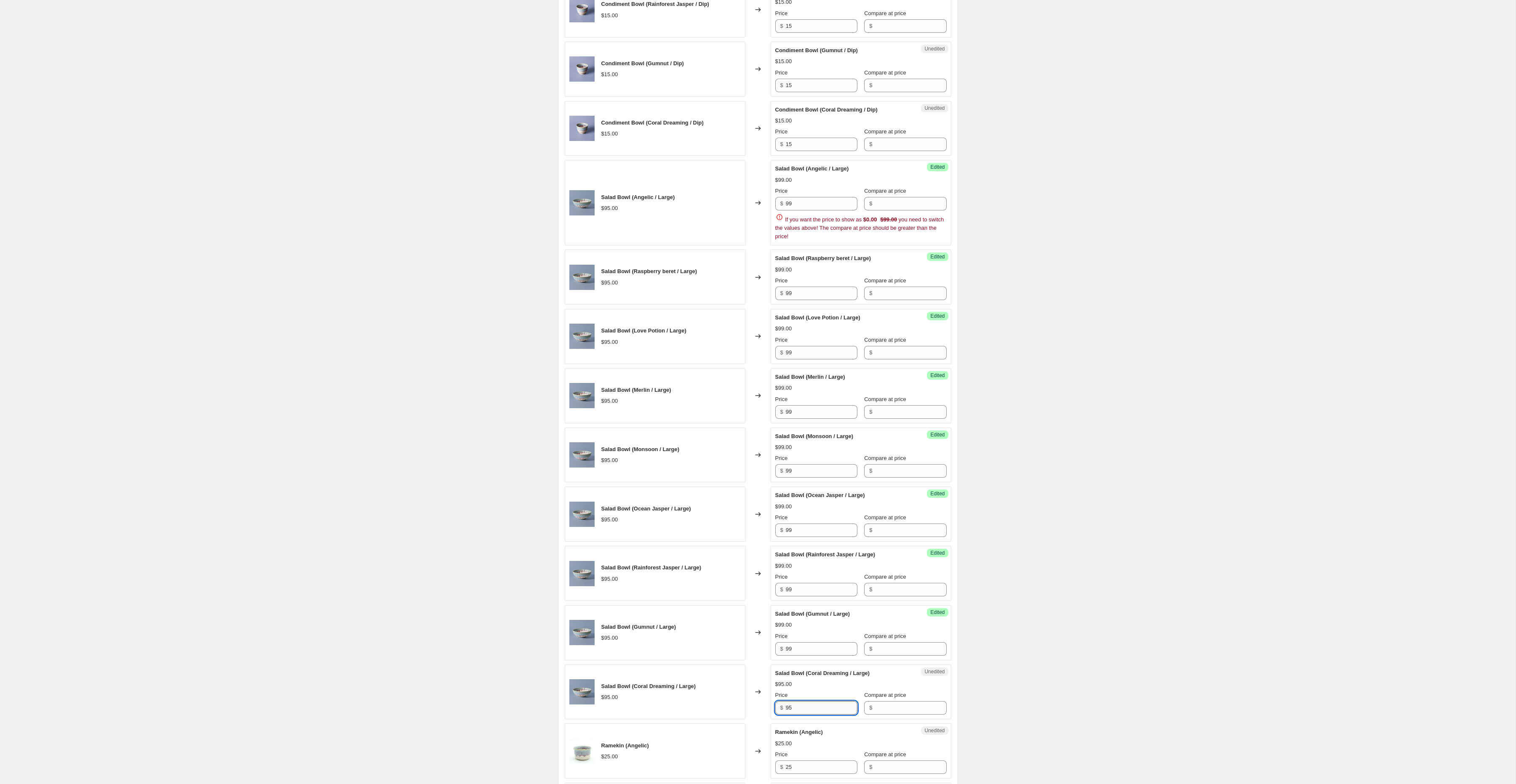
click at [802, 714] on input "95" at bounding box center [822, 708] width 72 height 14
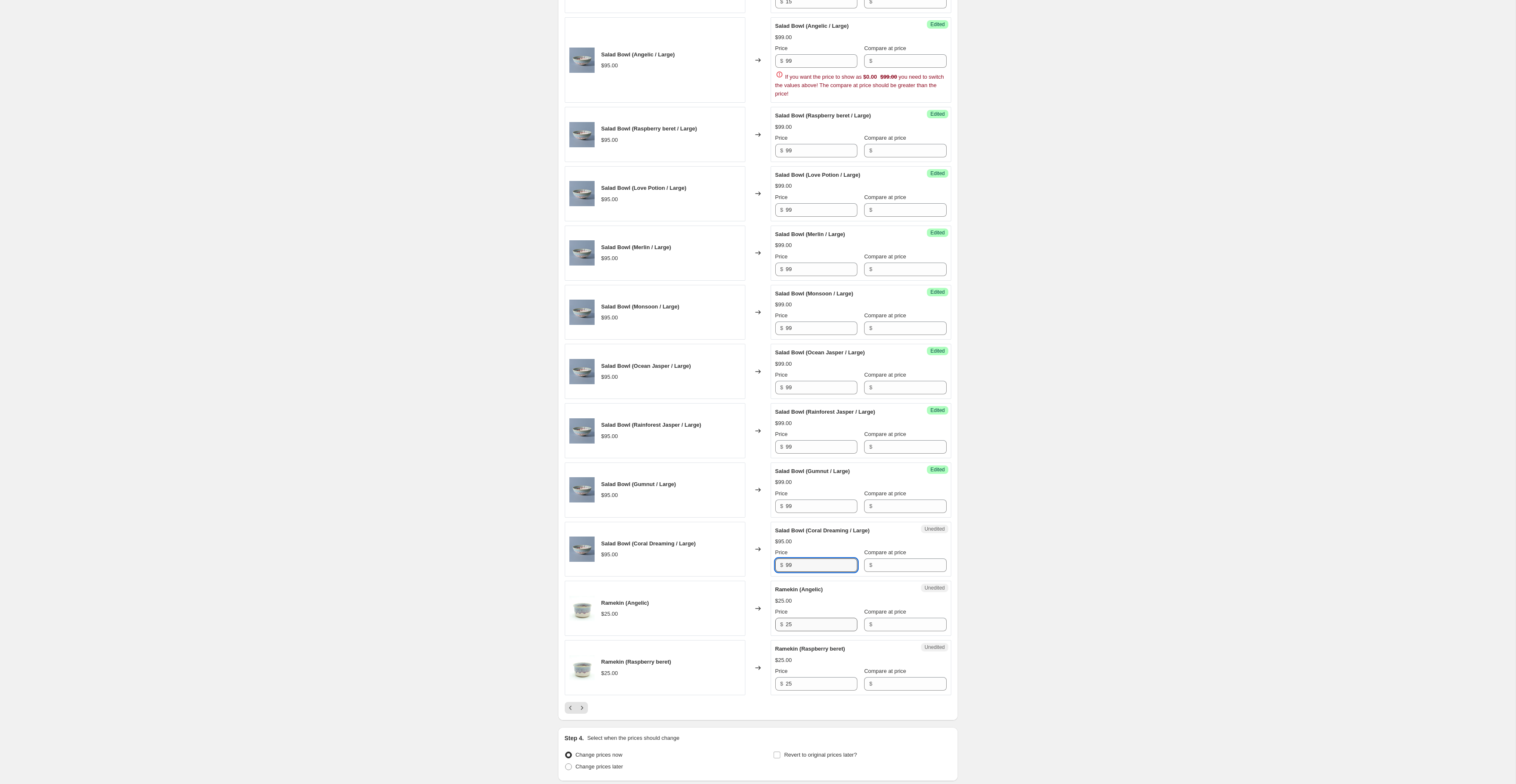
scroll to position [836, 0]
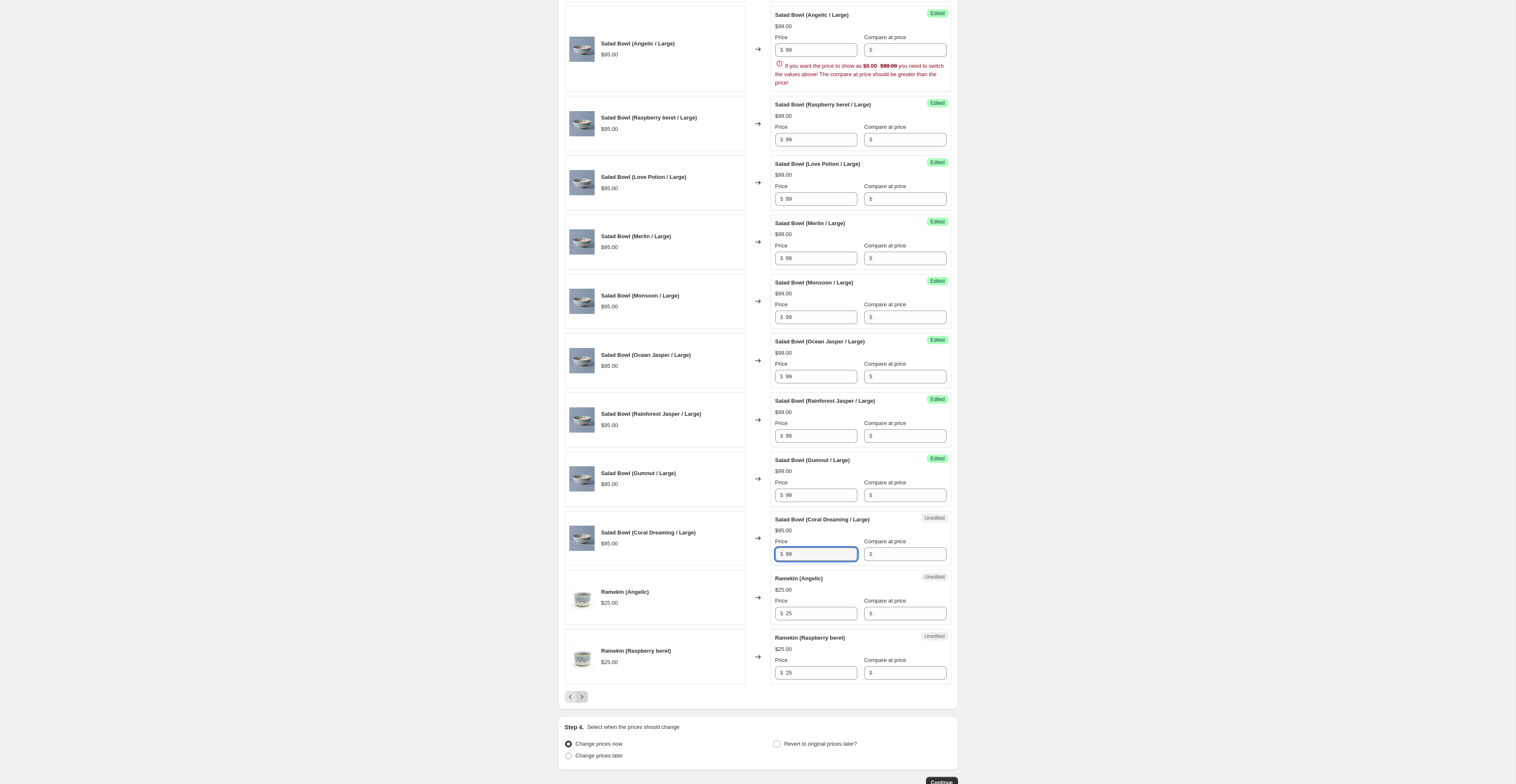
type input "99"
click at [578, 701] on icon "Next" at bounding box center [582, 697] width 8 height 8
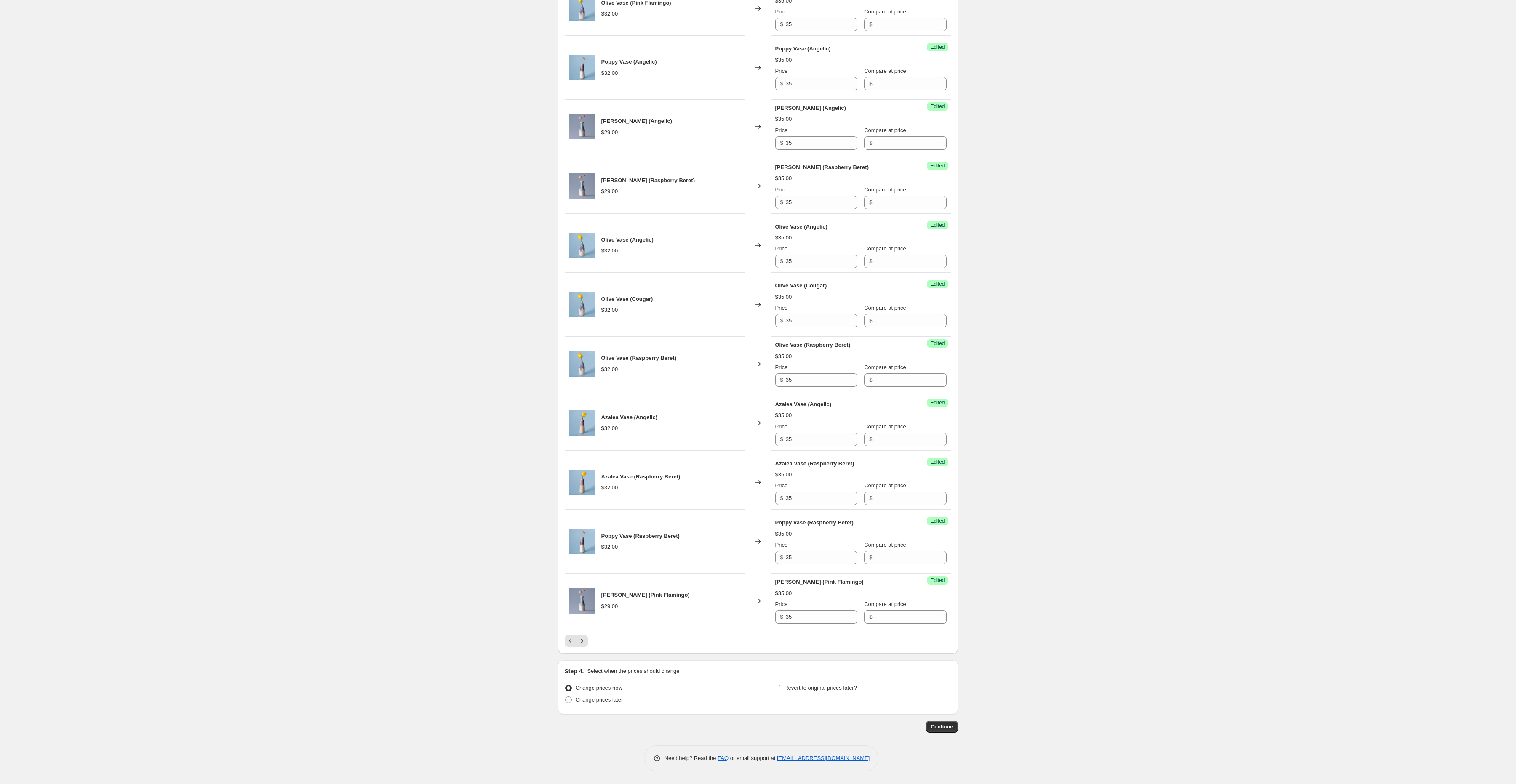
scroll to position [871, 0]
click at [577, 638] on button "Next" at bounding box center [582, 641] width 12 height 12
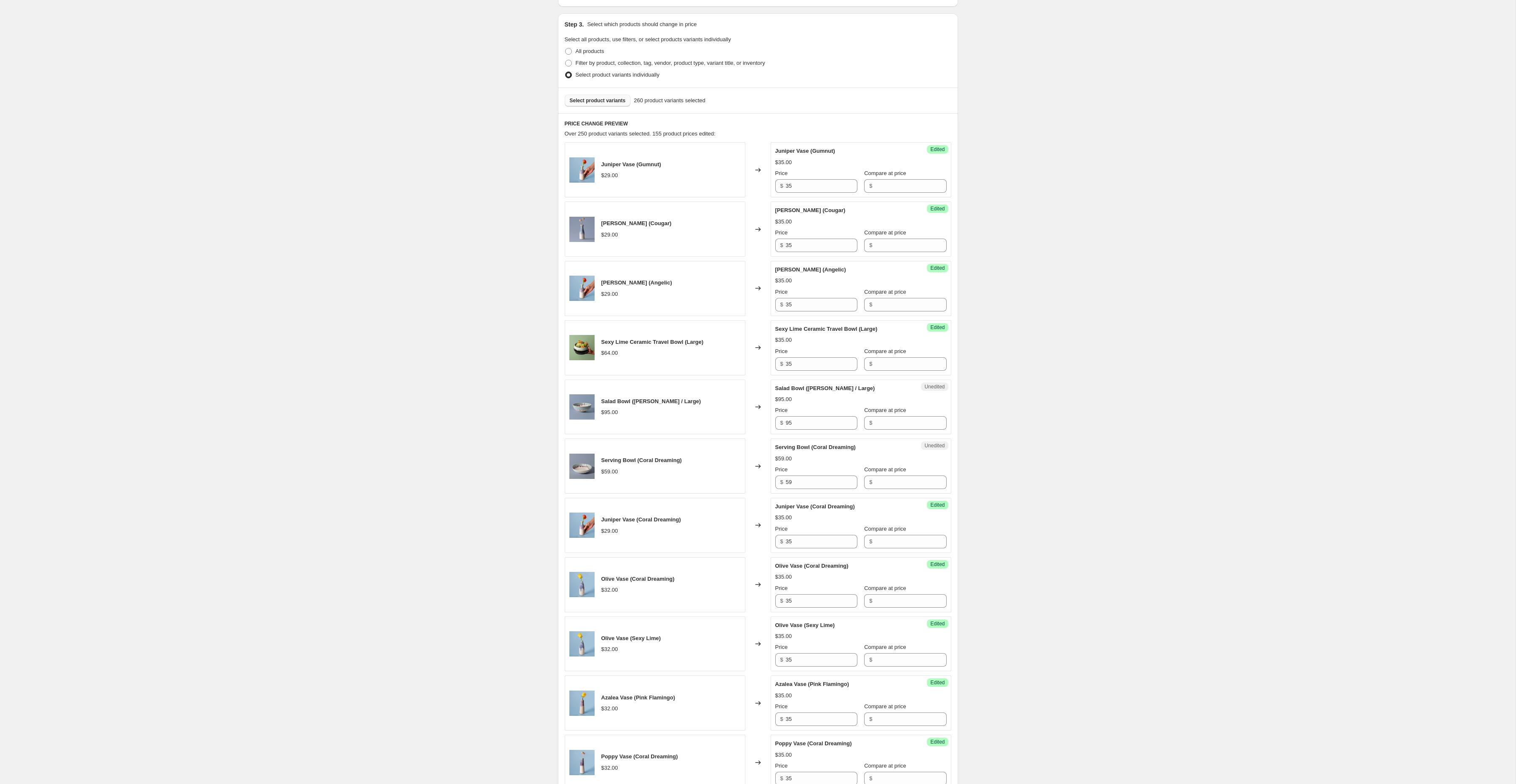
scroll to position [178, 0]
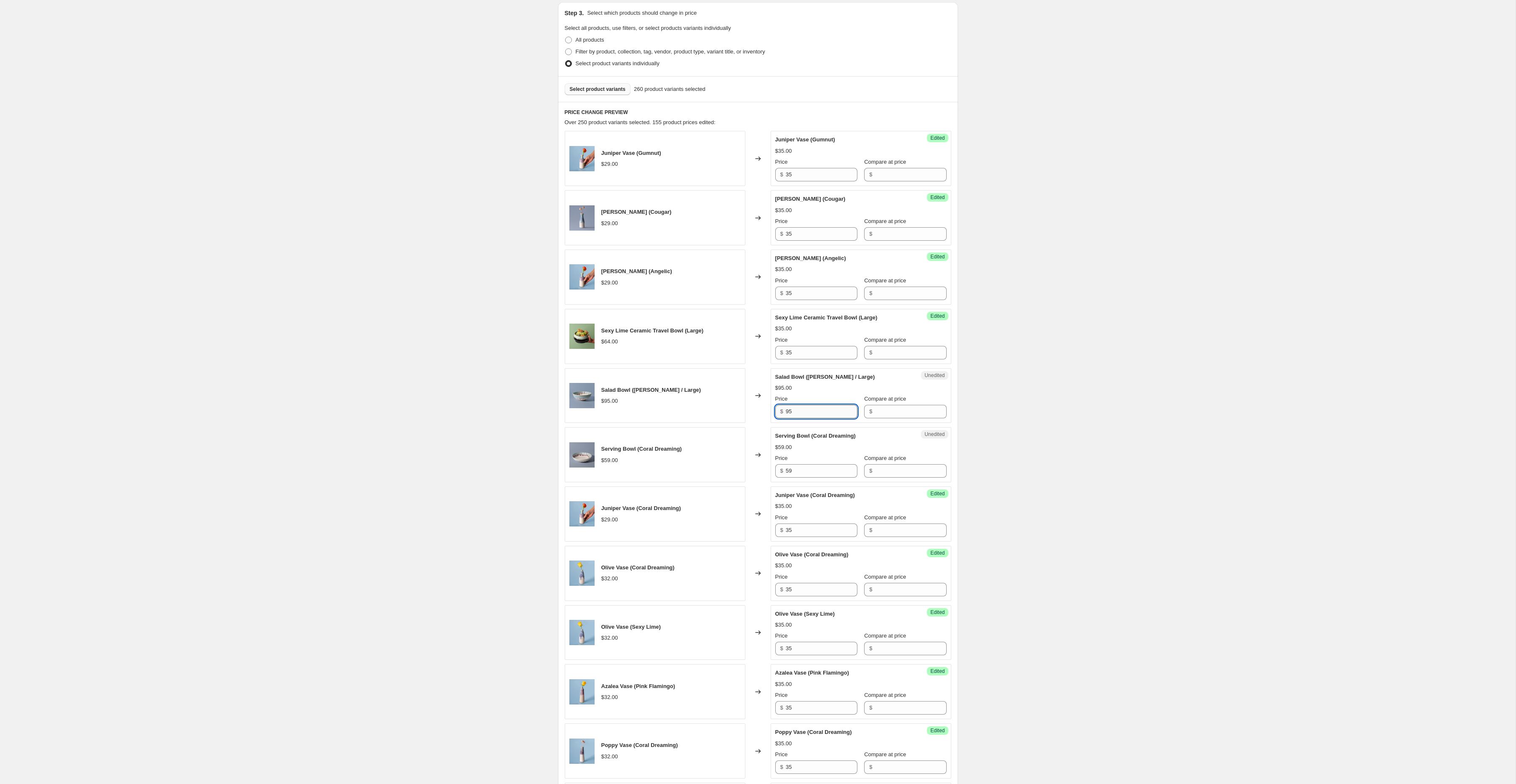
click at [797, 418] on input "95" at bounding box center [822, 411] width 72 height 14
type input "99"
click at [804, 472] on input "59" at bounding box center [822, 471] width 72 height 14
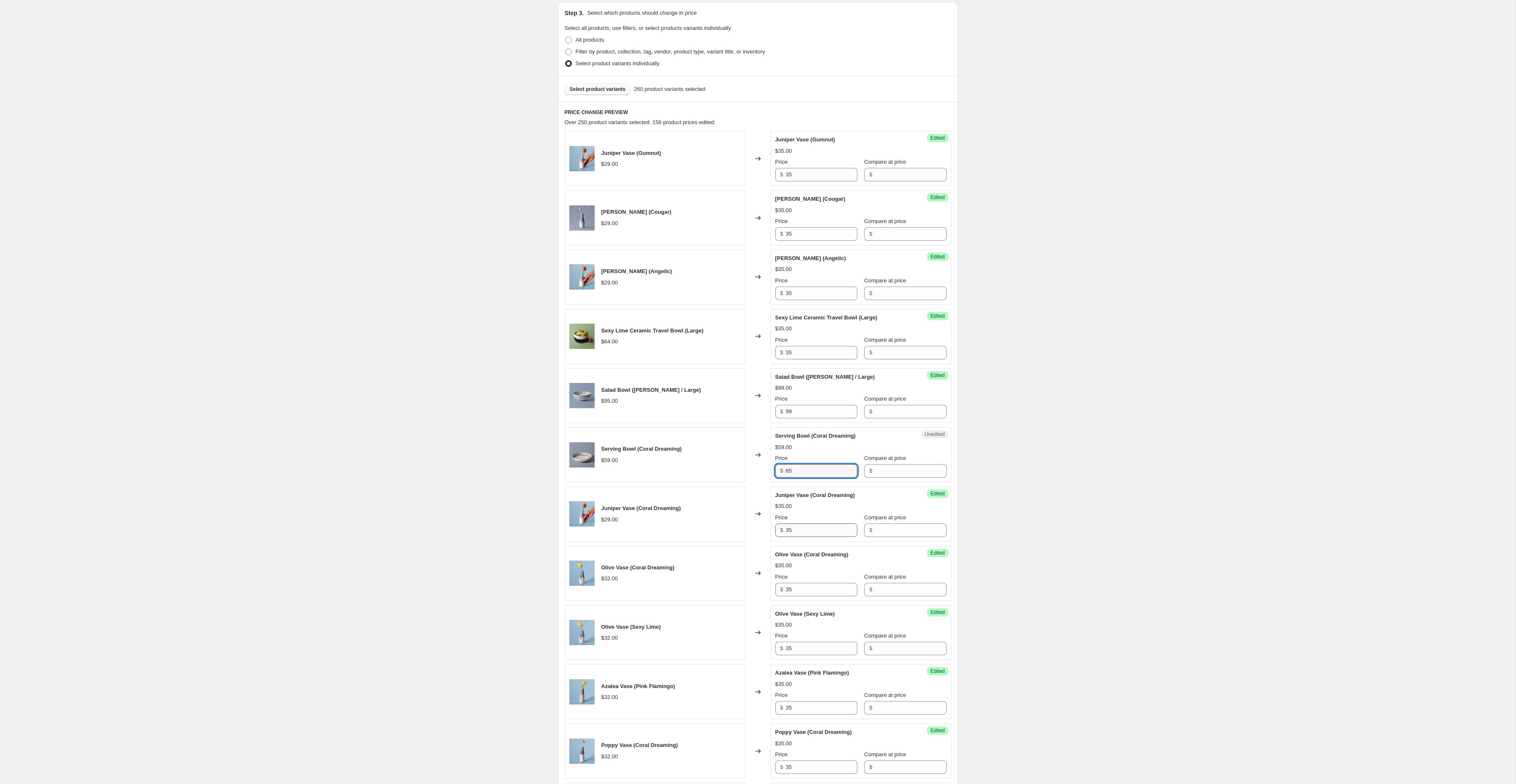
type input "65"
click at [812, 534] on input "35" at bounding box center [822, 530] width 72 height 14
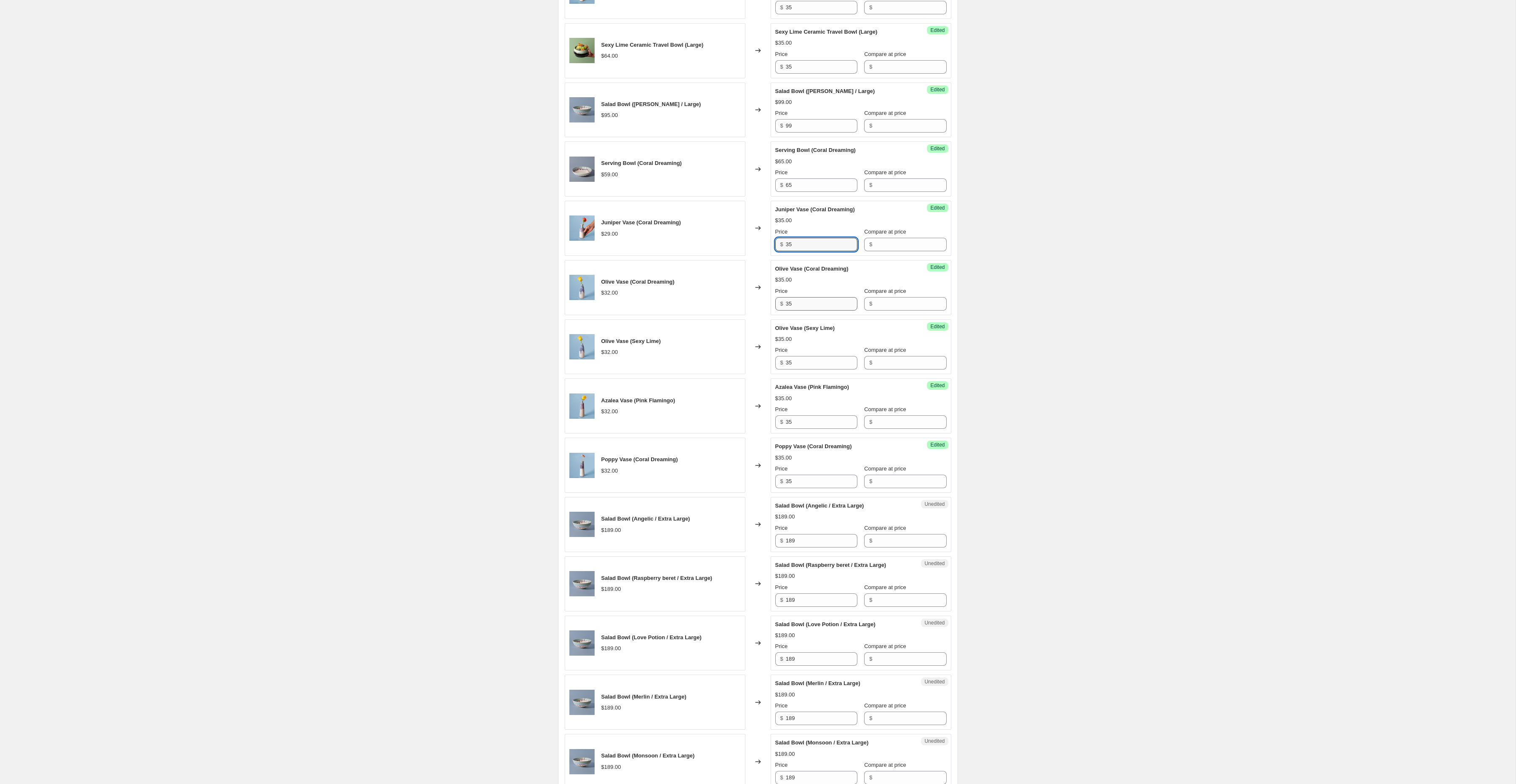
scroll to position [475, 0]
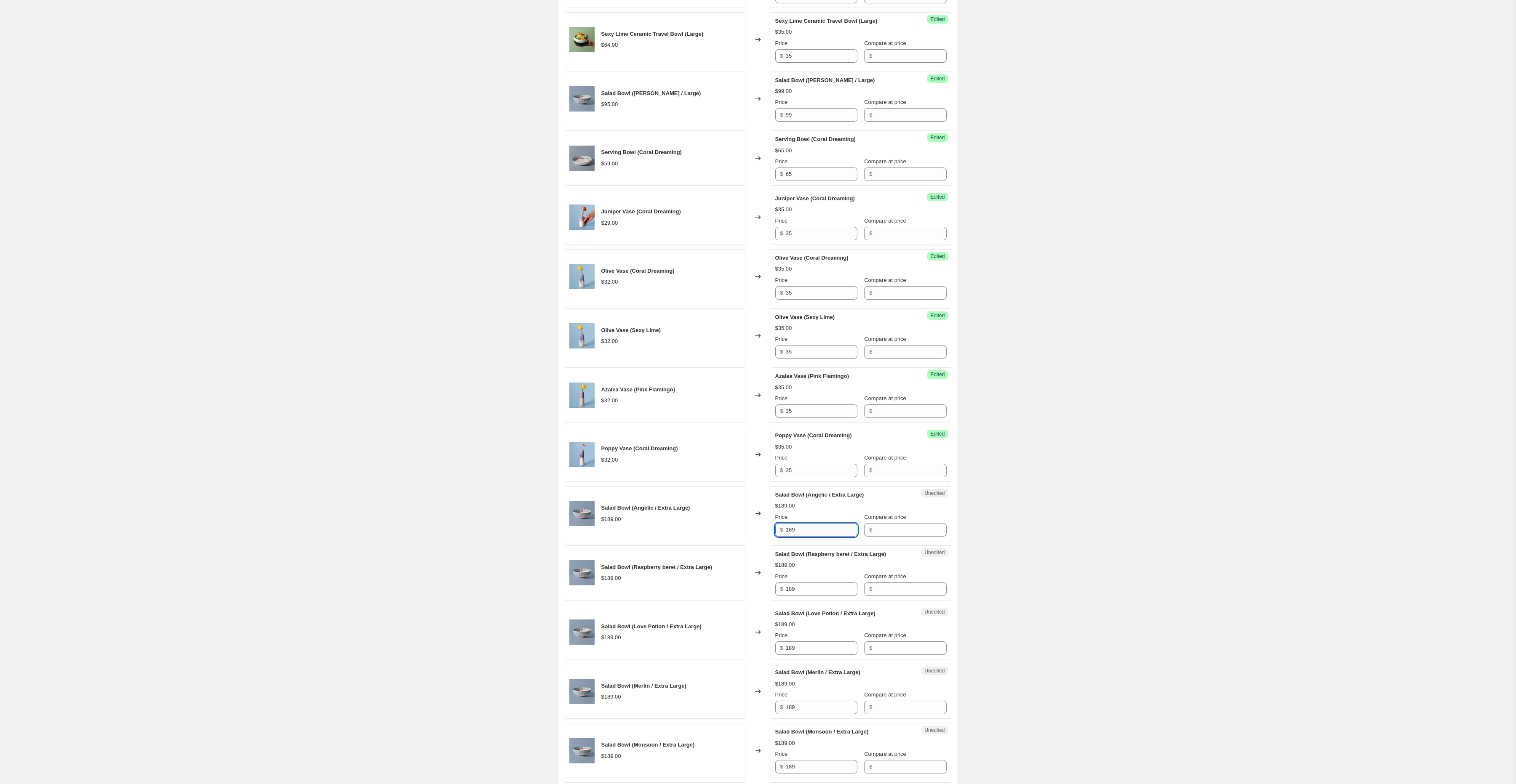
click at [806, 529] on input "189" at bounding box center [822, 529] width 72 height 14
click at [806, 535] on input "189" at bounding box center [822, 529] width 72 height 14
click at [811, 534] on input "195" at bounding box center [822, 529] width 72 height 14
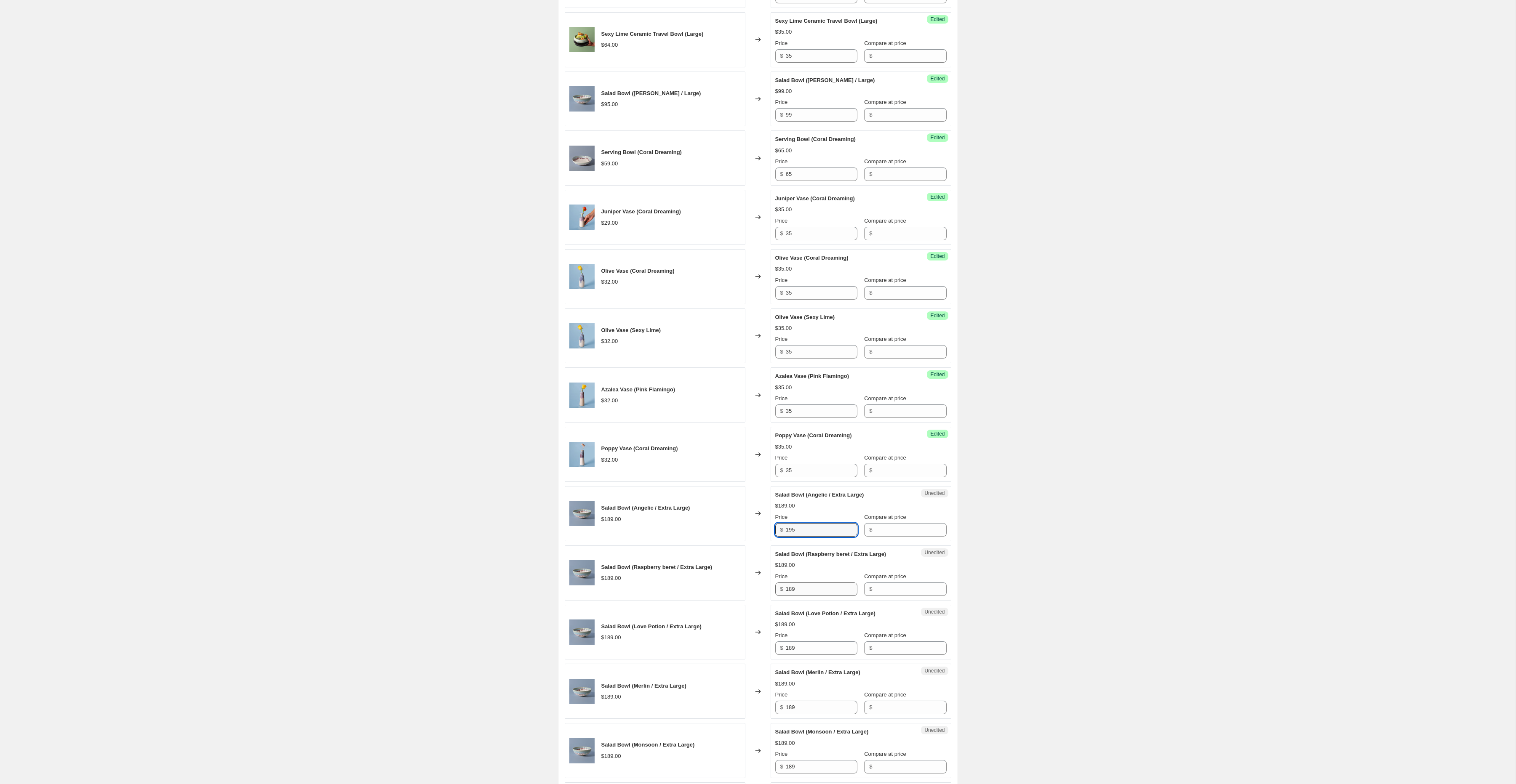
type input "195"
click at [816, 596] on input "189" at bounding box center [822, 589] width 72 height 14
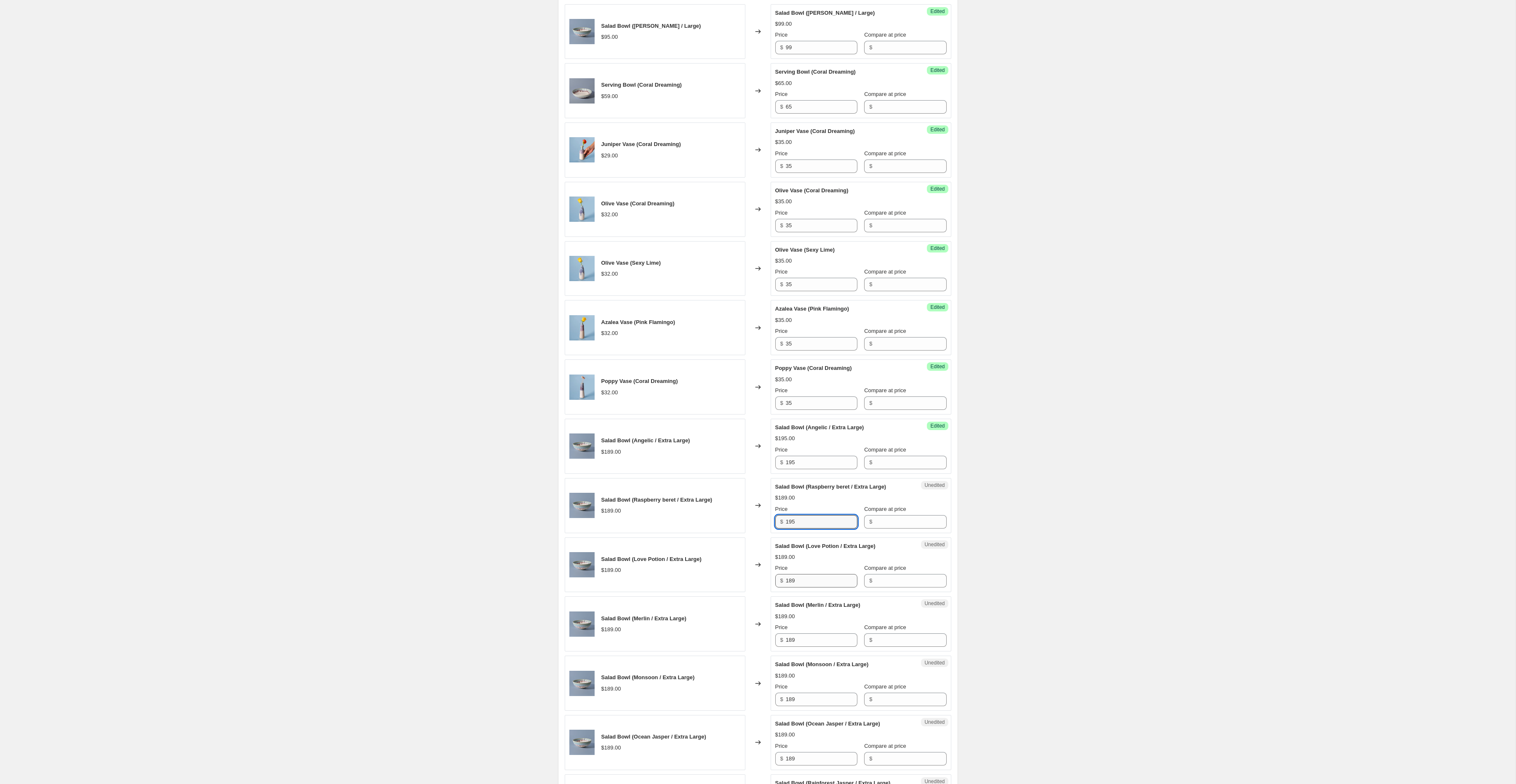
type input "195"
click at [809, 588] on input "189" at bounding box center [822, 581] width 72 height 14
type input "195"
click at [807, 647] on input "189" at bounding box center [822, 640] width 72 height 14
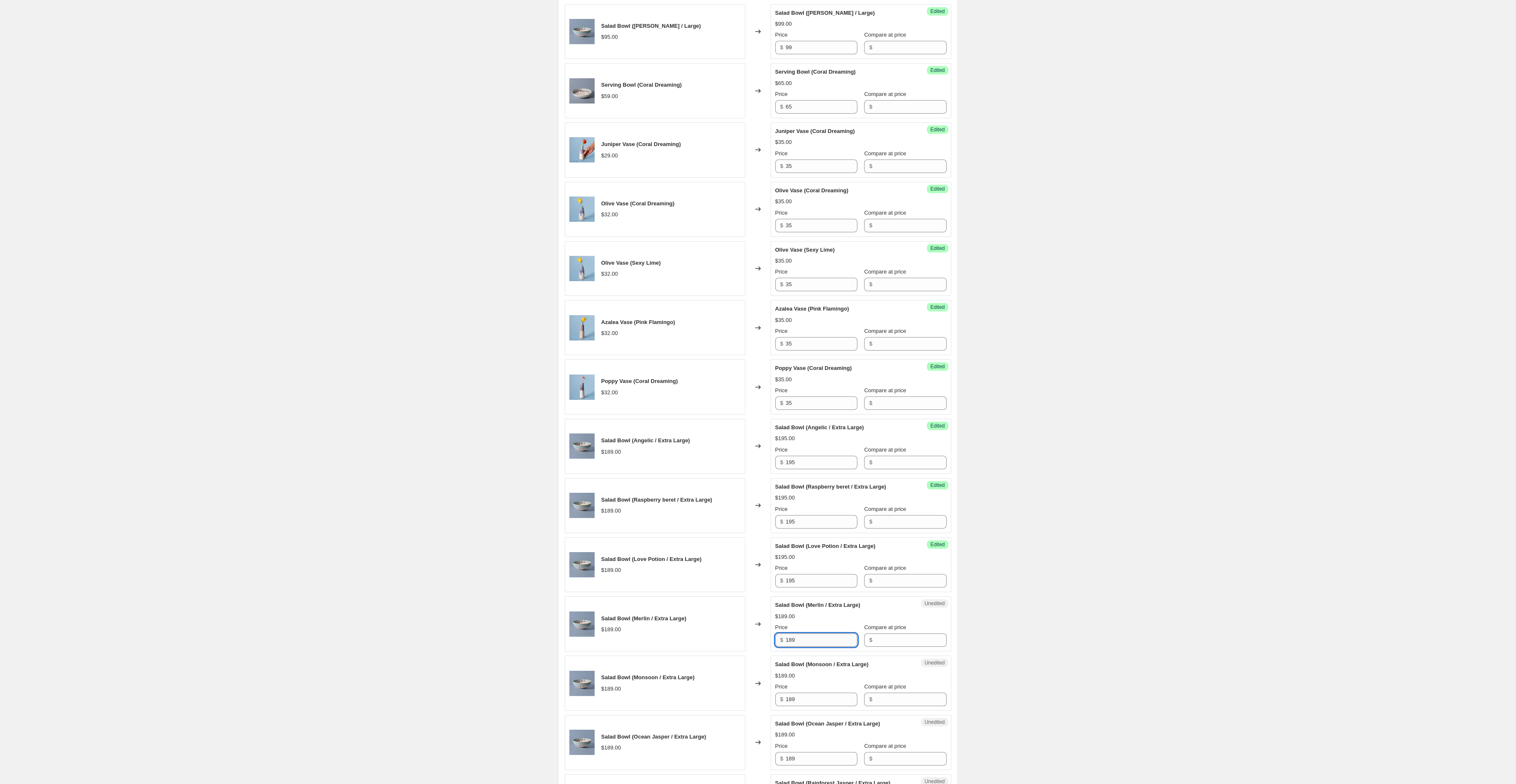
click at [807, 647] on input "189" at bounding box center [822, 640] width 72 height 14
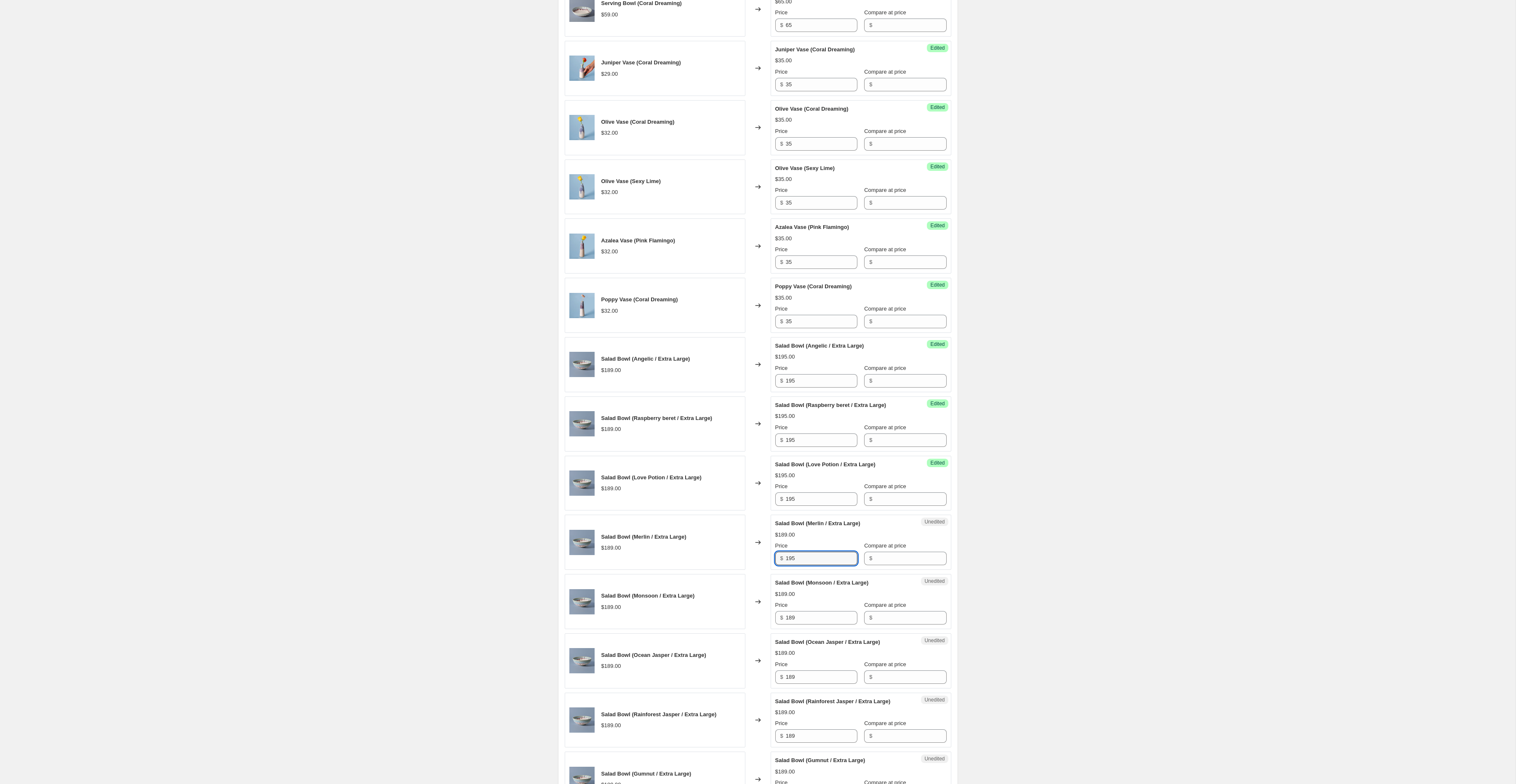
scroll to position [628, 0]
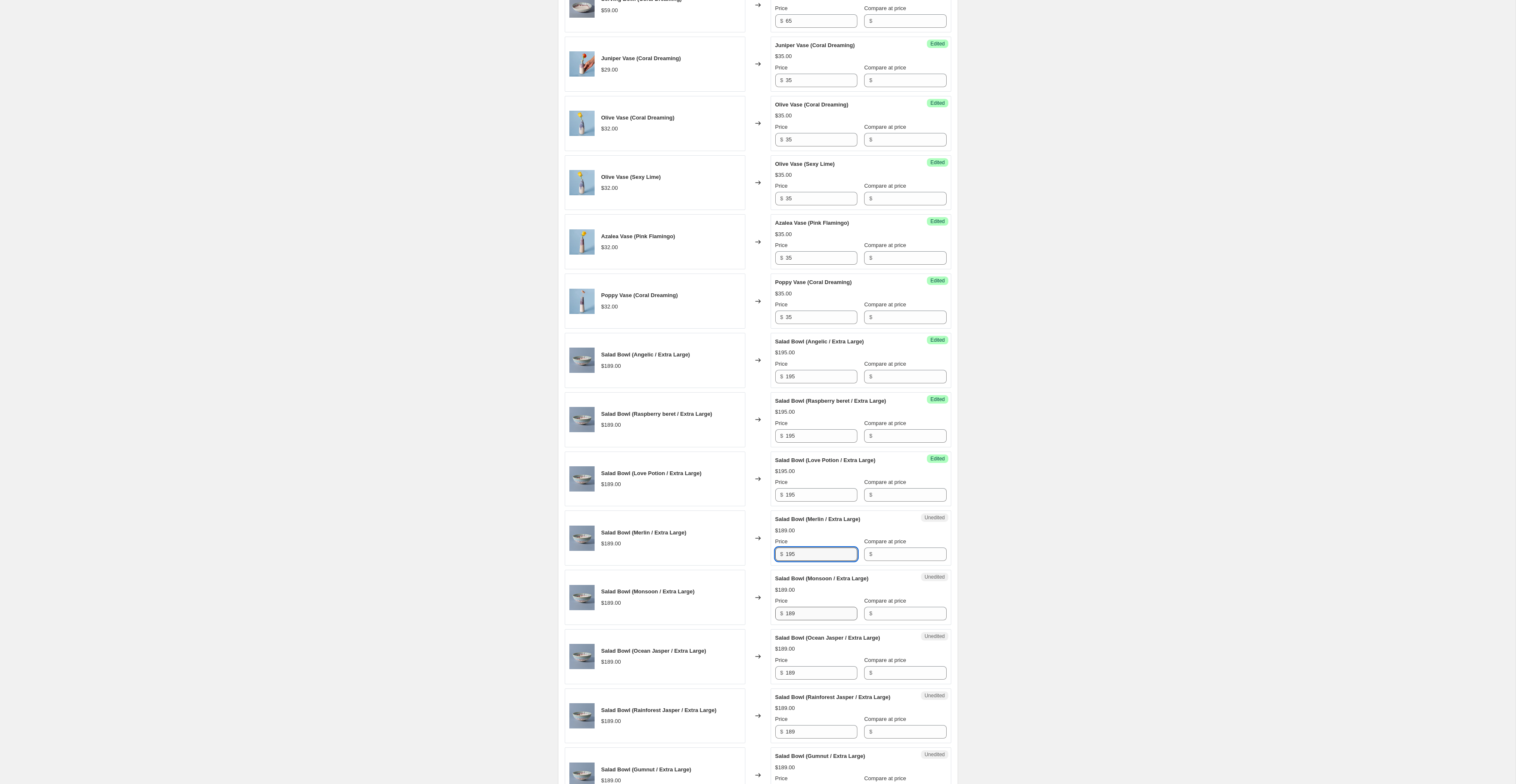
type input "195"
click at [804, 620] on input "189" at bounding box center [822, 613] width 72 height 14
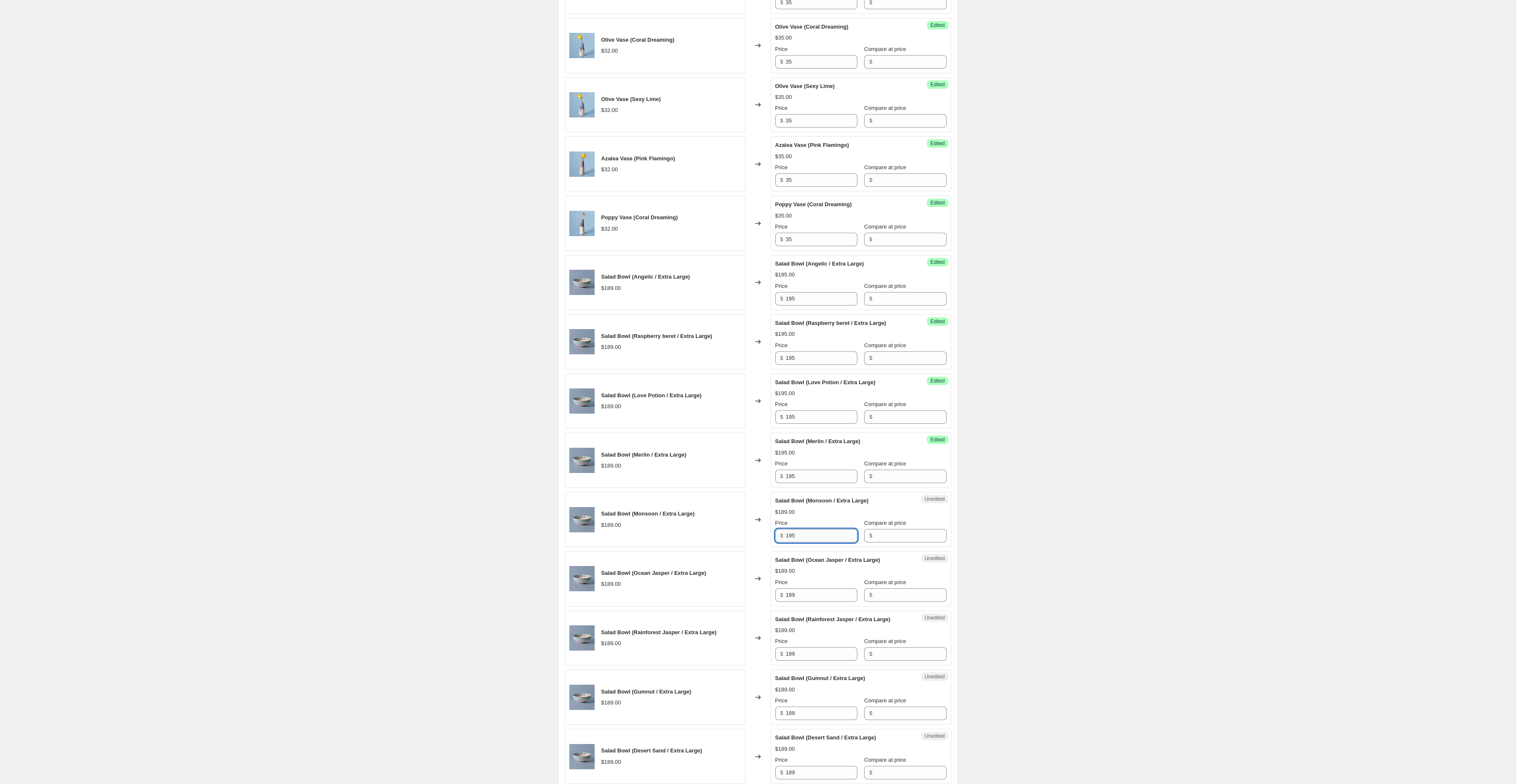
scroll to position [709, 0]
type input "195"
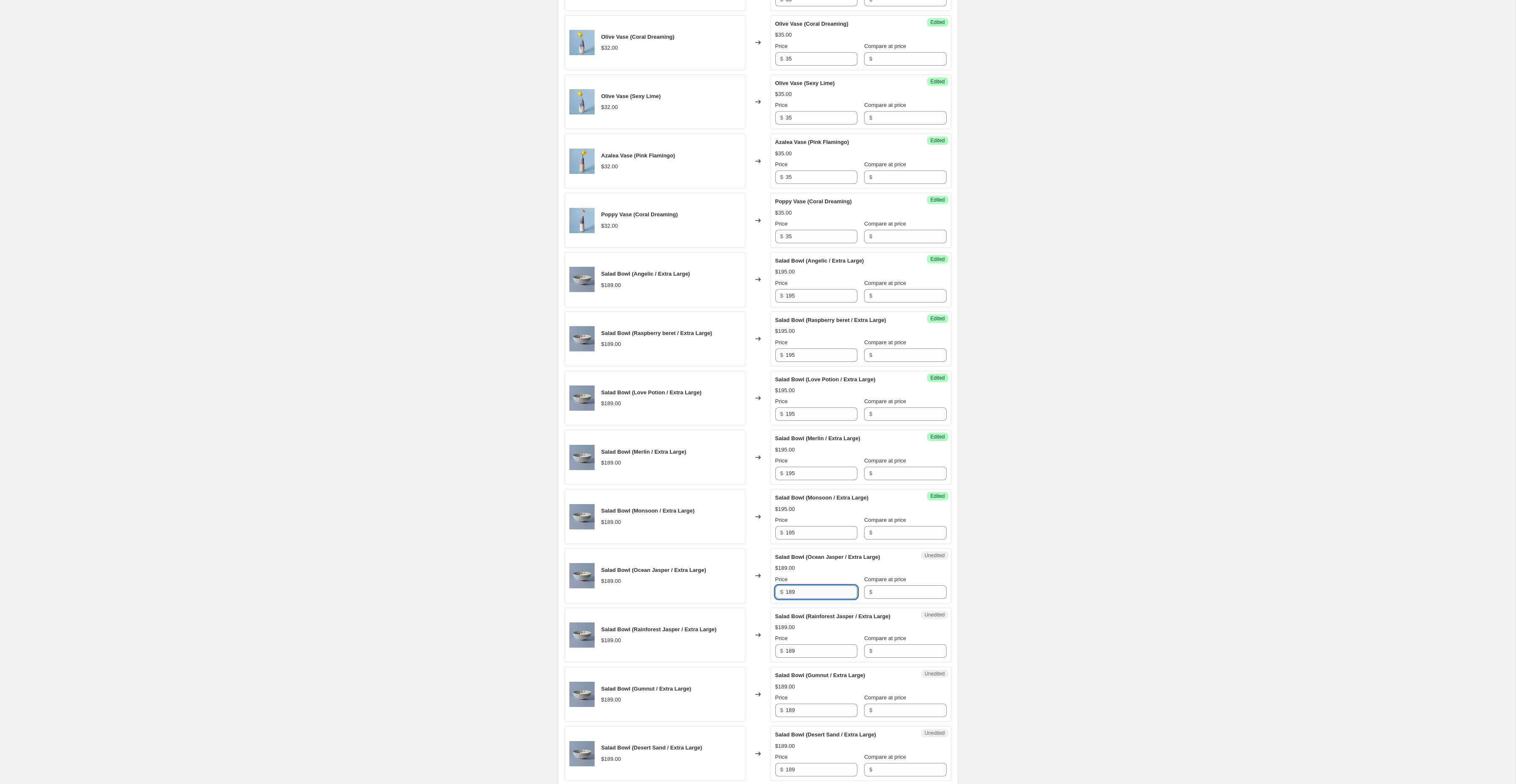
click at [811, 599] on input "189" at bounding box center [822, 592] width 72 height 14
type input "195"
click at [801, 658] on input "189" at bounding box center [822, 651] width 72 height 14
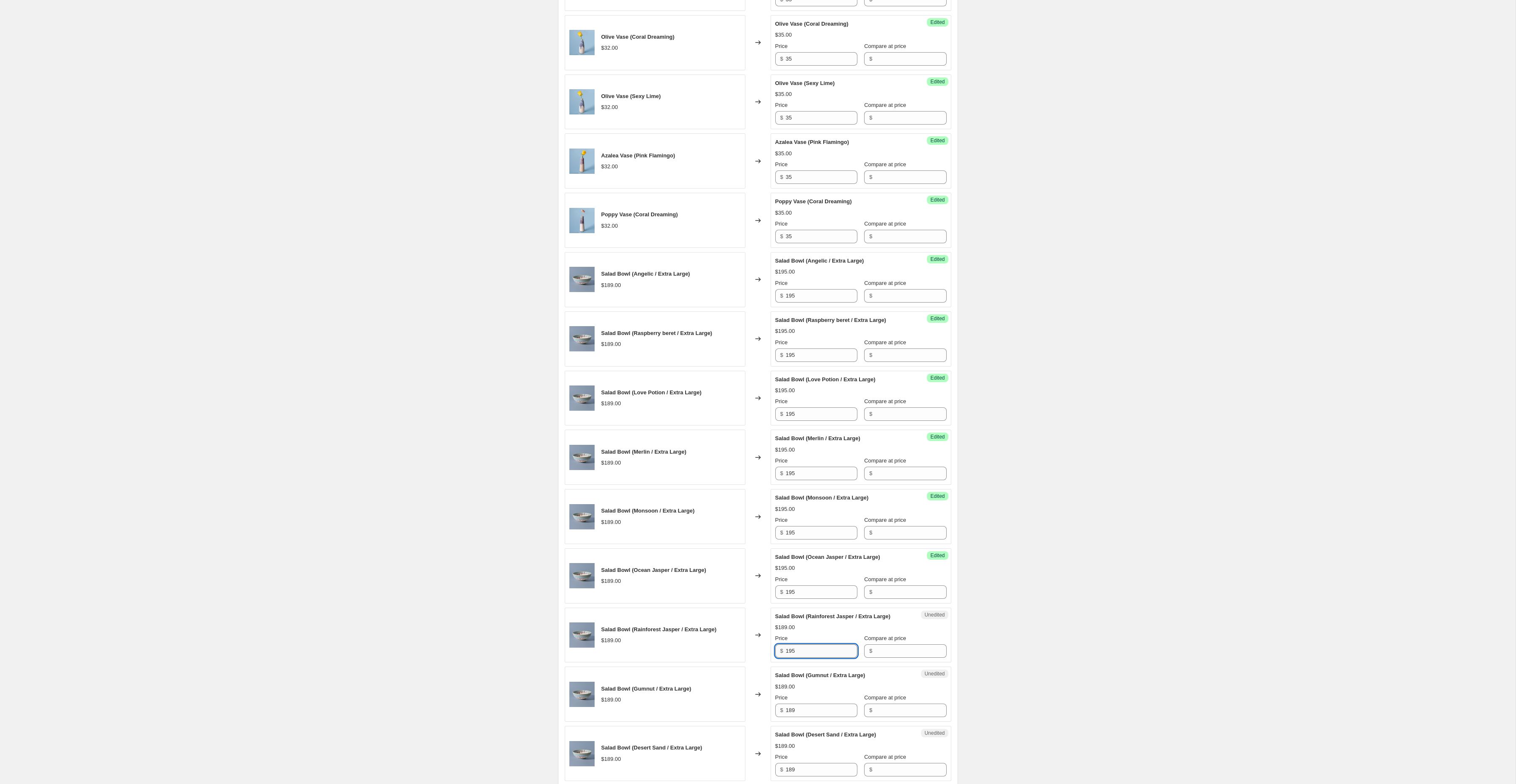
scroll to position [786, 0]
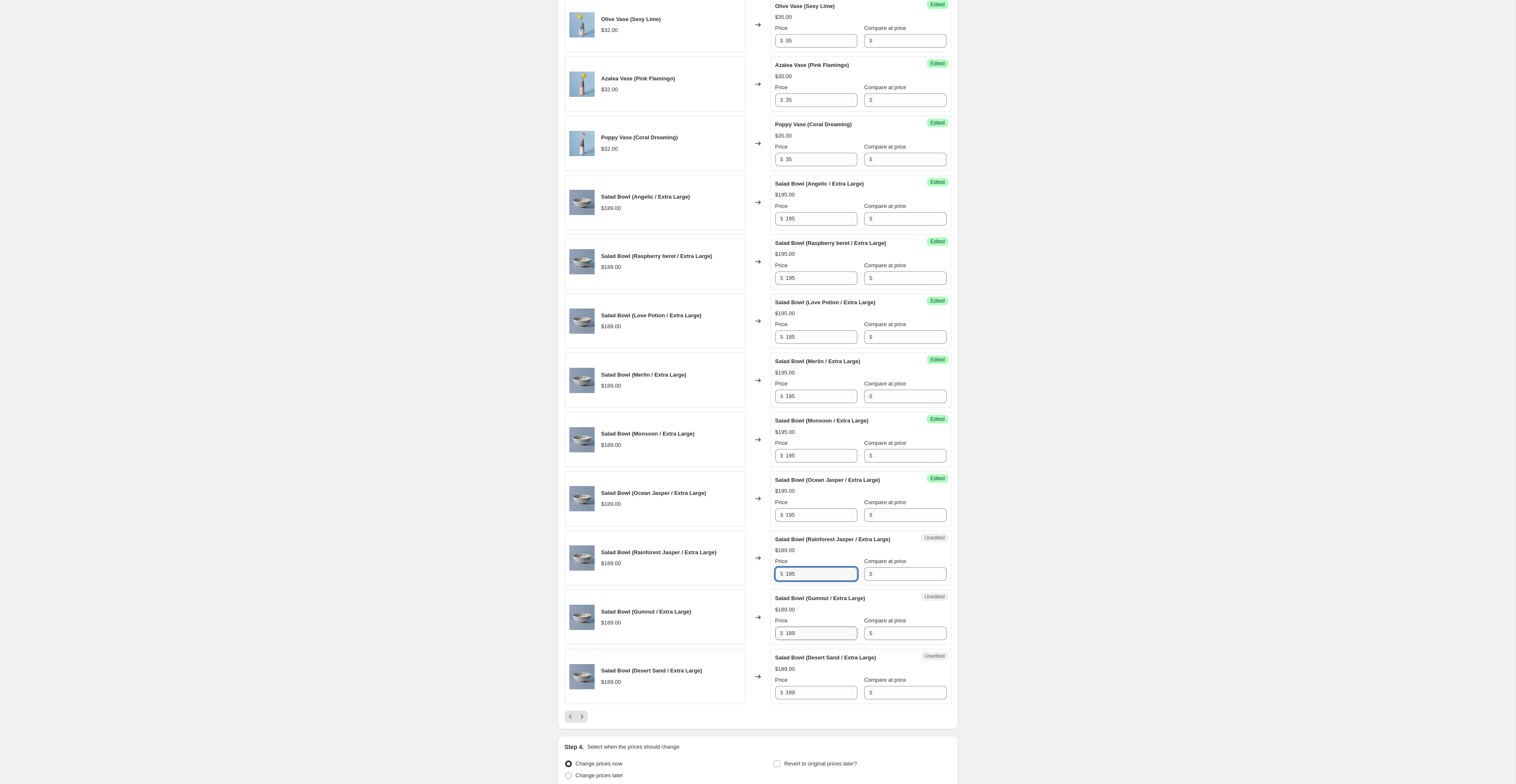
type input "195"
click at [804, 640] on input "189" at bounding box center [822, 633] width 72 height 14
type input "195"
click at [807, 699] on input "189" at bounding box center [822, 692] width 72 height 14
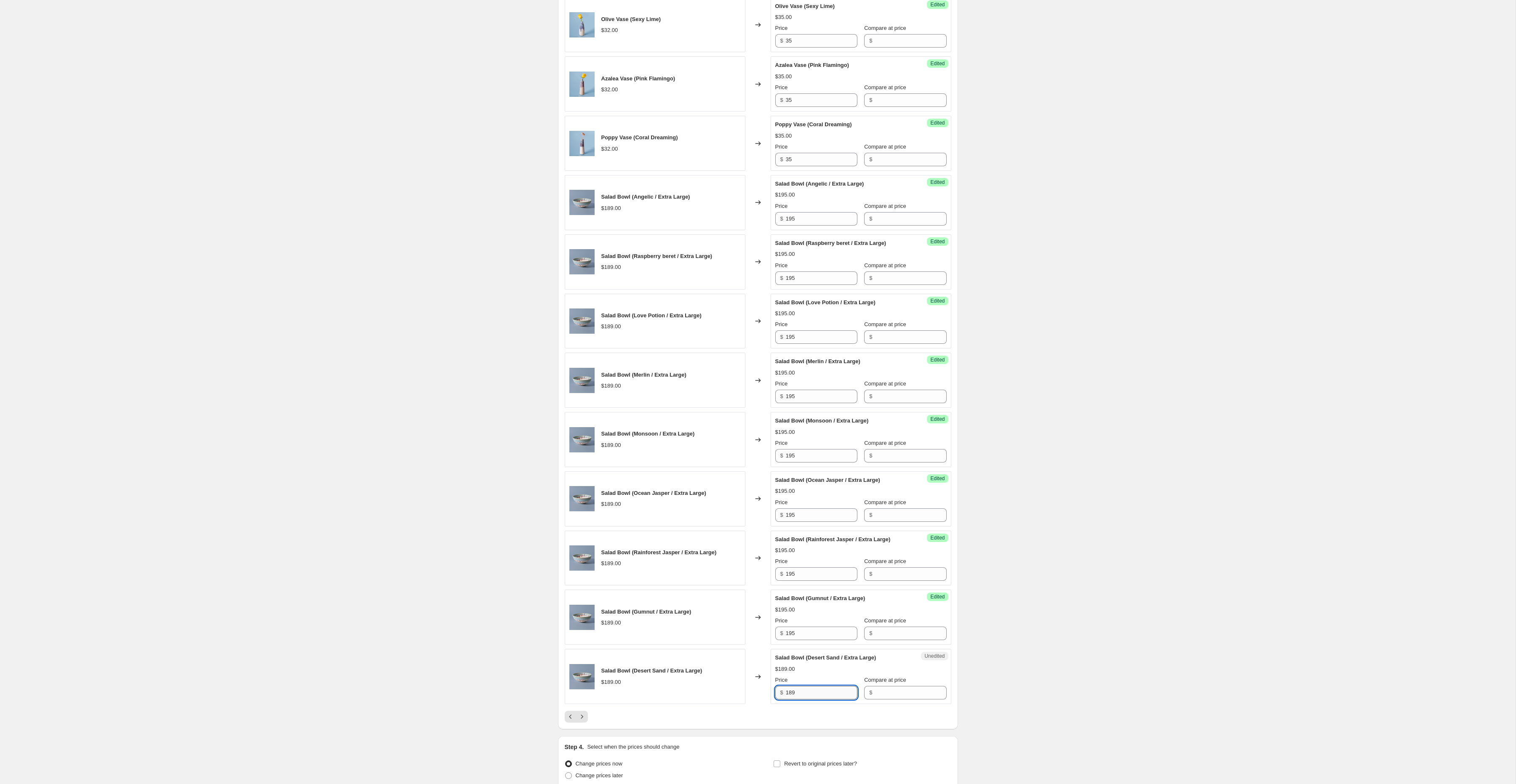
click at [807, 699] on input "189" at bounding box center [822, 692] width 72 height 14
type input "195"
click at [585, 721] on icon "Next" at bounding box center [582, 716] width 8 height 8
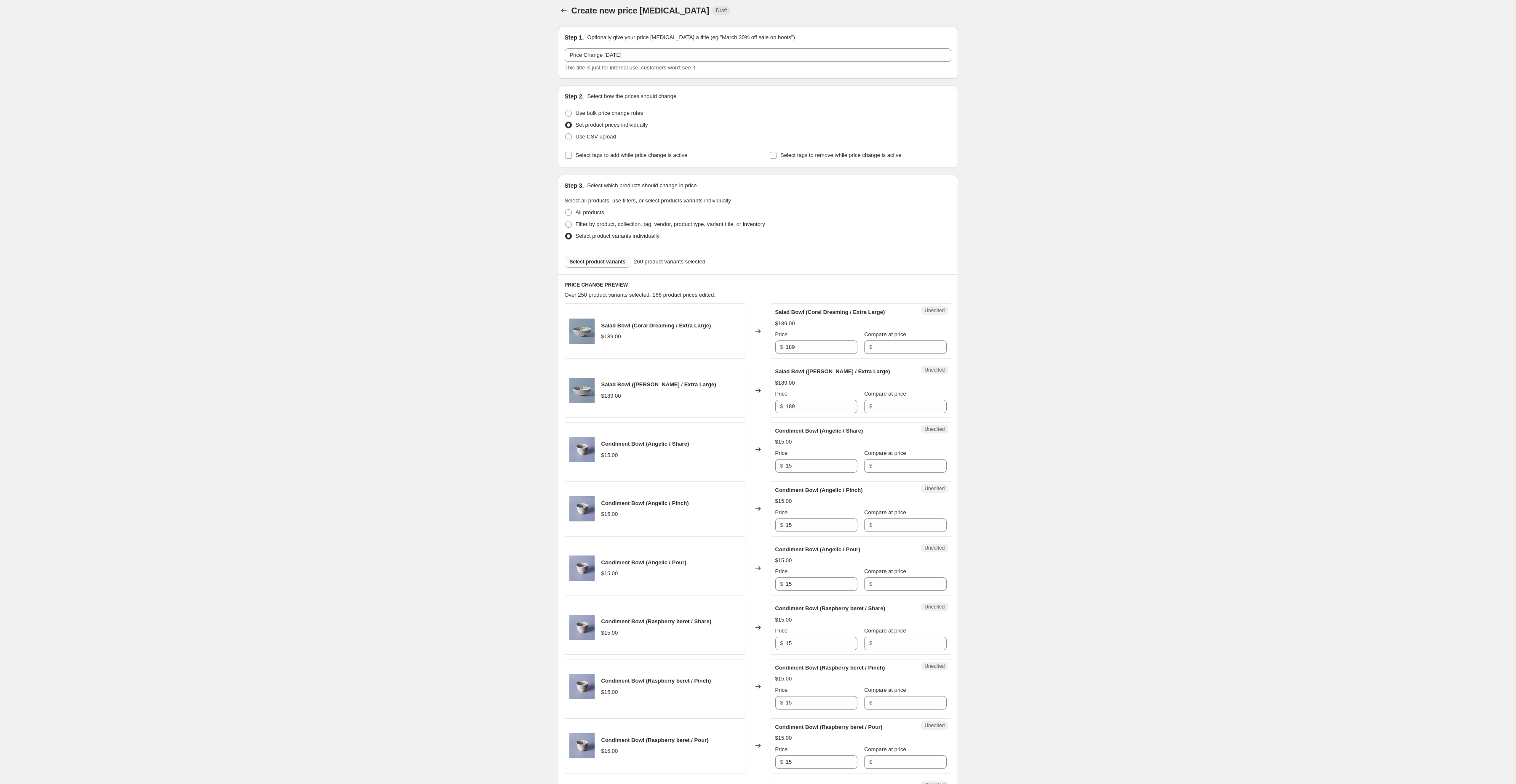
scroll to position [0, 0]
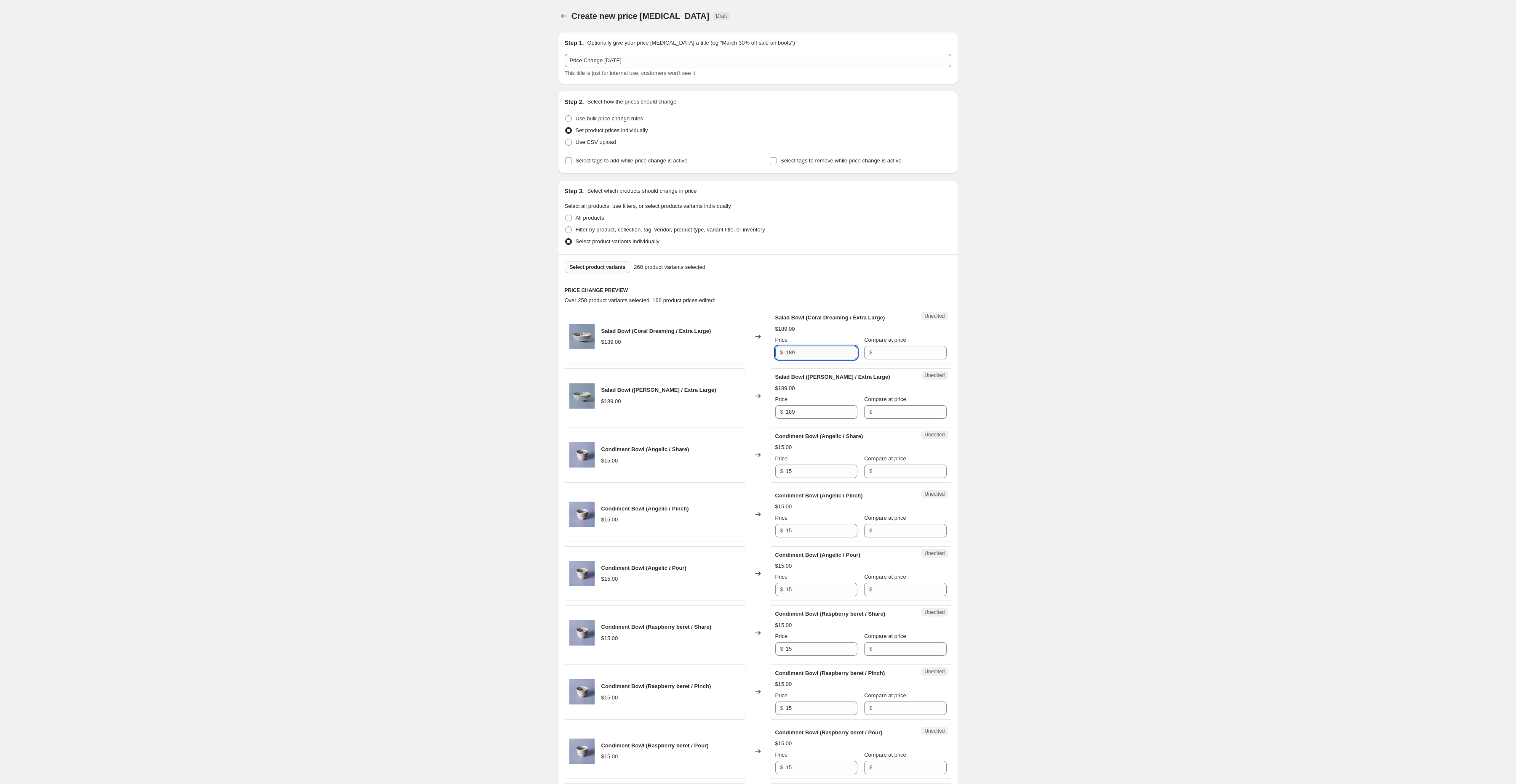
click at [806, 349] on input "189" at bounding box center [822, 352] width 72 height 14
type input "195"
click at [798, 411] on input "189" at bounding box center [822, 412] width 72 height 14
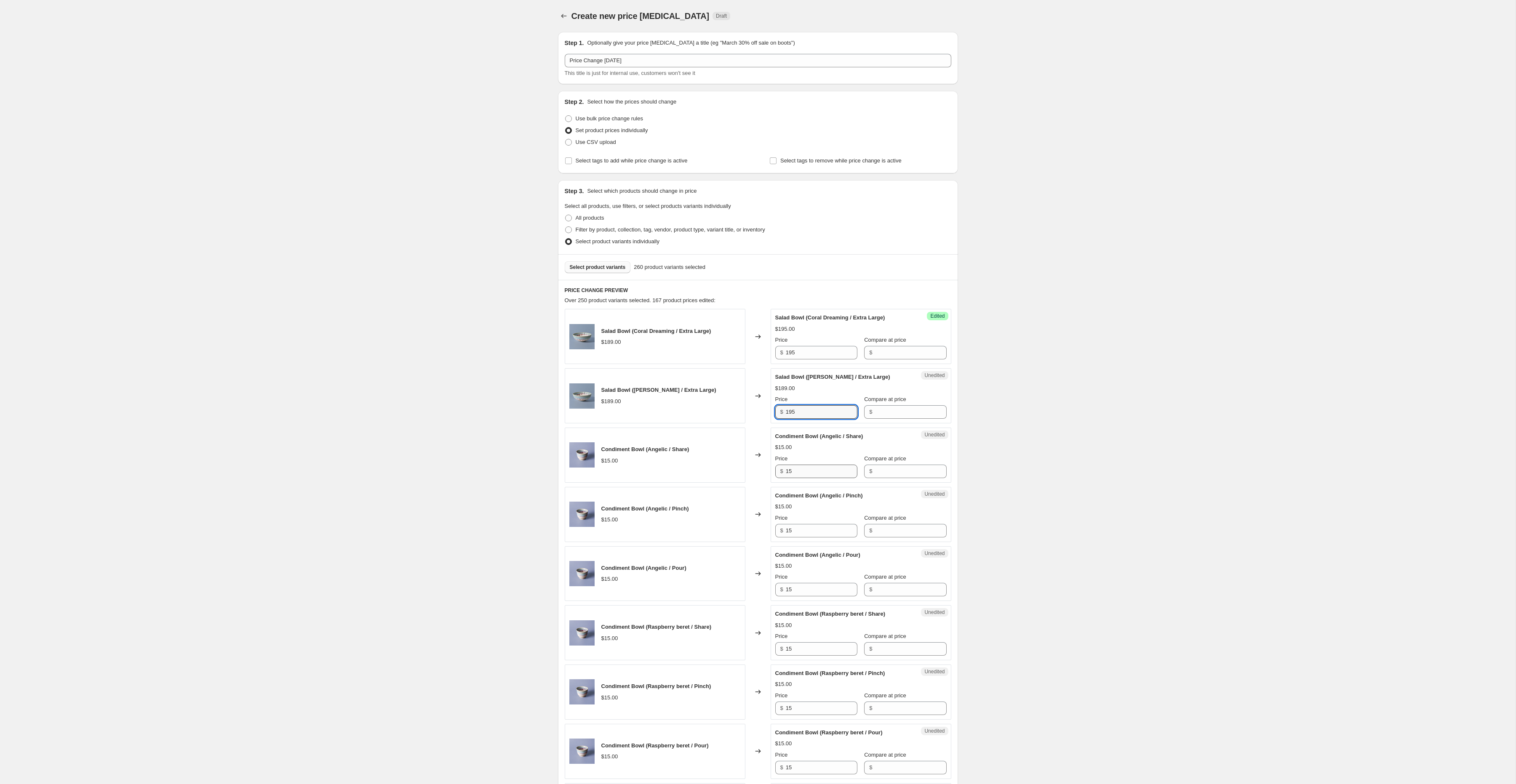
type input "195"
click at [803, 470] on input "15" at bounding box center [822, 471] width 72 height 14
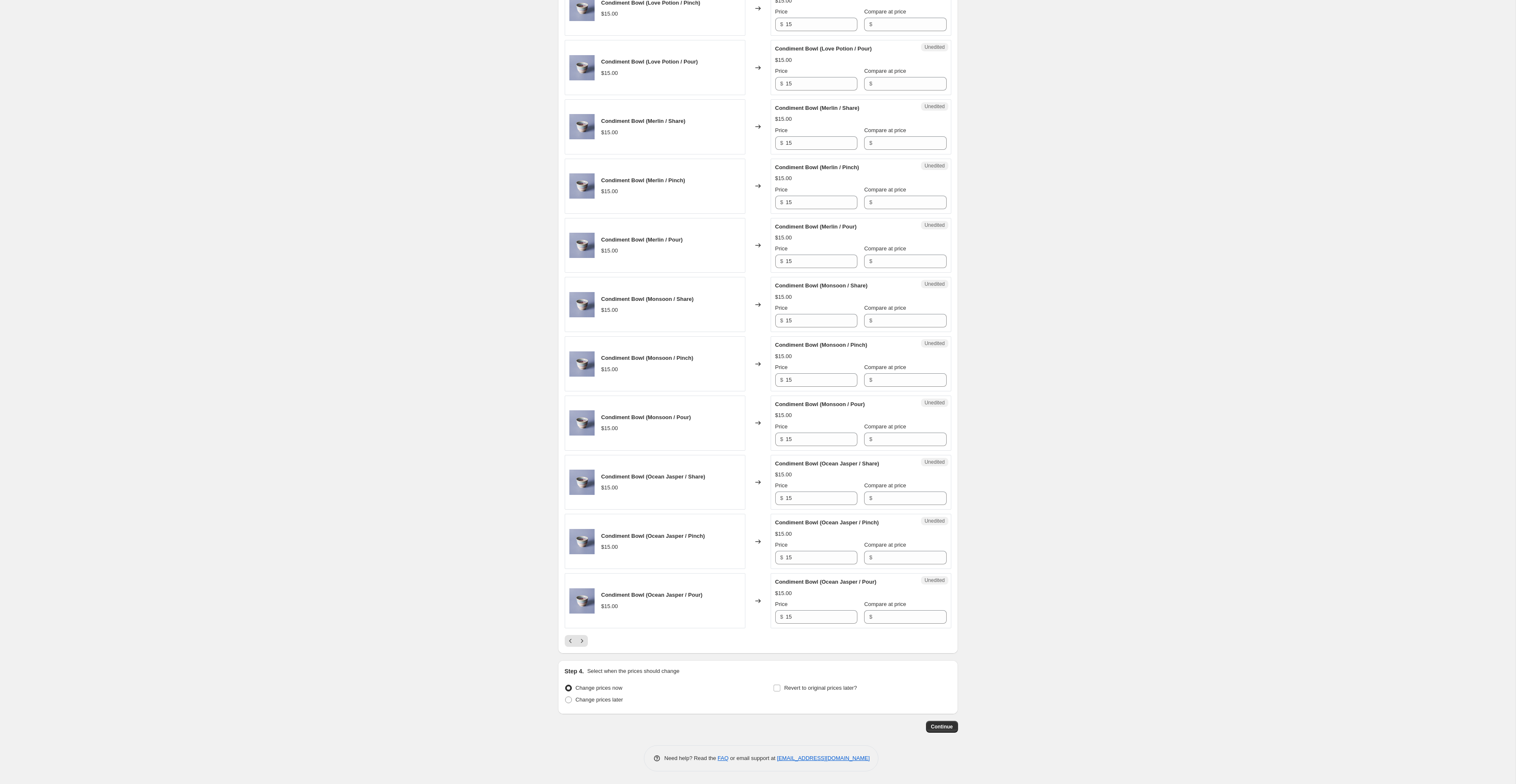
scroll to position [871, 0]
click at [586, 640] on icon "Next" at bounding box center [582, 641] width 8 height 8
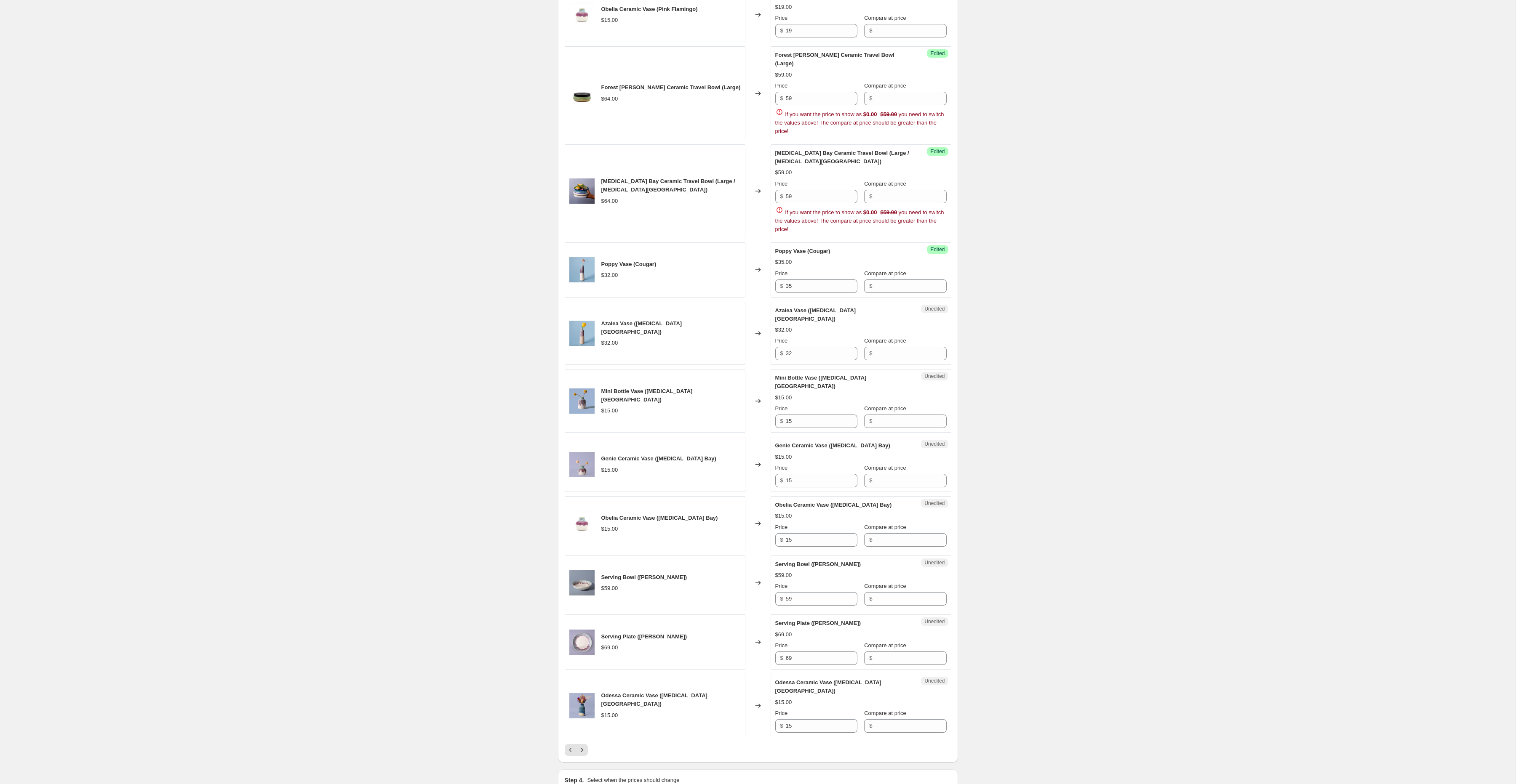
scroll to position [856, 0]
click at [797, 346] on input "32" at bounding box center [822, 352] width 72 height 14
type input "35"
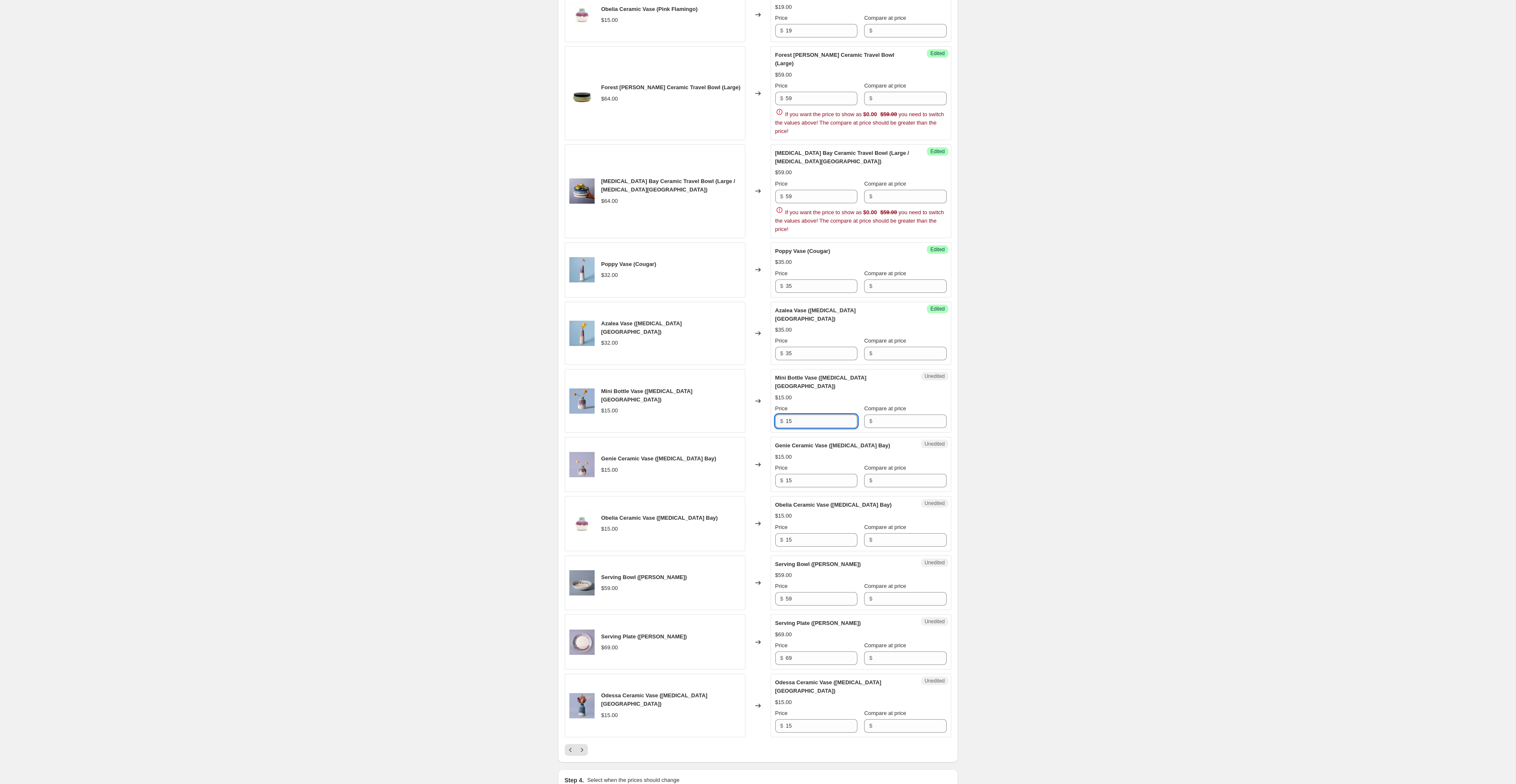
click at [799, 415] on input "15" at bounding box center [822, 421] width 72 height 14
type input "19"
click at [804, 474] on input "15" at bounding box center [822, 481] width 72 height 14
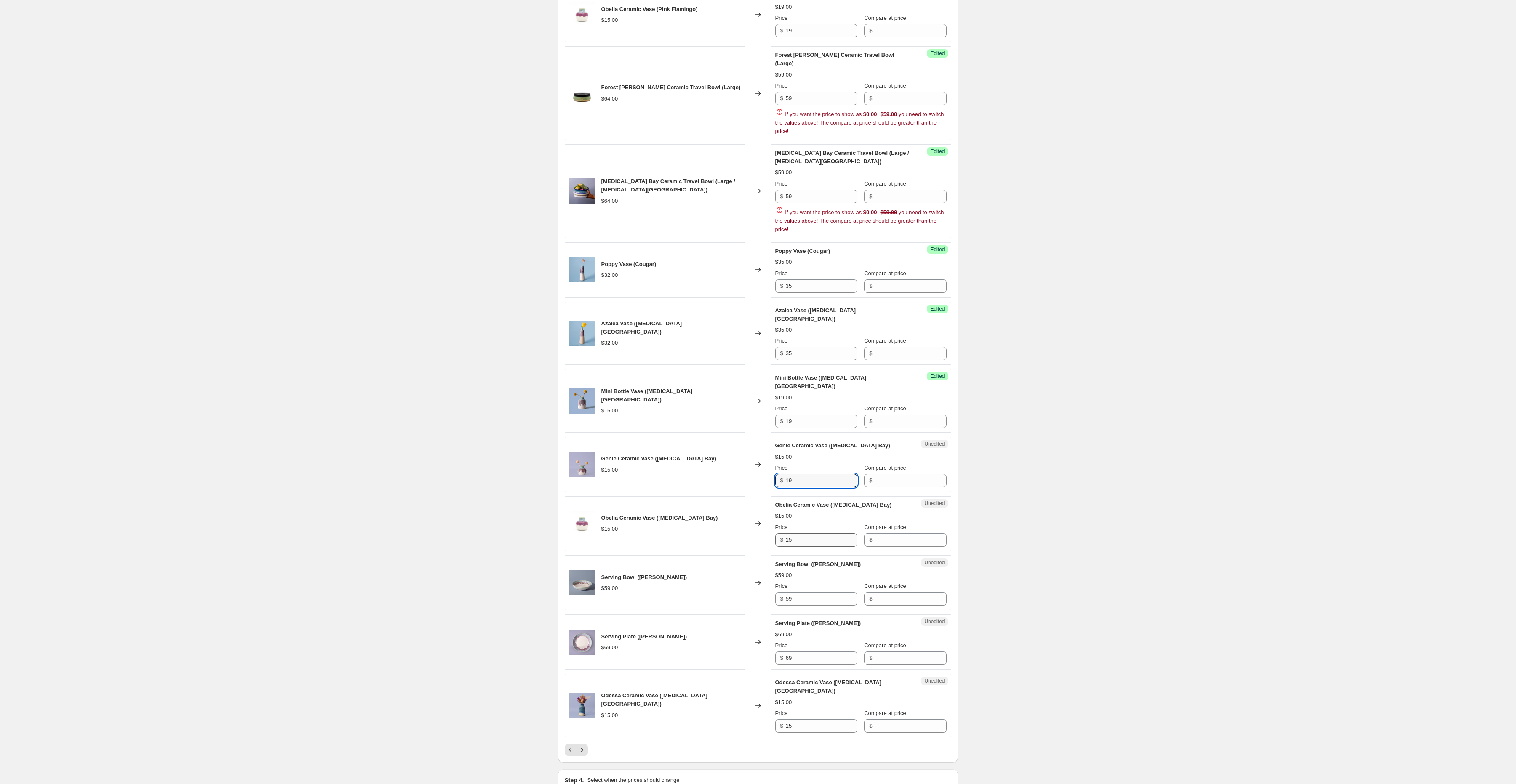
type input "19"
click at [810, 533] on input "15" at bounding box center [822, 540] width 72 height 14
type input "19"
click at [793, 592] on input "59" at bounding box center [822, 599] width 72 height 14
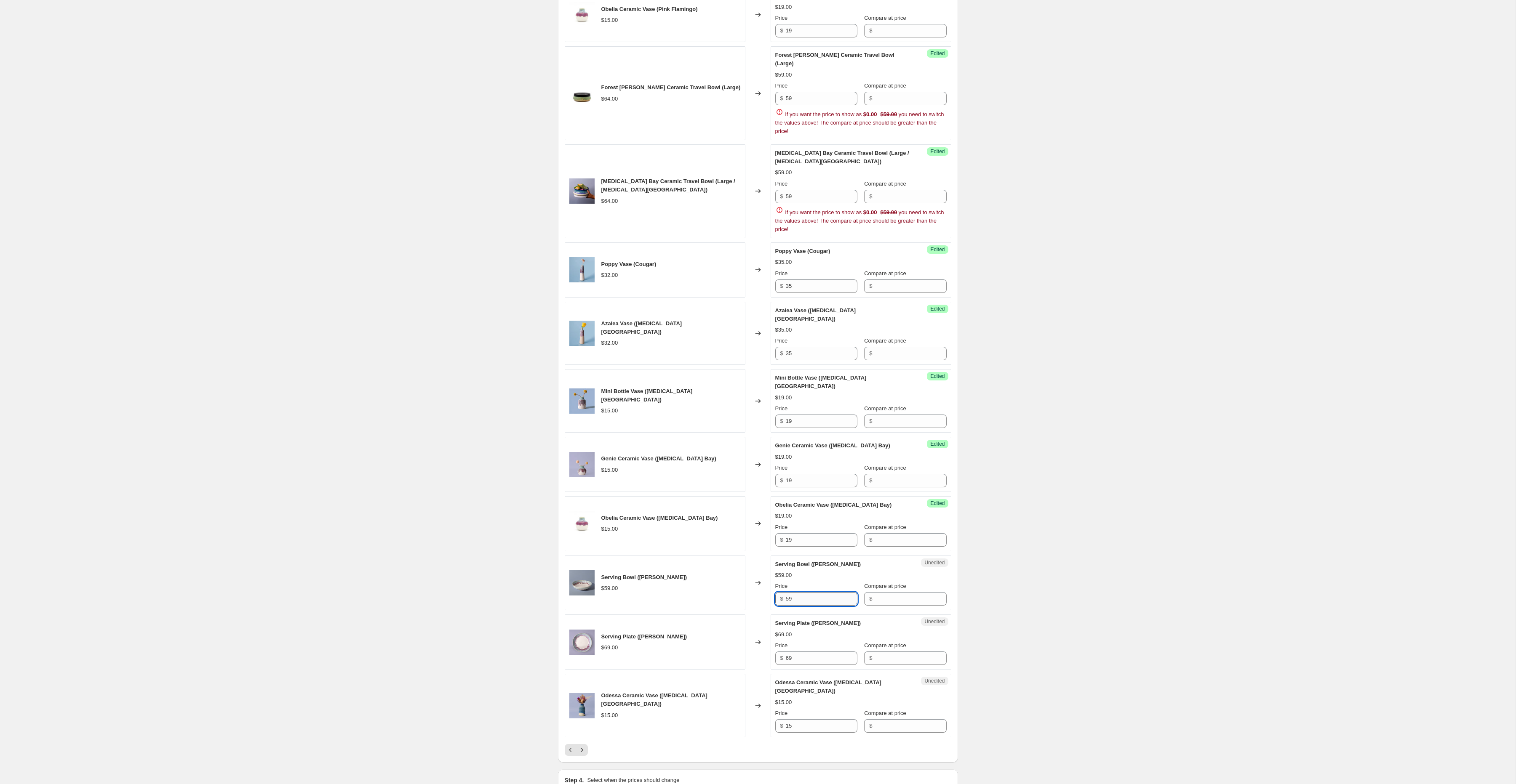
click at [793, 592] on input "59" at bounding box center [822, 599] width 72 height 14
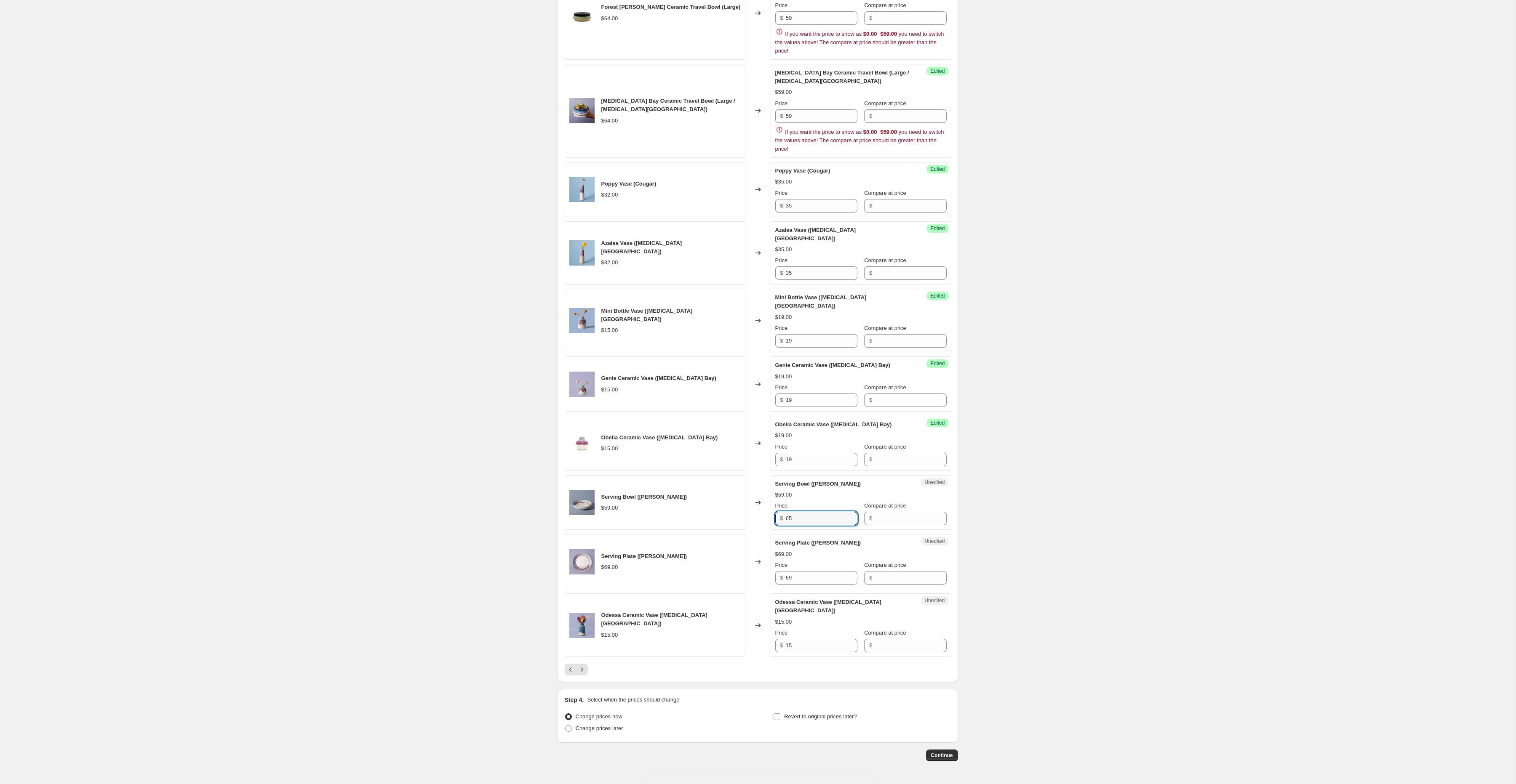
scroll to position [939, 0]
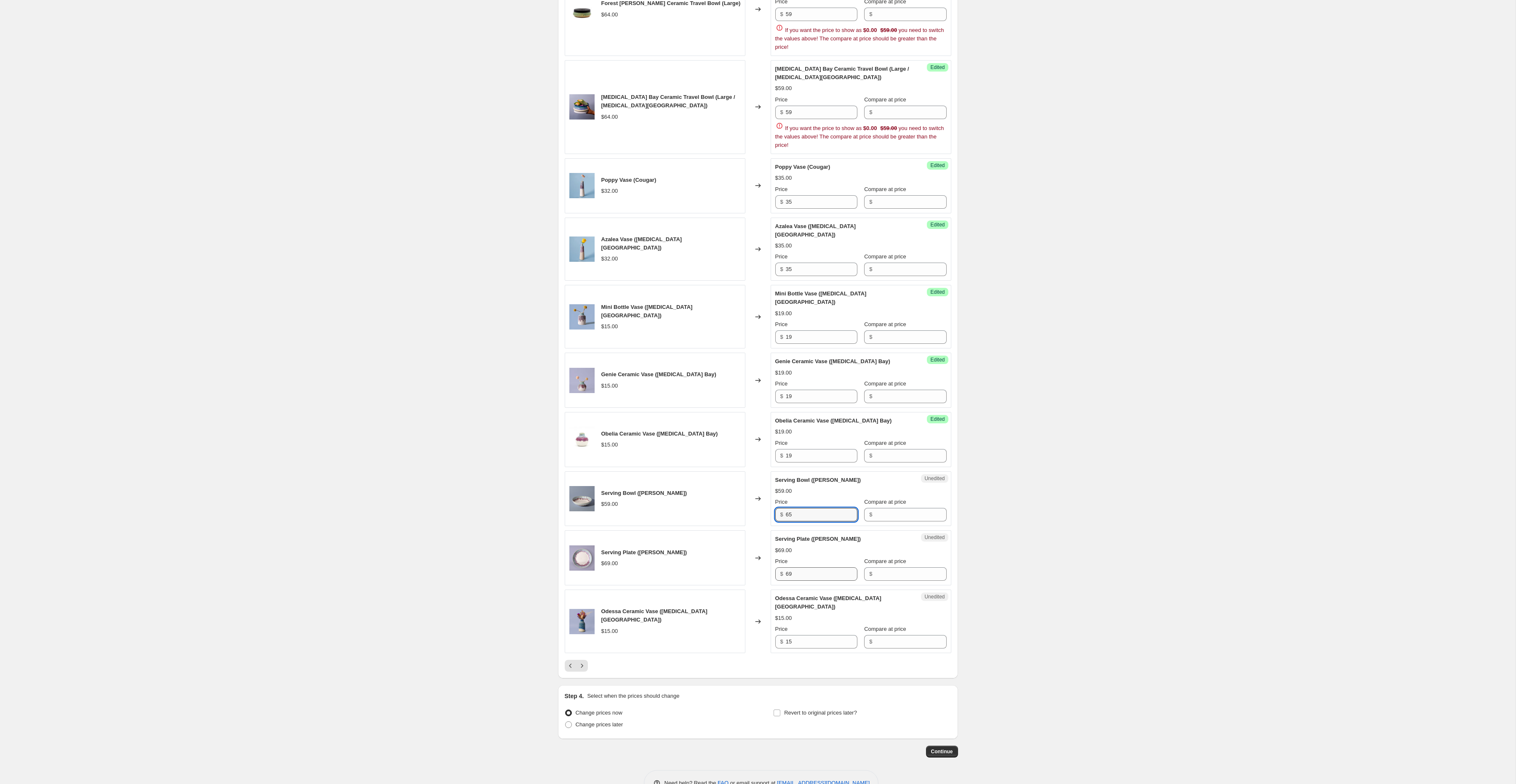
type input "65"
click at [800, 568] on input "69" at bounding box center [822, 574] width 72 height 14
type input "75"
click at [826, 635] on input "15" at bounding box center [822, 642] width 72 height 14
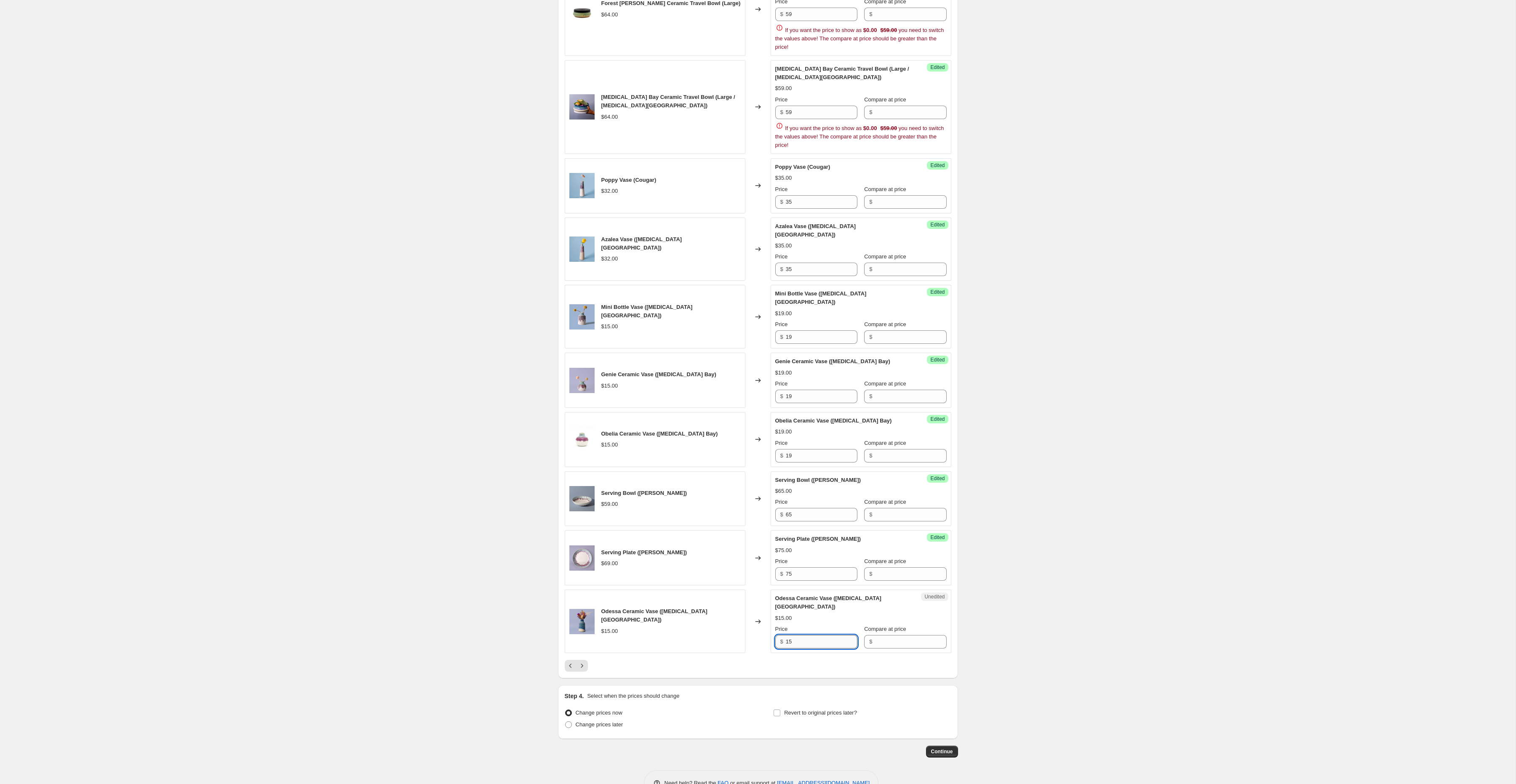
click at [826, 635] on input "15" at bounding box center [822, 642] width 72 height 14
type input "19"
click at [586, 660] on button "Next" at bounding box center [582, 666] width 12 height 12
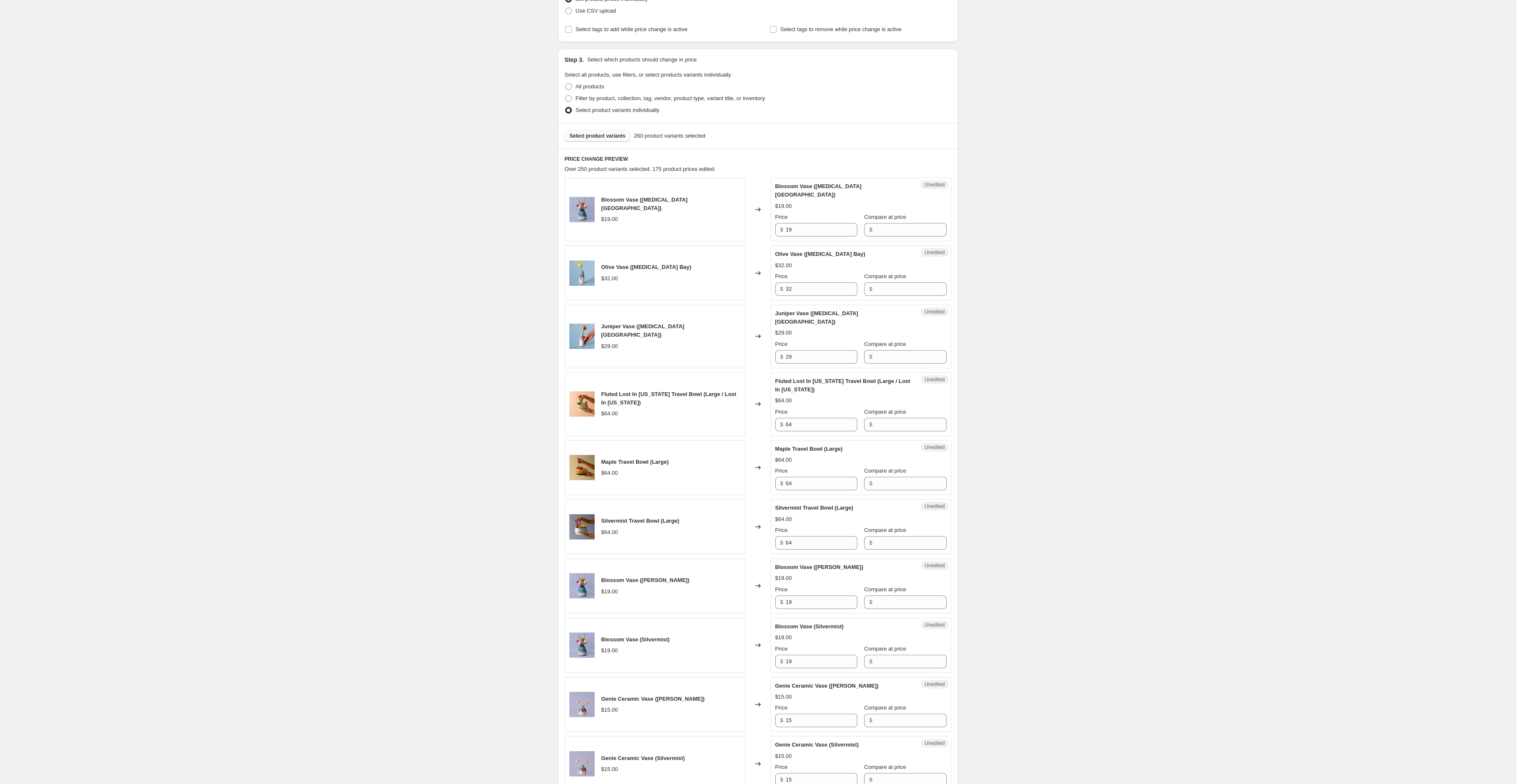
scroll to position [123, 0]
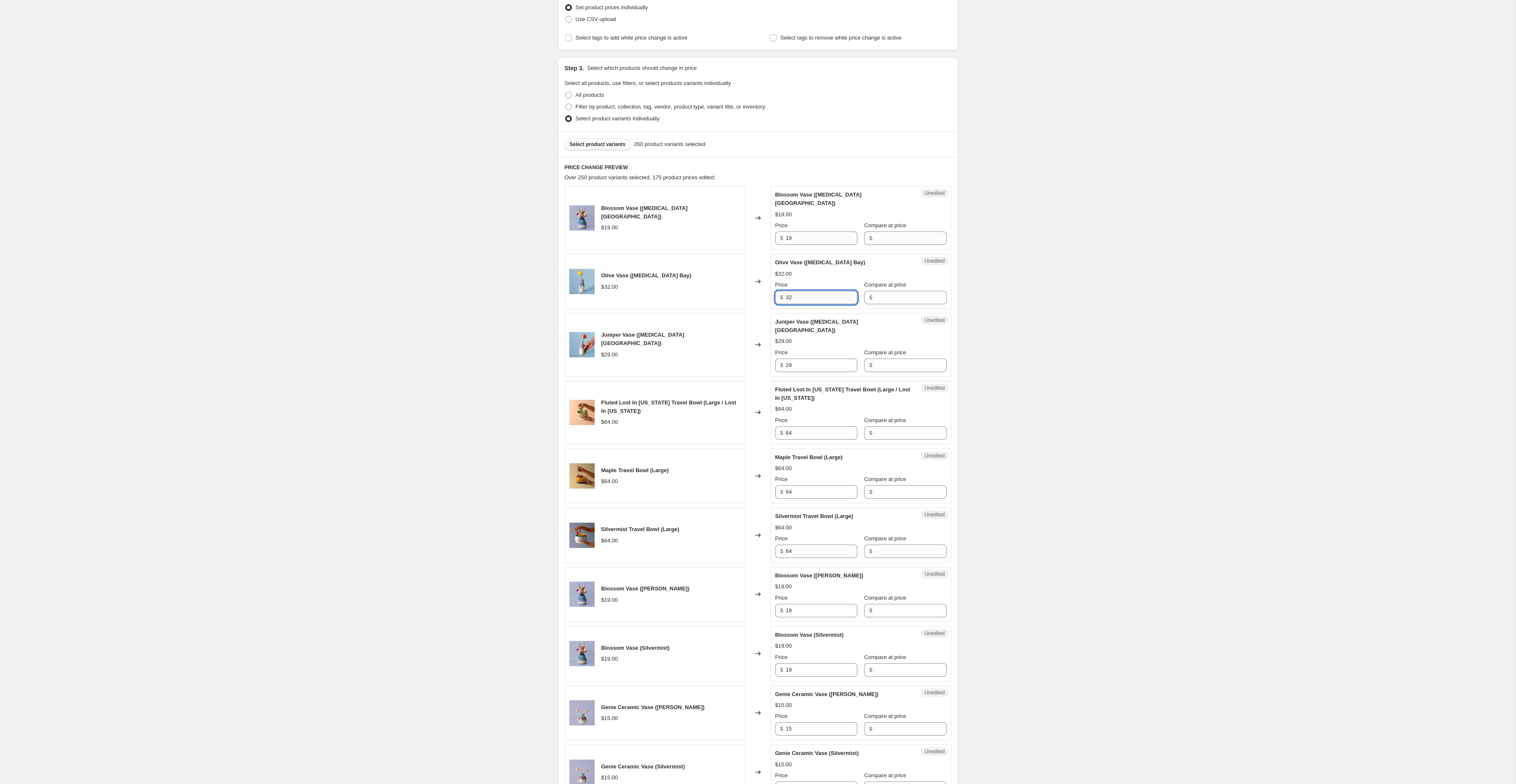
click at [806, 293] on input "32" at bounding box center [822, 297] width 72 height 14
type input "35"
click at [803, 359] on input "29" at bounding box center [822, 365] width 72 height 14
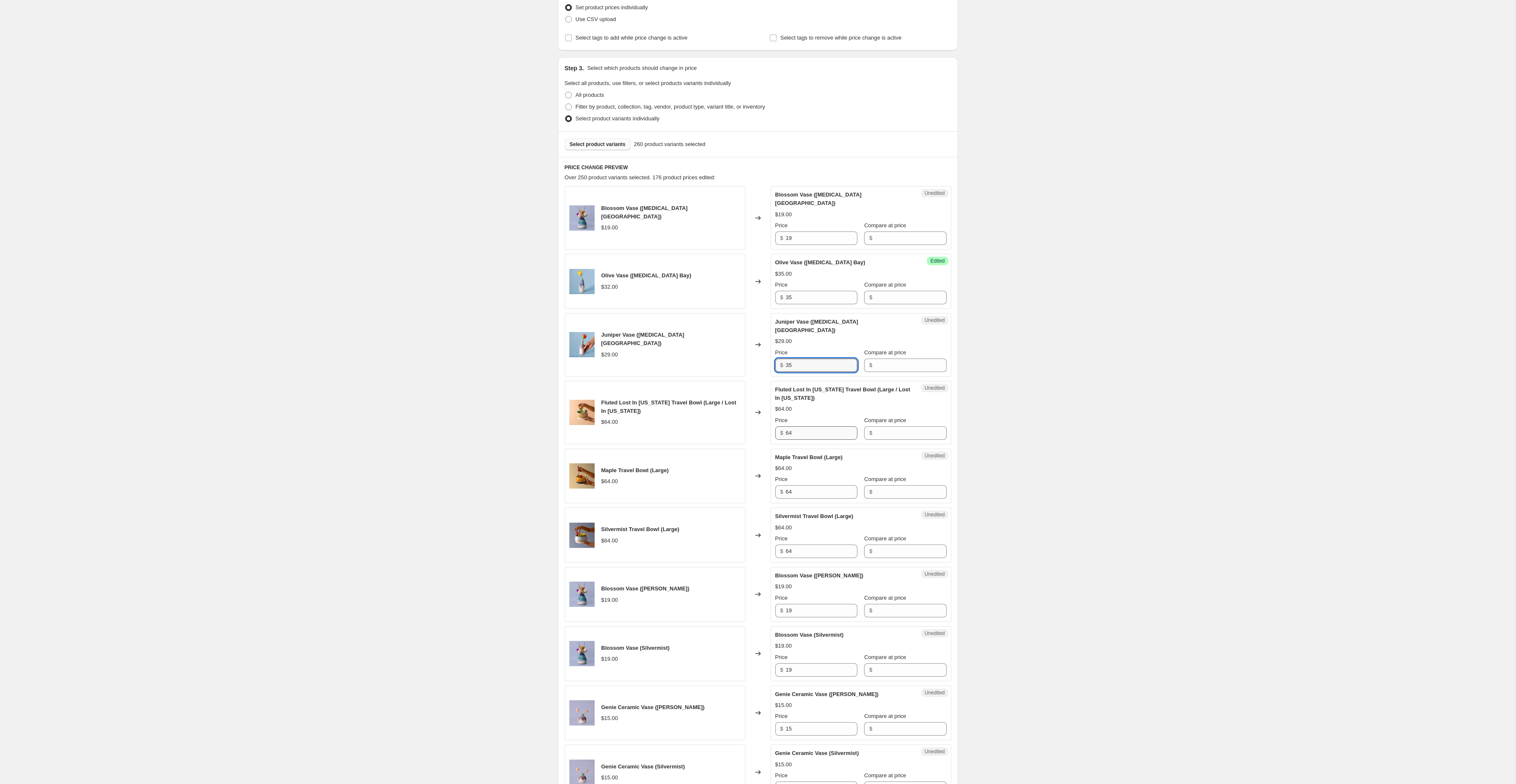
type input "35"
click at [803, 426] on input "64" at bounding box center [822, 433] width 72 height 14
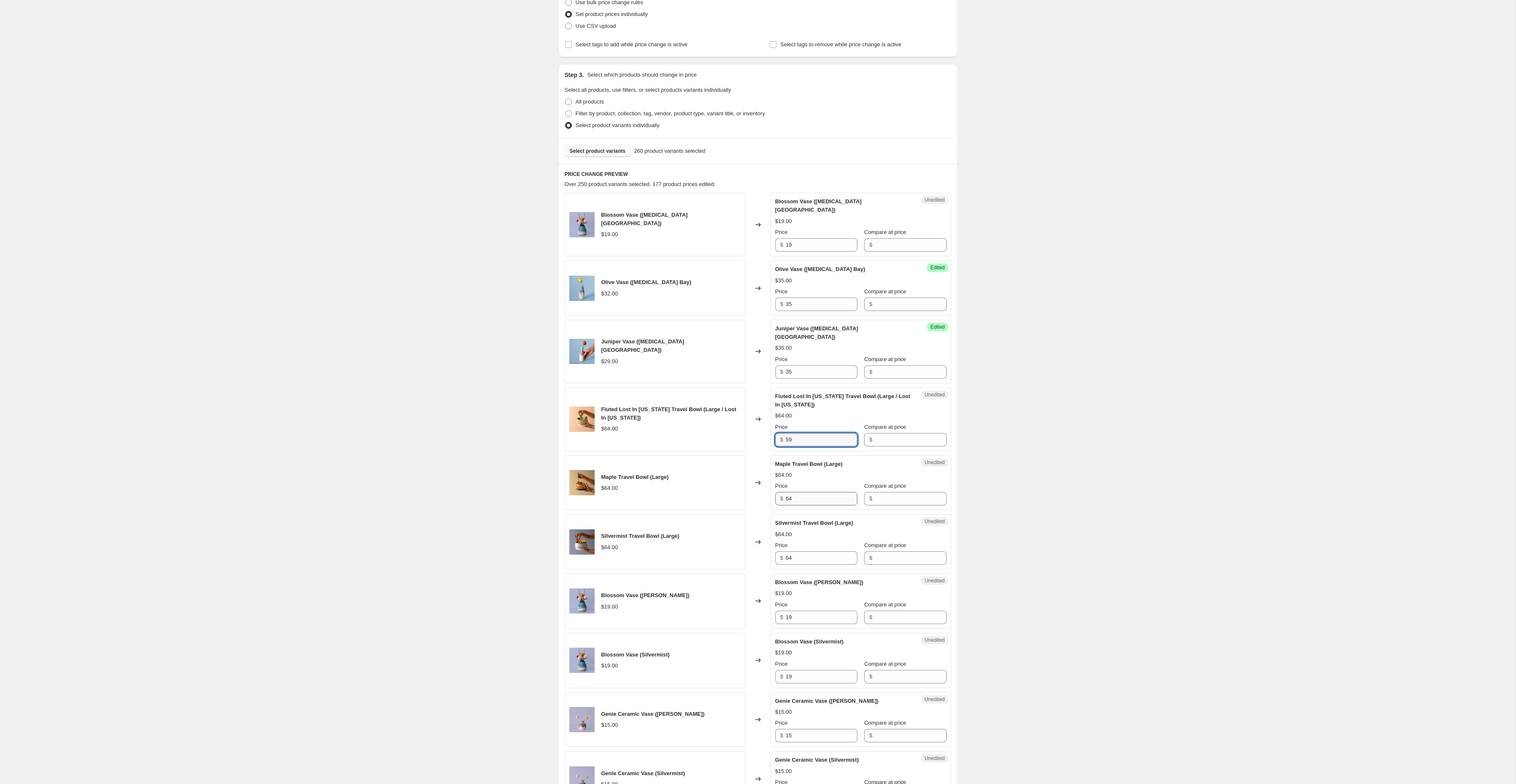
scroll to position [120, 0]
type input "59"
click at [795, 488] on div "Unedited Maple Travel Bowl (Large) $64.00 Price $ 64 Compare at price $" at bounding box center [860, 480] width 181 height 55
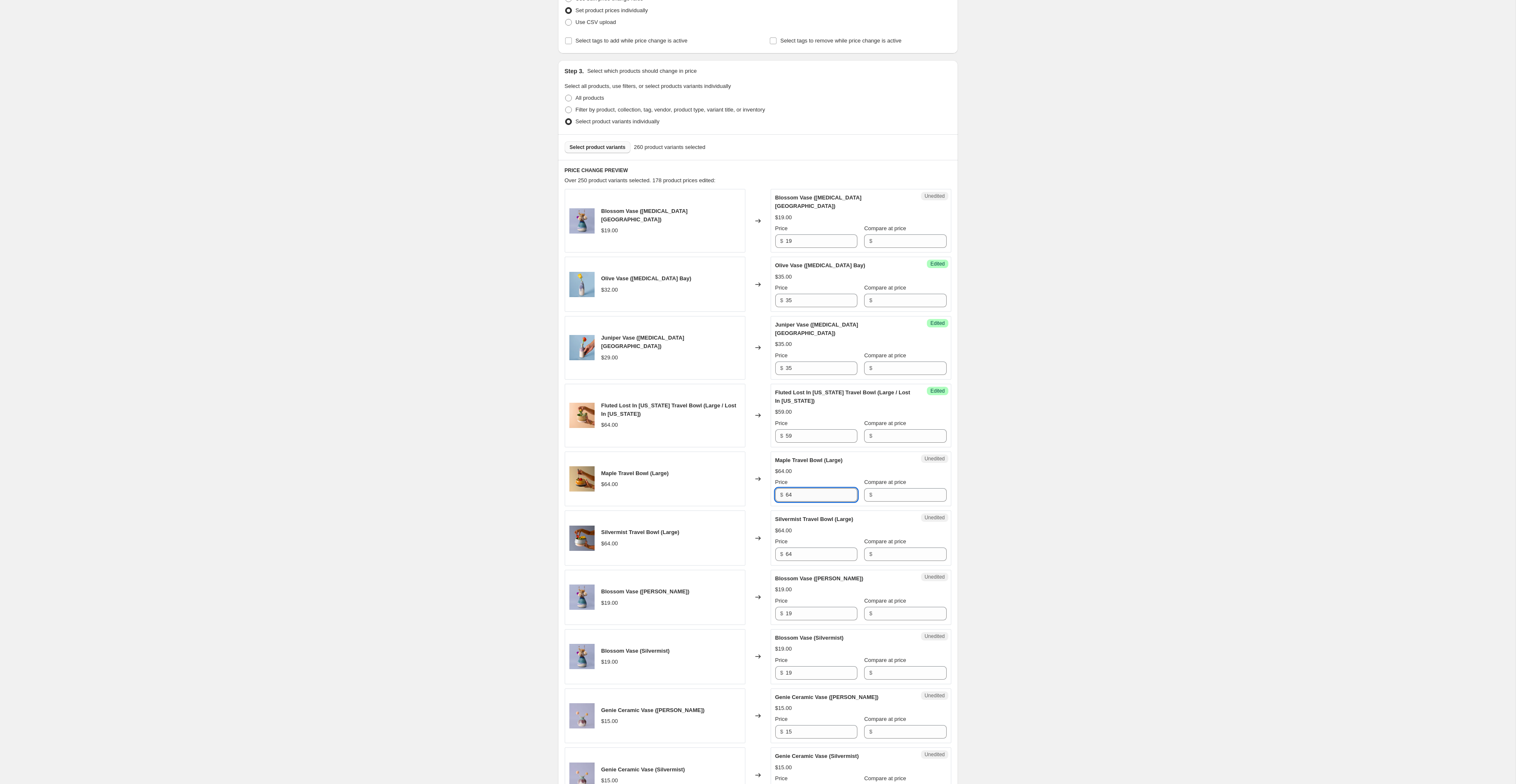
click at [795, 488] on div "Unedited Maple Travel Bowl (Large) $64.00 Price $ 64 Compare at price $" at bounding box center [860, 479] width 181 height 55
click at [798, 488] on input "64" at bounding box center [822, 495] width 72 height 14
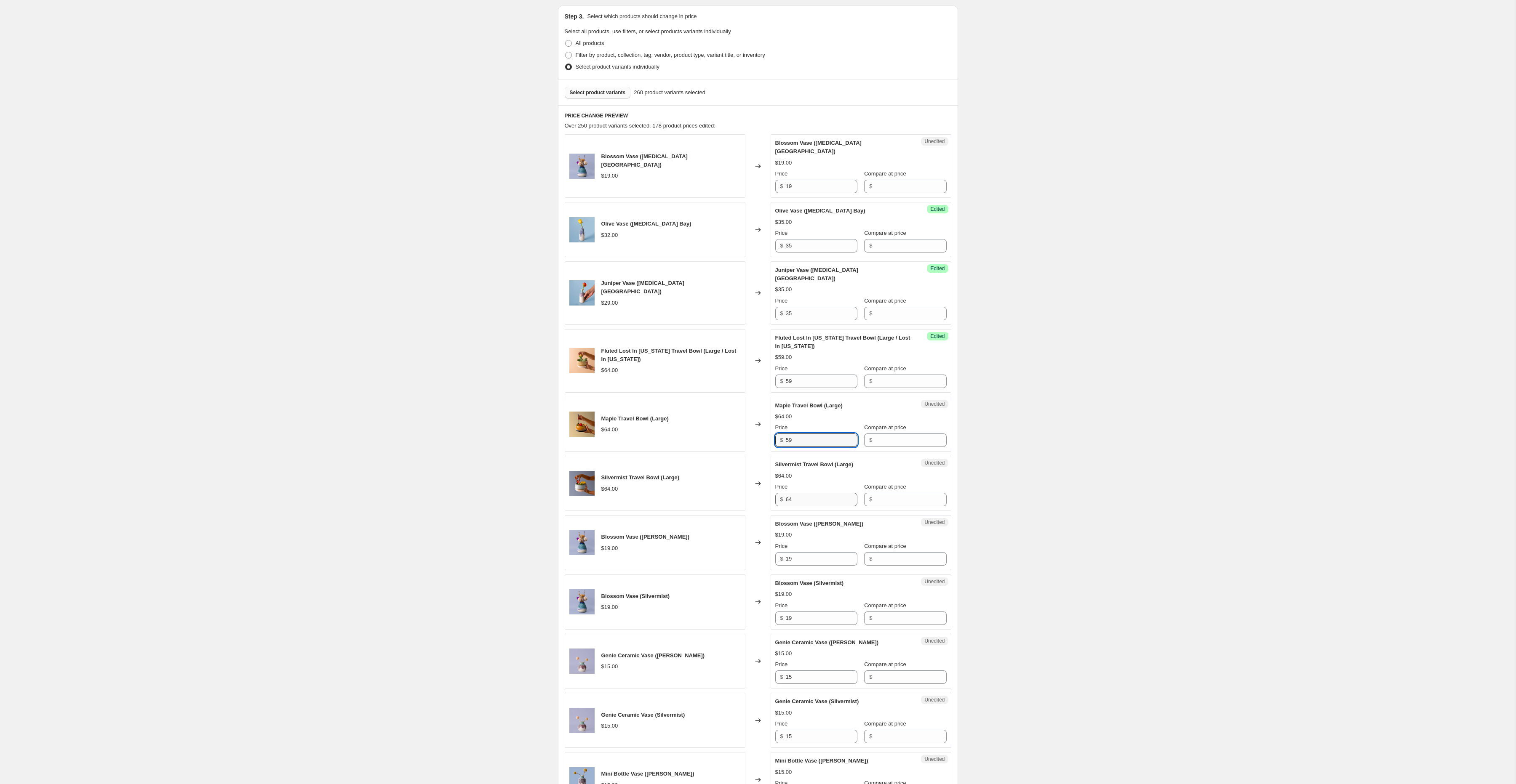
type input "59"
click at [815, 491] on div "Unedited Silvermist Travel Bowl (Large) $64.00 Price $ 64 Compare at price $" at bounding box center [860, 483] width 181 height 55
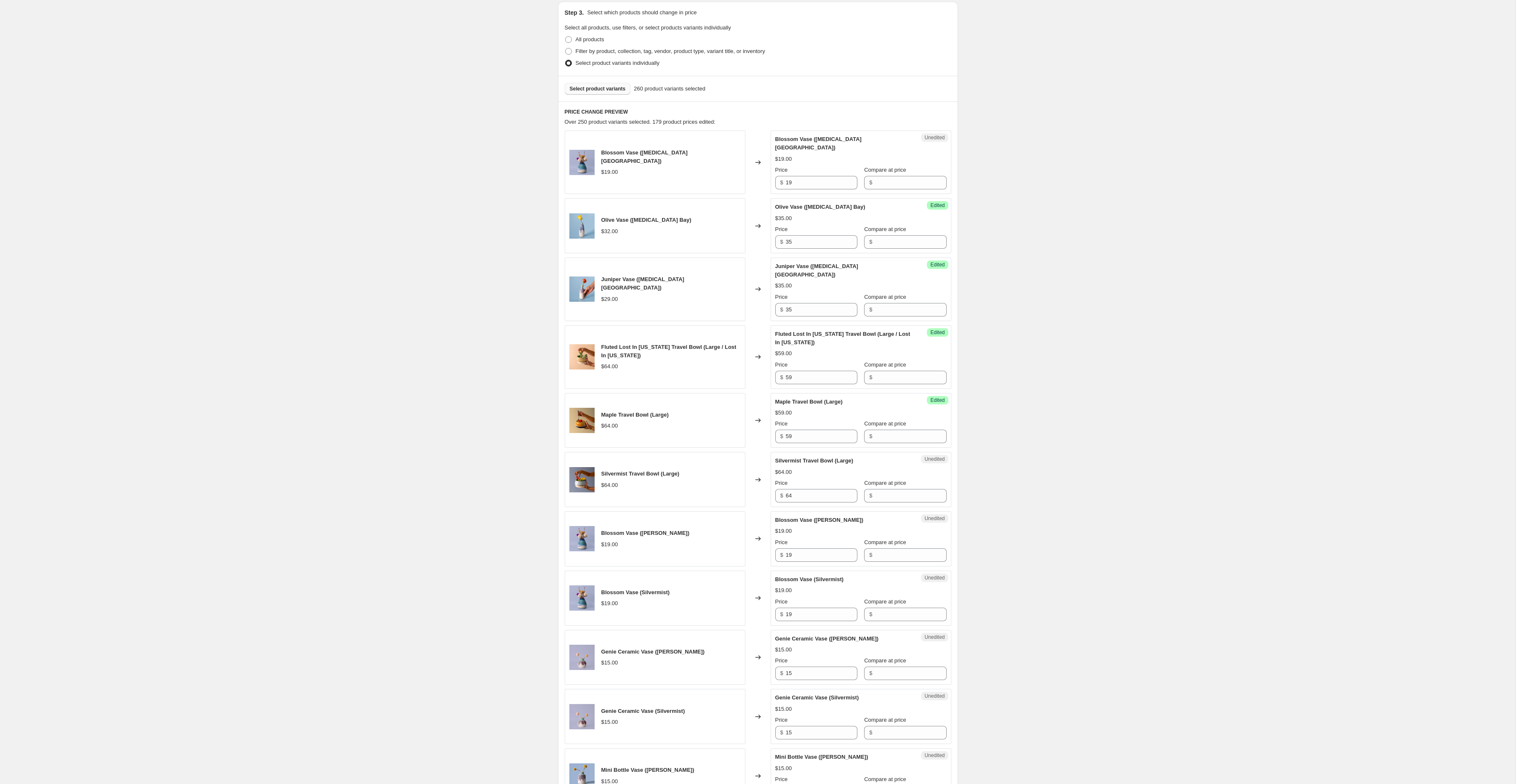
drag, startPoint x: 815, startPoint y: 491, endPoint x: 810, endPoint y: 483, distance: 9.4
click at [815, 491] on div "Unedited Silvermist Travel Bowl (Large) $64.00 Price $ 64 Compare at price $" at bounding box center [860, 480] width 181 height 55
click at [809, 489] on input "64" at bounding box center [822, 495] width 72 height 14
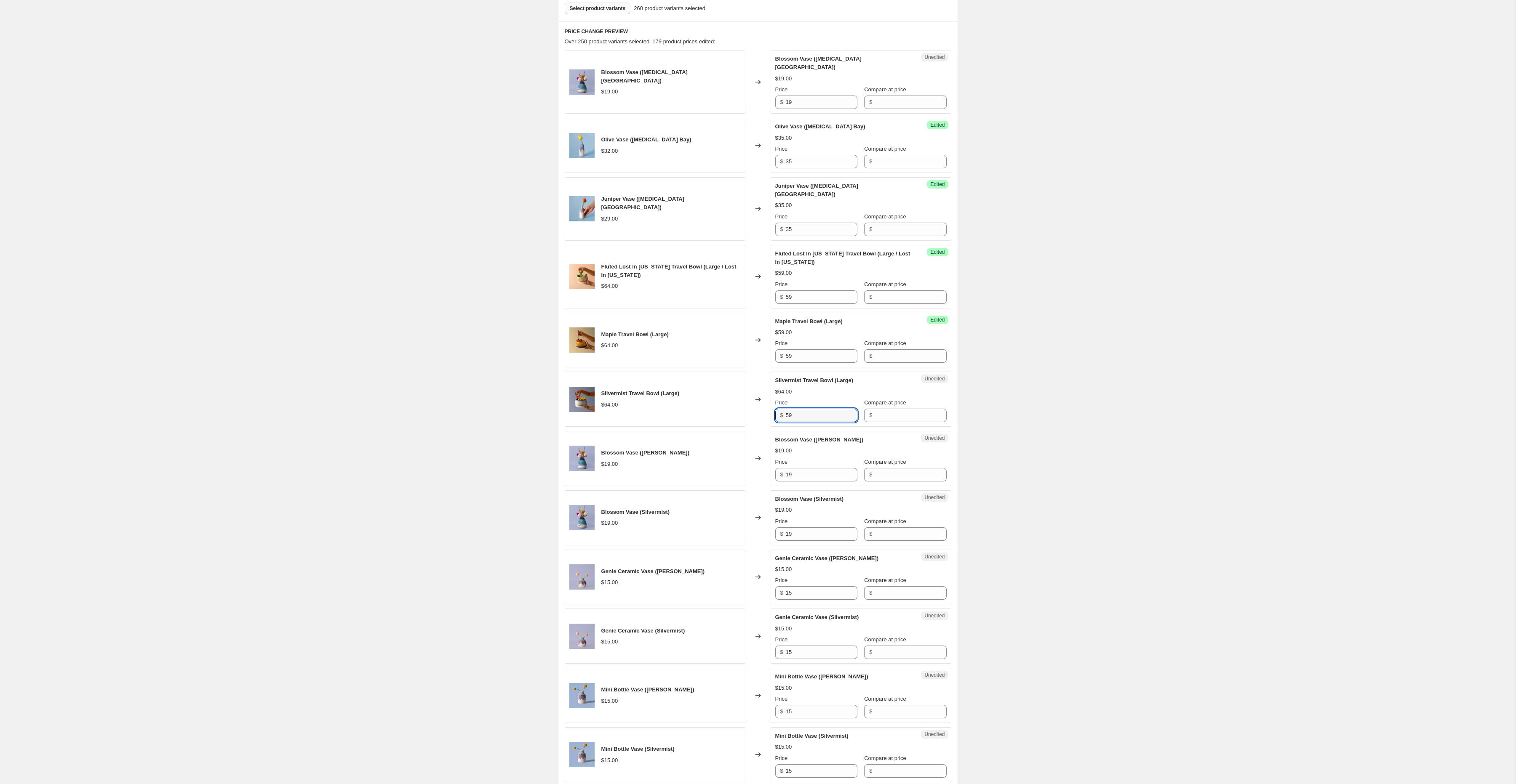
scroll to position [275, 0]
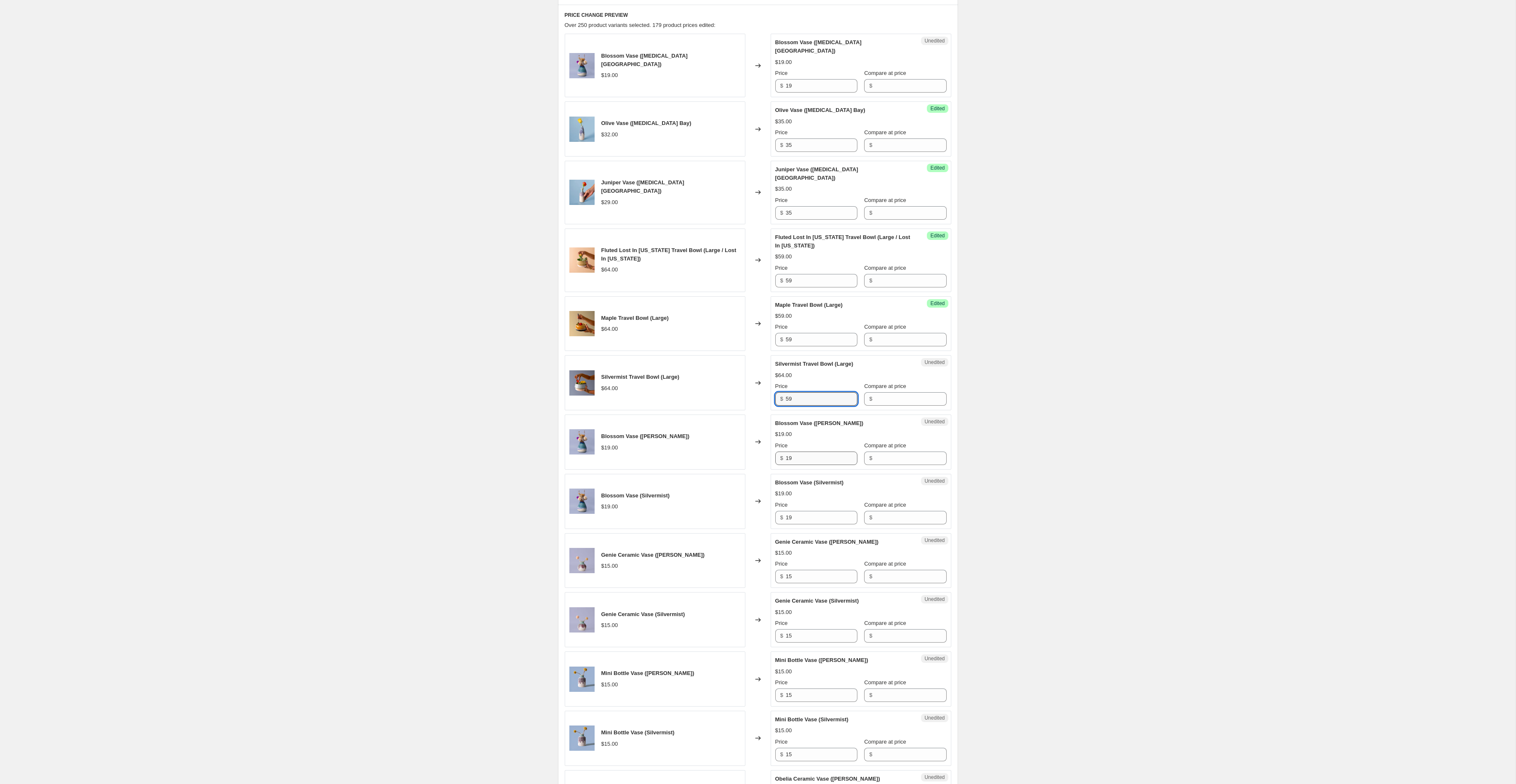
type input "59"
click at [800, 452] on input "19" at bounding box center [822, 458] width 72 height 14
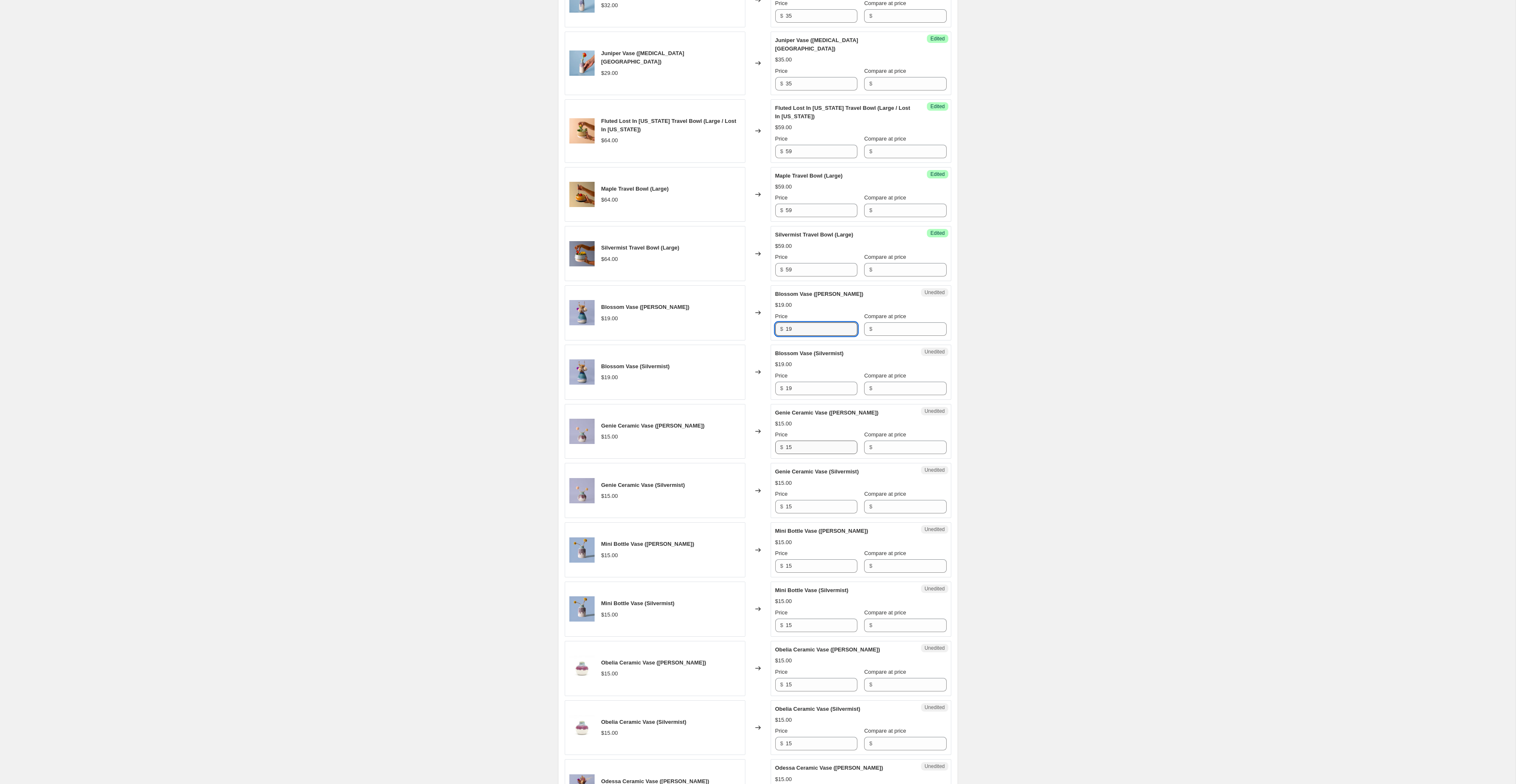
scroll to position [406, 0]
click at [812, 439] on input "15" at bounding box center [822, 446] width 72 height 14
click at [812, 439] on input "19" at bounding box center [822, 446] width 72 height 14
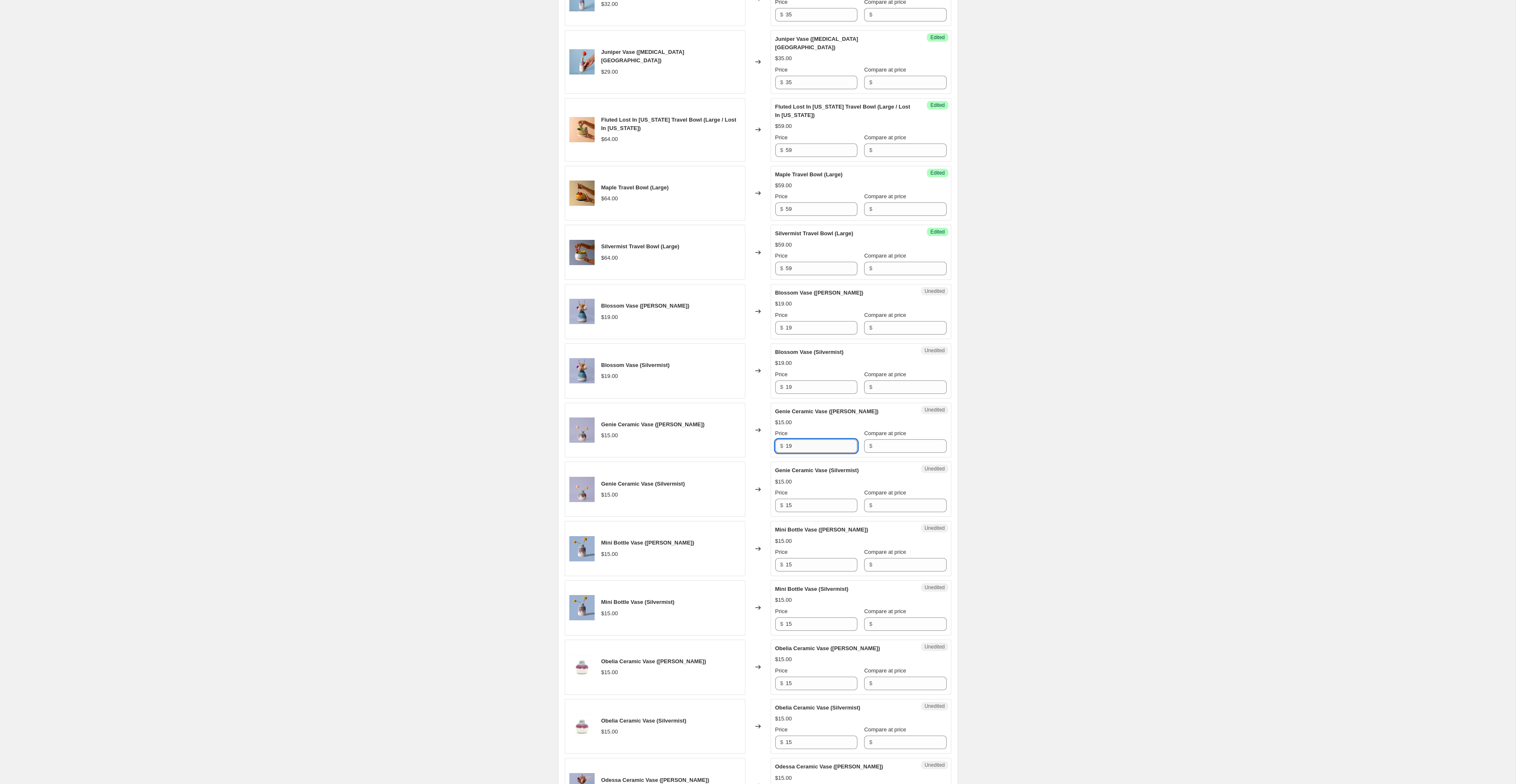
click at [812, 439] on input "19" at bounding box center [822, 446] width 72 height 14
type input "19"
click at [802, 499] on input "15" at bounding box center [822, 505] width 72 height 14
type input "19"
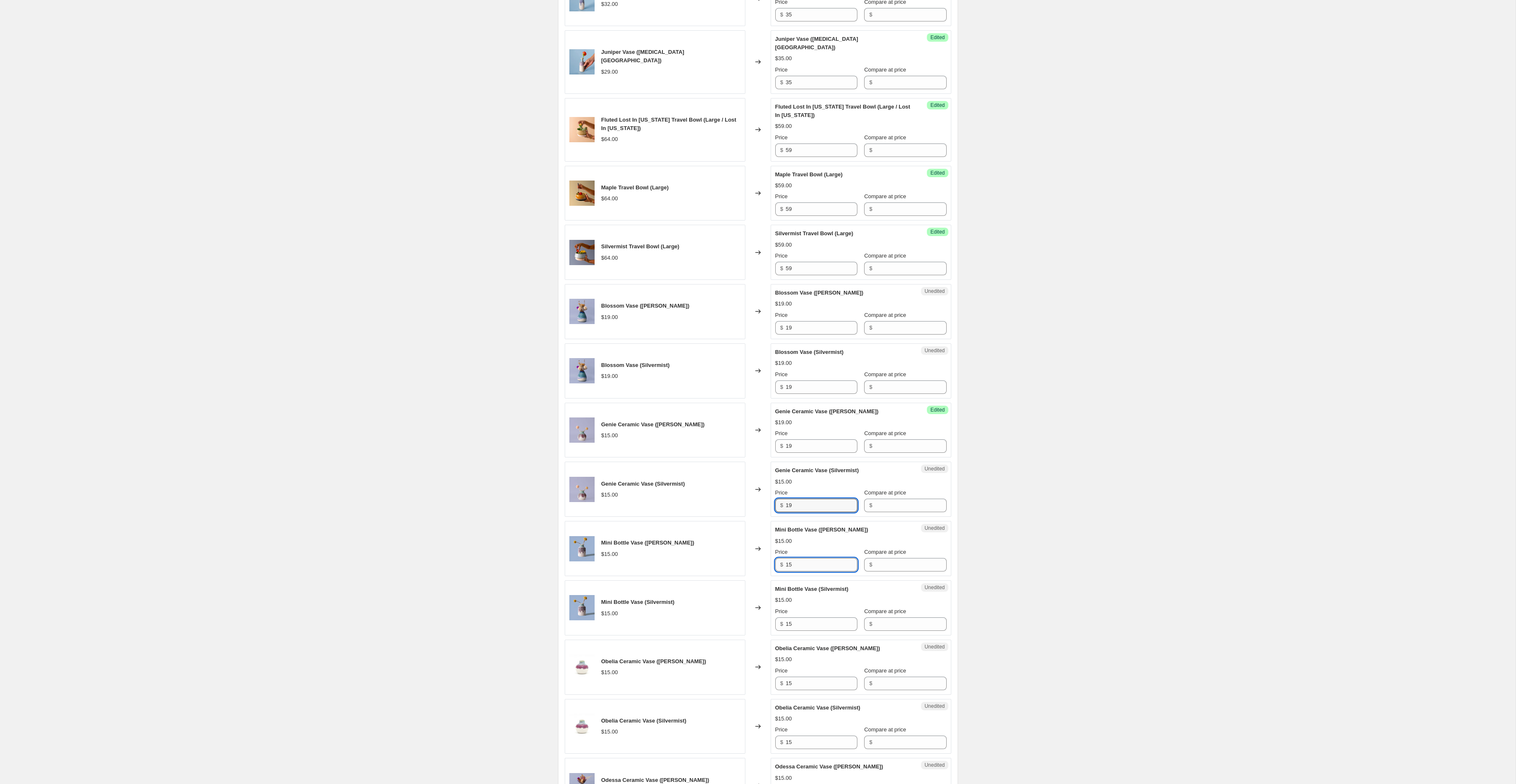
click at [799, 558] on input "15" at bounding box center [822, 565] width 72 height 14
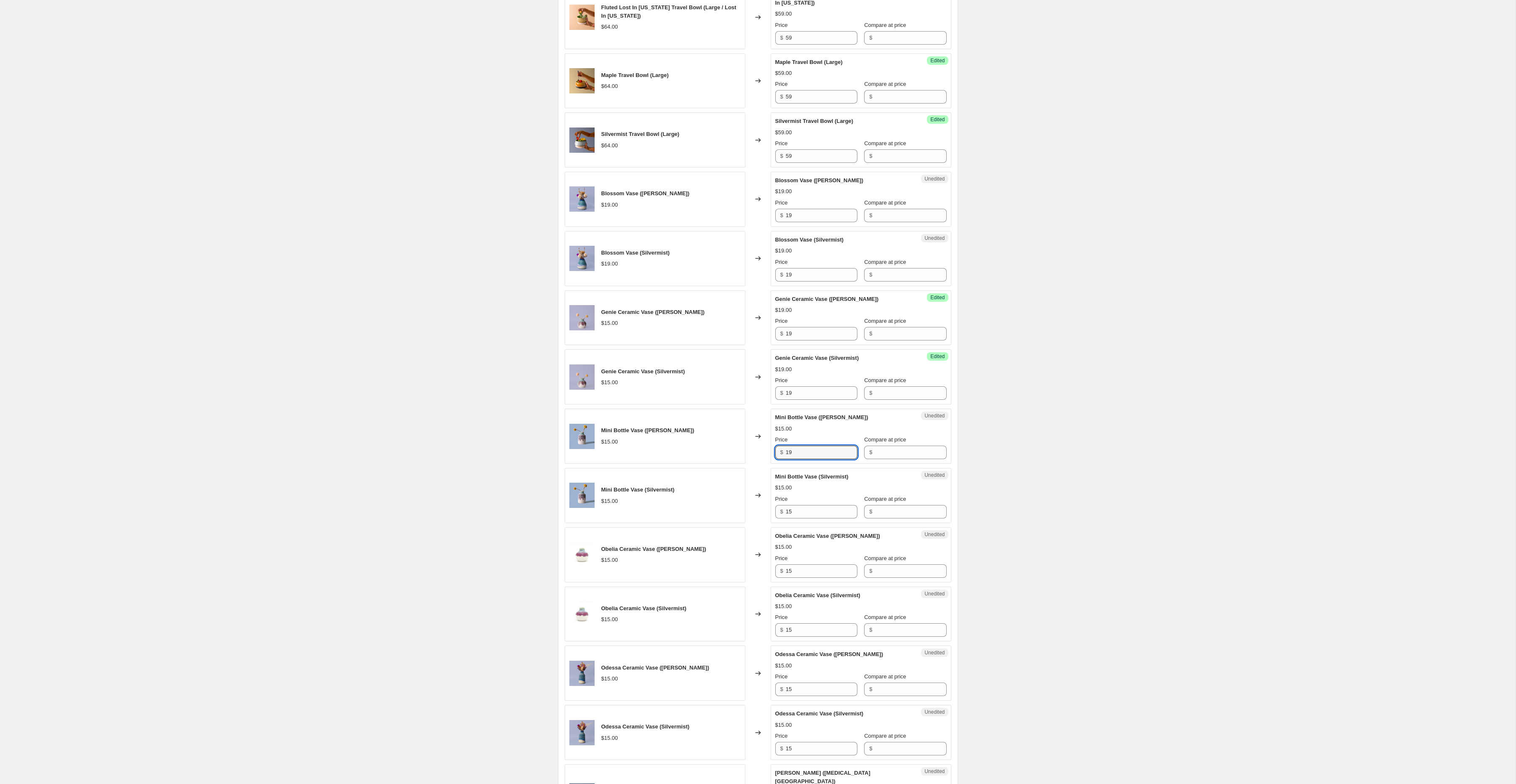
scroll to position [522, 0]
type input "19"
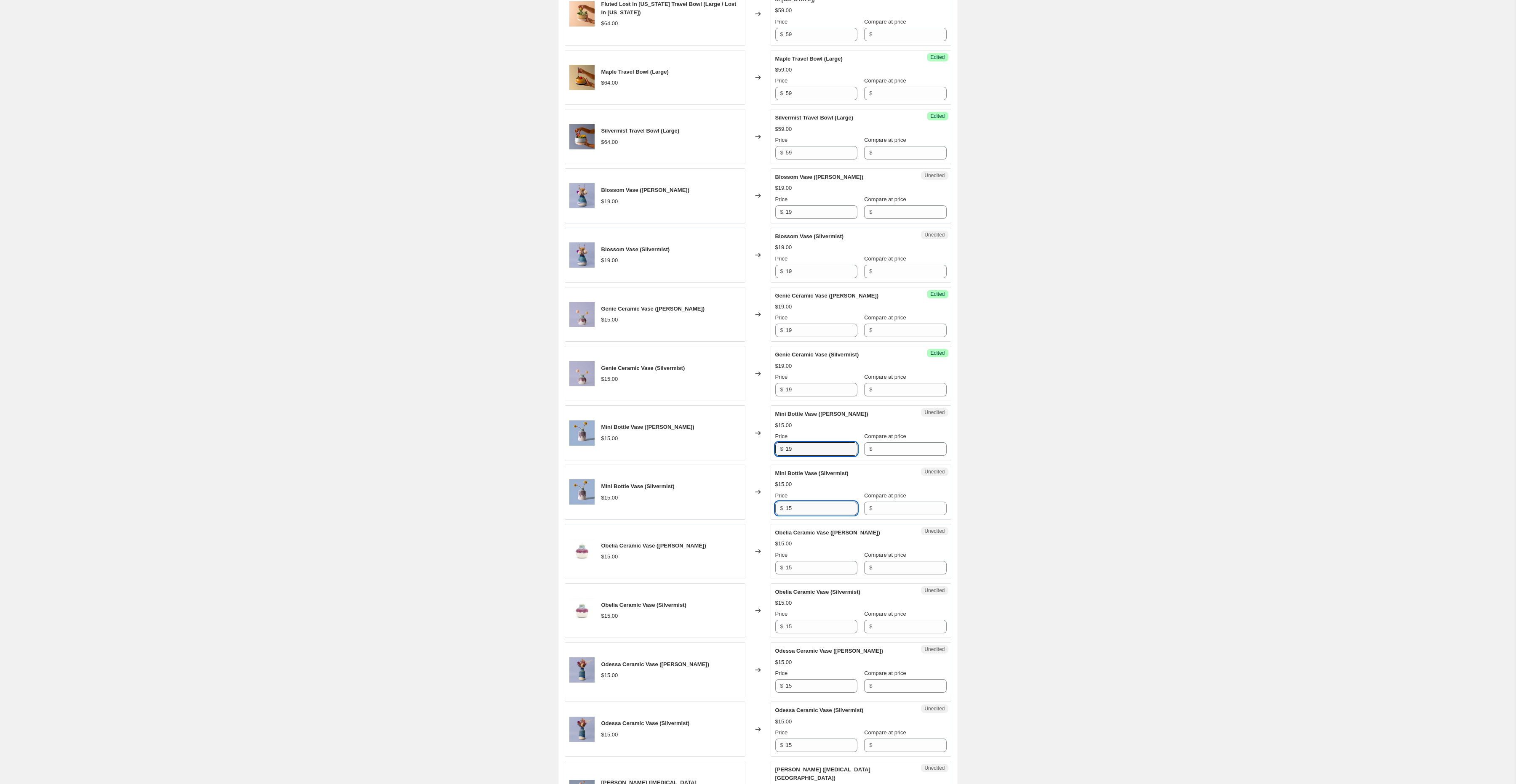
click at [796, 502] on input "15" at bounding box center [822, 508] width 72 height 14
type input "19"
click at [795, 561] on input "15" at bounding box center [822, 568] width 72 height 14
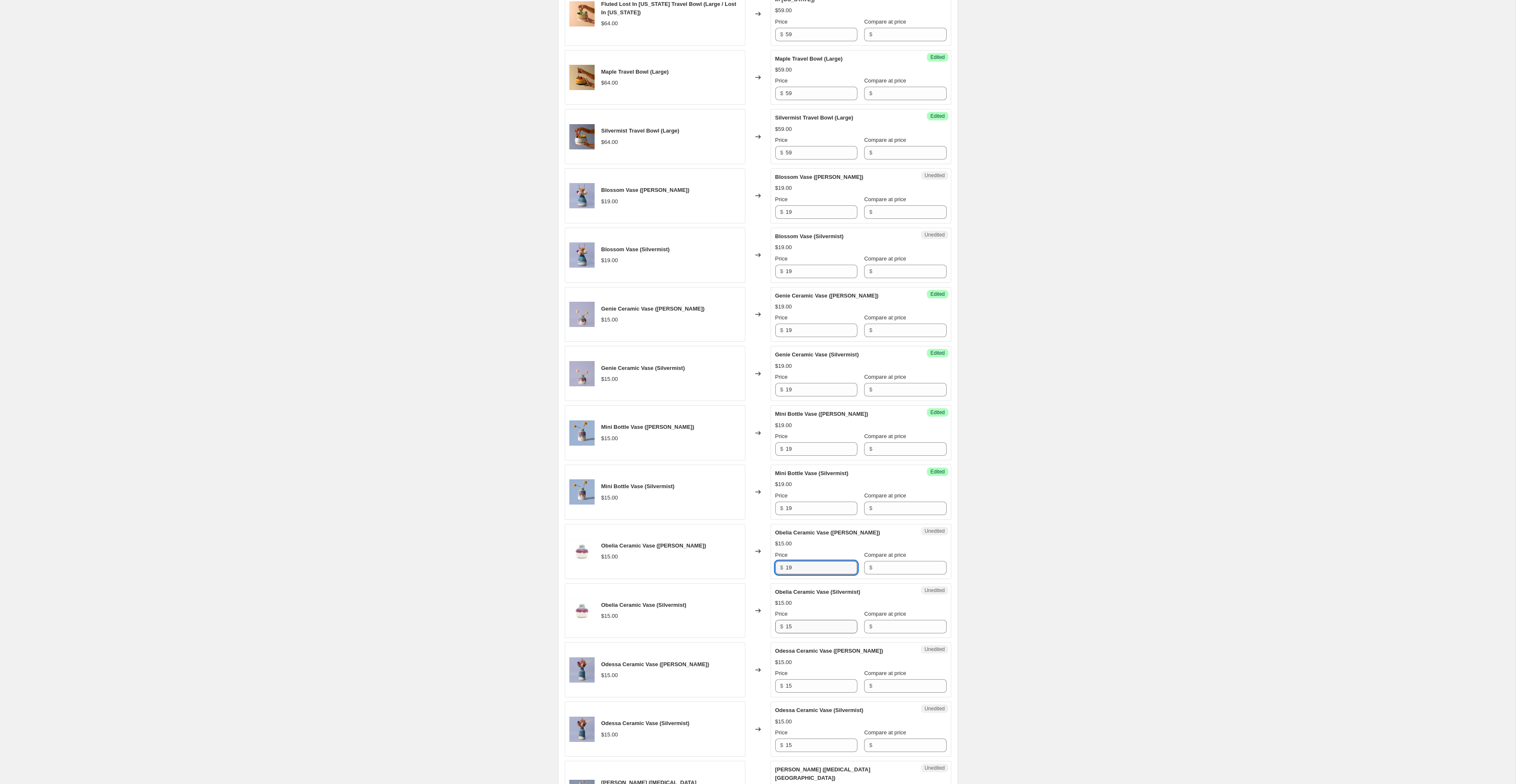
type input "19"
click at [802, 620] on input "15" at bounding box center [822, 626] width 72 height 14
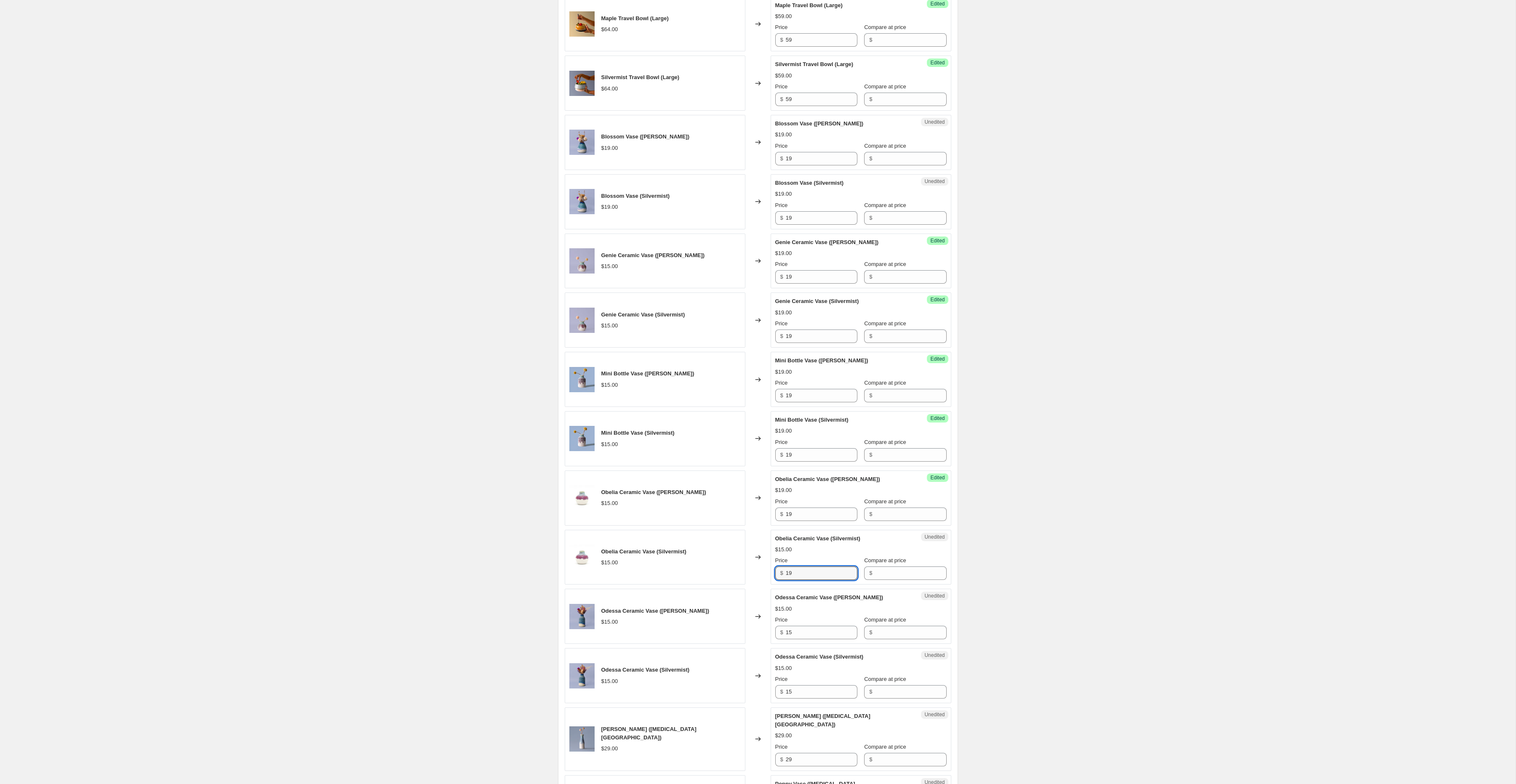
scroll to position [616, 0]
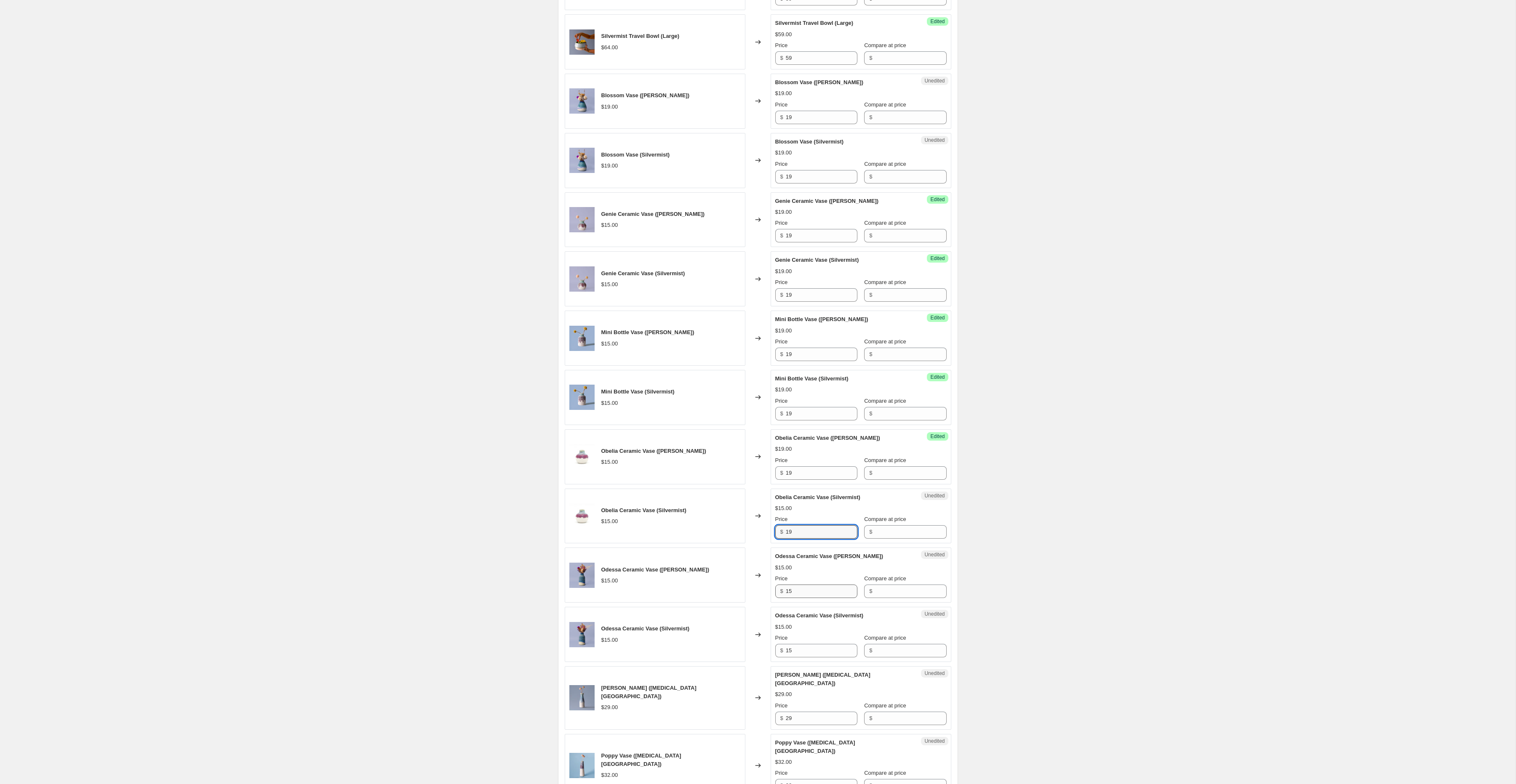
type input "19"
click at [798, 585] on input "15" at bounding box center [822, 591] width 72 height 14
click at [797, 585] on input "15" at bounding box center [822, 591] width 72 height 14
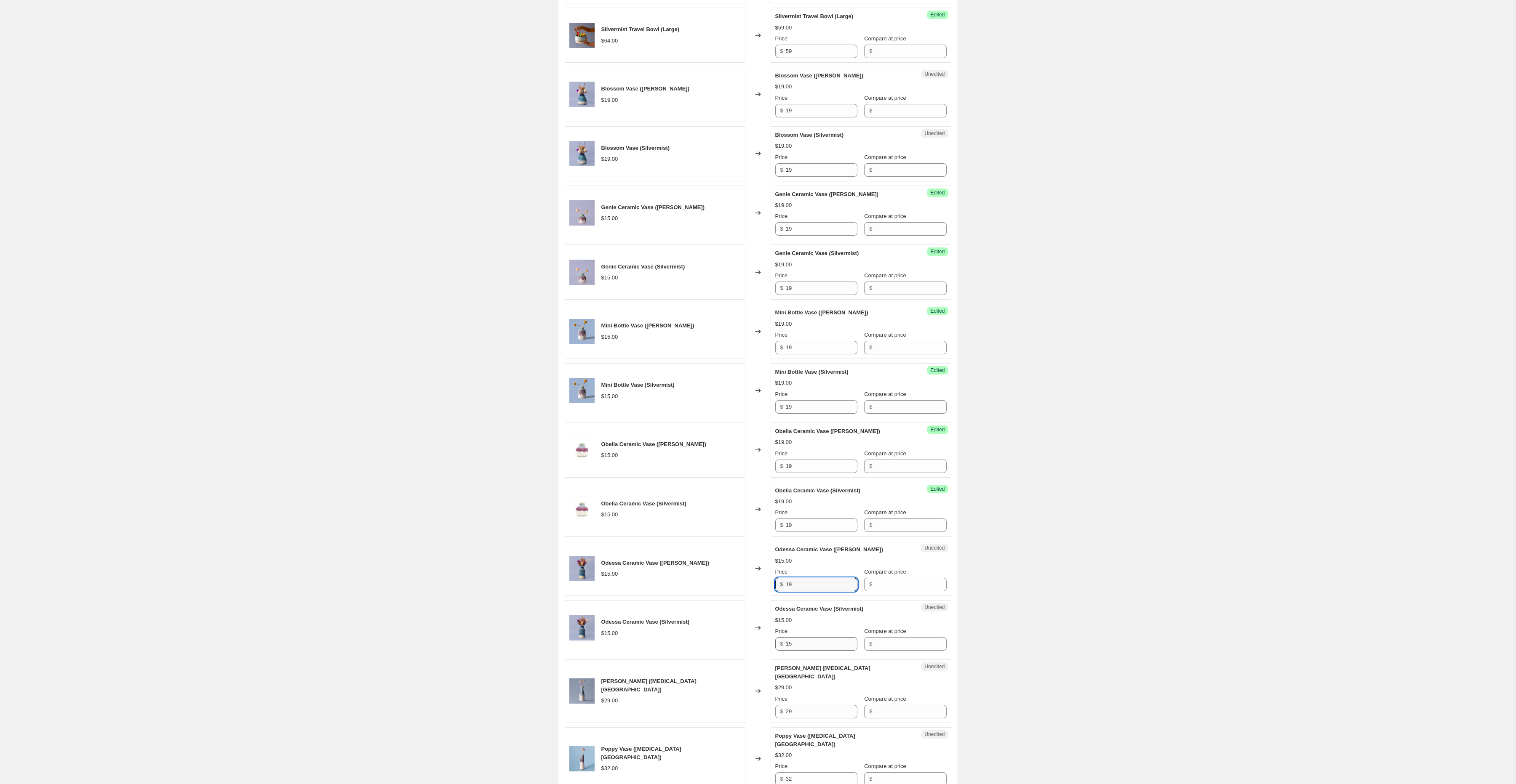
type input "19"
click at [798, 637] on input "15" at bounding box center [822, 643] width 72 height 14
click at [798, 638] on input "15" at bounding box center [822, 644] width 72 height 14
click at [798, 640] on input "15" at bounding box center [822, 646] width 72 height 14
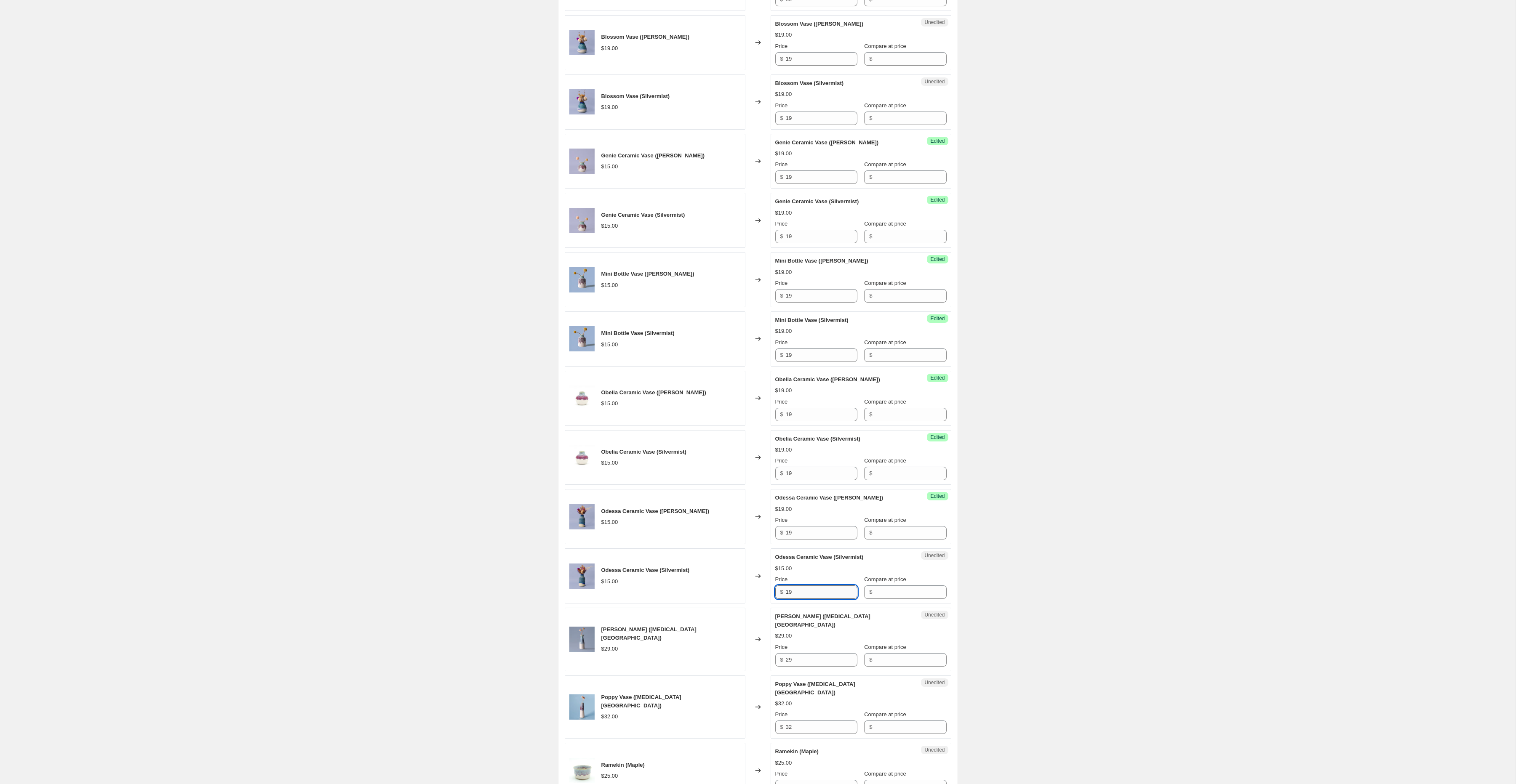
scroll to position [692, 0]
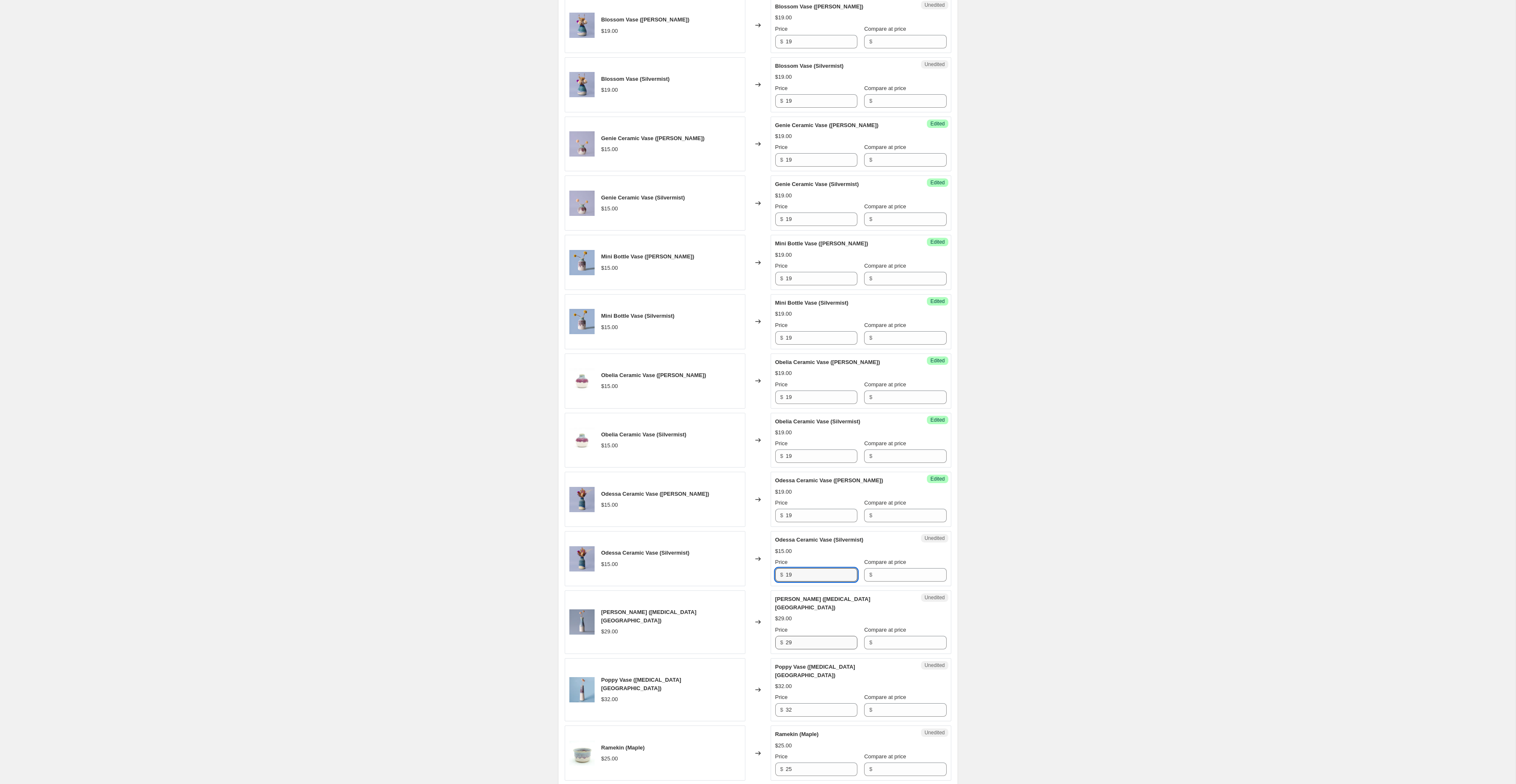
type input "19"
click at [797, 636] on input "29" at bounding box center [822, 642] width 72 height 14
type input "35"
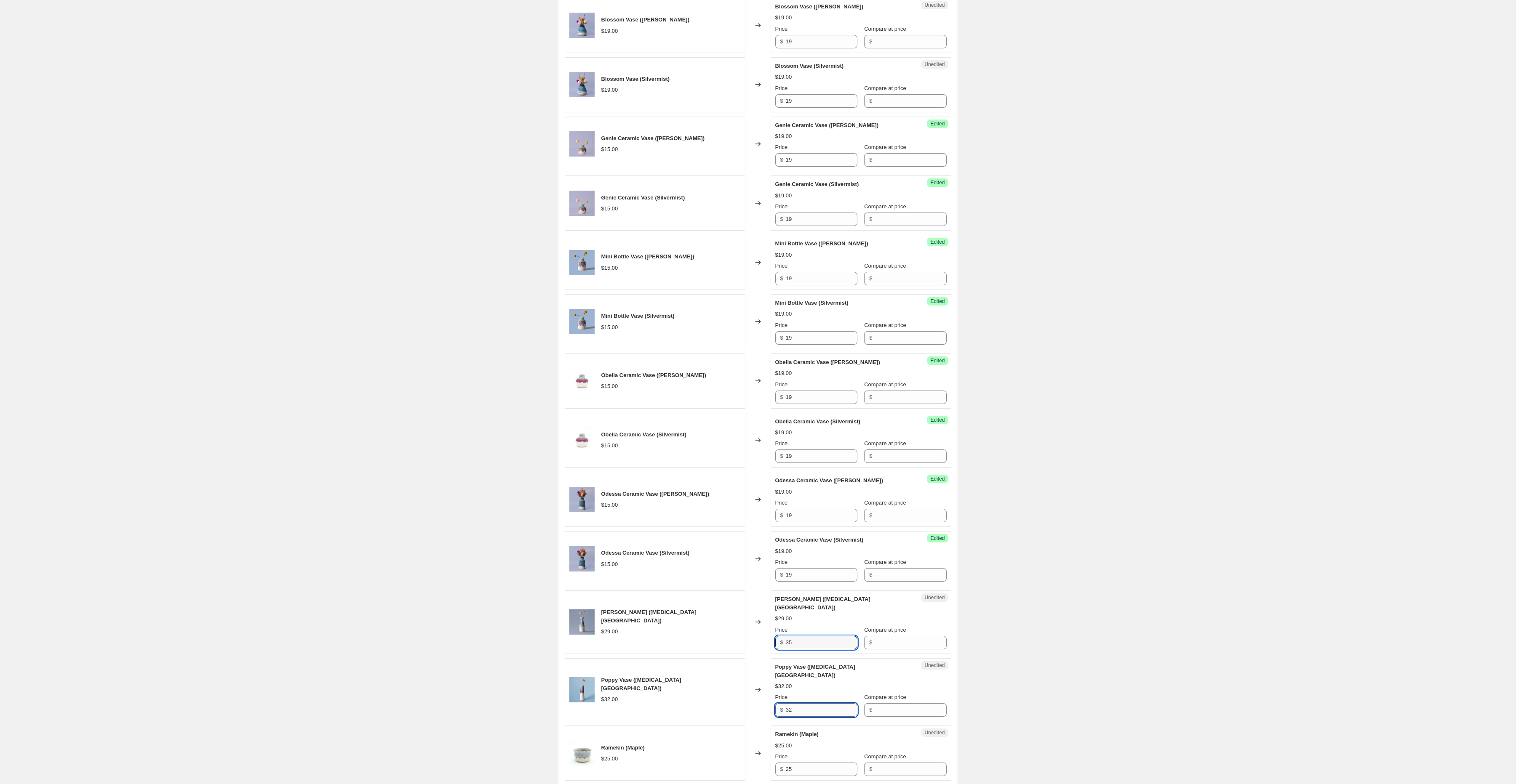
click at [799, 703] on input "32" at bounding box center [822, 710] width 72 height 14
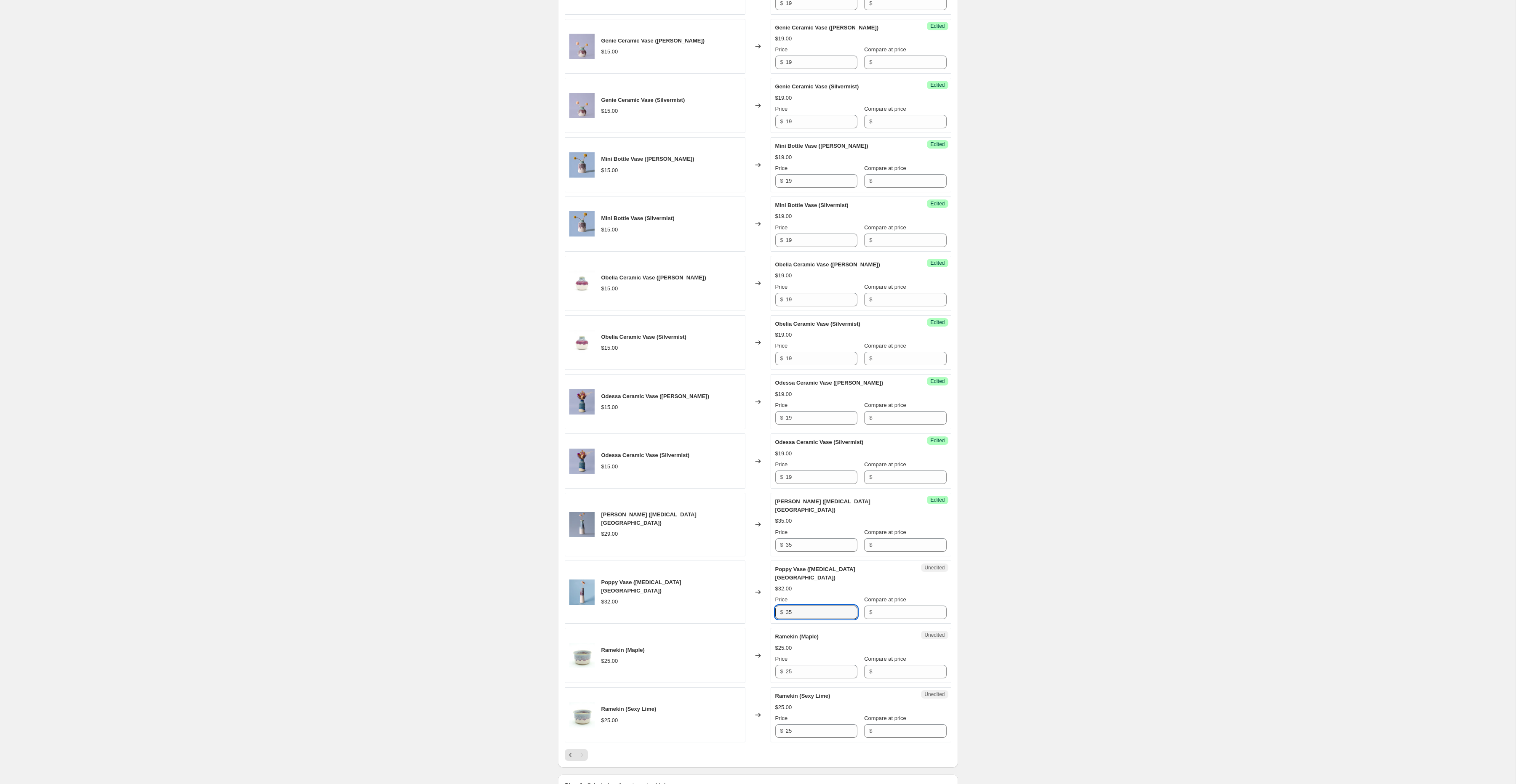
scroll to position [793, 0]
type input "35"
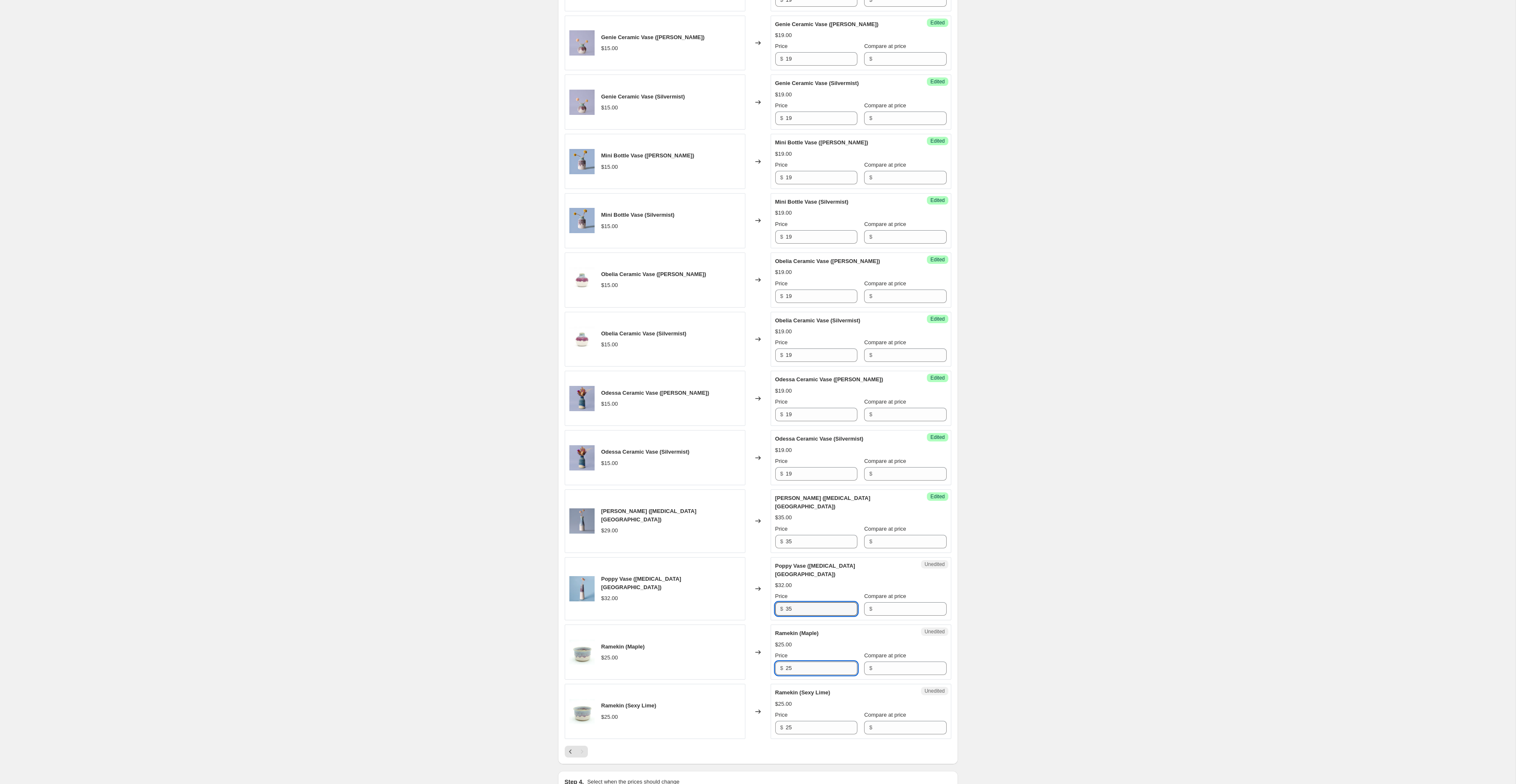
click at [807, 662] on input "25" at bounding box center [822, 668] width 72 height 14
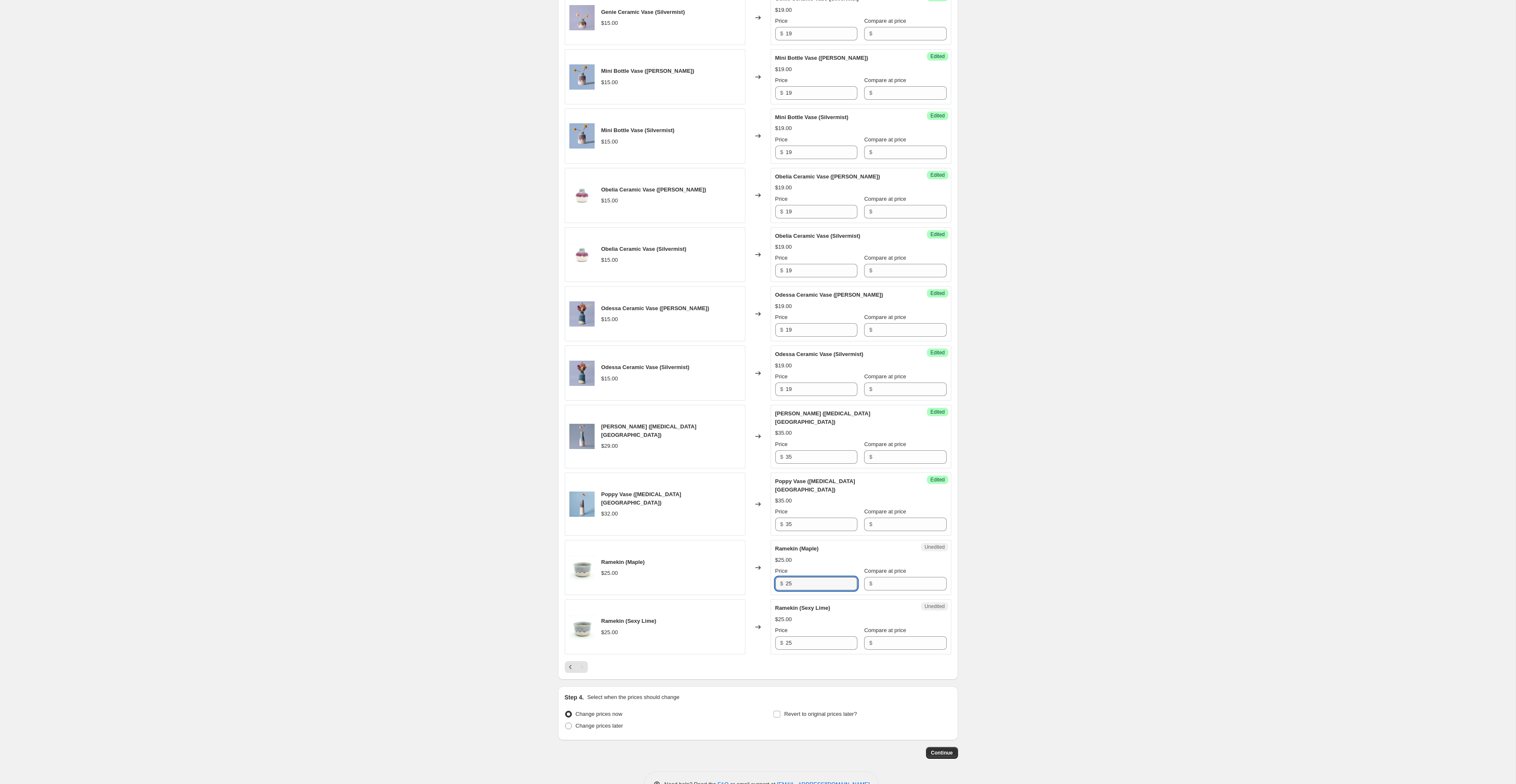
scroll to position [880, 0]
click at [582, 659] on div "Pagination" at bounding box center [582, 665] width 12 height 12
click at [581, 720] on span "Change prices later" at bounding box center [599, 723] width 48 height 6
click at [566, 720] on input "Change prices later" at bounding box center [565, 720] width 1 height 1
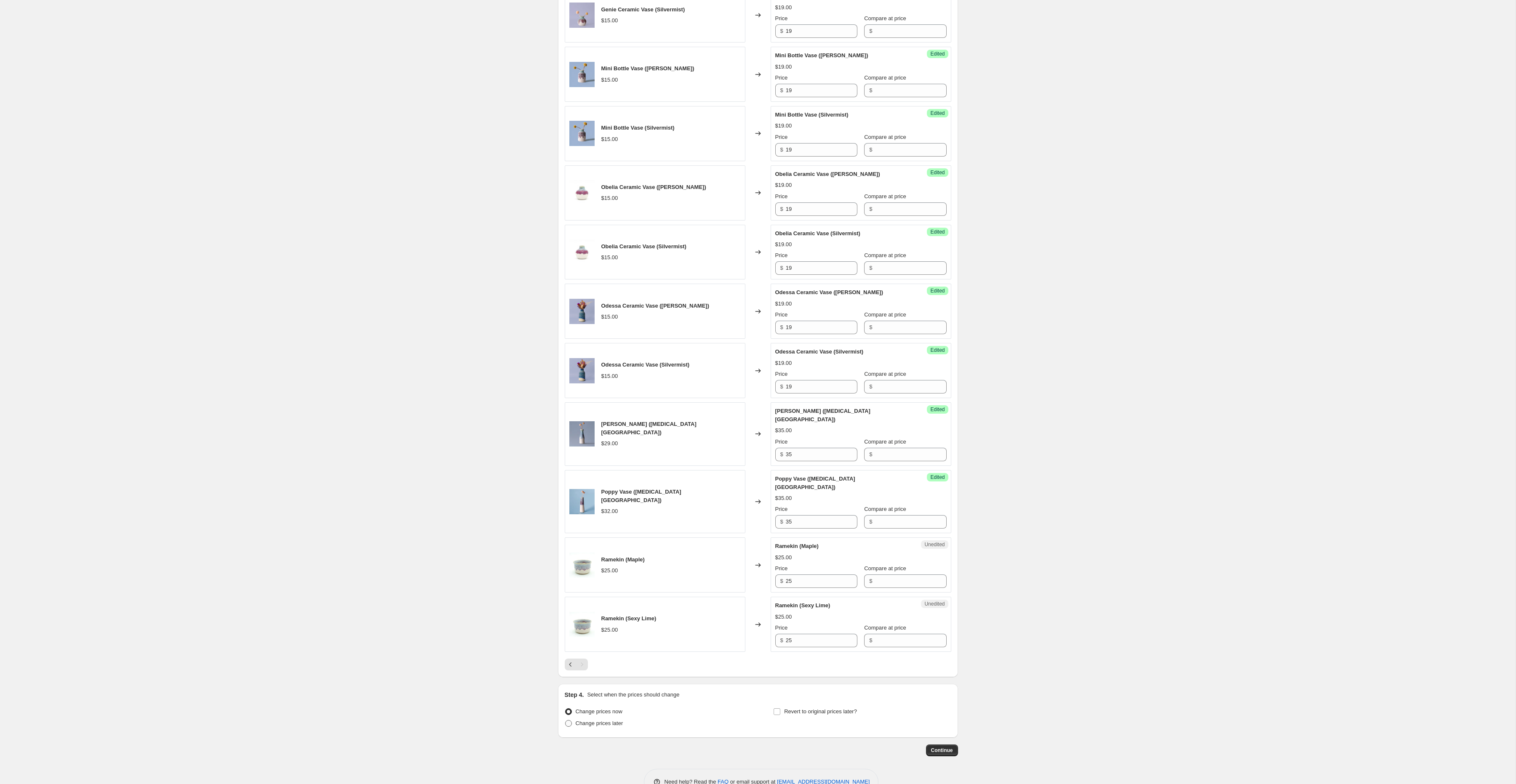
radio input "true"
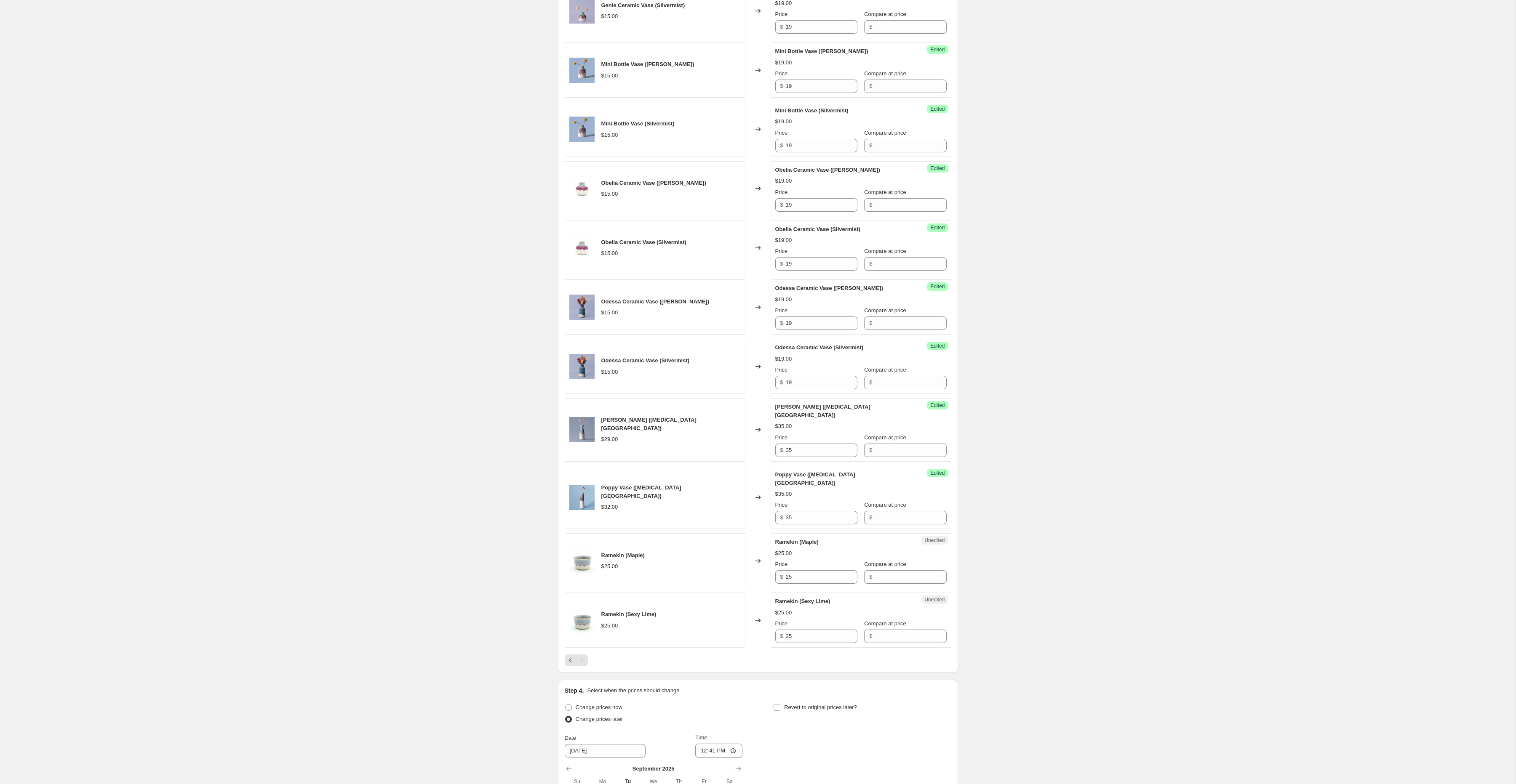
scroll to position [967, 0]
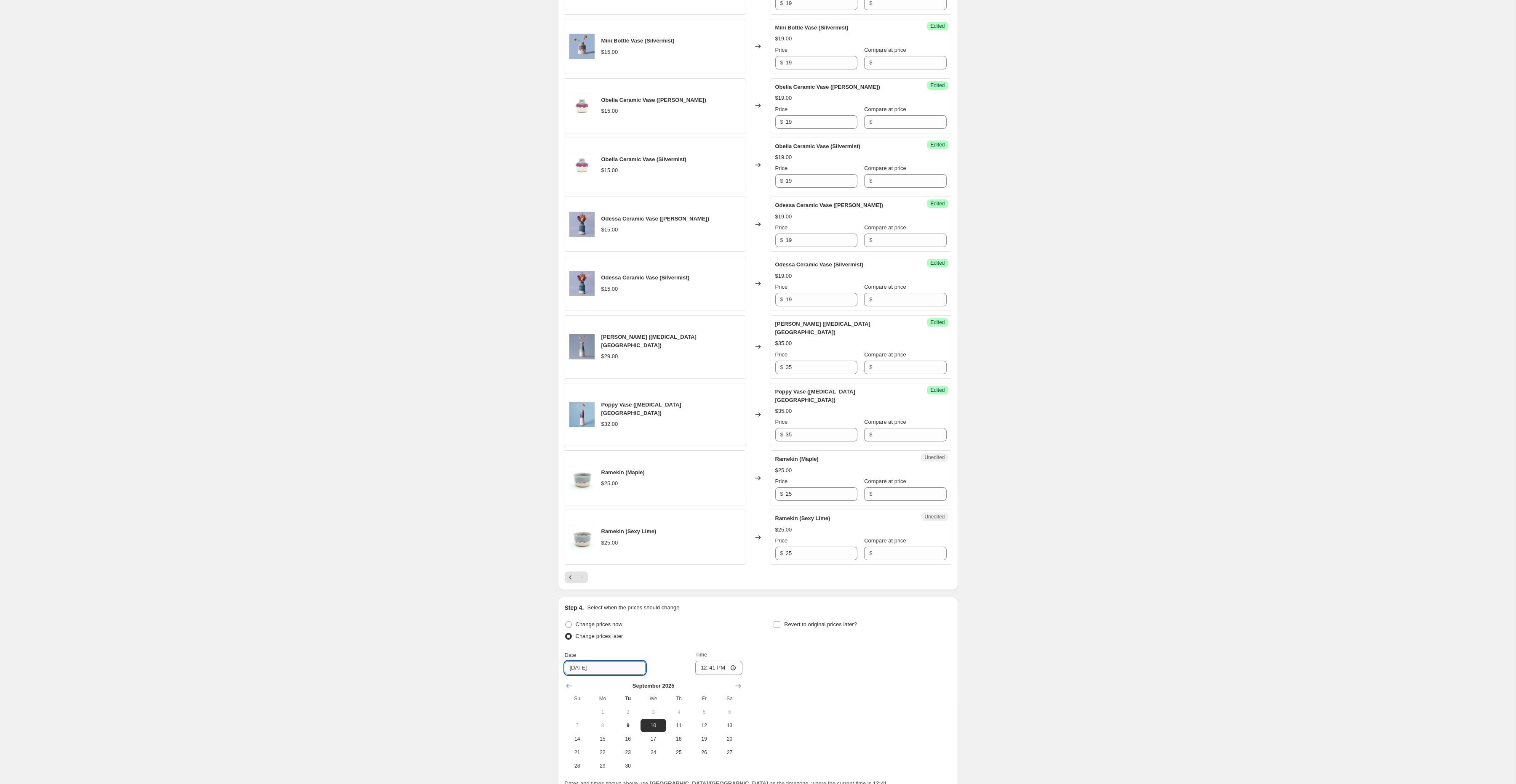
click at [596, 661] on input "[DATE]" at bounding box center [605, 668] width 81 height 14
click at [580, 661] on input "[DATE]" at bounding box center [605, 668] width 81 height 14
click at [604, 763] on span "29" at bounding box center [602, 766] width 18 height 6
type input "[DATE]"
click at [706, 660] on input "12:41" at bounding box center [719, 668] width 47 height 14
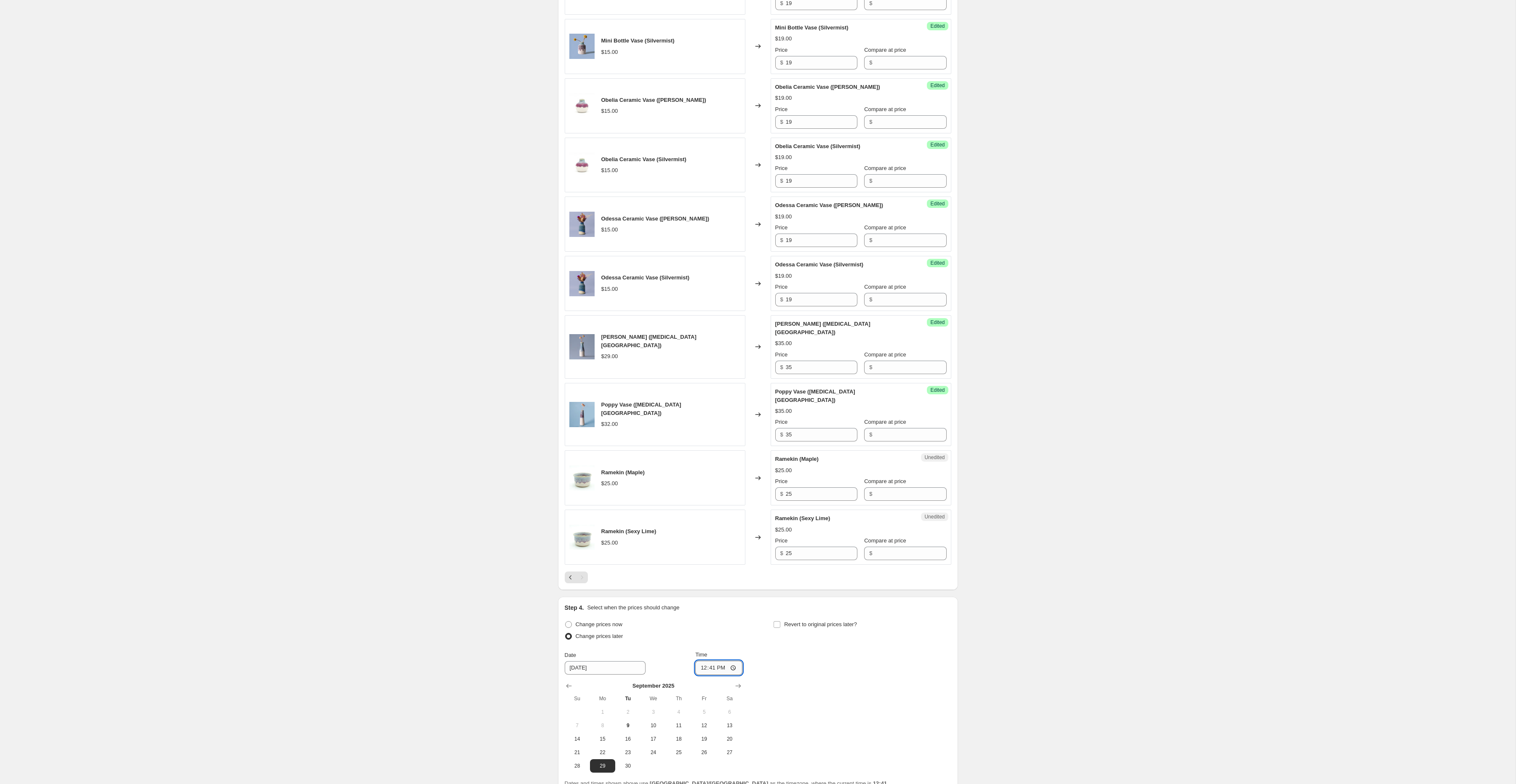
click at [713, 660] on input "12:41" at bounding box center [719, 668] width 47 height 14
click at [722, 660] on input "12:00" at bounding box center [719, 668] width 47 height 14
type input "00:00"
click at [783, 646] on div "Change prices now Change prices later Date [DATE] Time 00:00 [DATE] Su Mo Tu We…" at bounding box center [758, 696] width 387 height 154
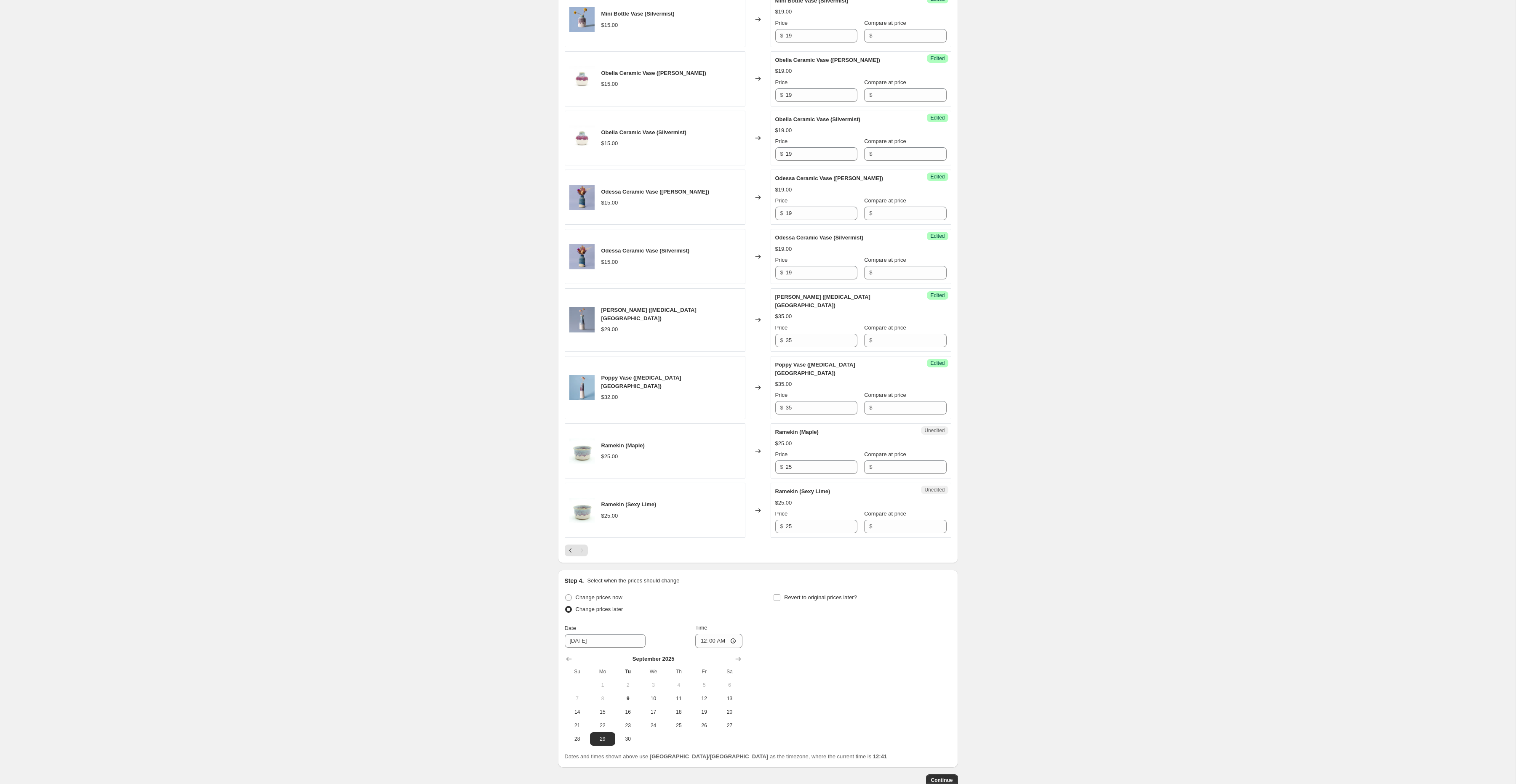
scroll to position [1023, 0]
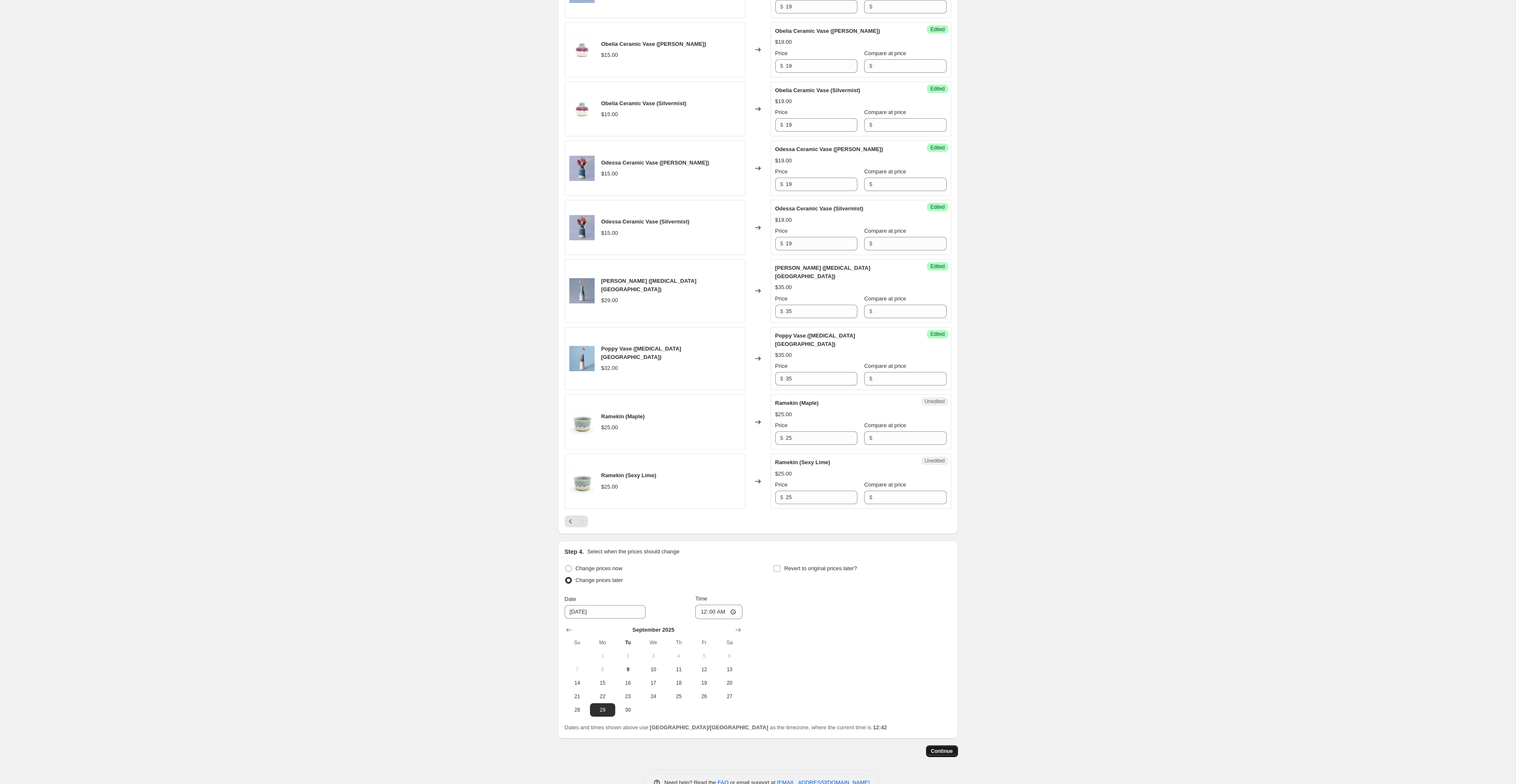
click at [931, 748] on span "Continue" at bounding box center [942, 751] width 22 height 6
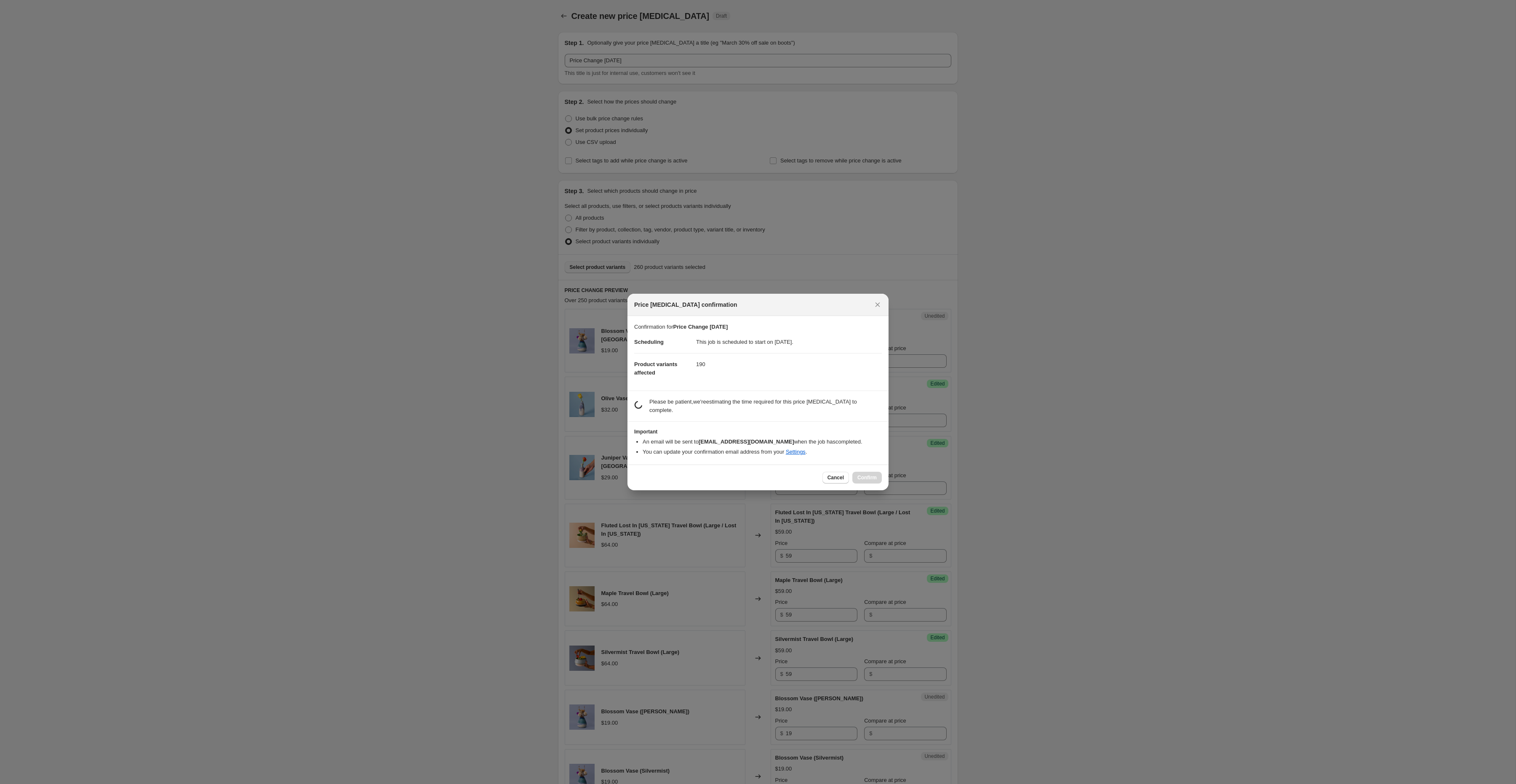
scroll to position [0, 0]
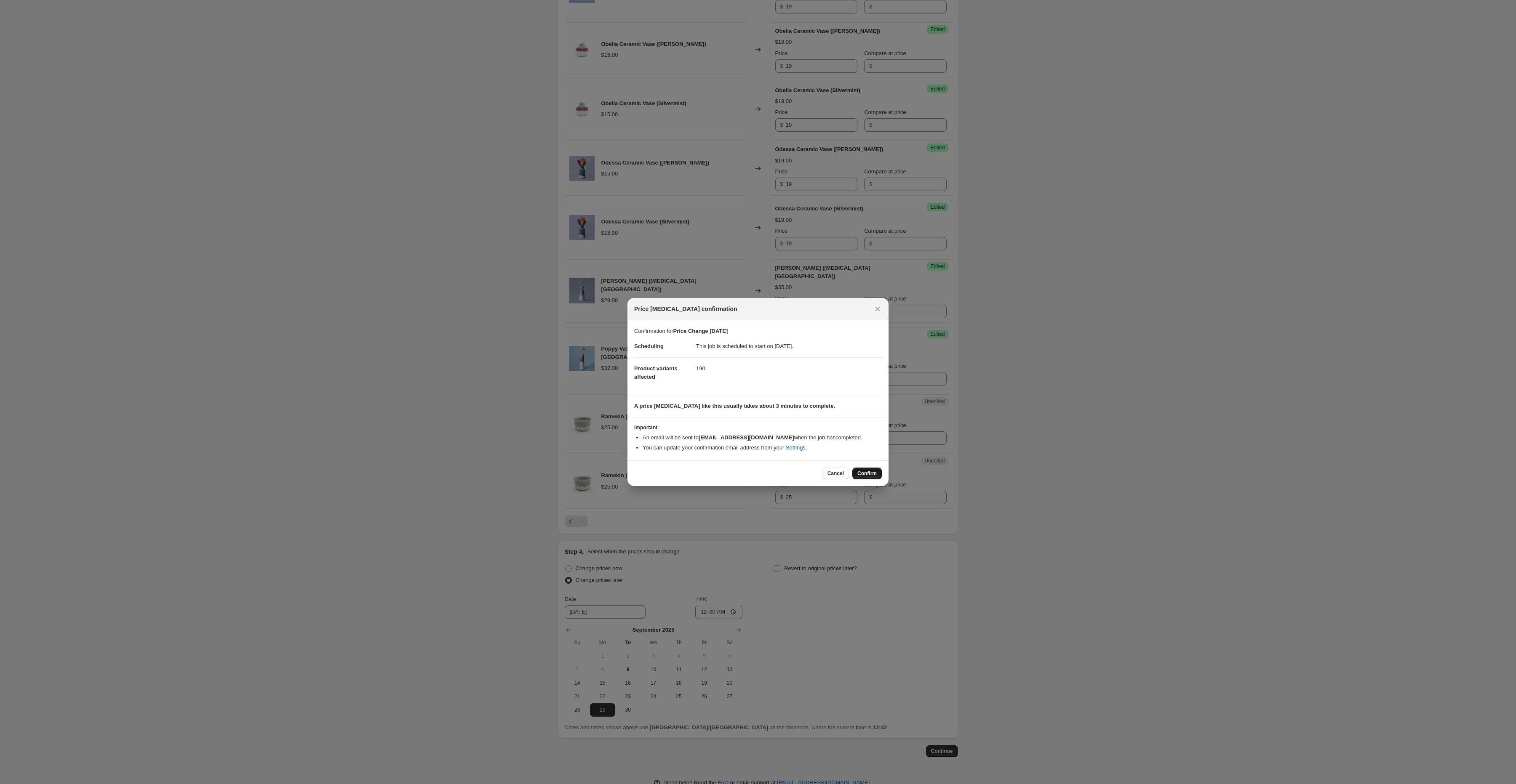
click at [869, 469] on button "Confirm" at bounding box center [867, 473] width 29 height 12
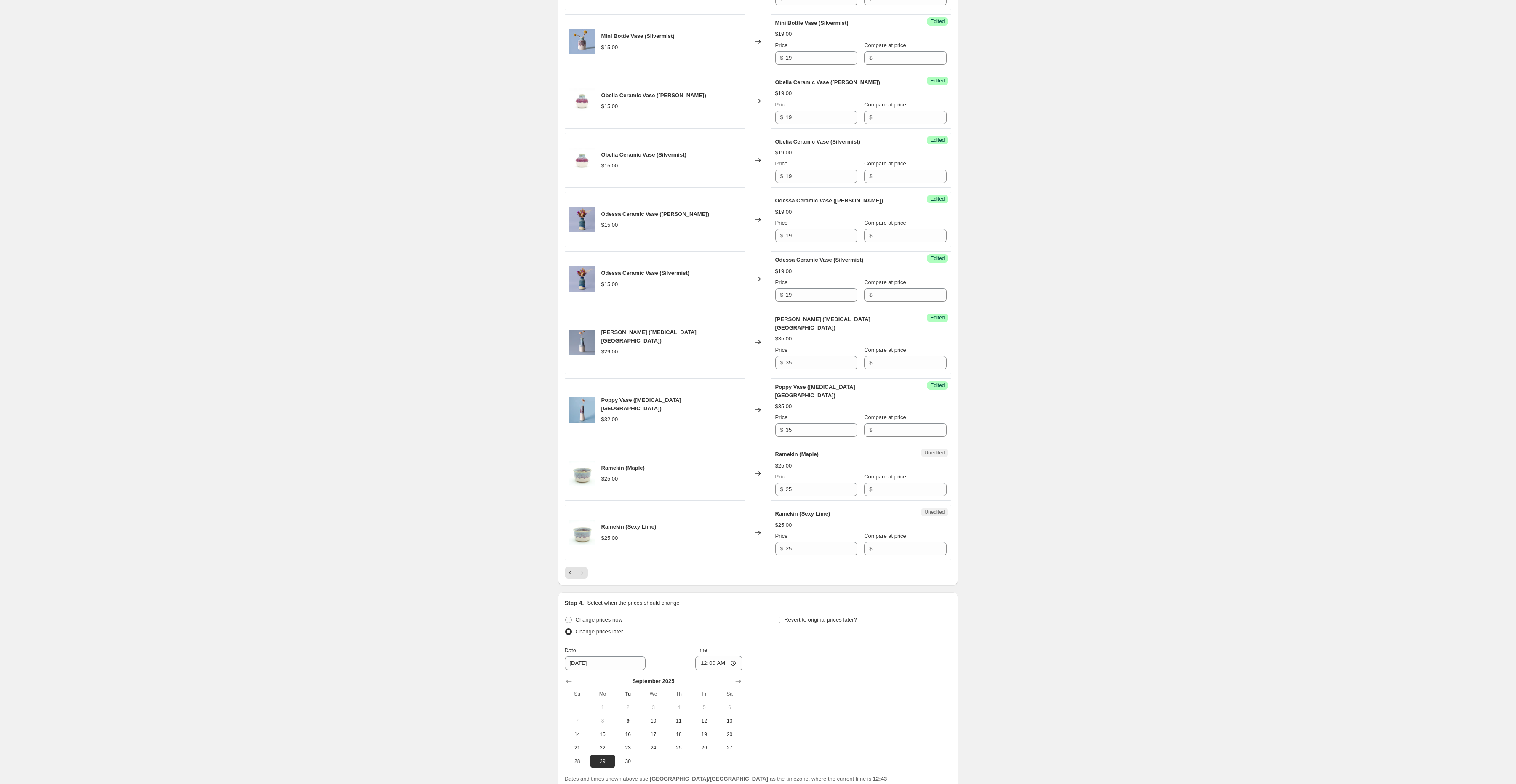
scroll to position [1075, 0]
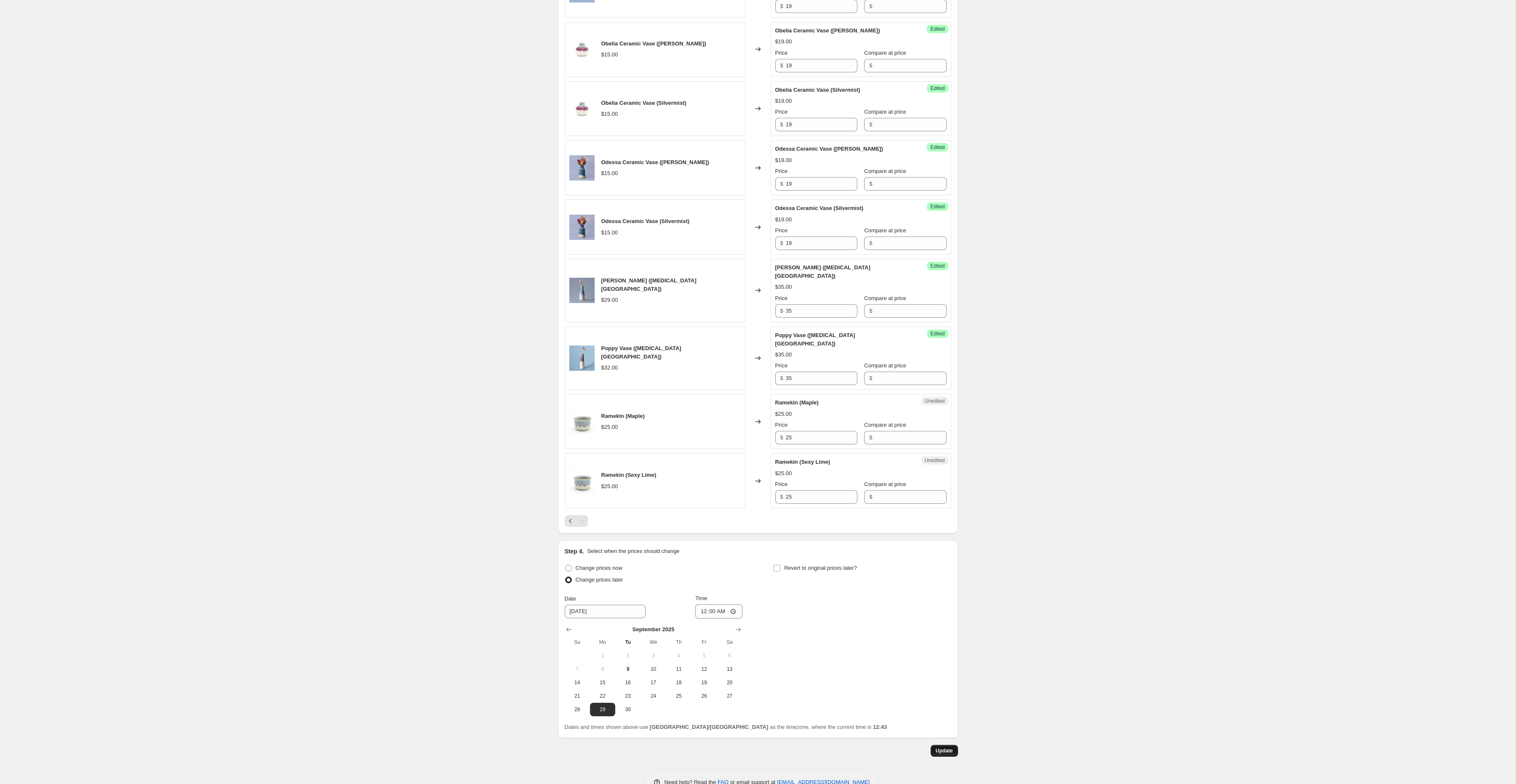
click at [943, 748] on span "Update" at bounding box center [944, 750] width 17 height 6
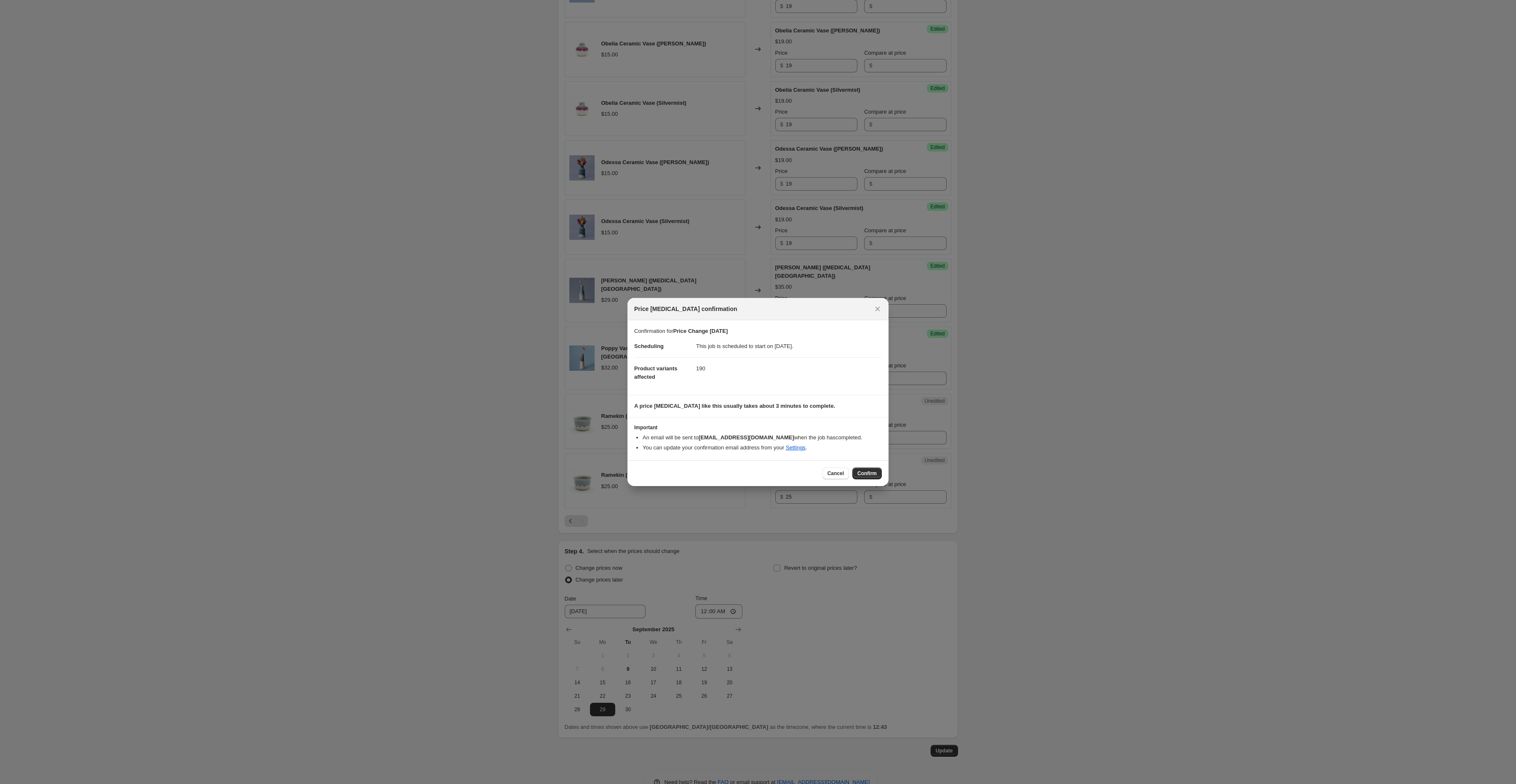
click at [870, 471] on span "Confirm" at bounding box center [867, 473] width 19 height 6
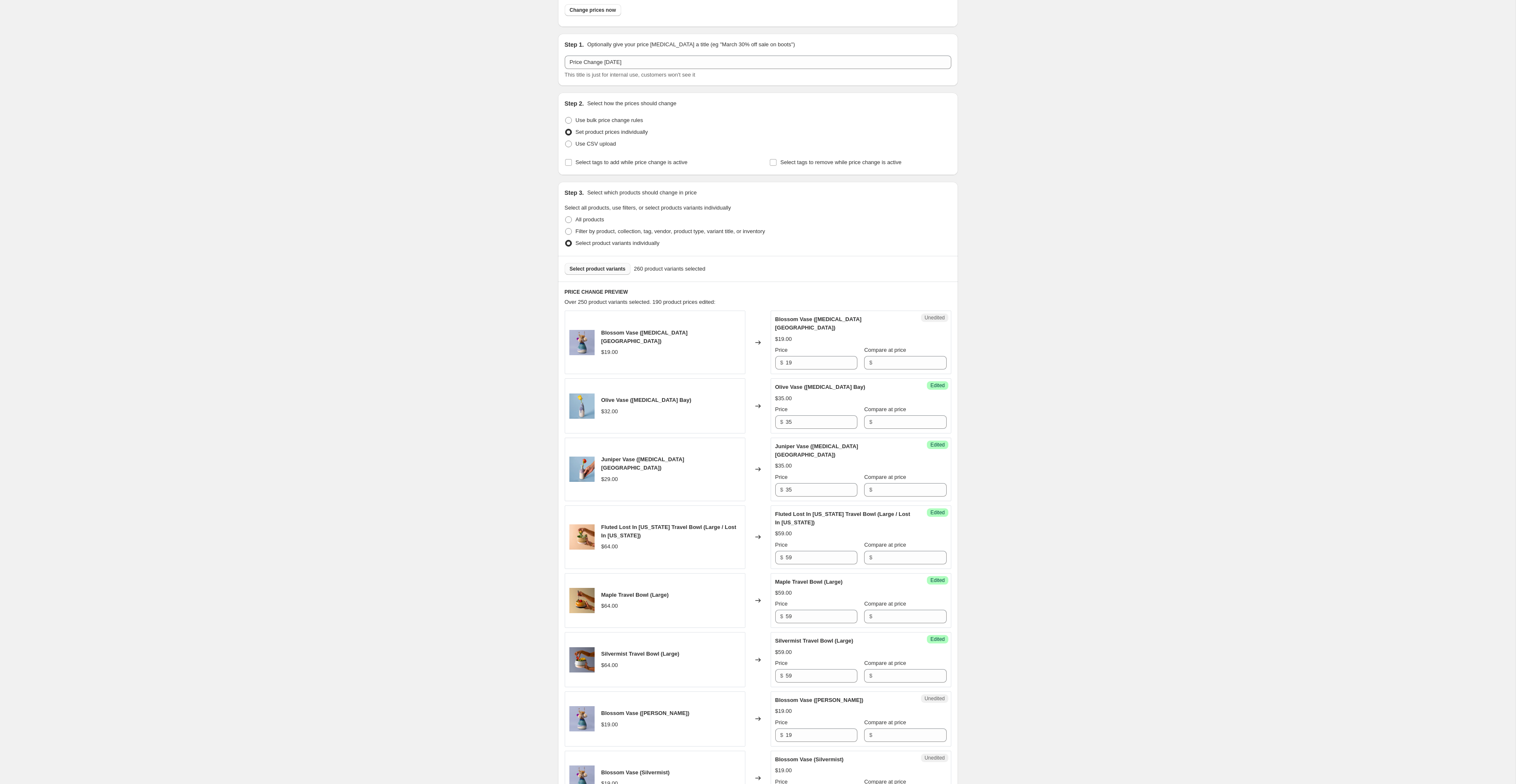
scroll to position [0, 0]
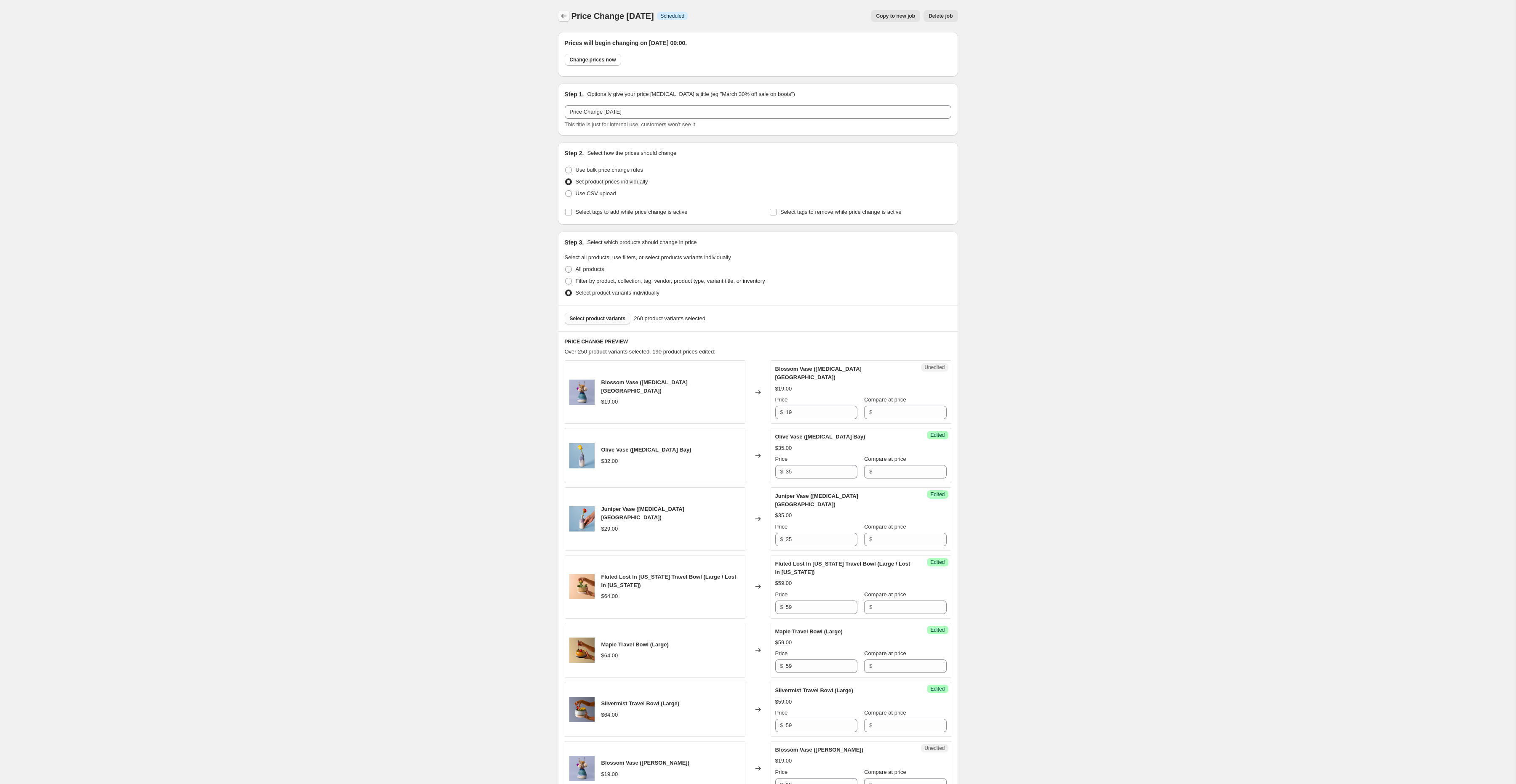
click at [562, 19] on icon "Price change jobs" at bounding box center [564, 16] width 8 height 8
